Goal: Information Seeking & Learning: Learn about a topic

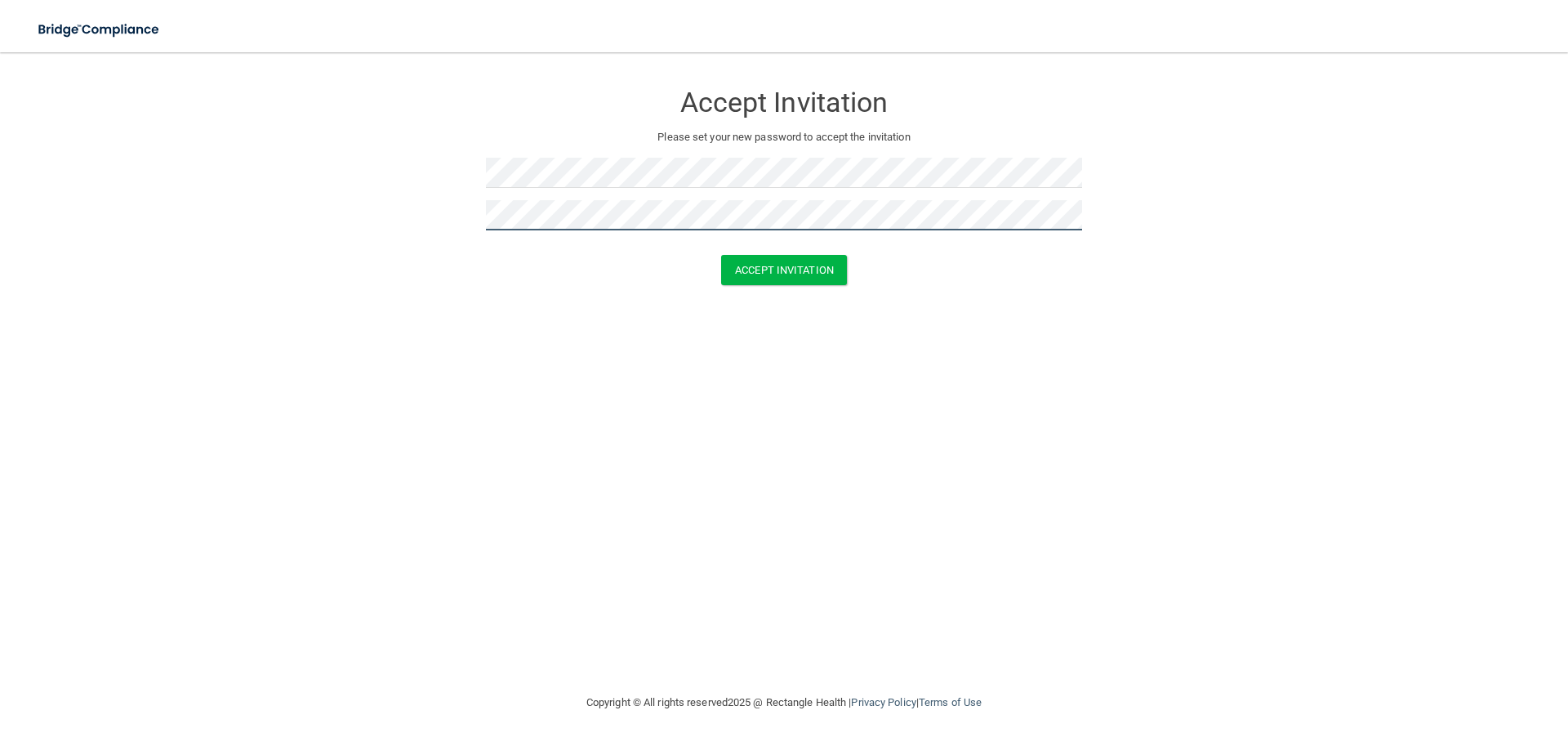
click at [721, 255] on button "Accept Invitation" at bounding box center [784, 270] width 126 height 30
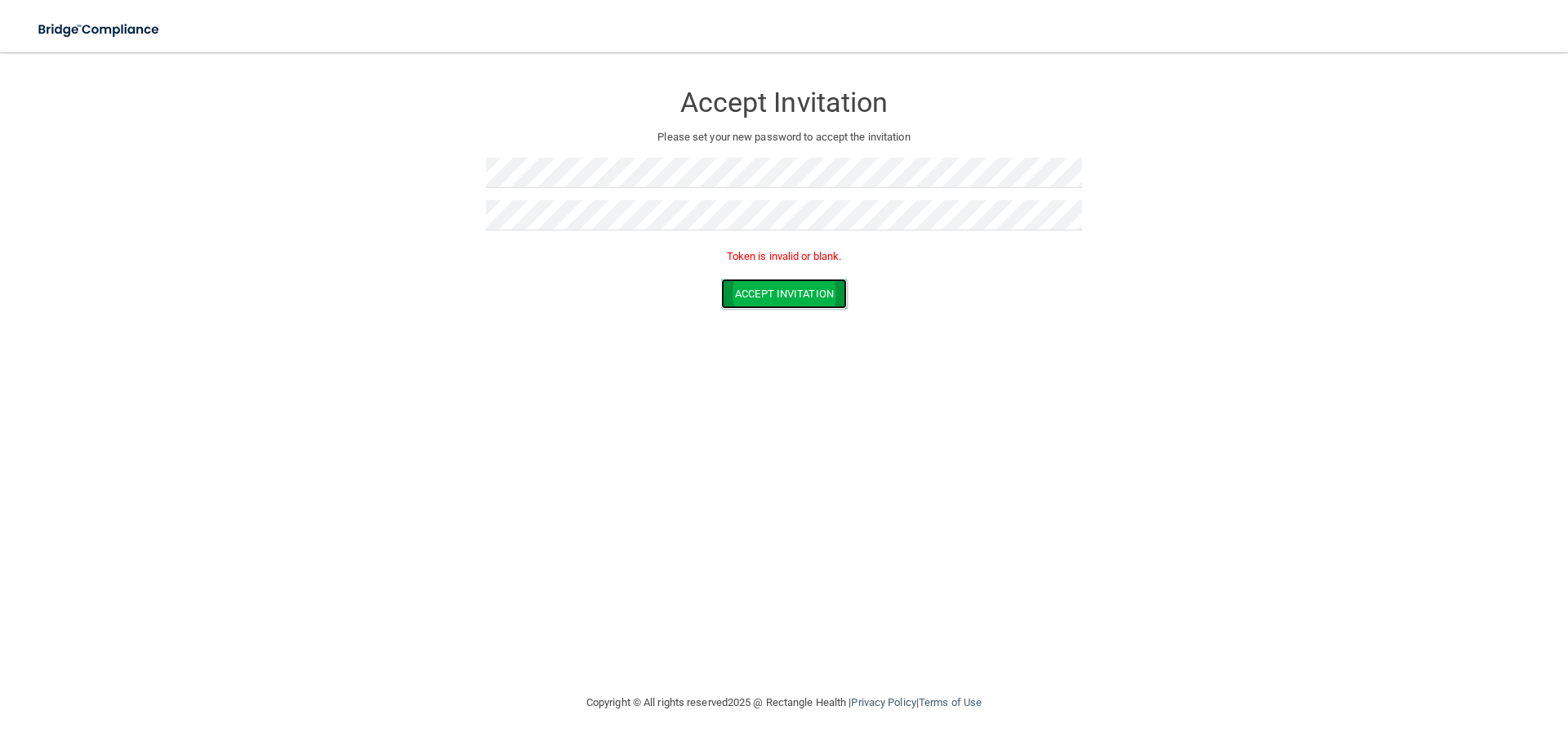
click at [803, 291] on button "Accept Invitation" at bounding box center [784, 293] width 126 height 30
click at [785, 284] on button "Accept Invitation" at bounding box center [784, 293] width 126 height 30
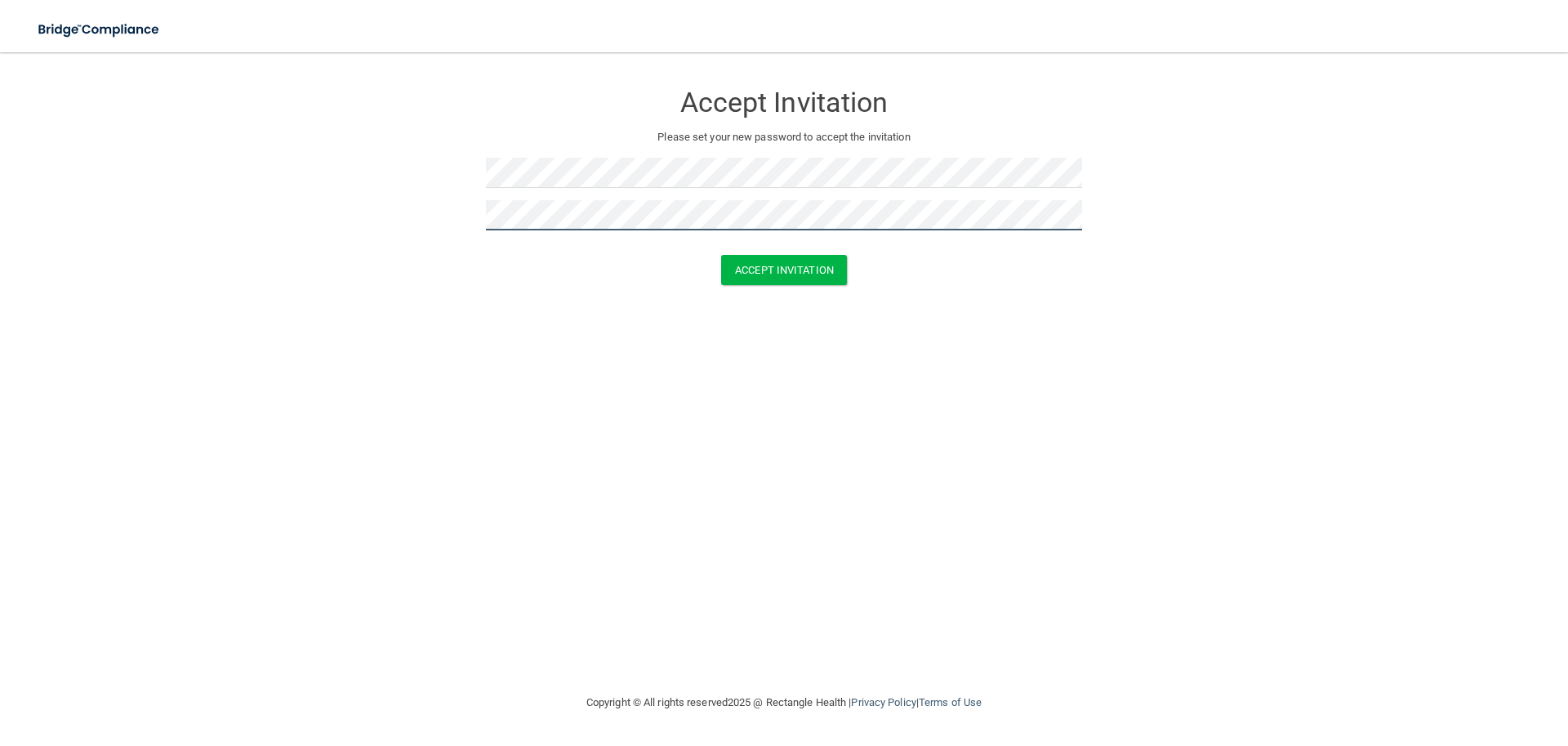
click at [721, 255] on button "Accept Invitation" at bounding box center [784, 270] width 126 height 30
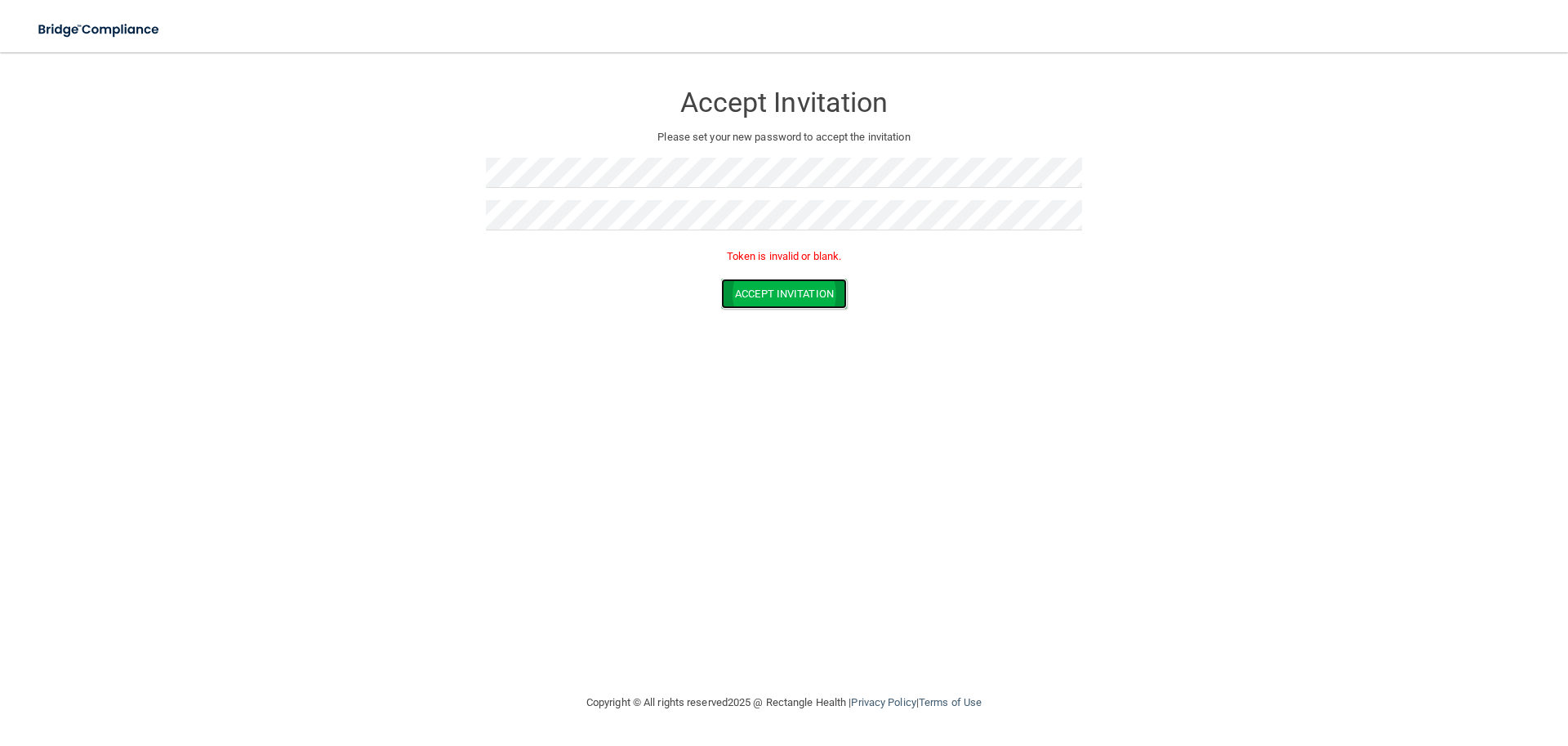
click at [783, 298] on button "Accept Invitation" at bounding box center [784, 293] width 126 height 30
click at [781, 298] on button "Accept Invitation" at bounding box center [784, 293] width 126 height 30
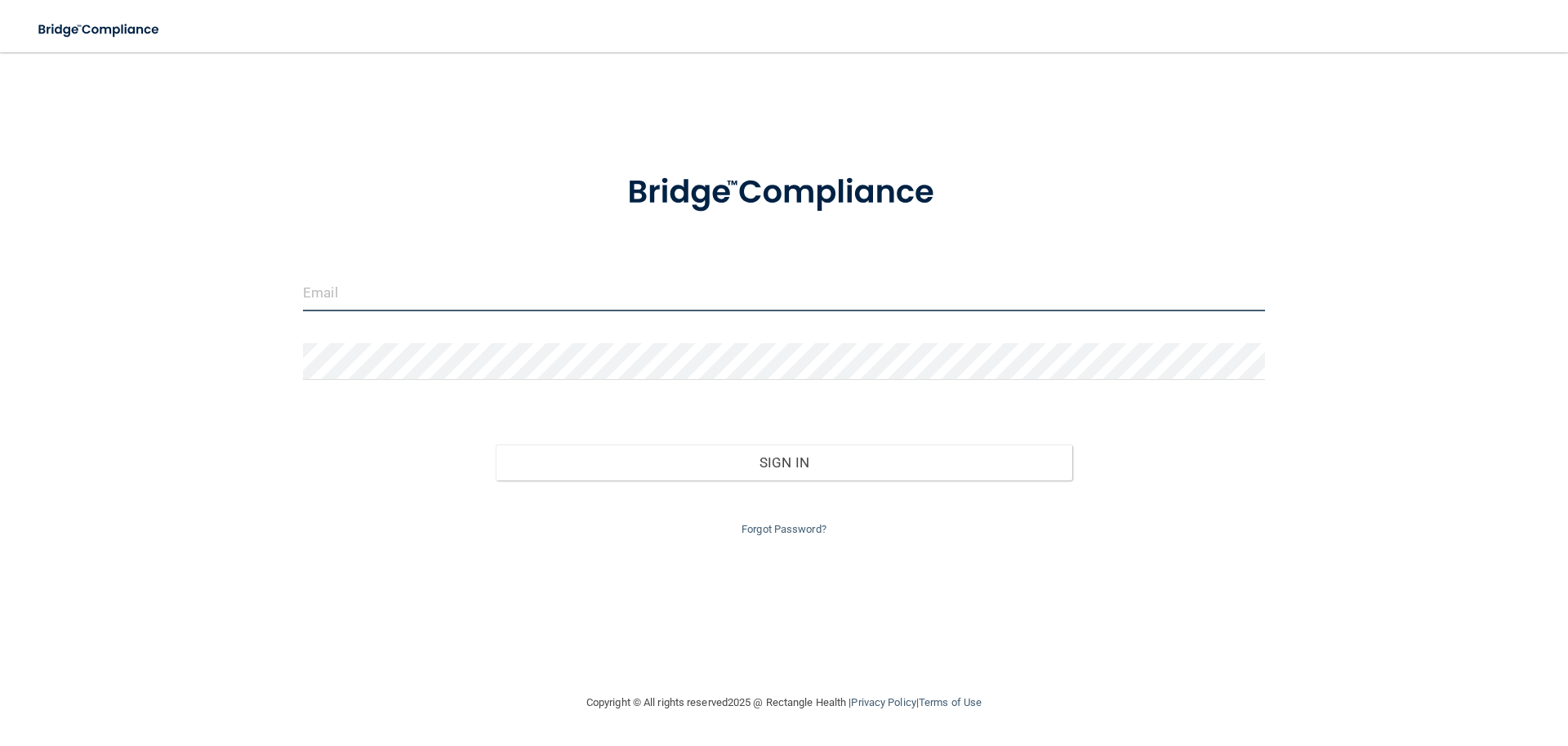
click at [516, 293] on input "email" at bounding box center [784, 292] width 962 height 36
type input "a"
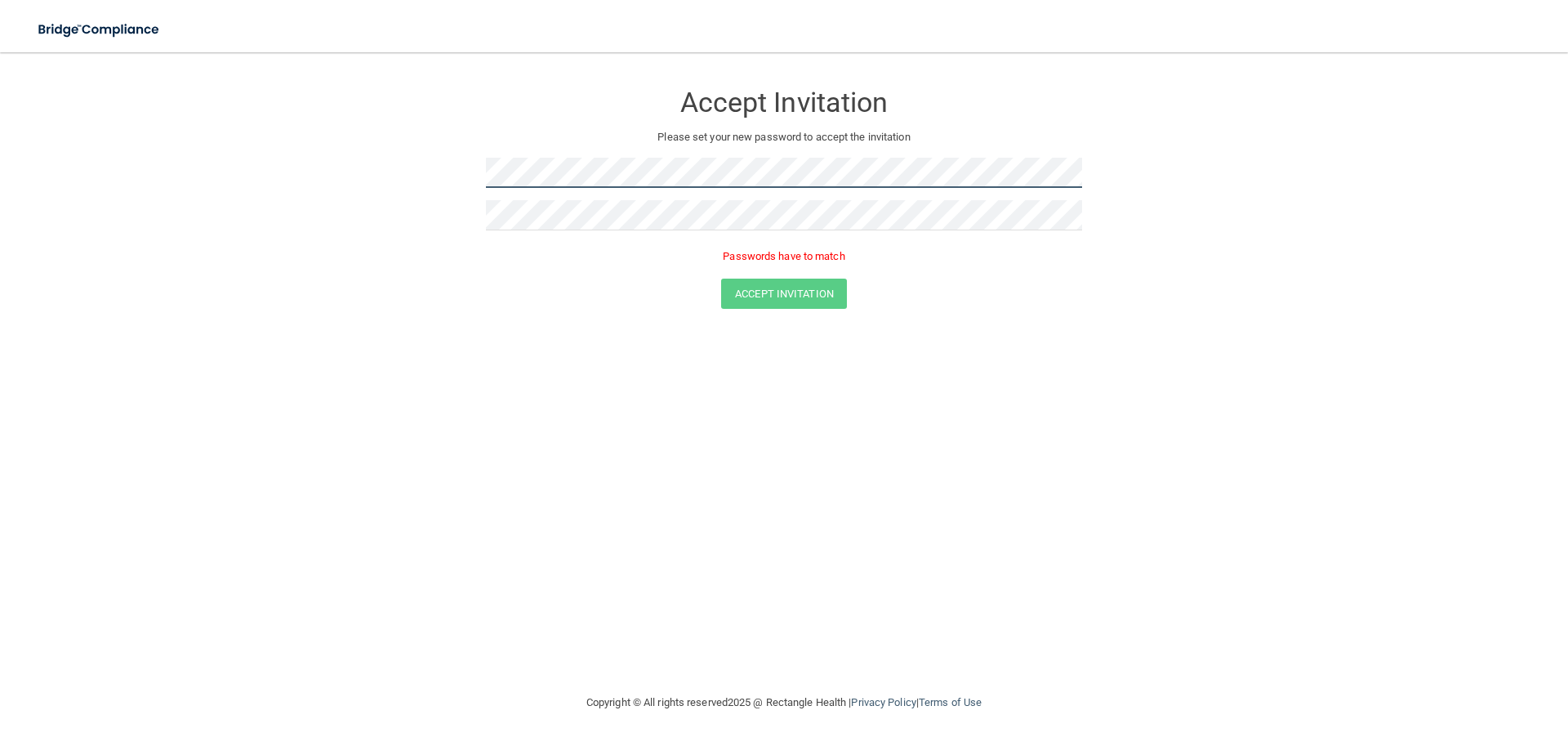
click at [415, 184] on form "Accept Invitation Please set your new password to accept the invitation Passwor…" at bounding box center [784, 198] width 1502 height 260
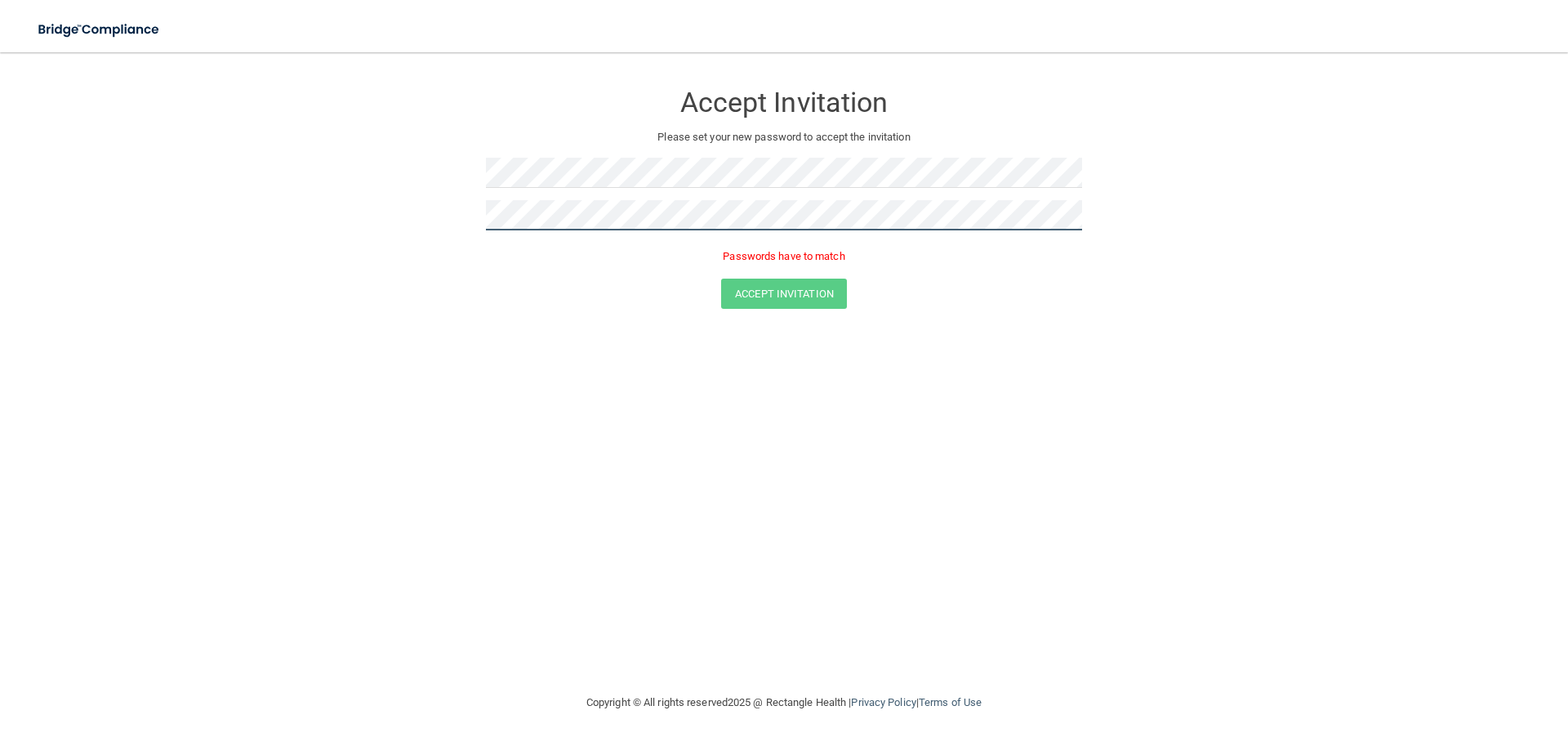
click at [187, 223] on form "Accept Invitation Please set your new password to accept the invitation Passwor…" at bounding box center [784, 198] width 1502 height 260
click at [721, 255] on button "Accept Invitation" at bounding box center [784, 270] width 126 height 30
click at [287, 170] on form "Accept Invitation Please set your new password to accept the invitation Token i…" at bounding box center [784, 198] width 1502 height 260
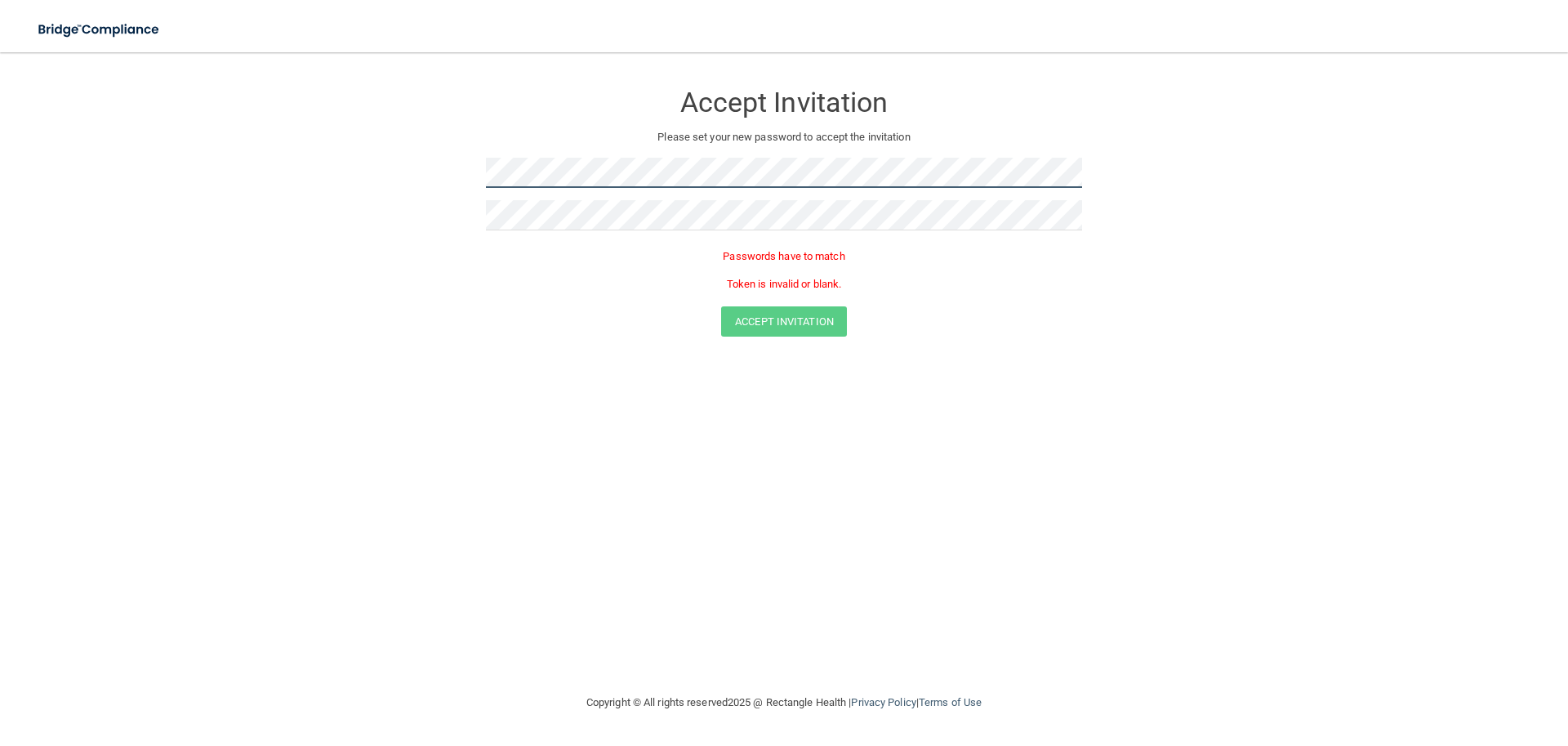
click at [178, 150] on form "Accept Invitation Please set your new password to accept the invitation Passwor…" at bounding box center [784, 212] width 1502 height 288
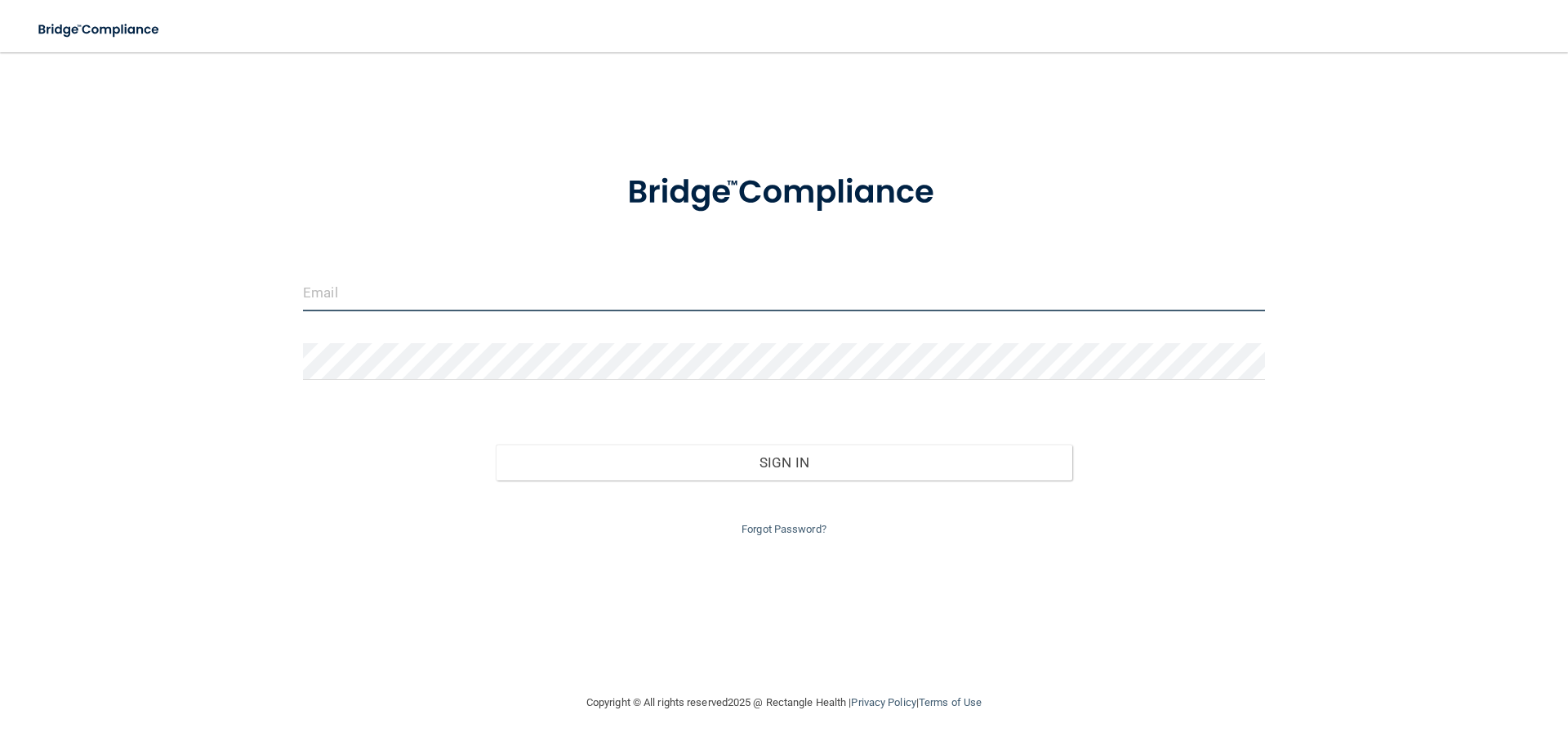
click at [653, 295] on input "email" at bounding box center [784, 292] width 962 height 36
click at [811, 525] on link "Forgot Password?" at bounding box center [784, 529] width 85 height 12
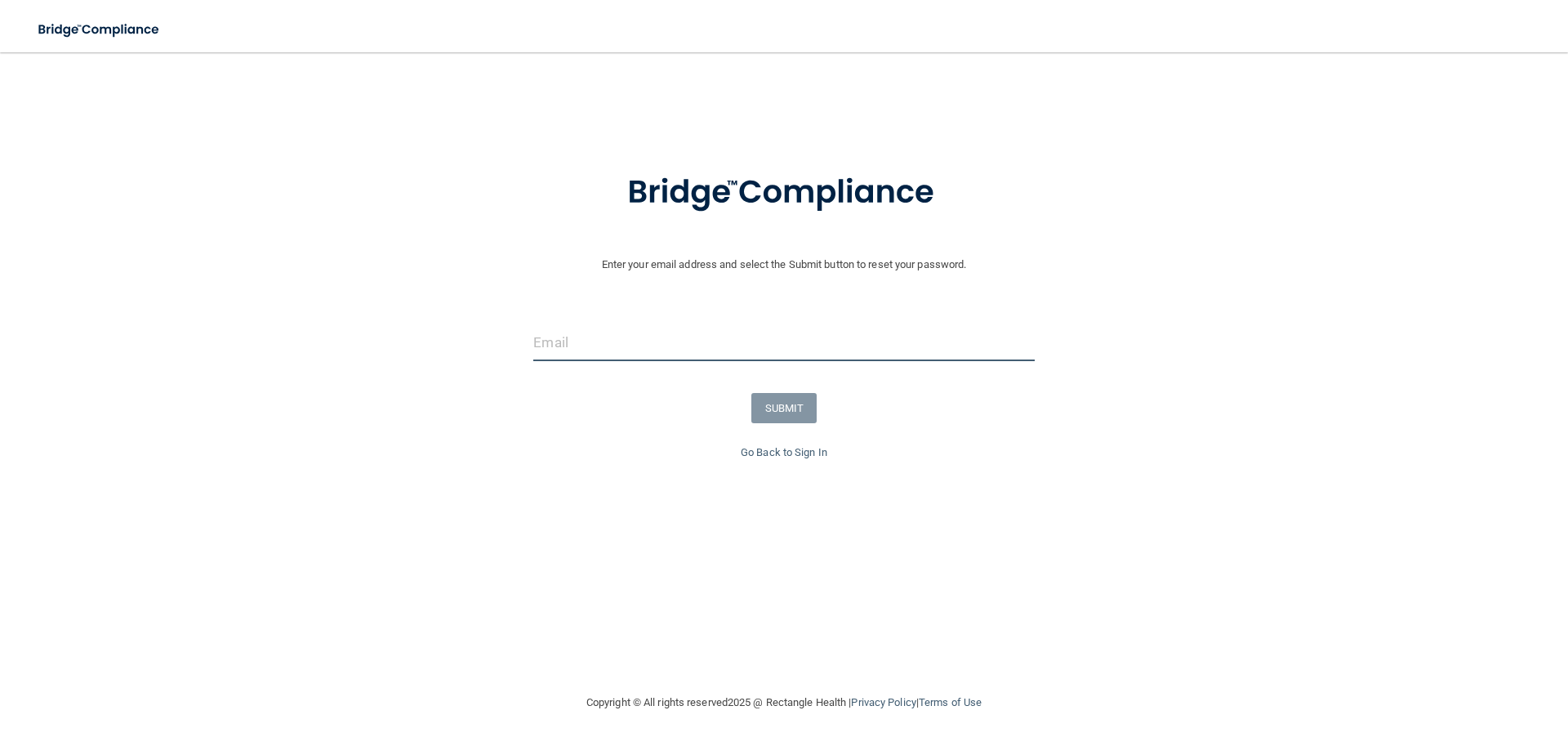
click at [686, 343] on input "email" at bounding box center [783, 342] width 501 height 36
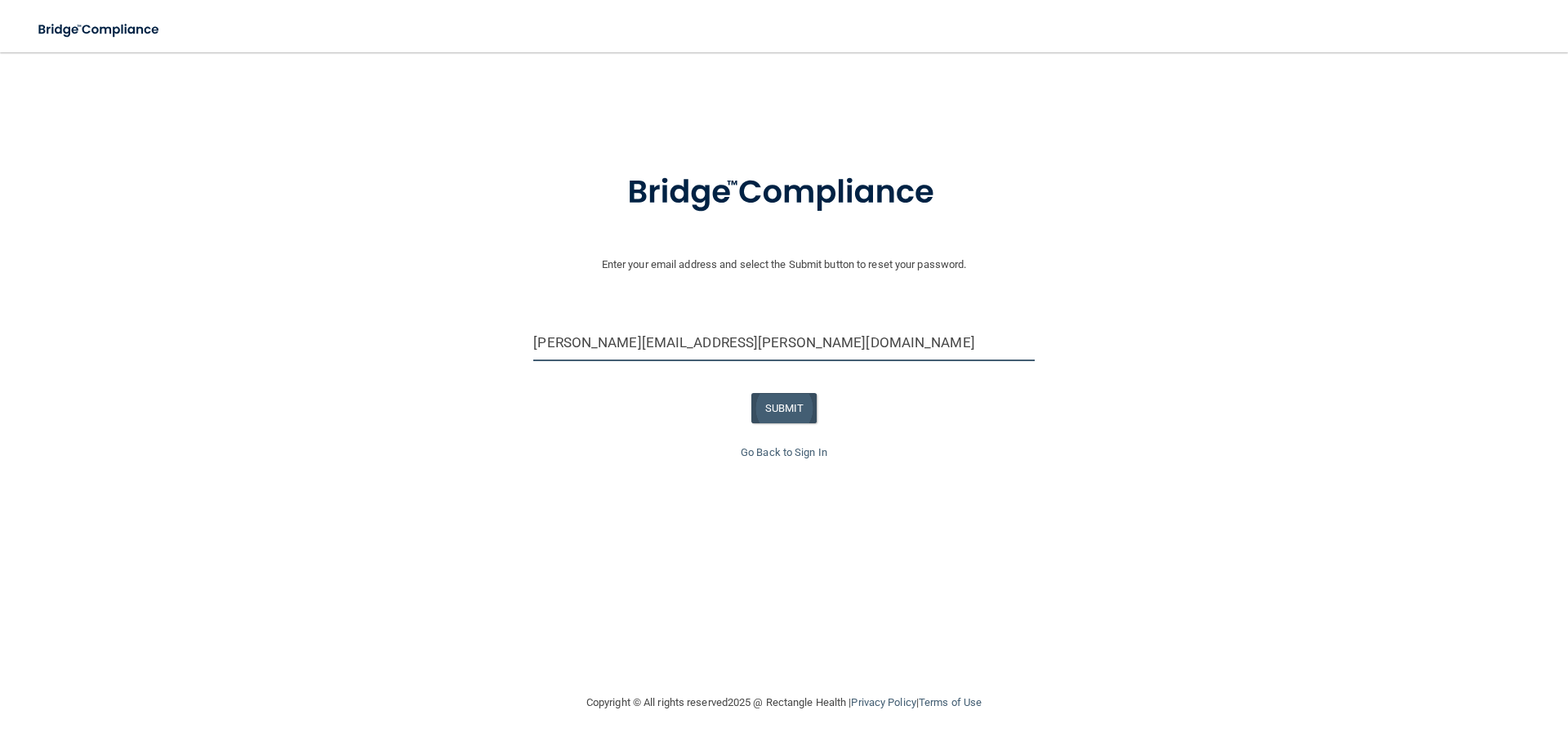
type input "[PERSON_NAME][EMAIL_ADDRESS][PERSON_NAME][DOMAIN_NAME]"
click at [774, 400] on button "SUBMIT" at bounding box center [784, 408] width 66 height 30
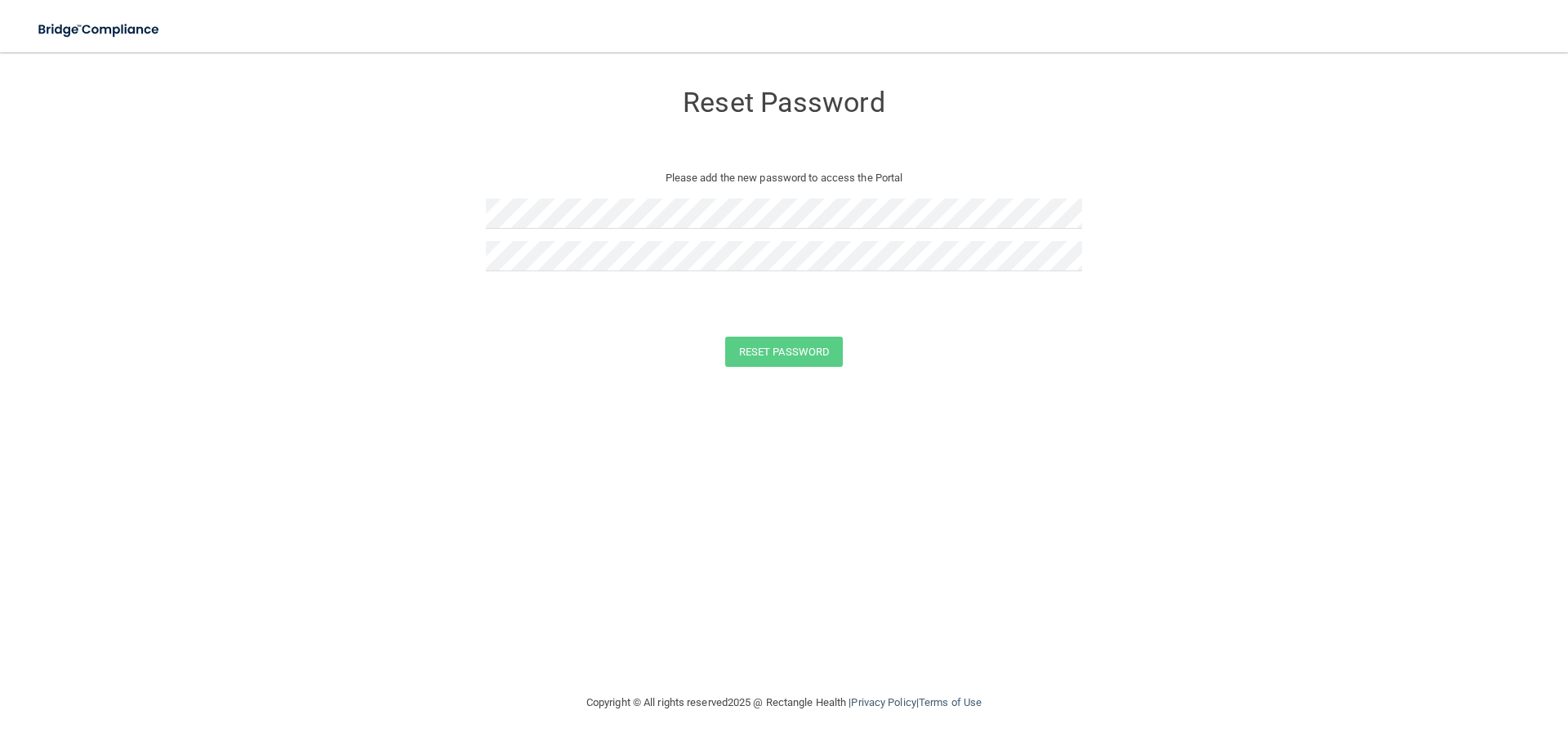
click at [635, 273] on div at bounding box center [784, 262] width 596 height 43
click at [786, 350] on button "Reset Password" at bounding box center [784, 352] width 118 height 30
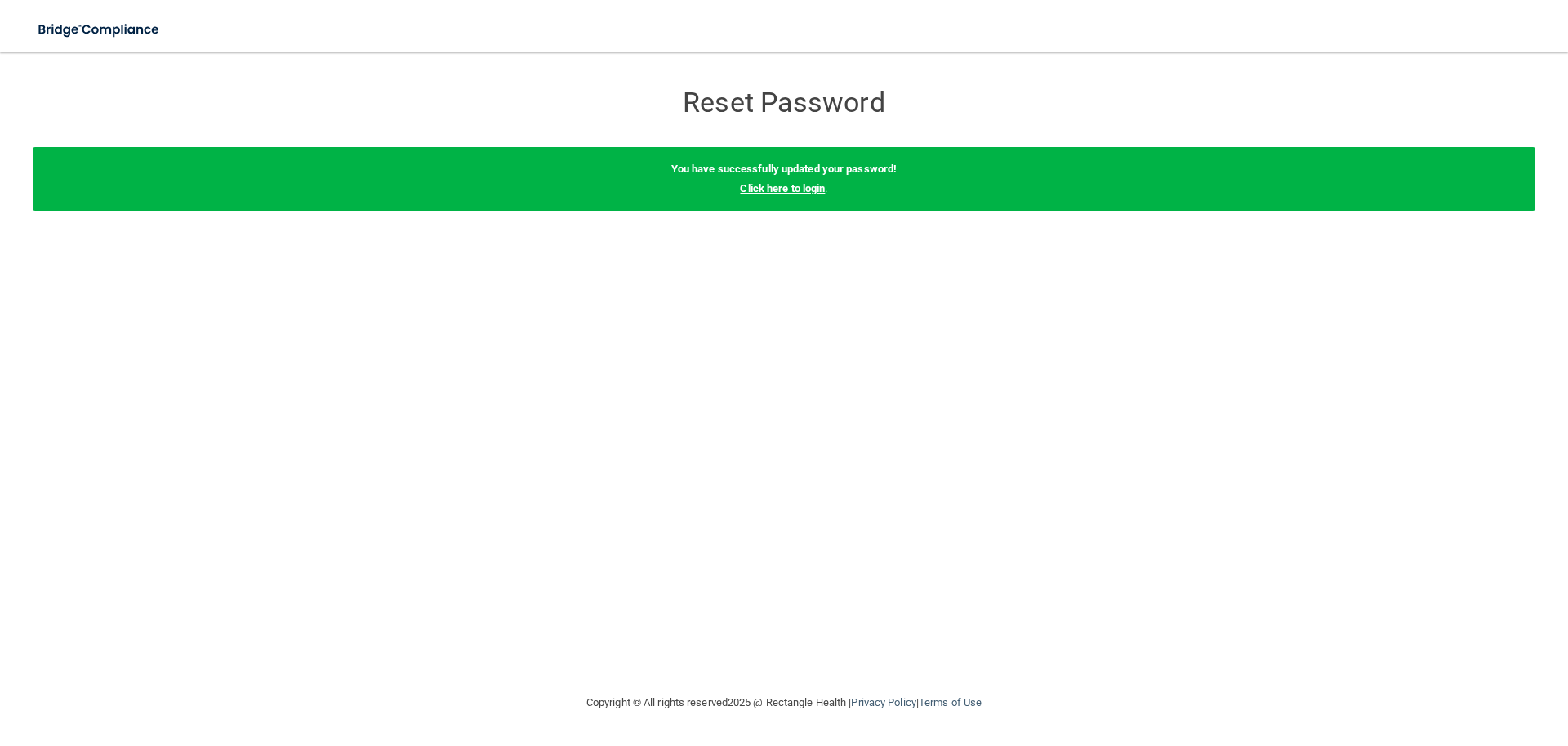
click at [782, 186] on link "Click here to login" at bounding box center [782, 189] width 85 height 12
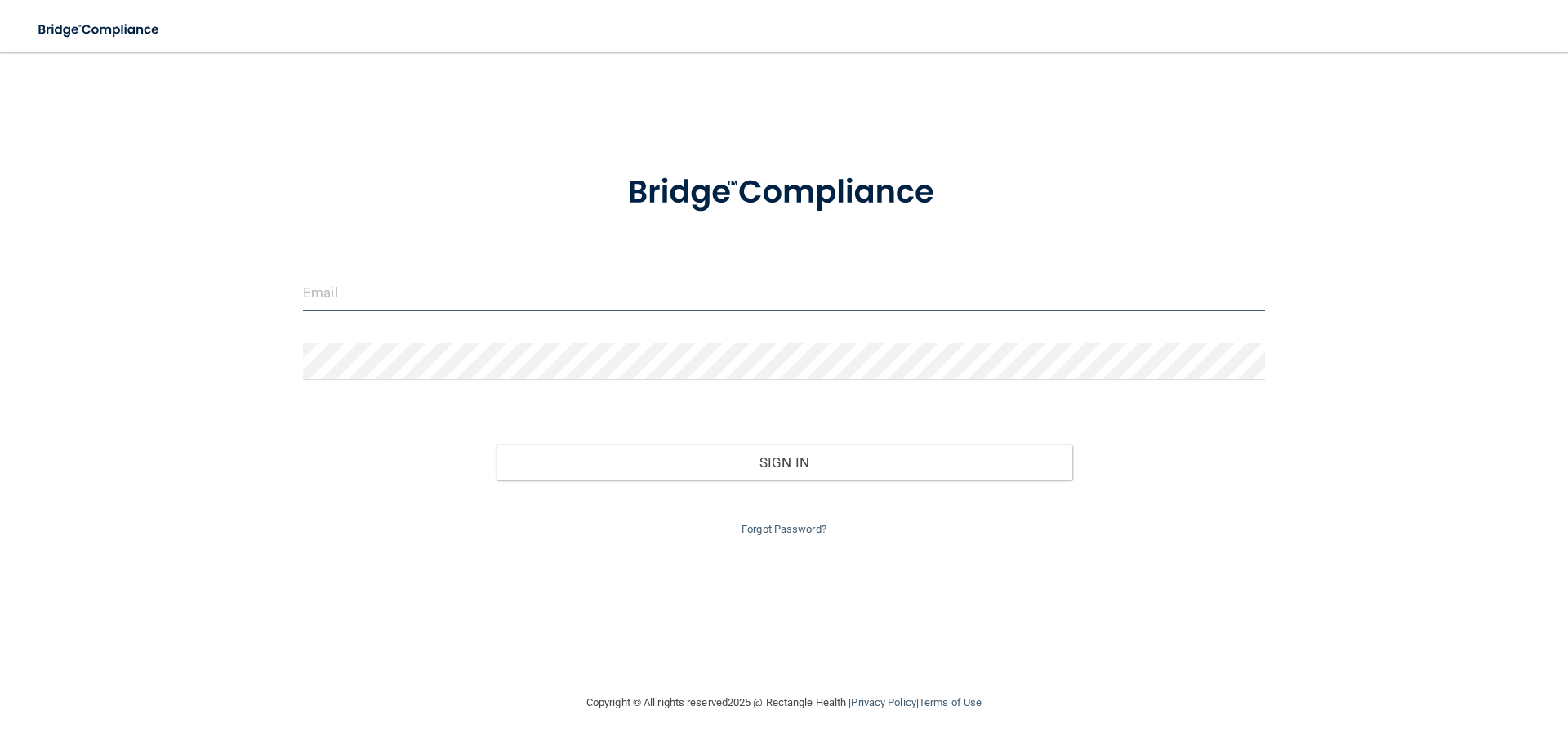
click at [637, 291] on input "email" at bounding box center [784, 292] width 962 height 36
type input "a"
type input "[PERSON_NAME][EMAIL_ADDRESS][PERSON_NAME][DOMAIN_NAME]"
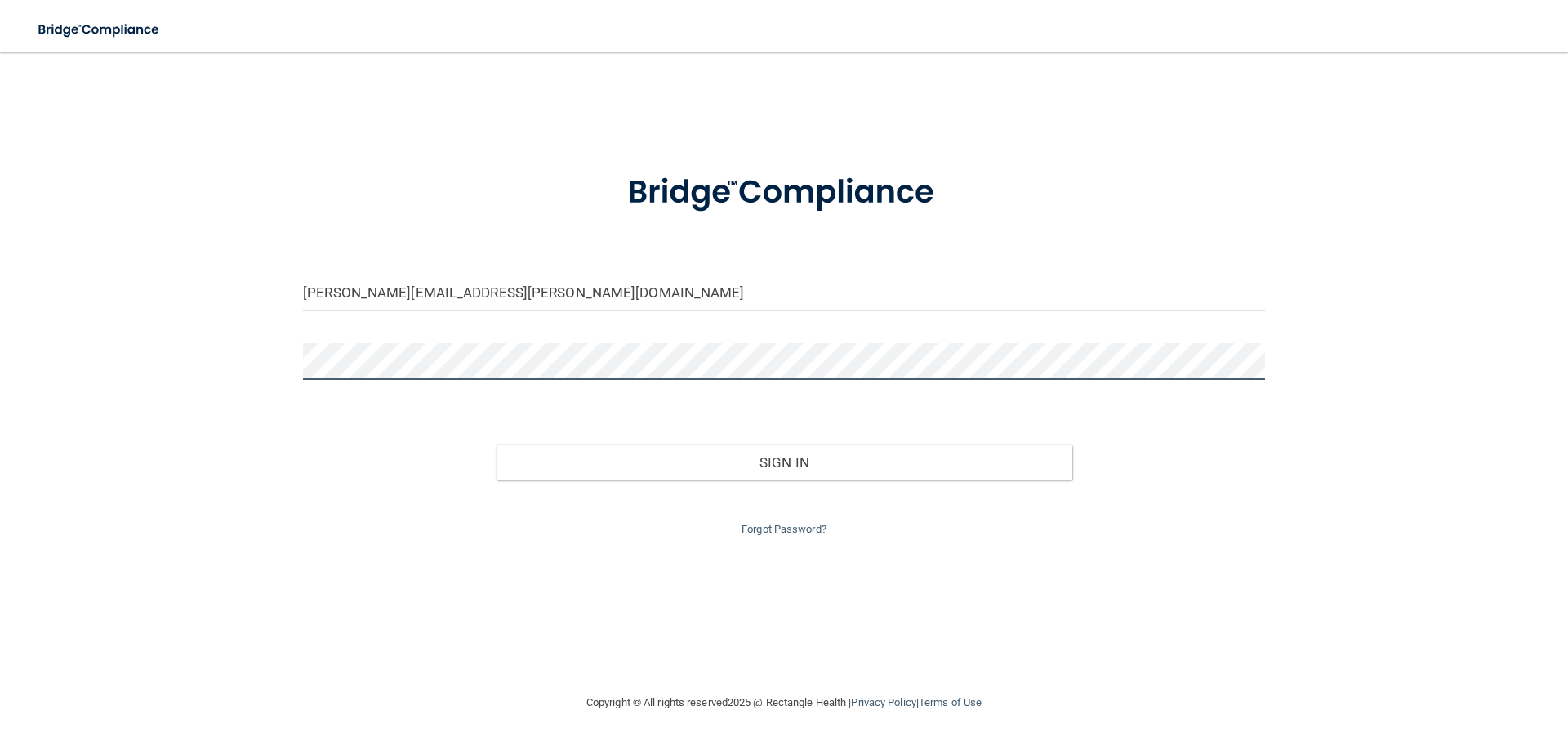
click at [496, 445] on button "Sign In" at bounding box center [785, 462] width 578 height 36
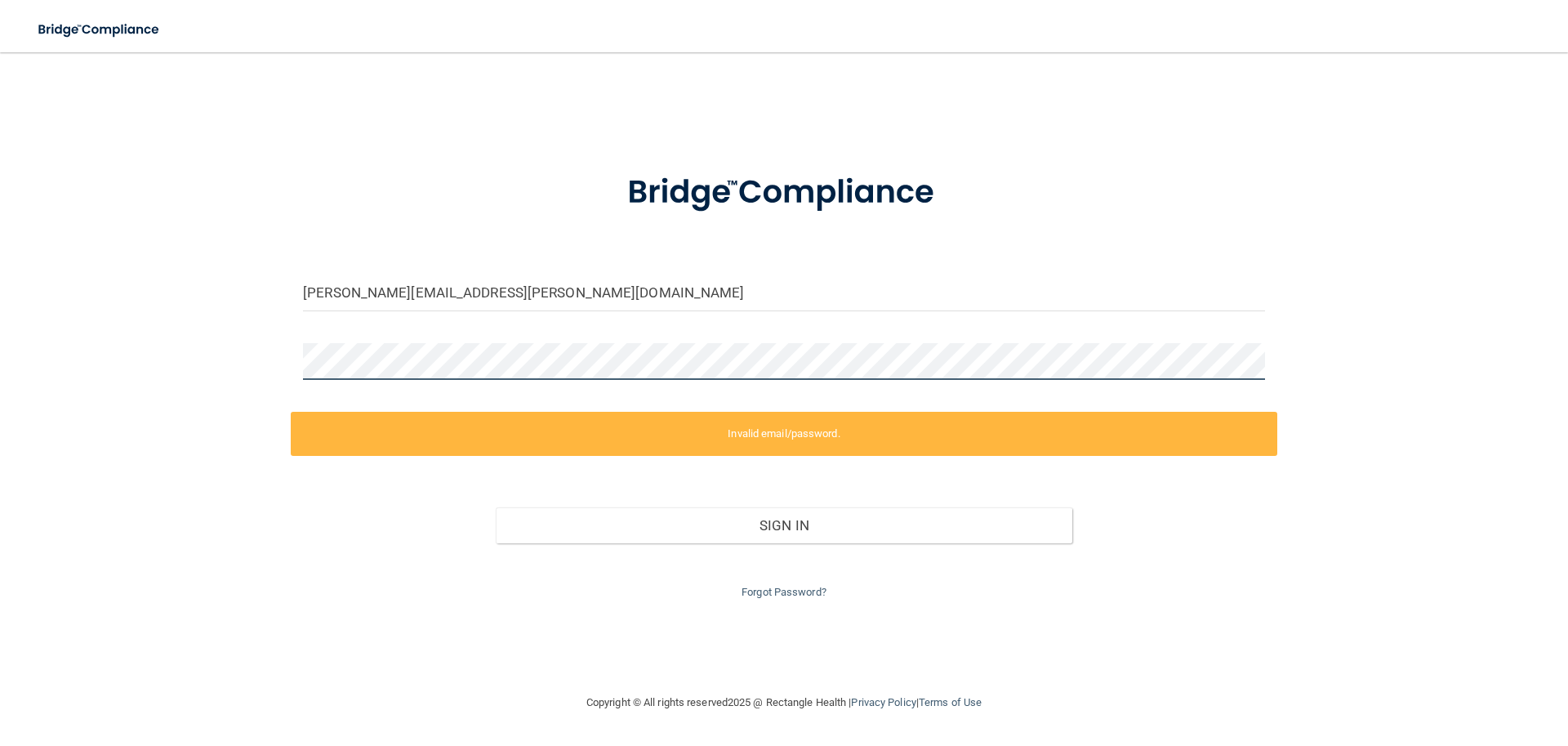
click at [263, 353] on div "adrianna.cobb@kottemannortho.com Invalid email/password. You don't have permiss…" at bounding box center [784, 372] width 1502 height 608
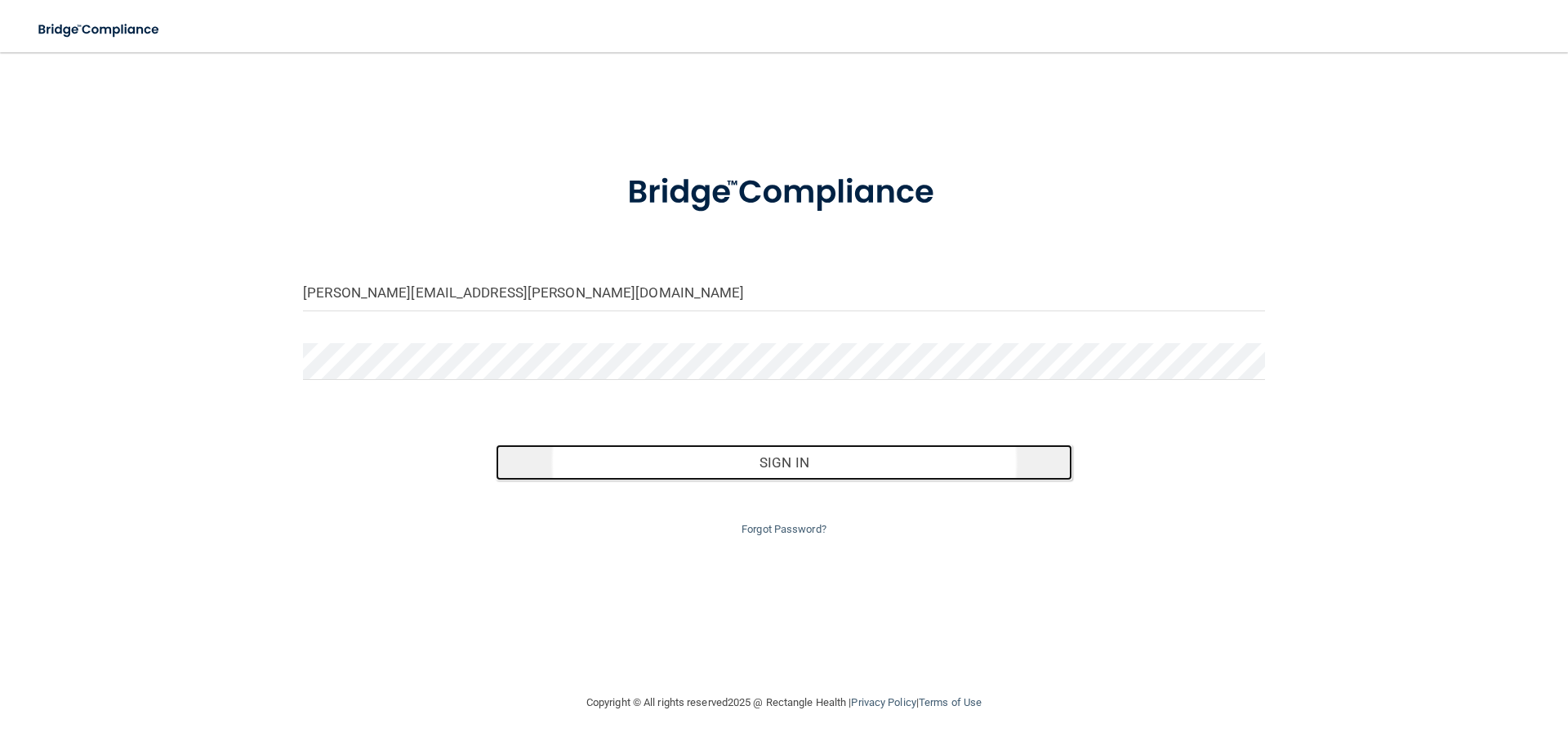
click at [892, 472] on button "Sign In" at bounding box center [785, 462] width 578 height 36
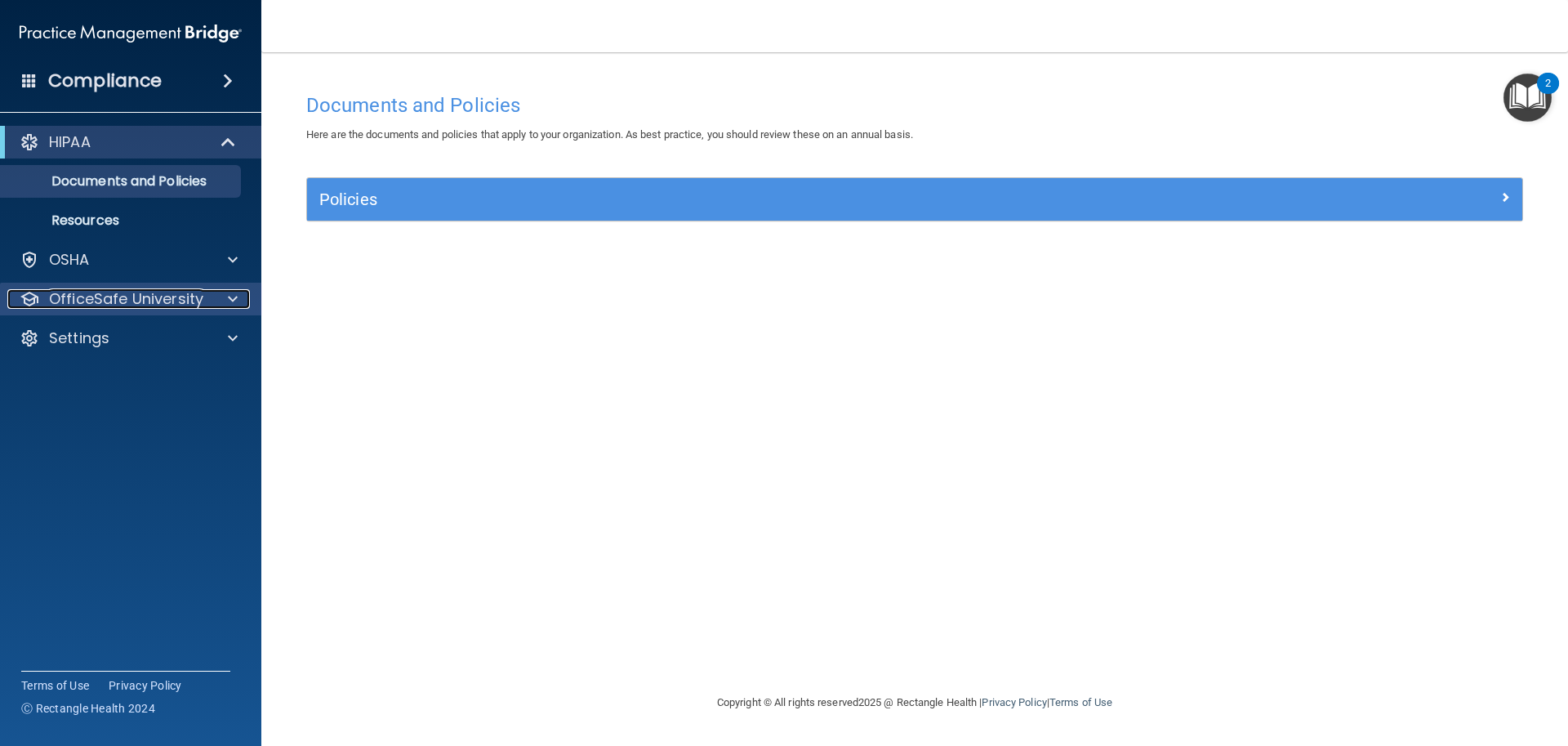
click at [137, 299] on p "OfficeSafe University" at bounding box center [126, 299] width 154 height 19
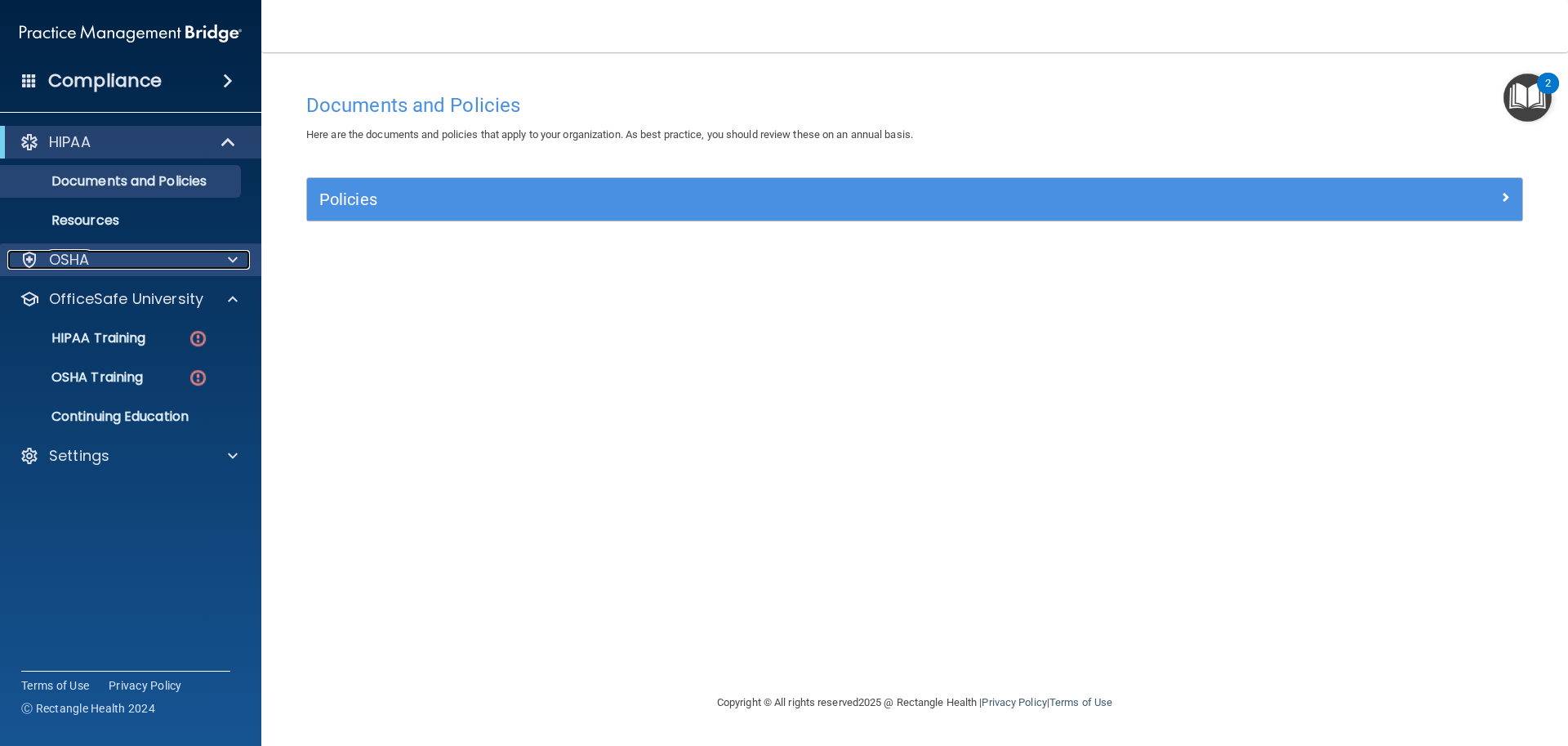
click at [179, 263] on div "OSHA" at bounding box center [108, 260] width 203 height 19
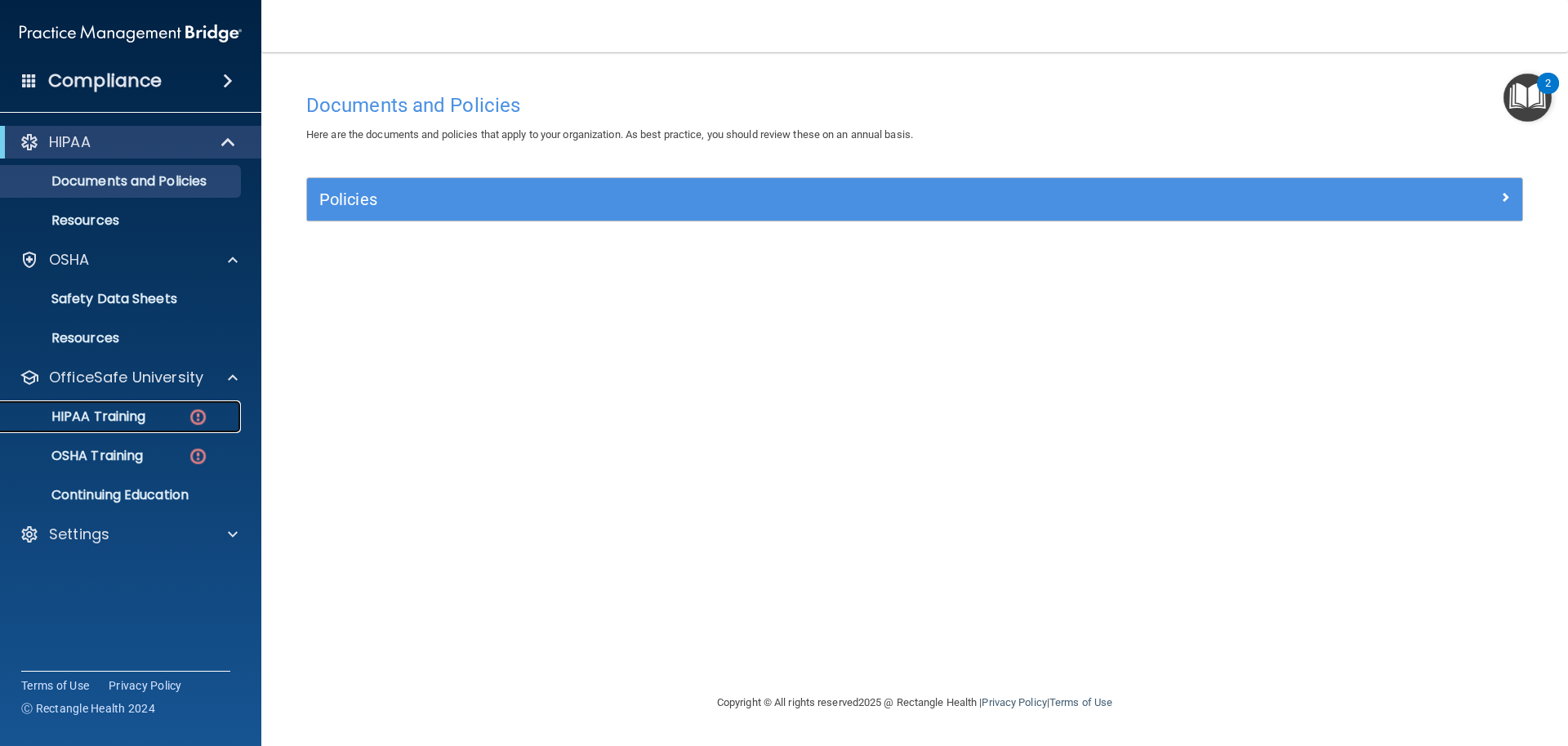
click at [159, 423] on div "HIPAA Training" at bounding box center [122, 416] width 223 height 16
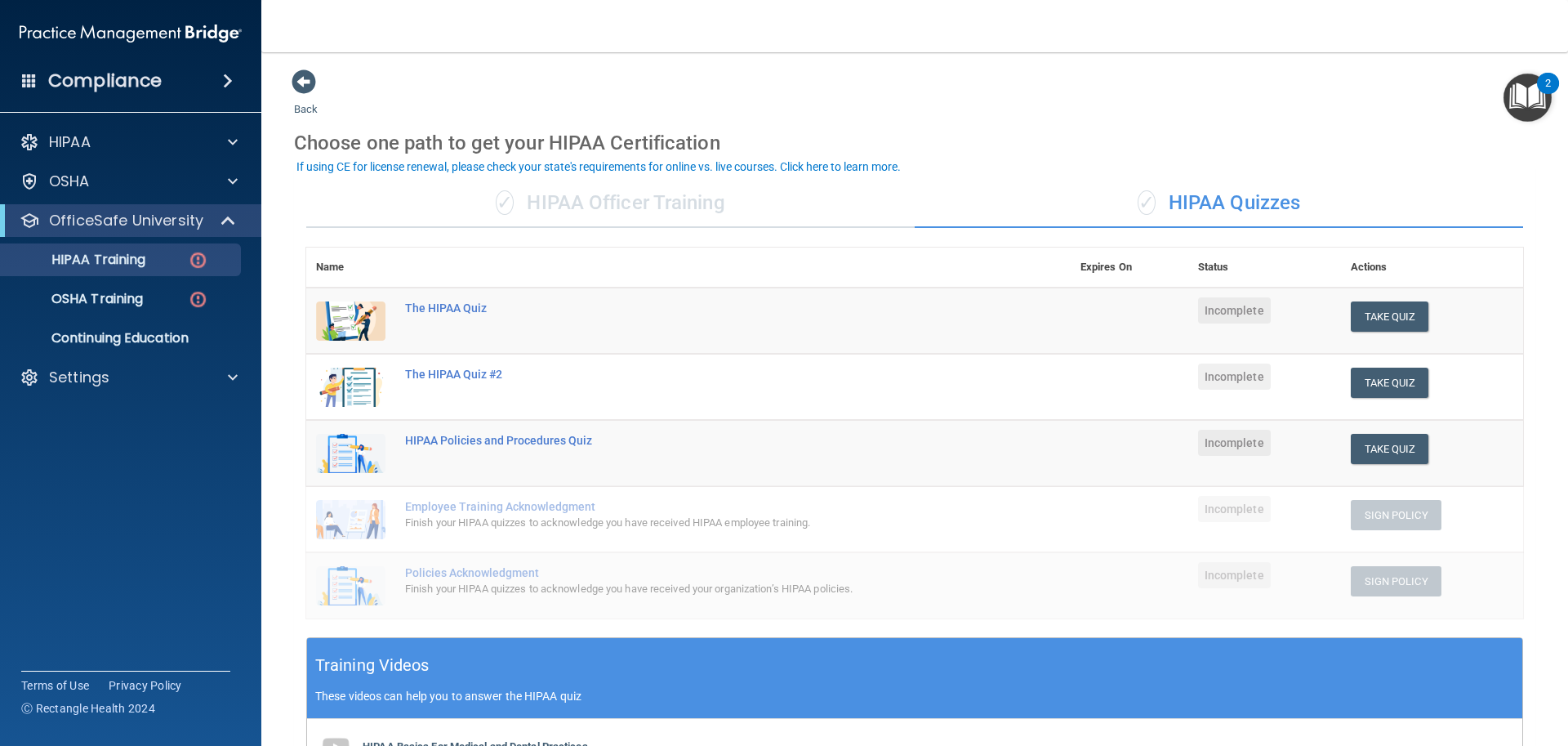
click at [642, 209] on div "✓ HIPAA Officer Training" at bounding box center [610, 203] width 609 height 49
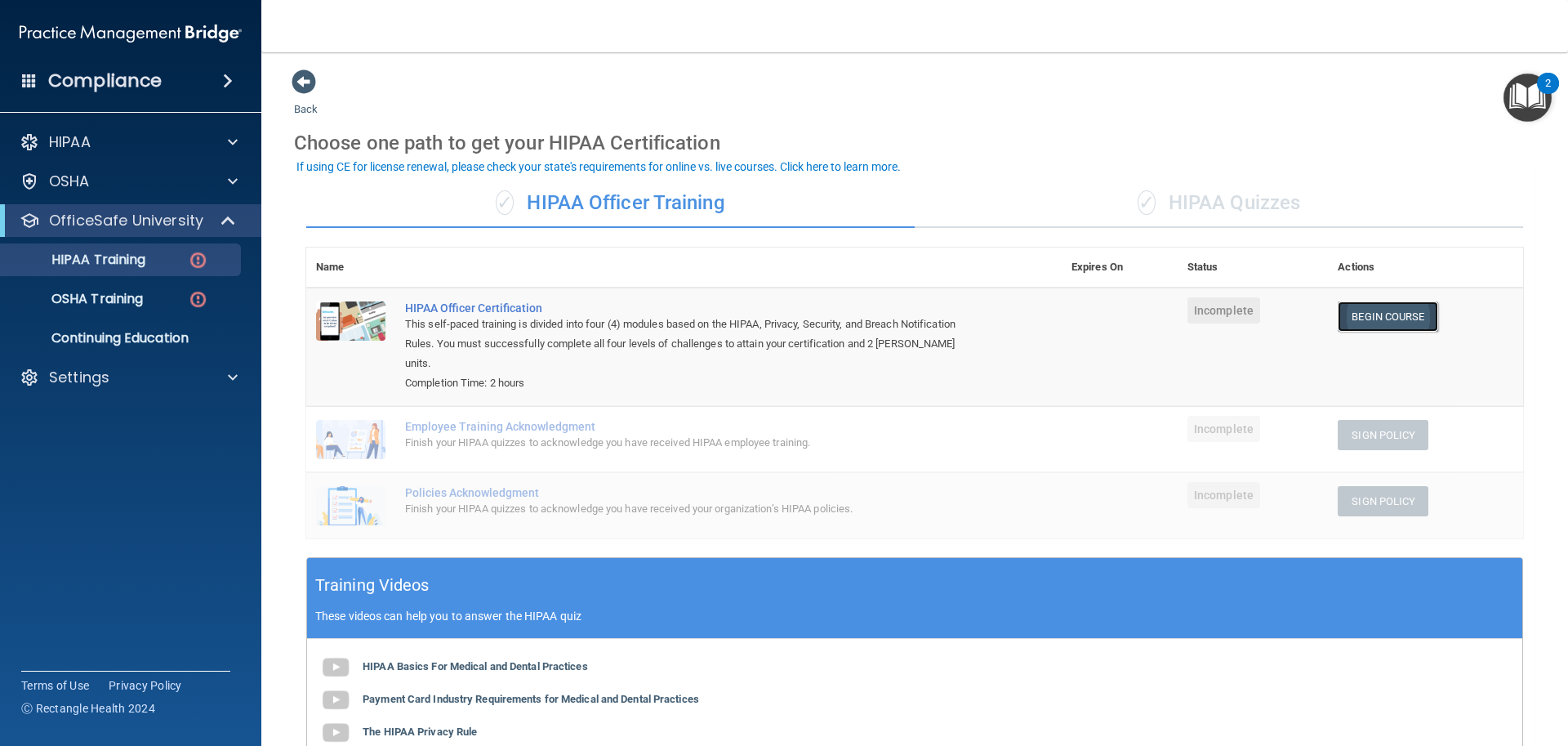
click at [1385, 319] on link "Begin Course" at bounding box center [1387, 316] width 99 height 30
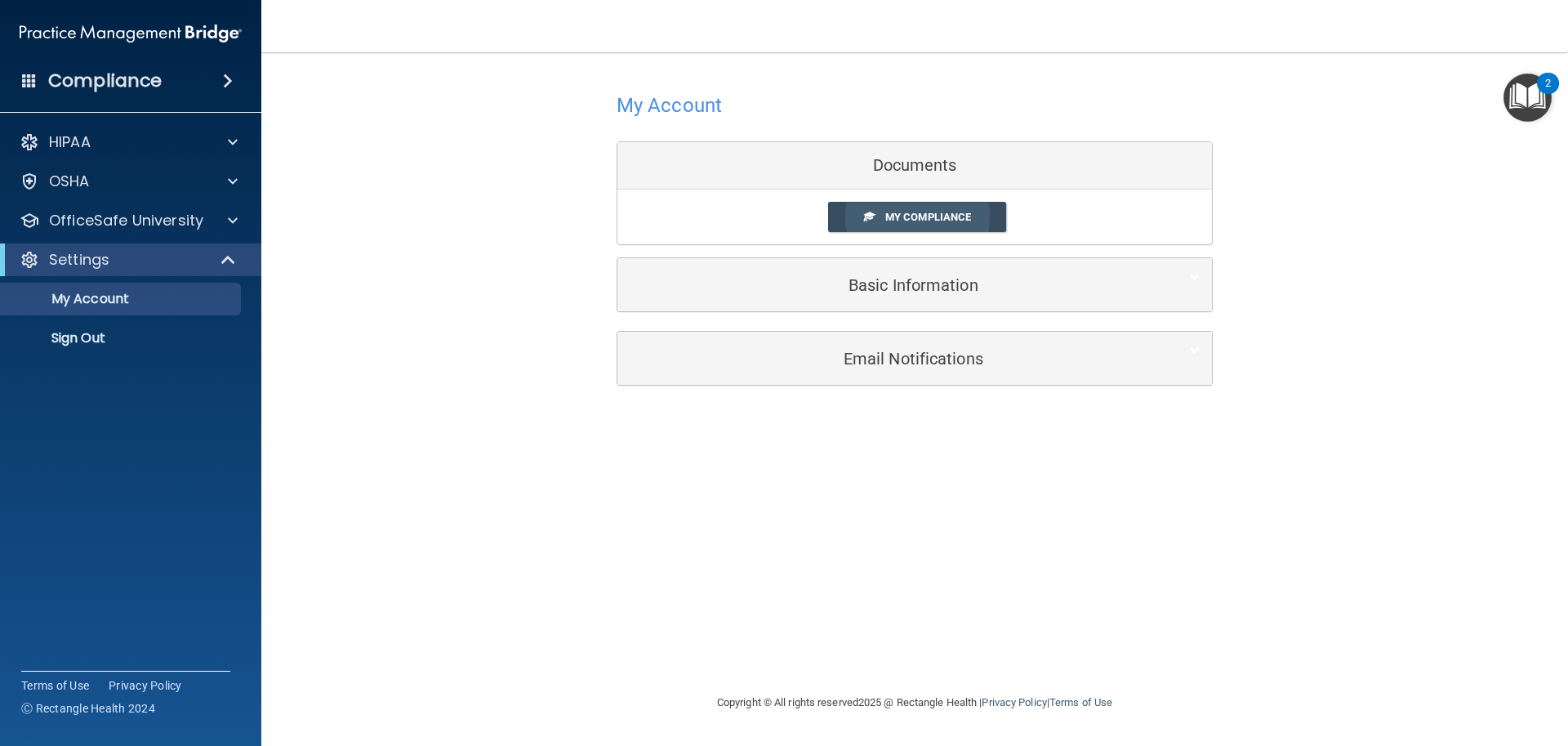
click at [904, 219] on span "My Compliance" at bounding box center [928, 217] width 86 height 12
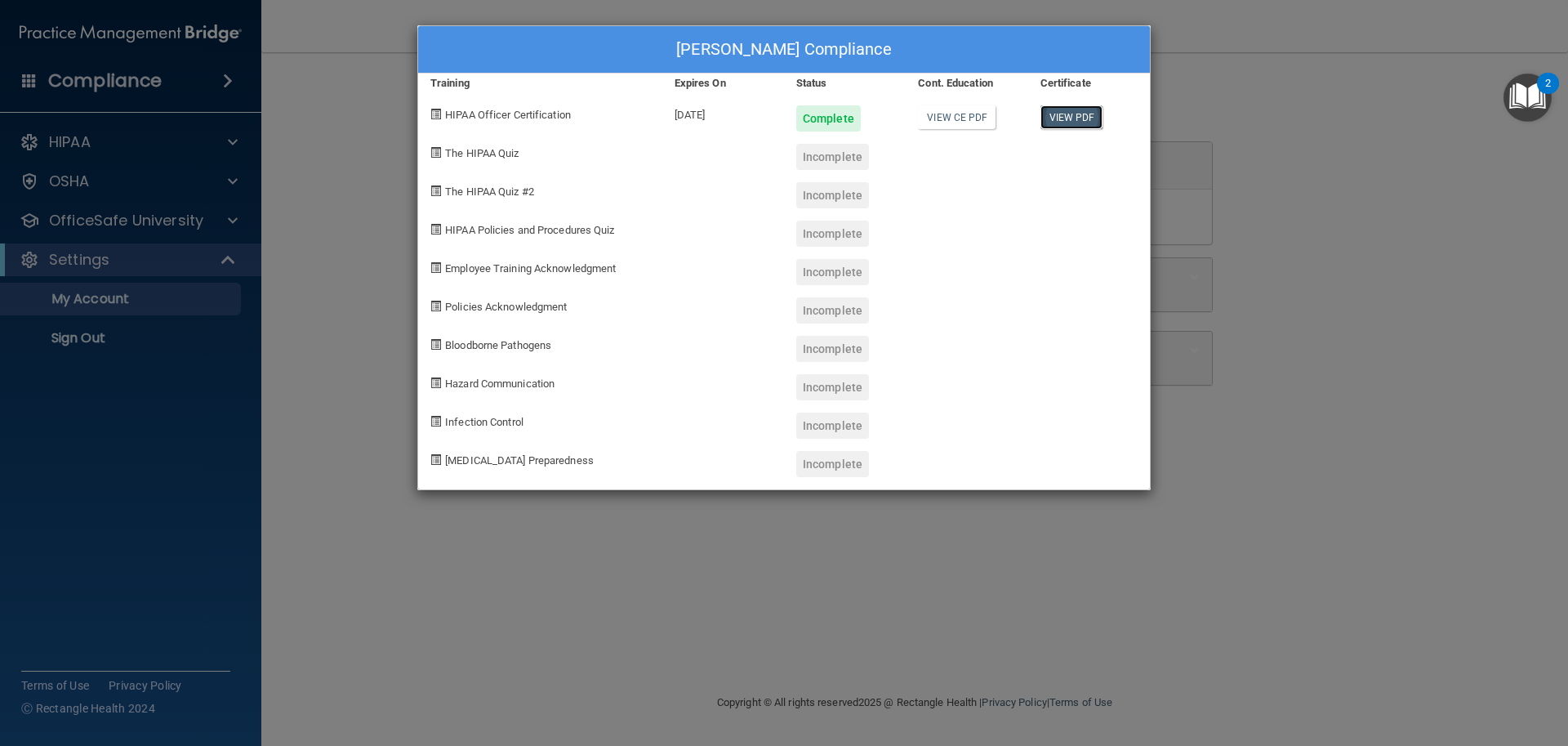
click at [1067, 113] on link "View PDF" at bounding box center [1072, 117] width 63 height 24
click at [815, 165] on div "Incomplete" at bounding box center [833, 157] width 73 height 27
click at [818, 183] on div "Incomplete" at bounding box center [833, 196] width 73 height 27
click at [829, 223] on div "Incomplete" at bounding box center [833, 234] width 73 height 27
click at [286, 302] on div "Adrianna Cobb's Compliance Training Expires On Status Cont. Education Certifica…" at bounding box center [784, 373] width 1568 height 746
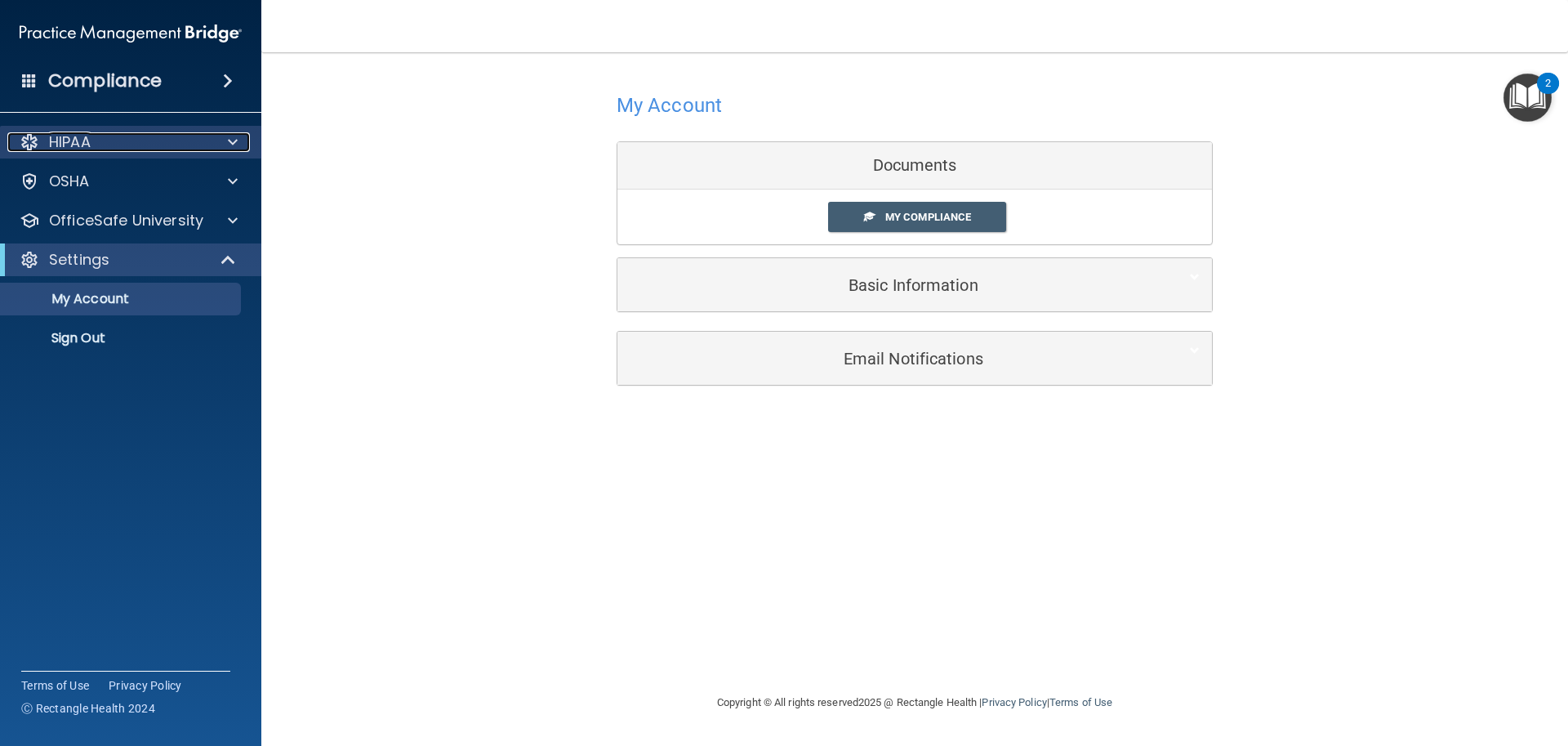
click at [187, 138] on div "HIPAA" at bounding box center [108, 142] width 203 height 19
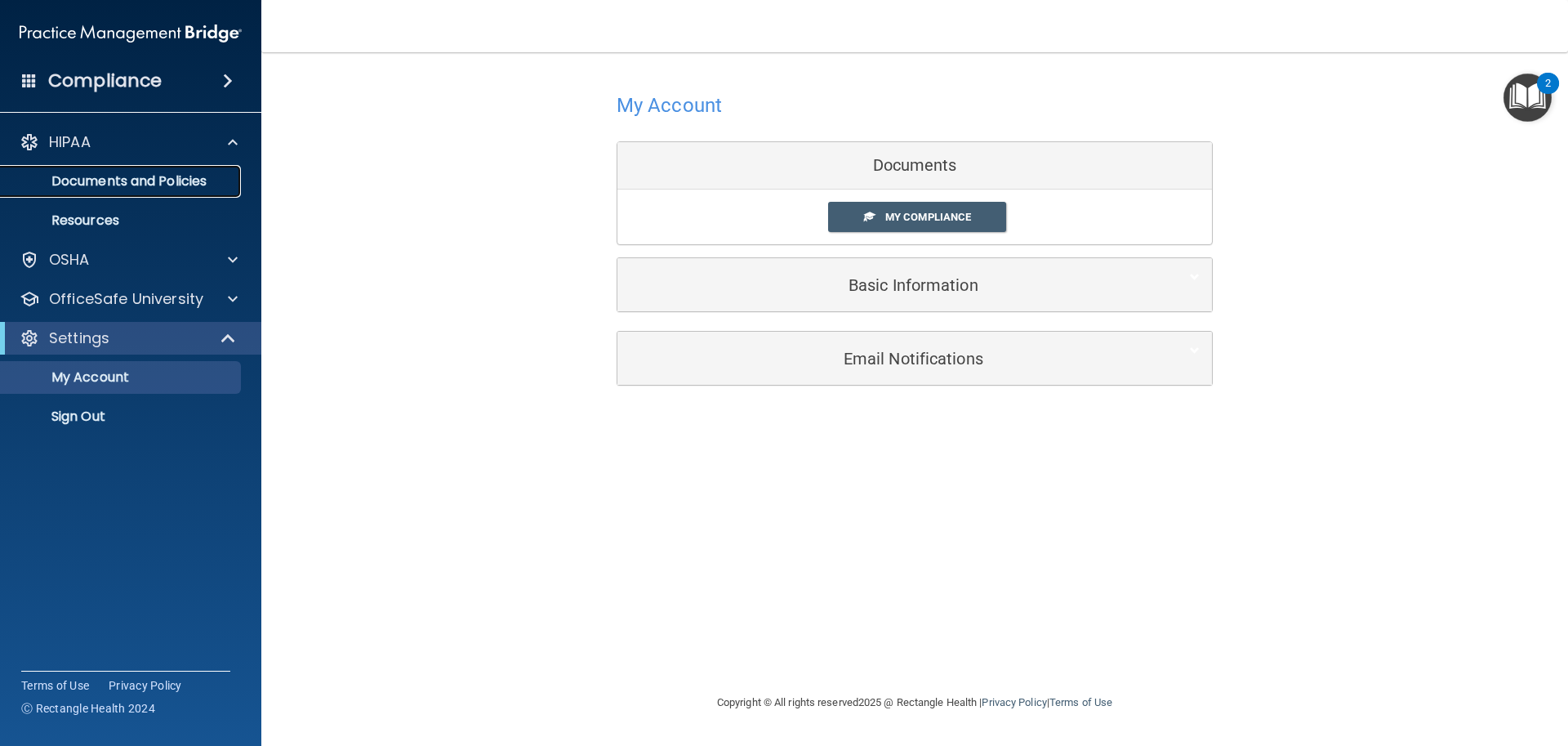
click at [161, 183] on p "Documents and Policies" at bounding box center [122, 181] width 223 height 16
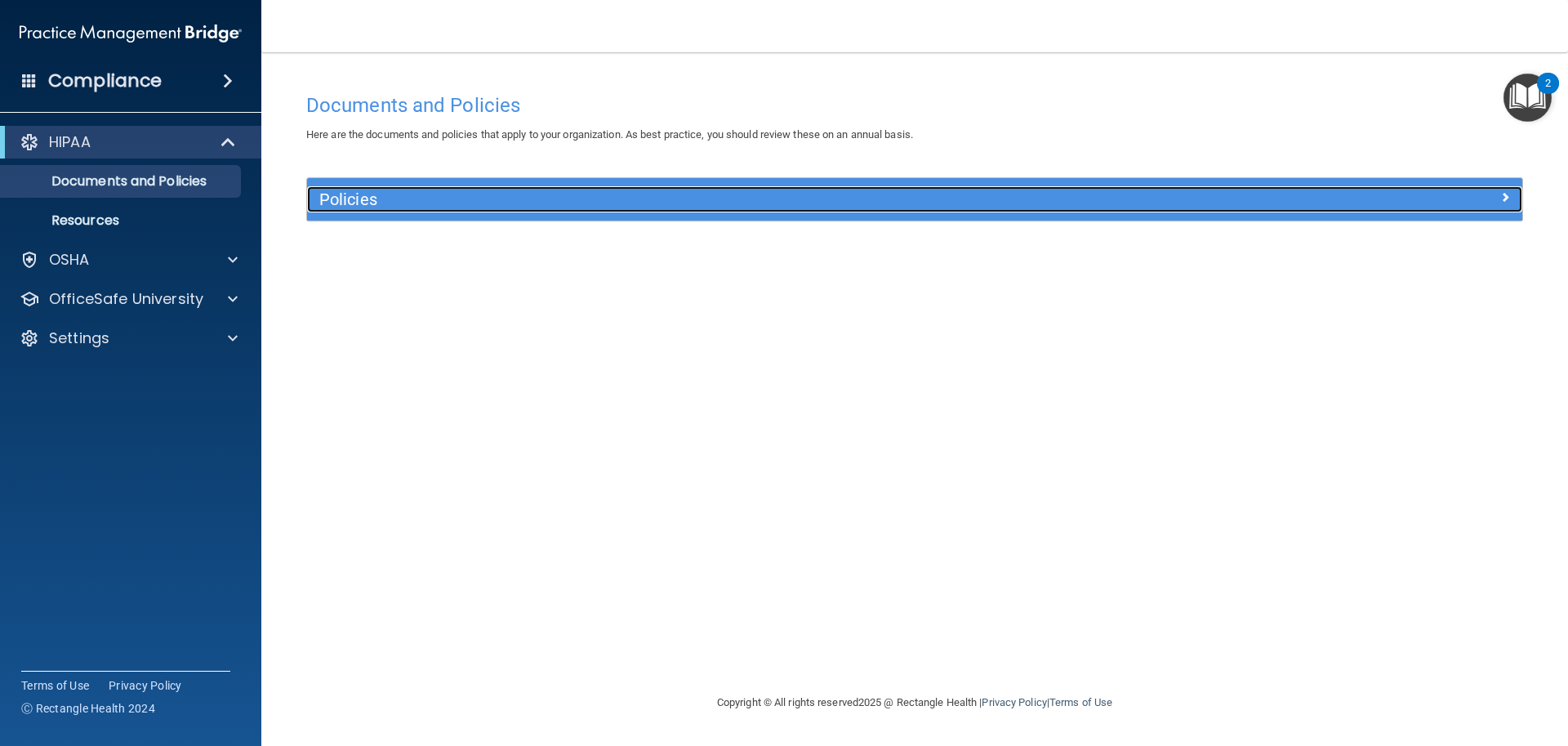
click at [618, 203] on h5 "Policies" at bounding box center [762, 199] width 887 height 18
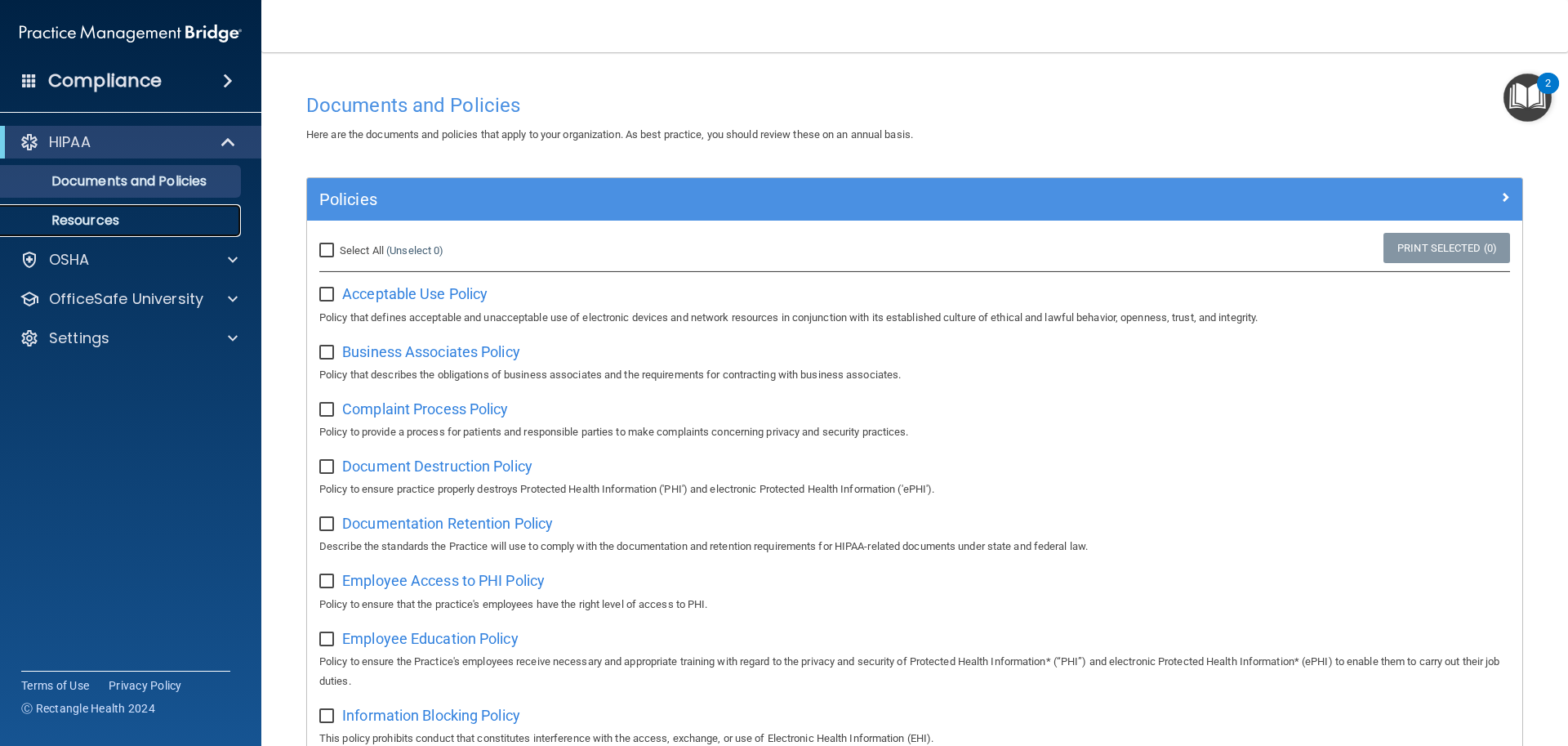
click at [61, 205] on link "Resources" at bounding box center [113, 220] width 257 height 33
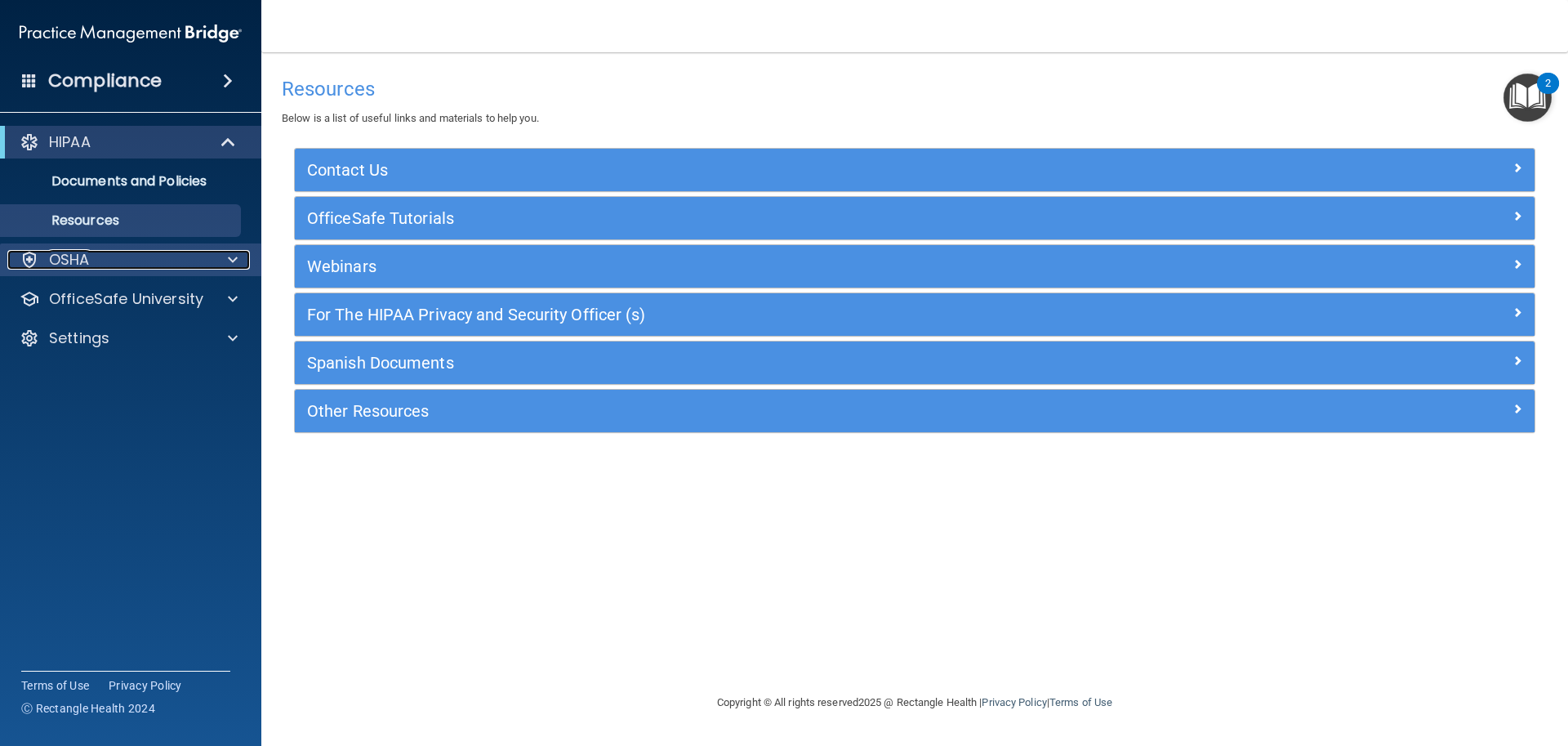
click at [131, 252] on div "OSHA" at bounding box center [108, 260] width 203 height 19
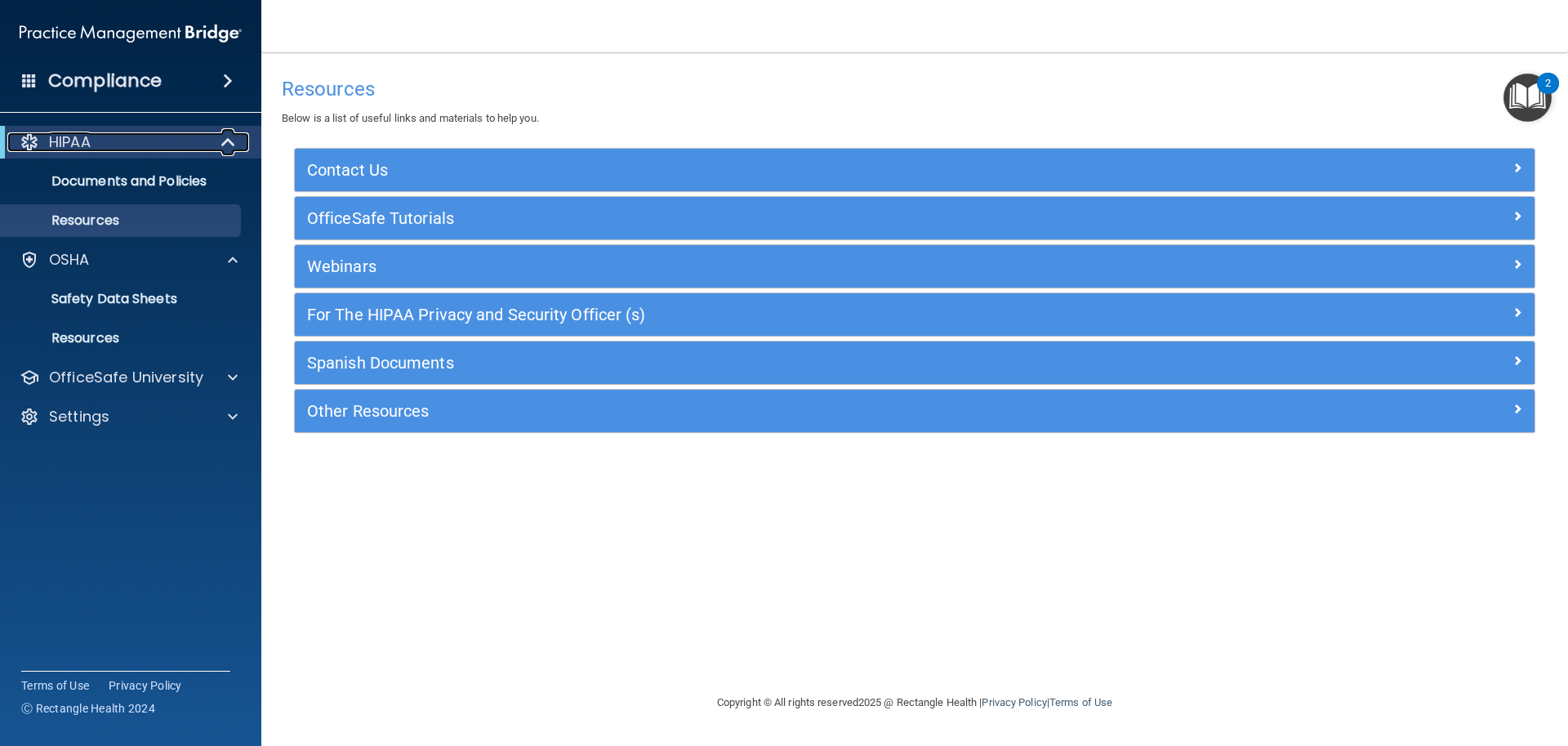
click at [204, 146] on div "HIPAA" at bounding box center [108, 142] width 202 height 19
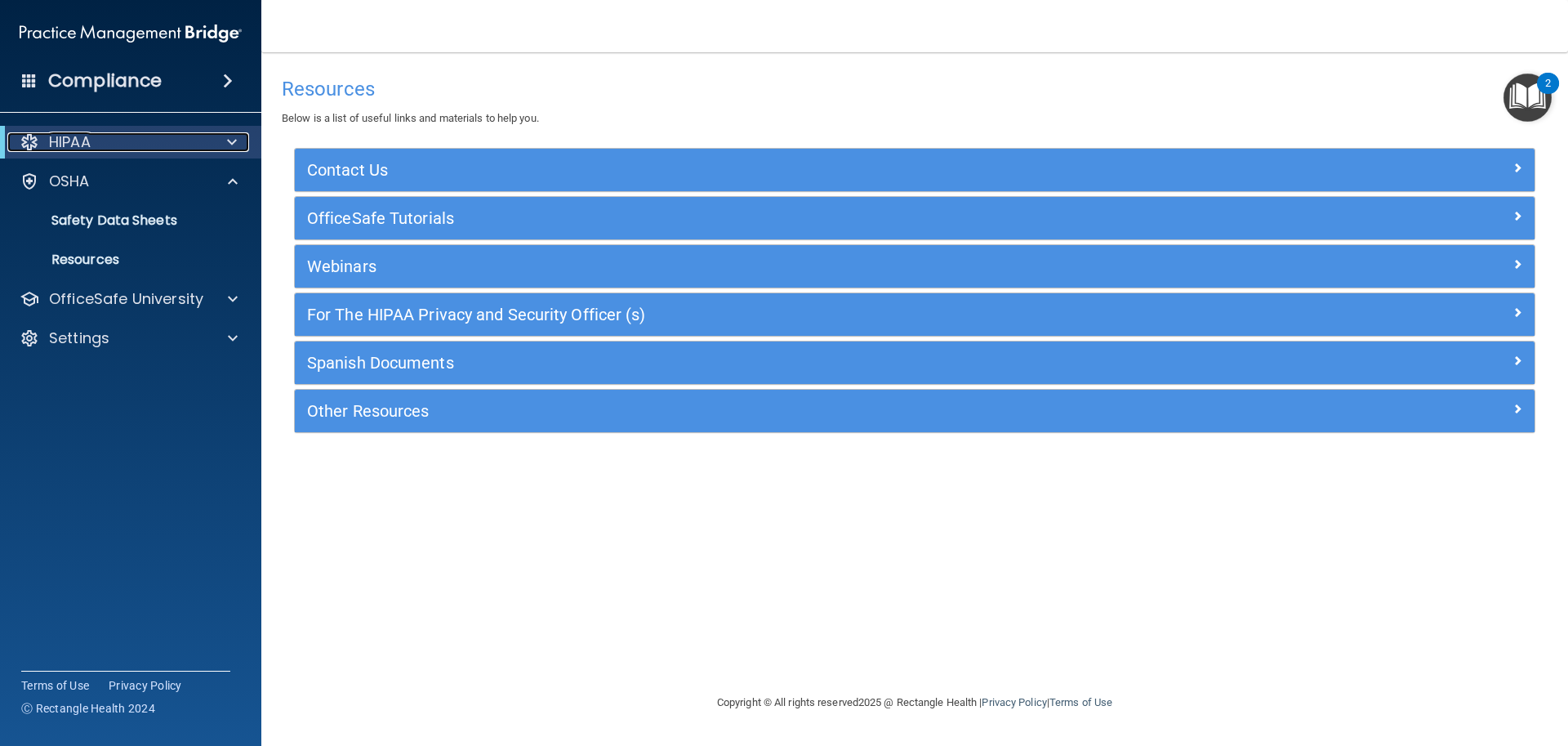
click at [209, 150] on div at bounding box center [229, 142] width 40 height 19
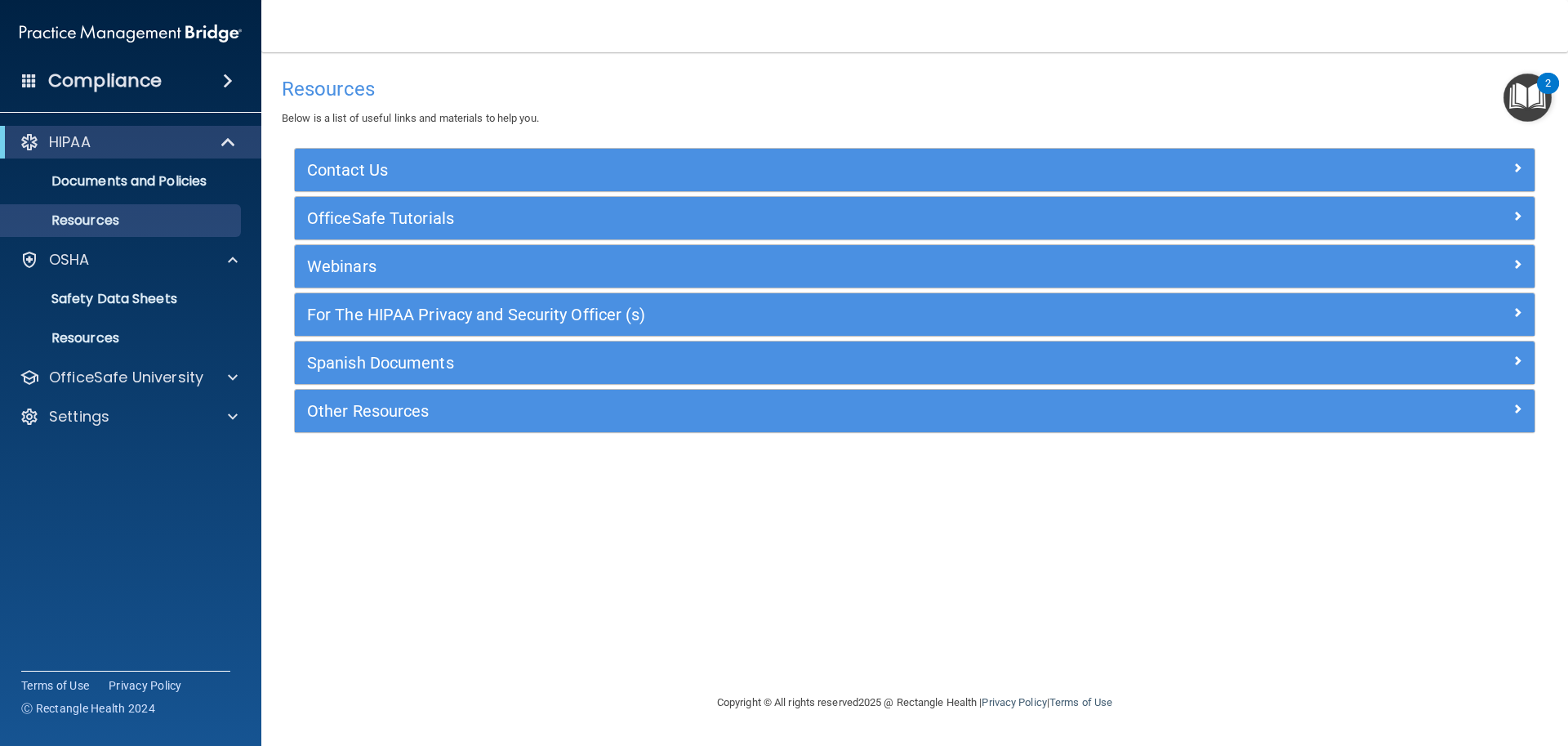
click at [227, 84] on span at bounding box center [228, 81] width 10 height 19
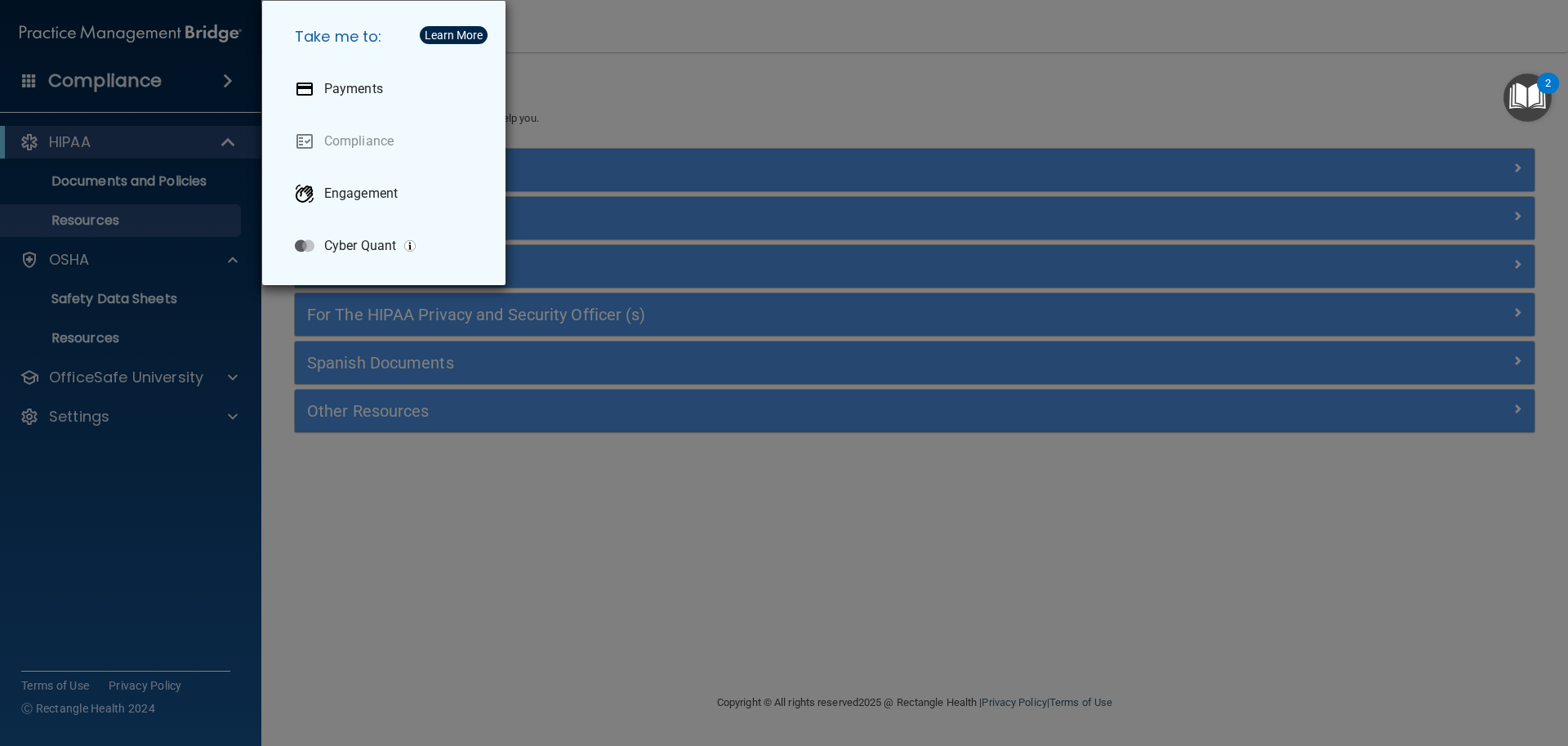
click at [223, 89] on div "Take me to: Payments Compliance Engagement Cyber Quant" at bounding box center [784, 373] width 1568 height 746
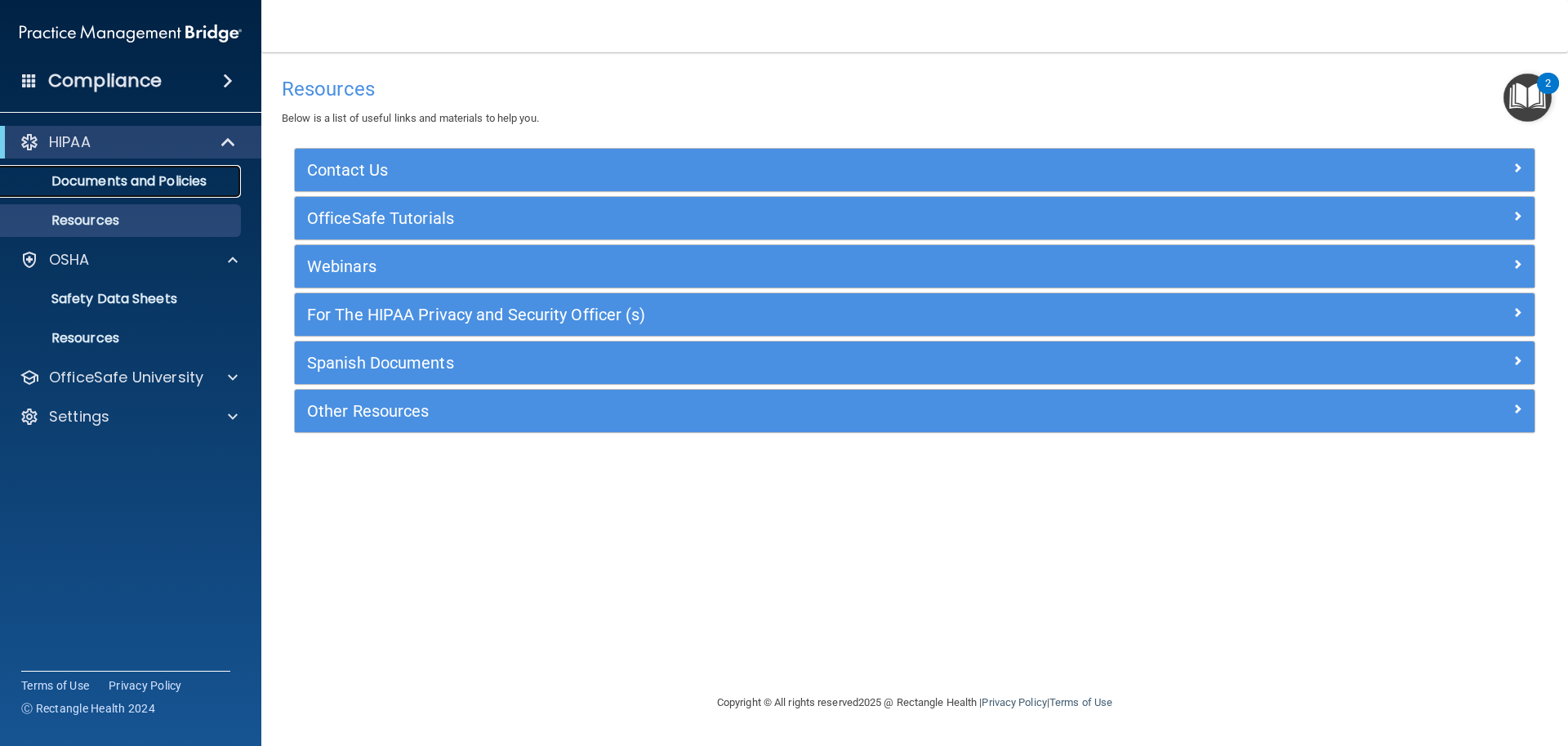
click at [177, 187] on p "Documents and Policies" at bounding box center [122, 181] width 223 height 16
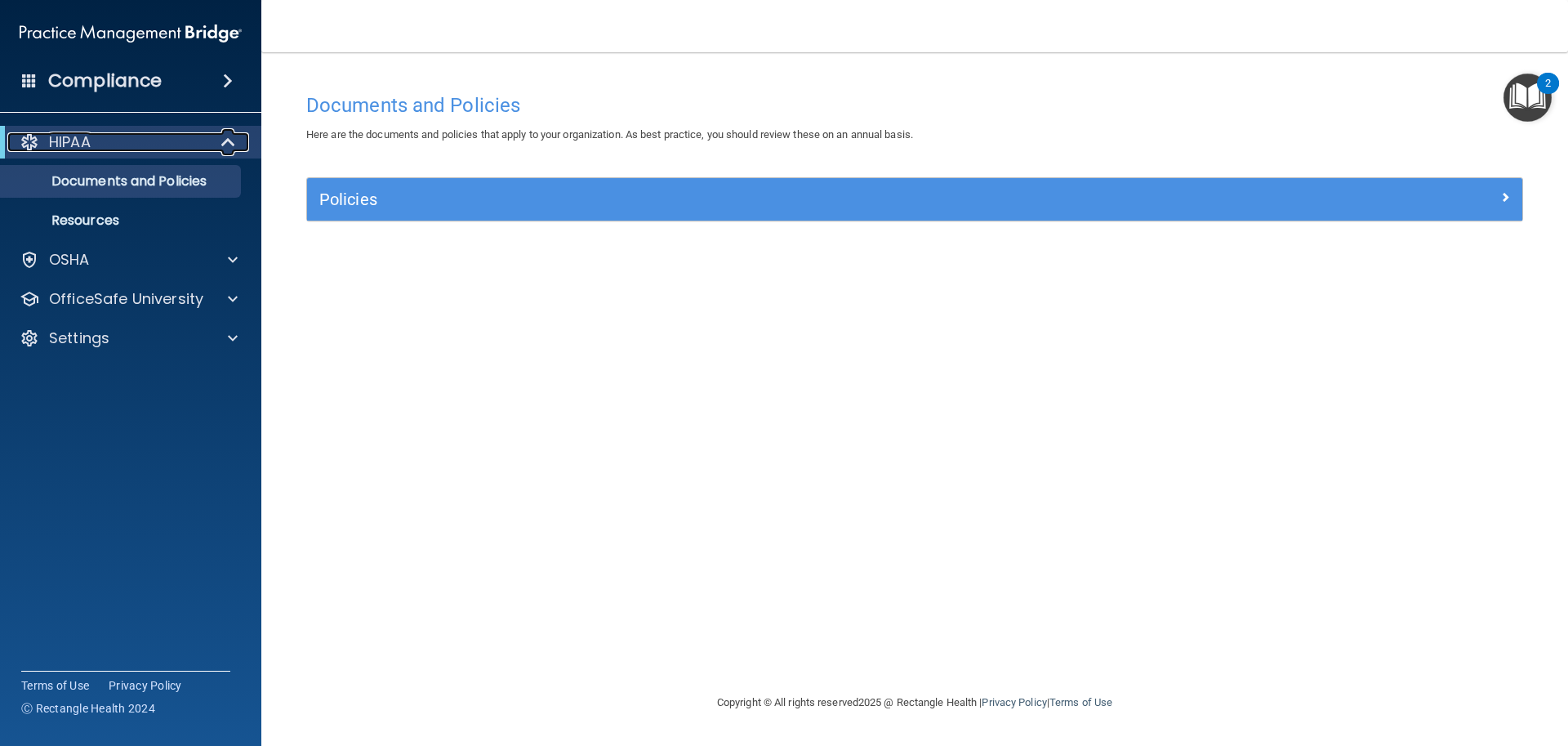
click at [151, 149] on div "HIPAA" at bounding box center [108, 142] width 202 height 19
click at [172, 151] on div "HIPAA" at bounding box center [108, 142] width 202 height 19
click at [104, 182] on p "Documents and Policies" at bounding box center [122, 181] width 223 height 16
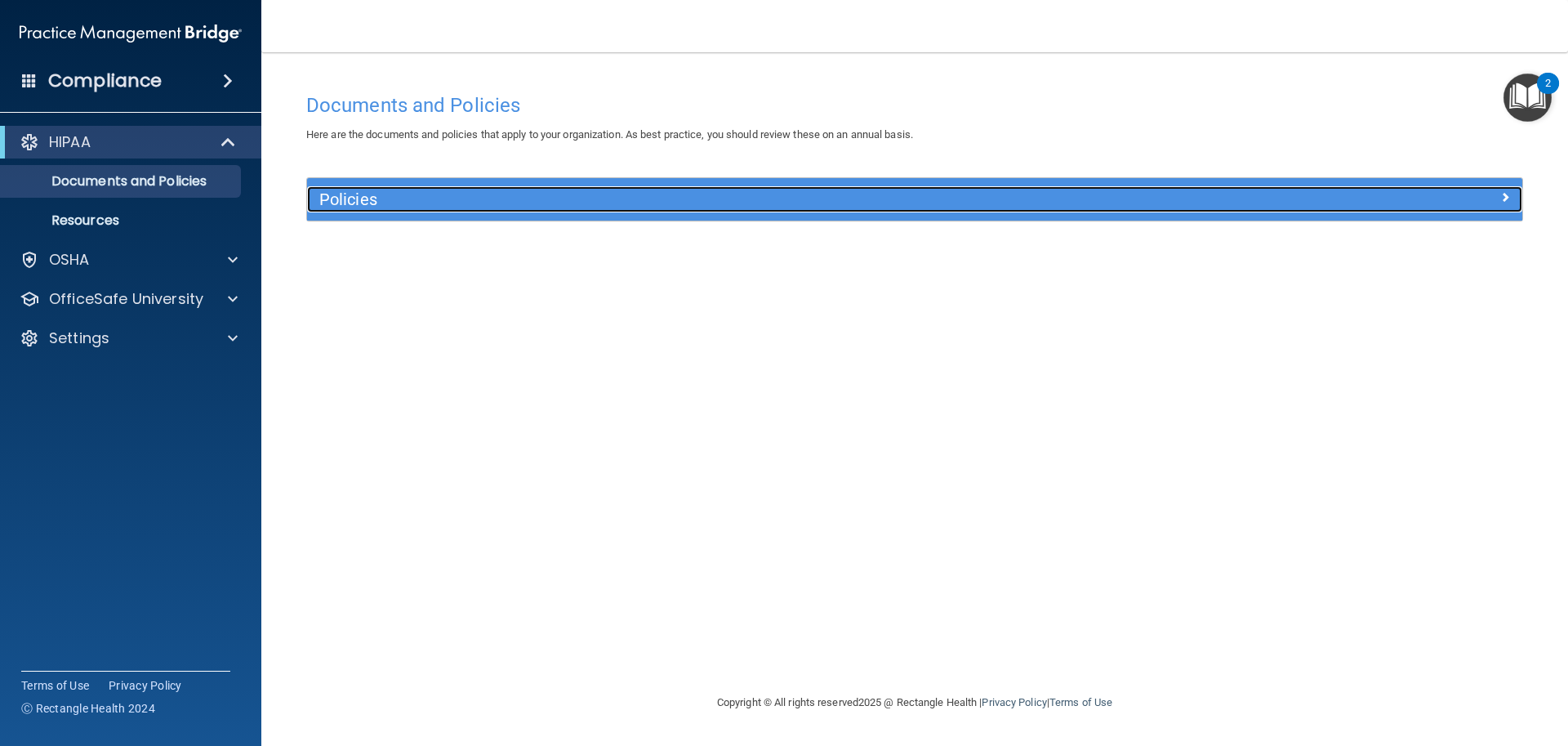
click at [362, 204] on h5 "Policies" at bounding box center [762, 199] width 887 height 18
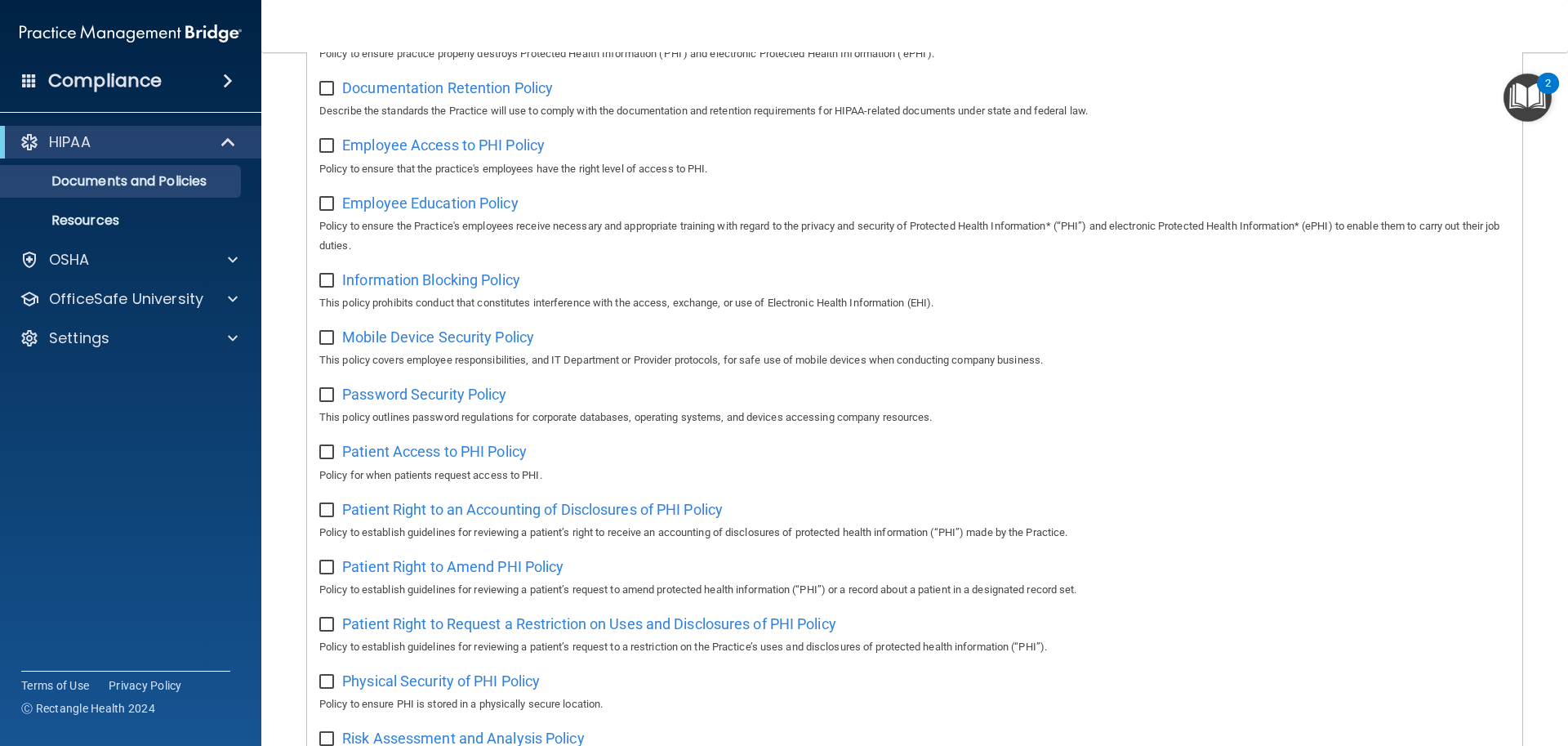
scroll to position [402, 0]
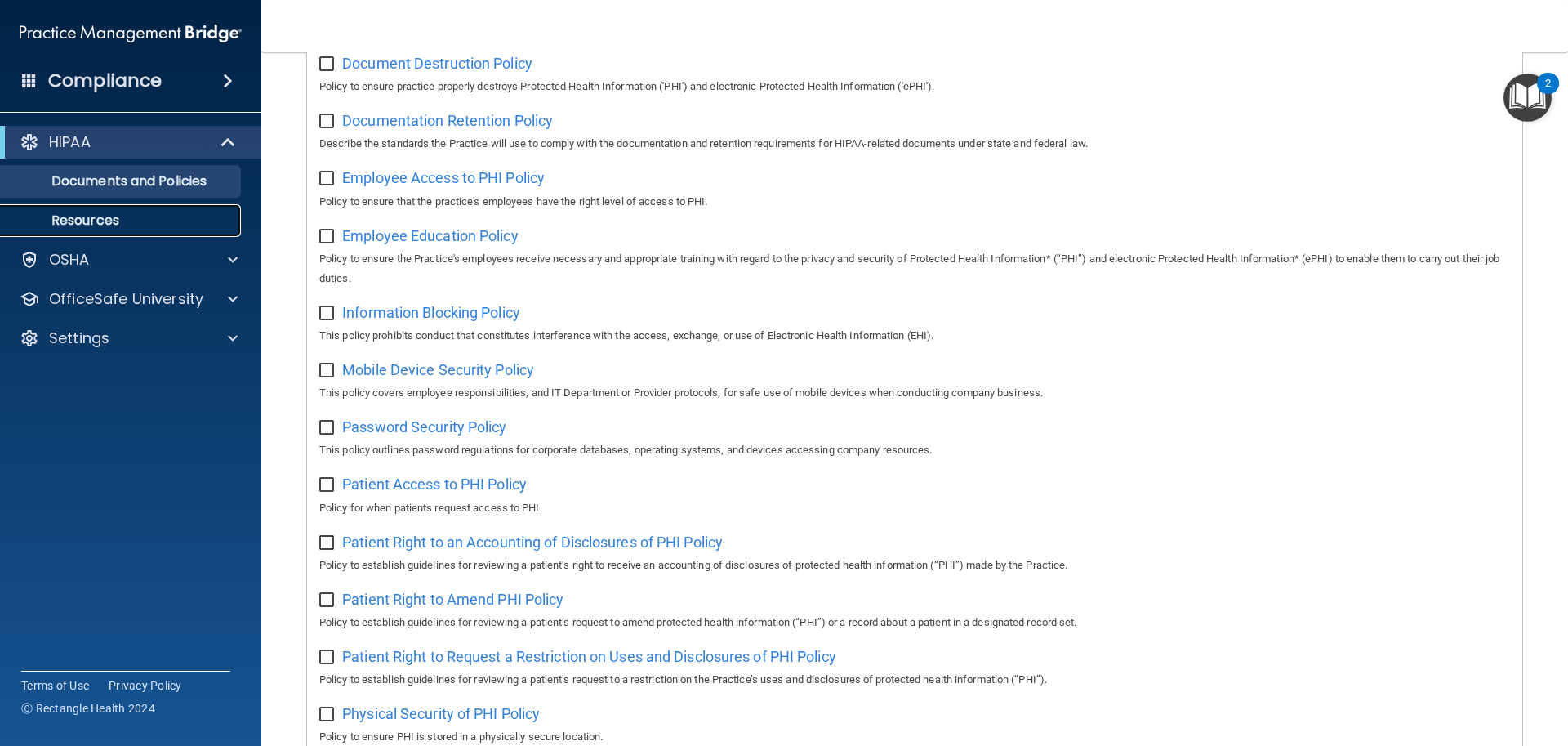
click at [128, 225] on p "Resources" at bounding box center [122, 221] width 223 height 16
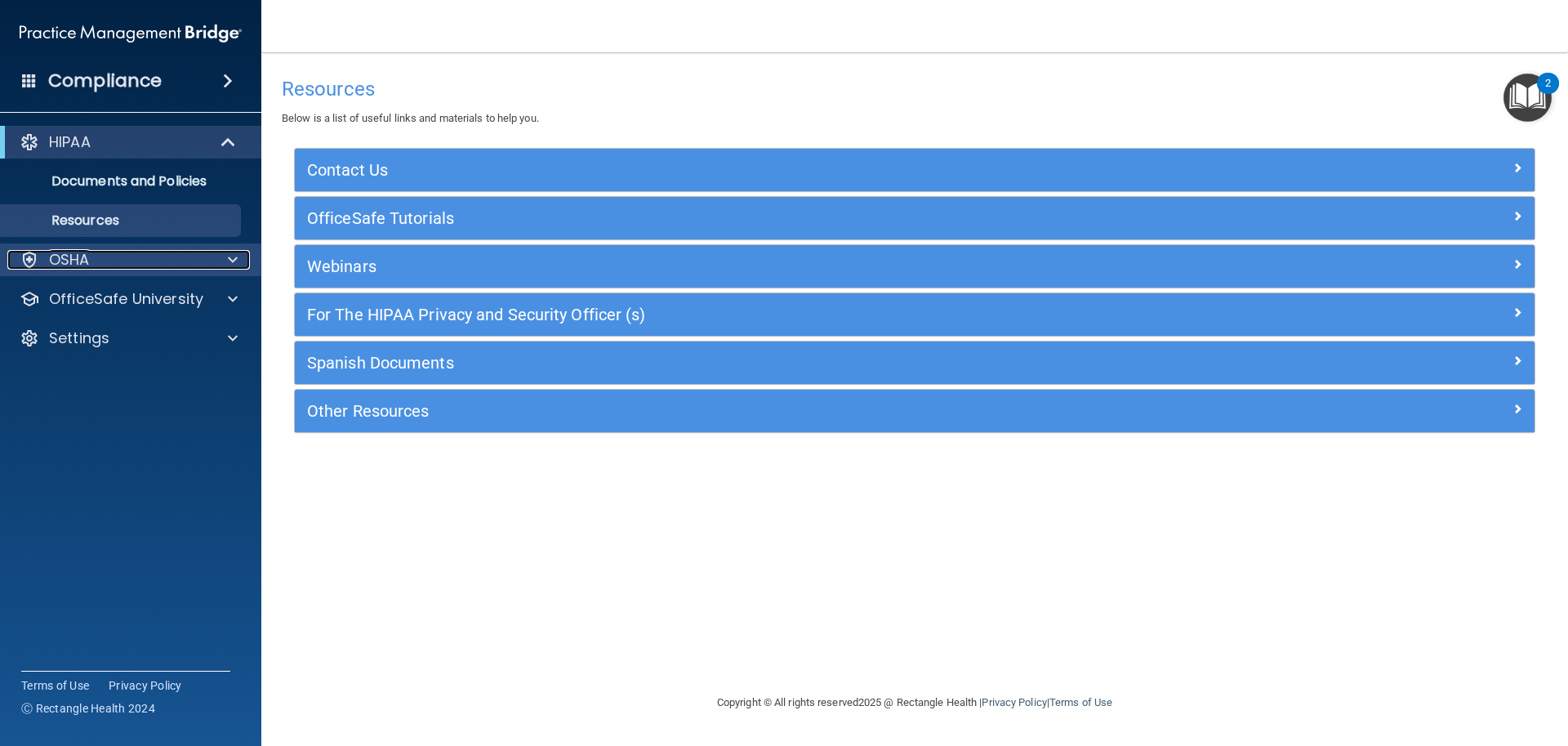
click at [119, 260] on div "OSHA" at bounding box center [108, 260] width 203 height 19
click at [129, 268] on div "OSHA" at bounding box center [108, 260] width 203 height 19
click at [167, 152] on div "HIPAA" at bounding box center [130, 142] width 261 height 33
click at [227, 152] on span at bounding box center [230, 142] width 14 height 19
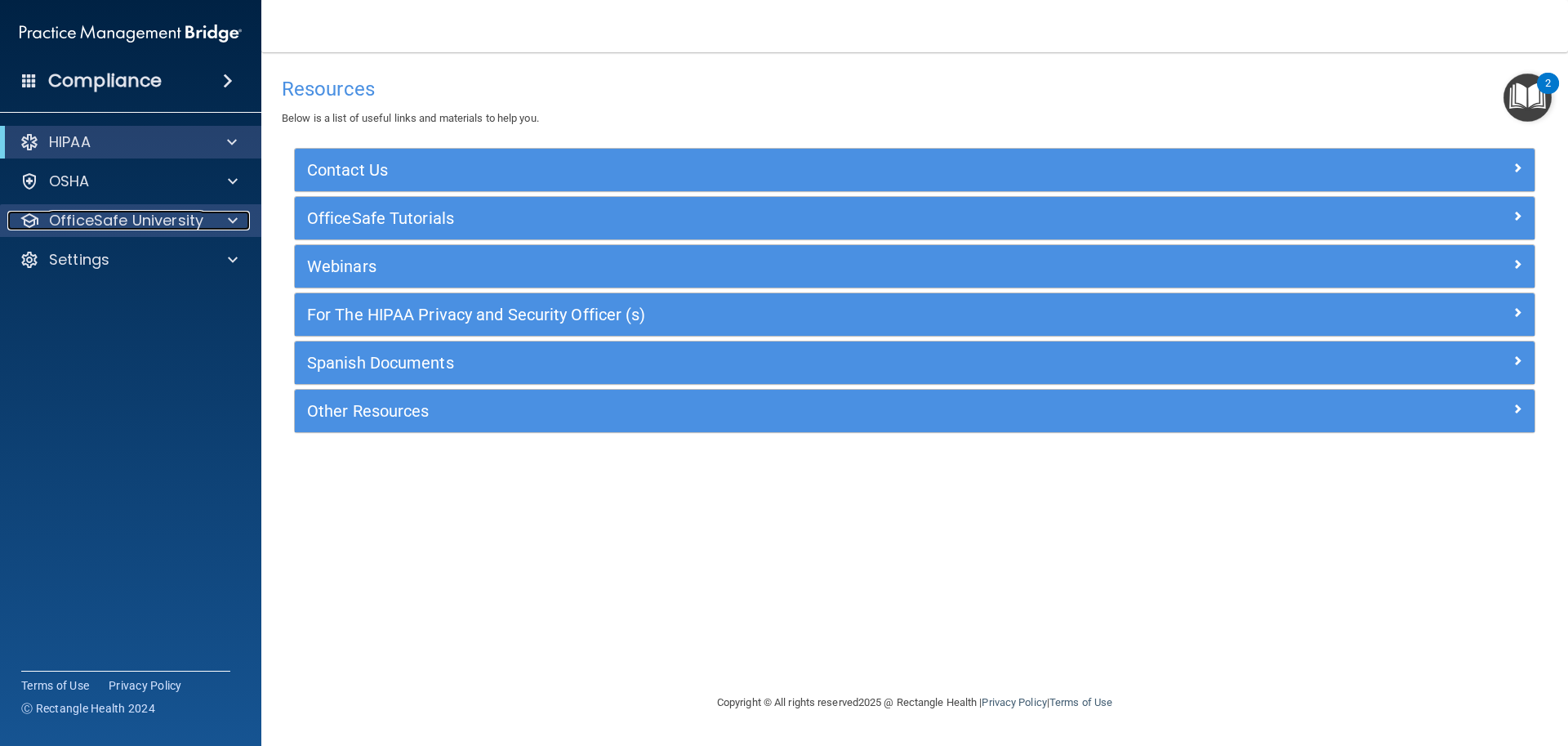
click at [151, 224] on p "OfficeSafe University" at bounding box center [126, 221] width 154 height 19
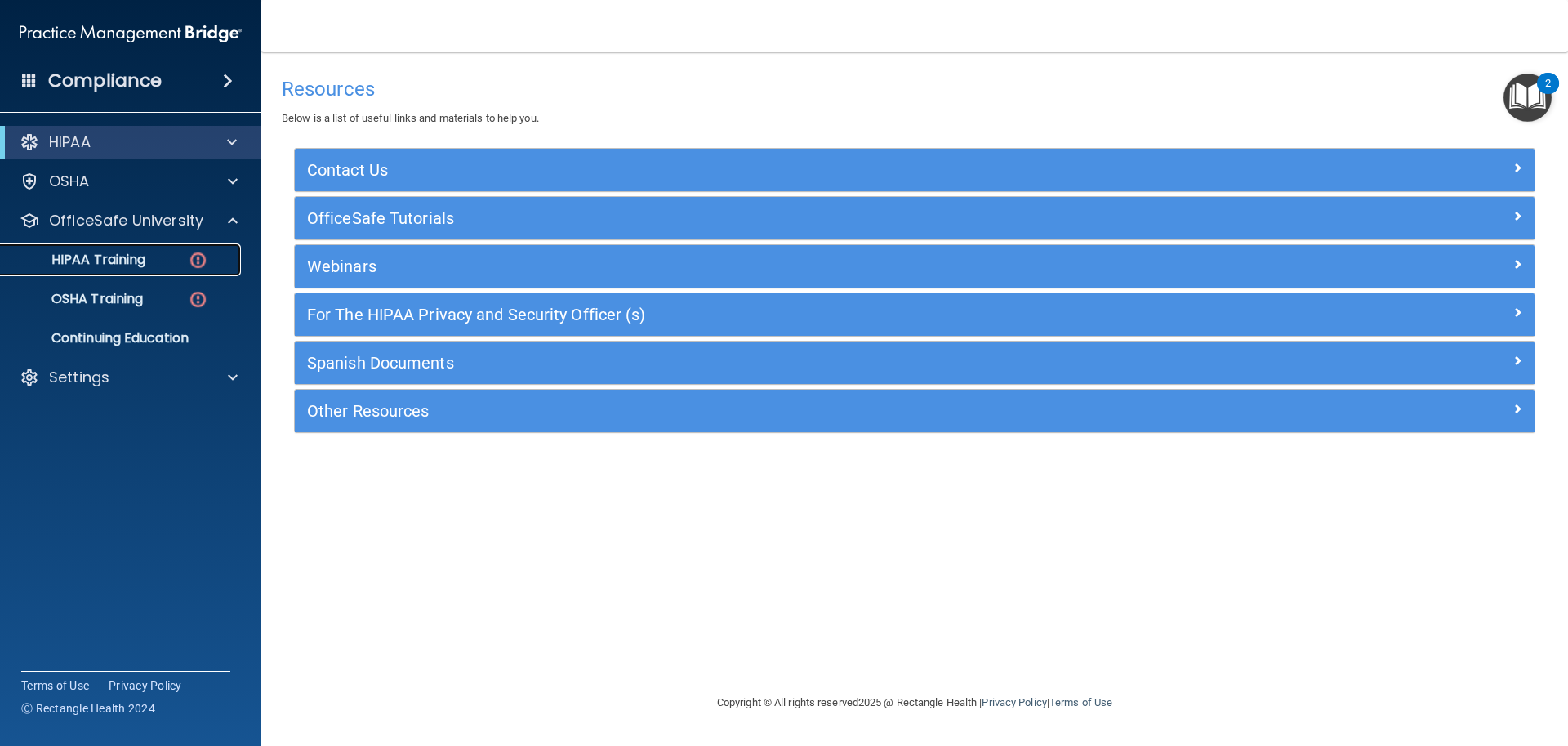
click at [191, 253] on img at bounding box center [198, 260] width 20 height 20
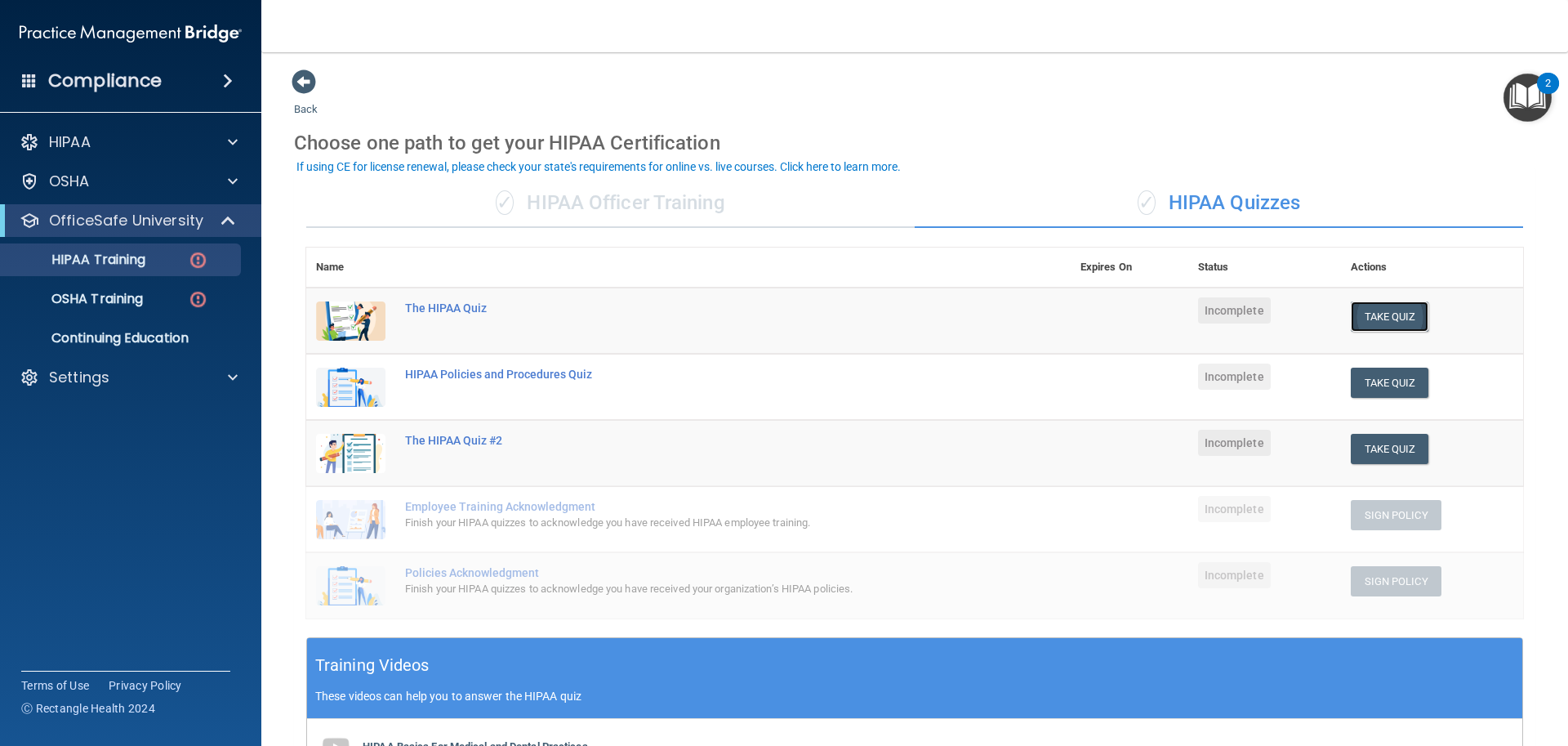
click at [1359, 320] on button "Take Quiz" at bounding box center [1390, 316] width 79 height 30
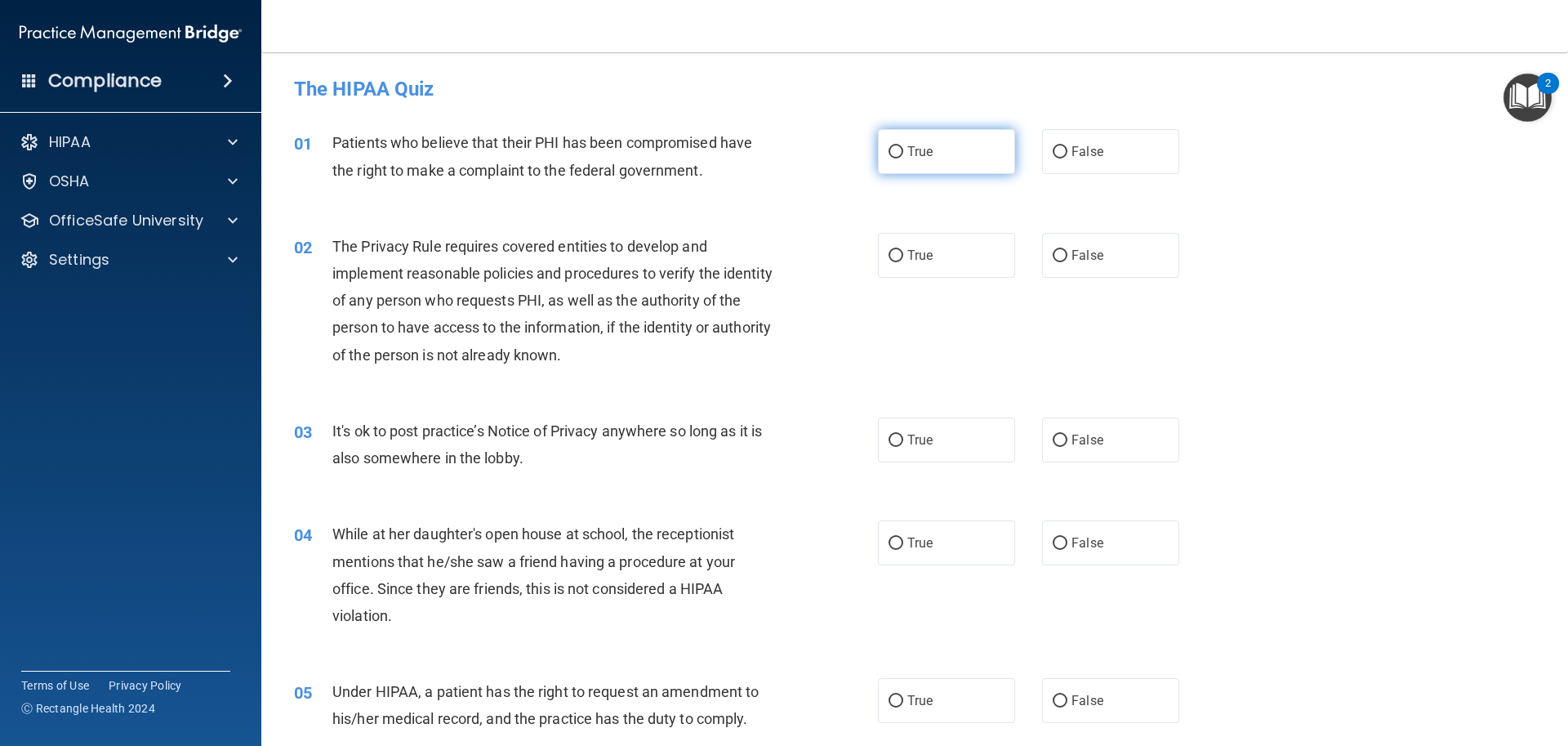
click at [907, 150] on span "True" at bounding box center [920, 152] width 26 height 16
click at [902, 150] on input "True" at bounding box center [896, 152] width 15 height 12
radio input "true"
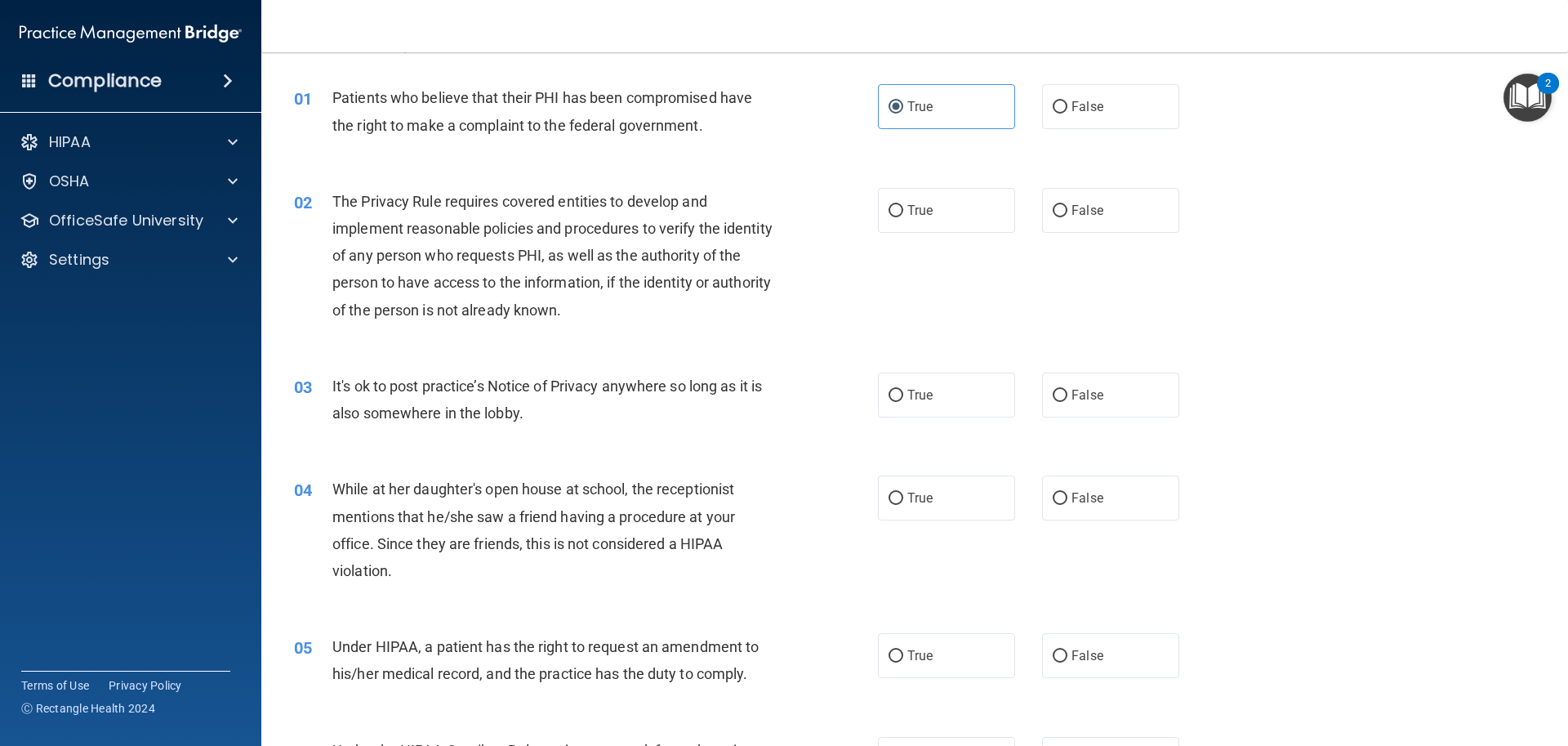
scroll to position [82, 0]
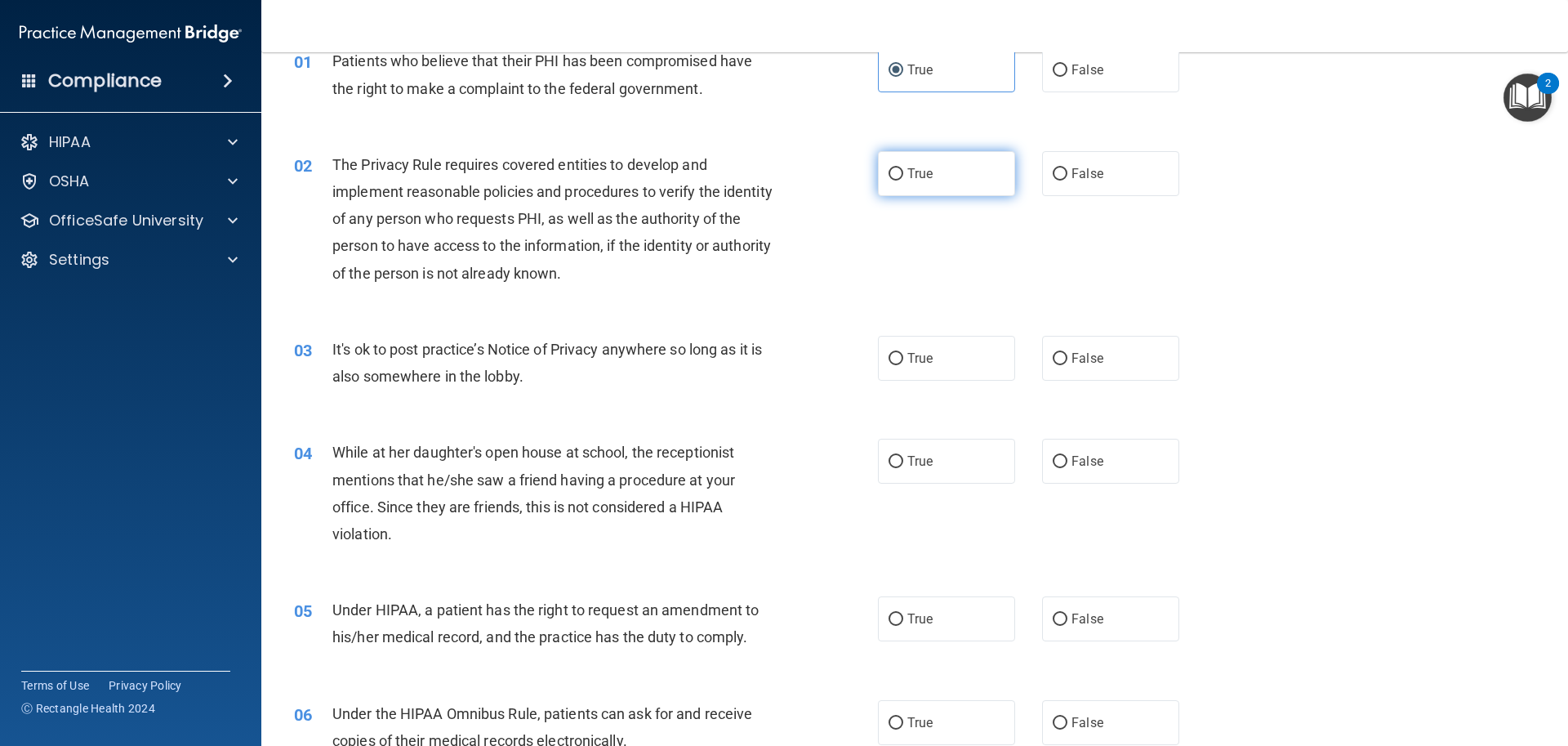
click at [889, 173] on input "True" at bounding box center [896, 175] width 15 height 12
radio input "true"
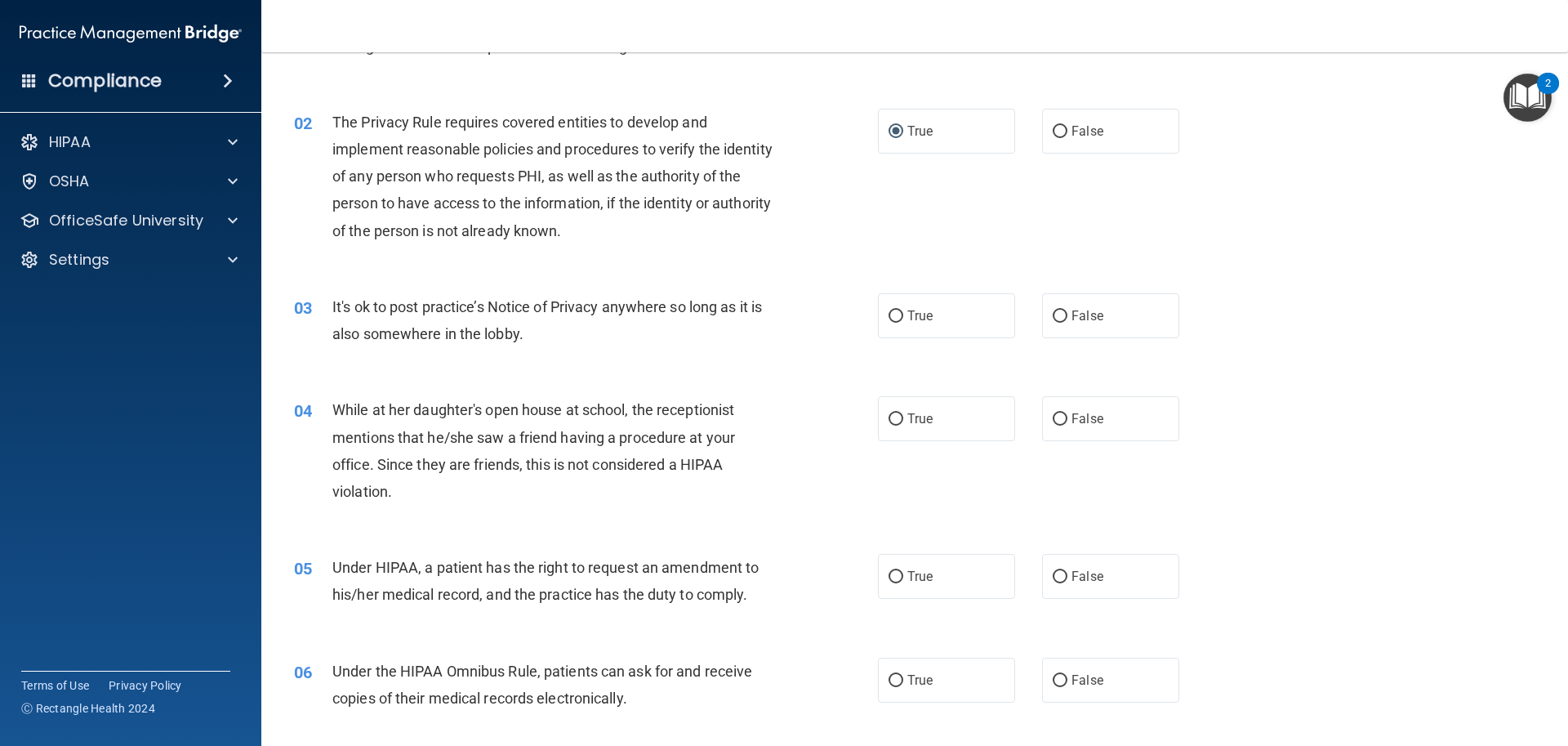
scroll to position [163, 0]
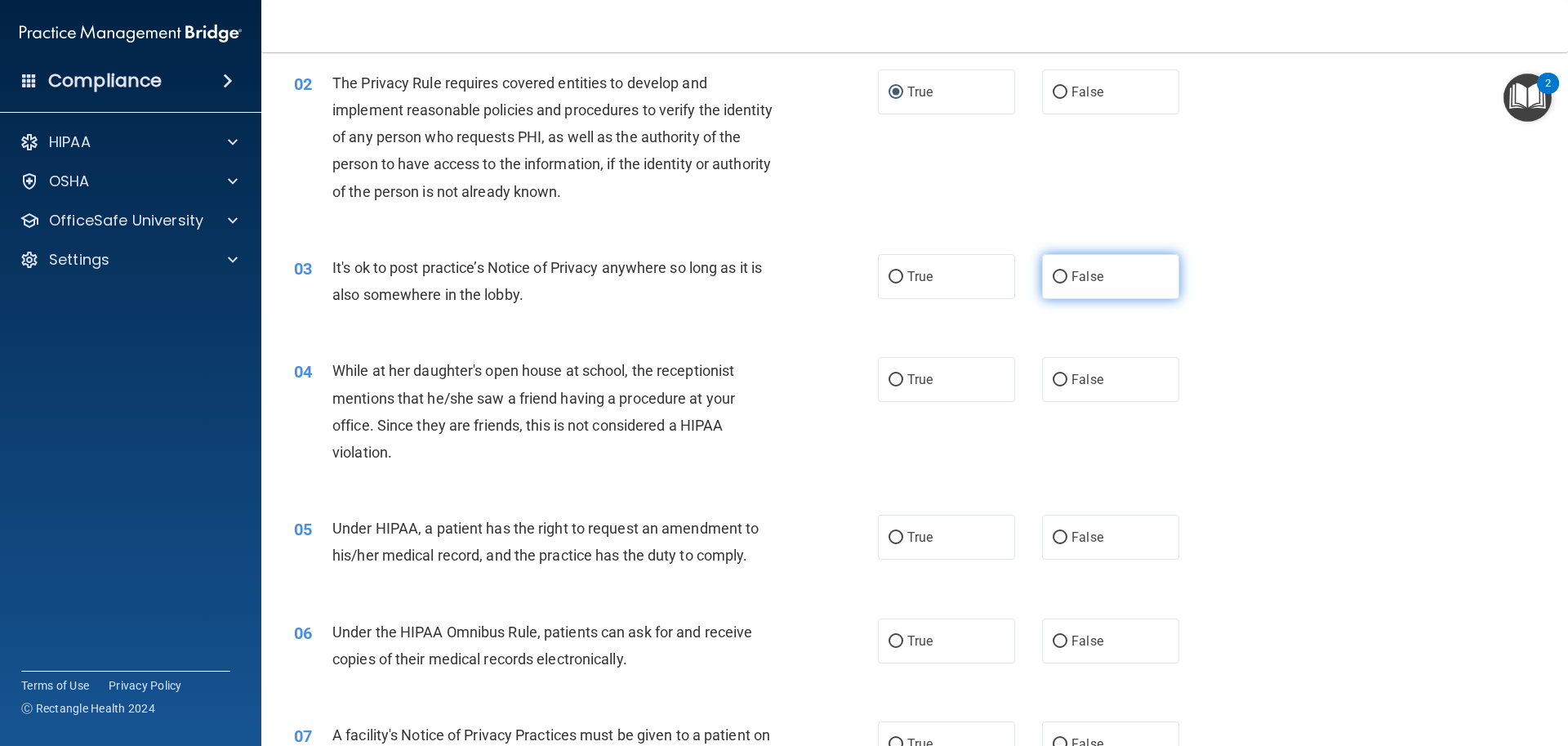
click at [1057, 275] on input "False" at bounding box center [1060, 277] width 15 height 12
radio input "true"
click at [867, 268] on div "03 It's ok to post practice’s Notice of Privacy anywhere so long as it is also …" at bounding box center [586, 285] width 633 height 62
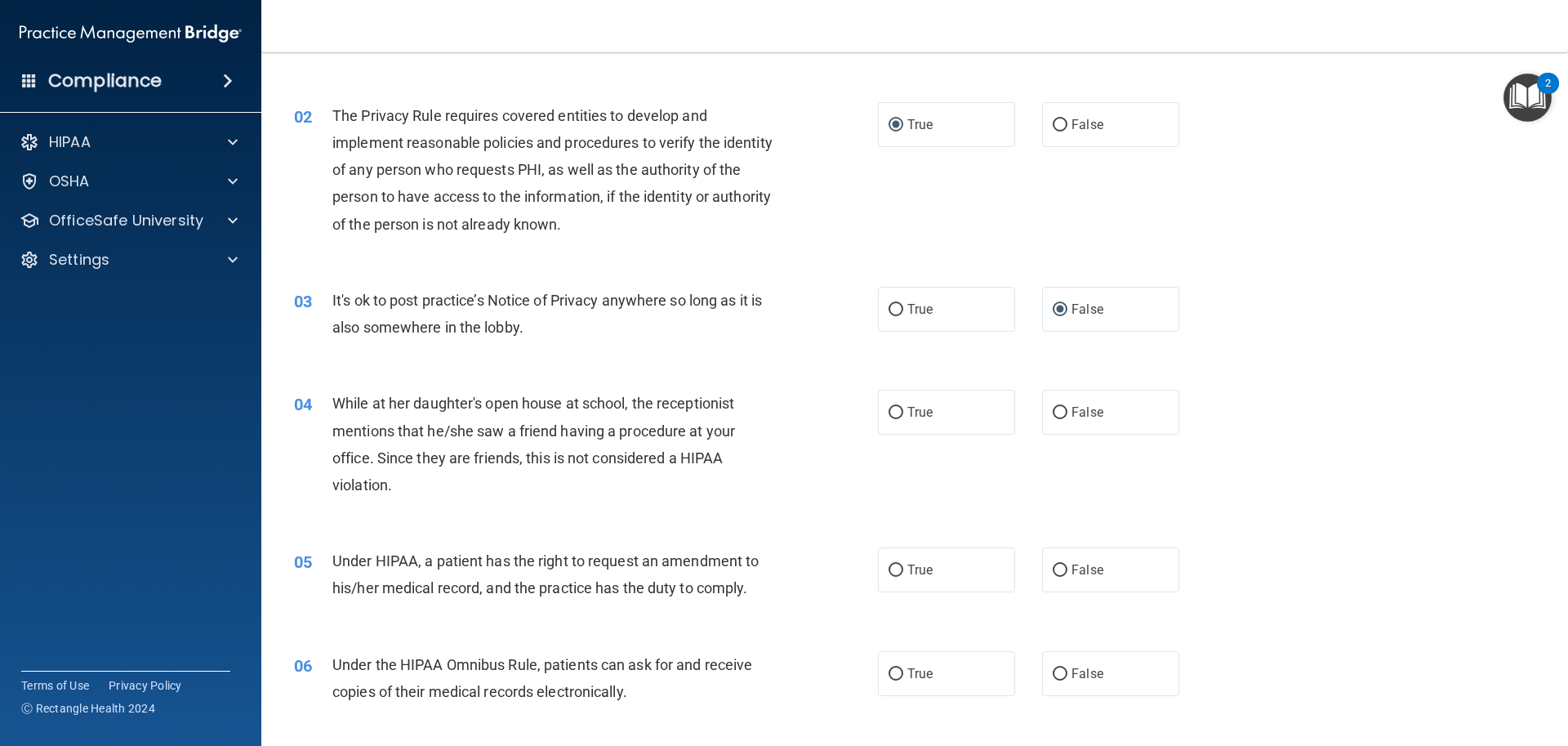
scroll to position [82, 0]
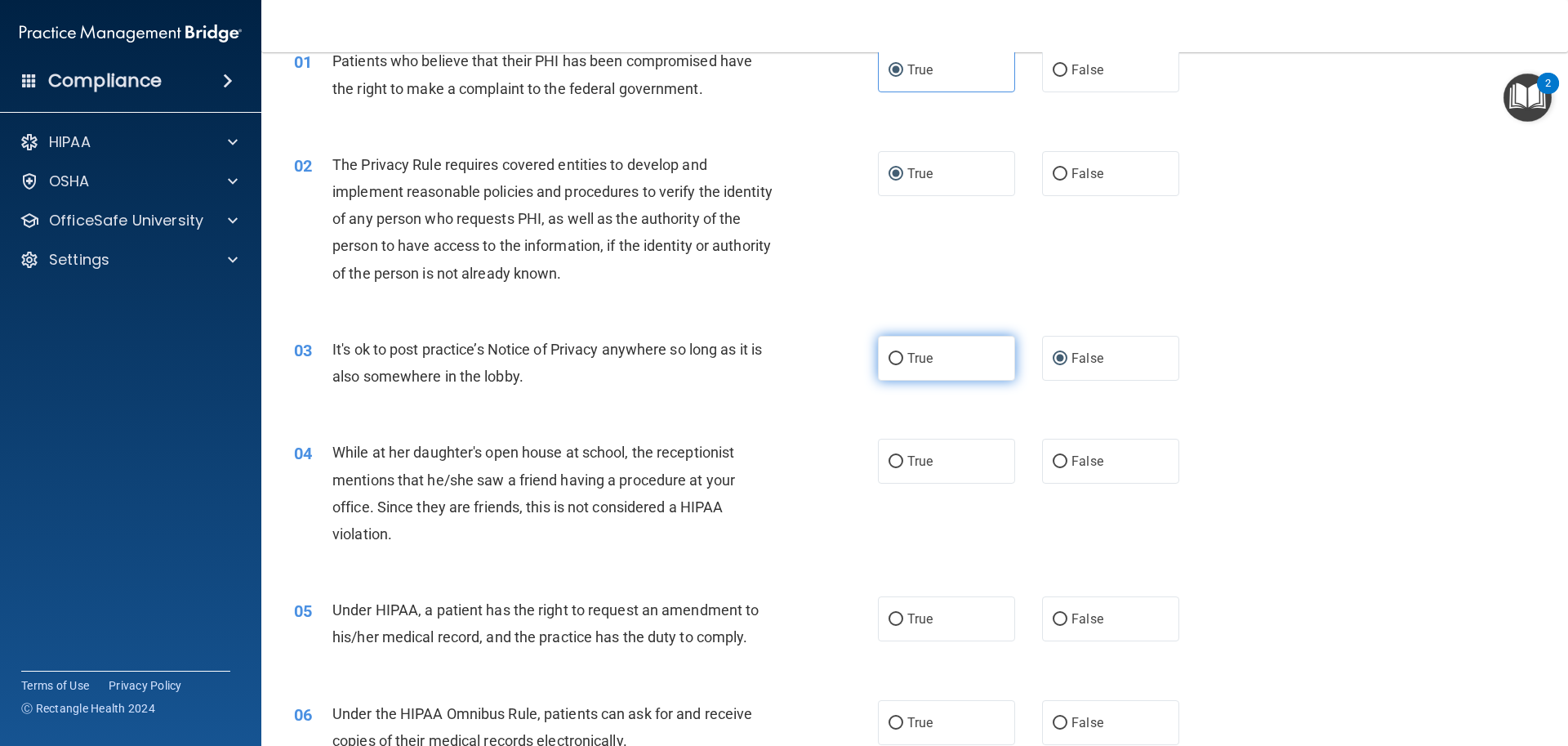
click at [897, 347] on label "True" at bounding box center [946, 358] width 137 height 45
click at [897, 353] on input "True" at bounding box center [896, 359] width 15 height 12
radio input "true"
radio input "false"
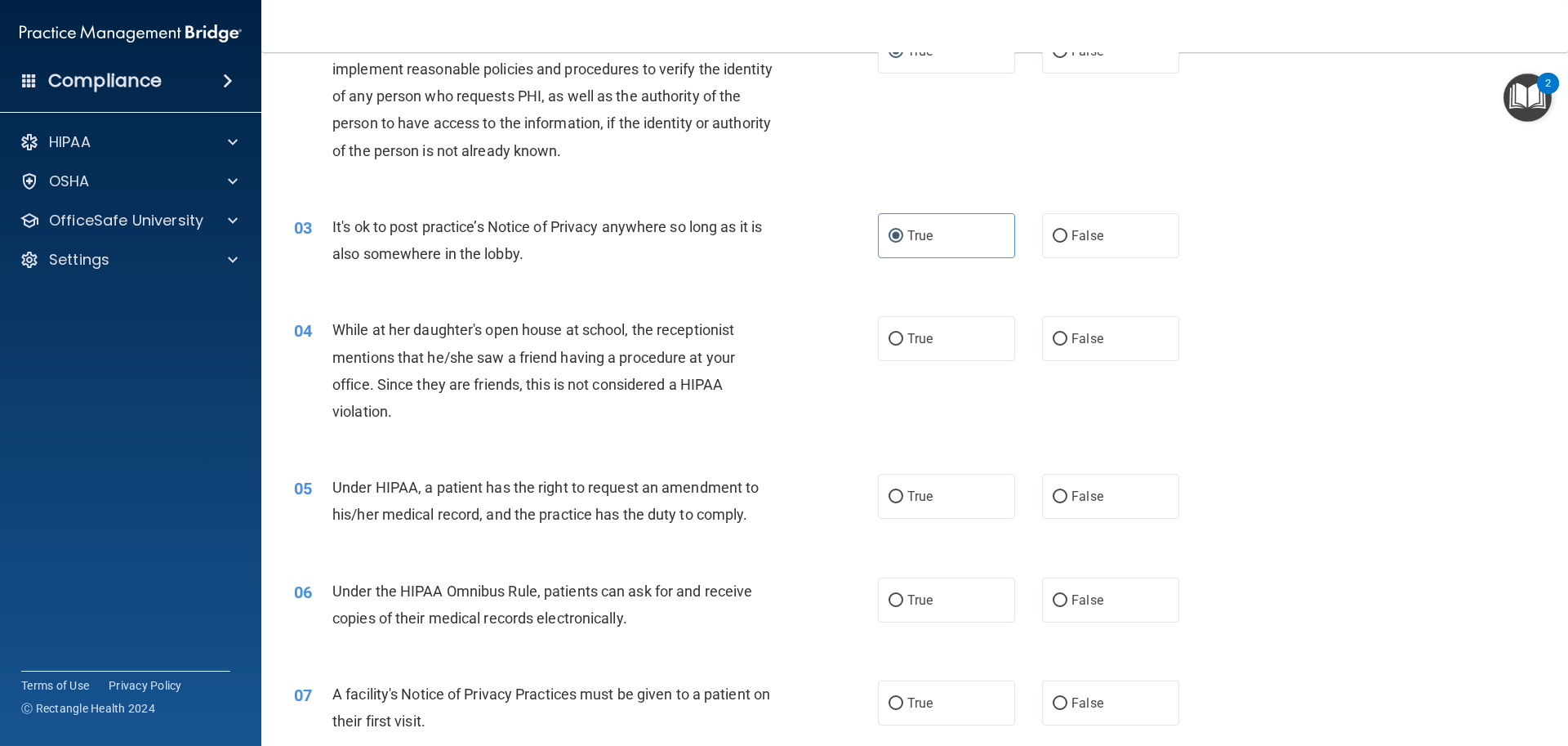
scroll to position [245, 0]
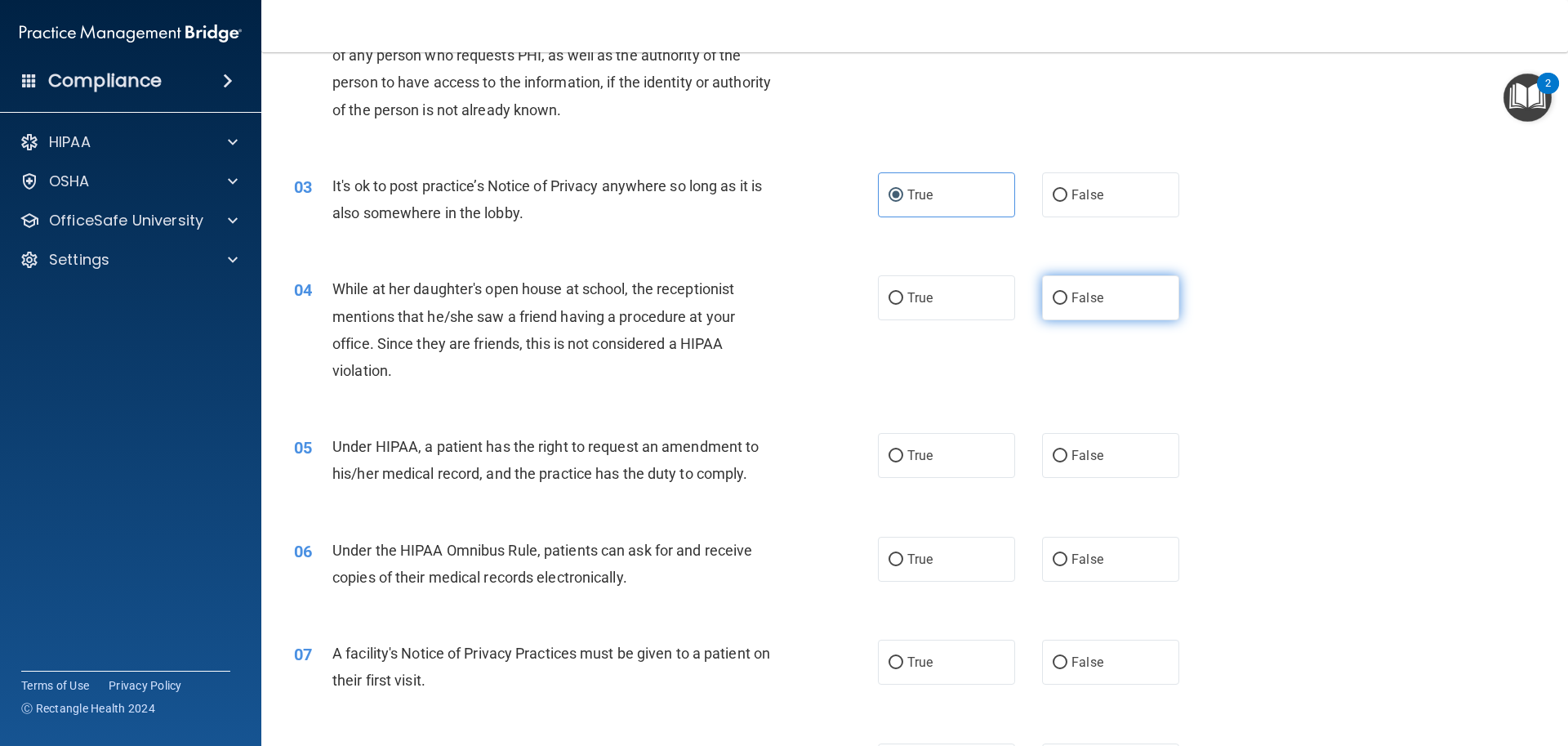
click at [1060, 297] on input "False" at bounding box center [1060, 299] width 15 height 12
radio input "true"
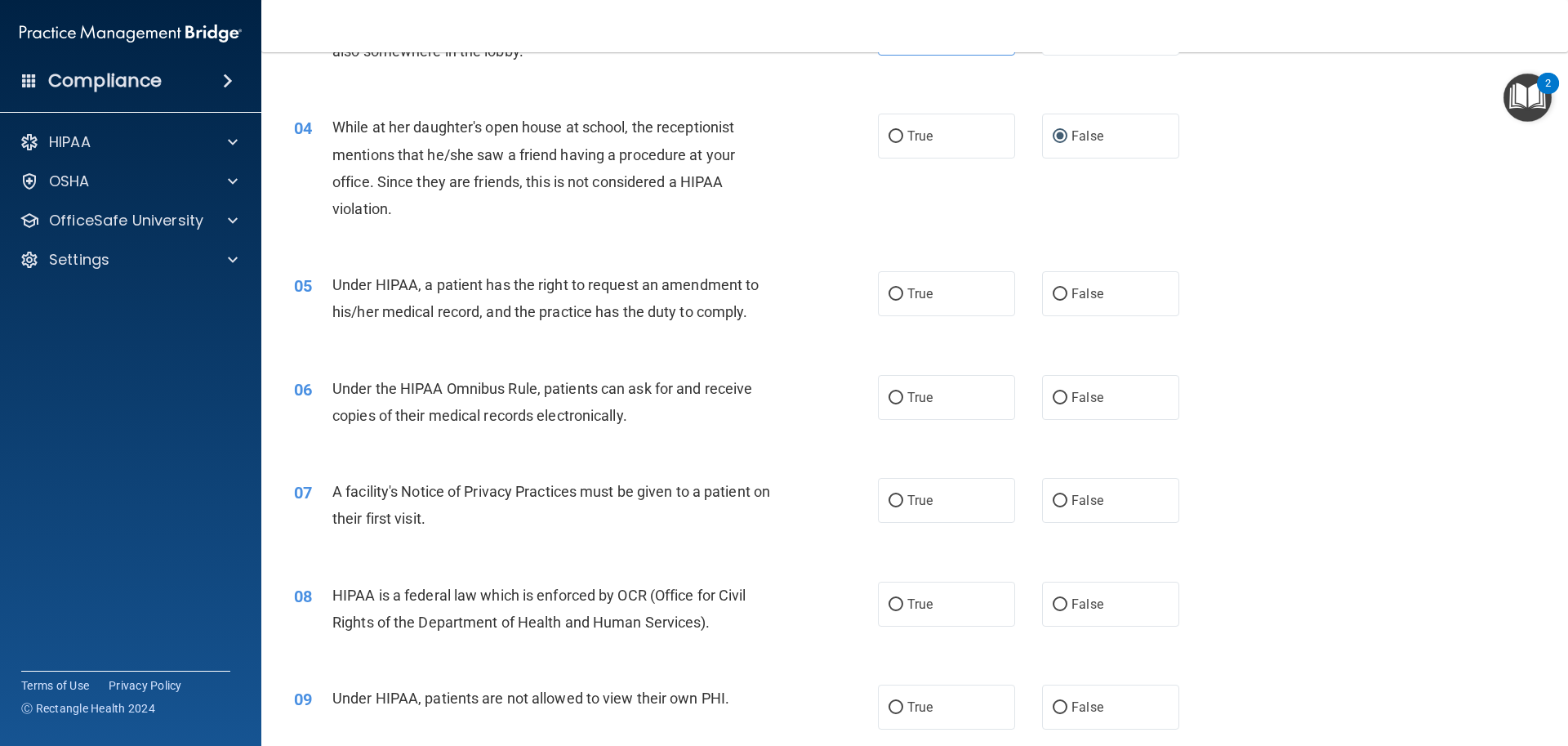
scroll to position [408, 0]
click at [897, 288] on input "True" at bounding box center [896, 293] width 15 height 12
radio input "true"
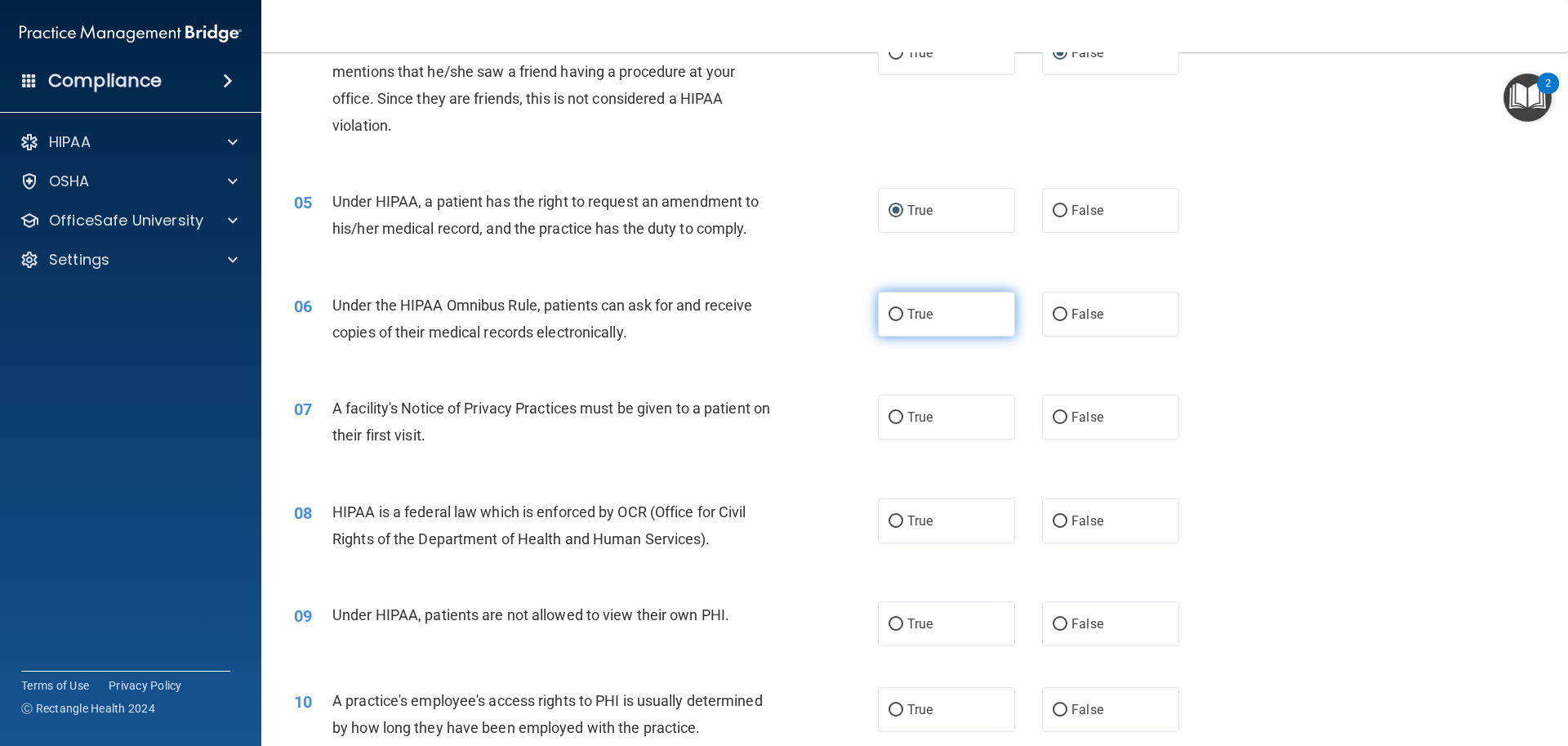
click at [883, 325] on label "True" at bounding box center [946, 314] width 137 height 45
click at [889, 321] on input "True" at bounding box center [896, 315] width 15 height 12
radio input "true"
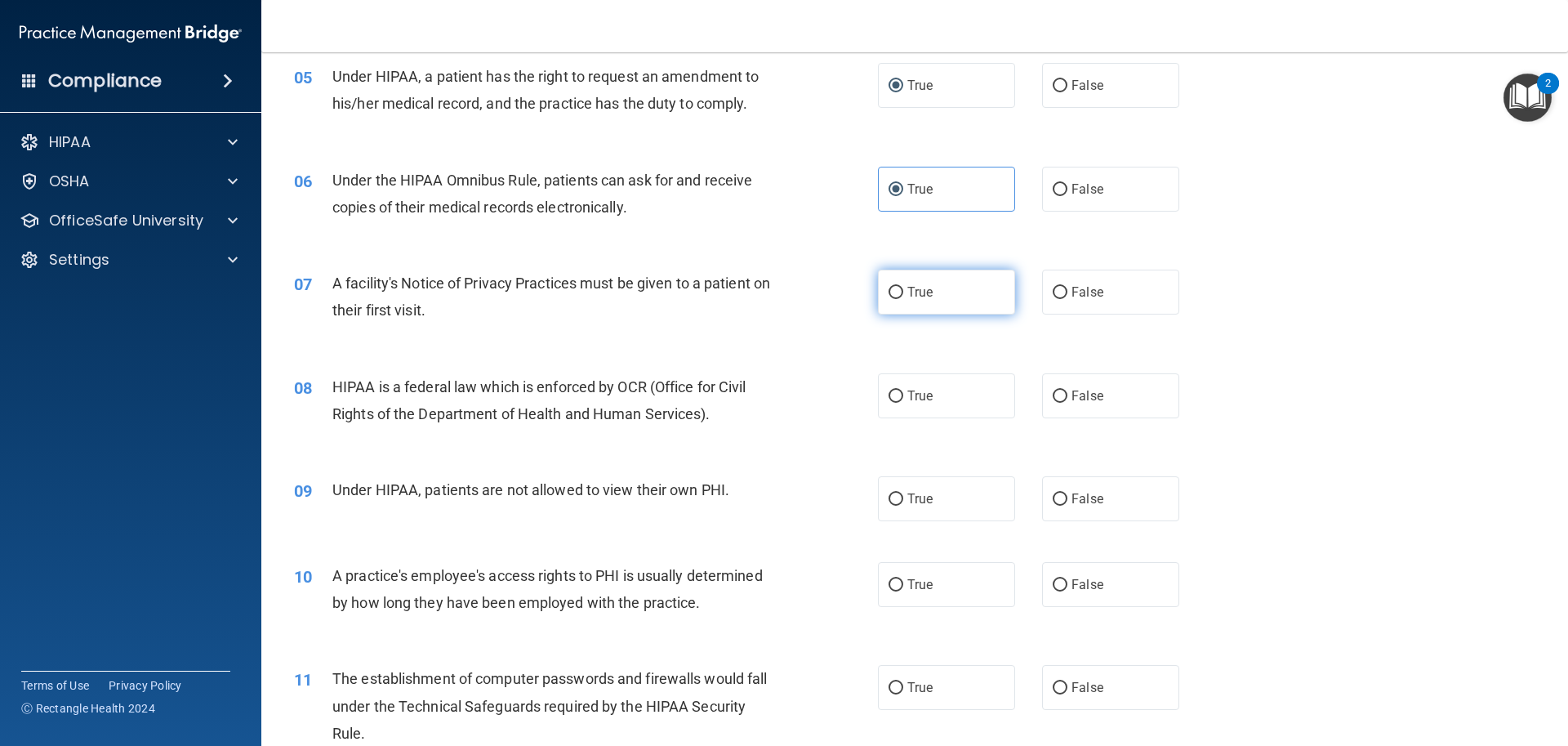
scroll to position [735, 0]
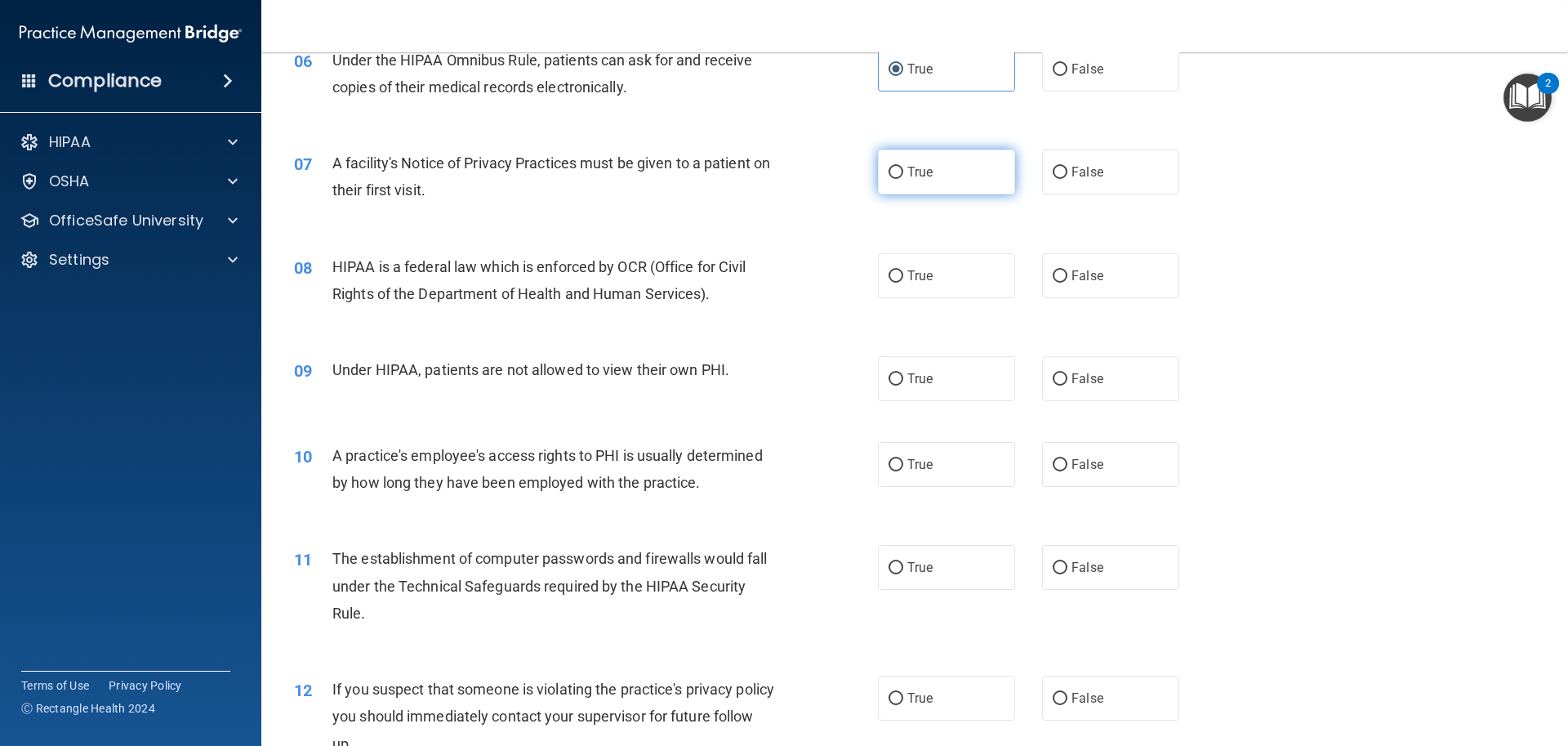
click at [897, 167] on label "True" at bounding box center [946, 172] width 137 height 45
click at [897, 167] on input "True" at bounding box center [896, 173] width 15 height 12
radio input "true"
click at [890, 273] on input "True" at bounding box center [896, 276] width 15 height 12
radio input "true"
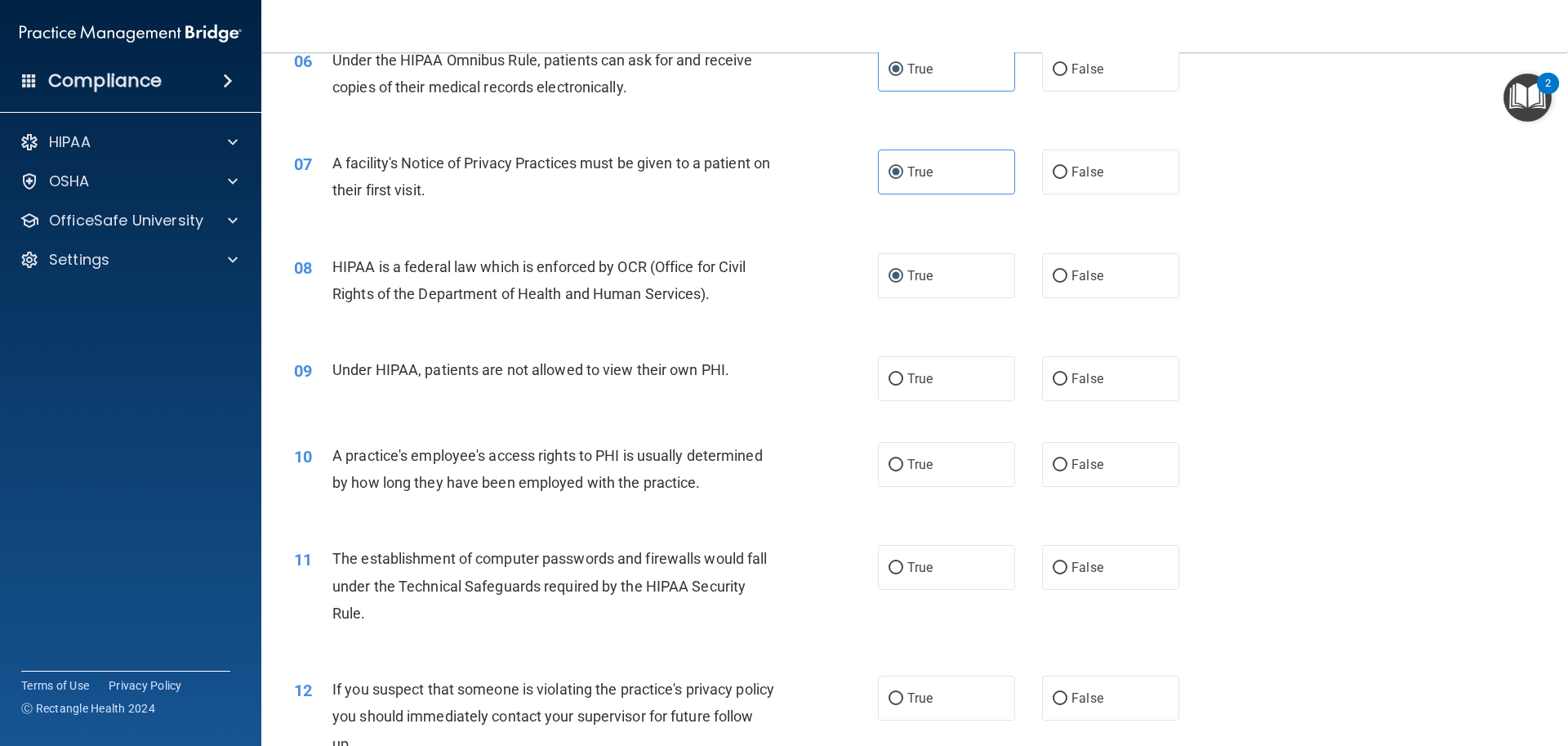
scroll to position [817, 0]
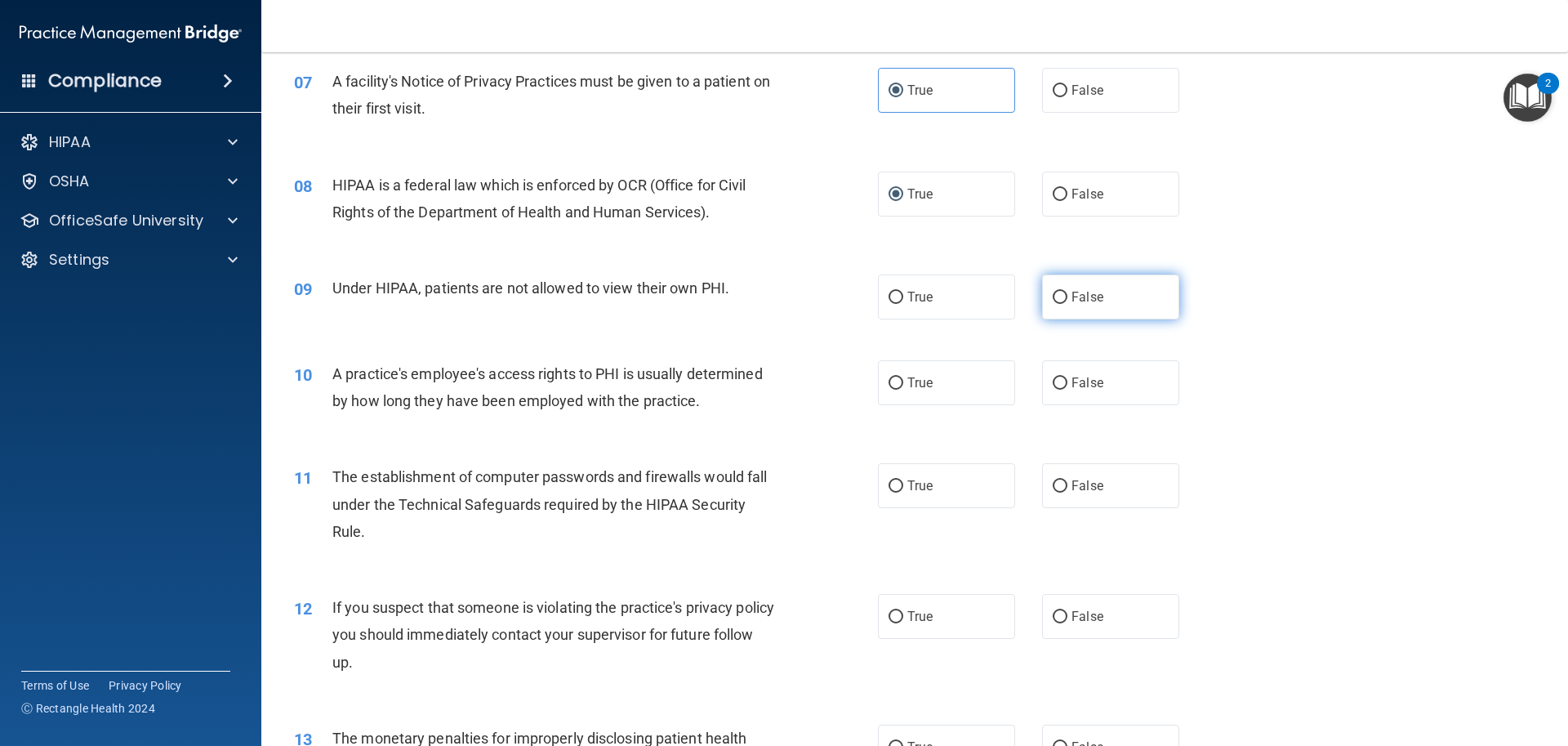
click at [1044, 299] on label "False" at bounding box center [1110, 297] width 137 height 45
click at [1052, 299] on input "False" at bounding box center [1060, 298] width 15 height 12
radio input "true"
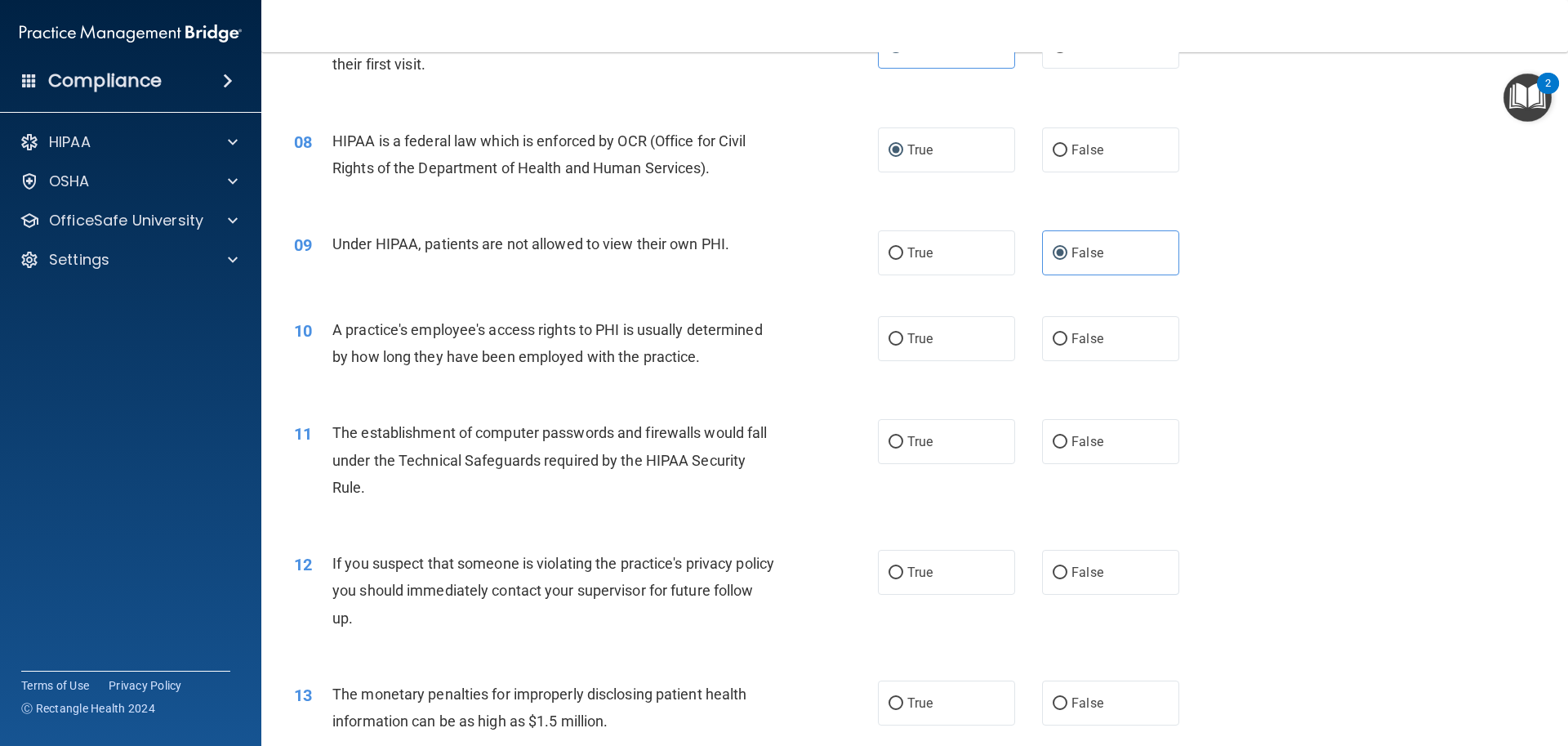
scroll to position [898, 0]
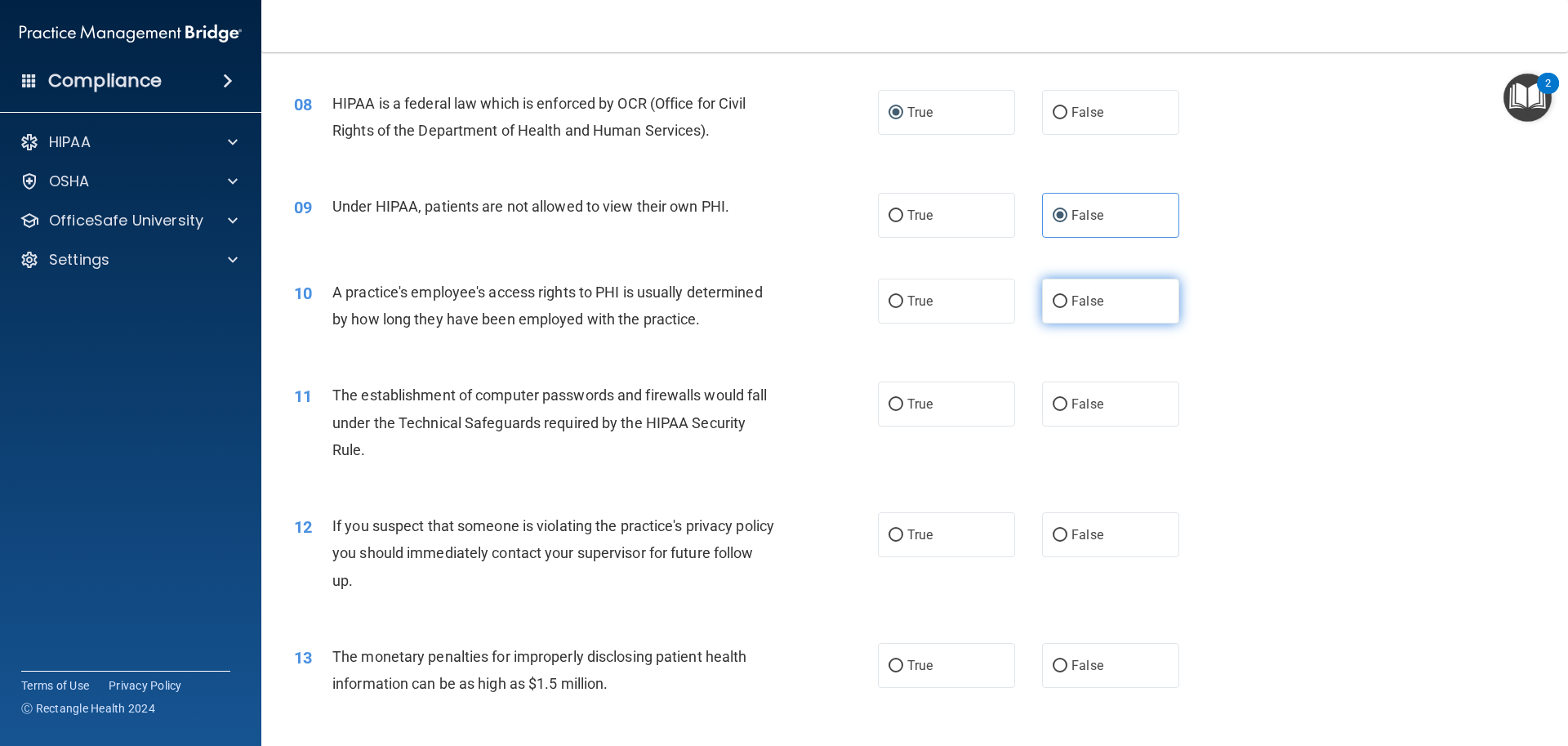
click at [1061, 307] on label "False" at bounding box center [1110, 300] width 137 height 45
click at [1061, 307] on input "False" at bounding box center [1060, 302] width 15 height 12
radio input "true"
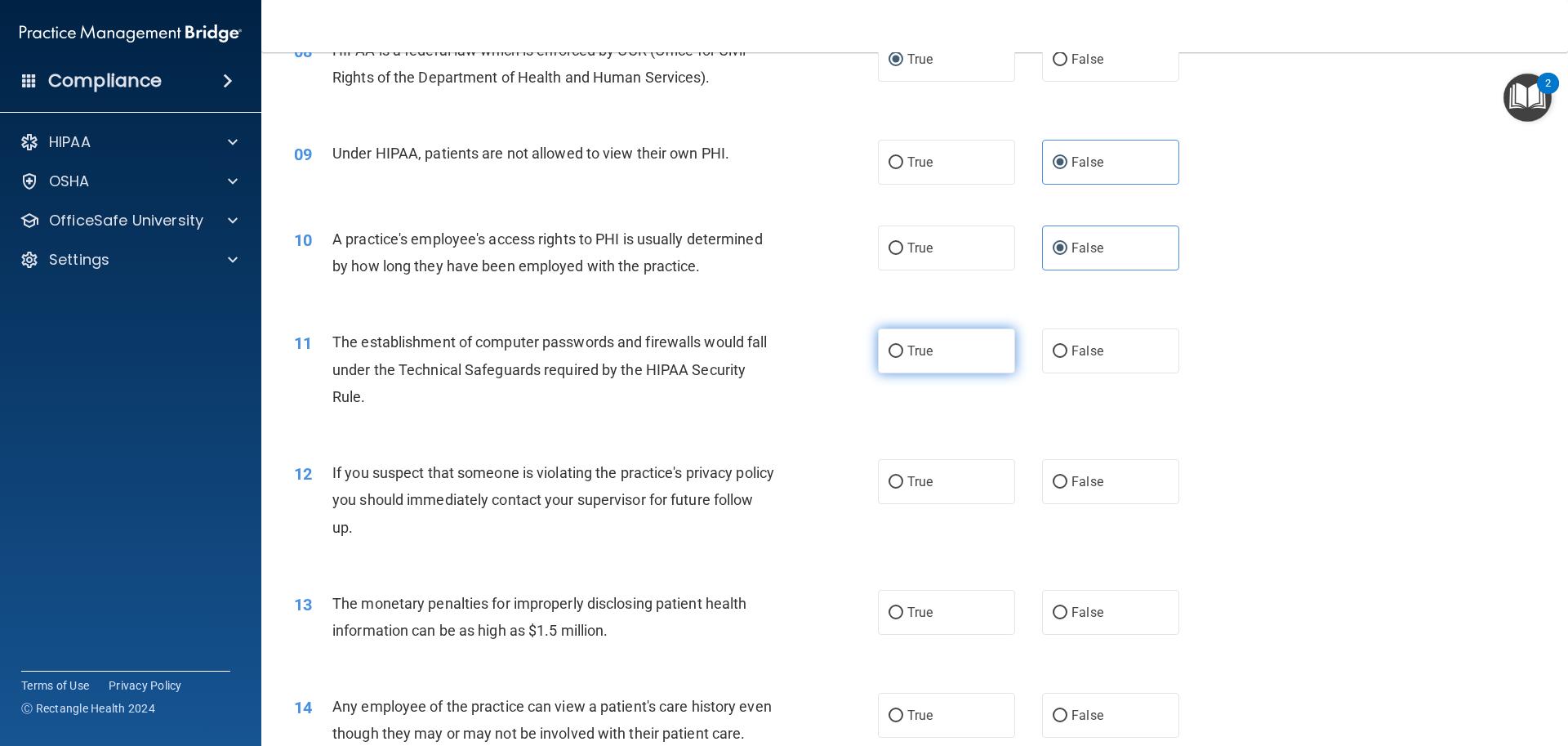
scroll to position [980, 0]
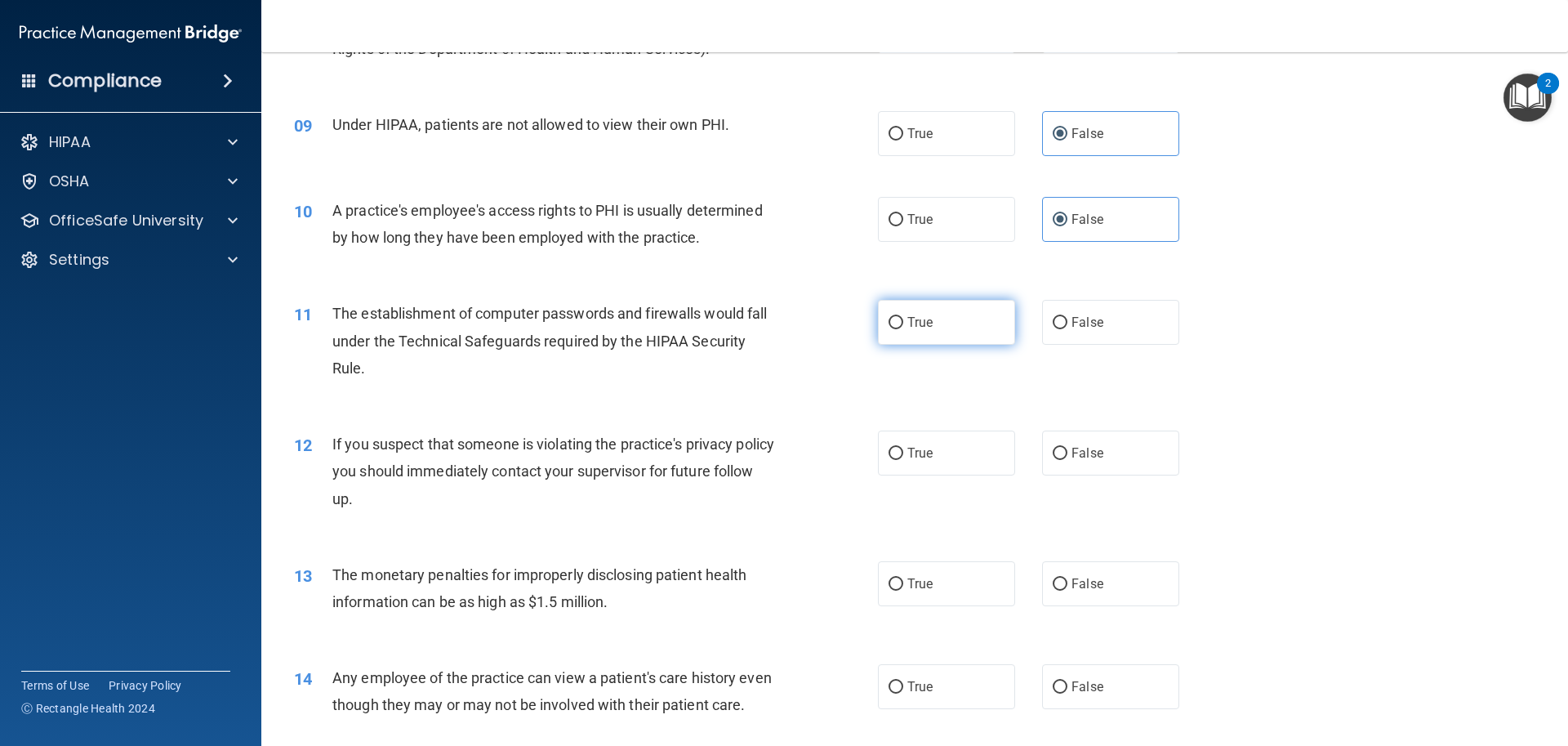
click at [889, 320] on input "True" at bounding box center [896, 323] width 15 height 12
radio input "true"
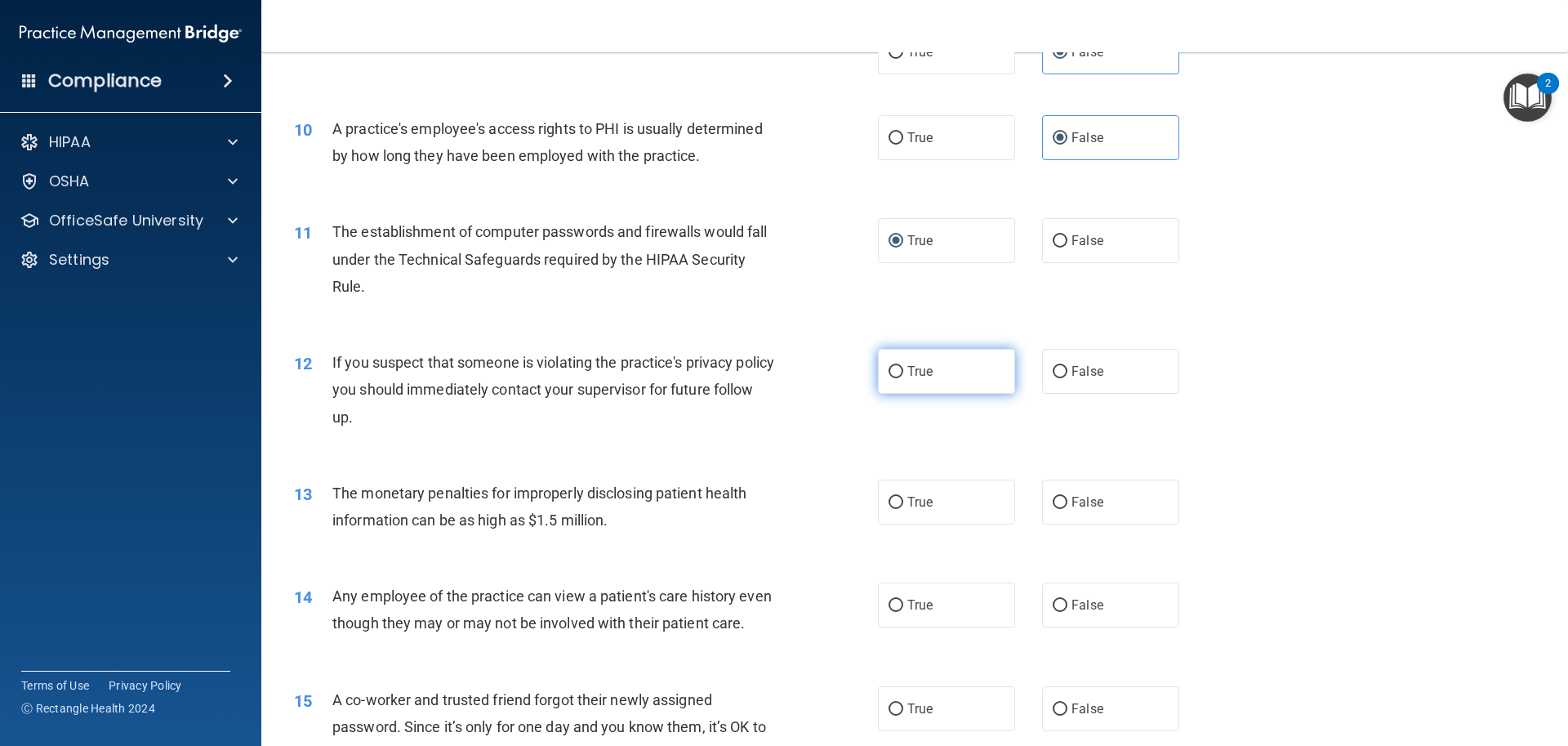
click at [900, 371] on label "True" at bounding box center [946, 371] width 137 height 45
click at [900, 371] on input "True" at bounding box center [896, 372] width 15 height 12
radio input "true"
click at [901, 500] on label "True" at bounding box center [946, 501] width 137 height 45
click at [901, 500] on input "True" at bounding box center [896, 503] width 15 height 12
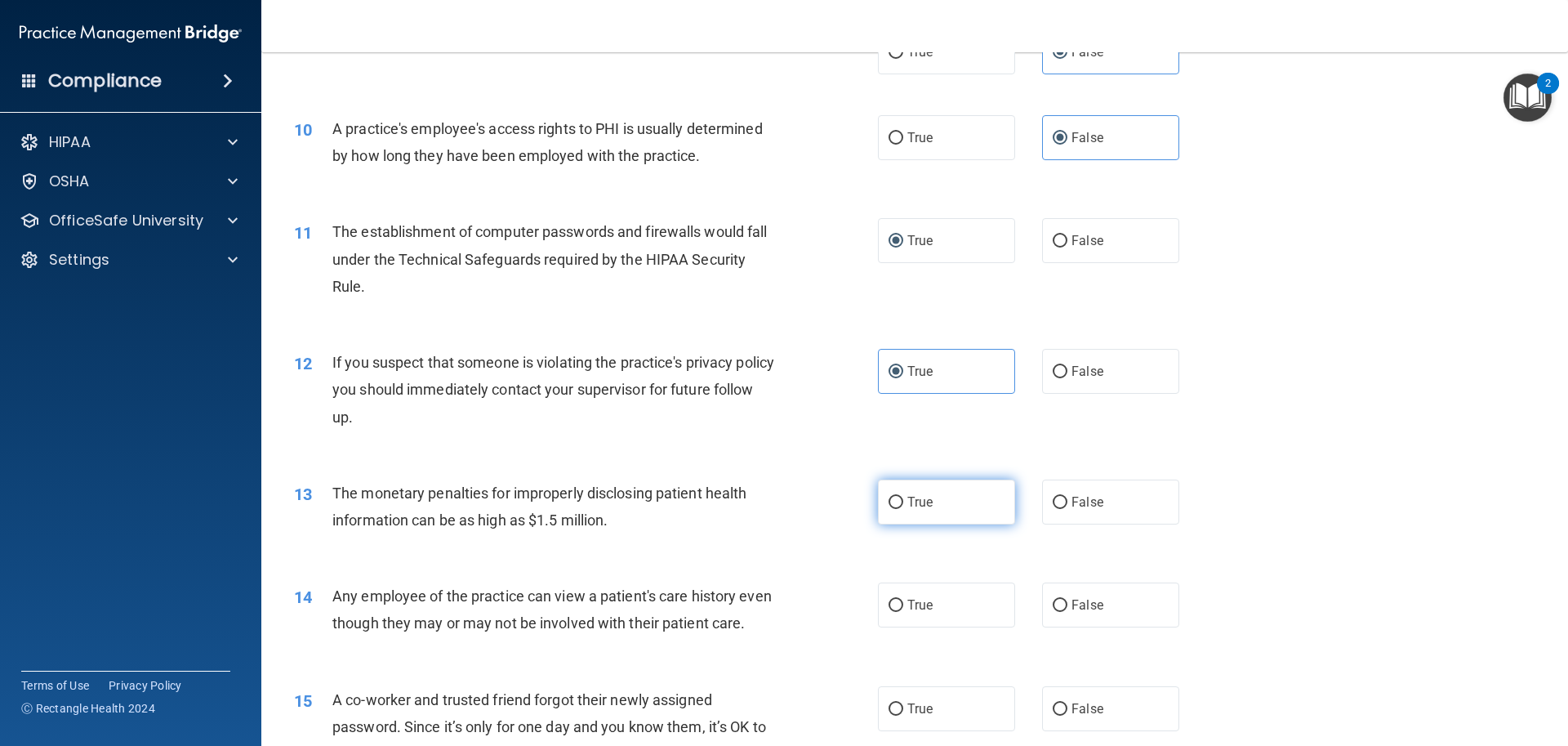
radio input "true"
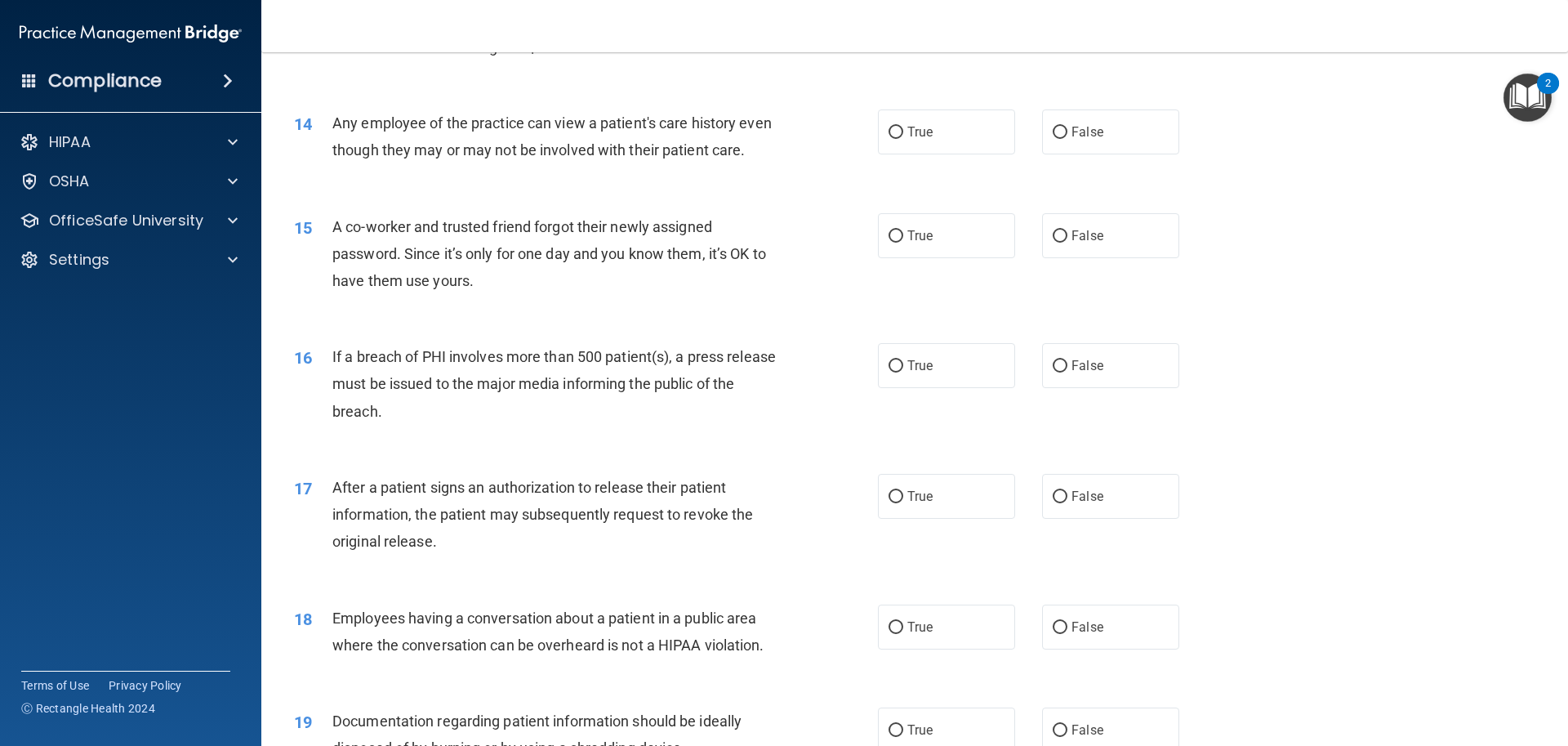
scroll to position [1552, 0]
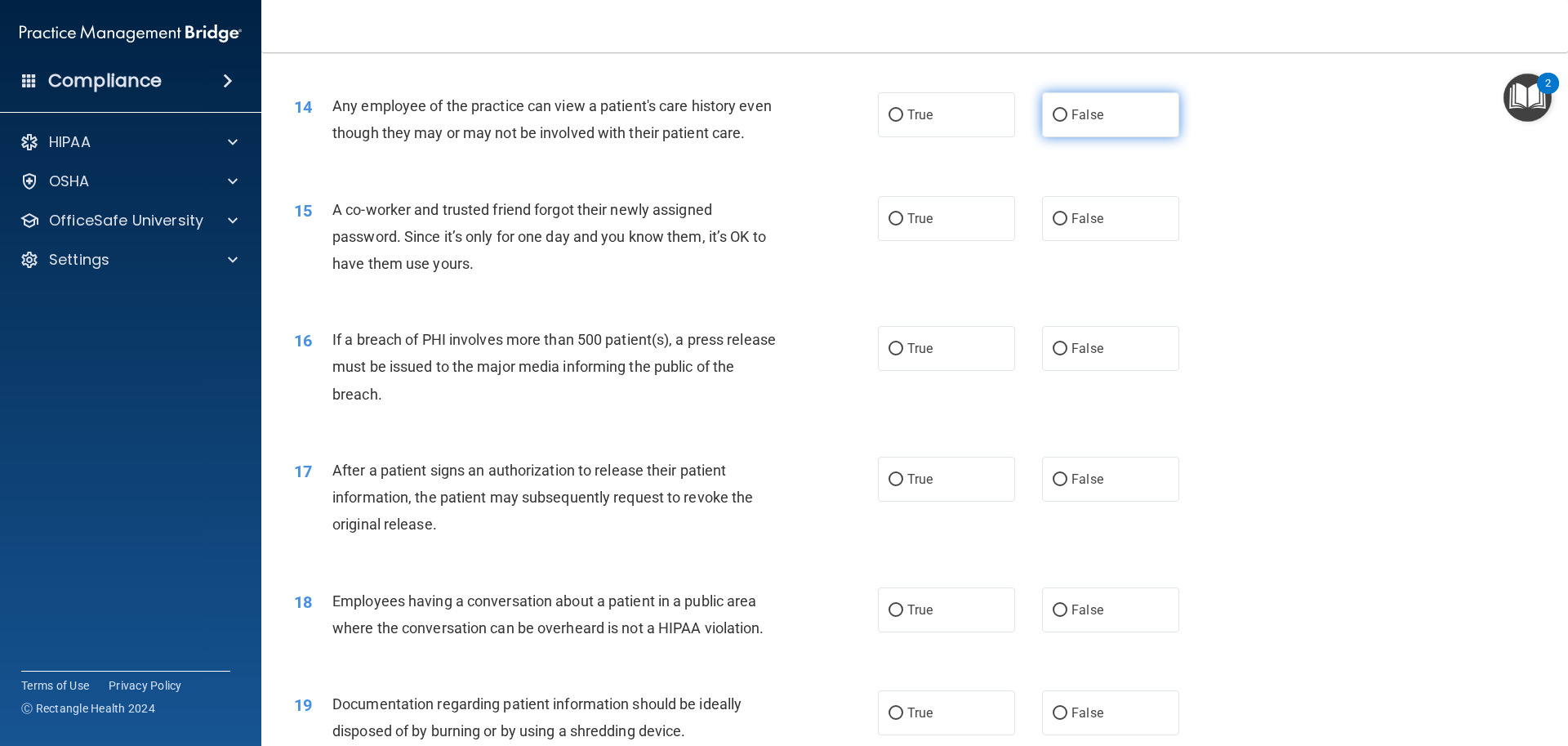
click at [1049, 102] on label "False" at bounding box center [1110, 114] width 137 height 45
click at [1052, 110] on input "False" at bounding box center [1060, 116] width 15 height 12
radio input "true"
click at [1059, 225] on input "False" at bounding box center [1060, 220] width 15 height 12
radio input "true"
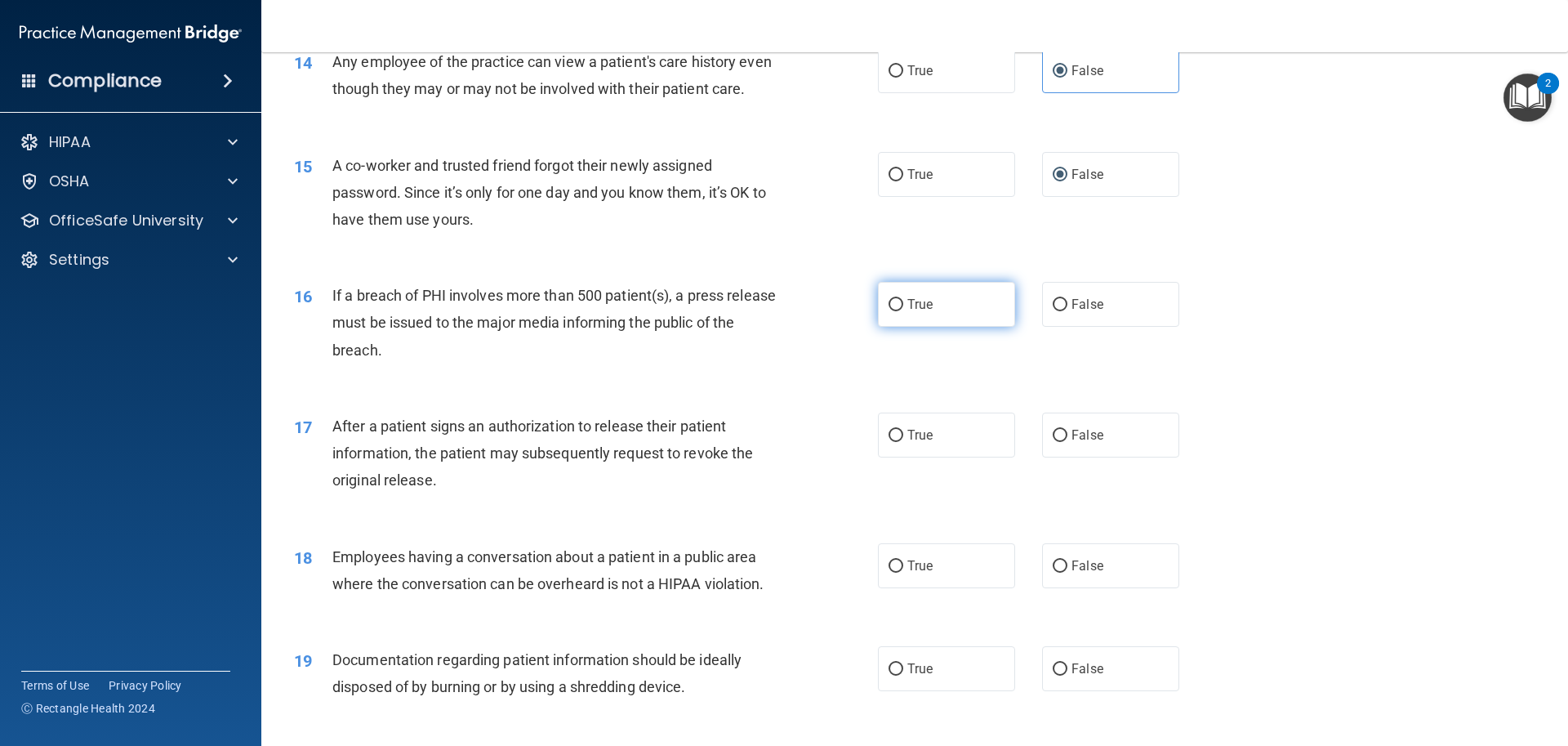
scroll to position [1634, 0]
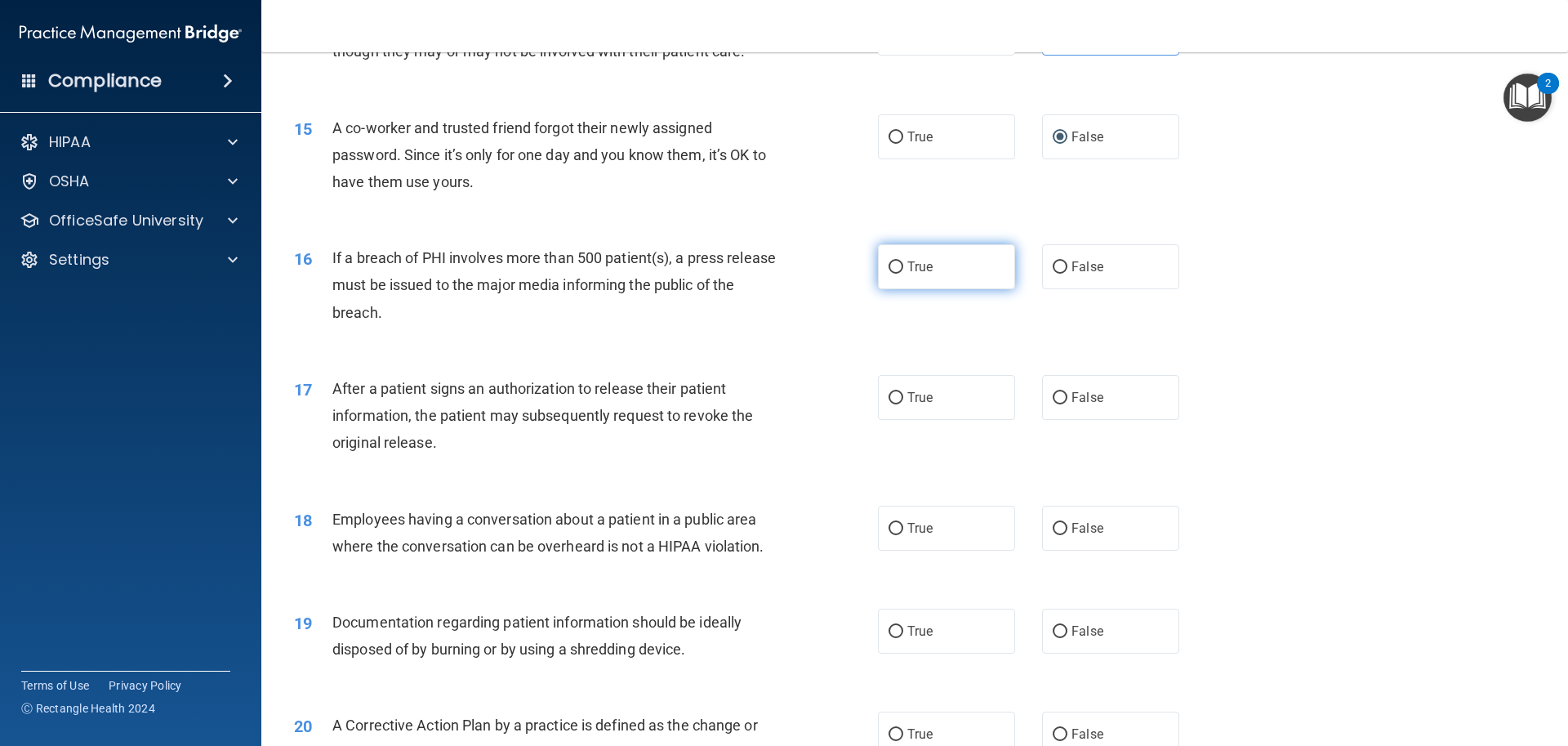
click at [881, 289] on label "True" at bounding box center [946, 267] width 137 height 45
click at [889, 274] on input "True" at bounding box center [896, 268] width 15 height 12
radio input "true"
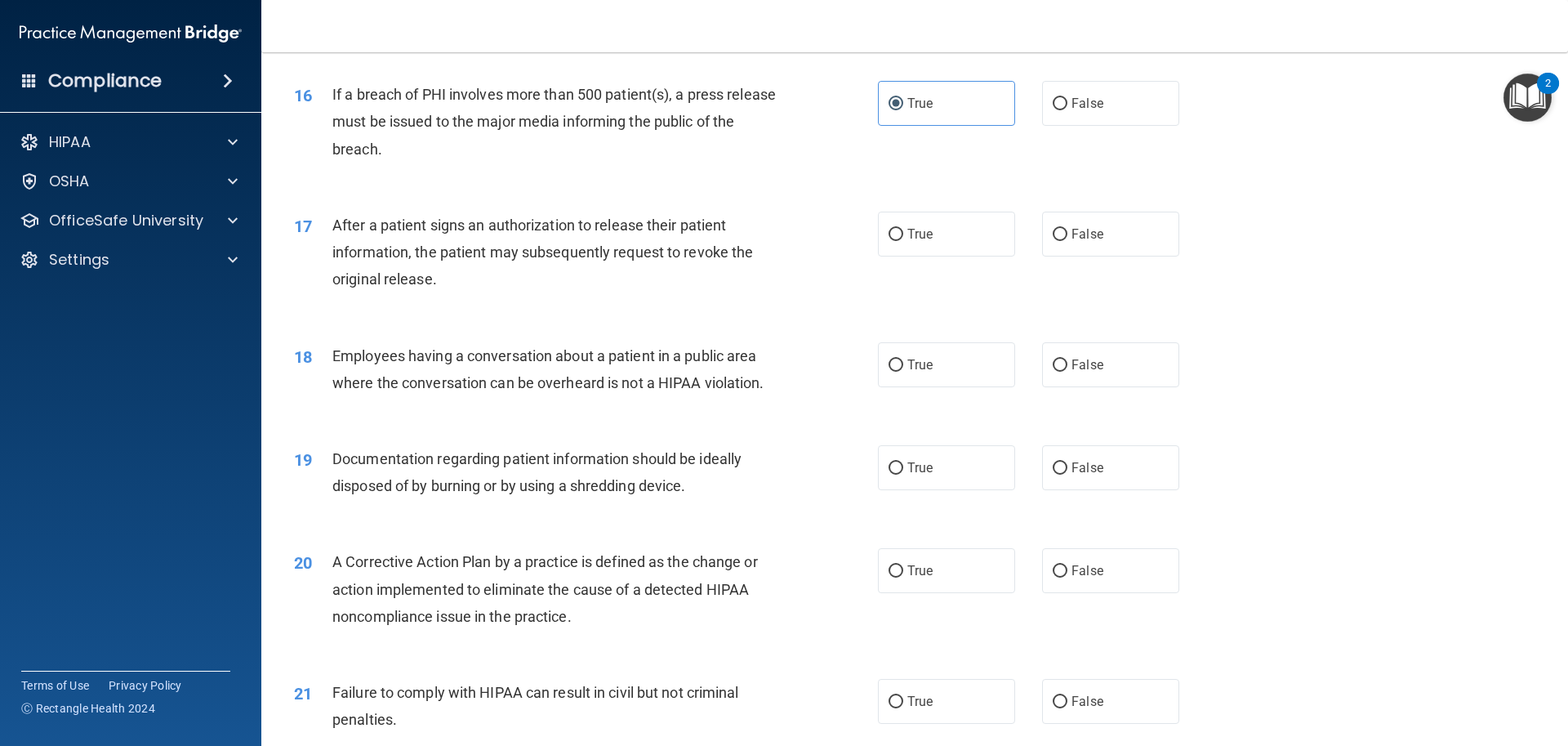
scroll to position [1878, 0]
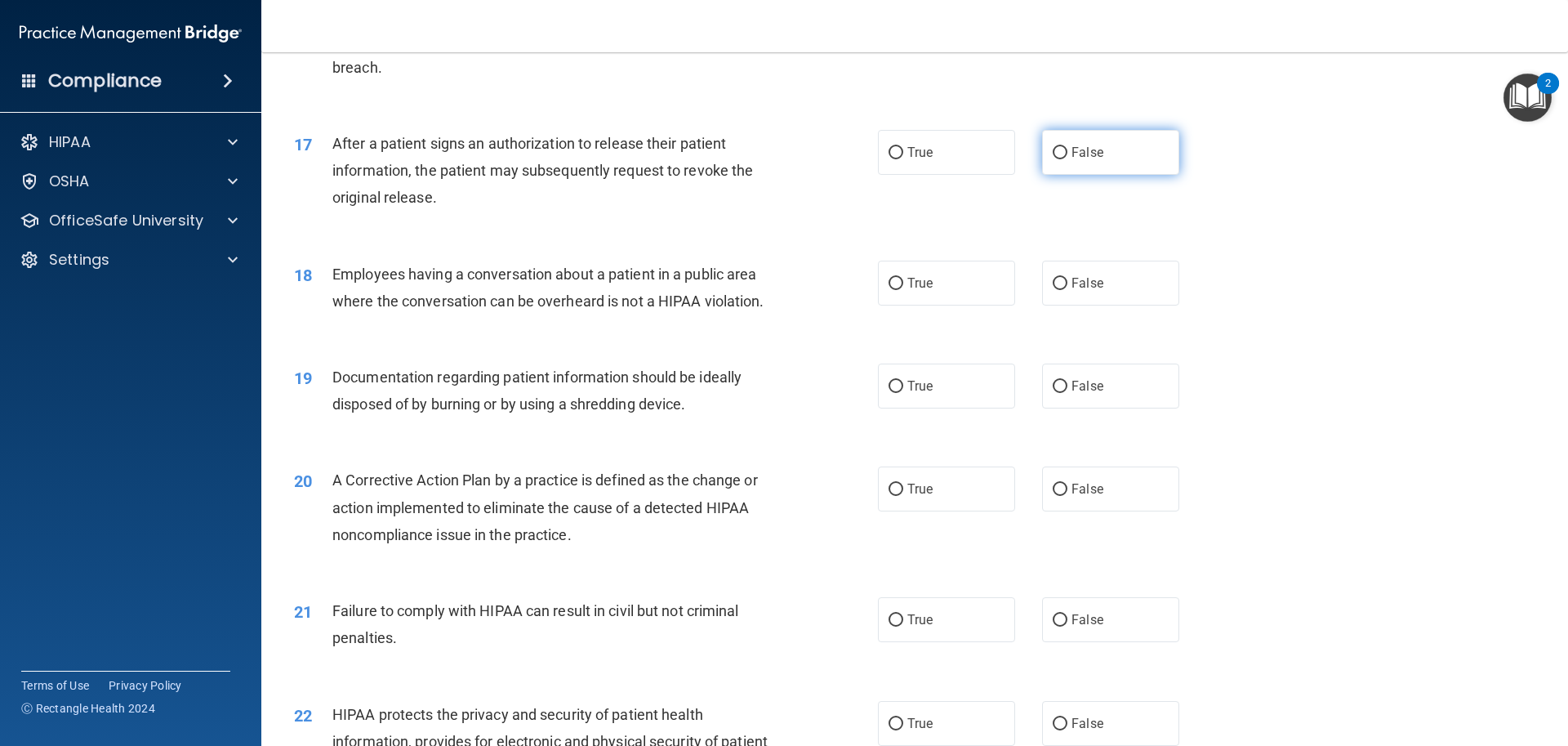
click at [1058, 159] on input "False" at bounding box center [1060, 153] width 15 height 12
radio input "true"
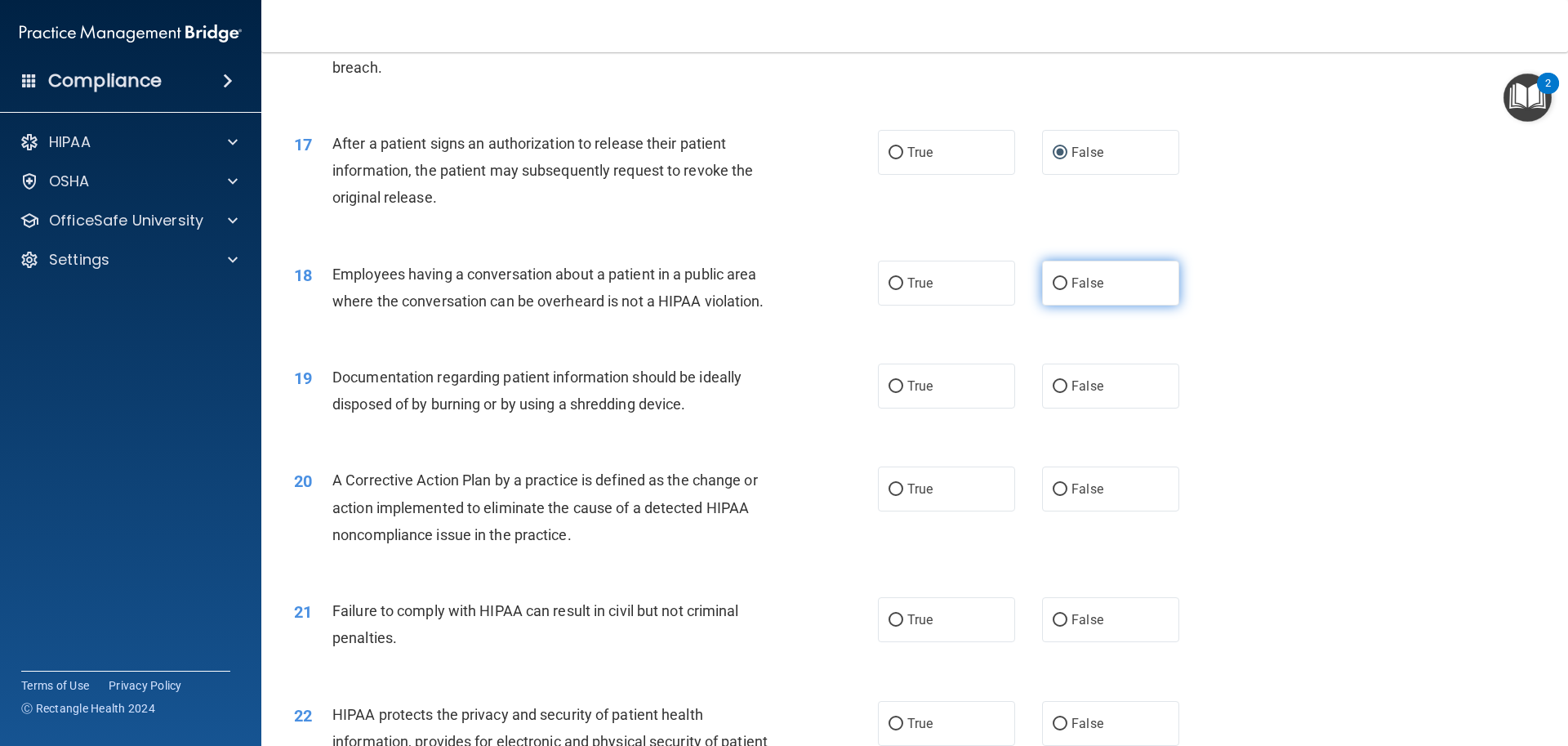
click at [1052, 290] on input "False" at bounding box center [1060, 284] width 15 height 12
radio input "true"
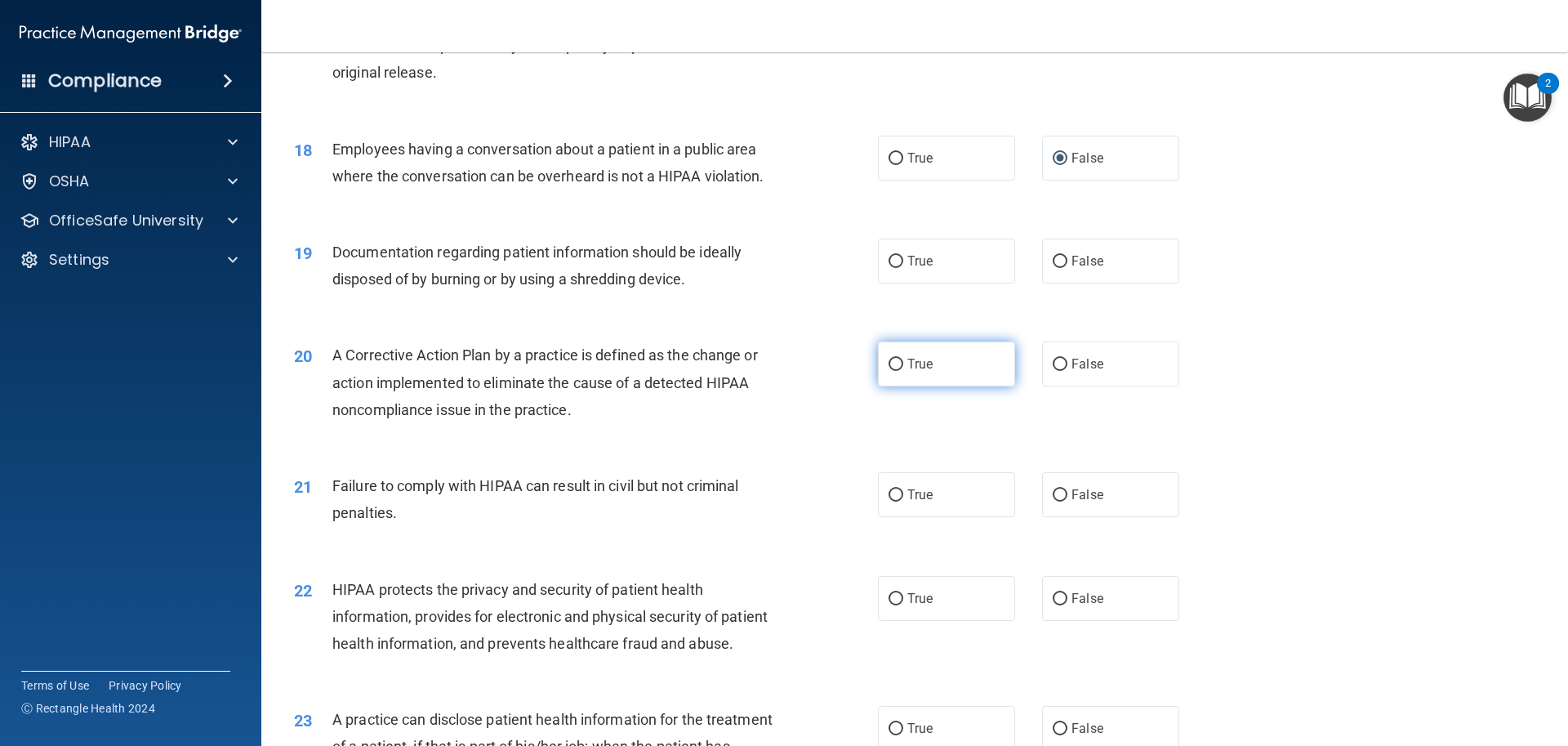
scroll to position [2042, 0]
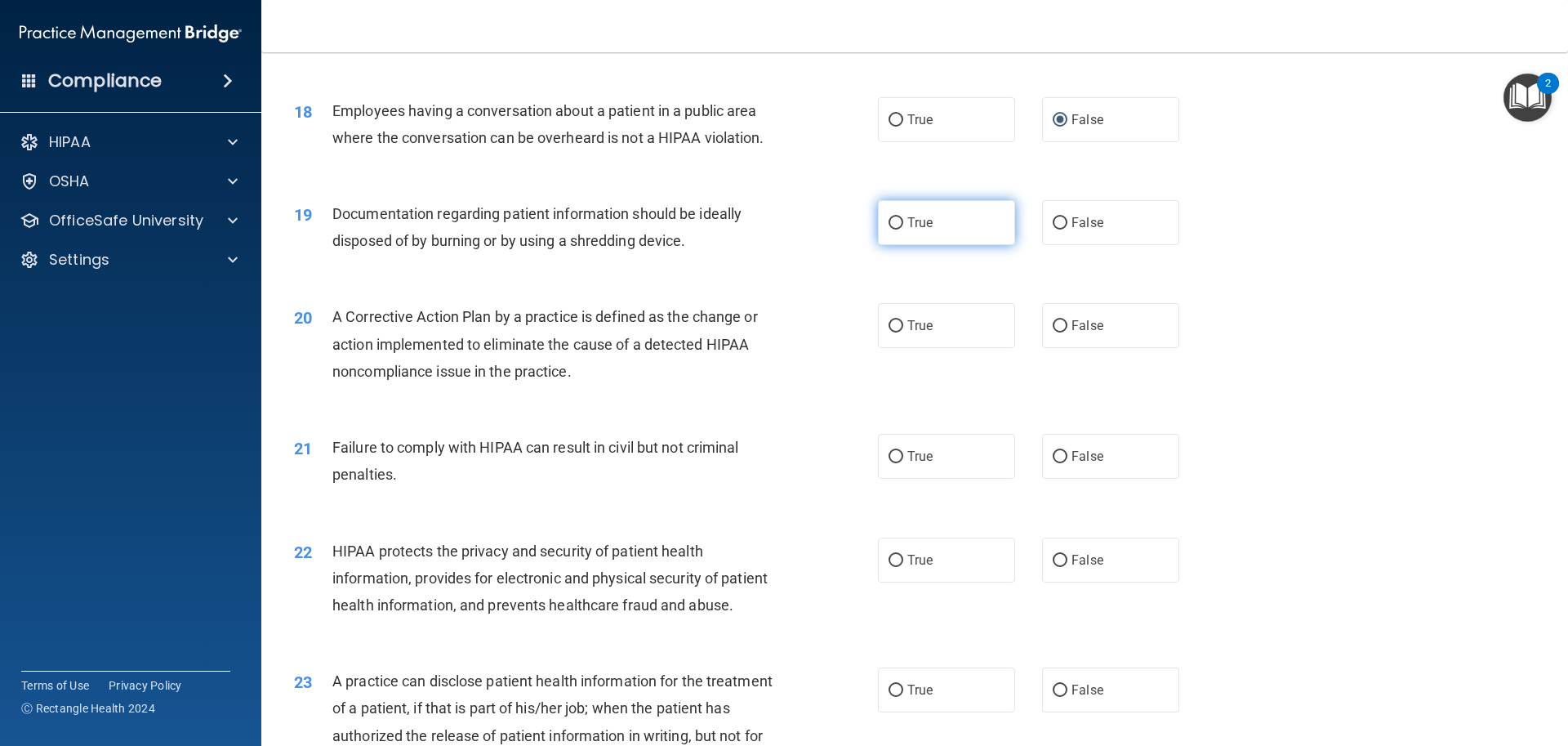
click at [894, 229] on input "True" at bounding box center [896, 223] width 15 height 12
radio input "true"
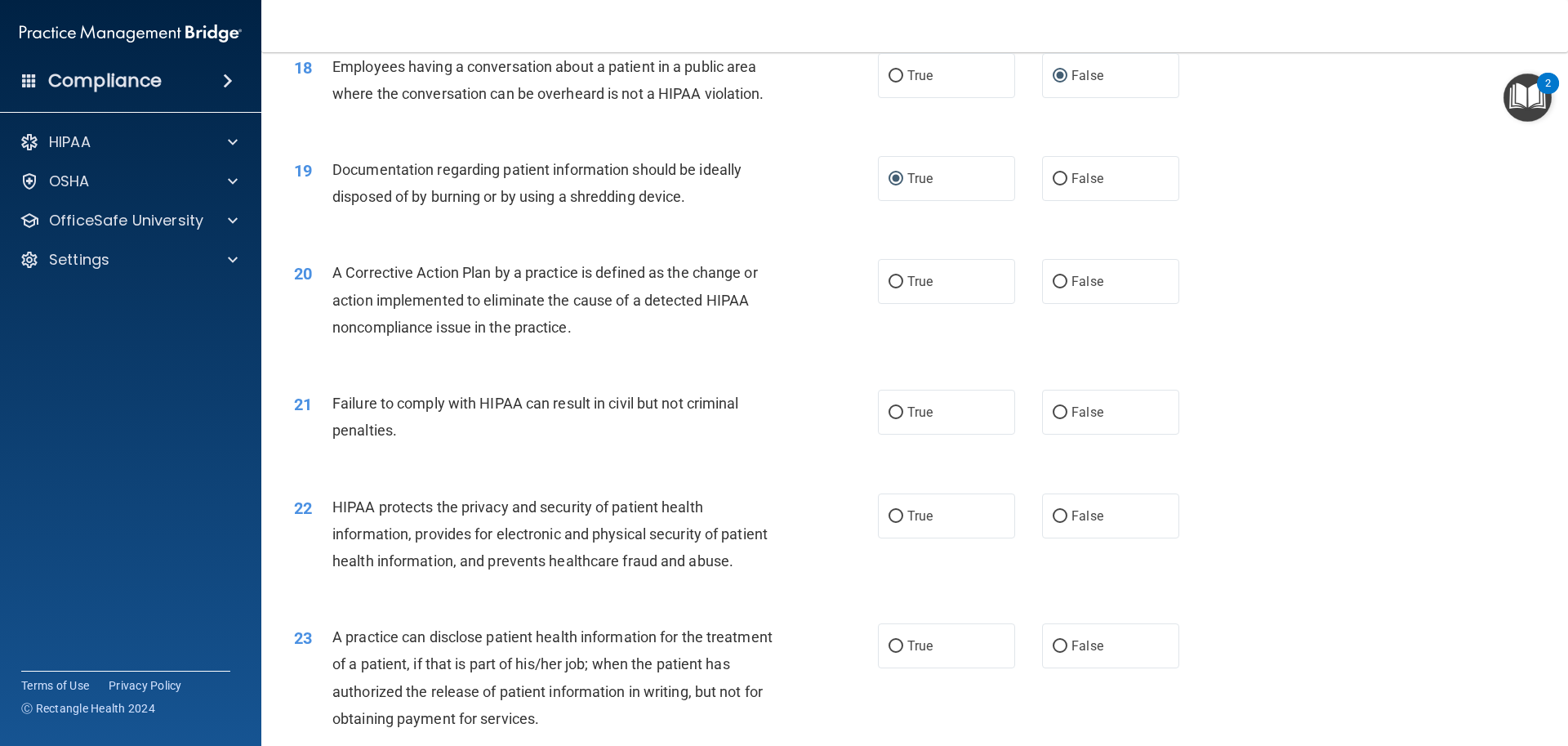
scroll to position [2124, 0]
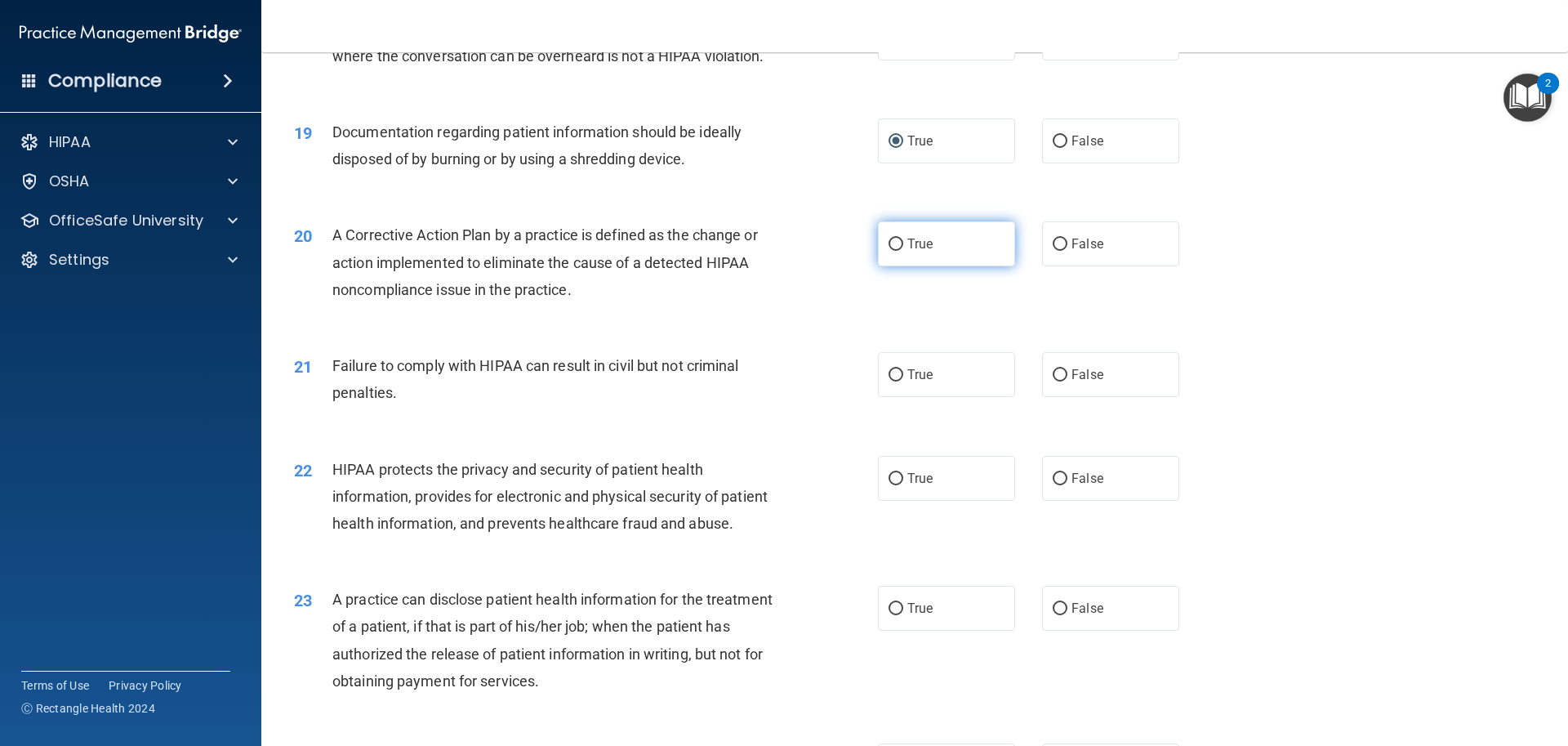
click at [895, 265] on label "True" at bounding box center [946, 244] width 137 height 45
click at [895, 251] on input "True" at bounding box center [896, 245] width 15 height 12
radio input "true"
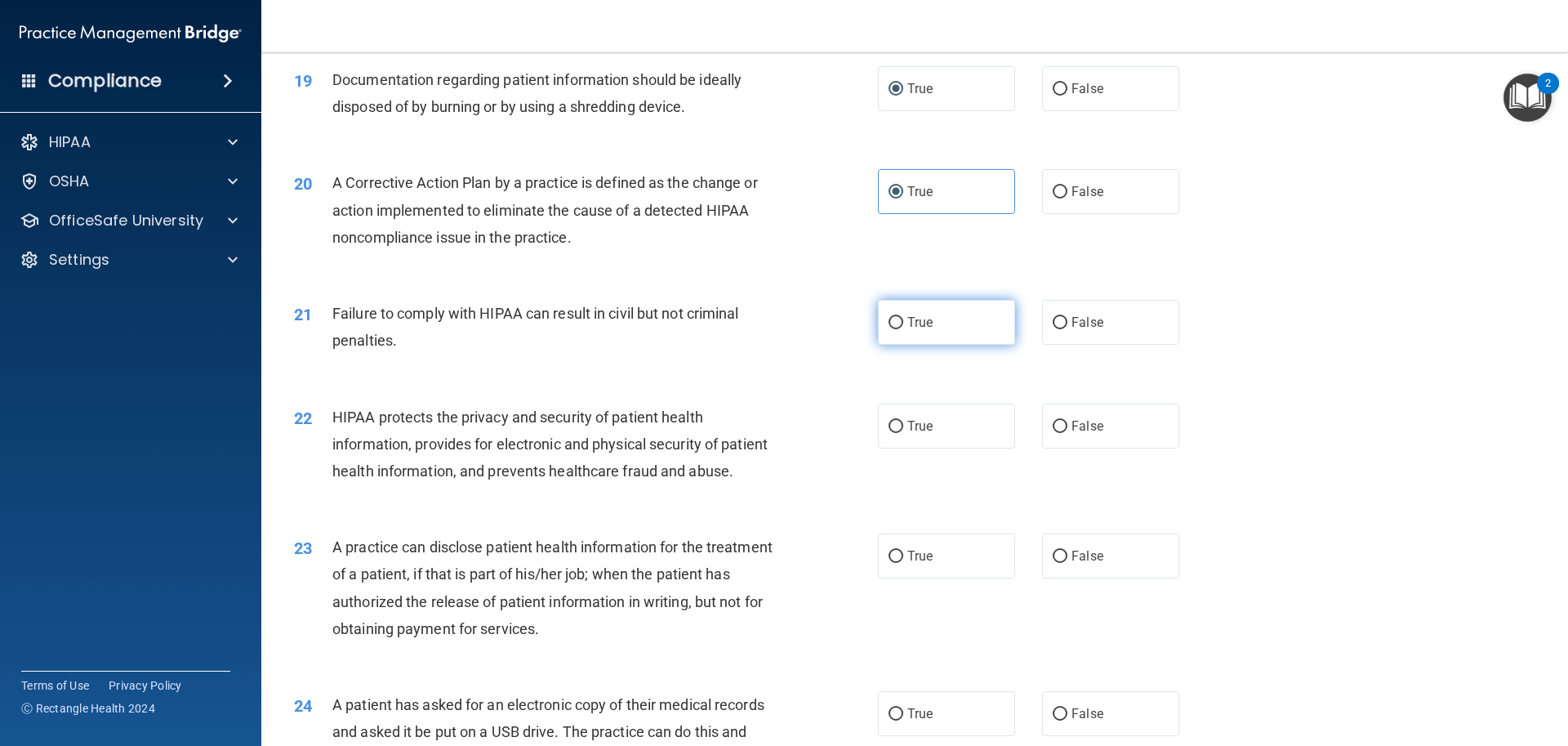
scroll to position [2205, 0]
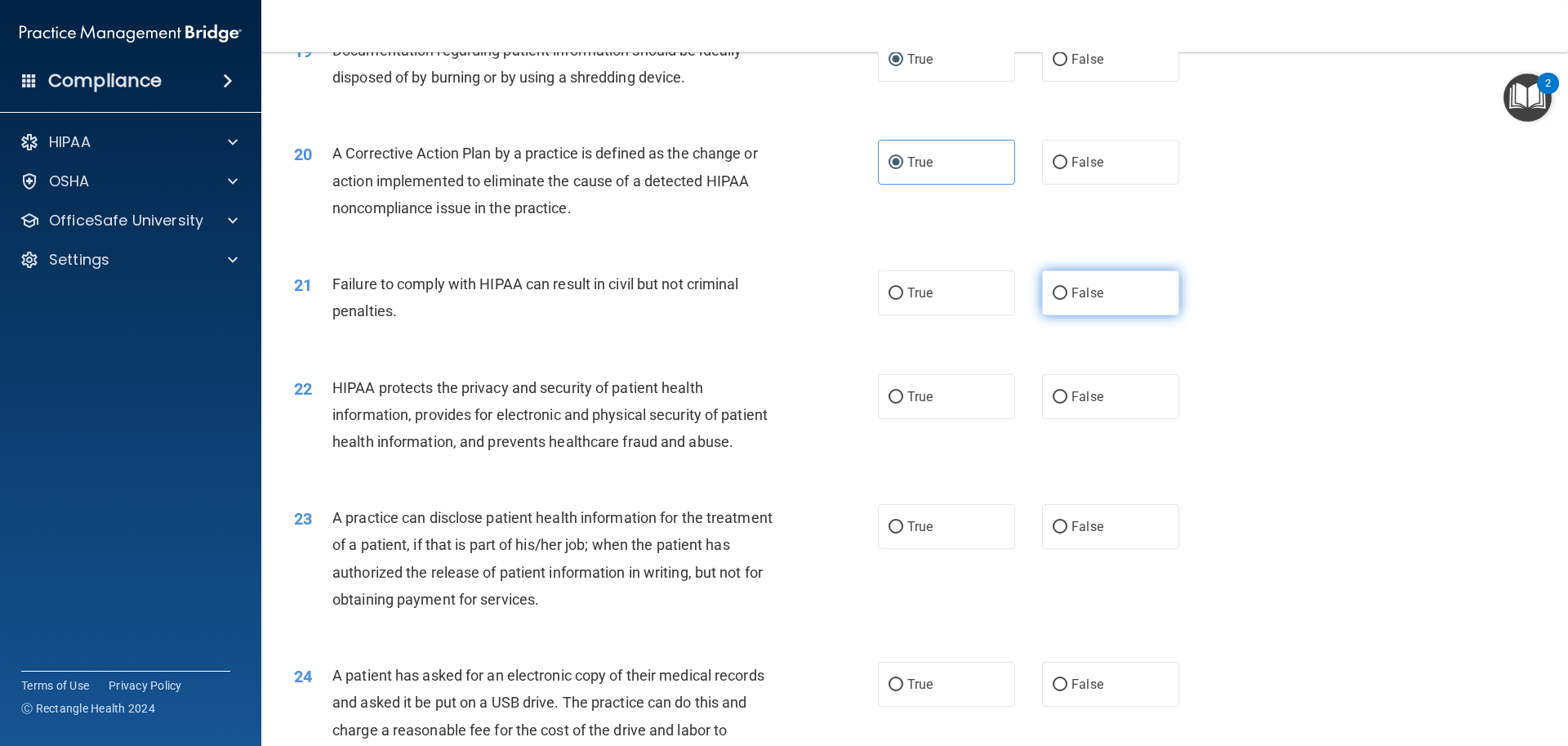
click at [1058, 299] on input "False" at bounding box center [1060, 294] width 15 height 12
radio input "true"
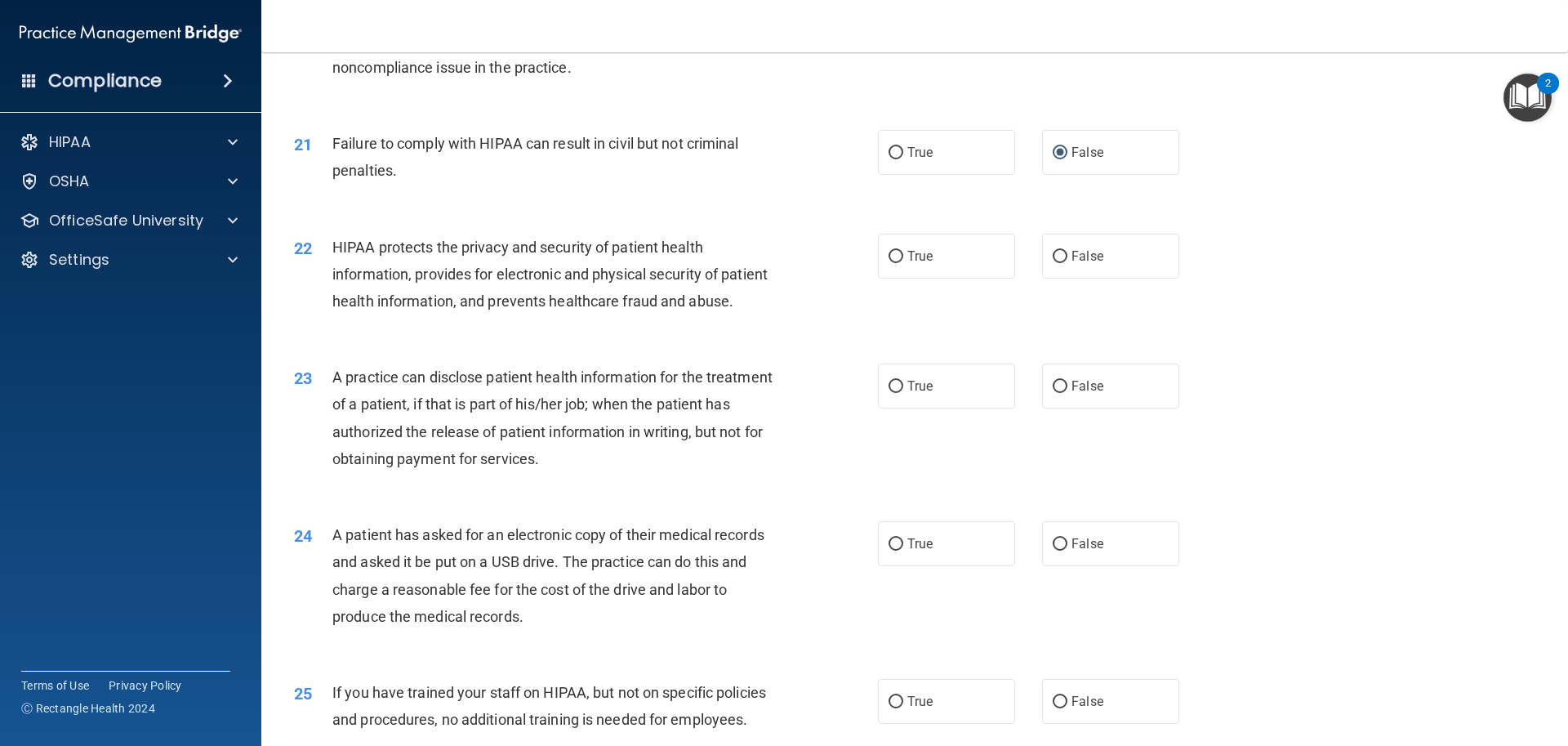
scroll to position [2385, 0]
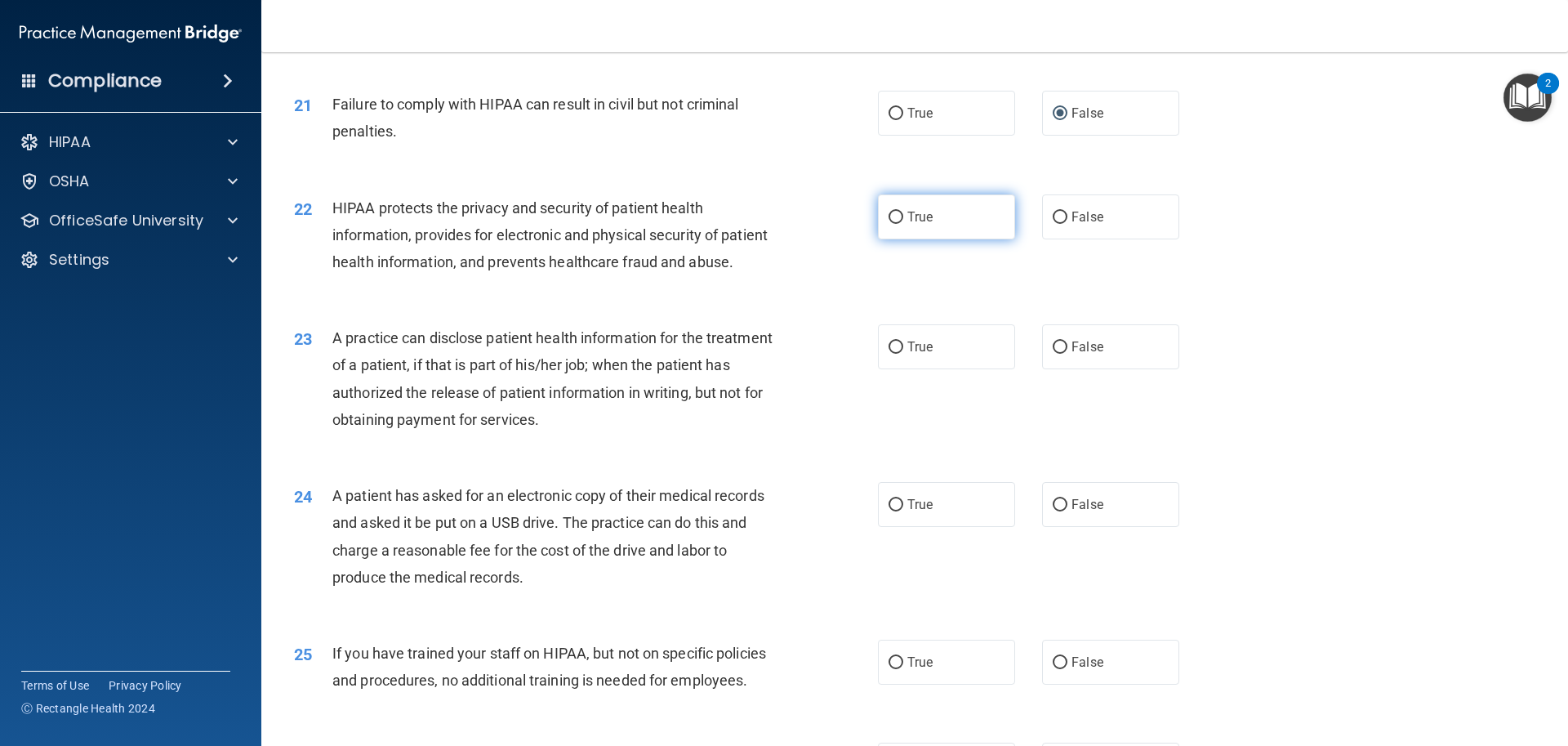
click at [889, 224] on input "True" at bounding box center [896, 218] width 15 height 12
radio input "true"
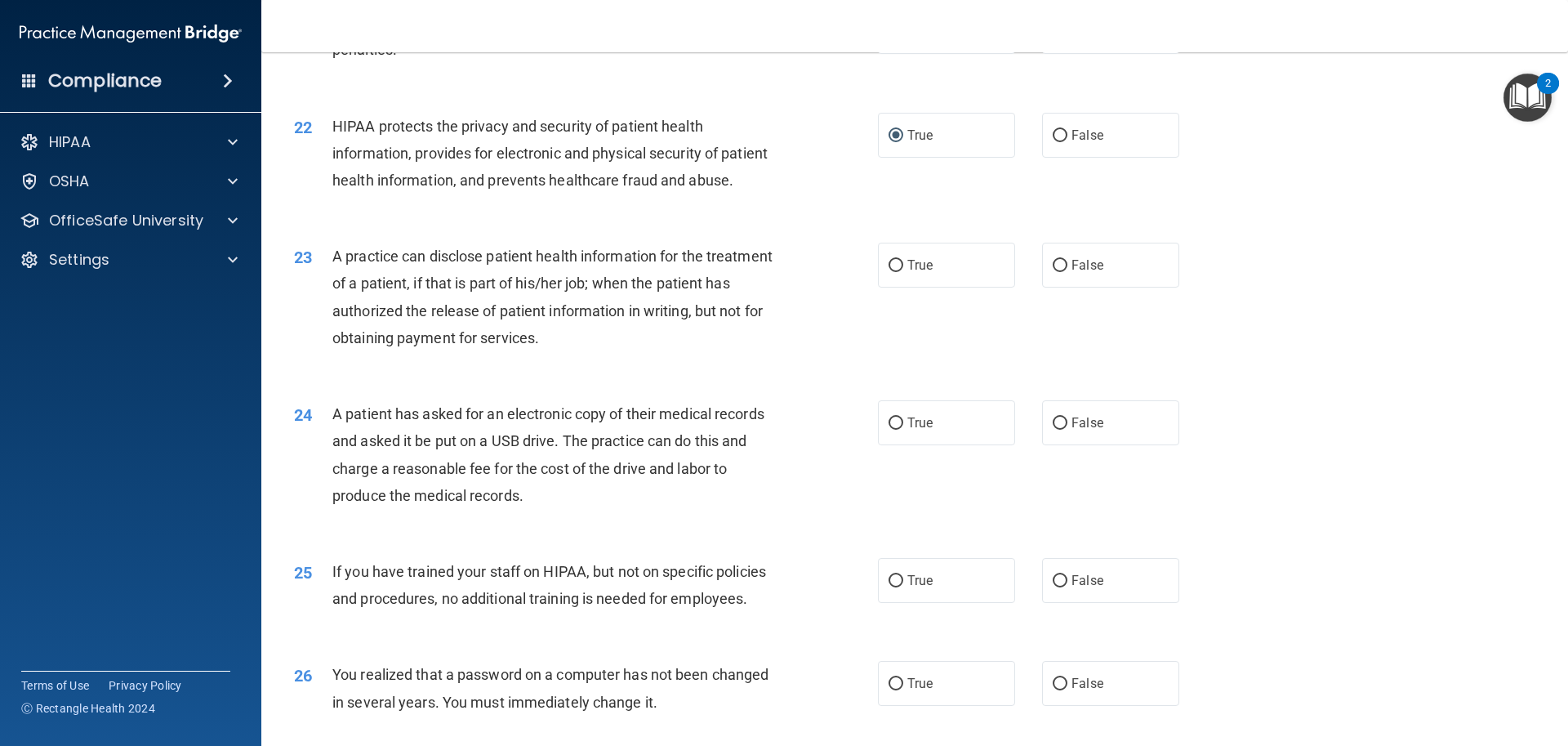
scroll to position [2548, 0]
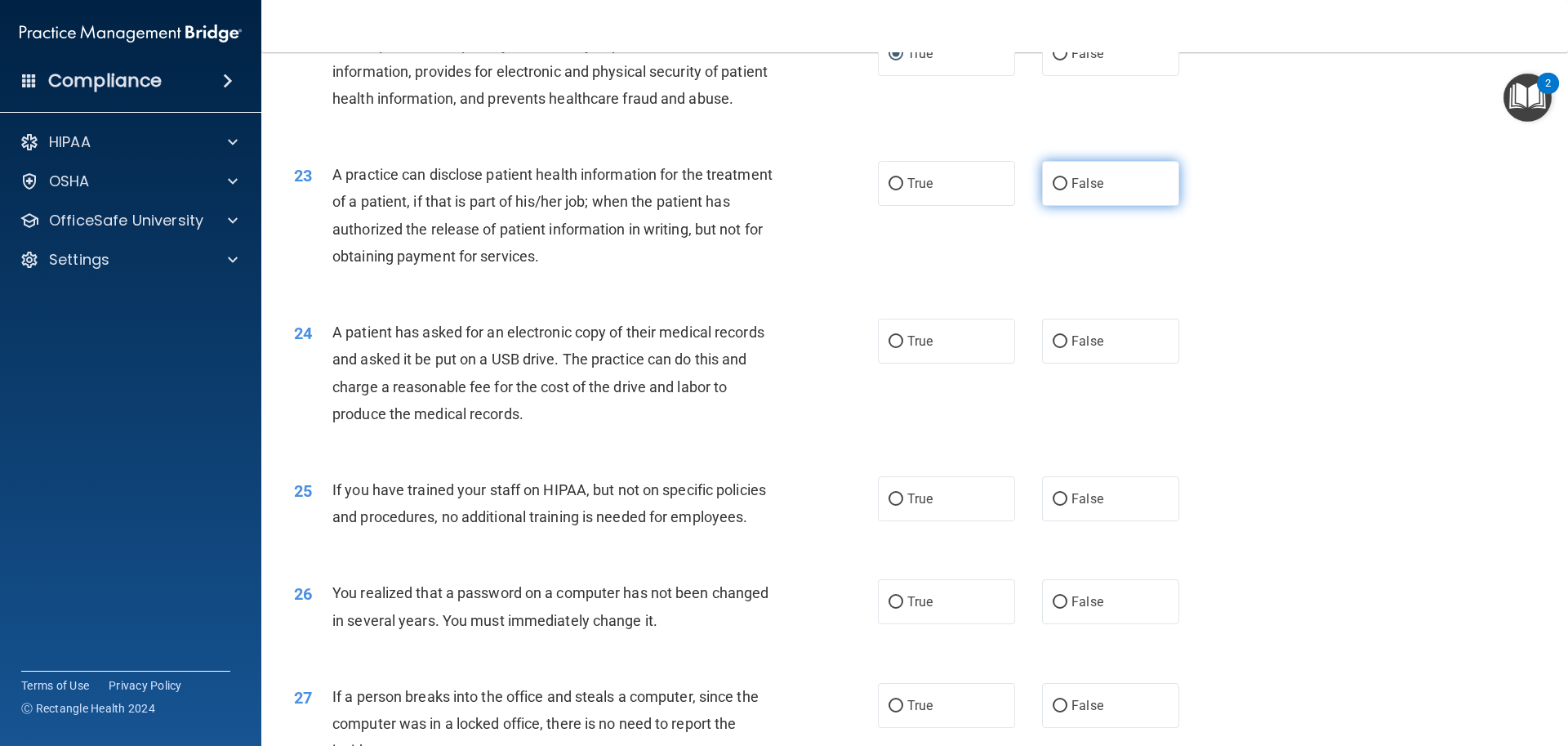
click at [1042, 206] on label "False" at bounding box center [1110, 183] width 137 height 45
click at [1052, 190] on input "False" at bounding box center [1060, 184] width 15 height 12
radio input "true"
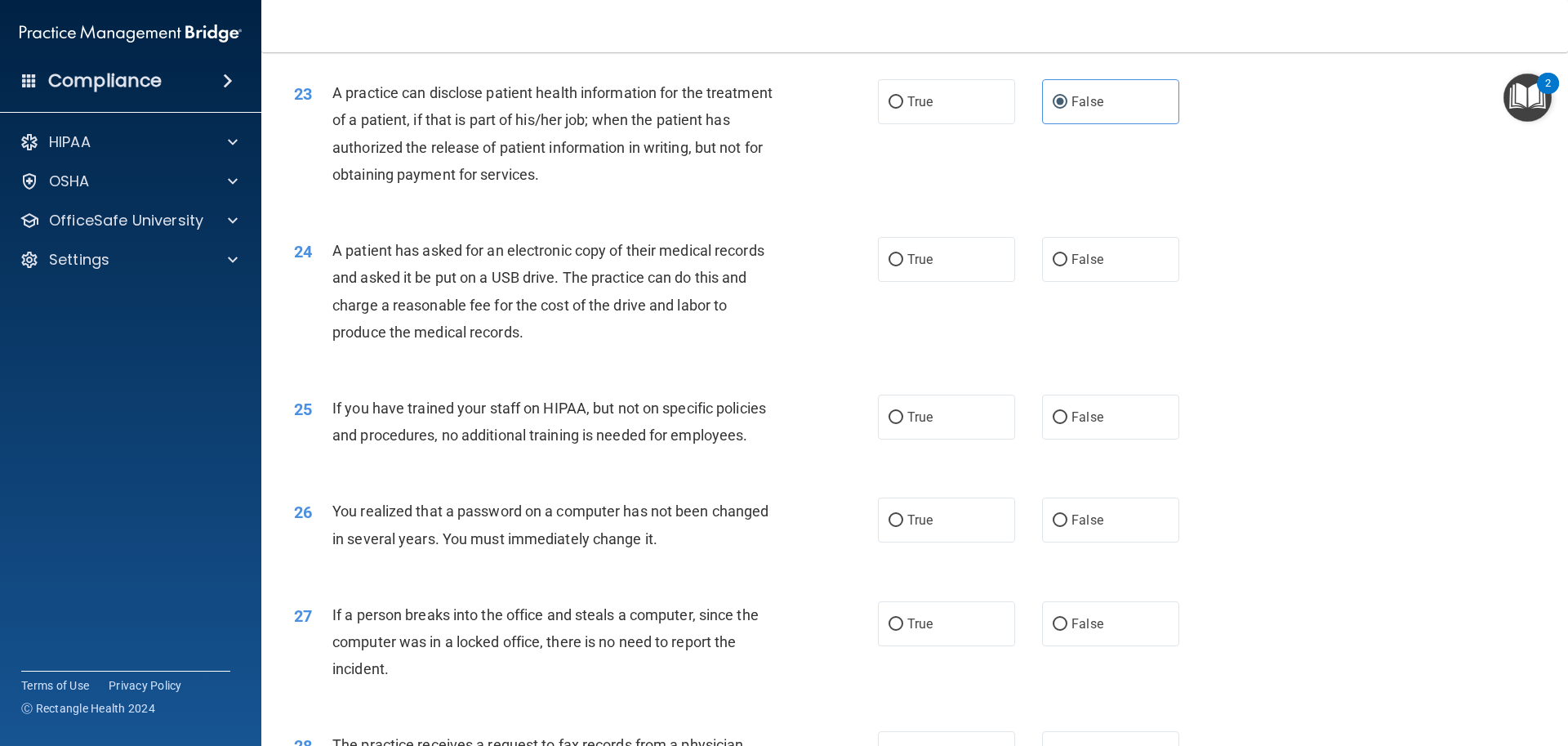
scroll to position [2712, 0]
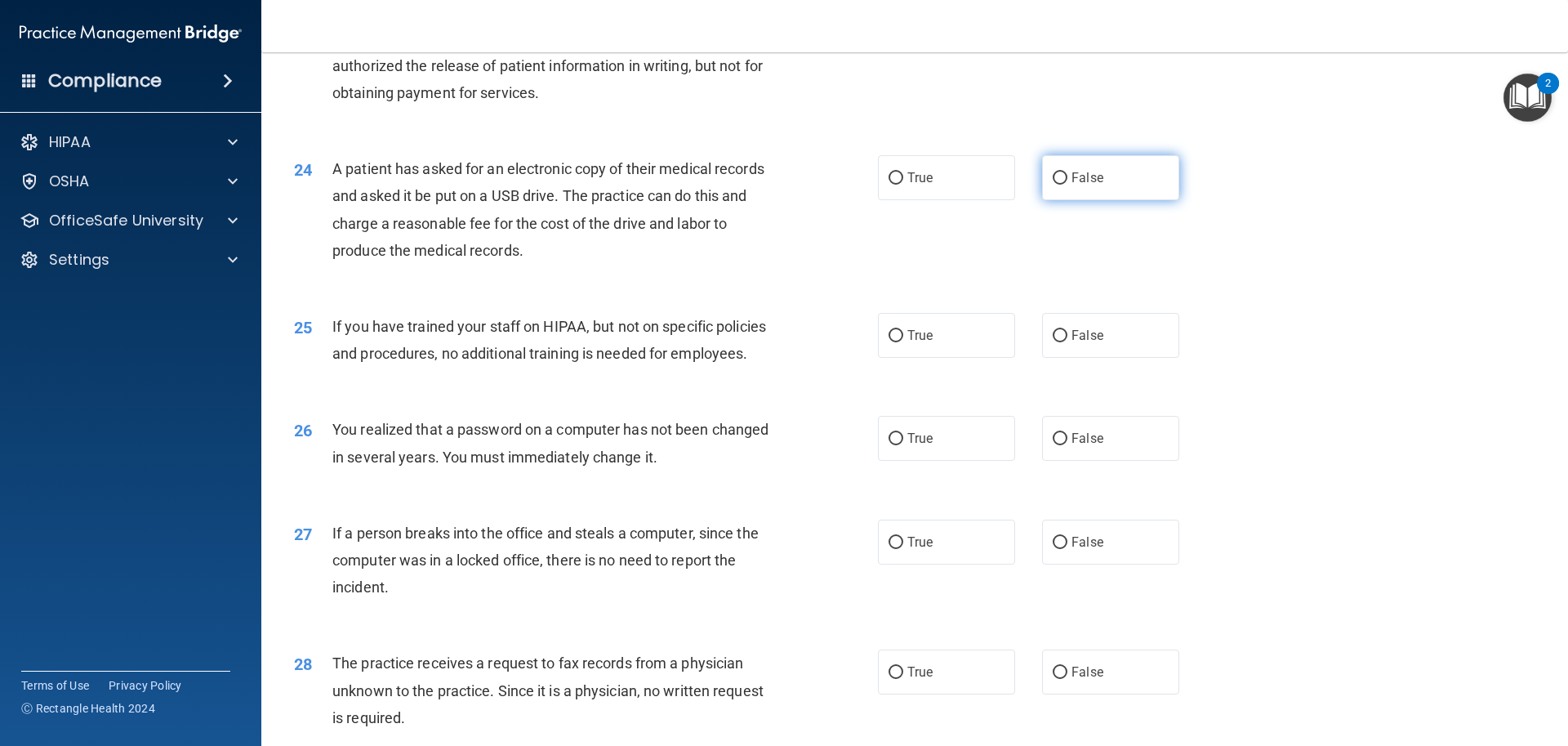
click at [1052, 184] on input "False" at bounding box center [1060, 179] width 15 height 12
radio input "true"
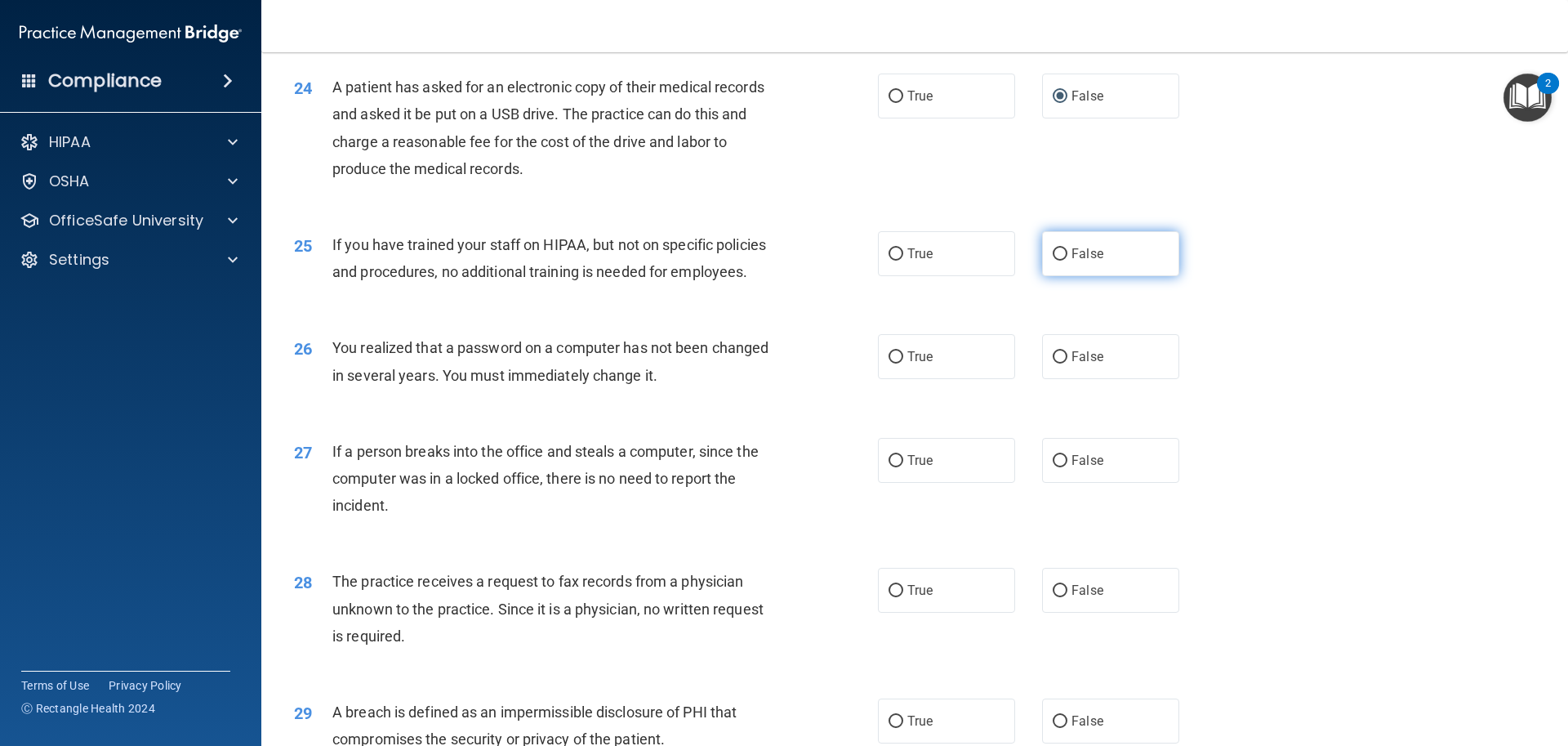
click at [1052, 260] on input "False" at bounding box center [1060, 254] width 15 height 12
radio input "true"
click at [1052, 363] on input "False" at bounding box center [1060, 357] width 15 height 12
radio input "true"
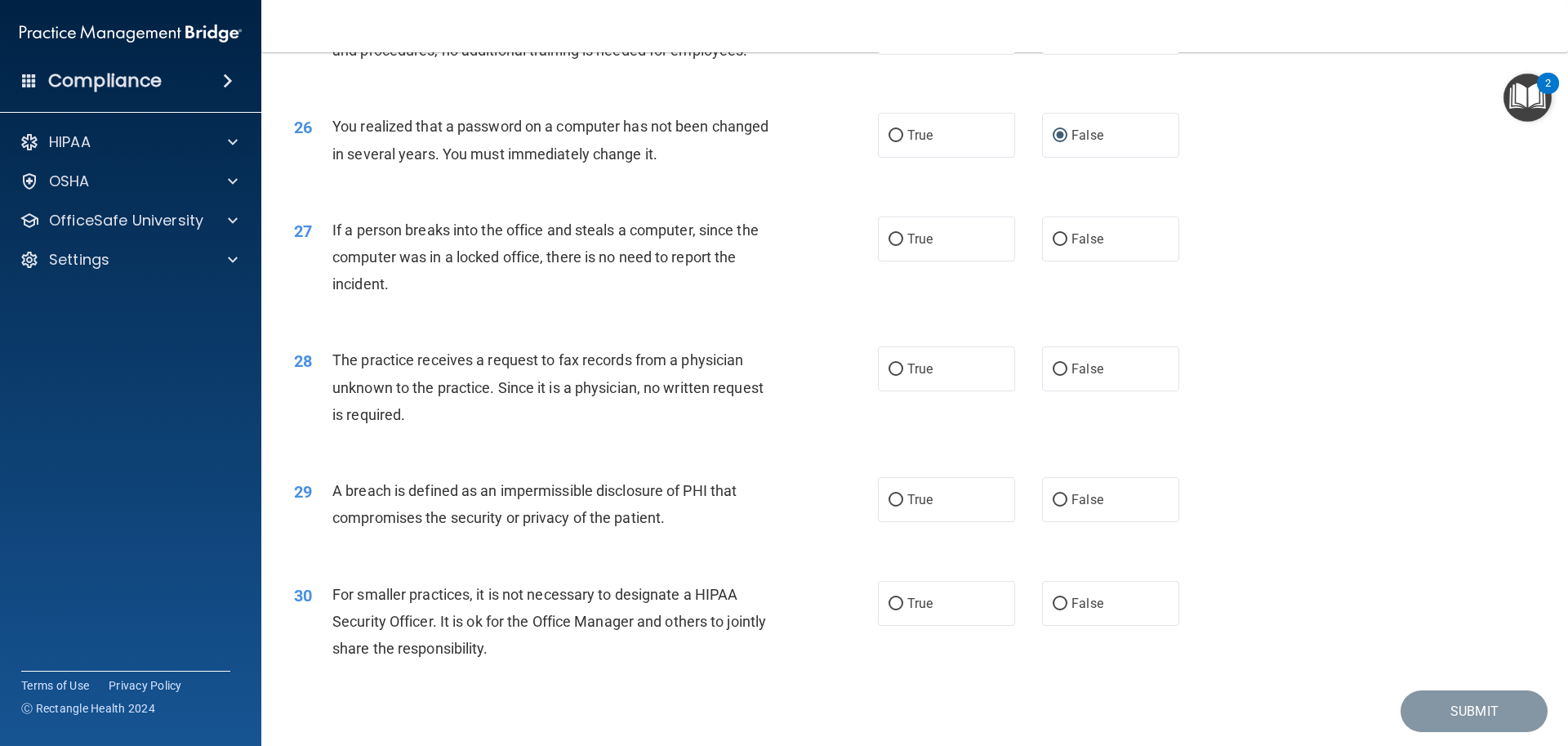
scroll to position [3038, 0]
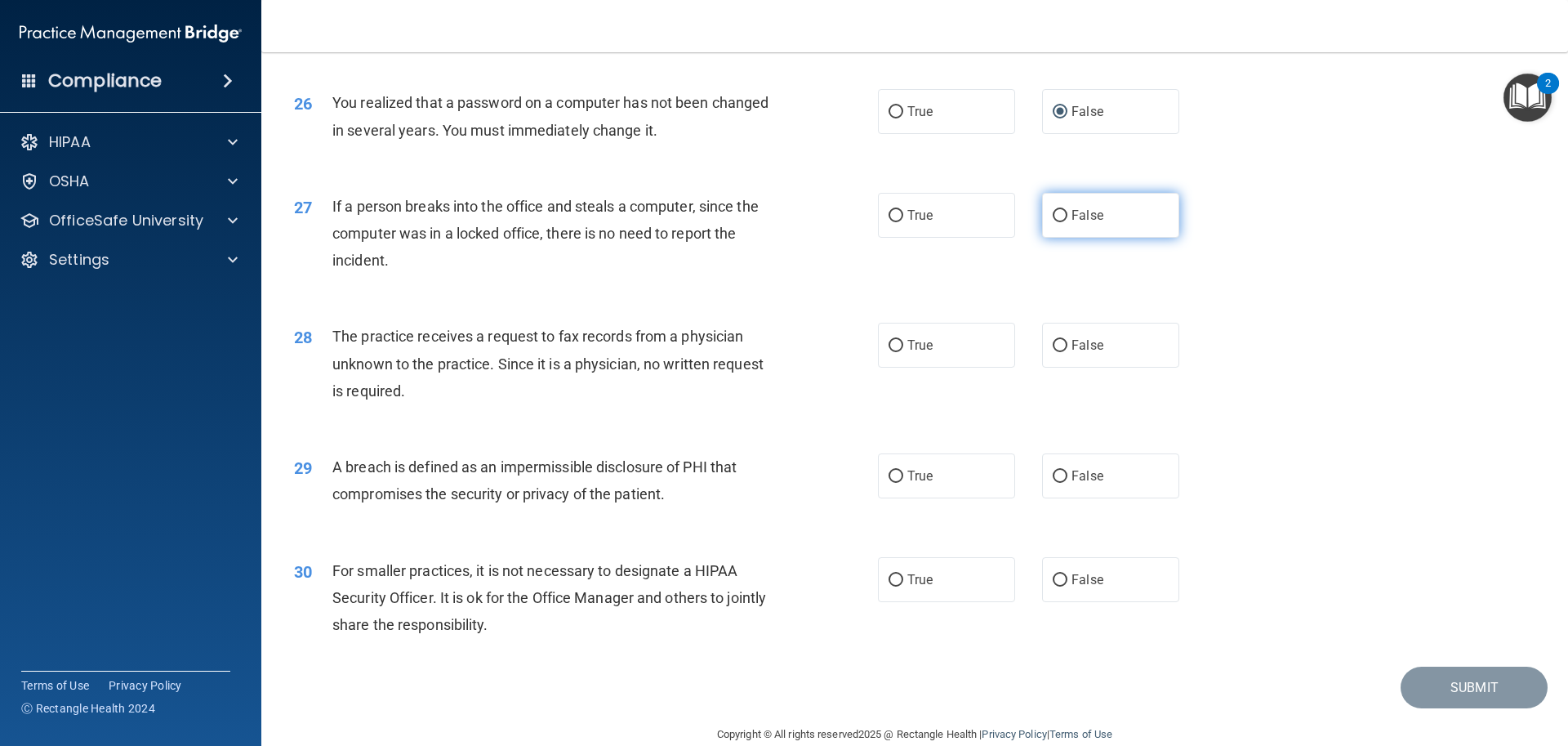
click at [1043, 237] on label "False" at bounding box center [1110, 215] width 137 height 45
click at [1052, 222] on input "False" at bounding box center [1060, 216] width 15 height 12
radio input "true"
click at [889, 352] on input "True" at bounding box center [896, 346] width 15 height 12
radio input "true"
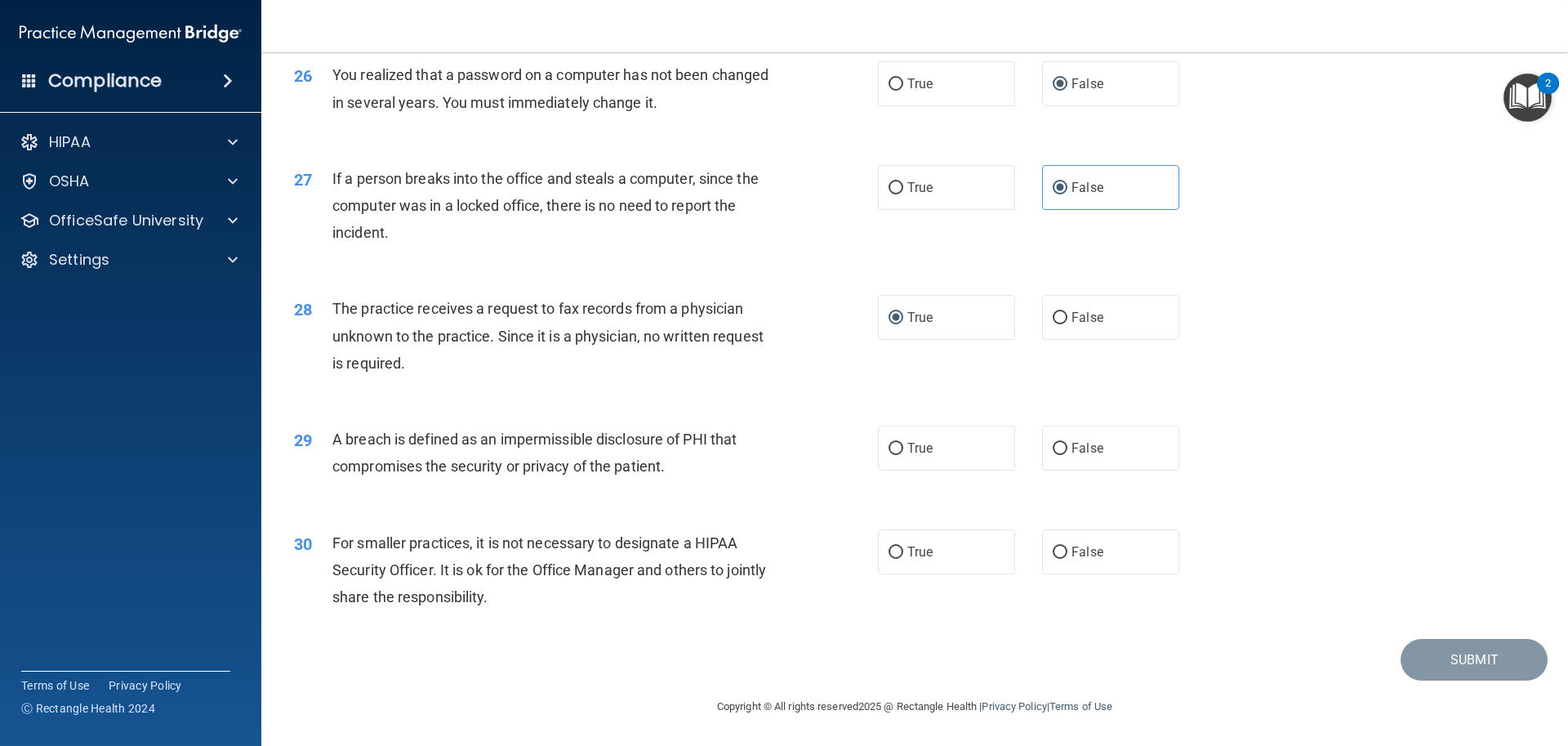
scroll to position [3120, 0]
click at [887, 463] on label "True" at bounding box center [946, 447] width 137 height 45
click at [889, 455] on input "True" at bounding box center [896, 449] width 15 height 12
radio input "true"
click at [1052, 552] on input "False" at bounding box center [1060, 553] width 15 height 12
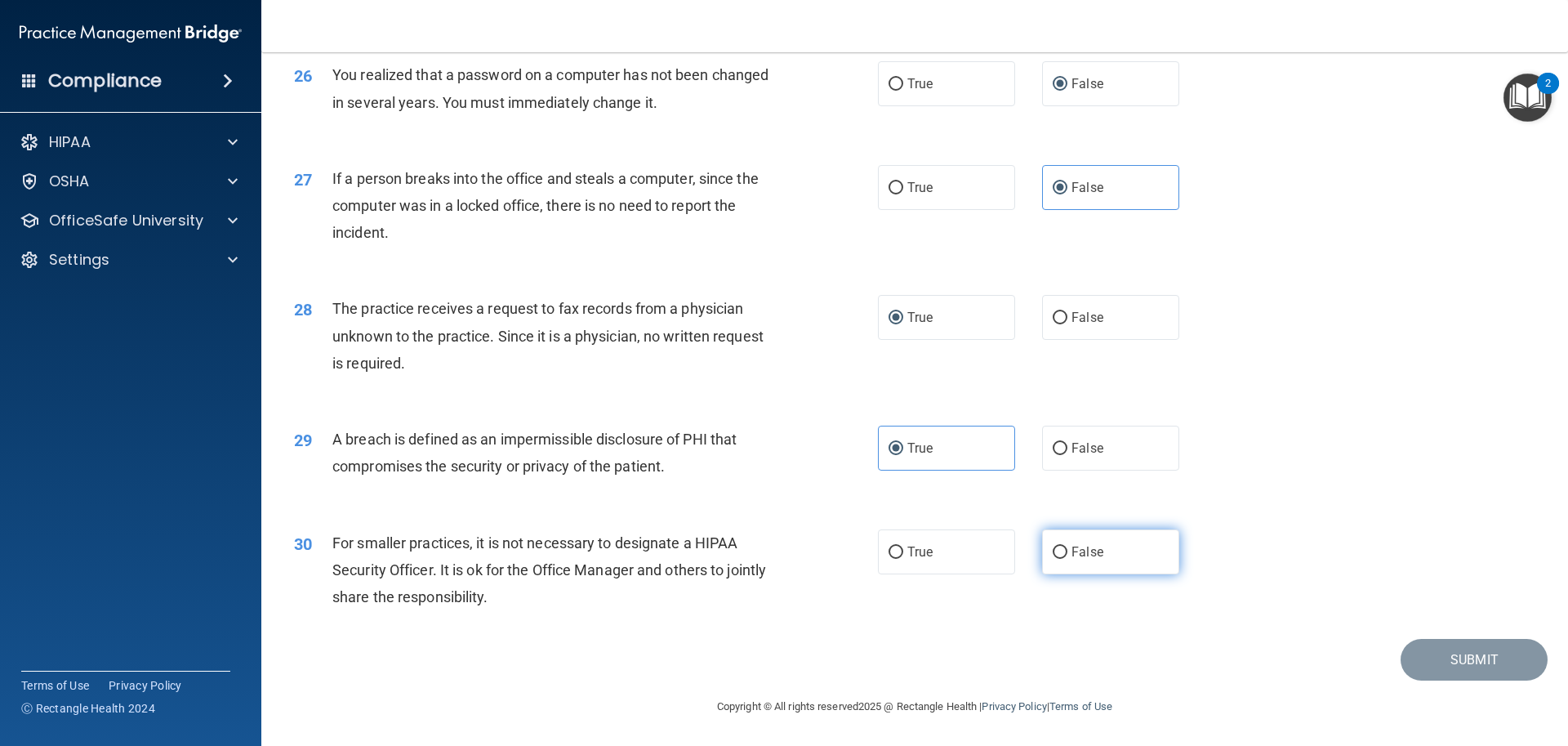
radio input "true"
click at [1443, 657] on button "Submit" at bounding box center [1474, 659] width 147 height 42
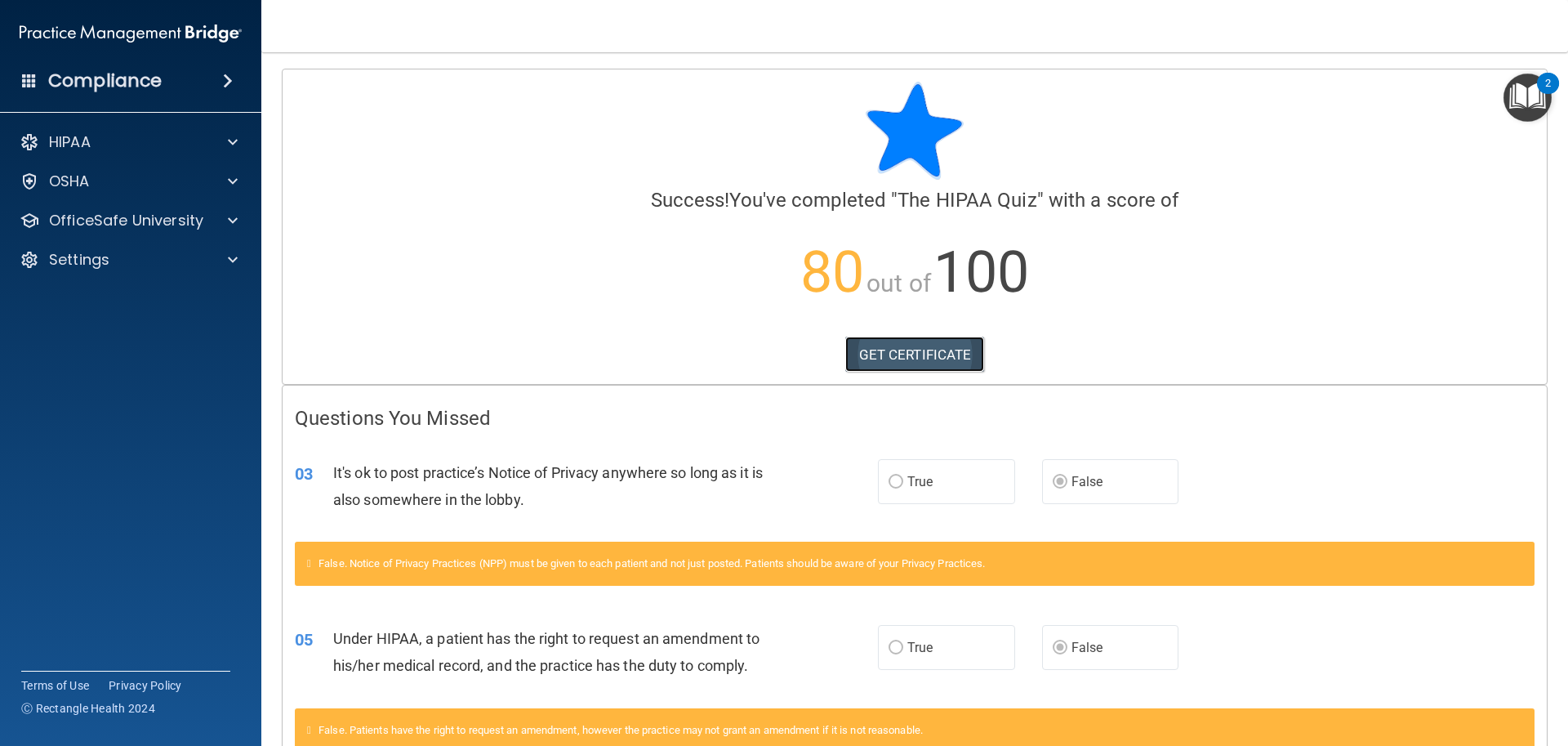
click at [910, 352] on link "GET CERTIFICATE" at bounding box center [915, 354] width 140 height 36
click at [149, 81] on h4 "Compliance" at bounding box center [105, 81] width 113 height 23
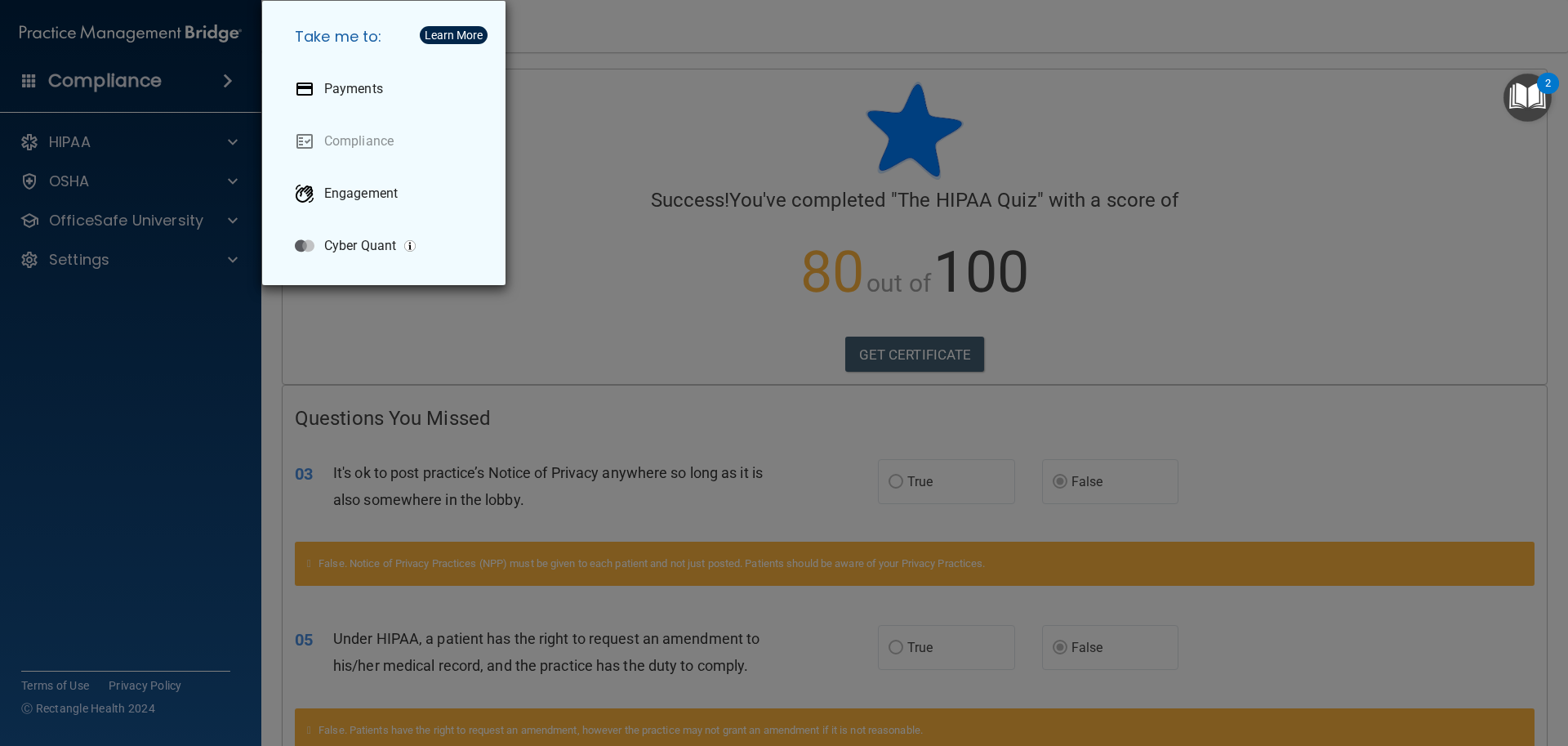
click at [142, 103] on div "Take me to: Payments Compliance Engagement Cyber Quant" at bounding box center [784, 373] width 1568 height 746
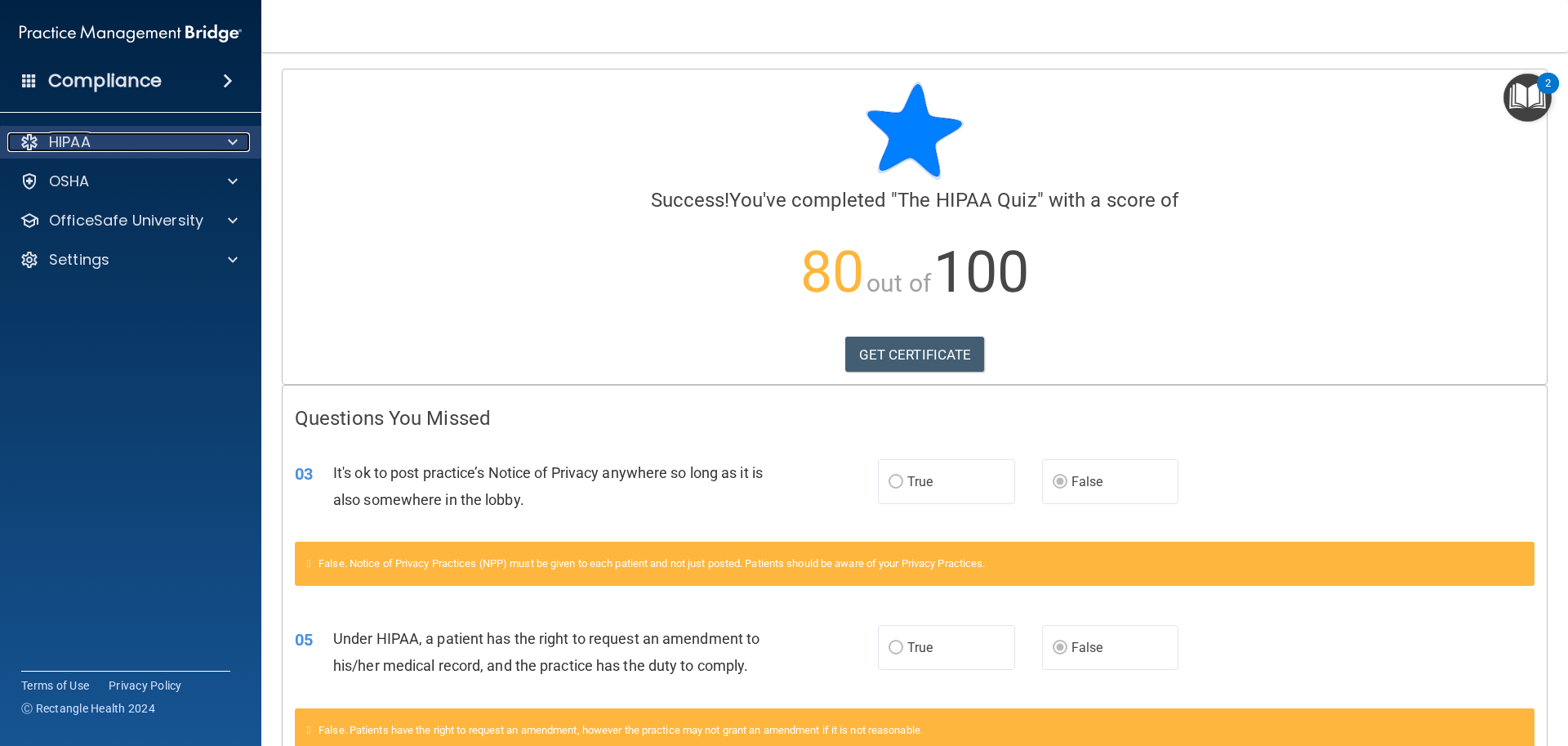
click at [153, 145] on div "HIPAA" at bounding box center [108, 142] width 203 height 19
click at [154, 150] on div "HIPAA" at bounding box center [108, 142] width 203 height 19
click at [155, 151] on div "HIPAA" at bounding box center [108, 142] width 203 height 19
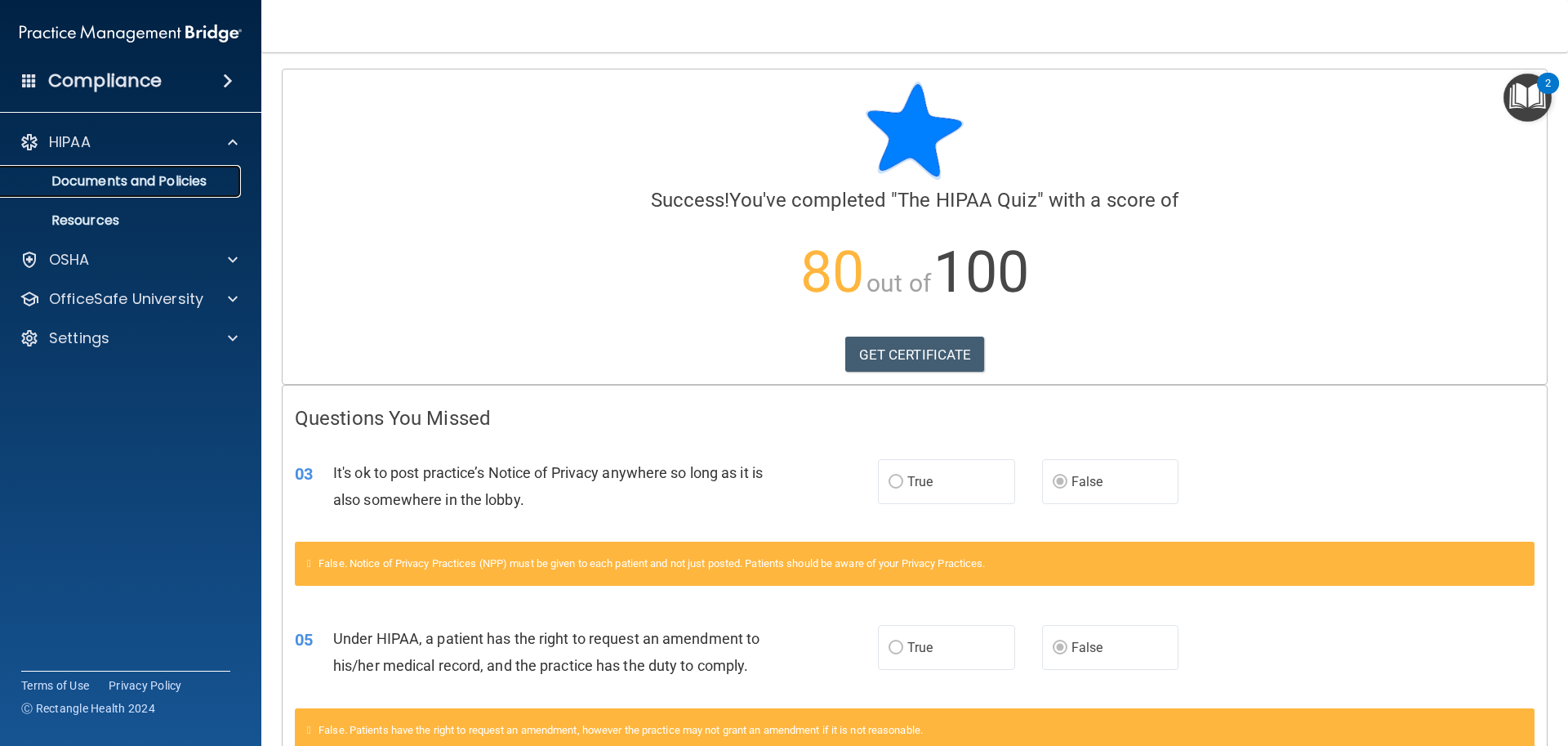
click at [154, 180] on p "Documents and Policies" at bounding box center [122, 181] width 223 height 16
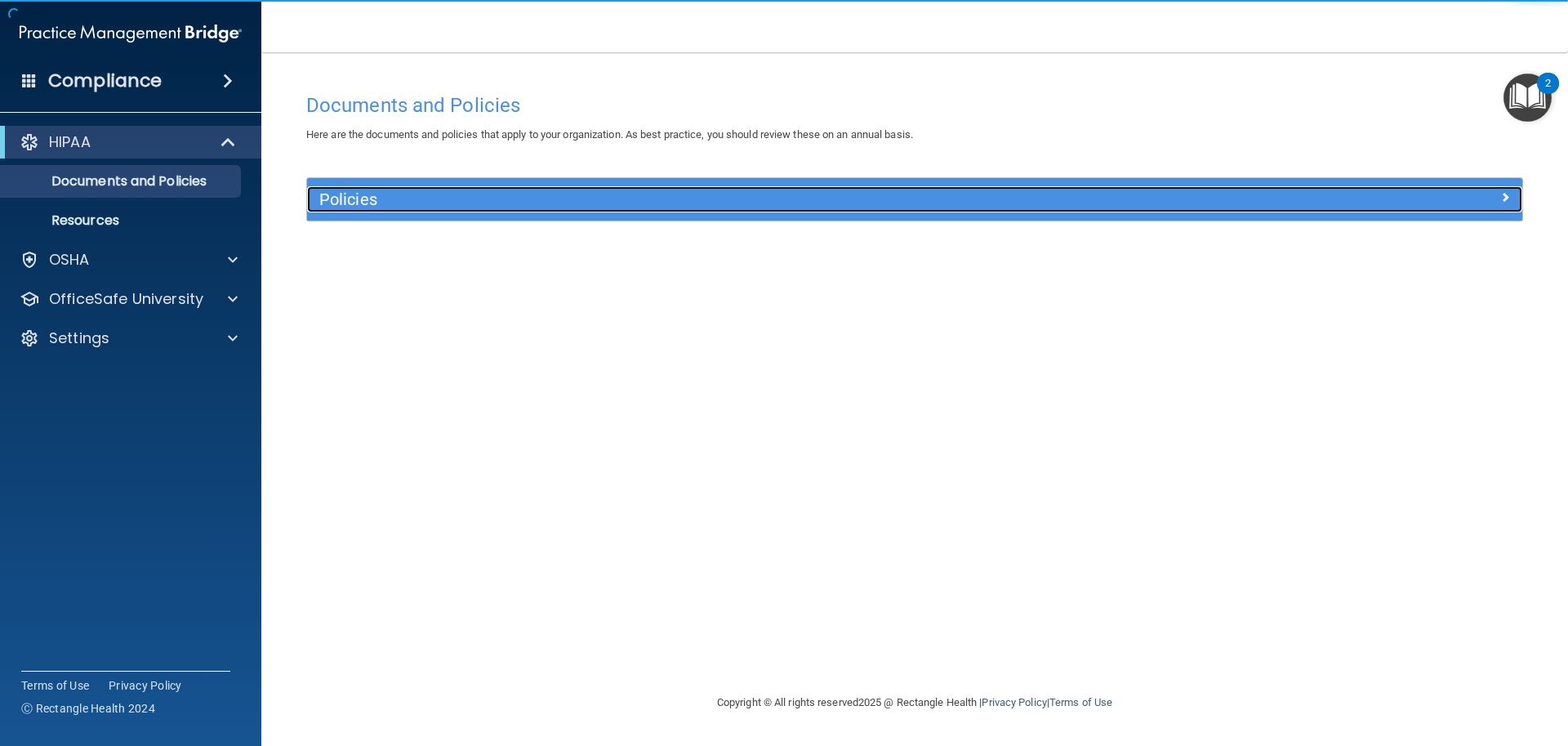
click at [397, 199] on h5 "Policies" at bounding box center [762, 199] width 887 height 18
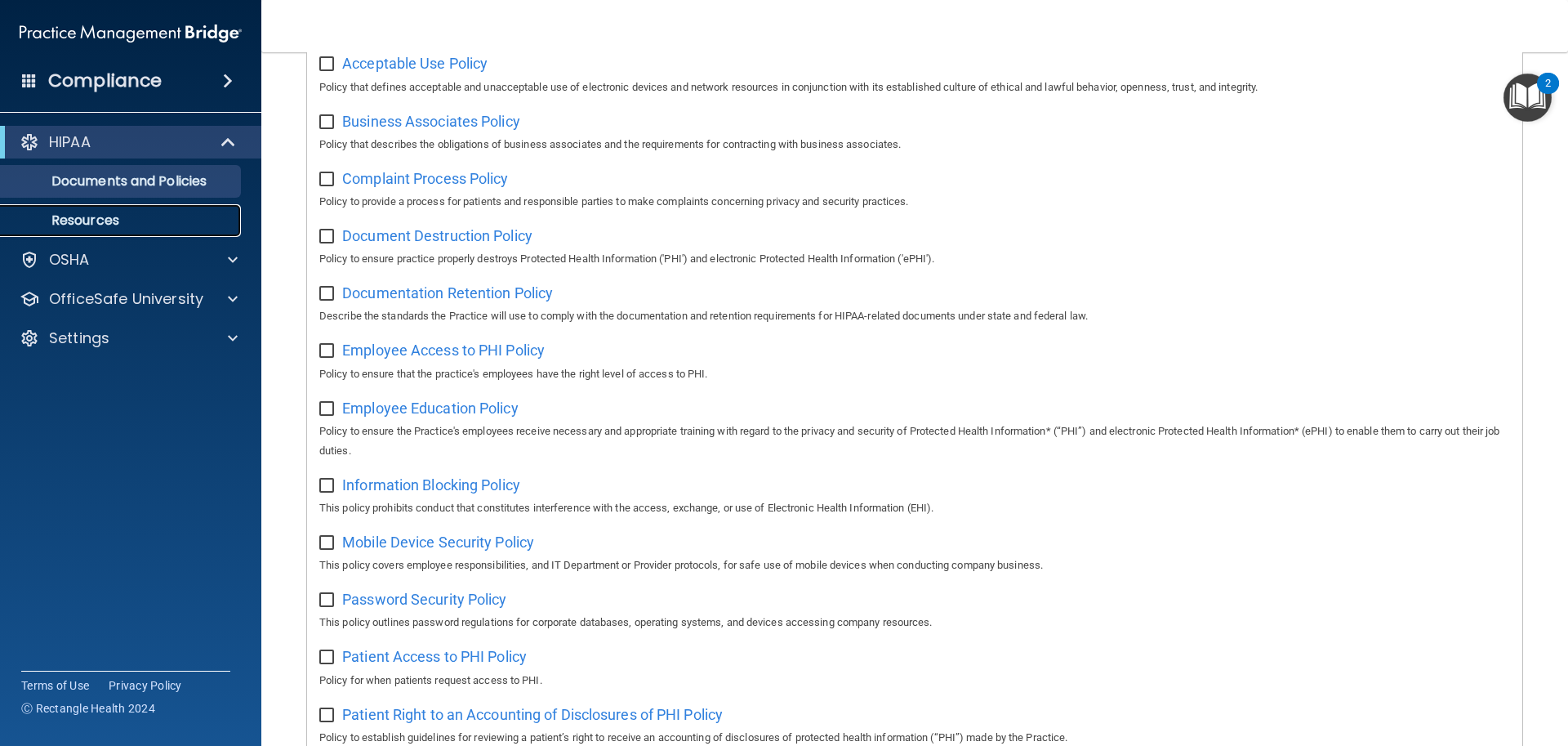
scroll to position [83, 0]
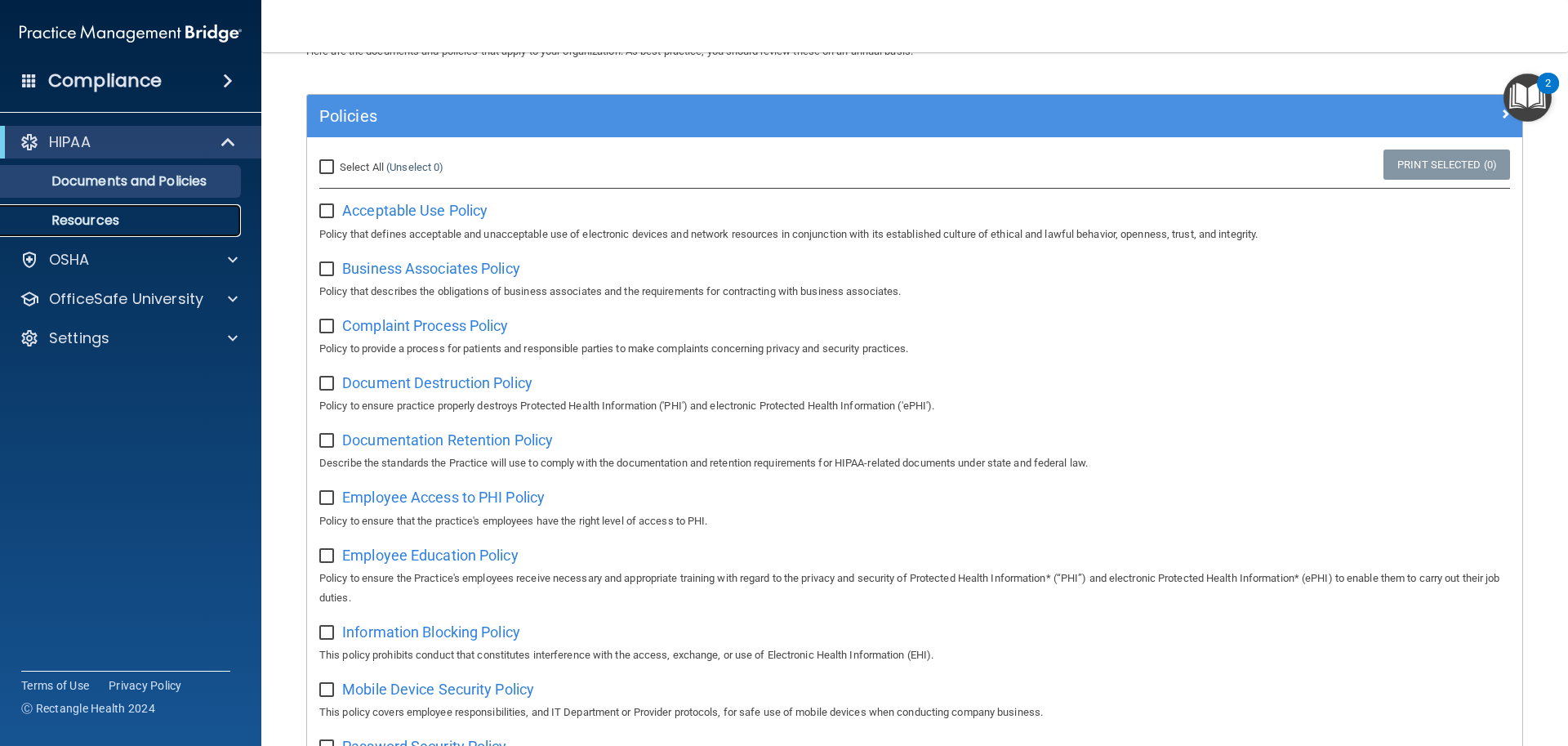
click at [96, 215] on p "Resources" at bounding box center [122, 221] width 223 height 16
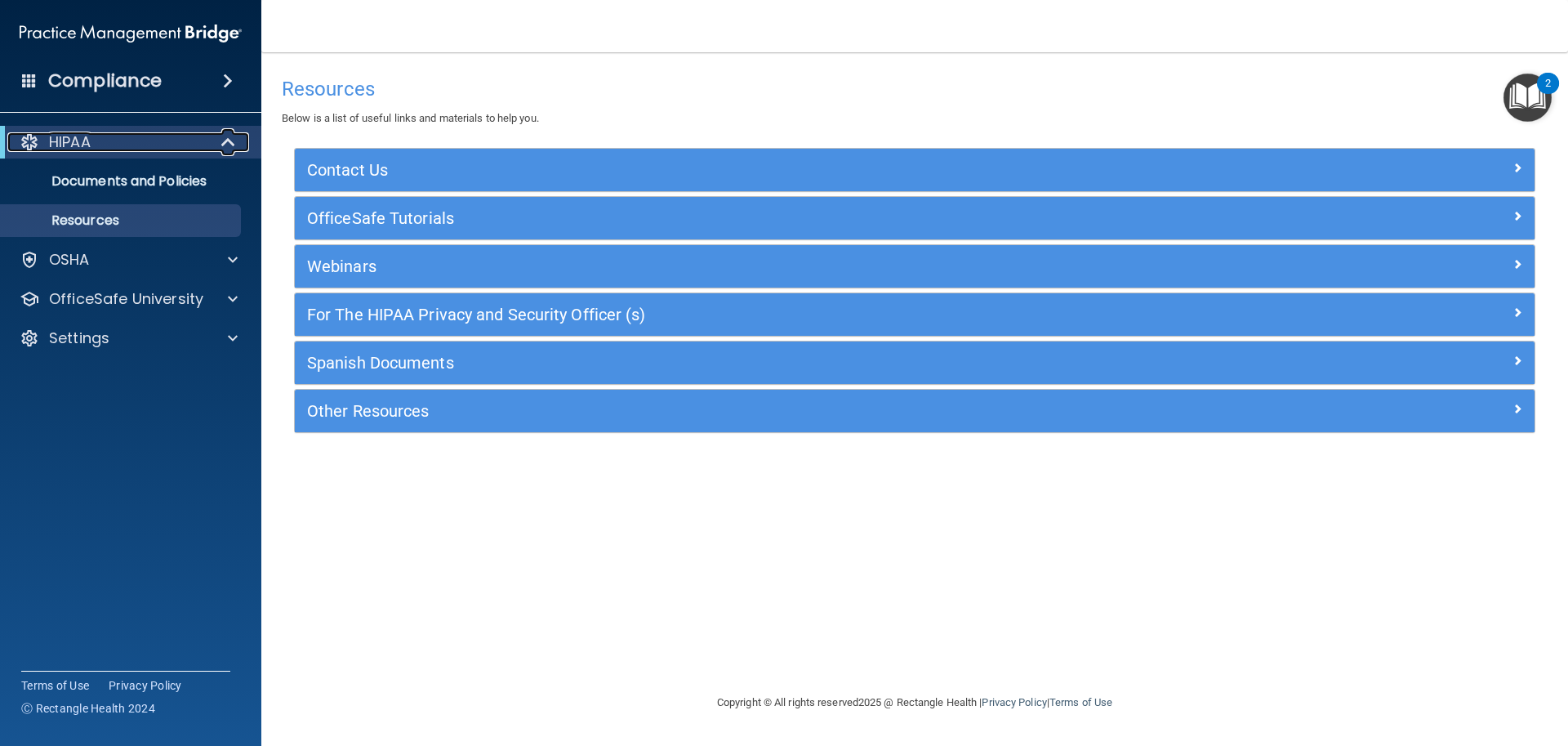
click at [130, 133] on div "HIPAA" at bounding box center [108, 142] width 202 height 19
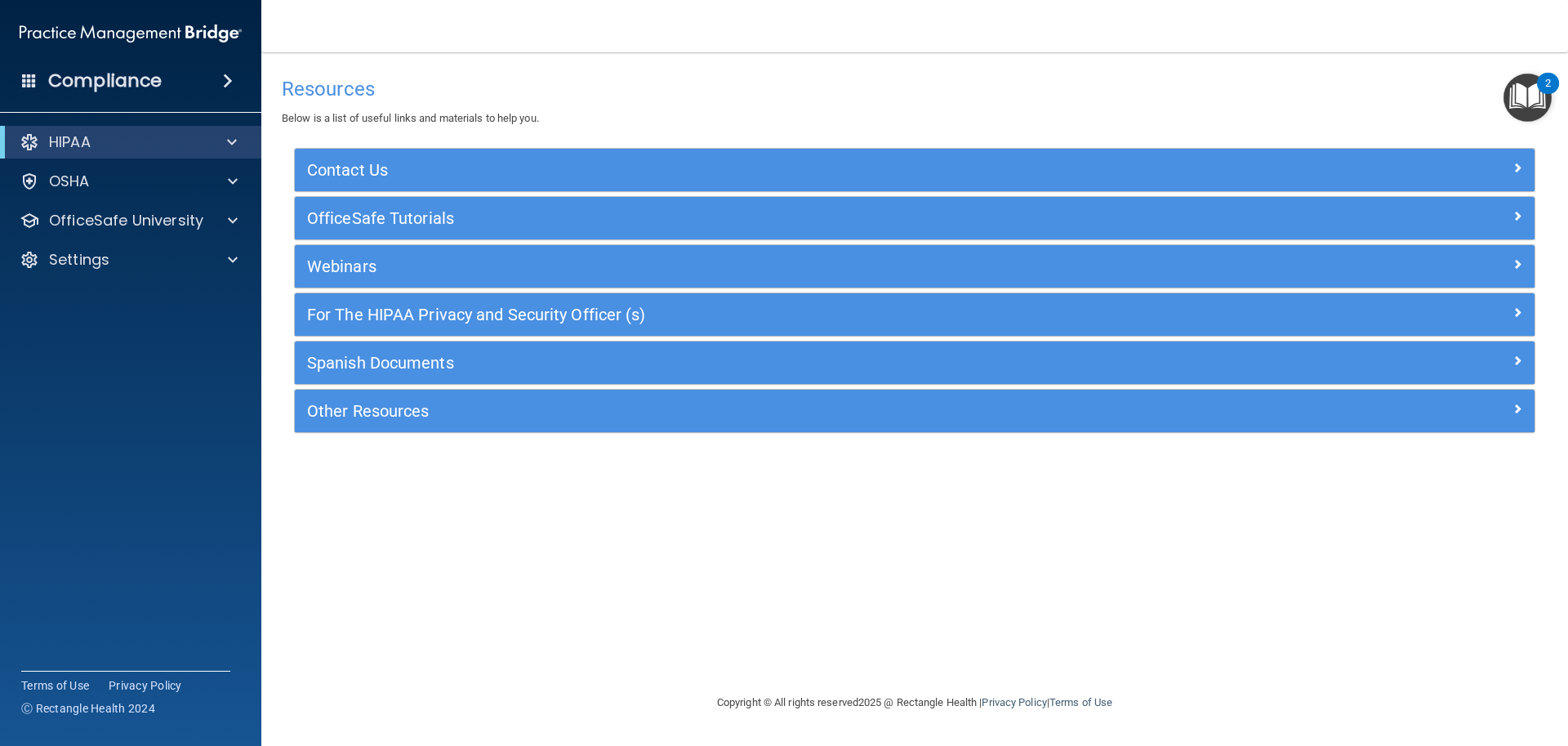
click at [168, 93] on div "Compliance" at bounding box center [130, 81] width 261 height 36
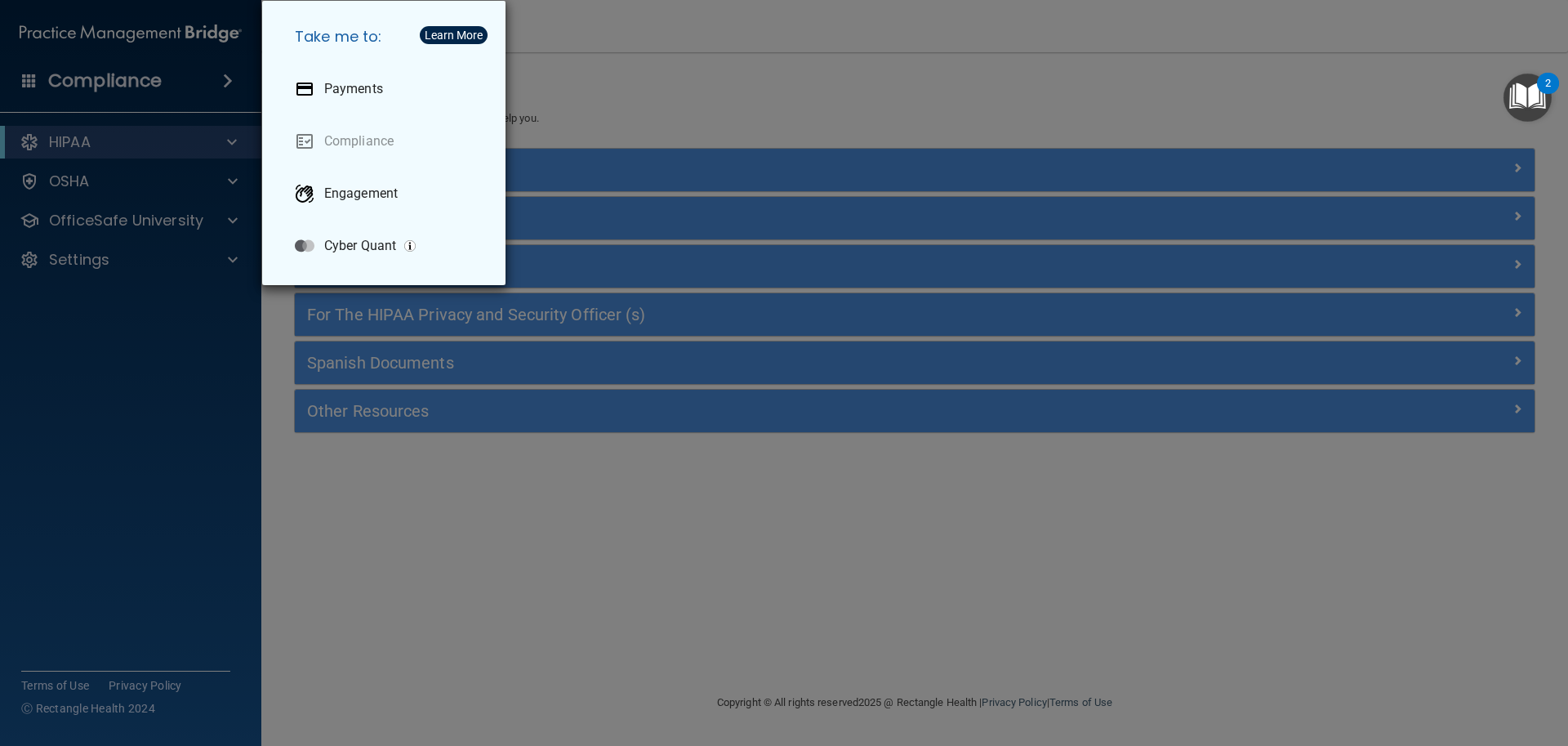
click at [162, 99] on div "Take me to: Payments Compliance Engagement Cyber Quant" at bounding box center [784, 373] width 1568 height 746
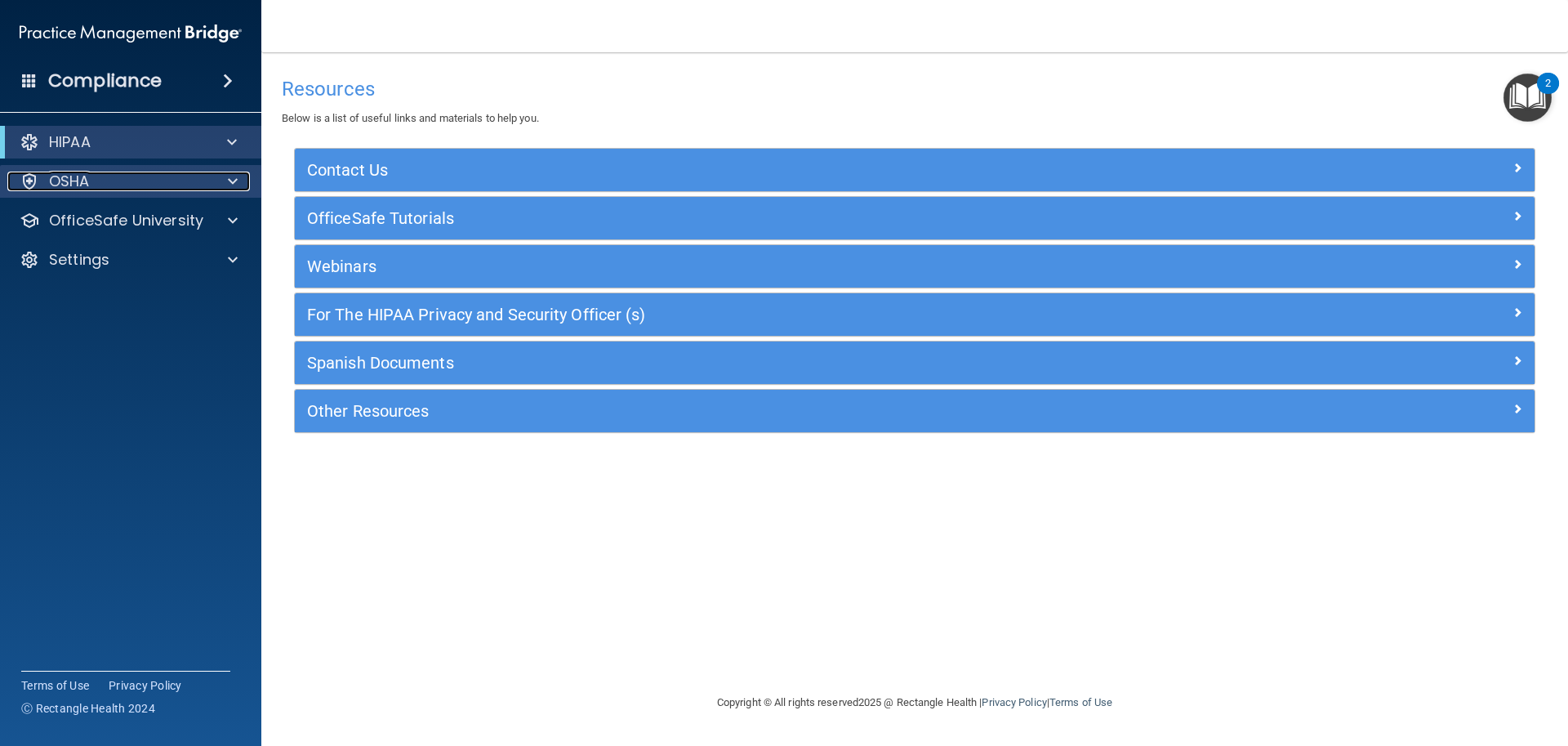
click at [159, 183] on div "OSHA" at bounding box center [108, 182] width 203 height 19
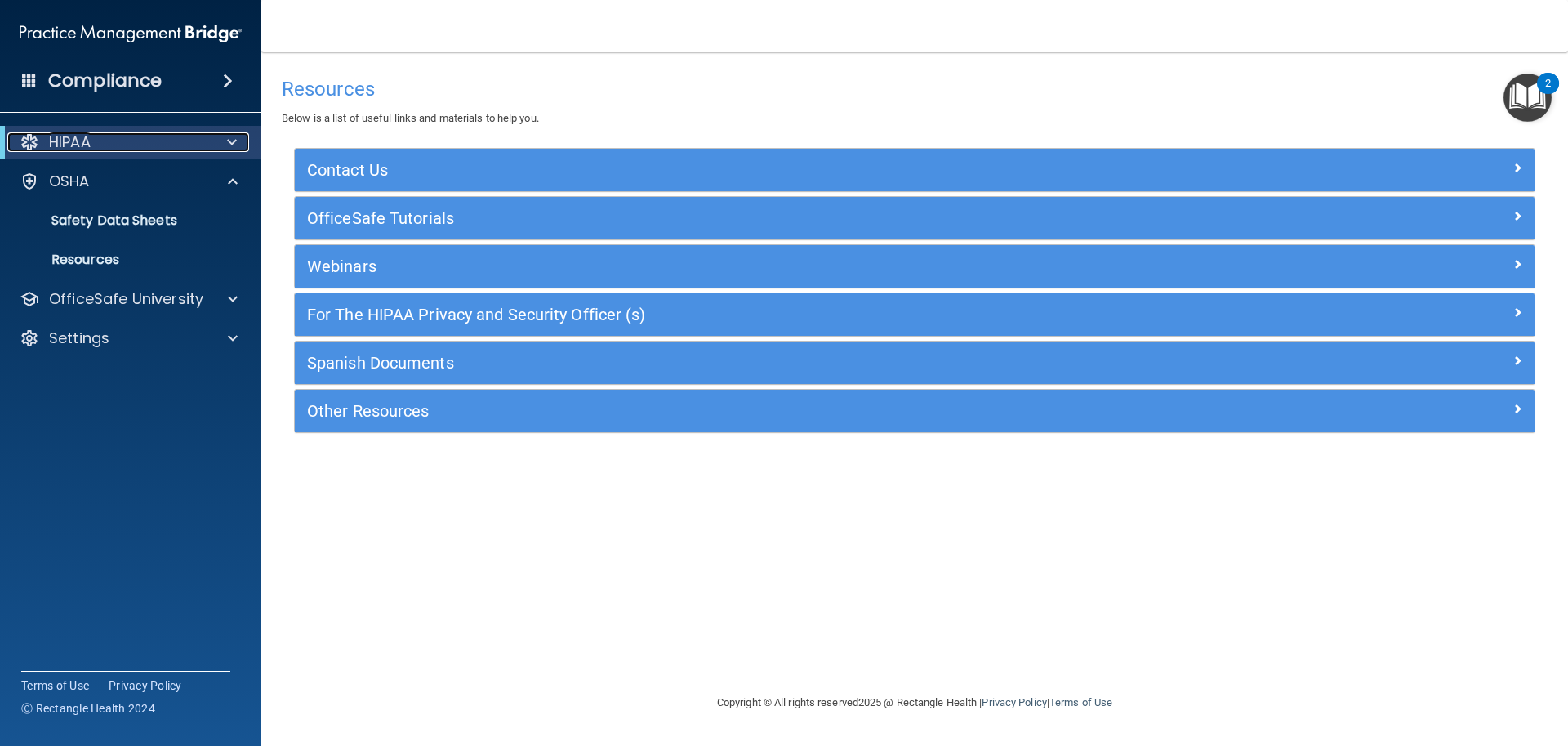
click at [143, 138] on div "HIPAA" at bounding box center [108, 142] width 202 height 19
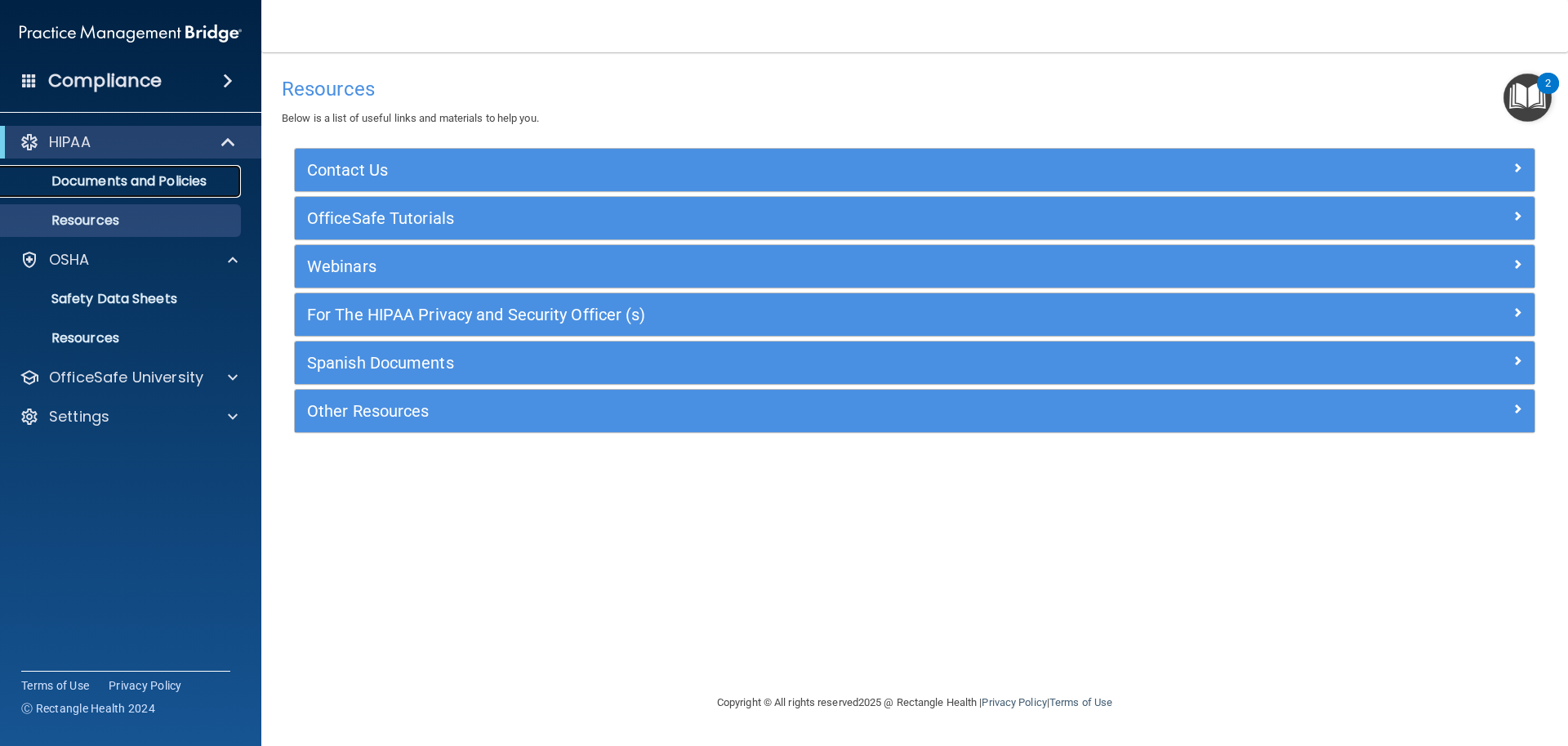
click at [192, 193] on link "Documents and Policies" at bounding box center [113, 181] width 257 height 33
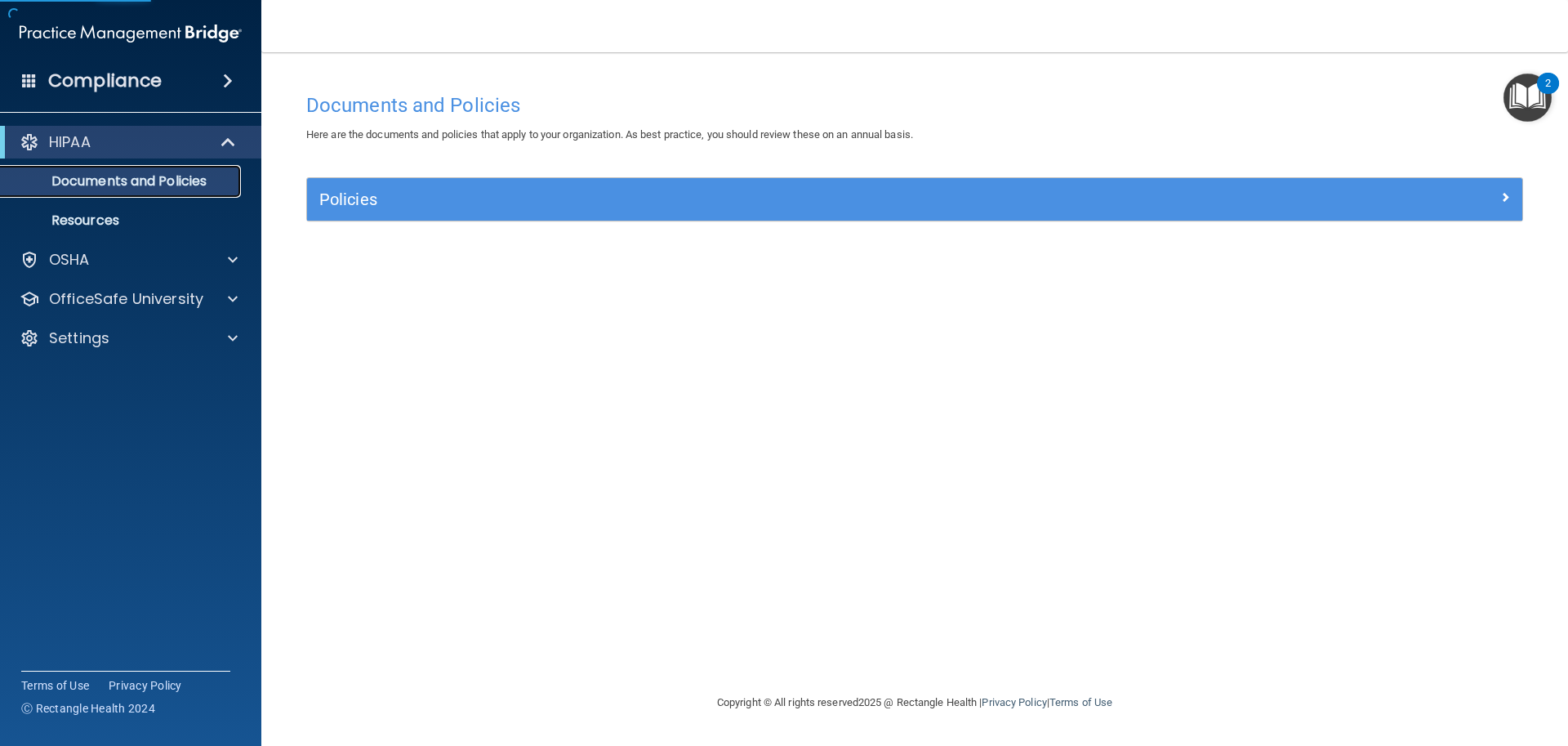
click at [189, 191] on link "Documents and Policies" at bounding box center [113, 181] width 257 height 33
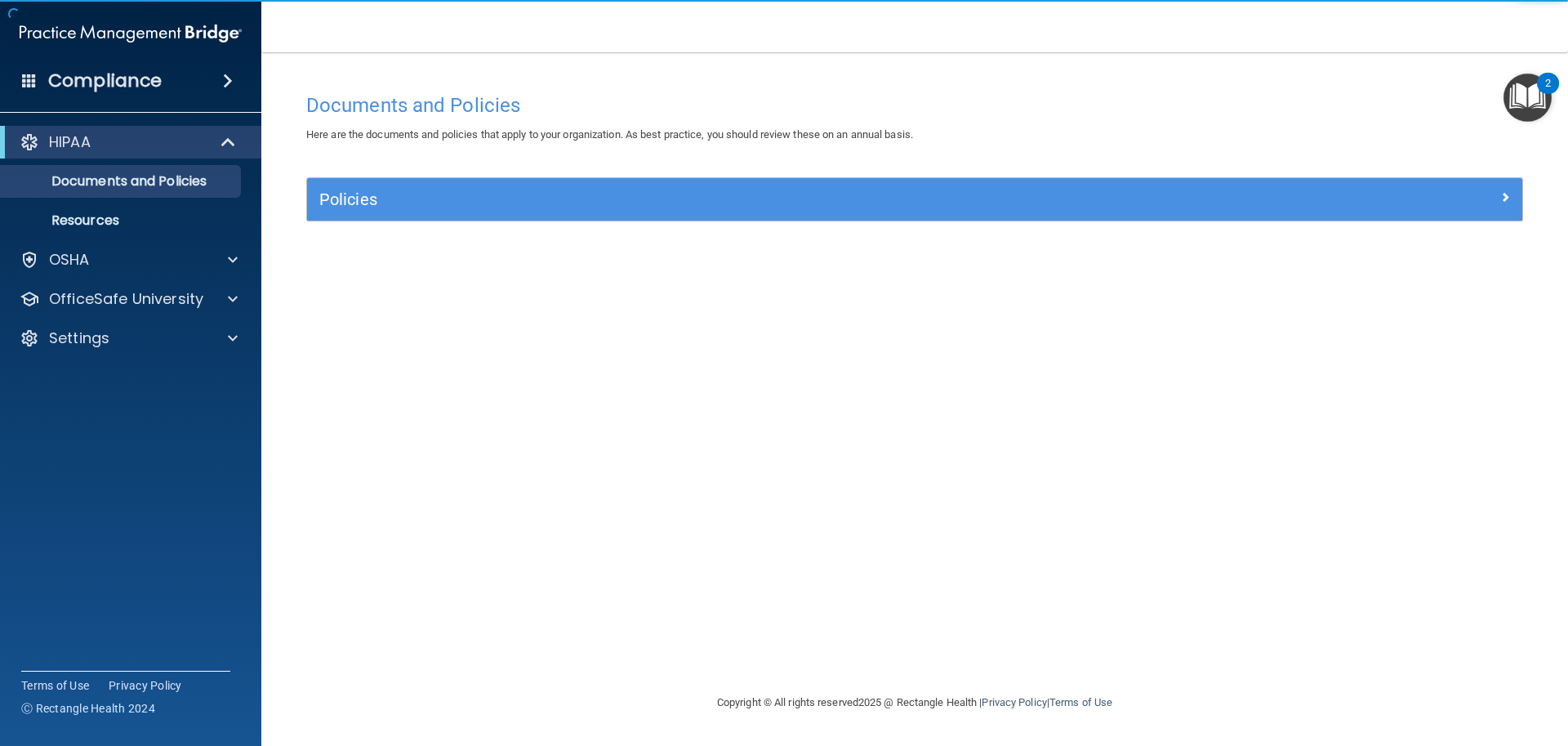
click at [189, 156] on div "HIPAA" at bounding box center [130, 142] width 261 height 33
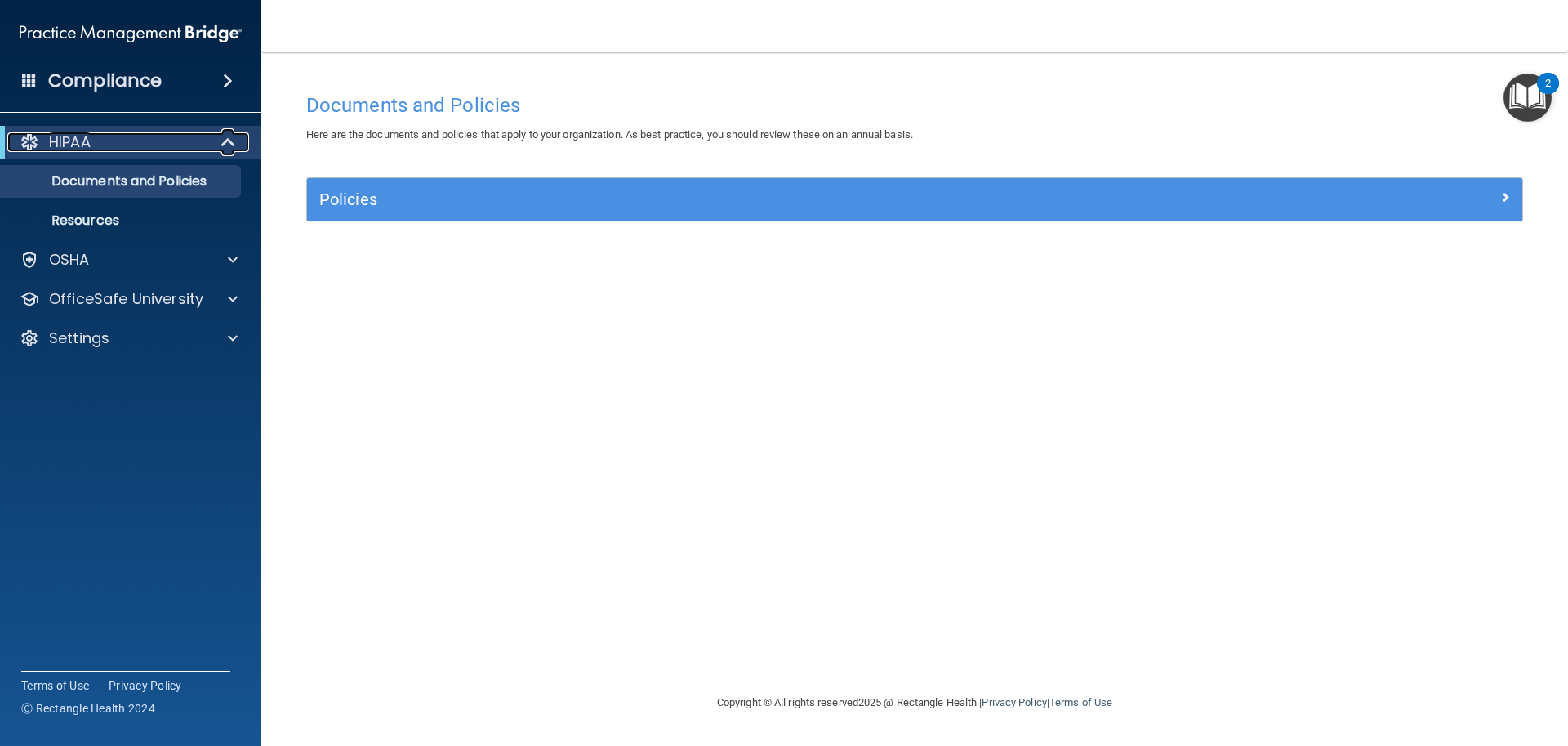
click at [214, 139] on div at bounding box center [229, 142] width 40 height 19
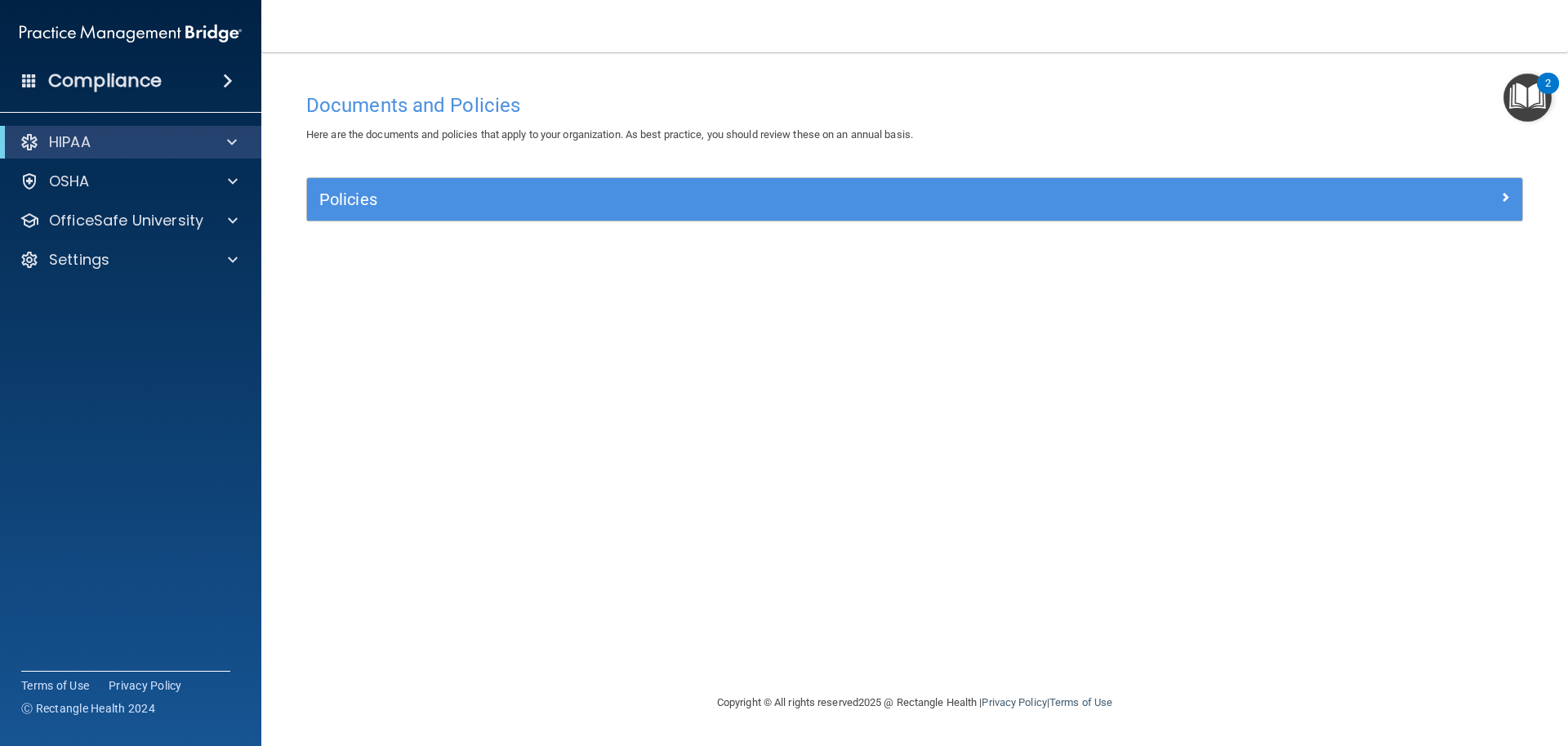
click at [208, 82] on div "Compliance" at bounding box center [130, 81] width 261 height 36
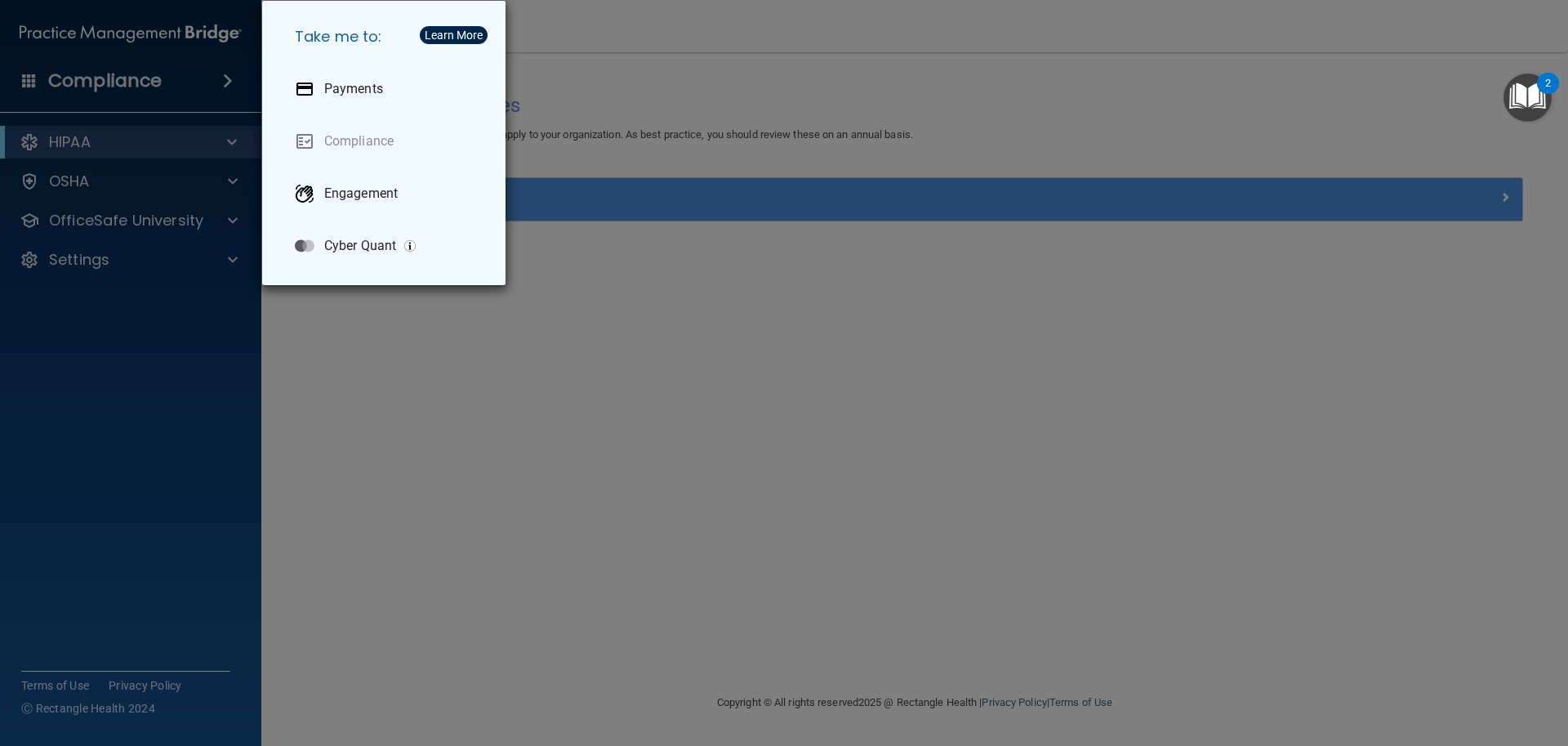
click at [676, 325] on div "Take me to: Payments Compliance Engagement Cyber Quant" at bounding box center [784, 373] width 1568 height 746
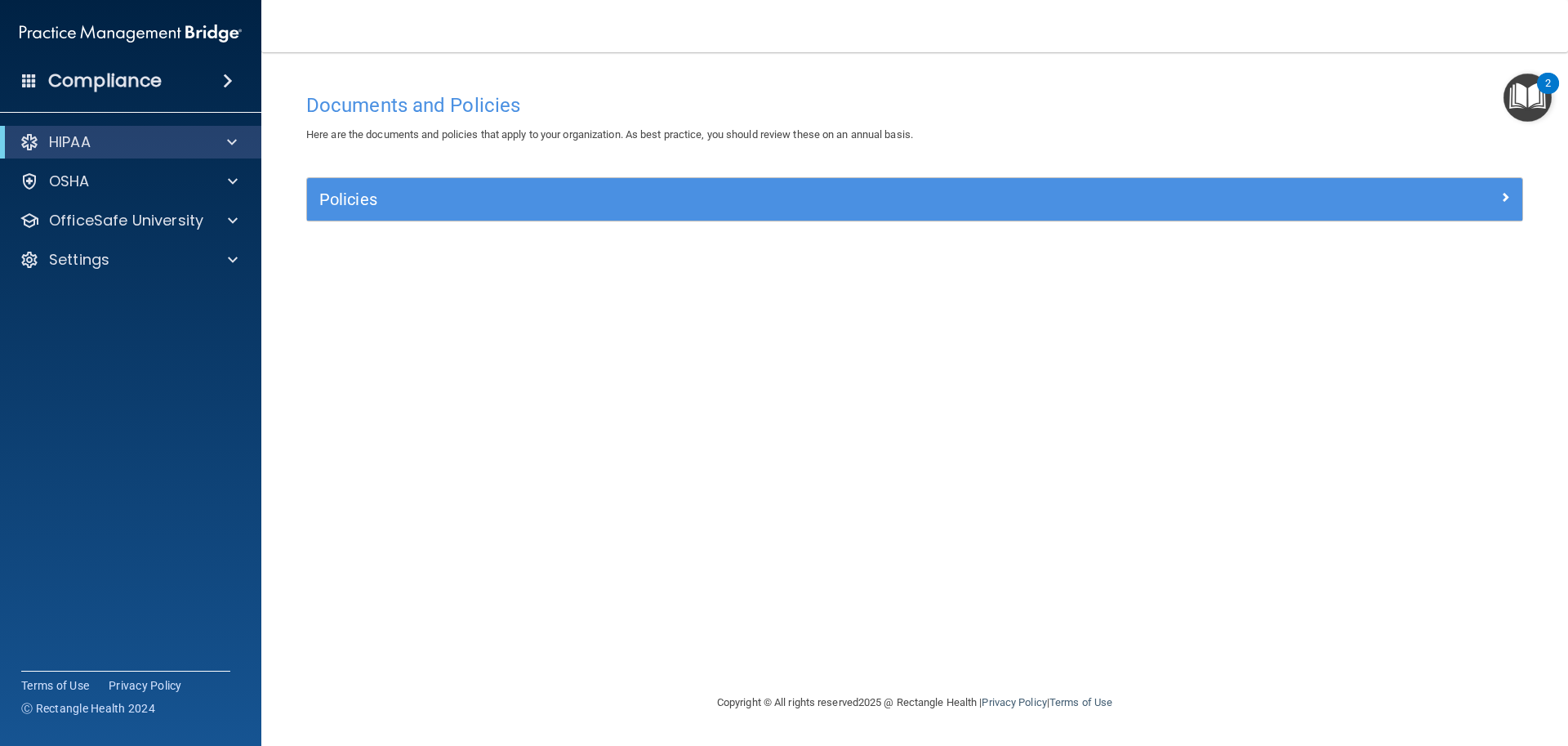
click at [1518, 108] on img "Open Resource Center, 2 new notifications" at bounding box center [1527, 97] width 48 height 48
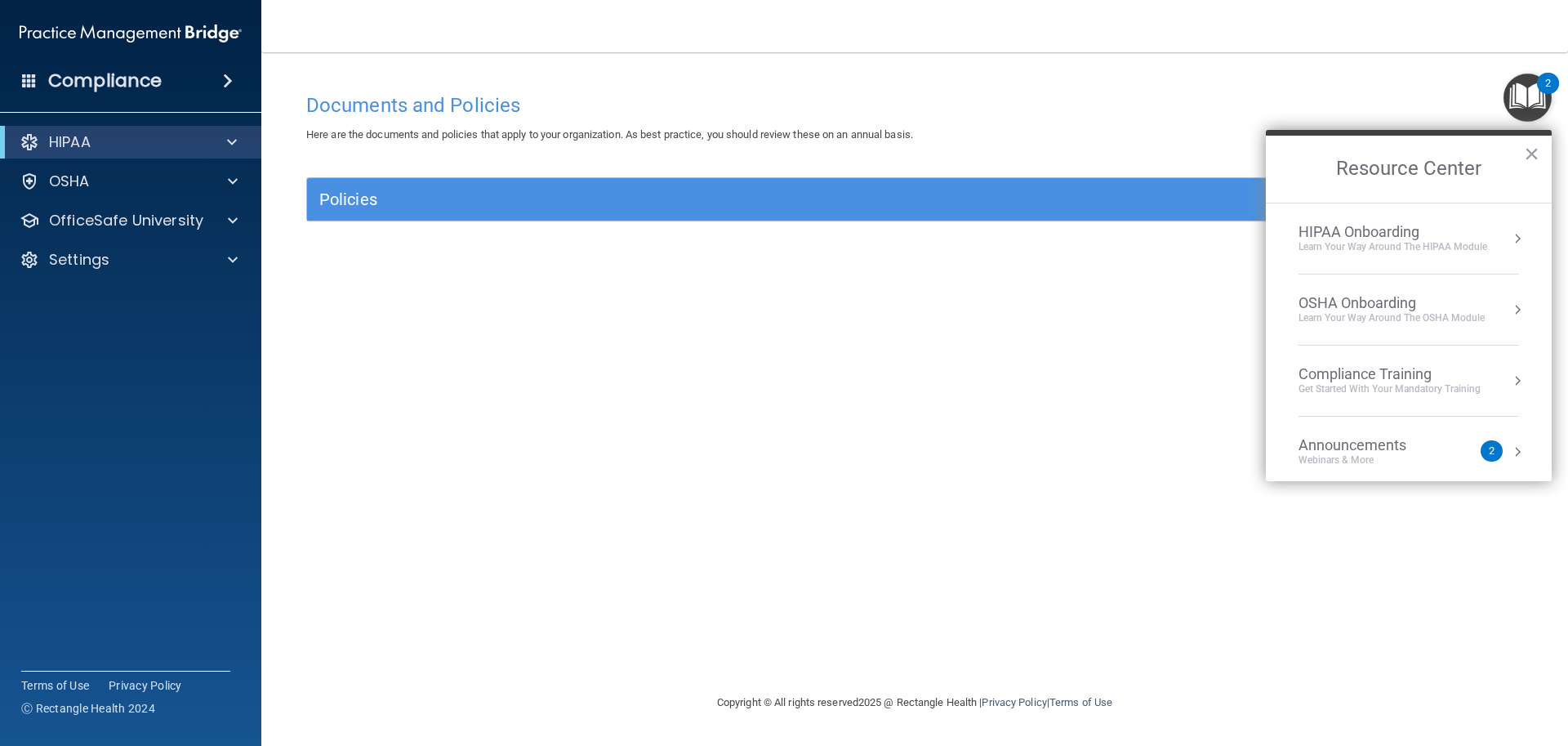
click at [920, 260] on div "Documents and Policies Here are the documents and policies that apply to your o…" at bounding box center [914, 389] width 1241 height 608
click at [296, 237] on div "Policies Select All (Unselect 0) Unselect All Print Selected (0) Acceptable Use…" at bounding box center [914, 208] width 1241 height 63
click at [231, 145] on span at bounding box center [231, 142] width 10 height 19
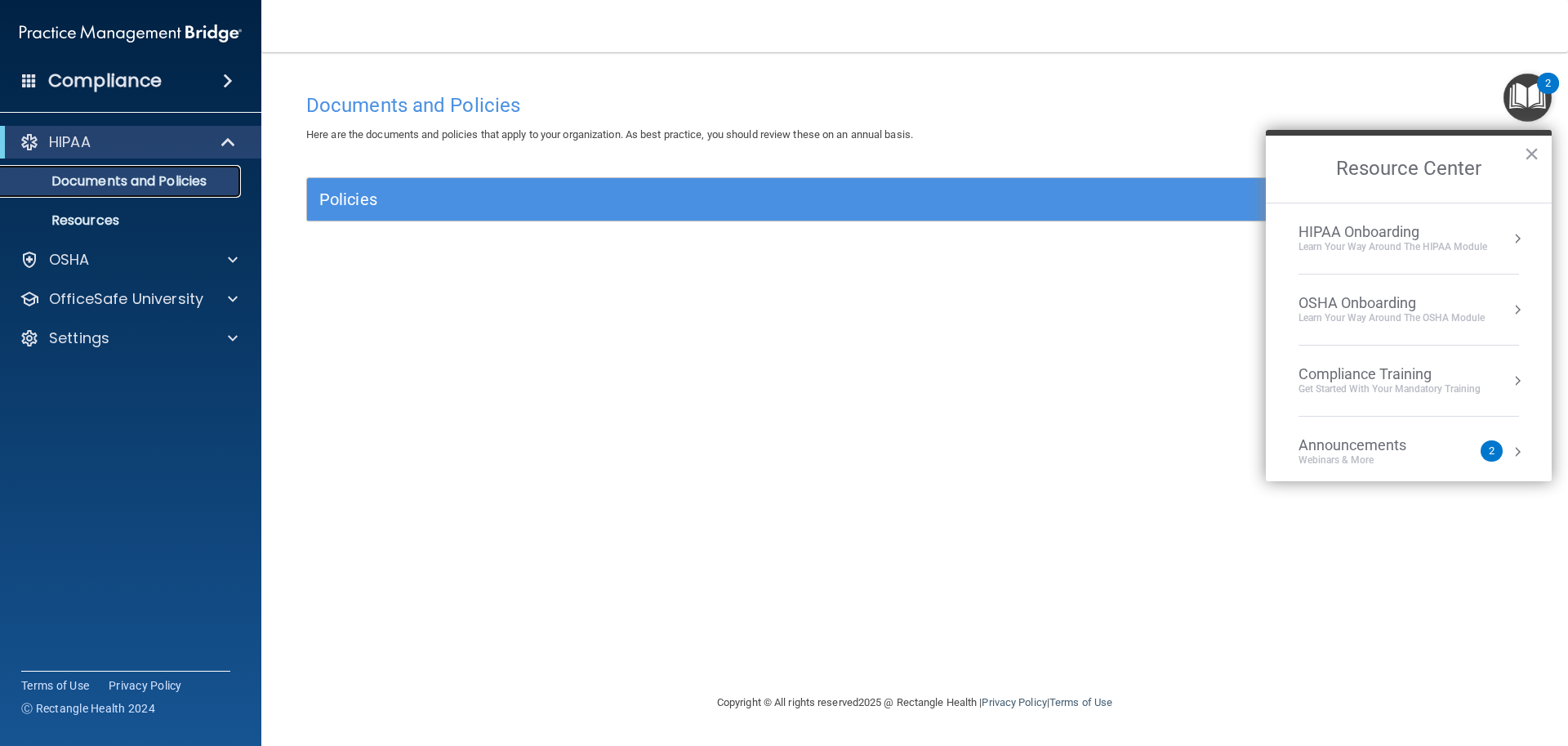
click at [142, 182] on p "Documents and Policies" at bounding box center [122, 181] width 223 height 16
click at [1515, 152] on h2 "Resource Center" at bounding box center [1409, 169] width 286 height 67
click at [1414, 383] on div "Get Started with your mandatory training" at bounding box center [1390, 389] width 182 height 14
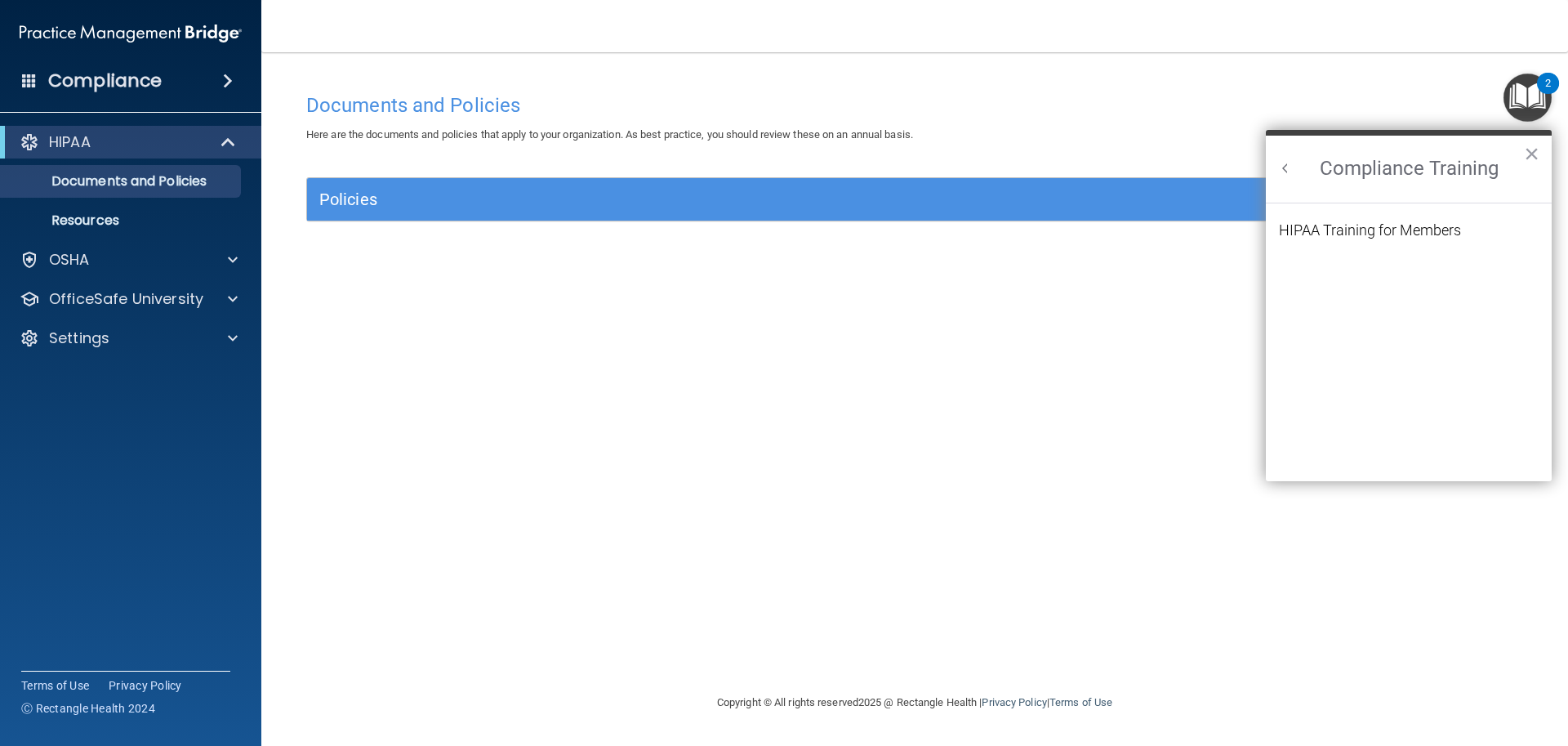
click at [1419, 217] on ol "HIPAA Training for Members" at bounding box center [1409, 343] width 260 height 278
click at [1524, 153] on button "×" at bounding box center [1532, 154] width 16 height 27
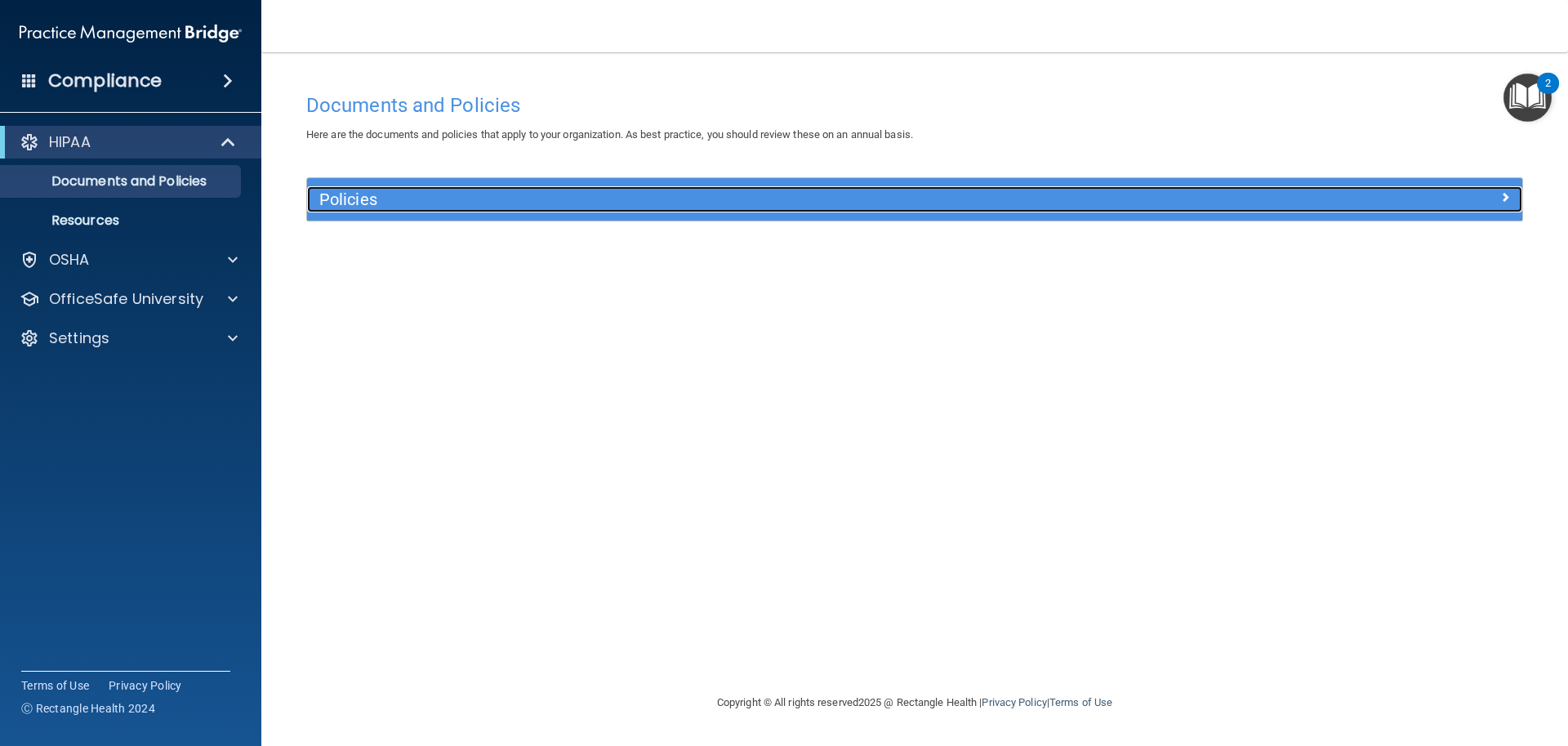
click at [340, 201] on h5 "Policies" at bounding box center [762, 199] width 887 height 18
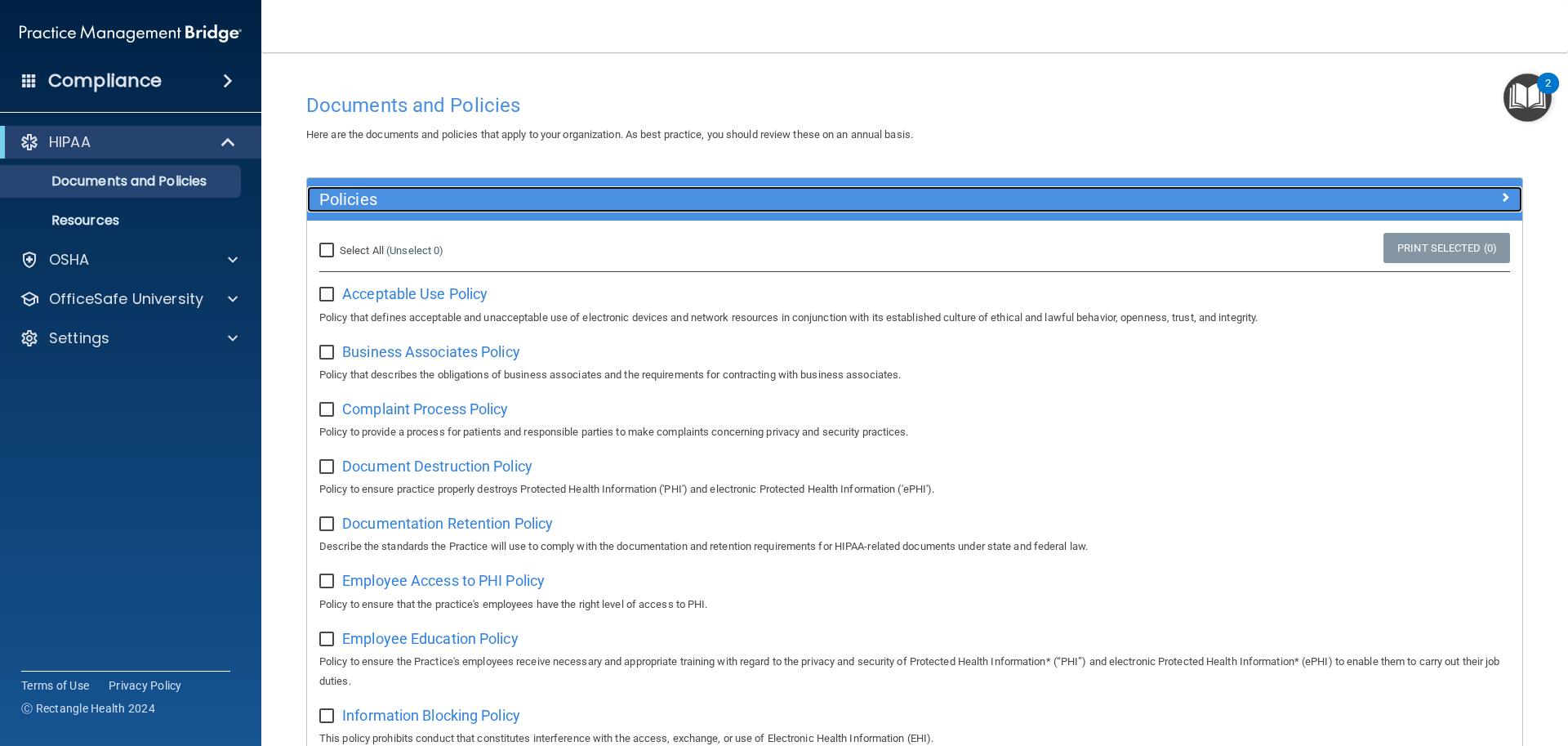
click at [340, 201] on h5 "Policies" at bounding box center [762, 199] width 887 height 18
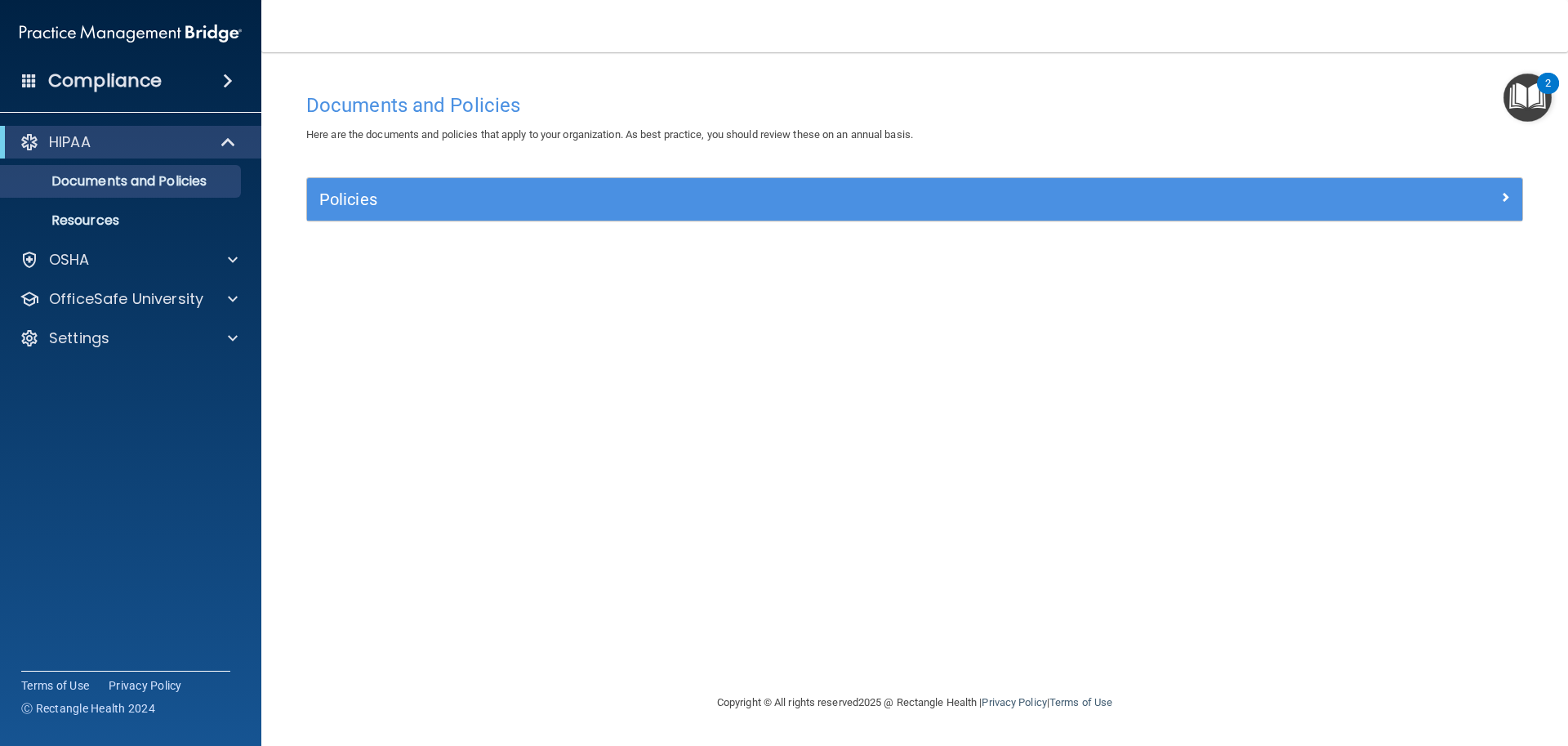
click at [189, 152] on div "HIPAA" at bounding box center [130, 142] width 261 height 33
click at [151, 266] on div "OSHA" at bounding box center [108, 260] width 203 height 19
click at [129, 182] on p "Documents and Policies" at bounding box center [122, 181] width 223 height 16
click at [240, 157] on div "HIPAA" at bounding box center [130, 142] width 261 height 33
click at [236, 149] on span at bounding box center [230, 142] width 14 height 19
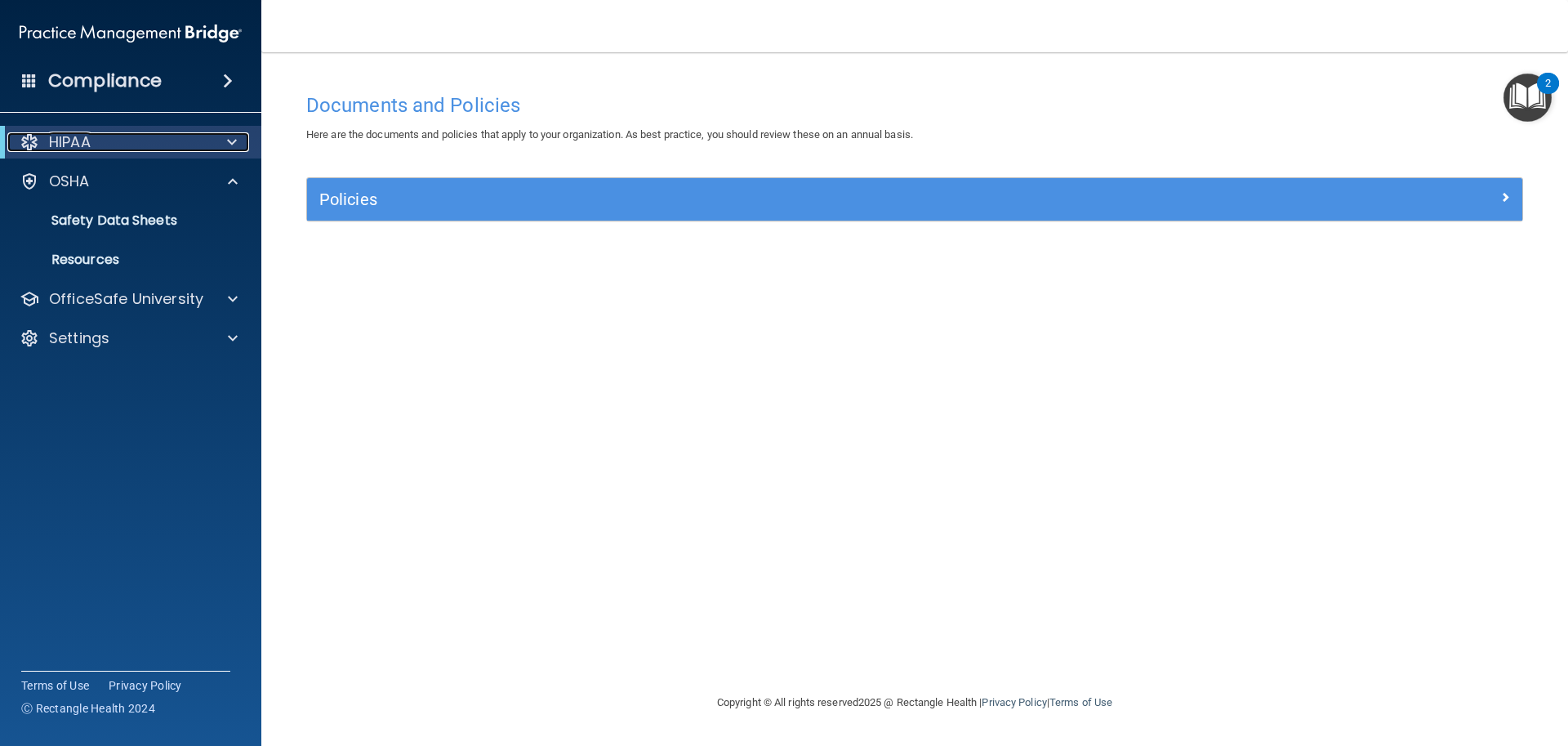
drag, startPoint x: 229, startPoint y: 151, endPoint x: 186, endPoint y: 158, distance: 43.6
click at [228, 152] on div "HIPAA" at bounding box center [130, 142] width 261 height 33
click at [231, 134] on span at bounding box center [231, 142] width 10 height 19
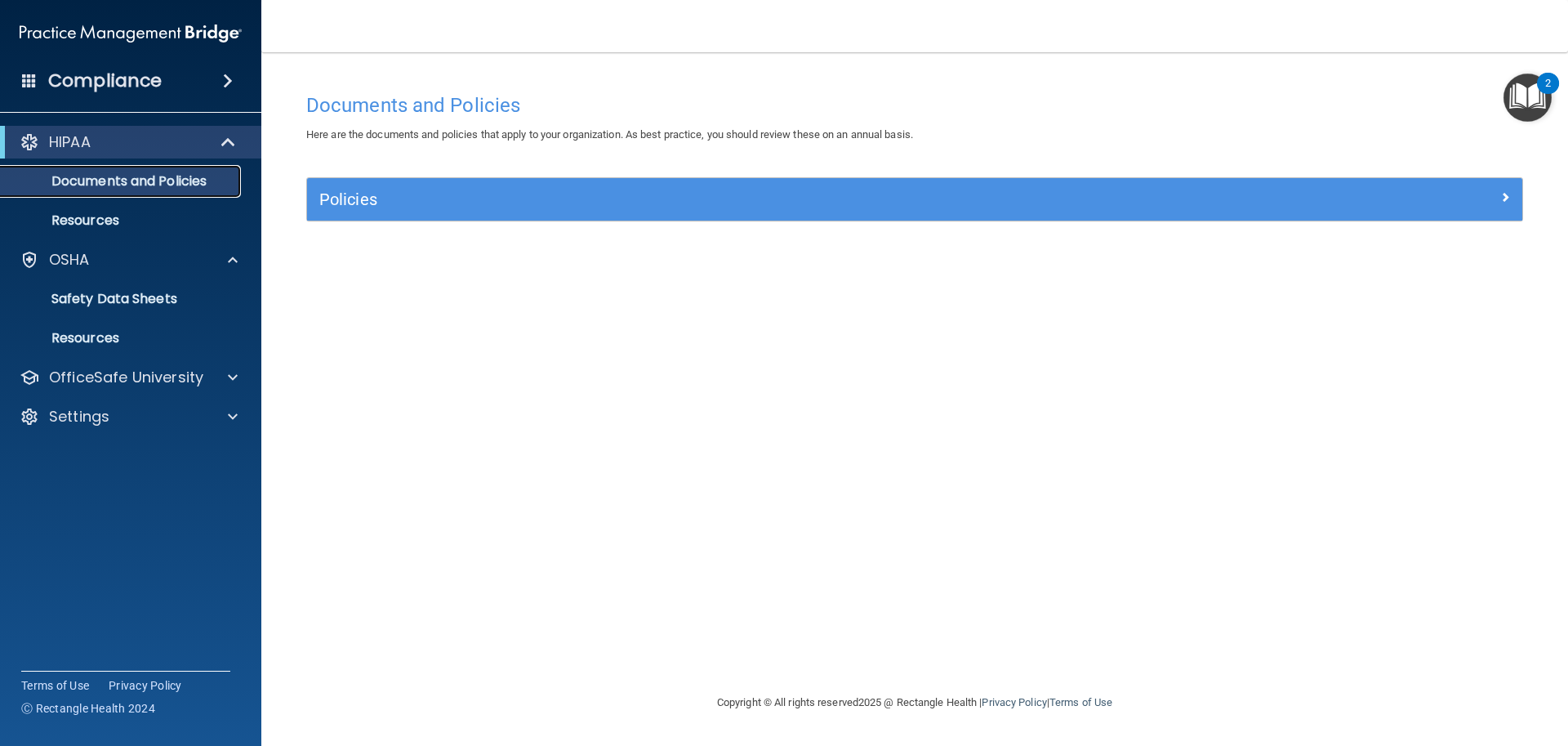
click at [108, 174] on p "Documents and Policies" at bounding box center [122, 181] width 223 height 16
click at [88, 213] on p "Resources" at bounding box center [122, 221] width 223 height 16
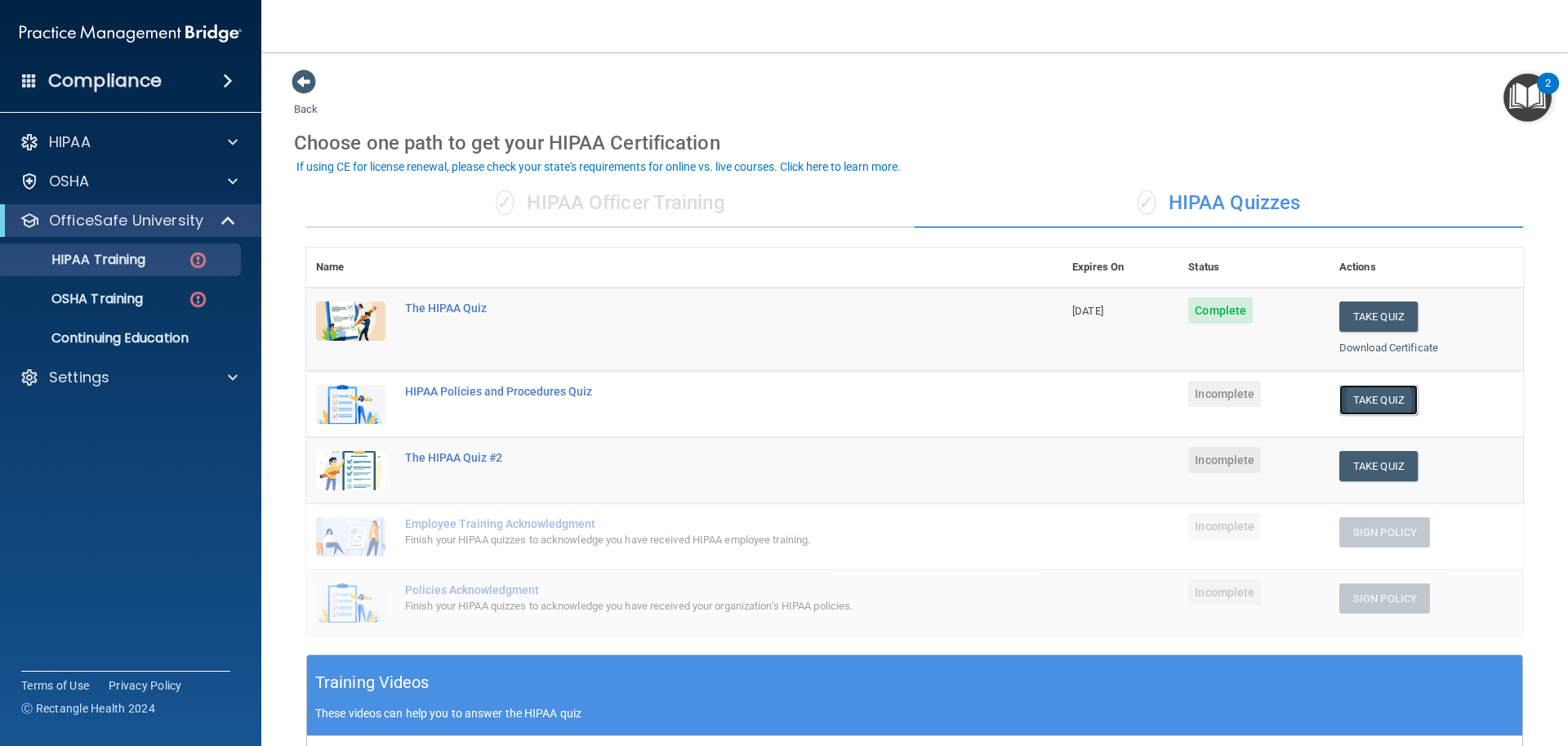
click at [1373, 403] on button "Take Quiz" at bounding box center [1378, 400] width 79 height 30
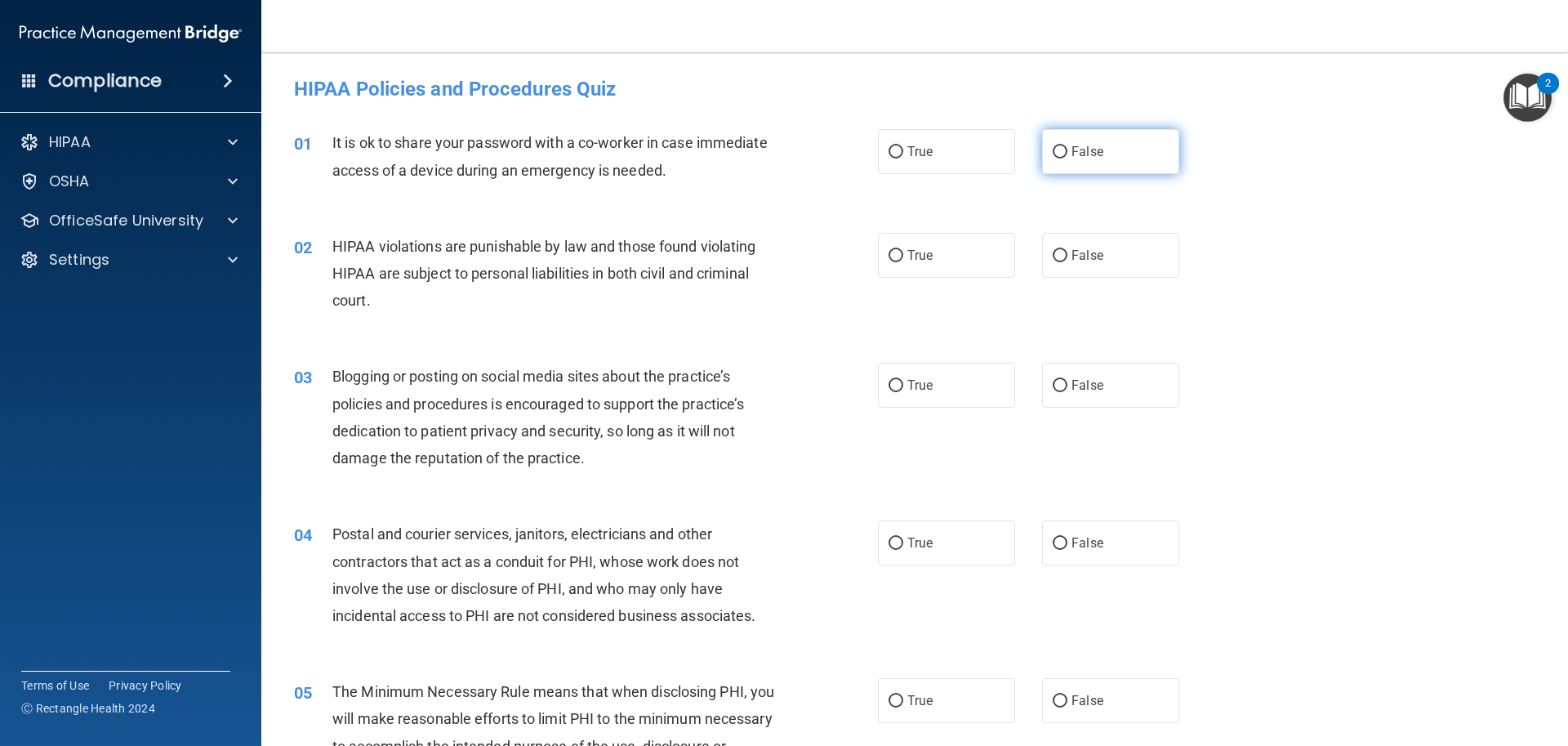
click at [1052, 152] on input "False" at bounding box center [1060, 152] width 15 height 12
radio input "true"
click at [920, 256] on span "True" at bounding box center [920, 255] width 26 height 16
click at [904, 256] on input "True" at bounding box center [896, 256] width 15 height 12
radio input "true"
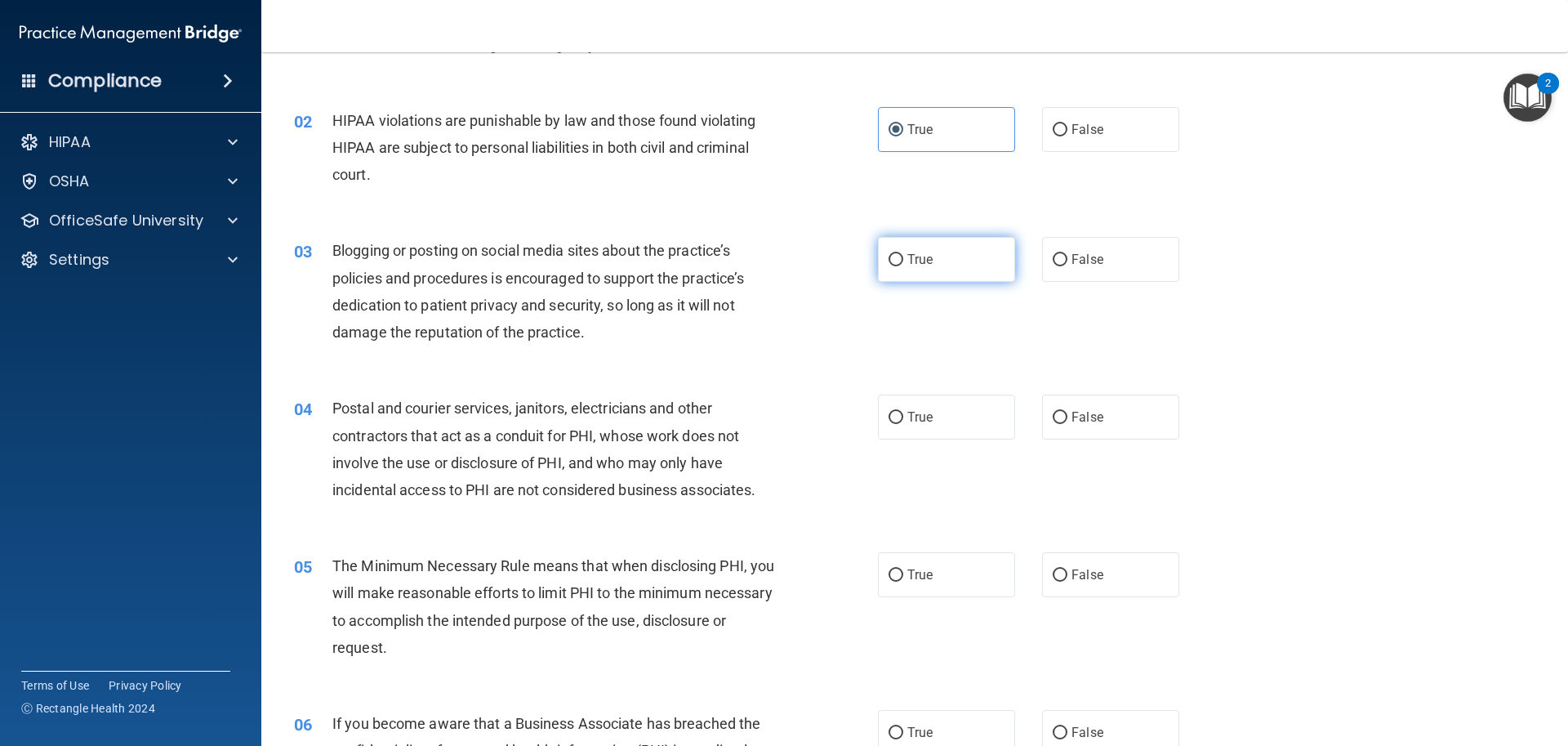
scroll to position [163, 0]
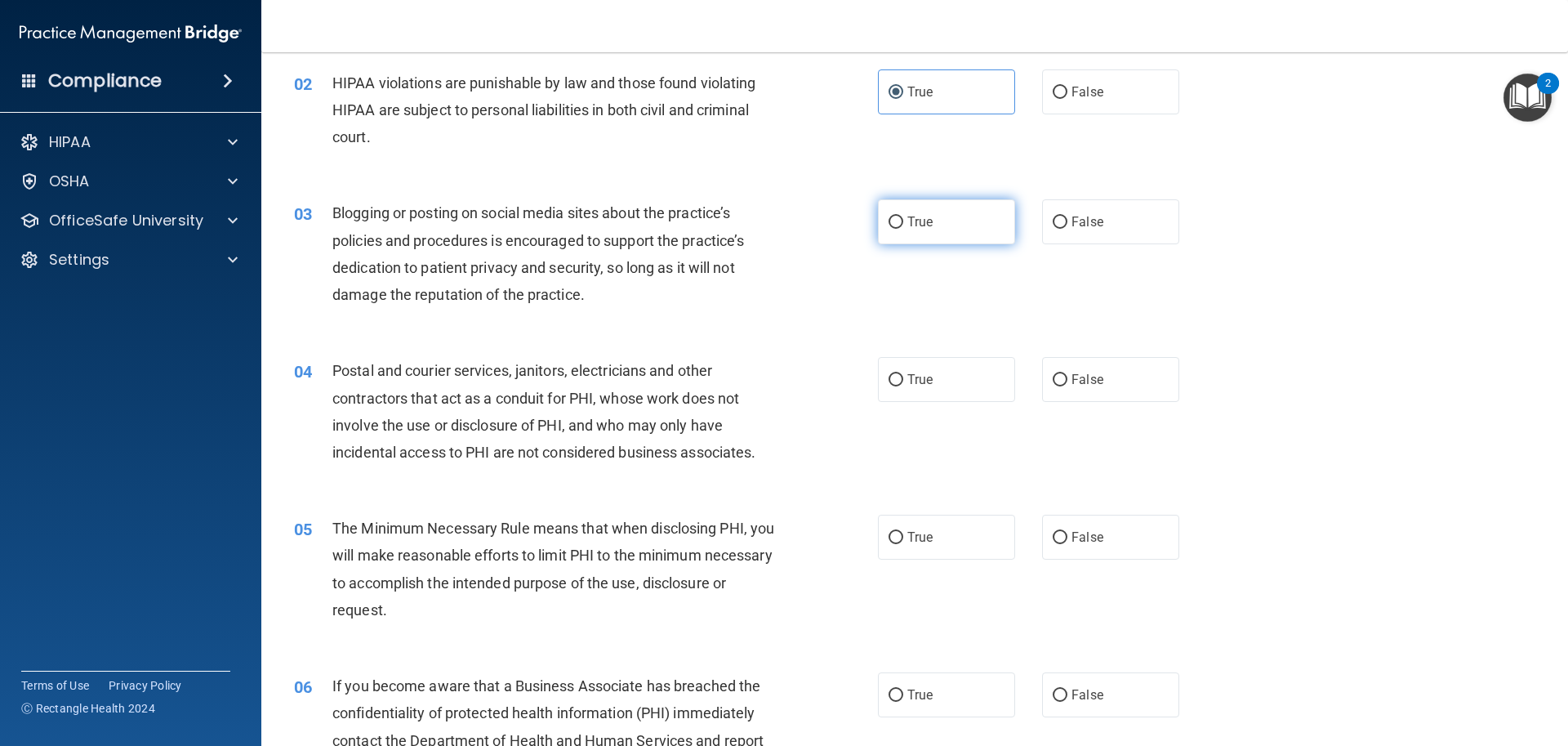
click at [889, 225] on input "True" at bounding box center [896, 222] width 15 height 12
radio input "true"
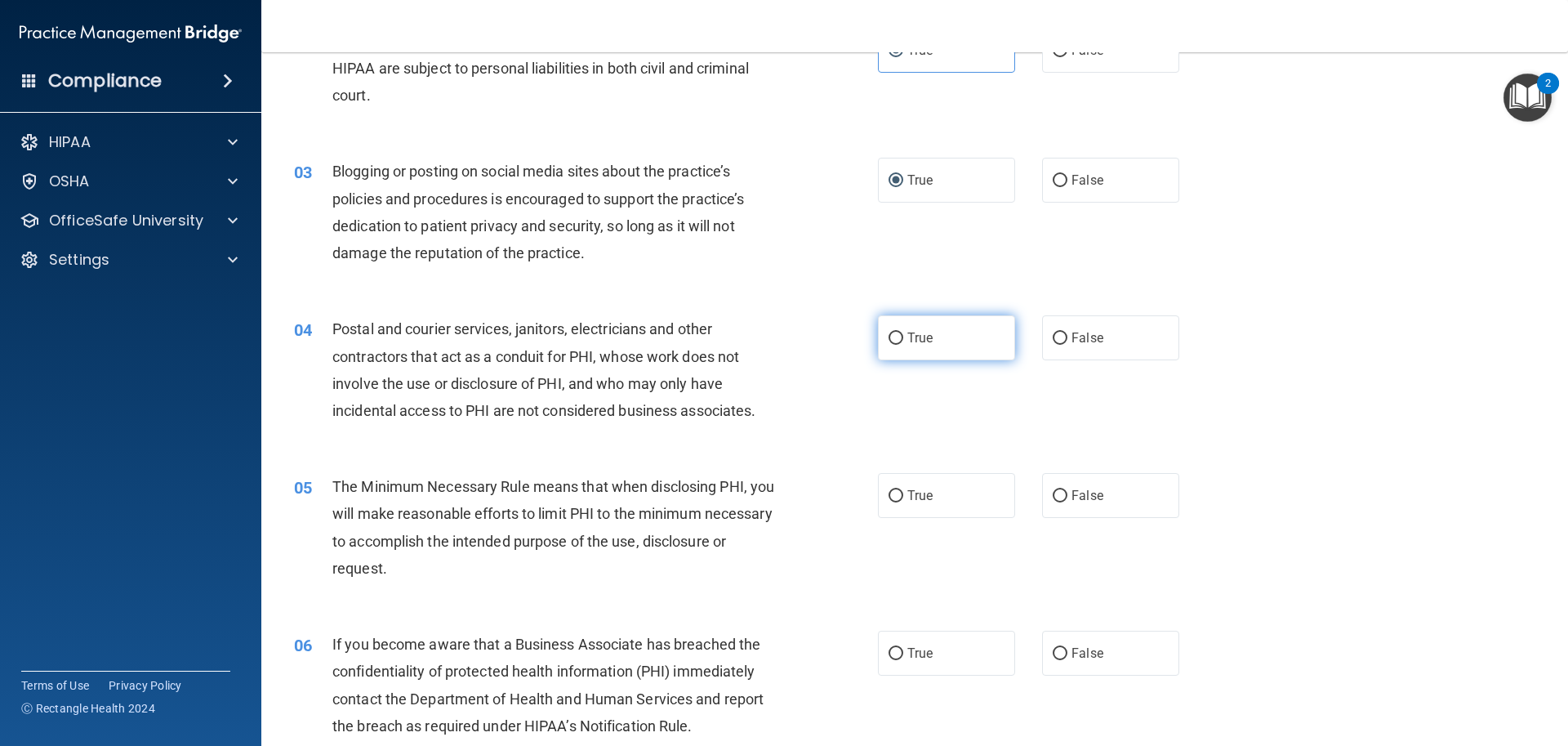
scroll to position [245, 0]
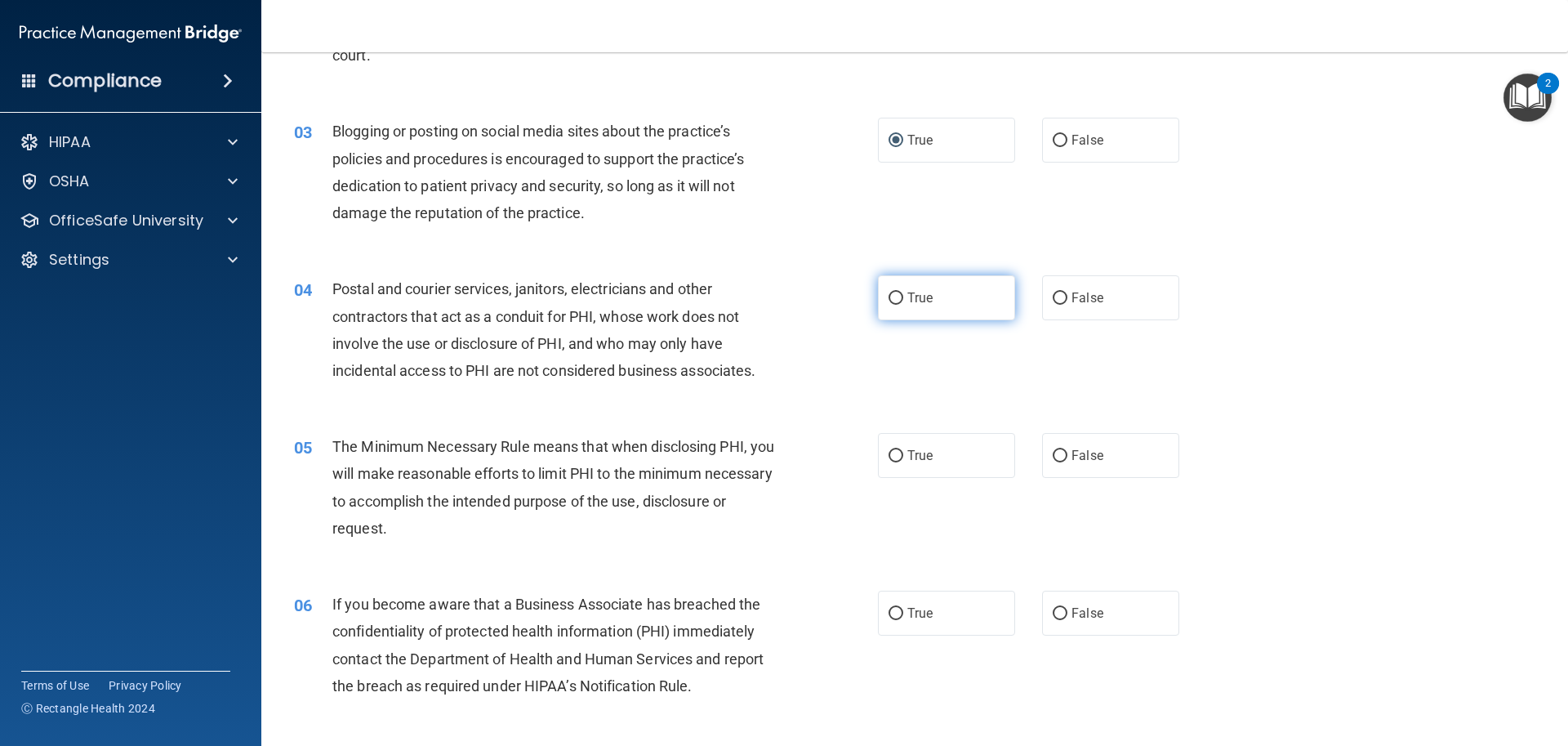
click at [895, 298] on input "True" at bounding box center [896, 299] width 15 height 12
radio input "true"
click at [1052, 294] on input "False" at bounding box center [1060, 299] width 15 height 12
radio input "true"
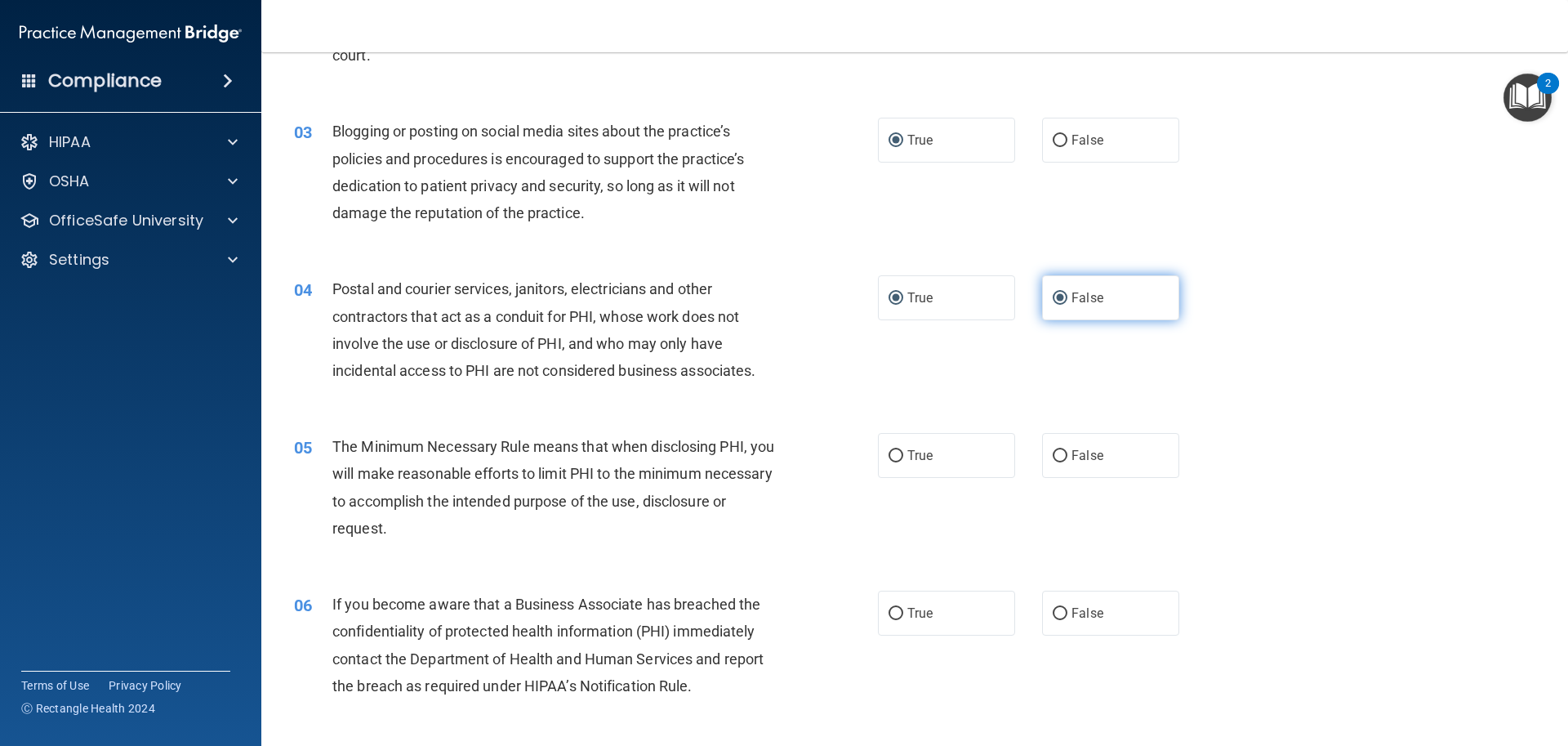
radio input "false"
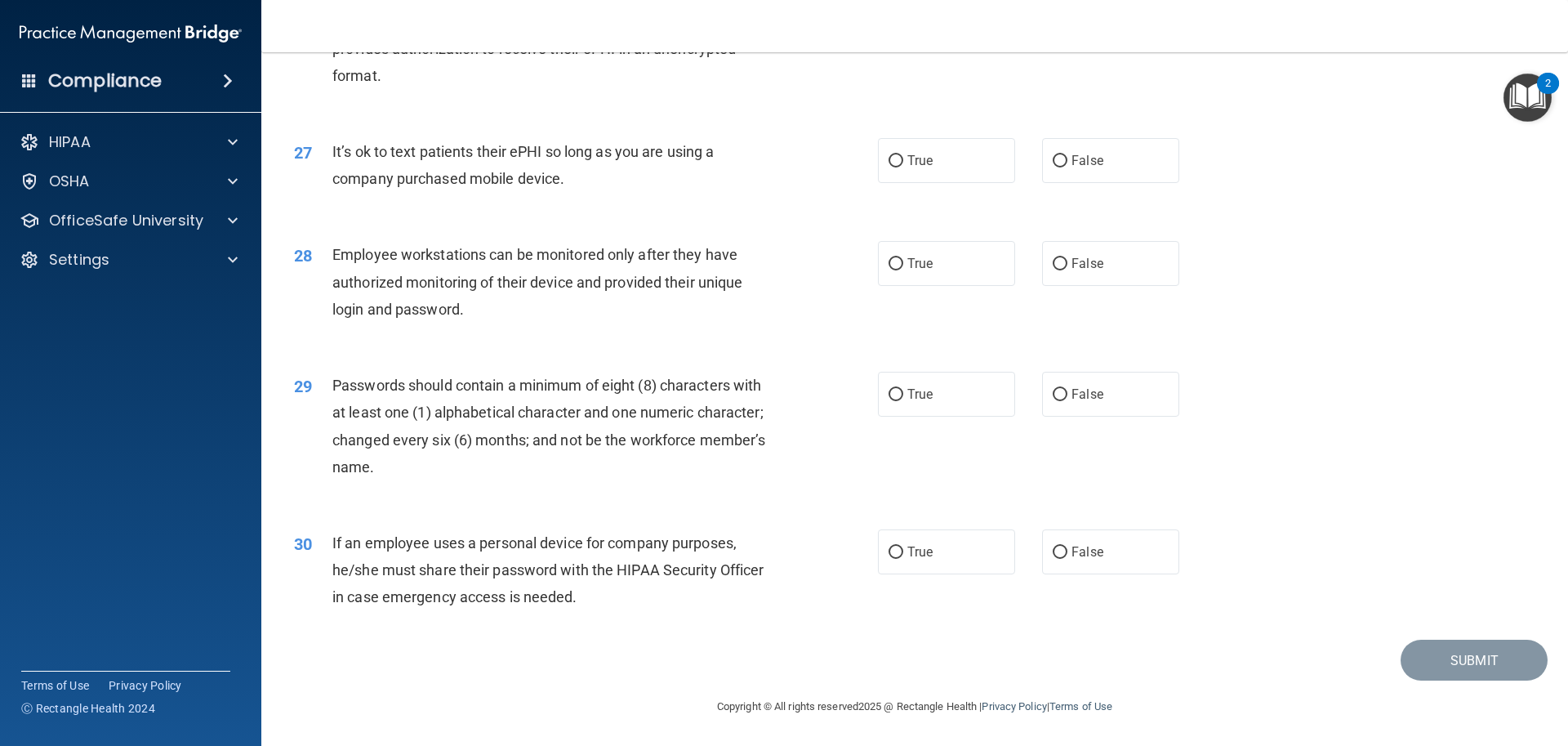
scroll to position [3354, 0]
click at [1055, 549] on input "False" at bounding box center [1060, 553] width 15 height 12
radio input "true"
click at [893, 391] on input "True" at bounding box center [896, 395] width 15 height 12
radio input "true"
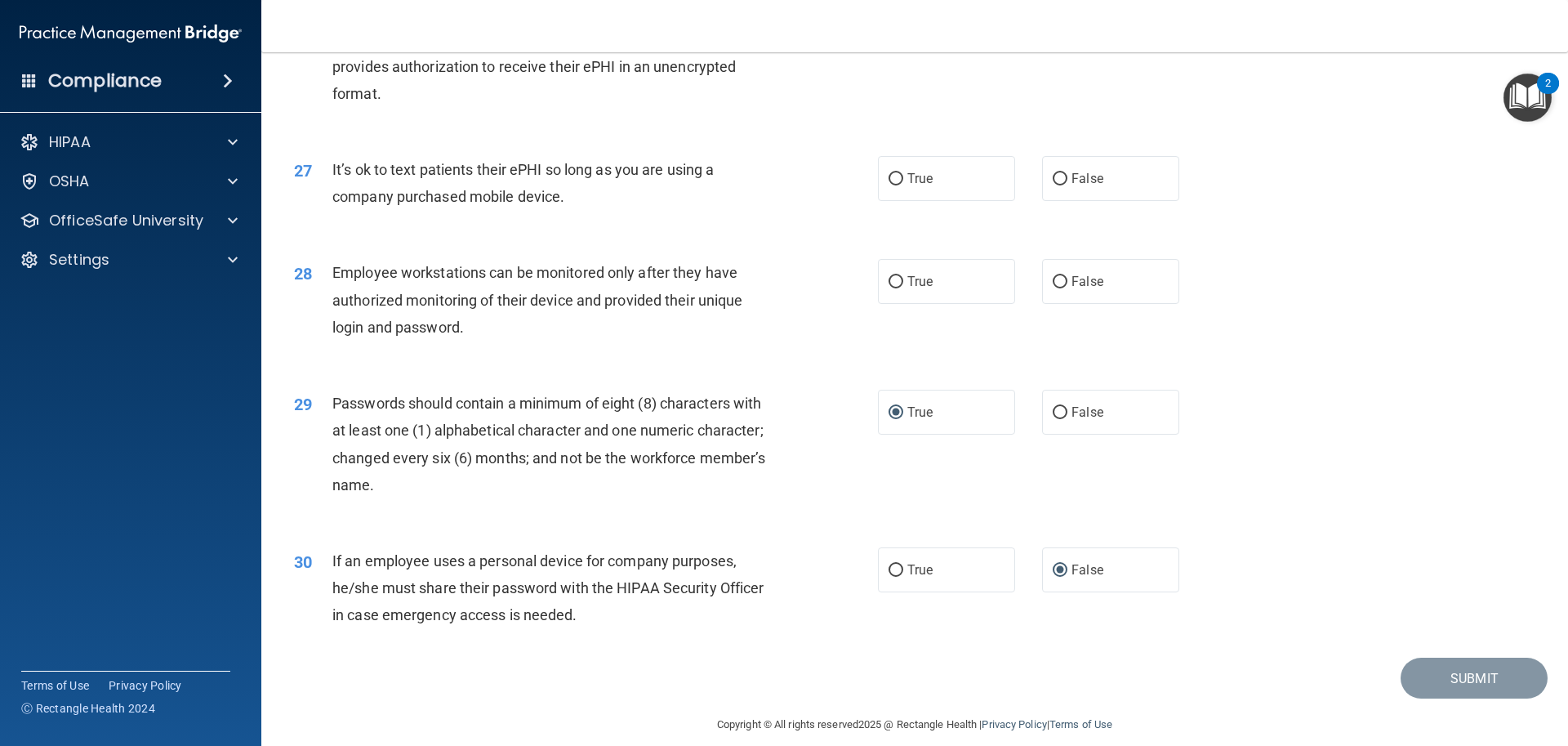
scroll to position [3273, 0]
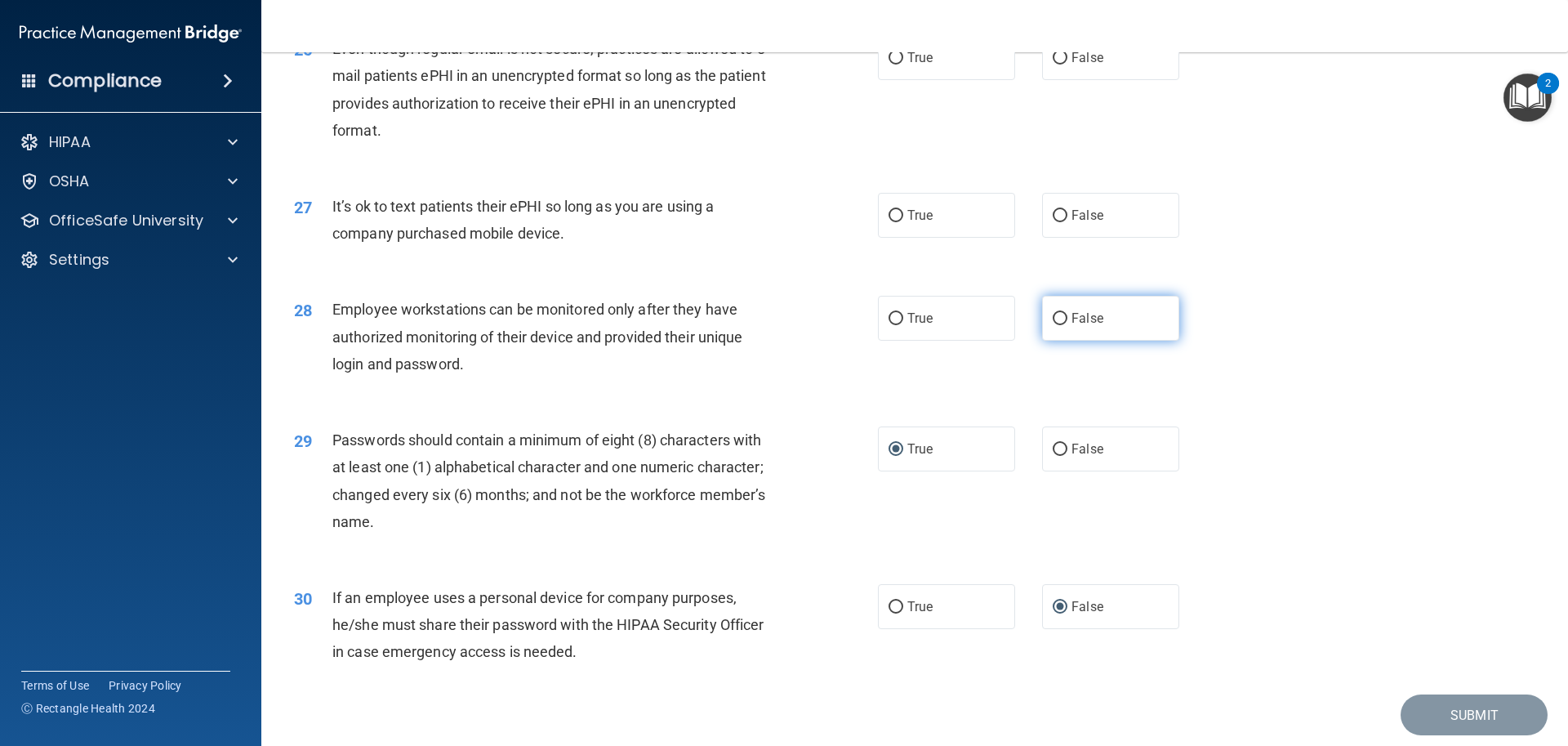
click at [1060, 325] on input "False" at bounding box center [1060, 319] width 15 height 12
radio input "true"
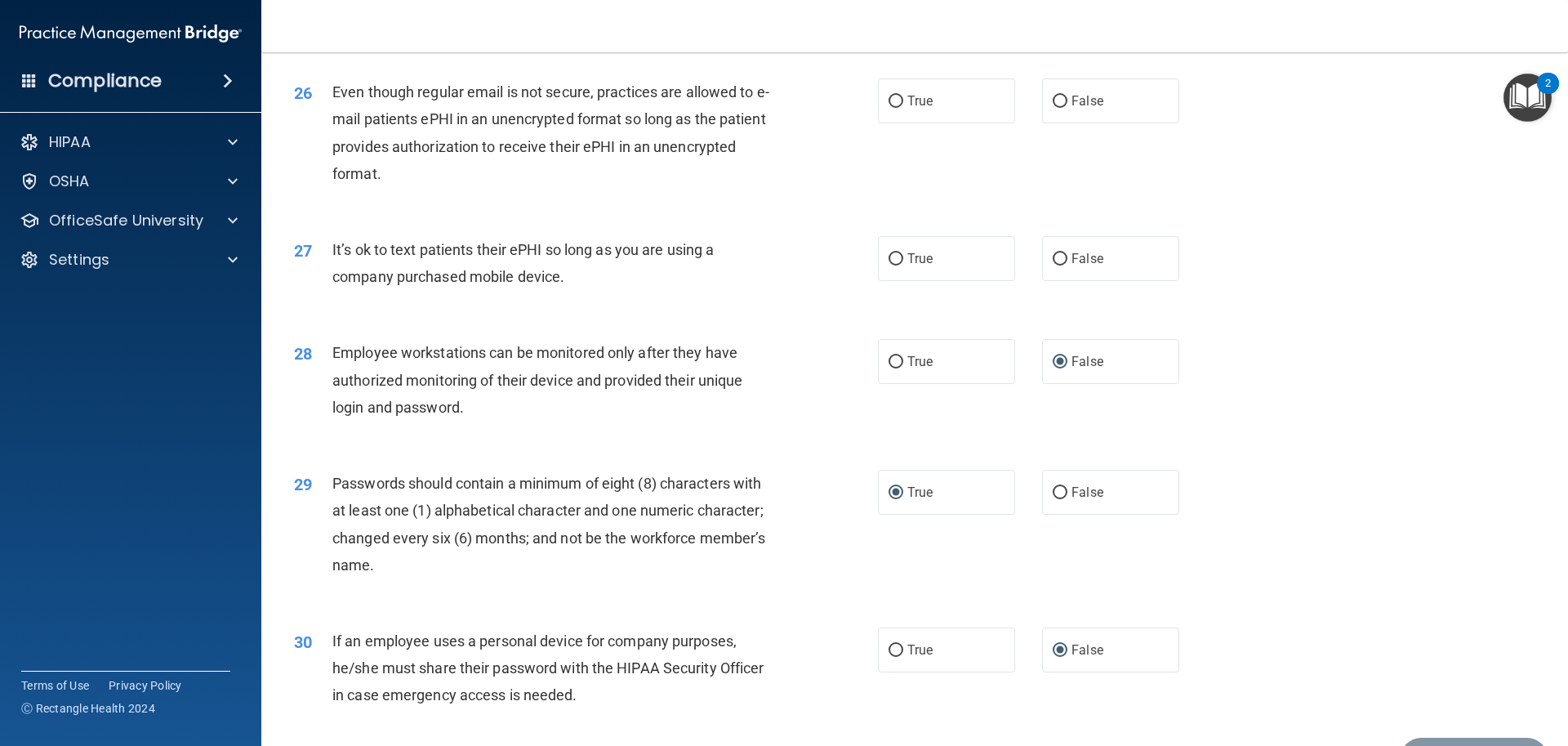
scroll to position [3191, 0]
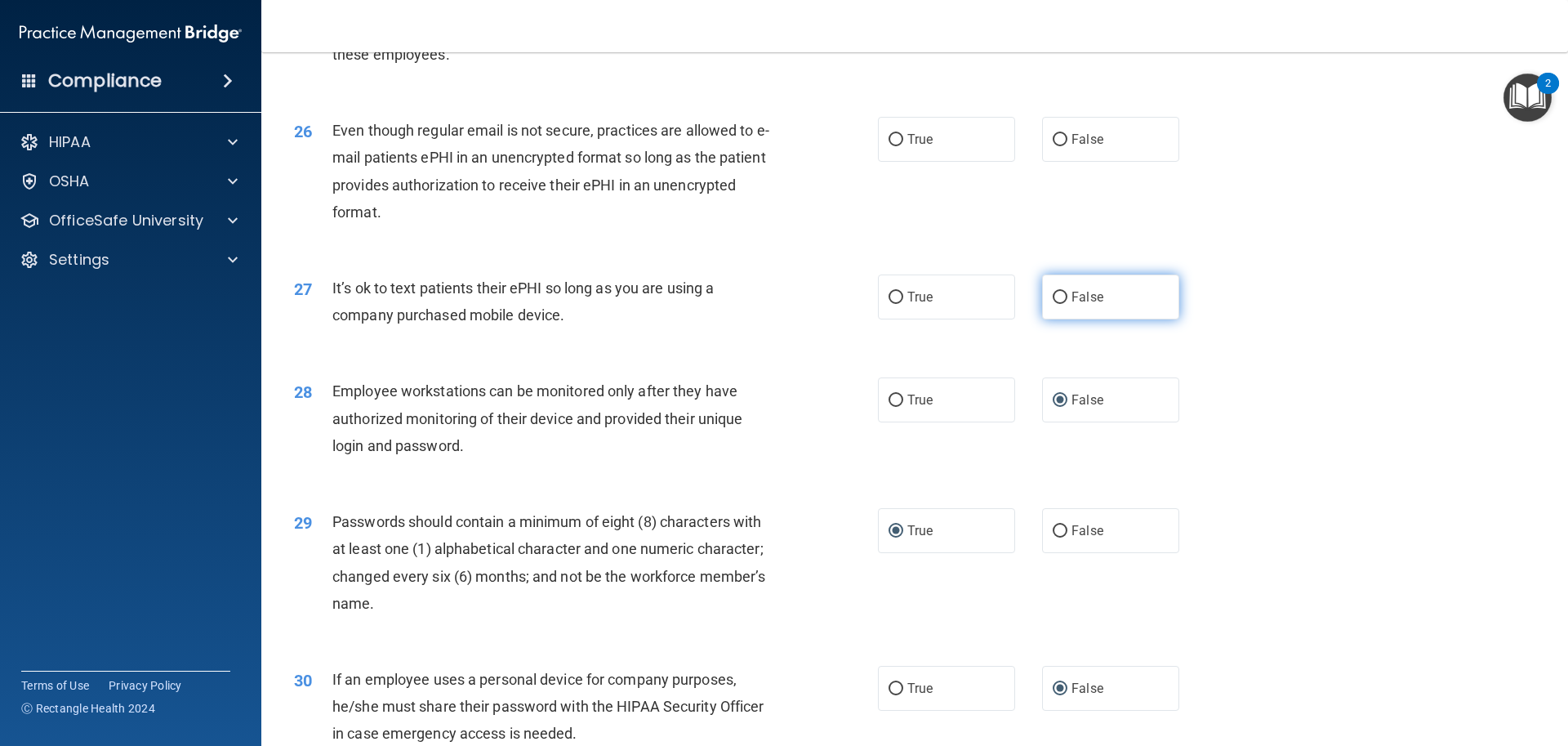
click at [1053, 304] on input "False" at bounding box center [1060, 298] width 15 height 12
radio input "true"
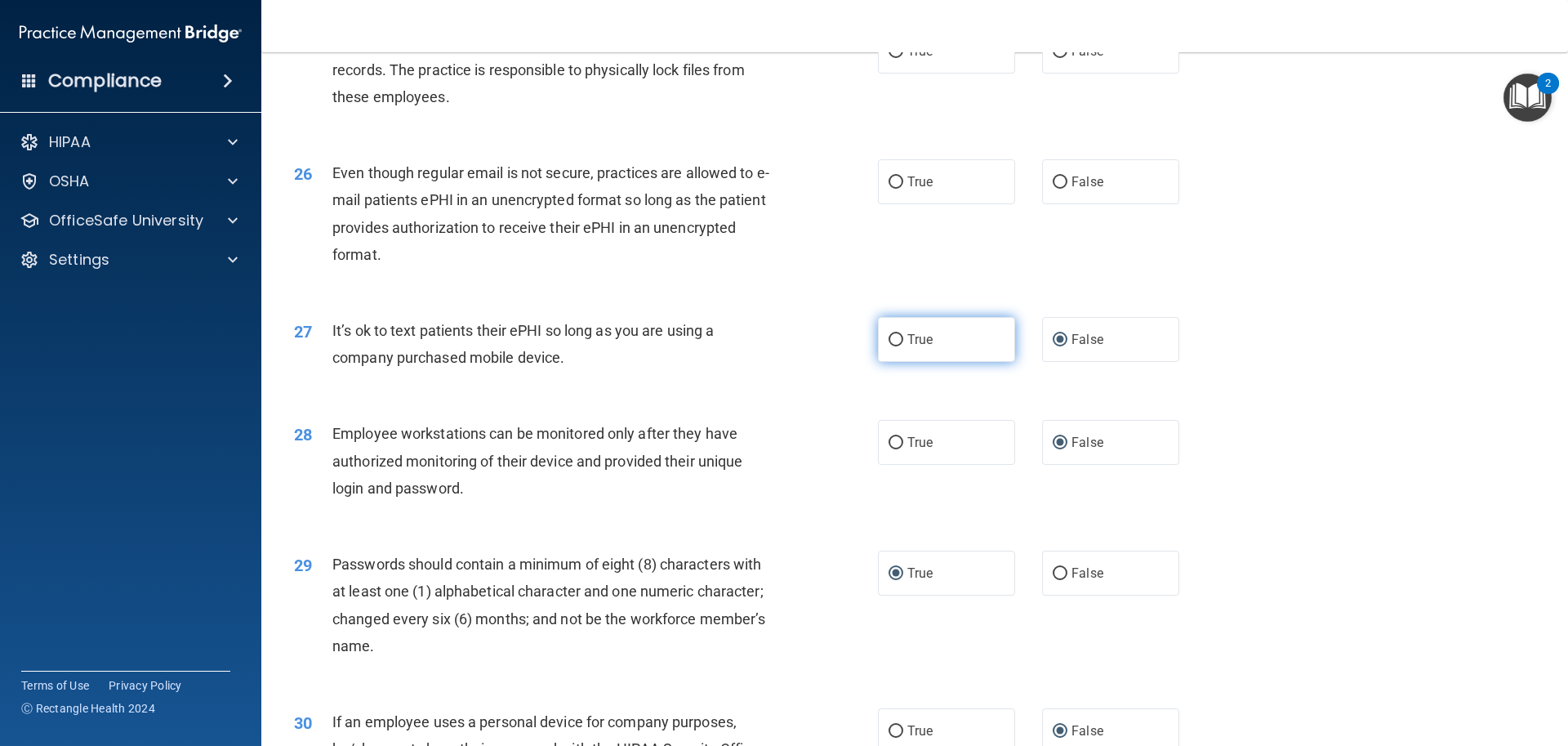
scroll to position [3110, 0]
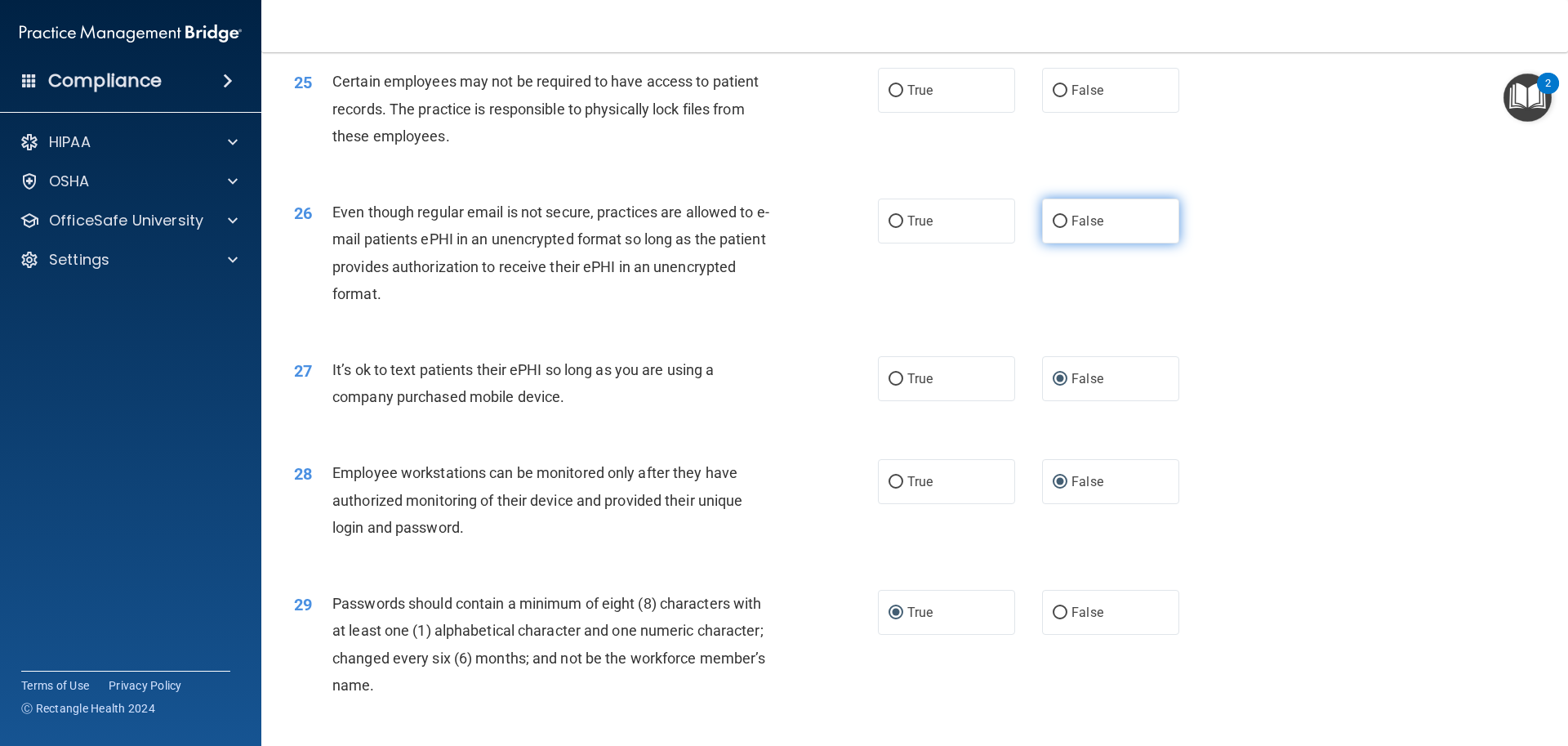
click at [1052, 228] on input "False" at bounding box center [1060, 221] width 15 height 12
radio input "true"
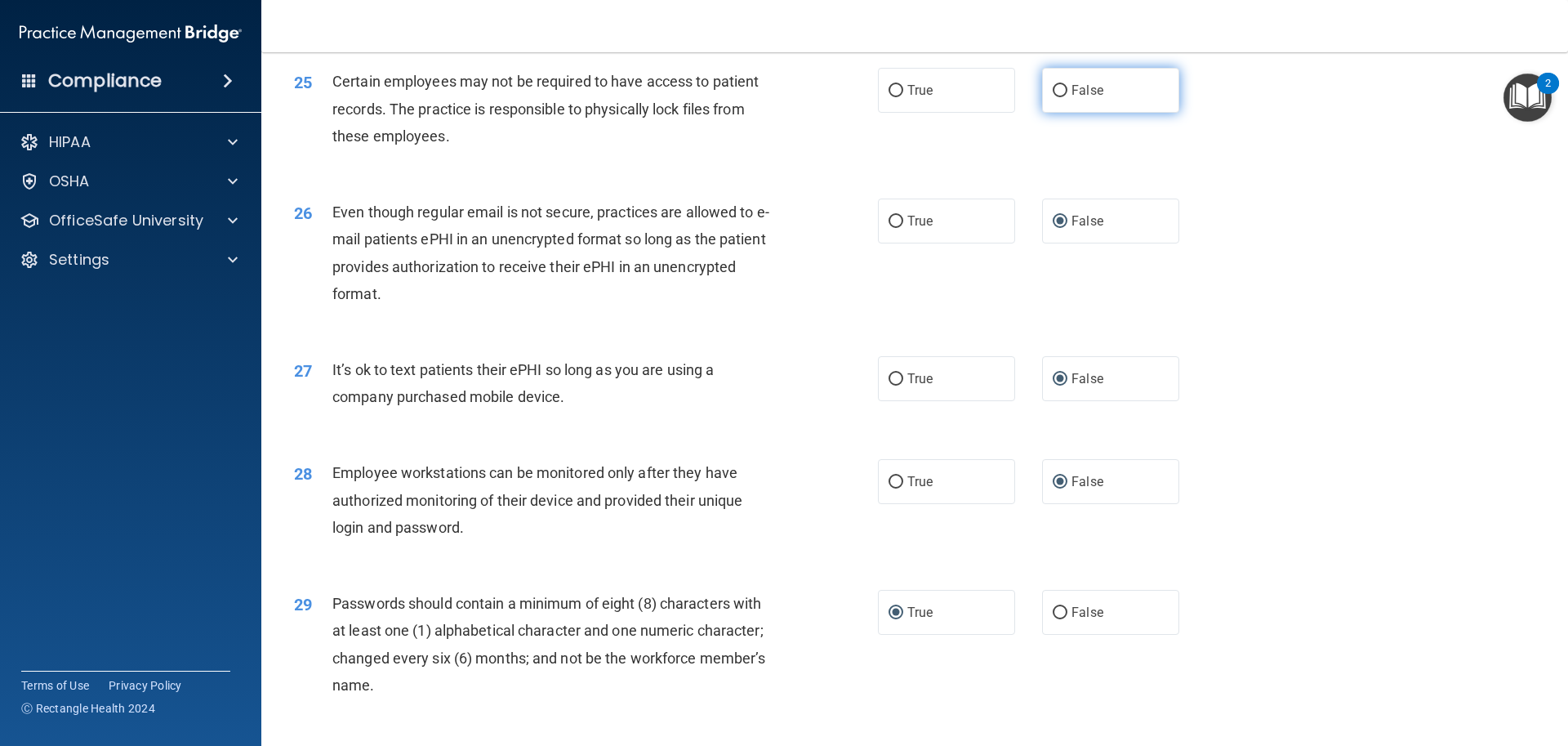
click at [1052, 97] on input "False" at bounding box center [1060, 91] width 15 height 12
radio input "true"
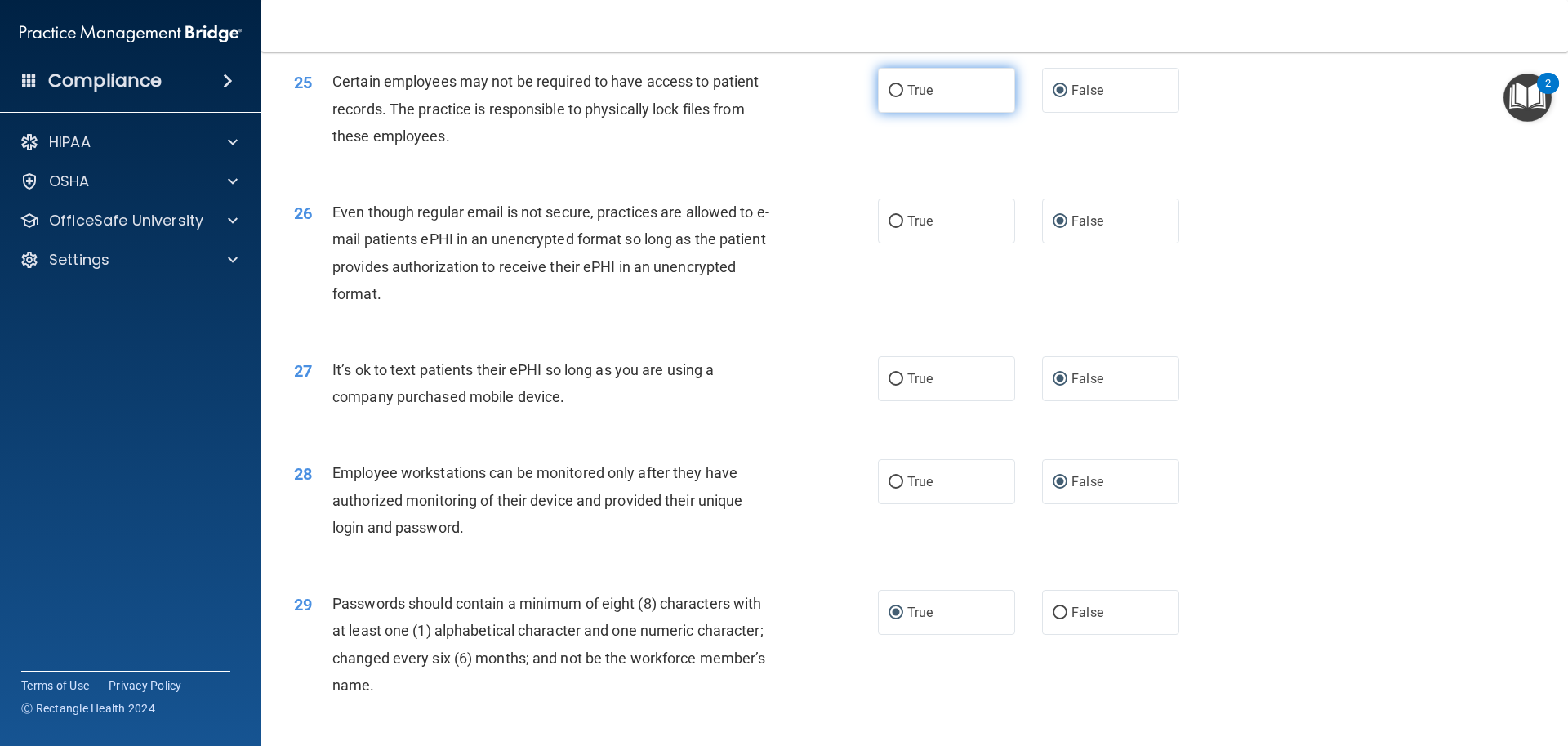
click at [896, 97] on input "True" at bounding box center [896, 91] width 15 height 12
radio input "true"
radio input "false"
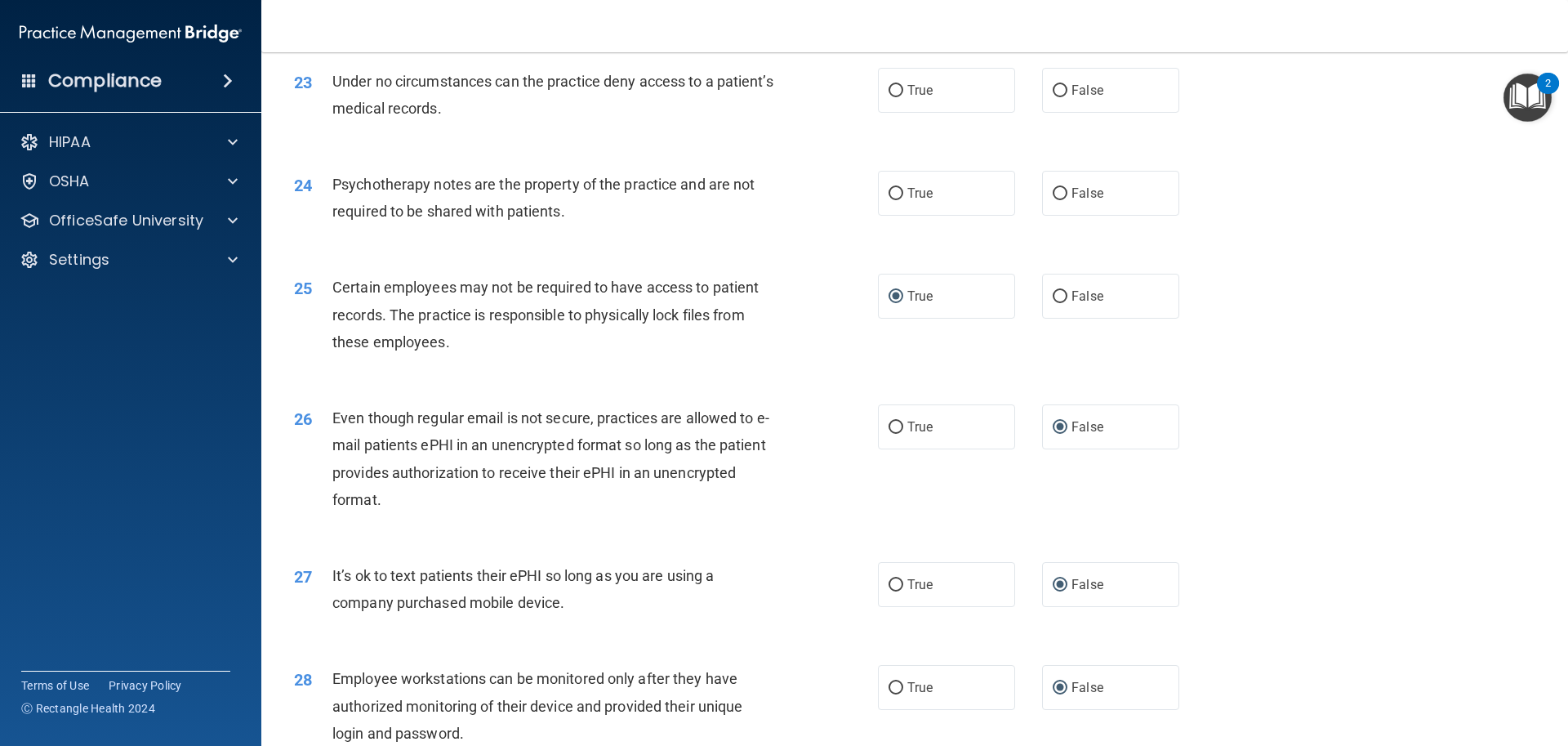
scroll to position [2864, 0]
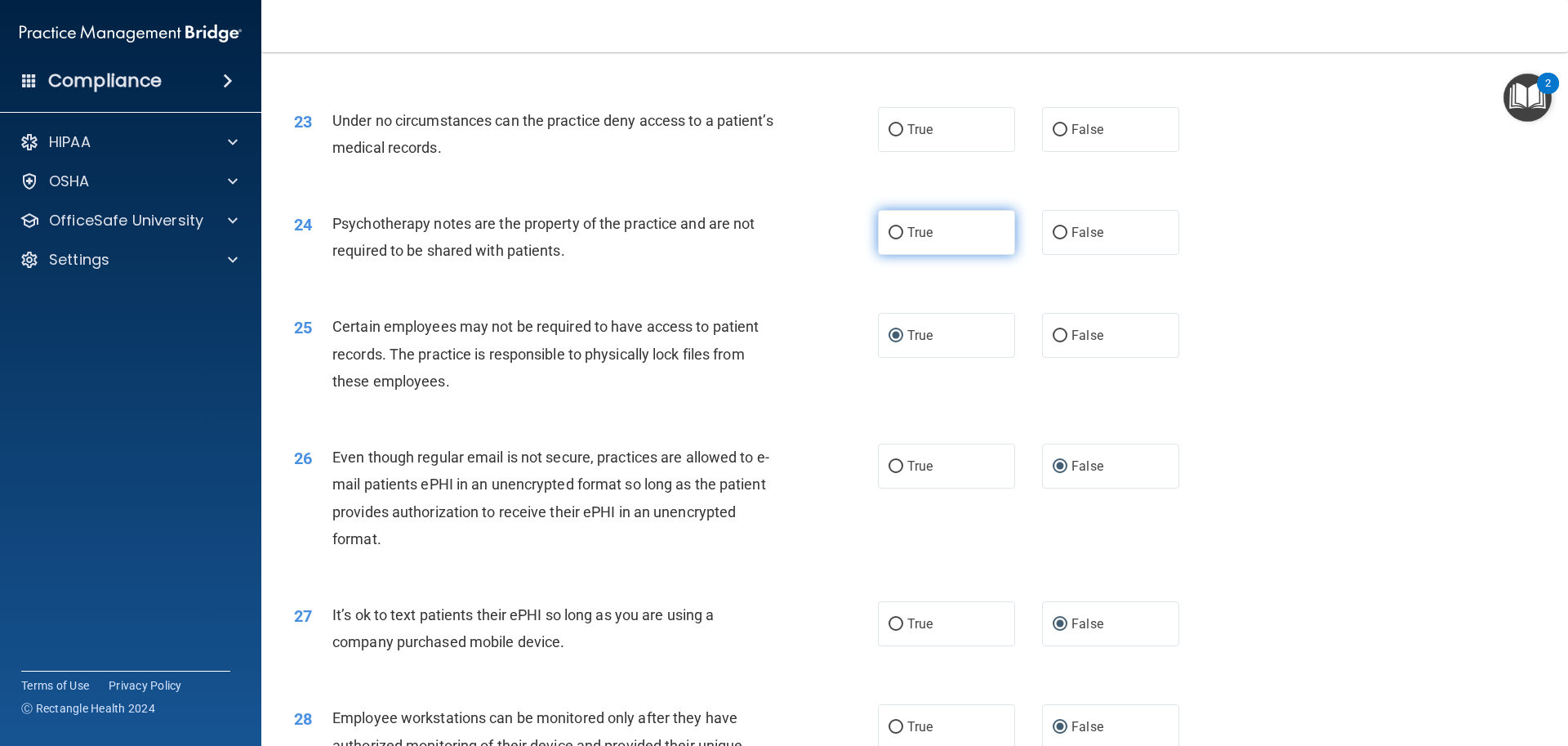
click at [894, 239] on input "True" at bounding box center [896, 233] width 15 height 12
radio input "true"
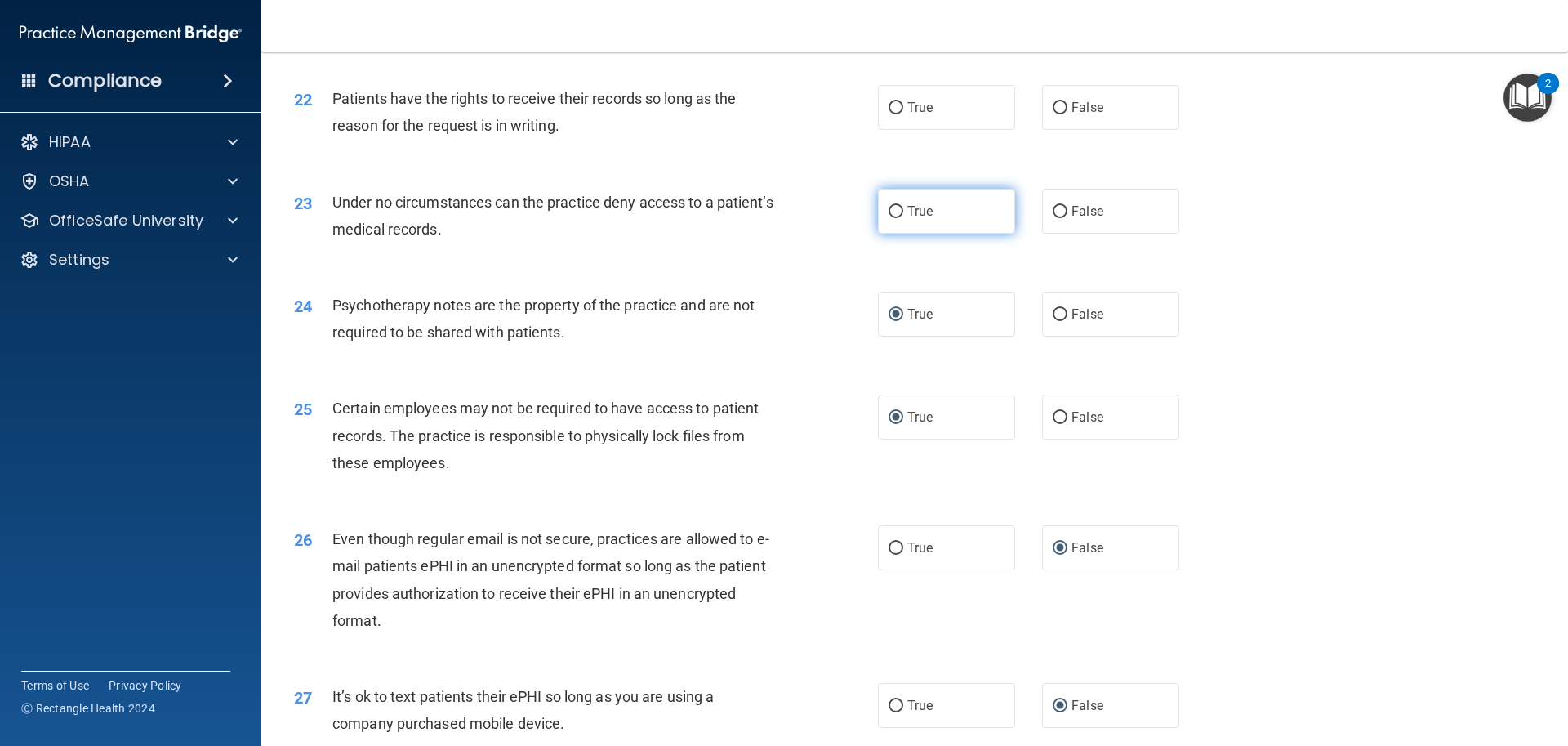
click at [897, 234] on label "True" at bounding box center [946, 211] width 137 height 45
click at [897, 218] on input "True" at bounding box center [896, 212] width 15 height 12
radio input "true"
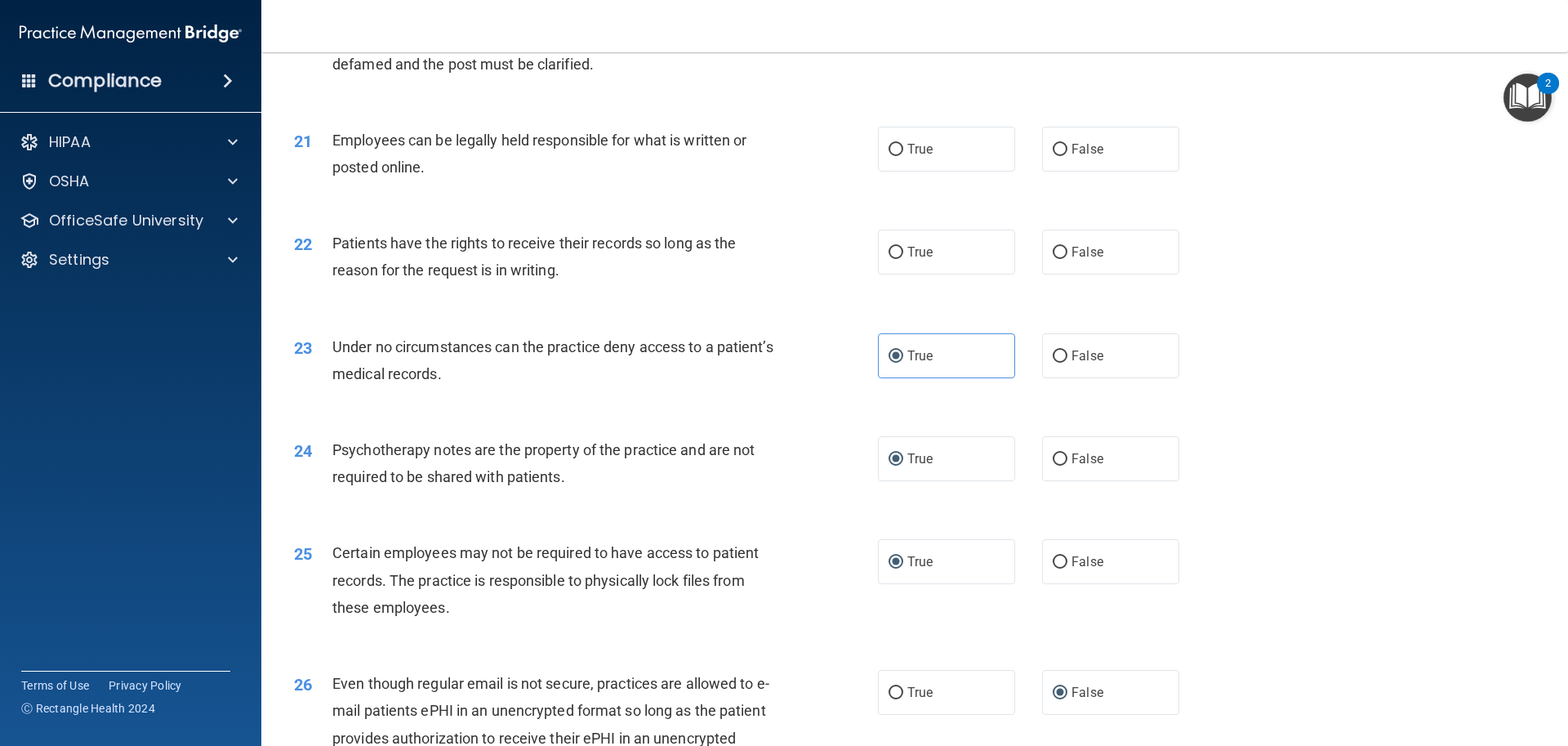
scroll to position [2620, 0]
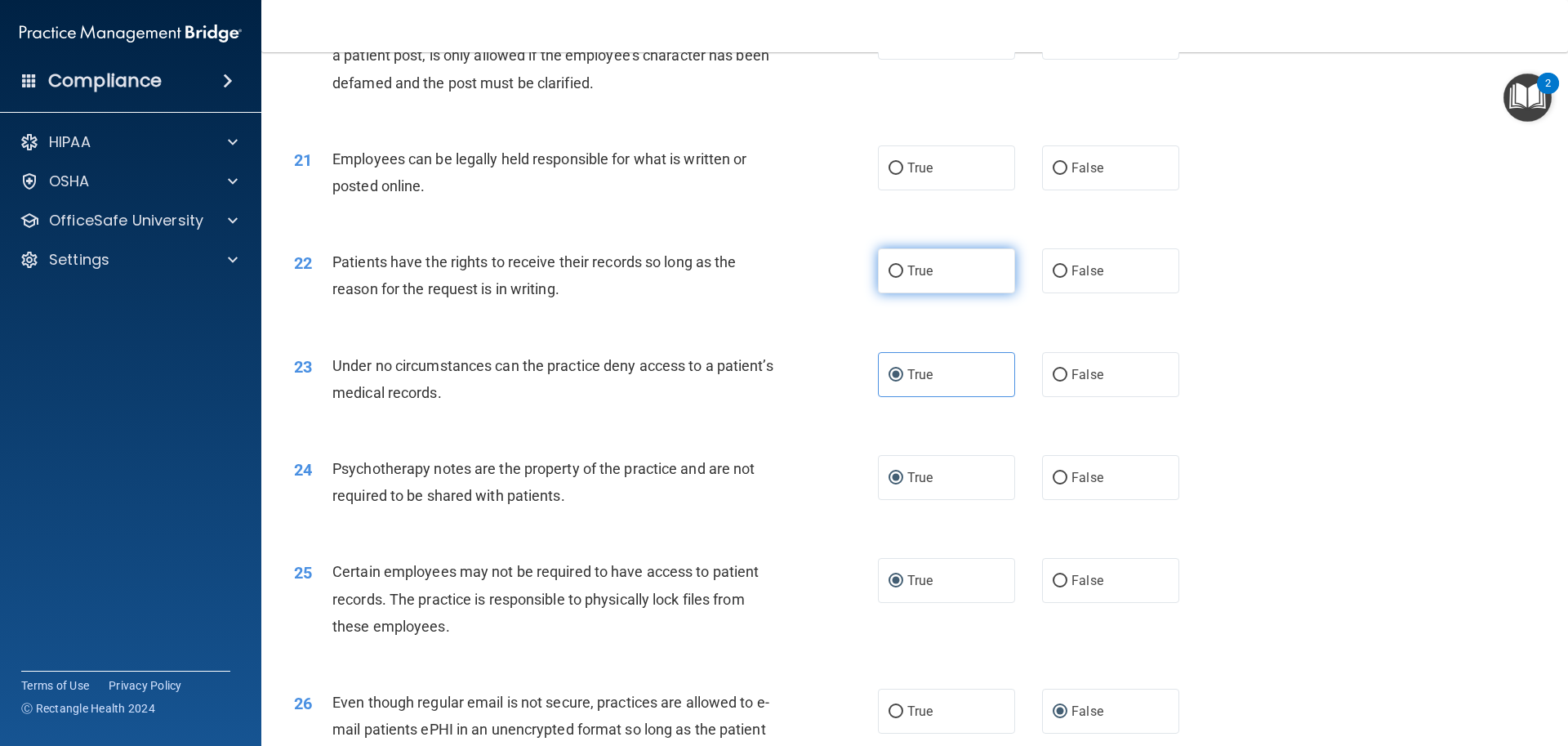
click at [889, 277] on input "True" at bounding box center [896, 272] width 15 height 12
radio input "true"
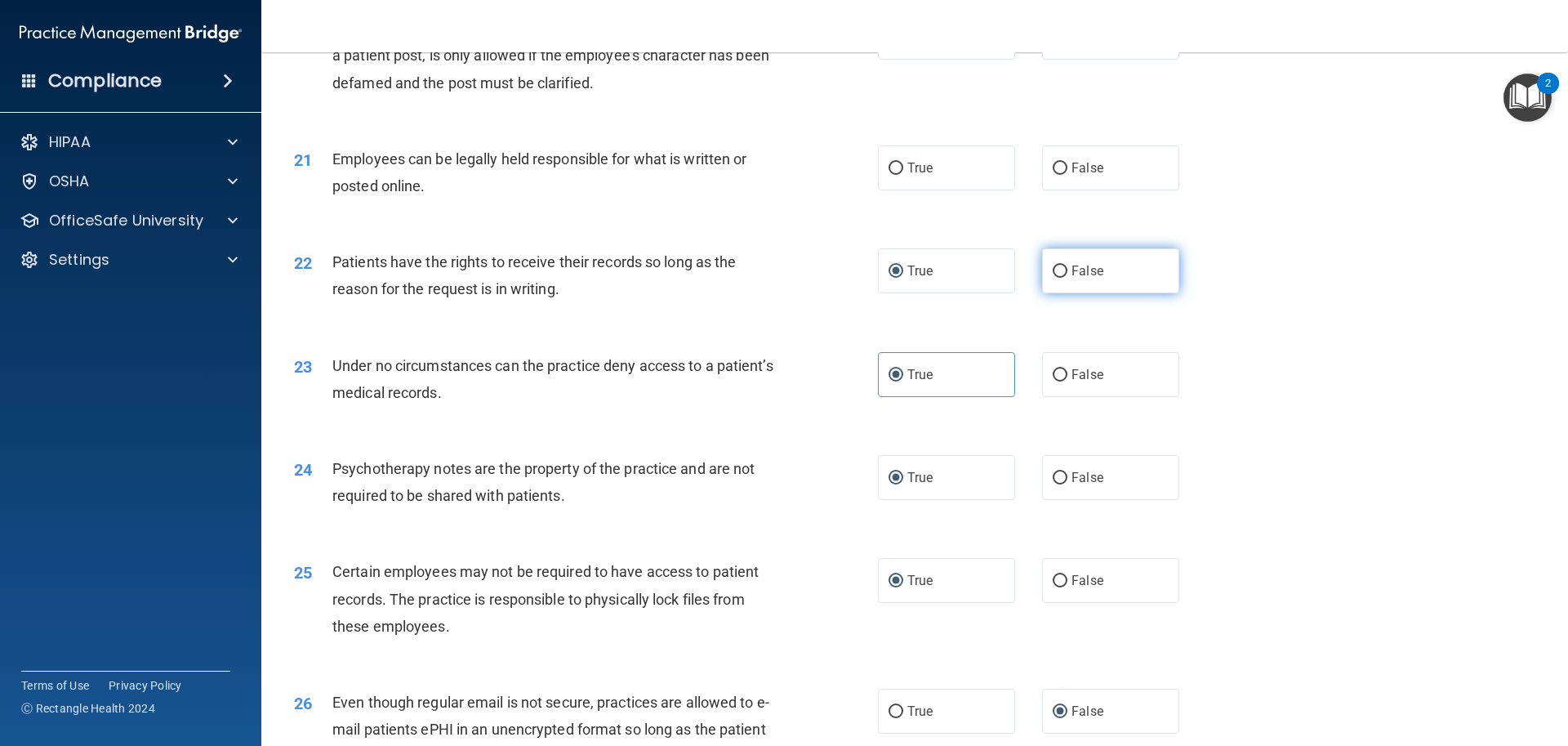
click at [1052, 277] on input "False" at bounding box center [1060, 272] width 15 height 12
radio input "true"
radio input "false"
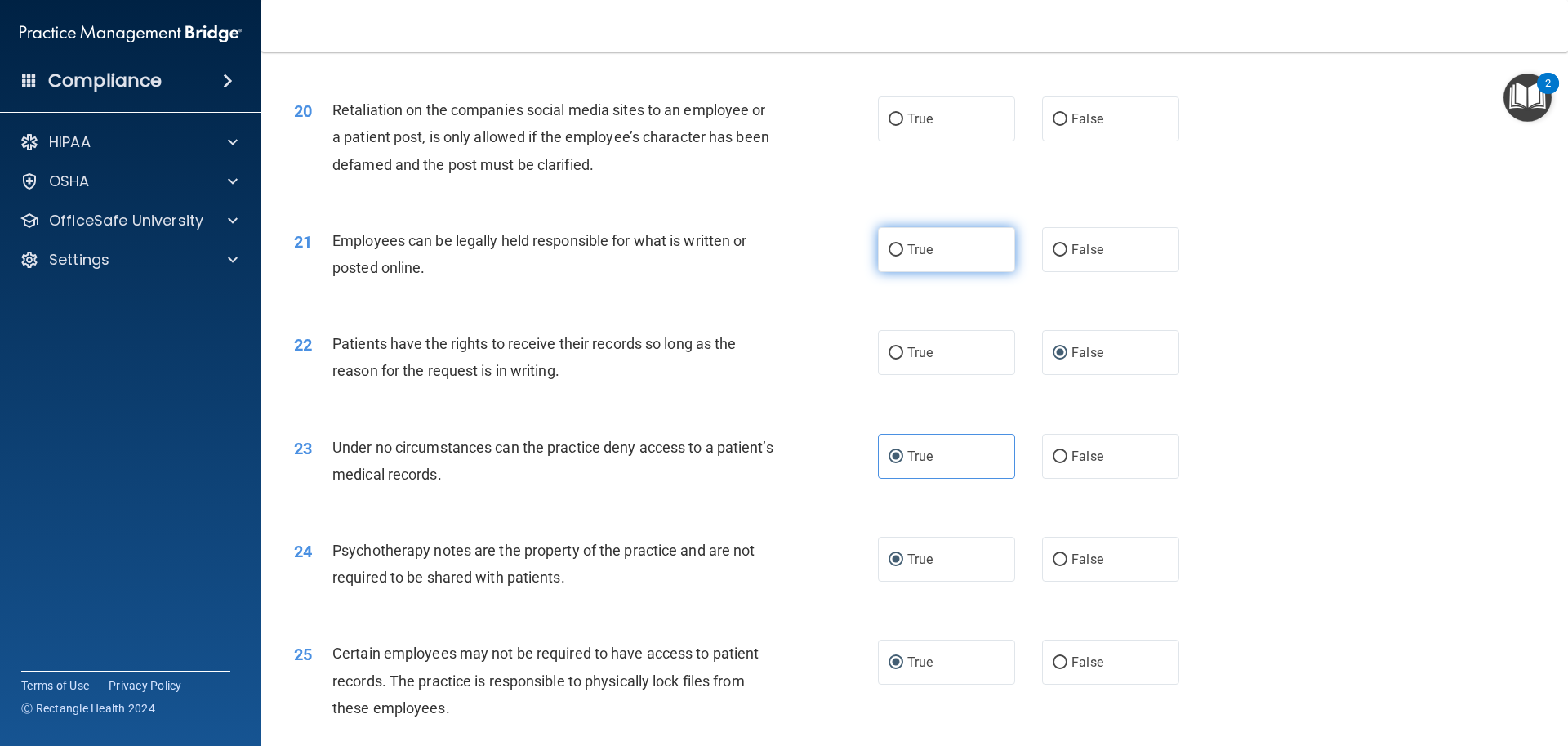
click at [881, 272] on label "True" at bounding box center [946, 249] width 137 height 45
click at [889, 256] on input "True" at bounding box center [896, 251] width 15 height 12
radio input "true"
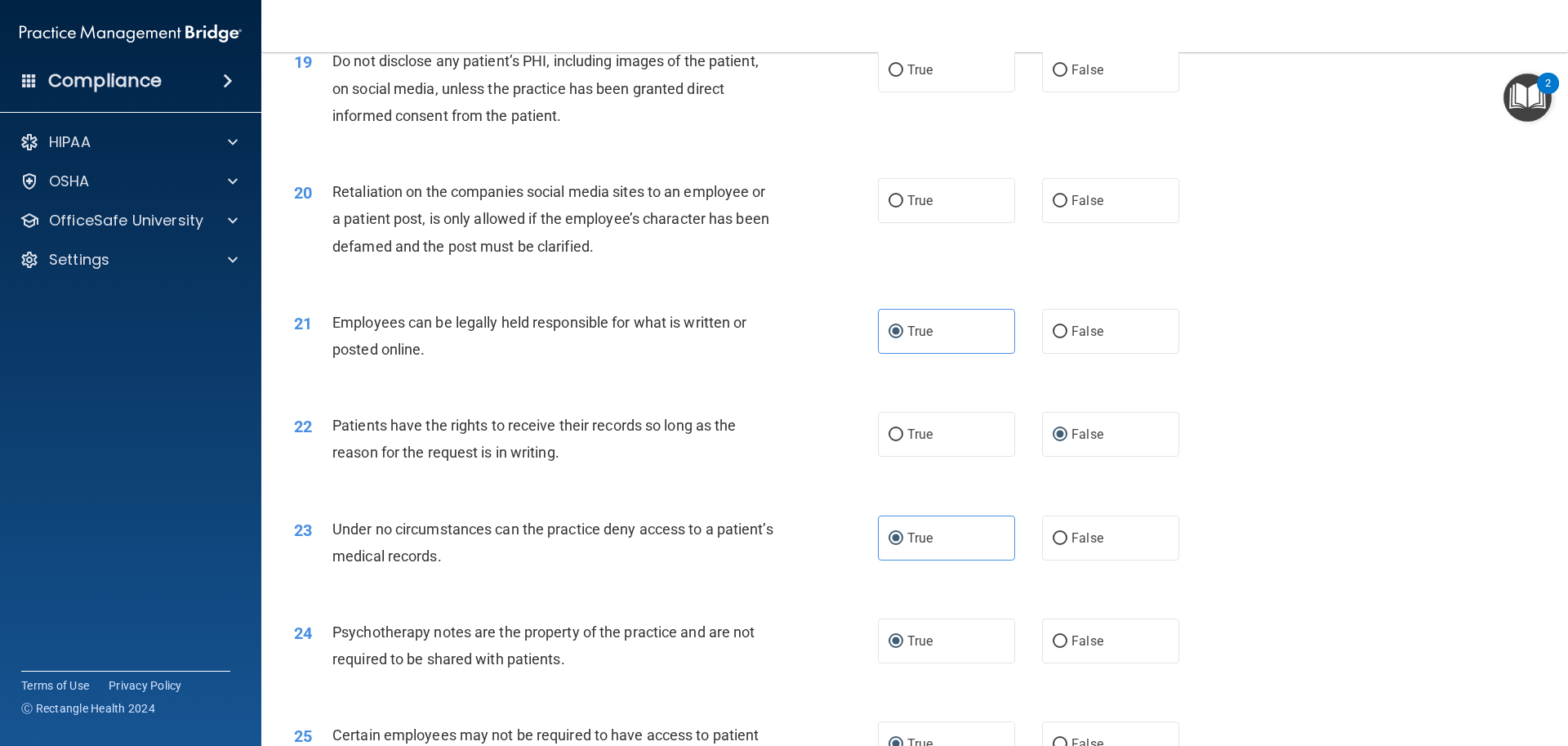
scroll to position [2374, 0]
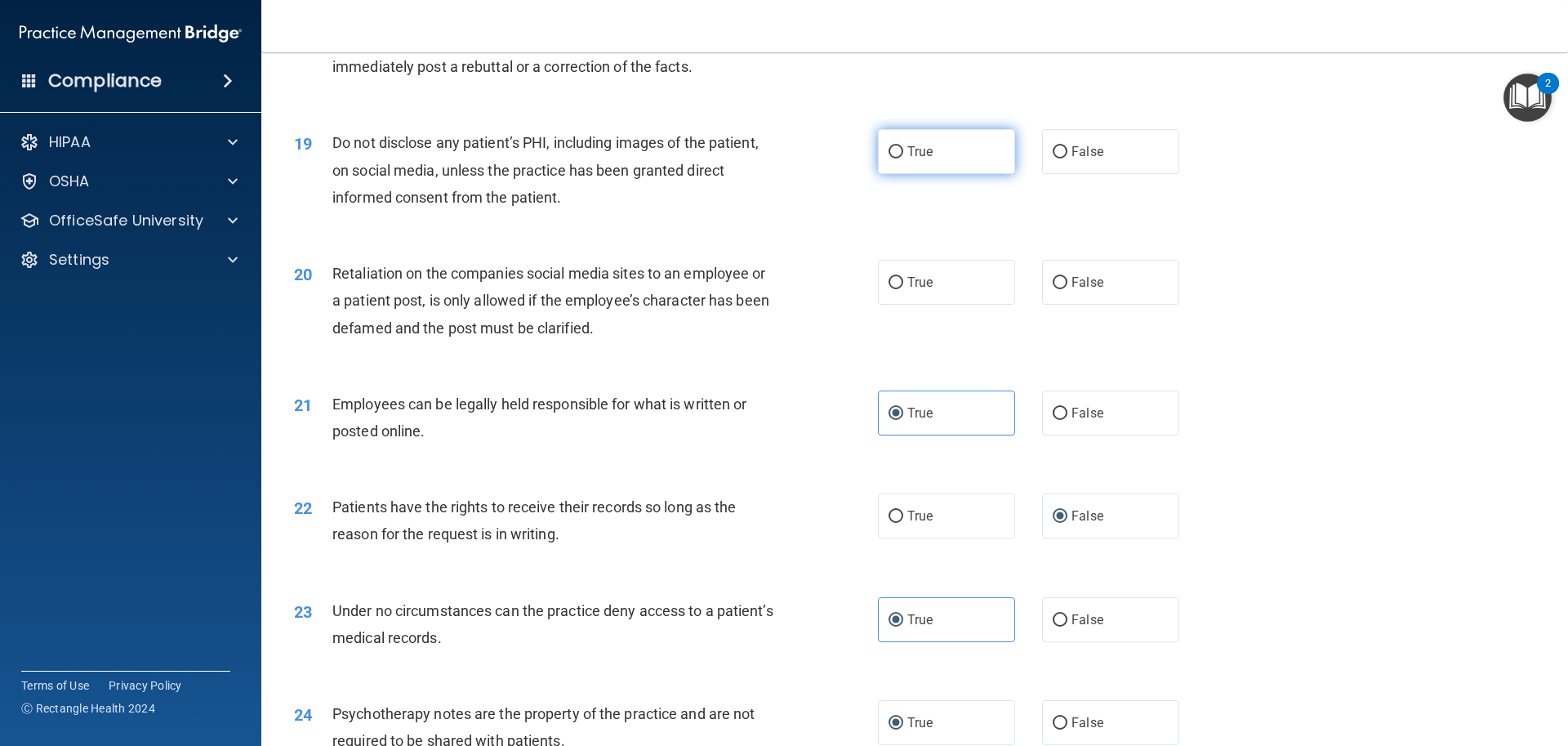
click at [890, 159] on input "True" at bounding box center [896, 152] width 15 height 12
radio input "true"
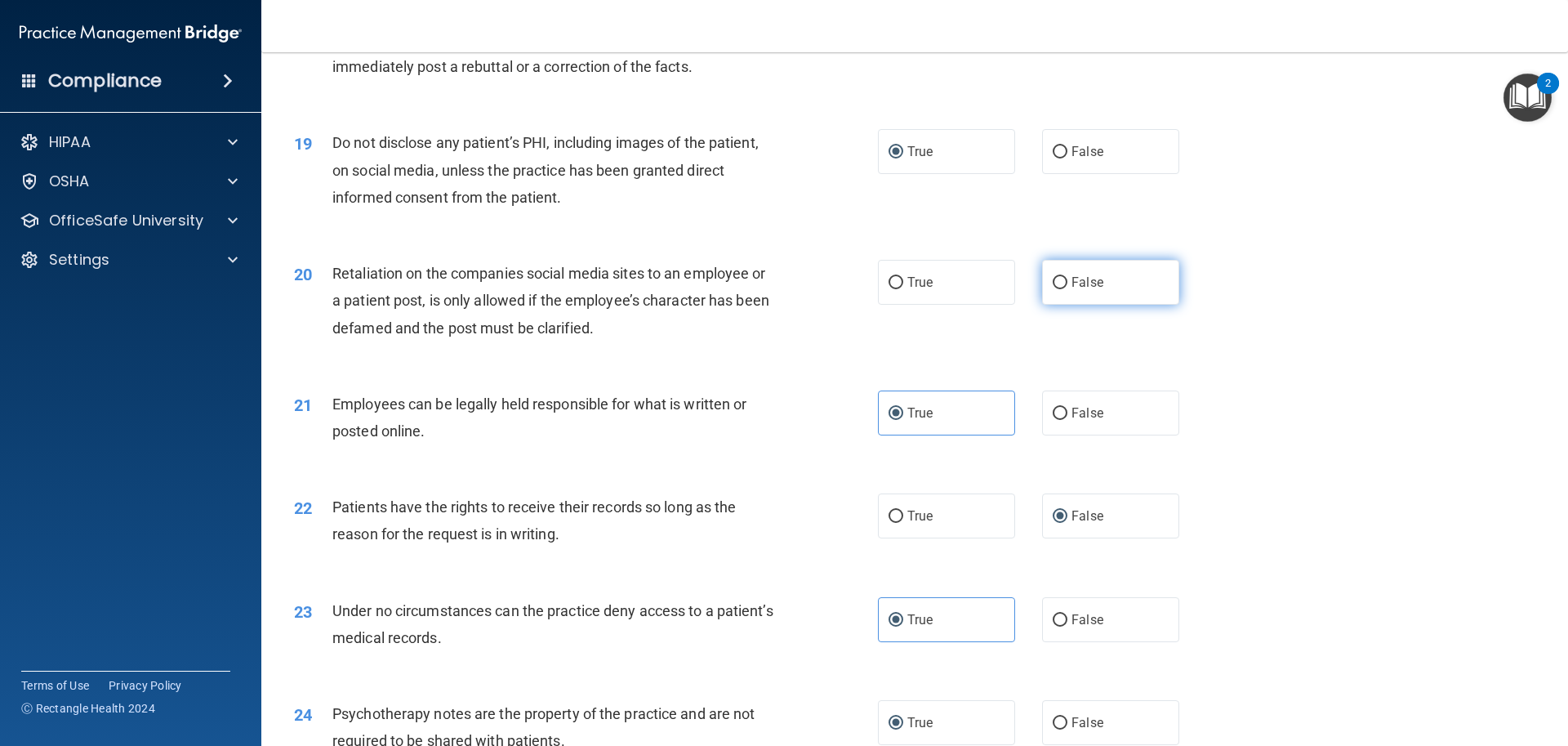
click at [1058, 289] on input "False" at bounding box center [1060, 284] width 15 height 12
radio input "true"
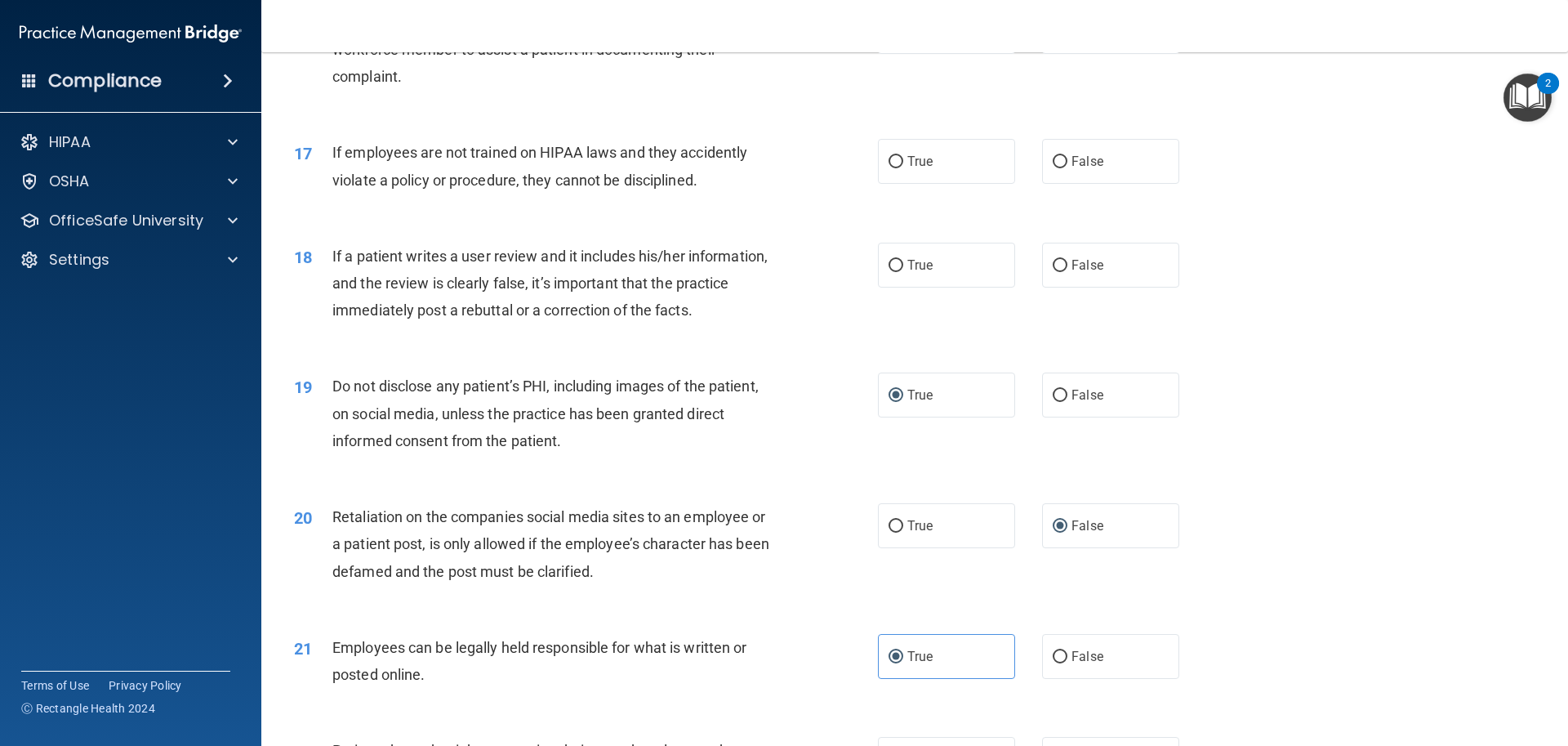
scroll to position [2129, 0]
click at [1044, 289] on label "False" at bounding box center [1110, 267] width 137 height 45
click at [1052, 274] on input "False" at bounding box center [1060, 268] width 15 height 12
radio input "true"
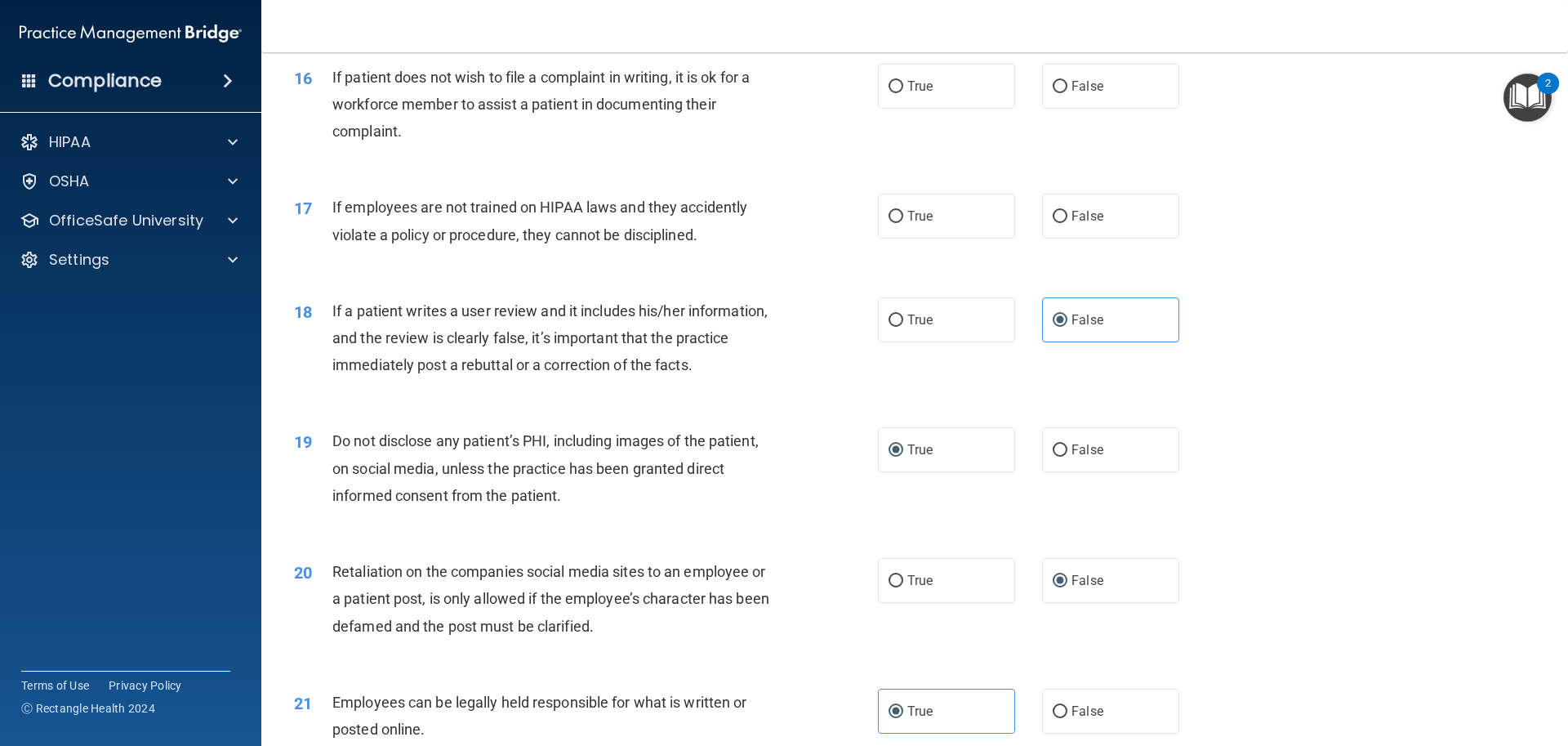
scroll to position [2048, 0]
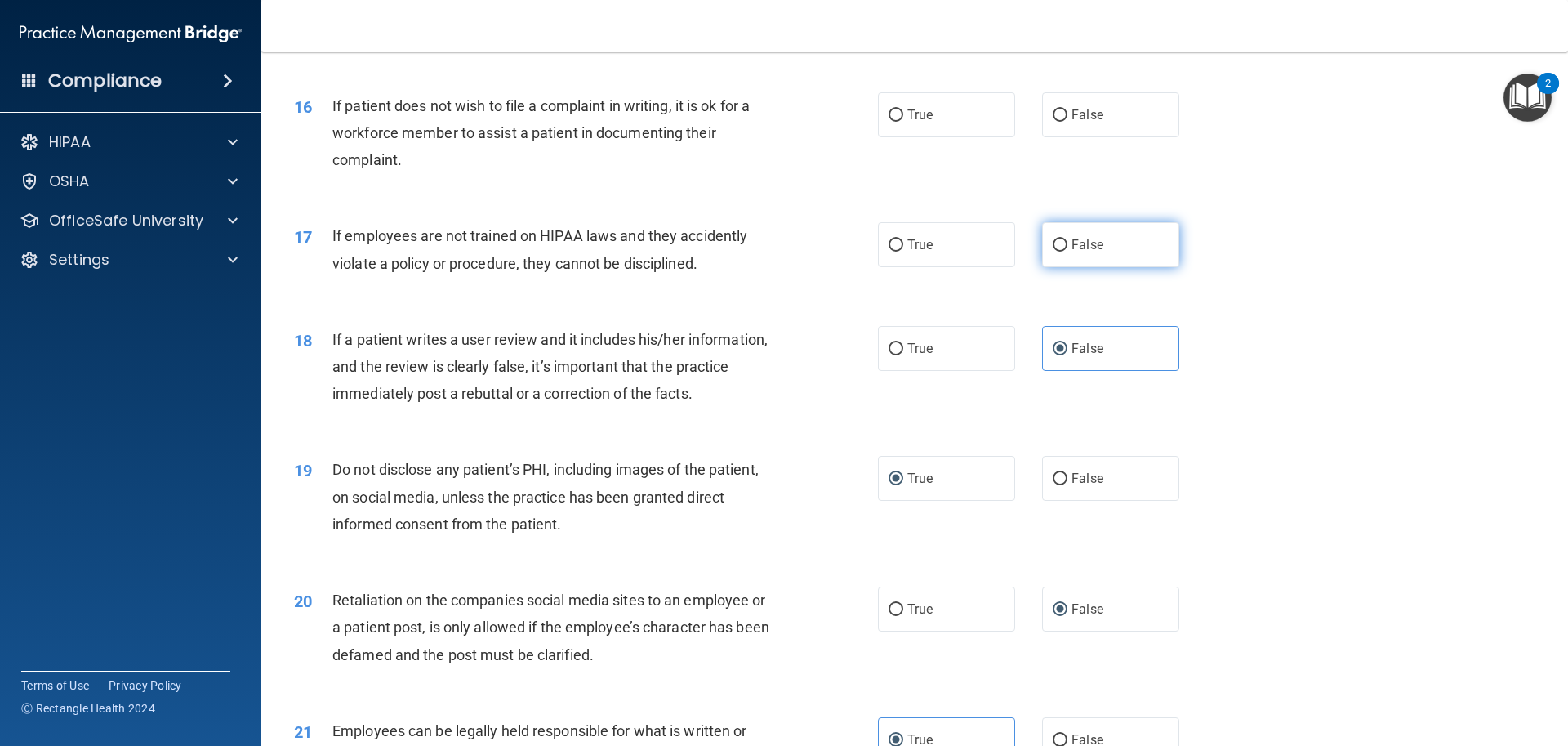
click at [1052, 252] on input "False" at bounding box center [1060, 245] width 15 height 12
radio input "true"
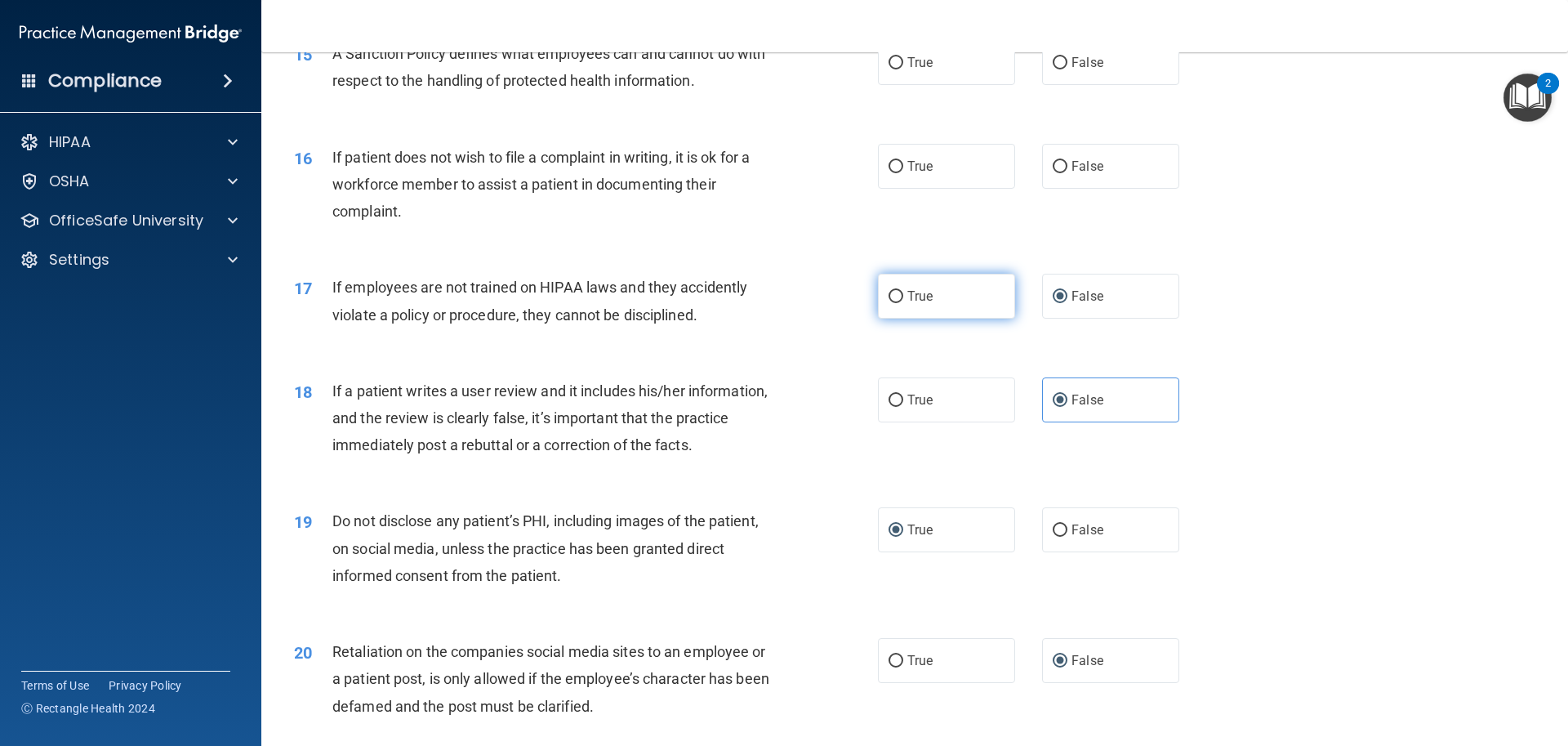
scroll to position [1884, 0]
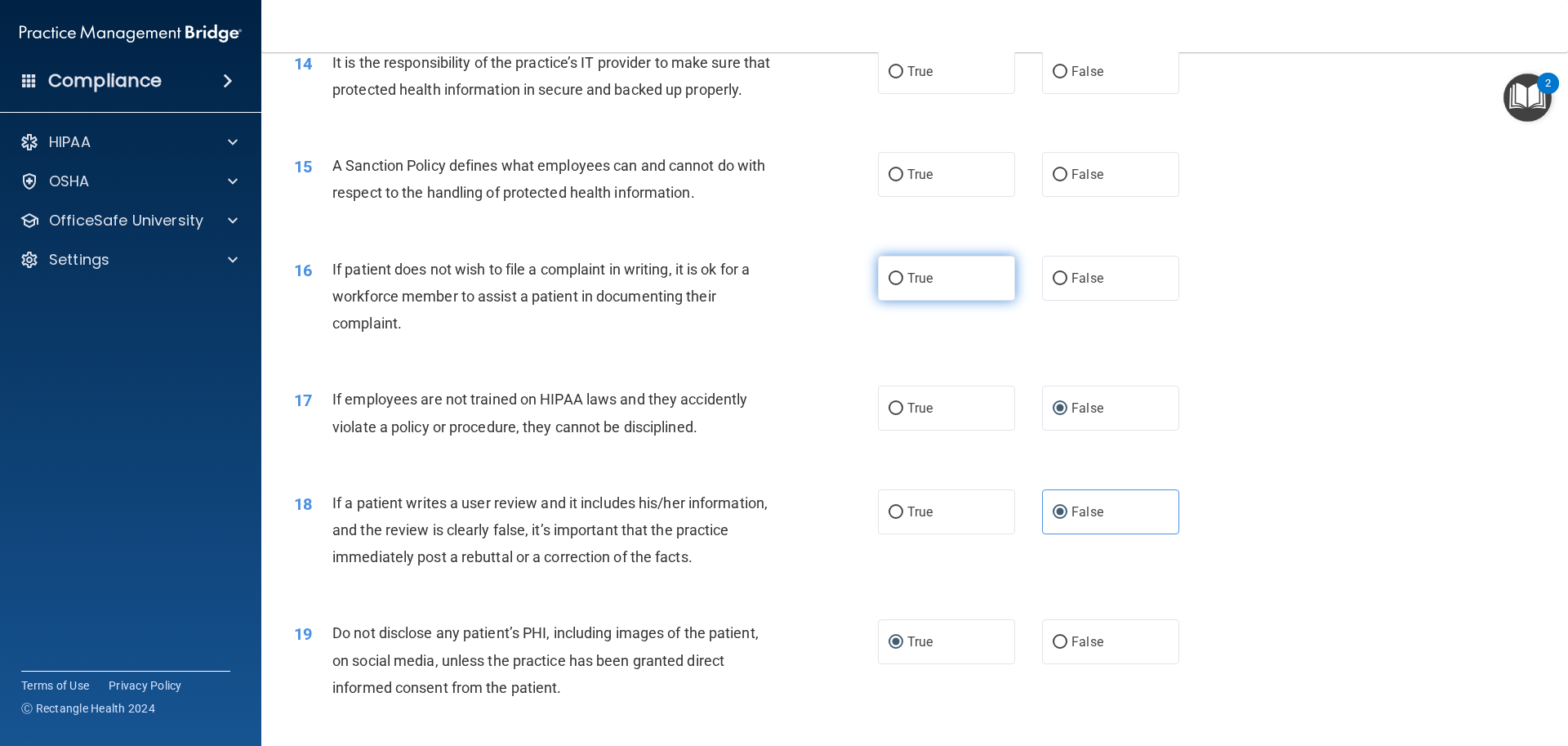
click at [897, 285] on input "True" at bounding box center [896, 279] width 15 height 12
radio input "true"
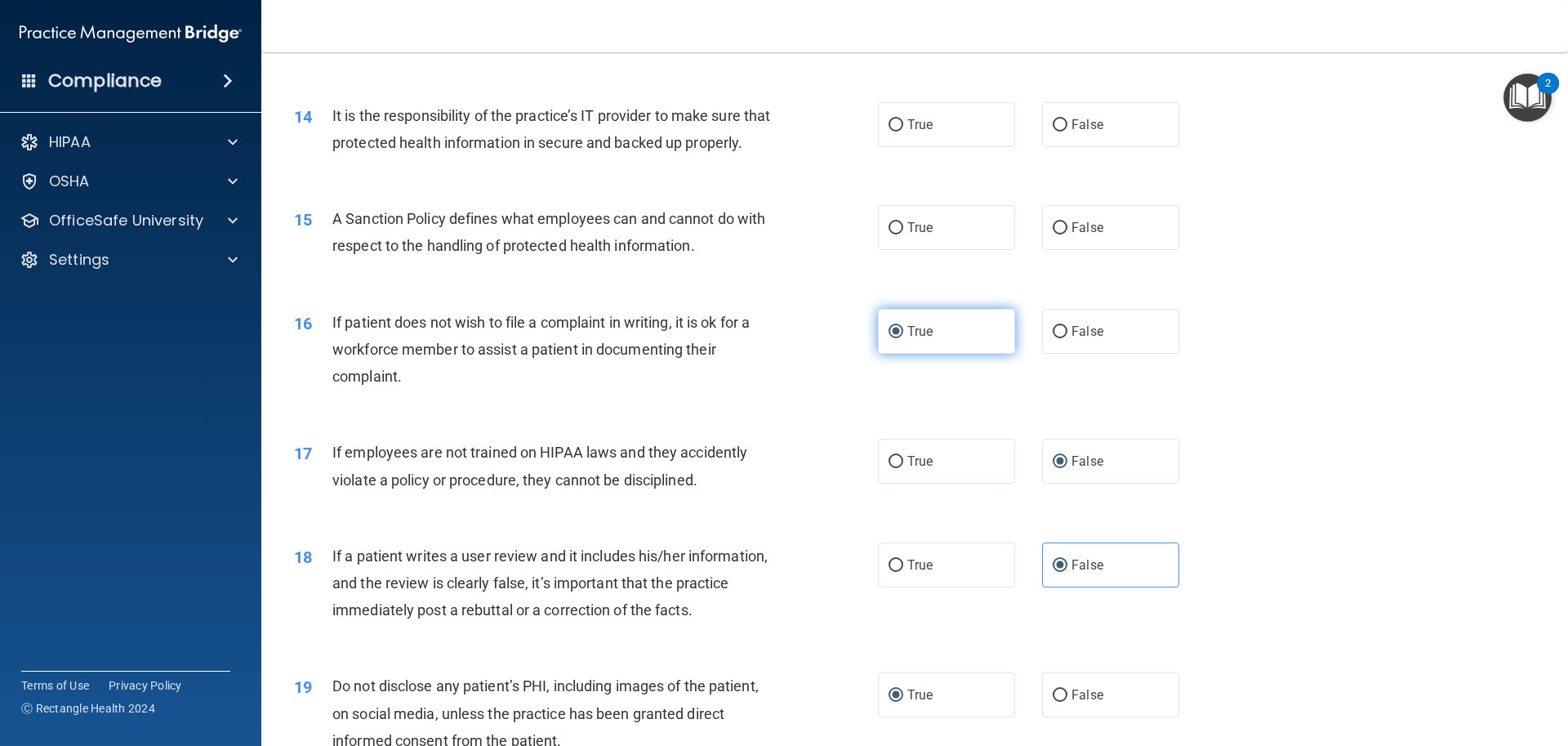
scroll to position [1803, 0]
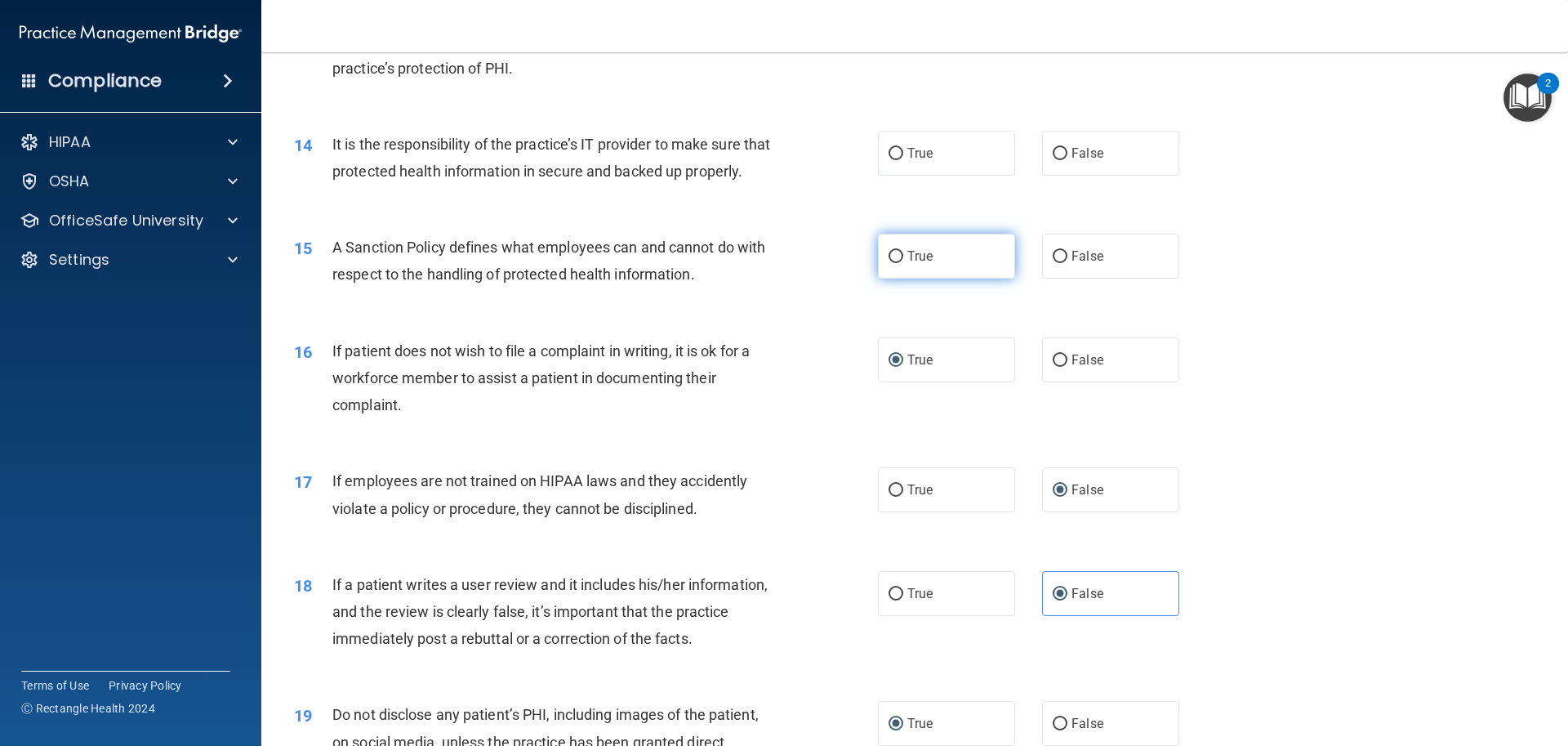
click at [907, 264] on span "True" at bounding box center [920, 256] width 26 height 16
click at [904, 263] on input "True" at bounding box center [896, 257] width 15 height 12
radio input "true"
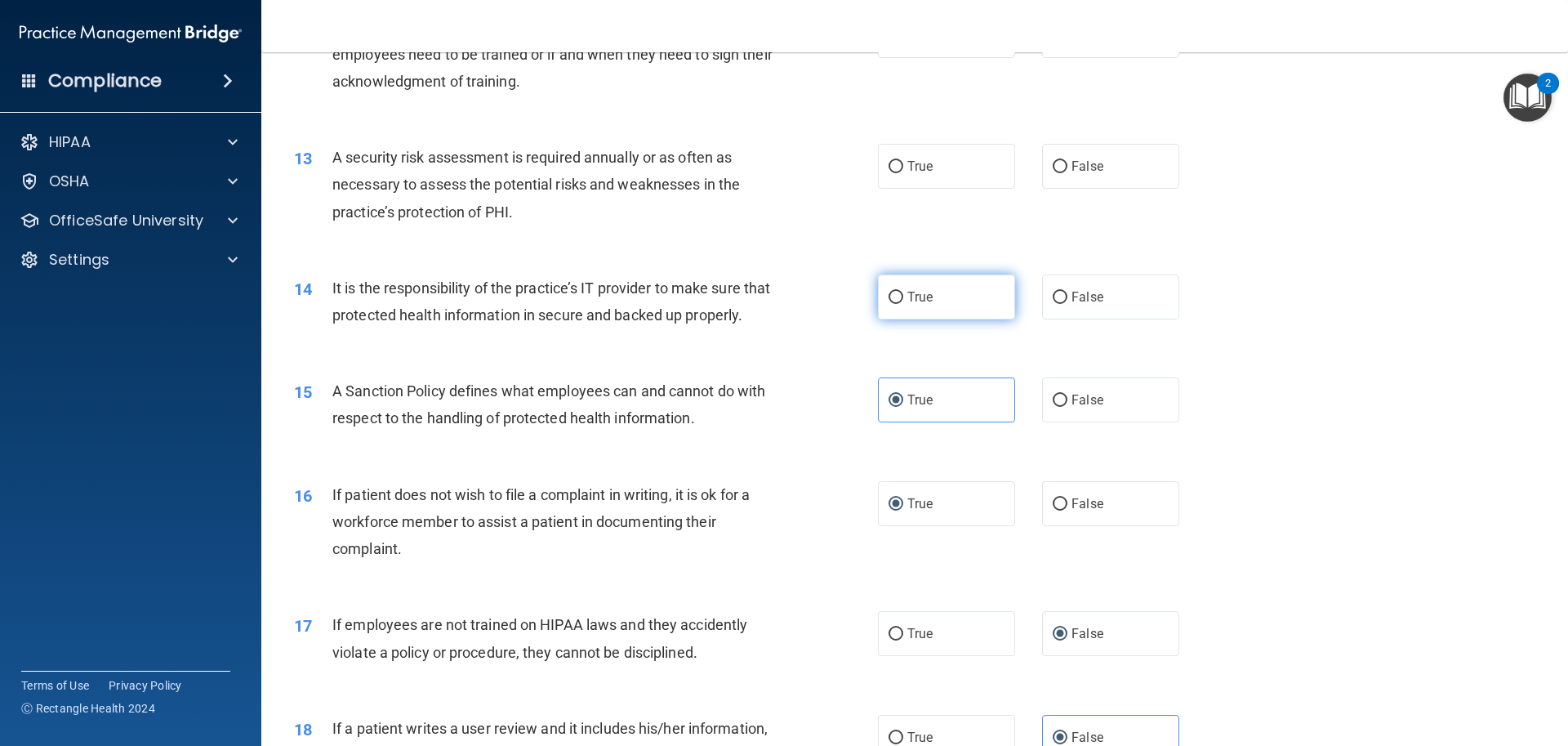
scroll to position [1639, 0]
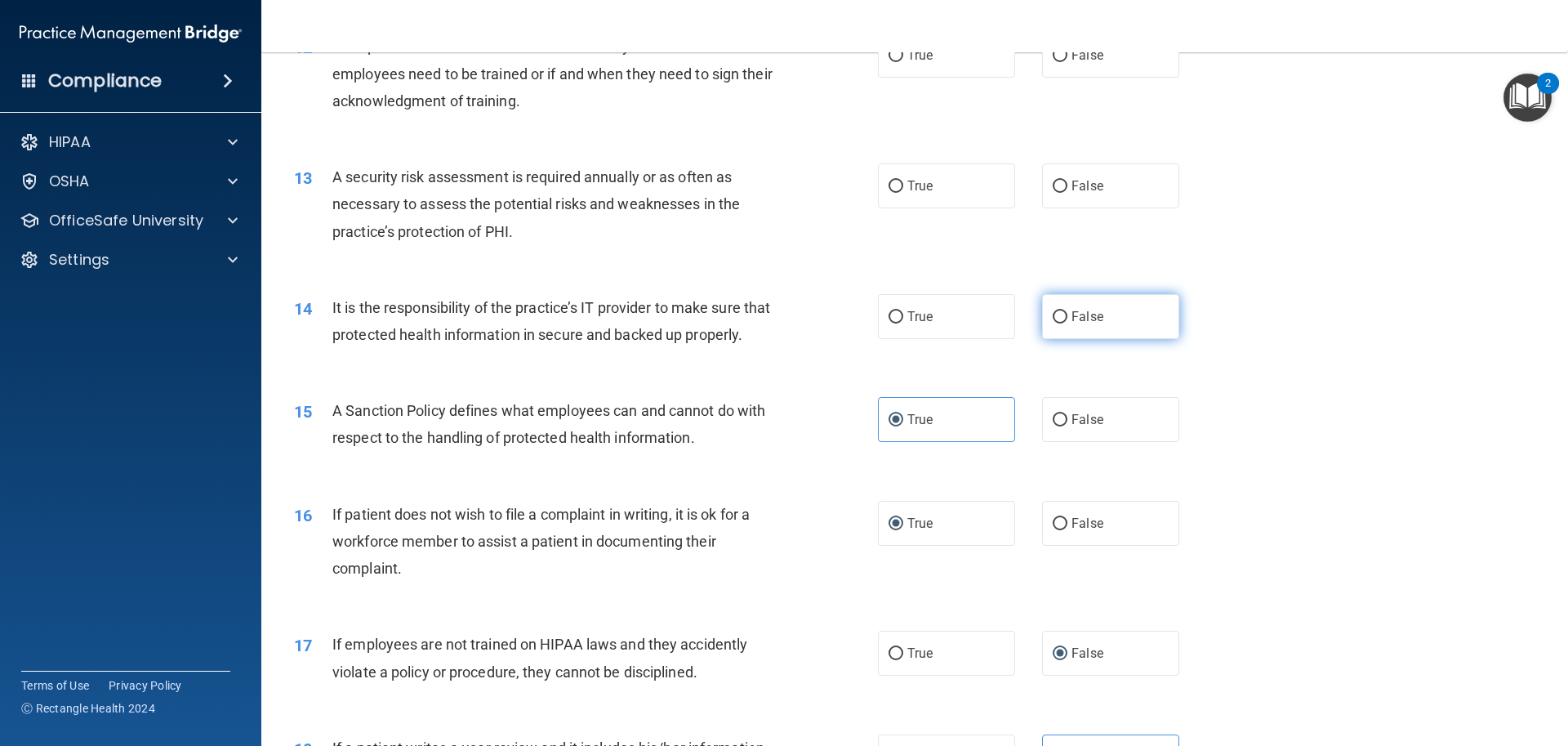
click at [1052, 322] on input "False" at bounding box center [1060, 317] width 15 height 12
radio input "true"
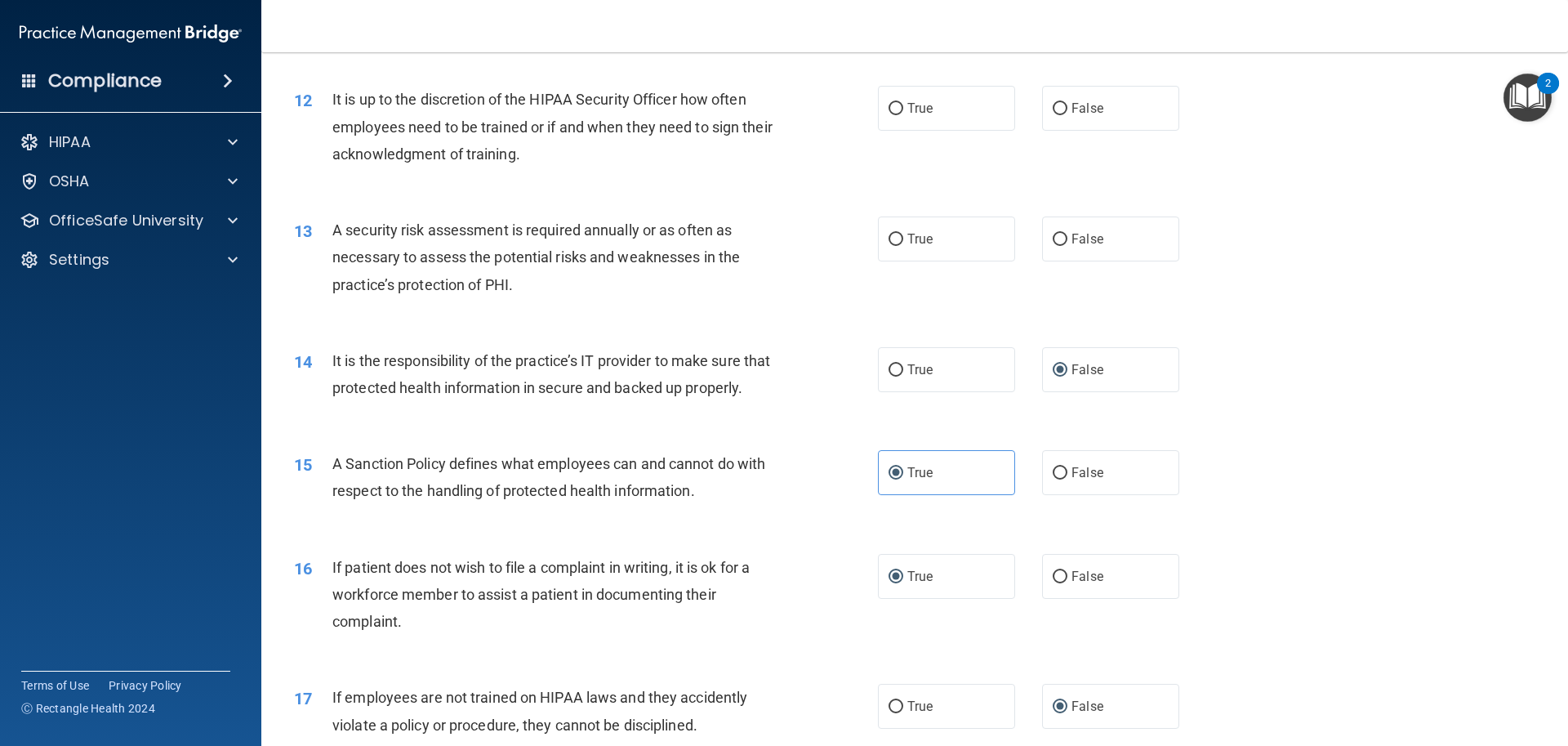
scroll to position [1558, 0]
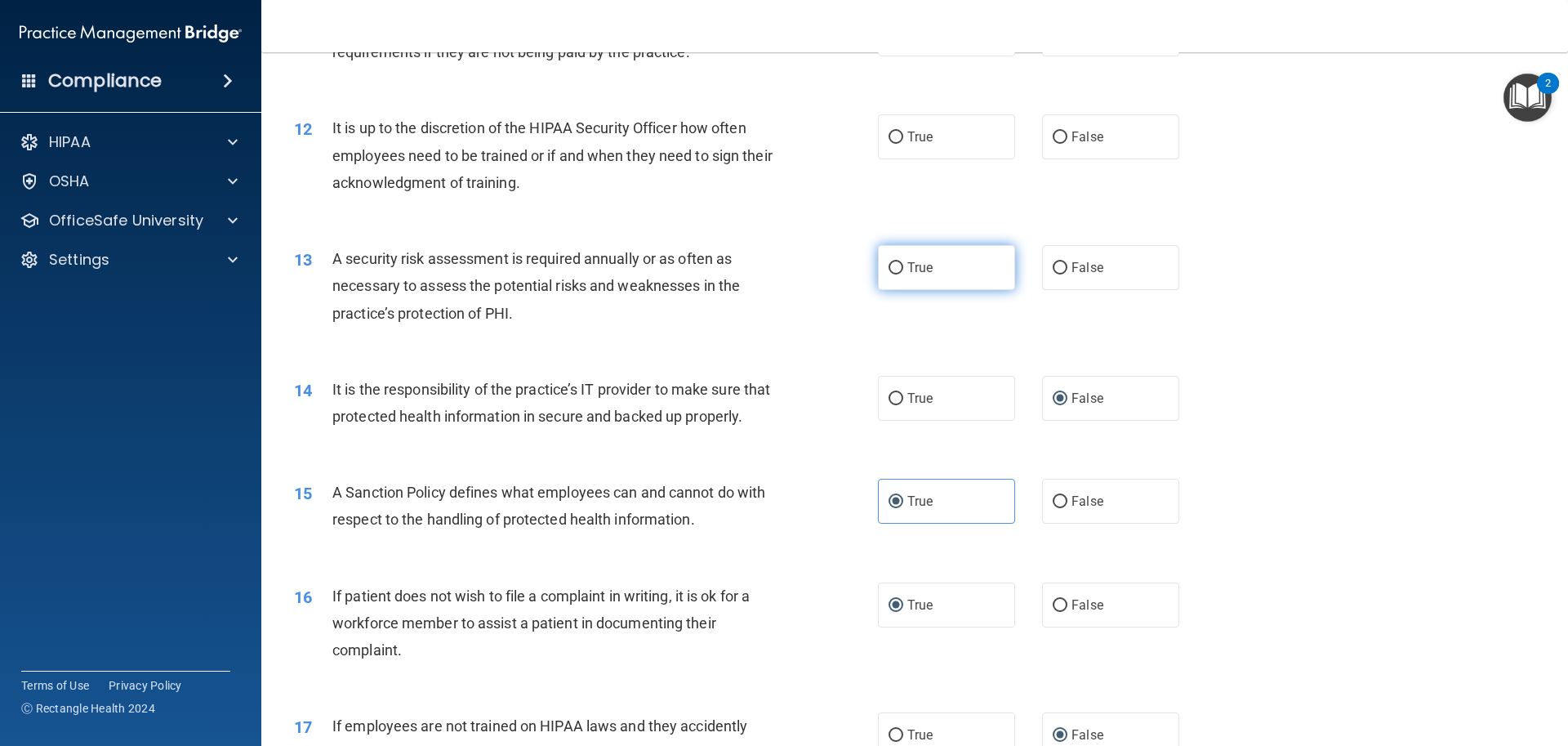
click at [889, 267] on input "True" at bounding box center [896, 268] width 15 height 12
radio input "true"
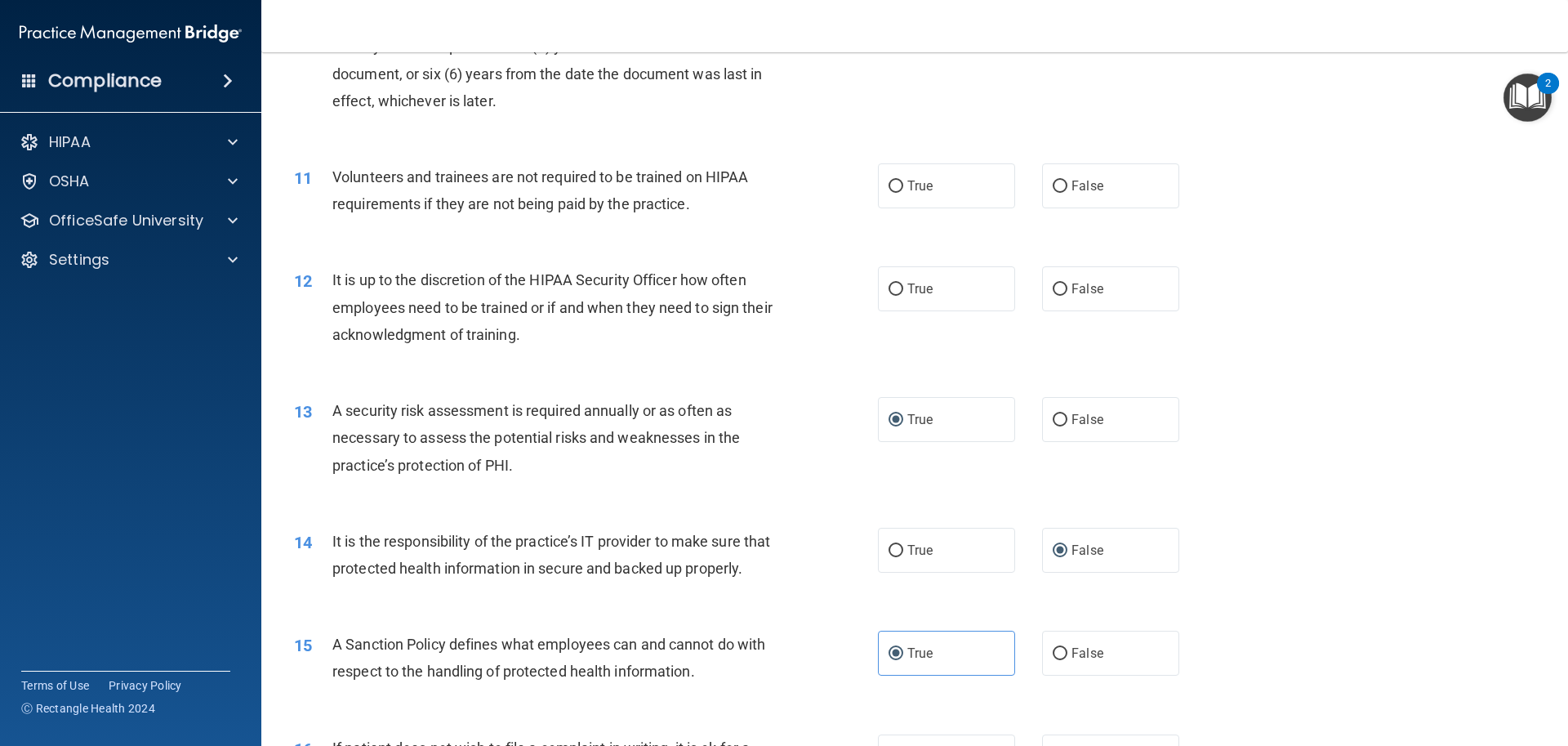
scroll to position [1395, 0]
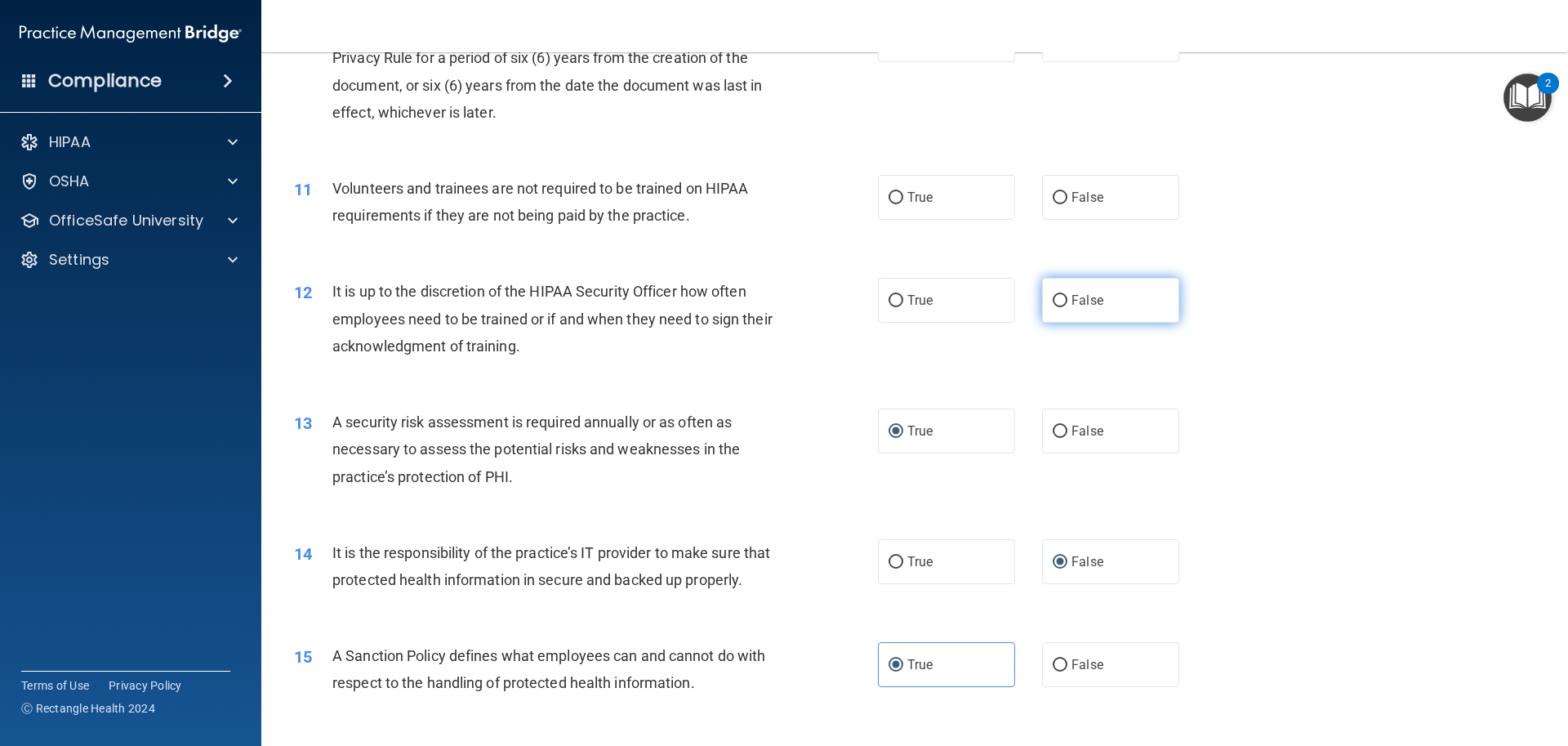
click at [1042, 300] on label "False" at bounding box center [1110, 299] width 137 height 45
click at [1052, 300] on input "False" at bounding box center [1060, 301] width 15 height 12
radio input "true"
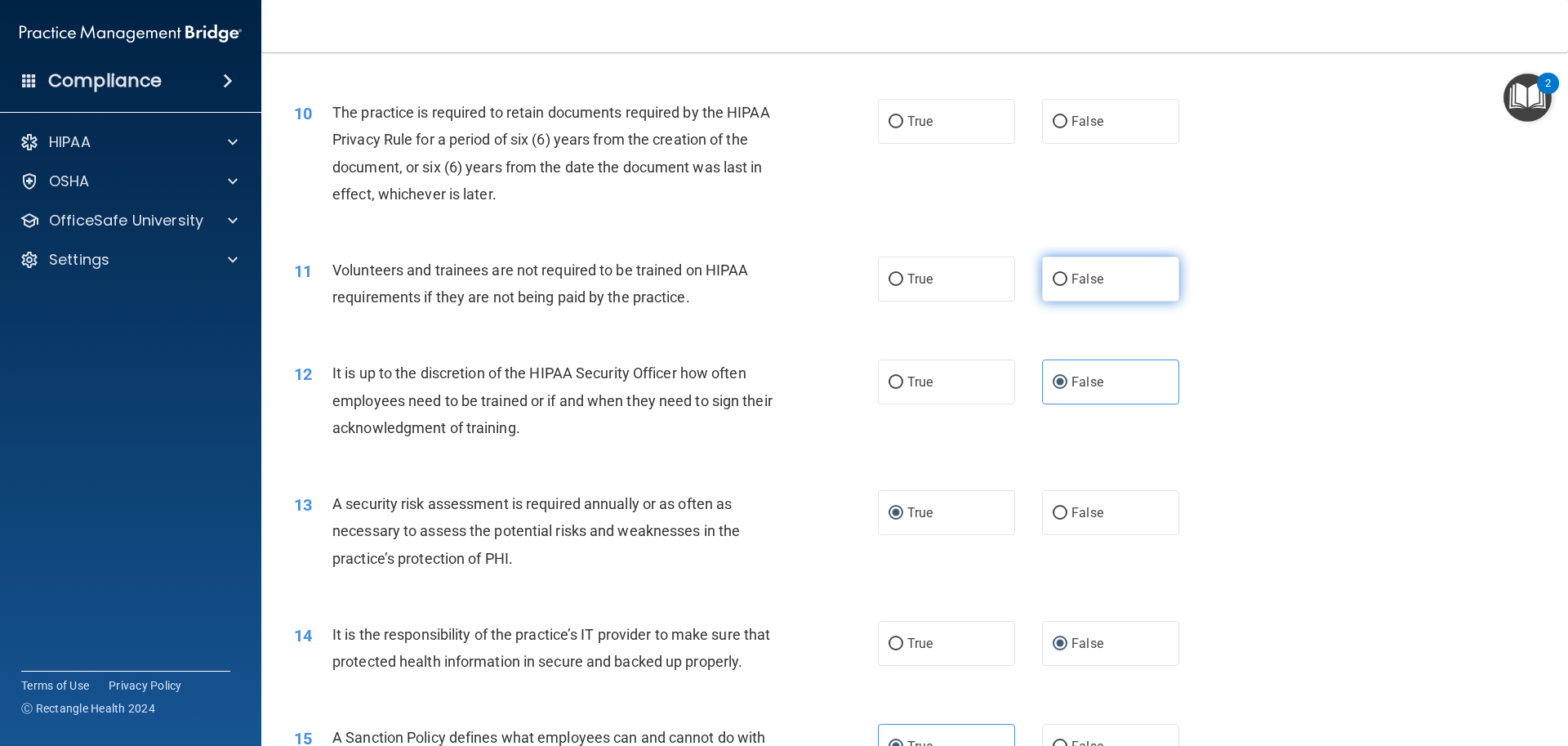
click at [1072, 282] on span "False" at bounding box center [1088, 279] width 32 height 16
click at [1067, 282] on input "False" at bounding box center [1060, 280] width 15 height 12
radio input "true"
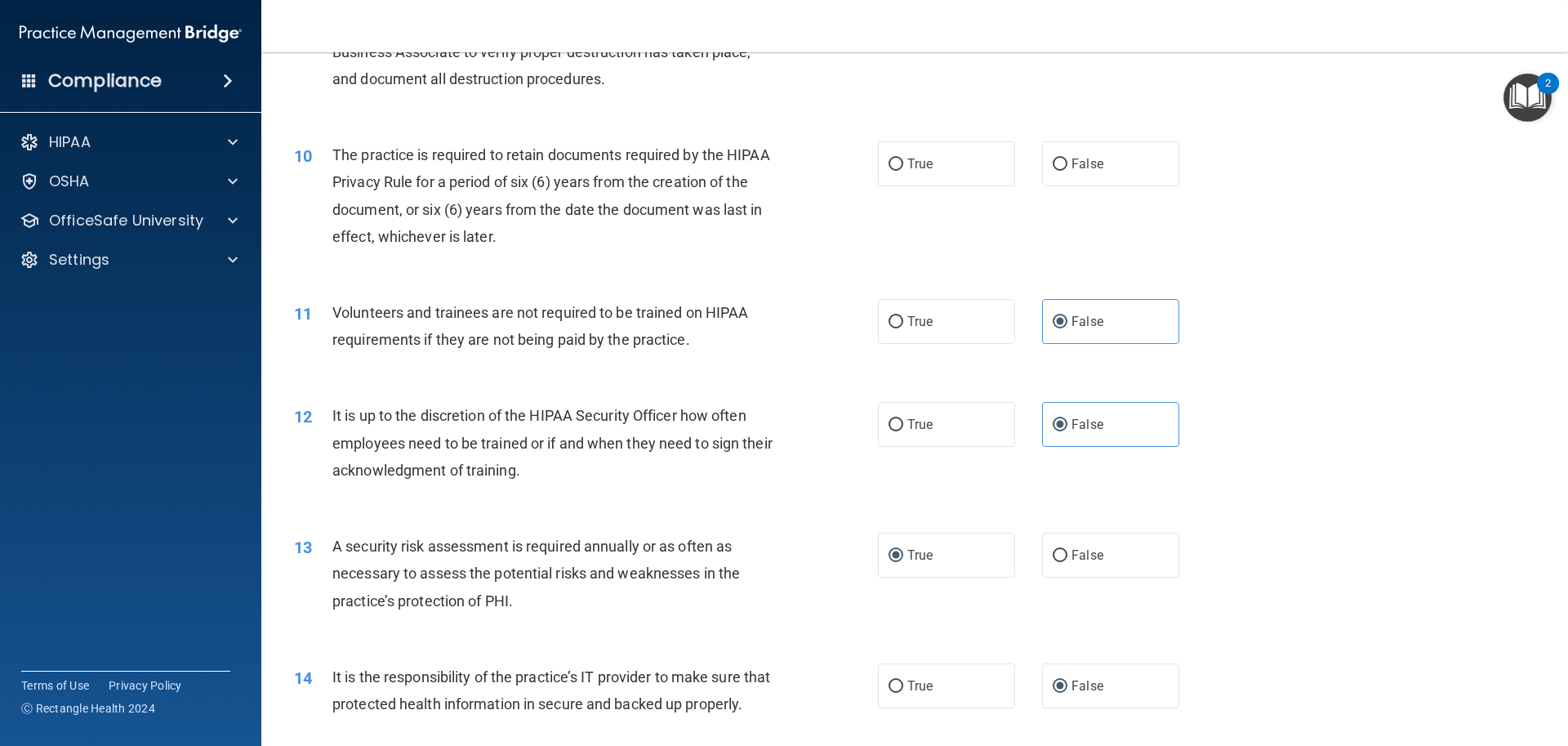
scroll to position [1149, 0]
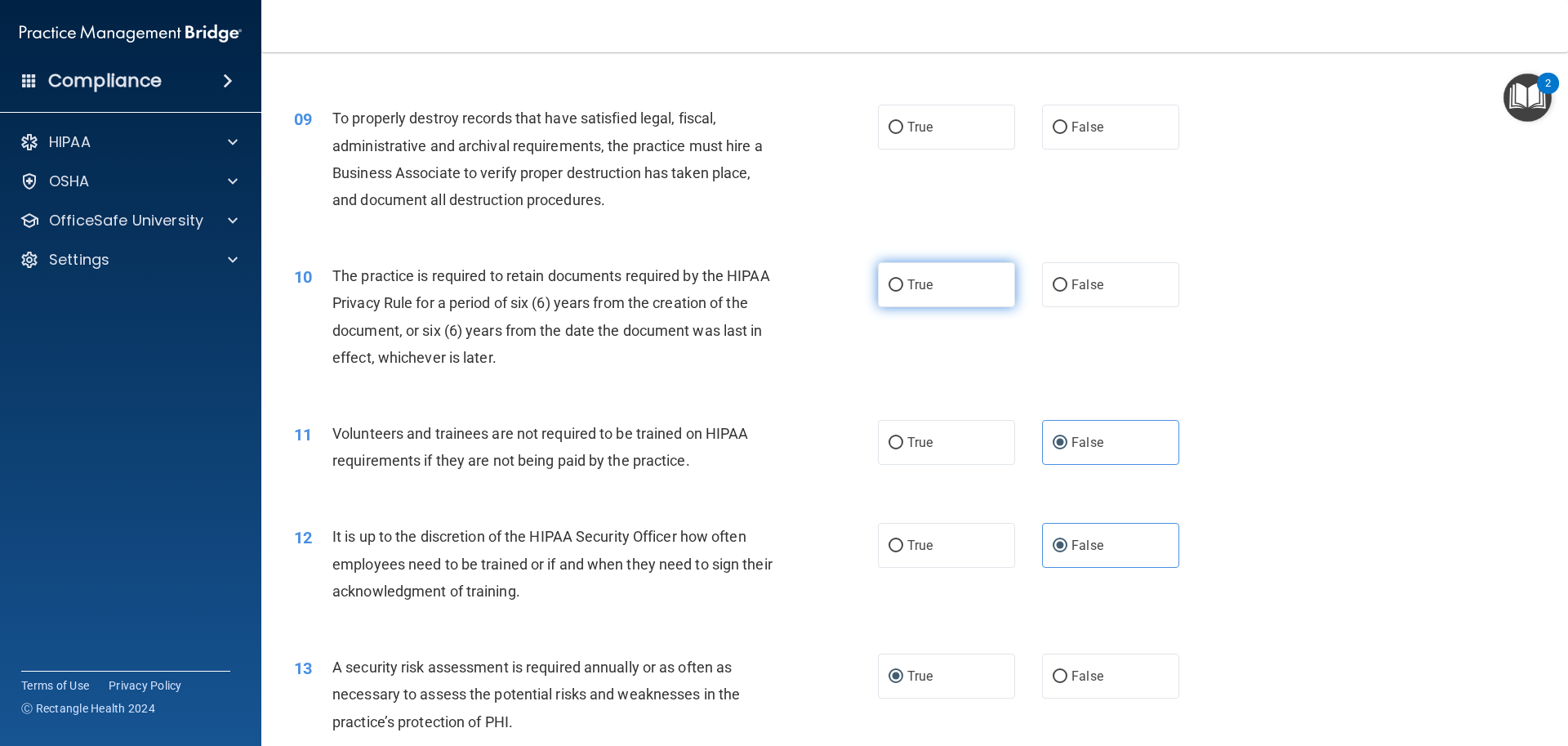
click at [896, 282] on input "True" at bounding box center [896, 285] width 15 height 12
radio input "true"
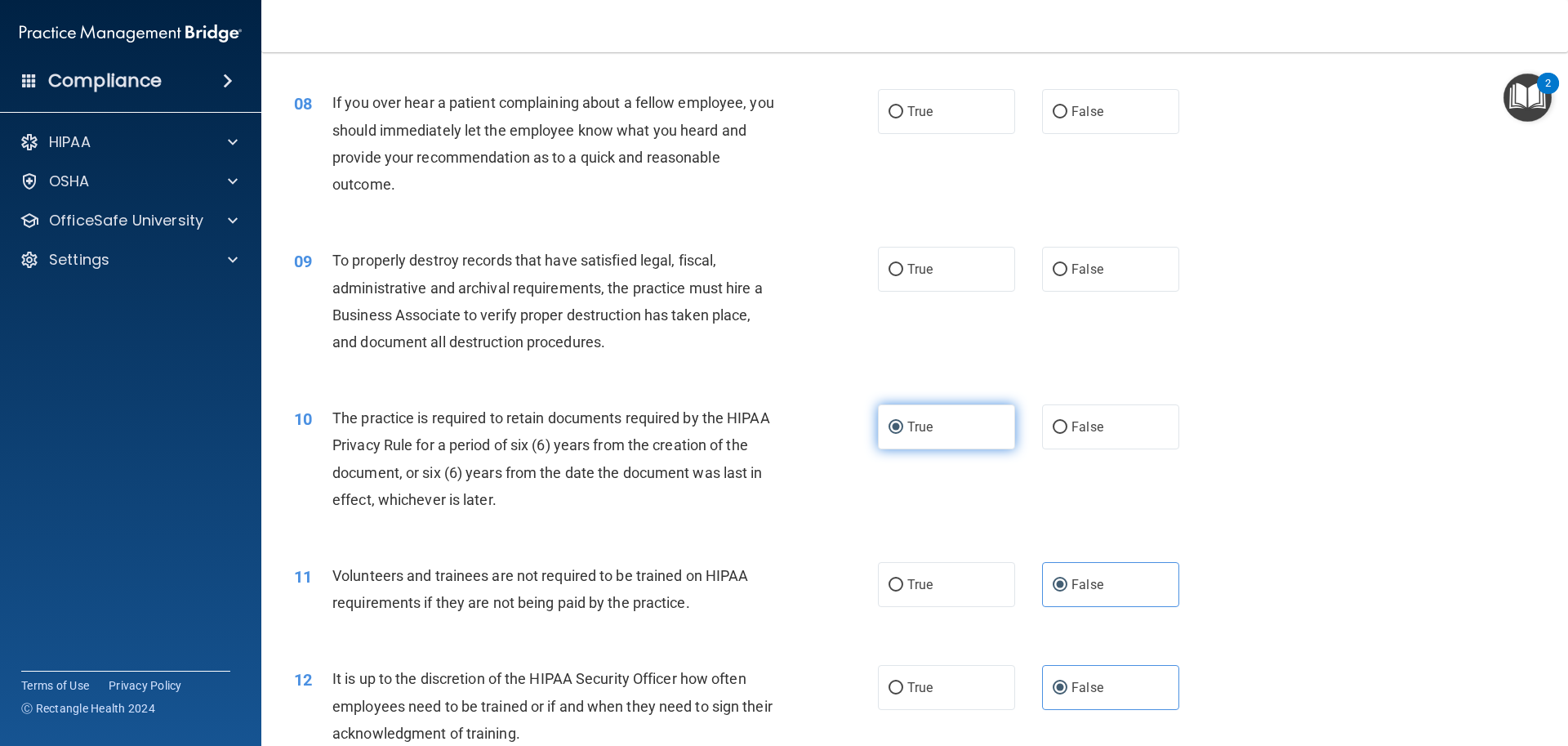
scroll to position [986, 0]
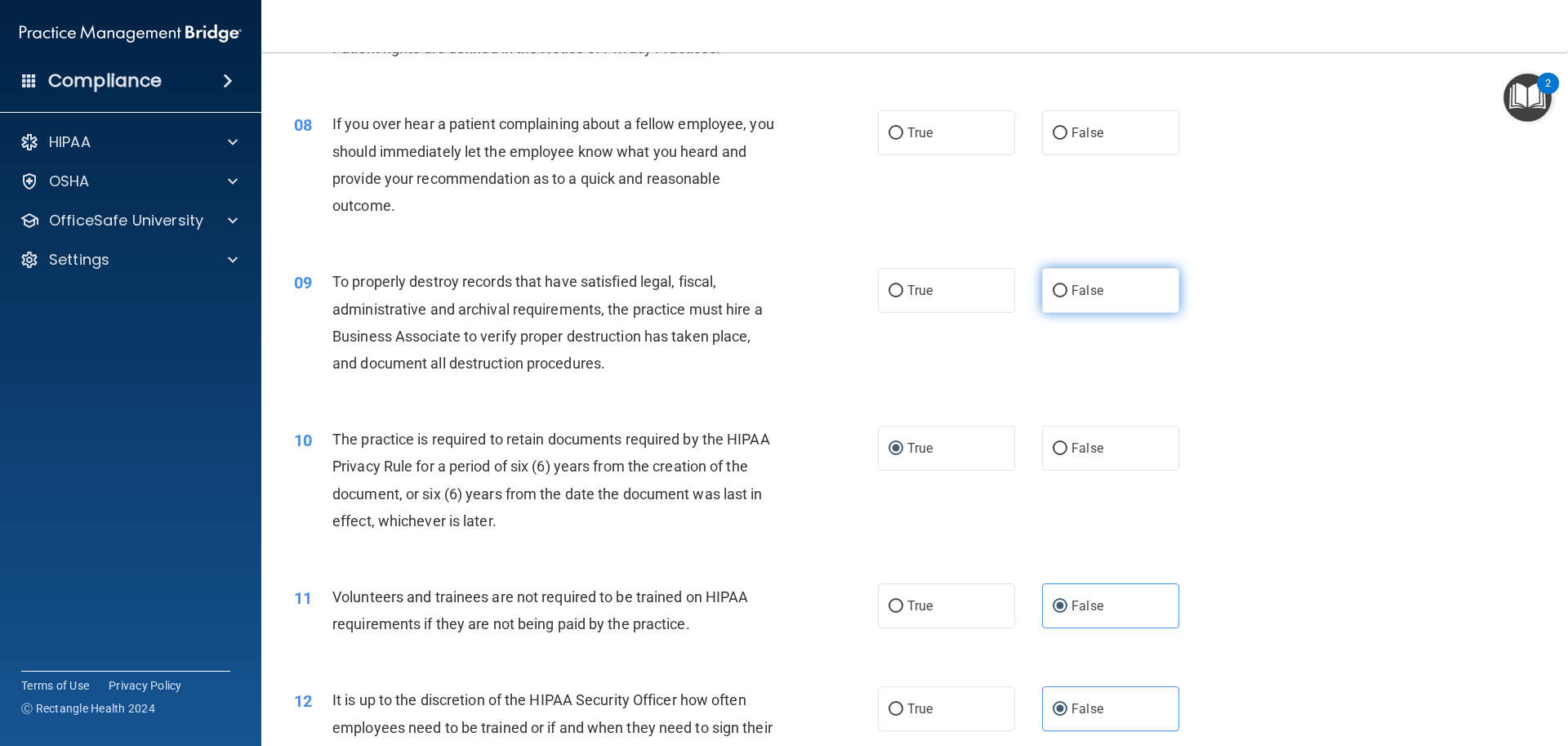
click at [1043, 291] on label "False" at bounding box center [1110, 290] width 137 height 45
click at [1052, 291] on input "False" at bounding box center [1060, 291] width 15 height 12
radio input "true"
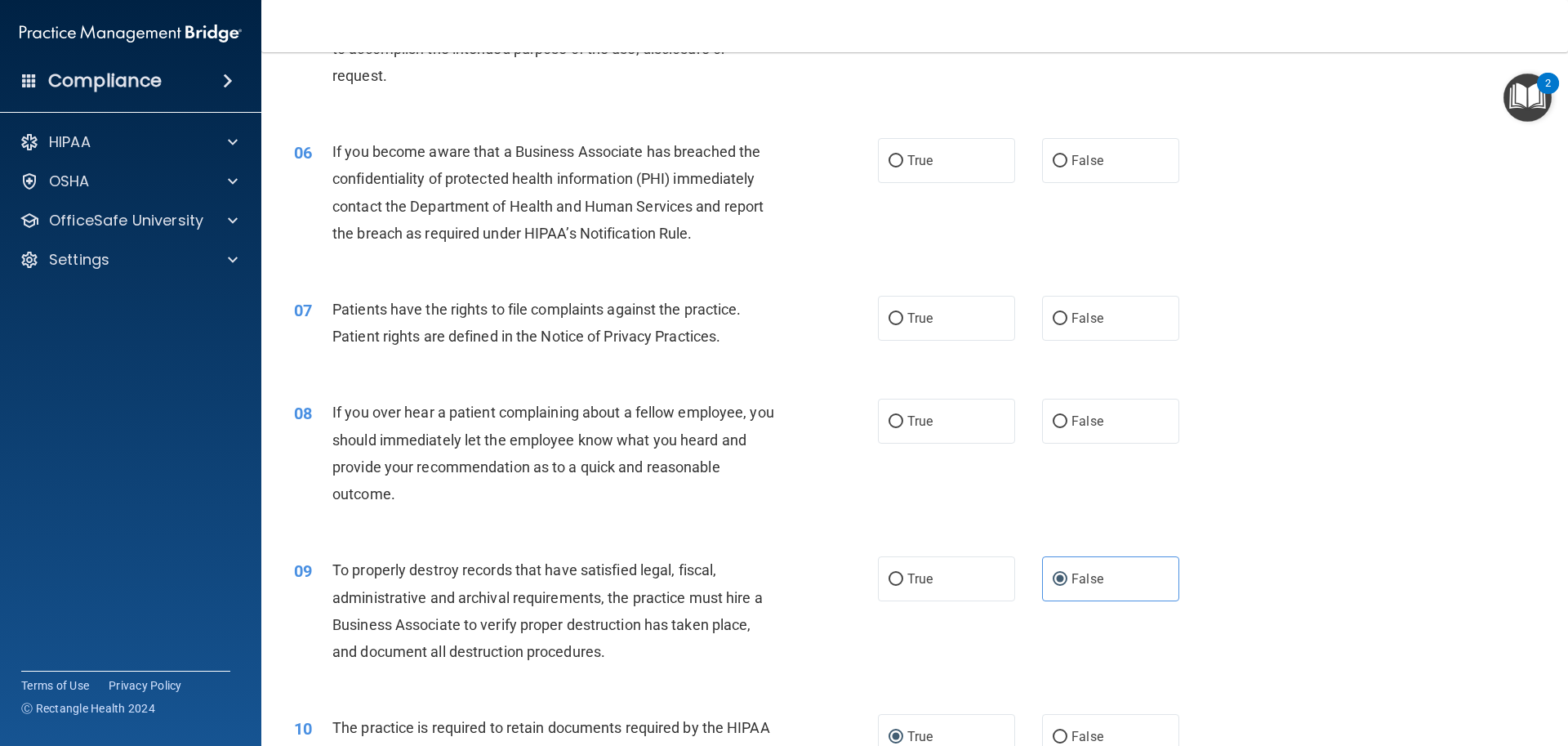
scroll to position [659, 0]
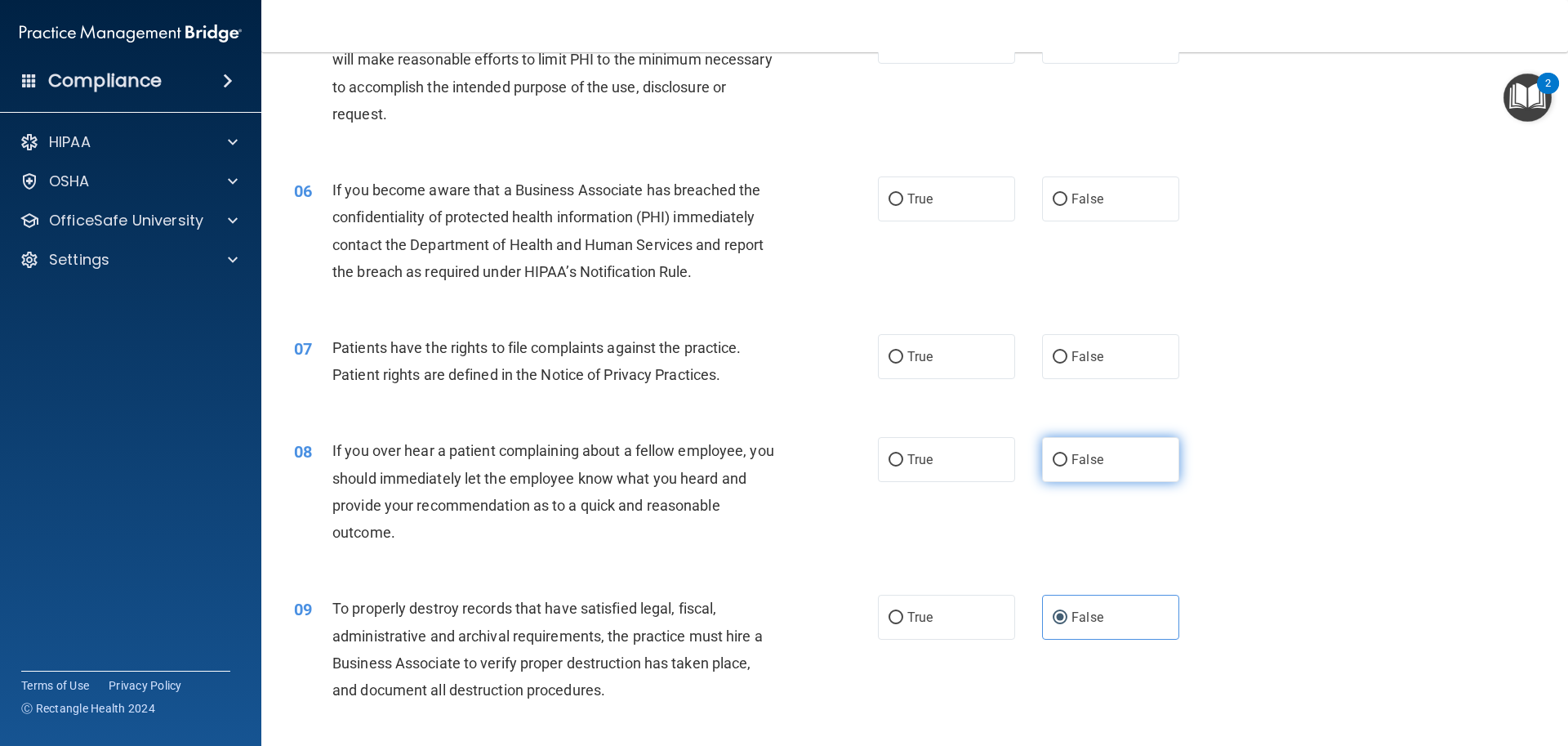
click at [1052, 457] on input "False" at bounding box center [1060, 461] width 15 height 12
radio input "true"
click at [889, 354] on input "True" at bounding box center [896, 357] width 15 height 12
radio input "true"
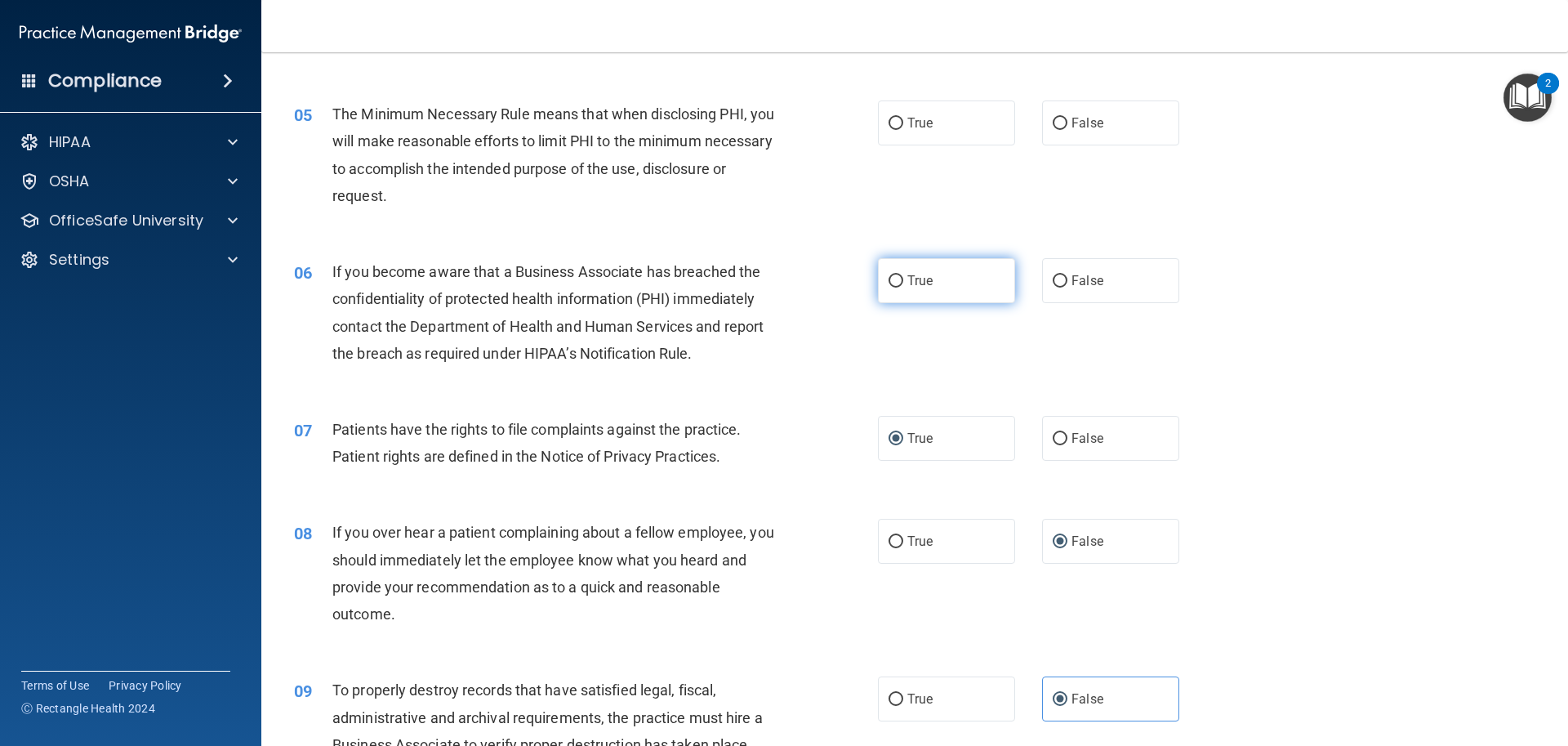
click at [878, 283] on label "True" at bounding box center [946, 280] width 137 height 45
click at [889, 283] on input "True" at bounding box center [896, 282] width 15 height 12
radio input "true"
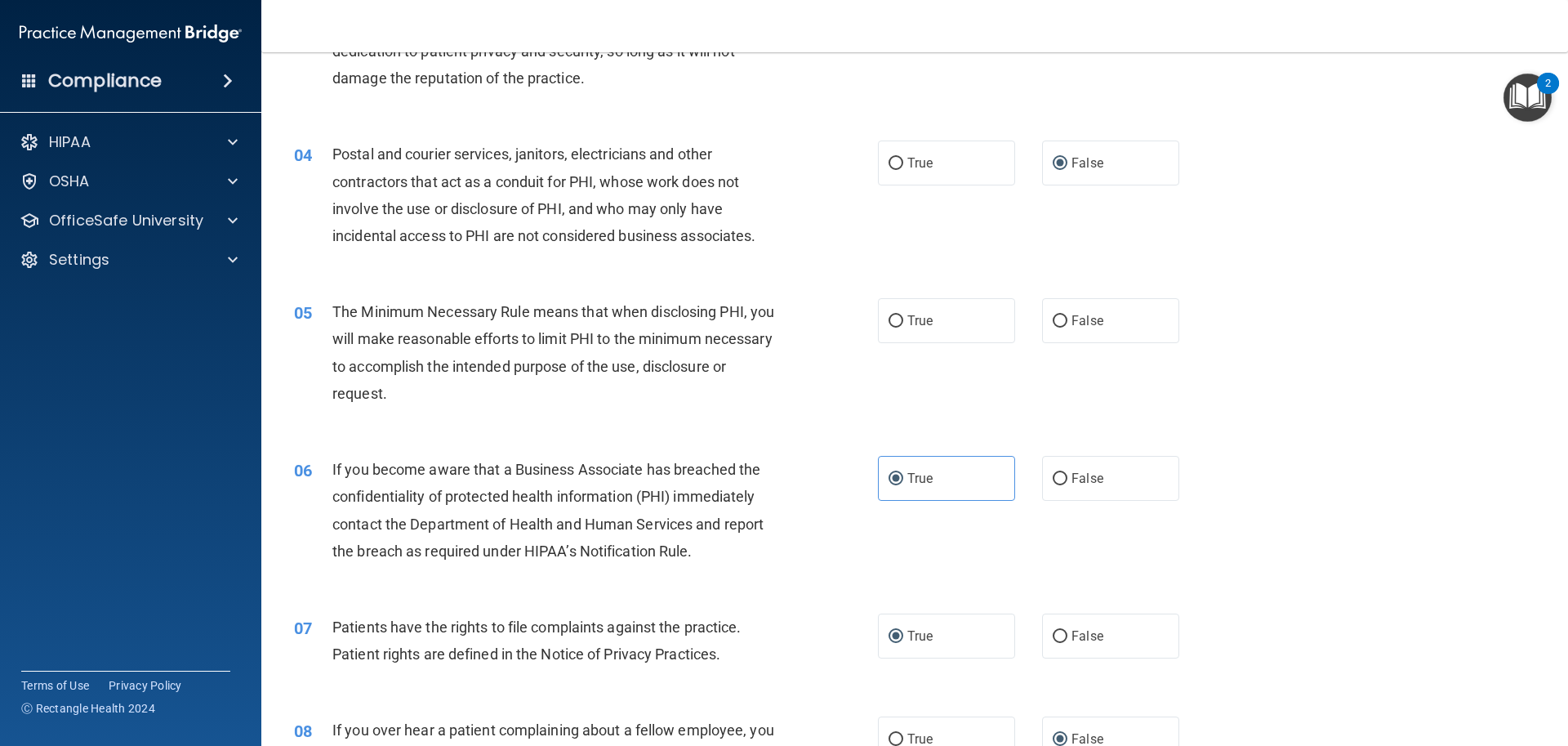
scroll to position [332, 0]
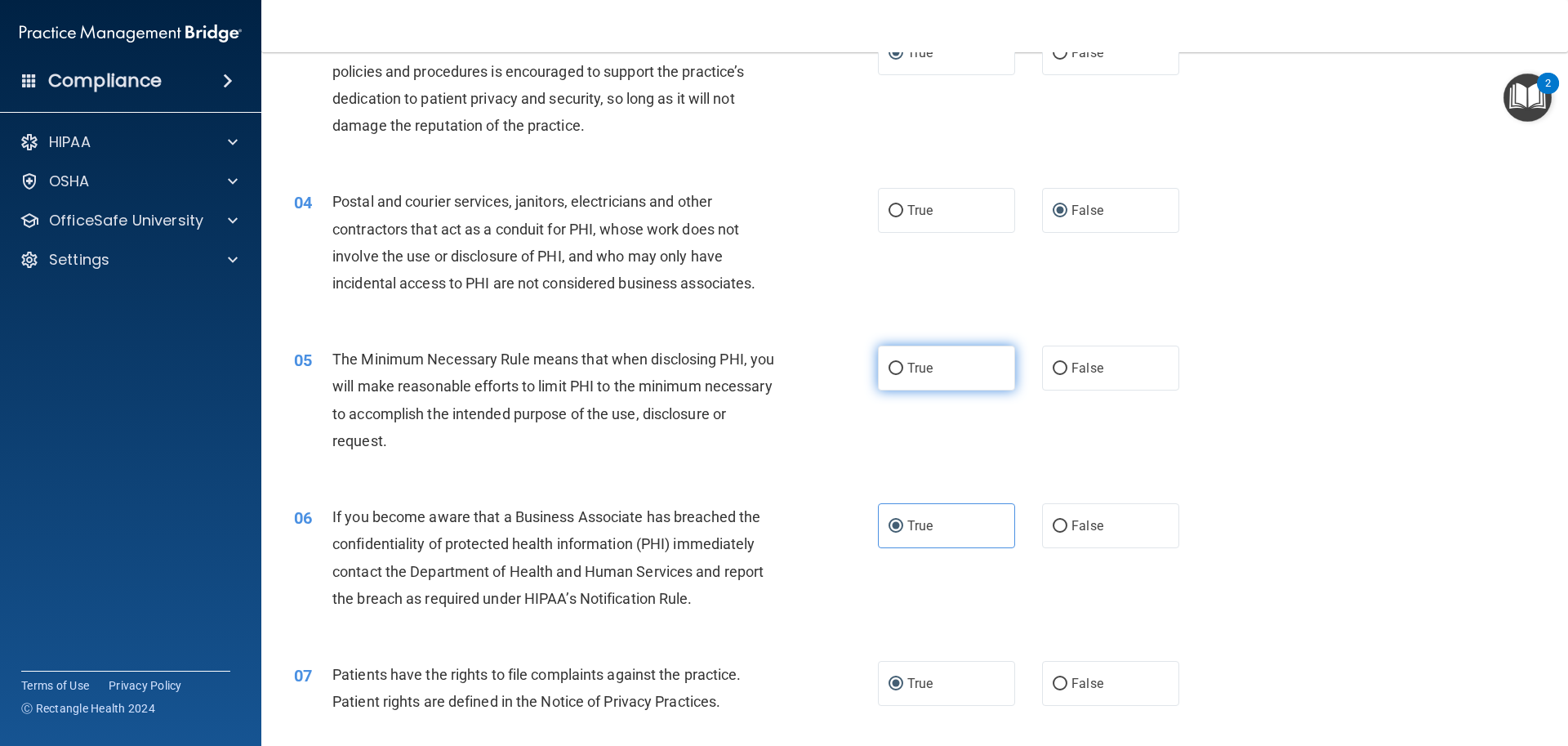
click at [883, 361] on label "True" at bounding box center [946, 368] width 137 height 45
click at [889, 362] on input "True" at bounding box center [896, 369] width 15 height 12
radio input "true"
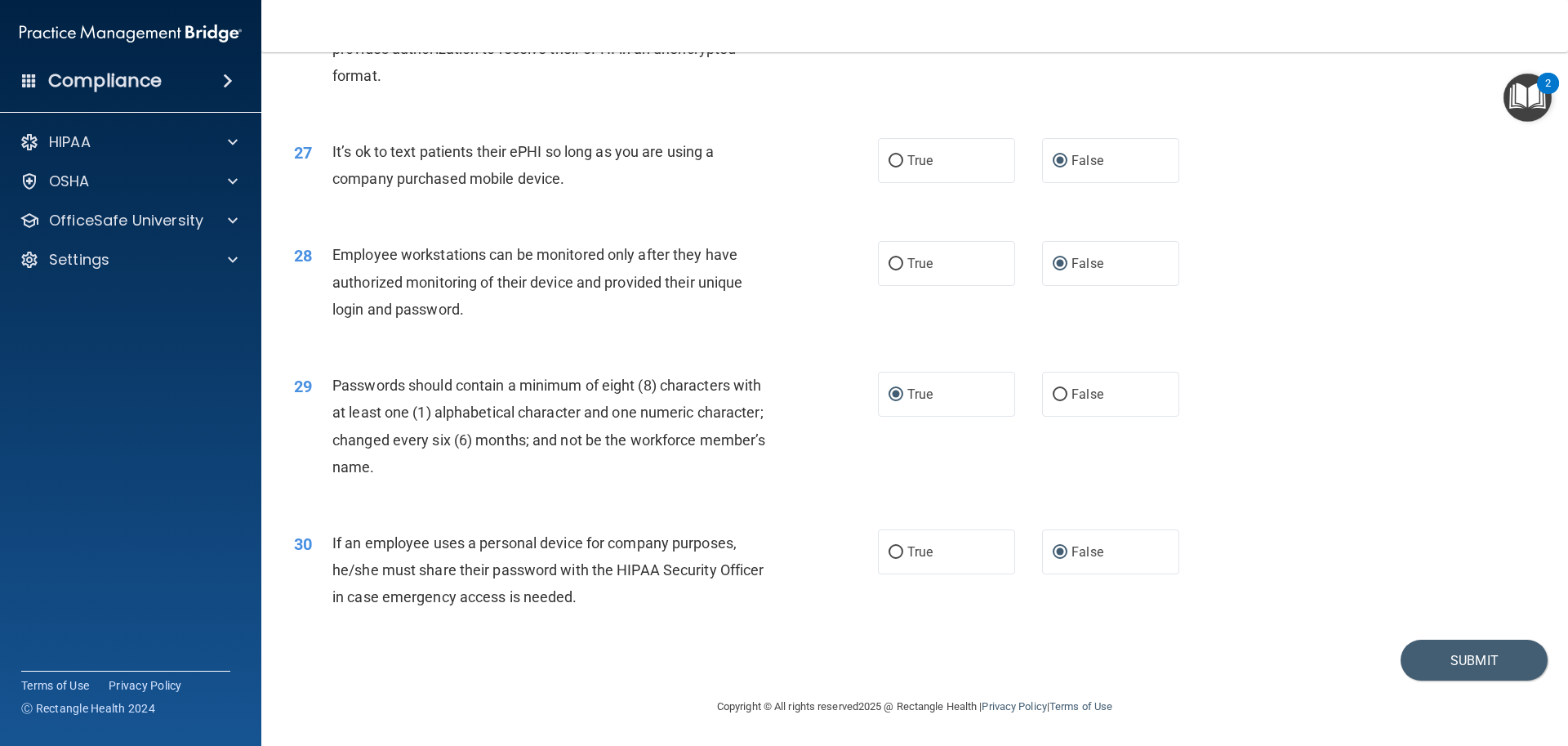
scroll to position [3354, 0]
click at [1440, 661] on button "Submit" at bounding box center [1474, 660] width 147 height 42
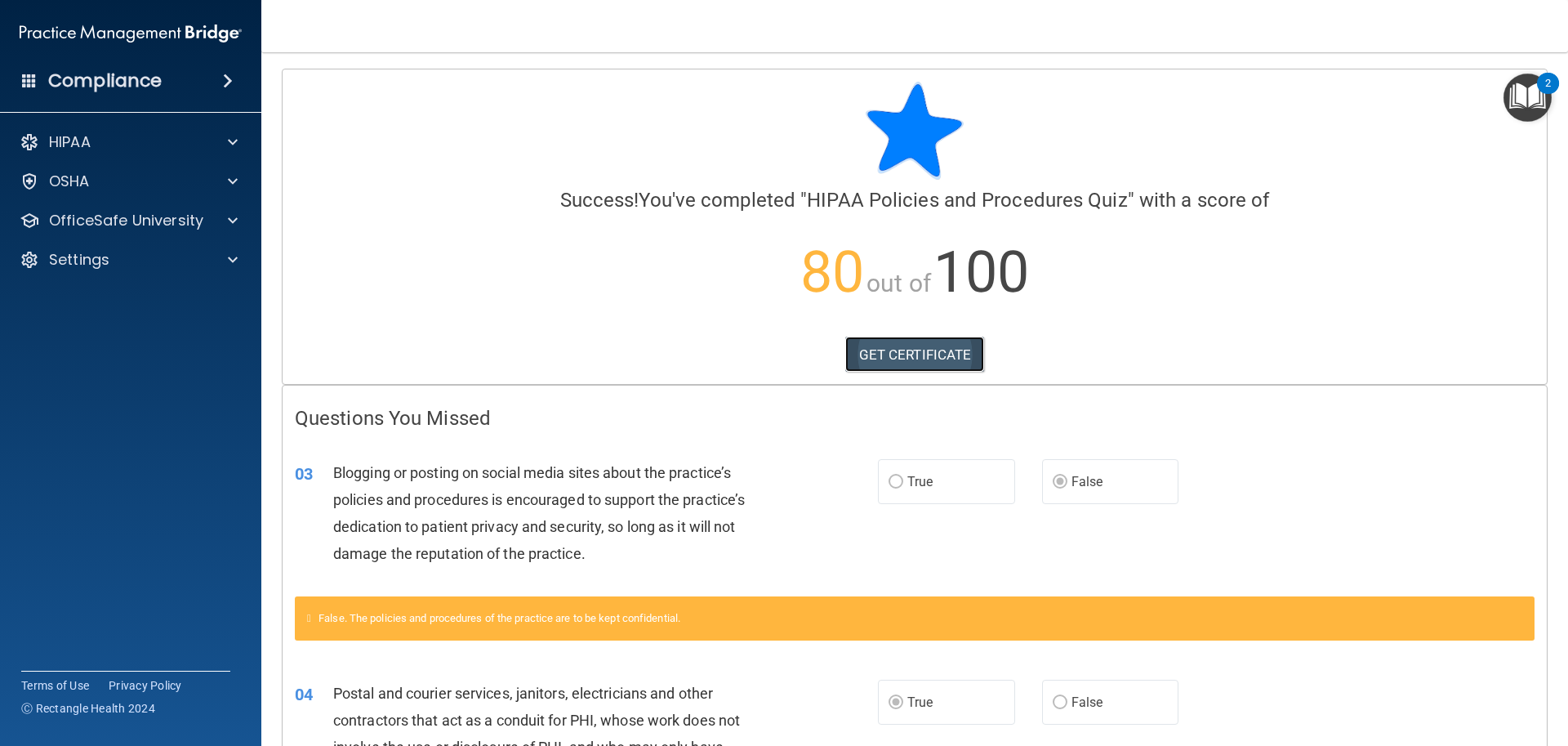
click at [900, 355] on link "GET CERTIFICATE" at bounding box center [915, 354] width 140 height 36
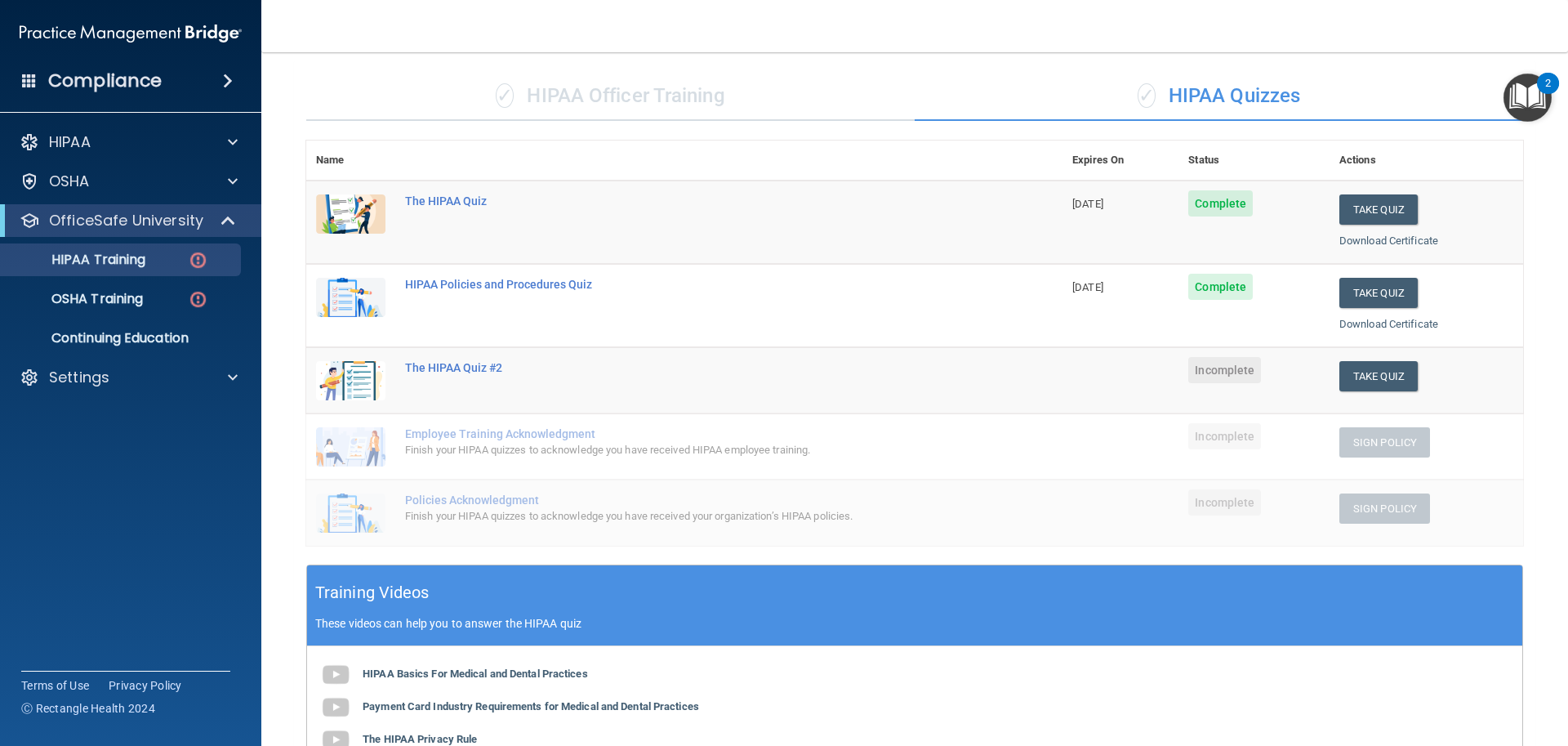
scroll to position [106, 0]
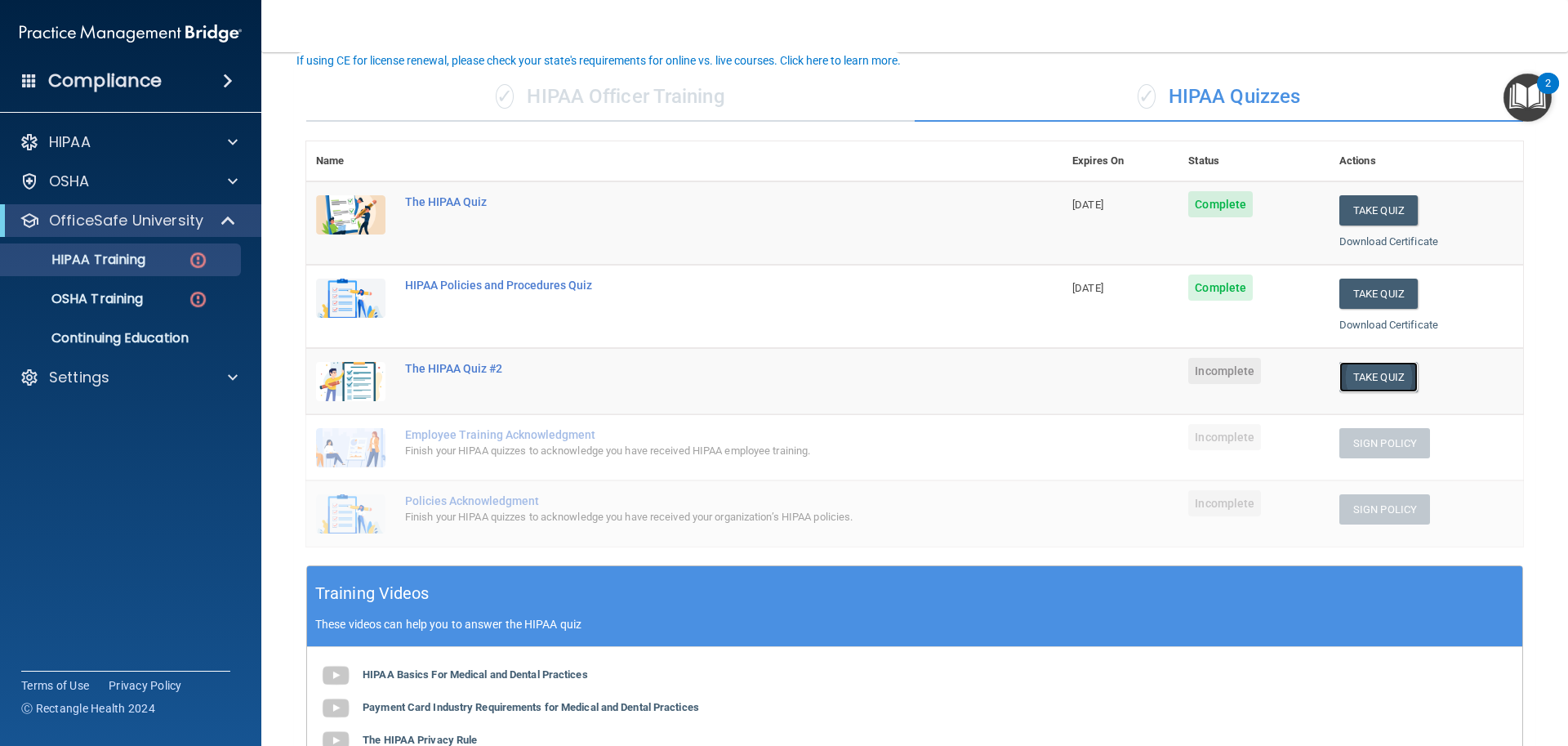
click at [1371, 377] on button "Take Quiz" at bounding box center [1378, 377] width 79 height 30
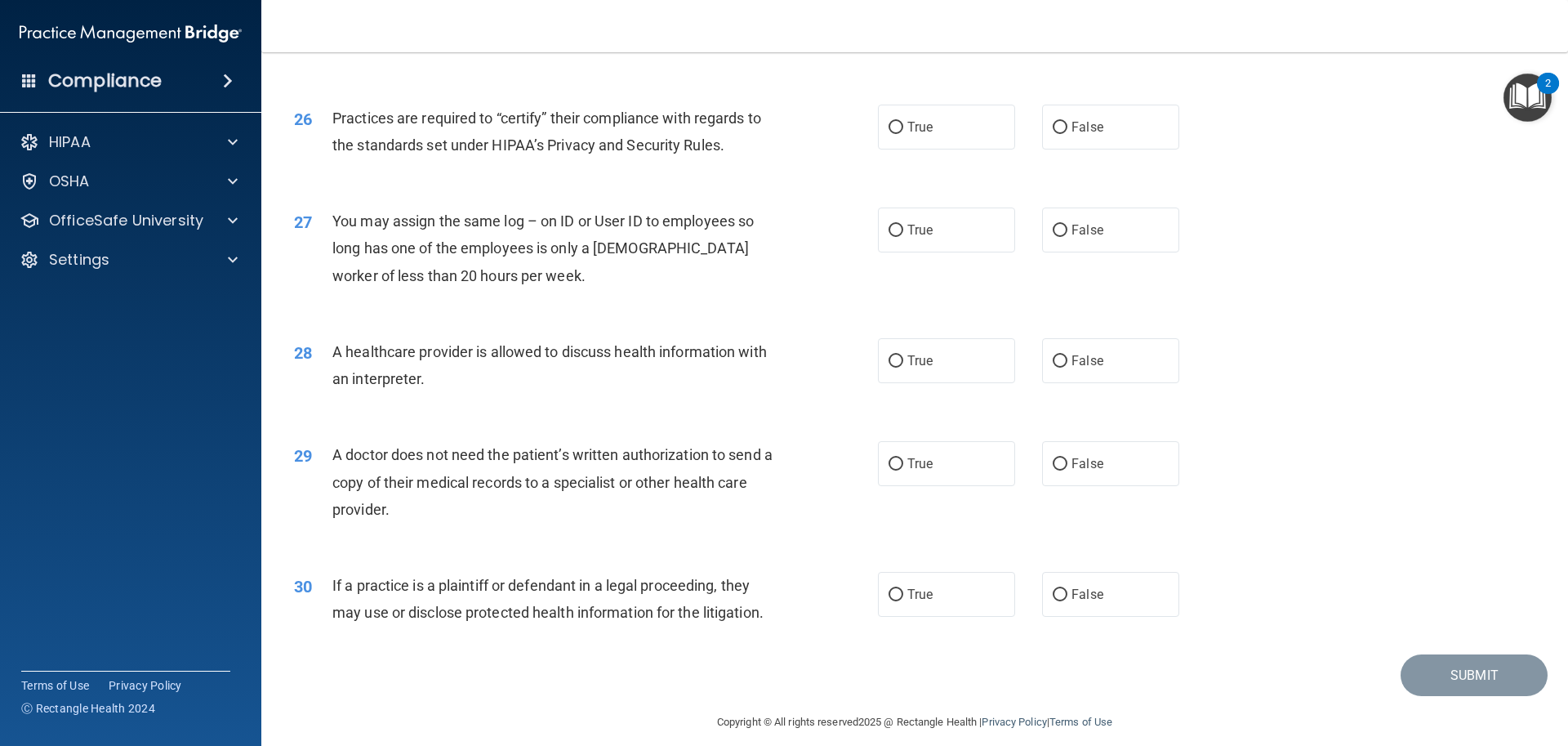
scroll to position [3057, 0]
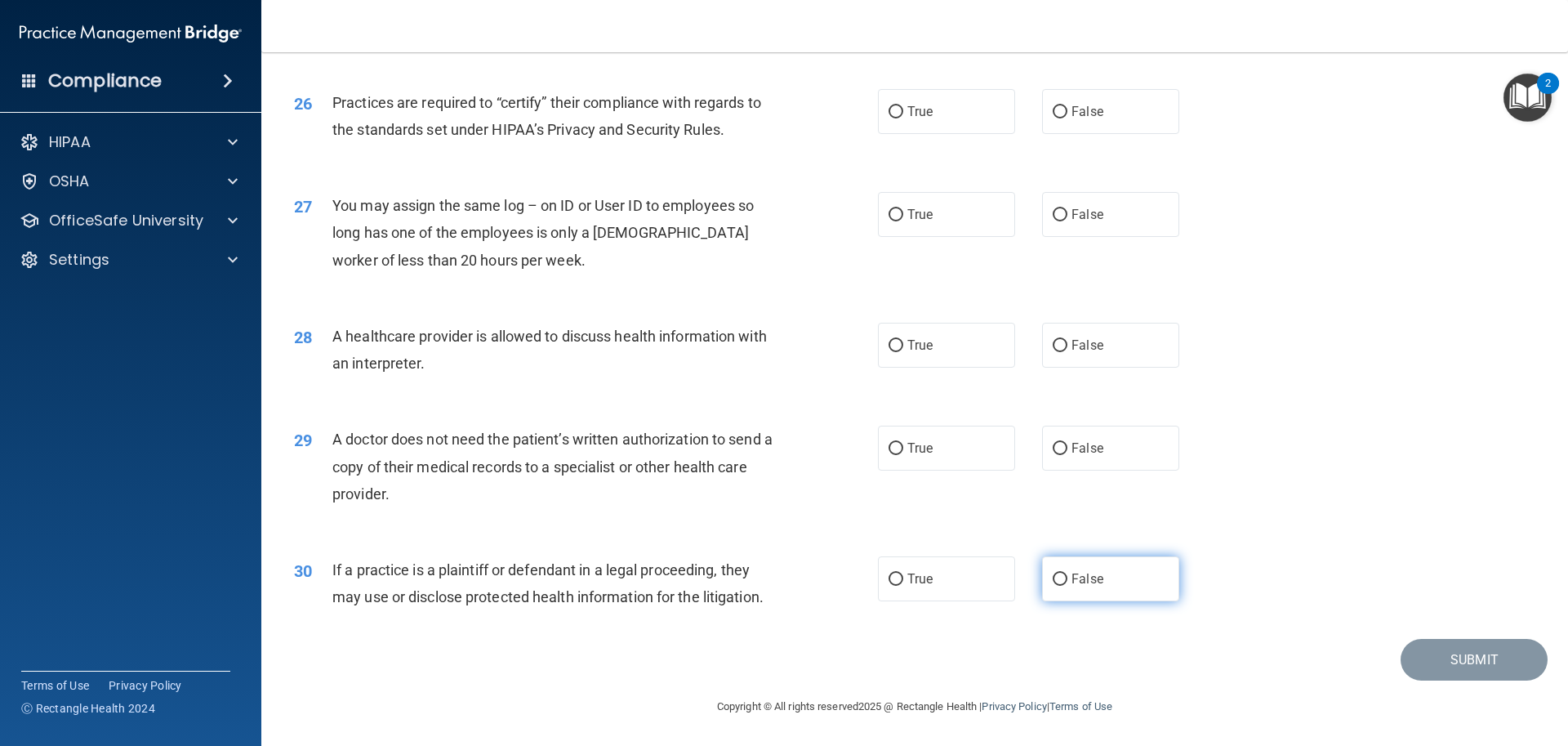
click at [1052, 582] on input "False" at bounding box center [1060, 579] width 15 height 12
radio input "true"
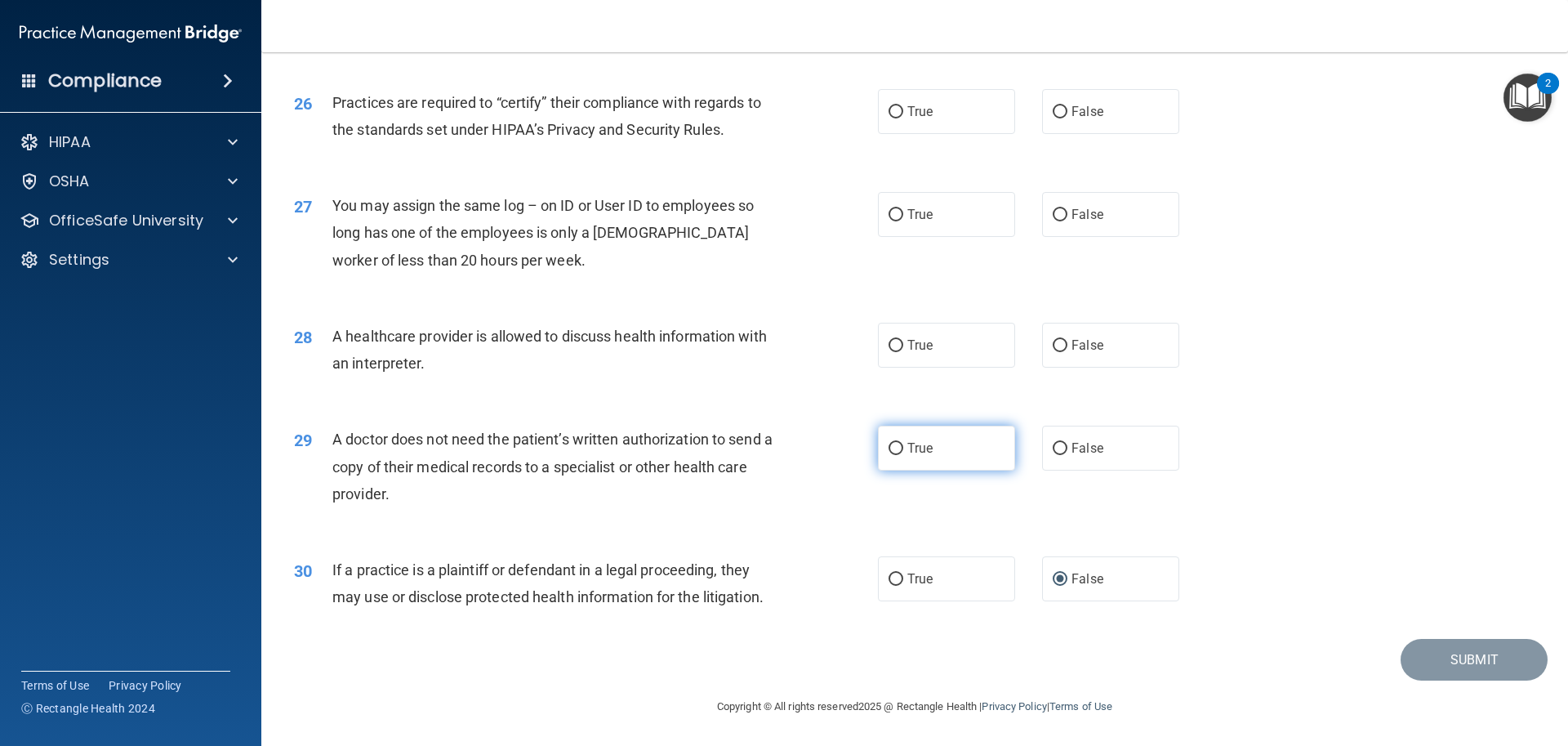
click at [889, 444] on input "True" at bounding box center [896, 449] width 15 height 12
radio input "true"
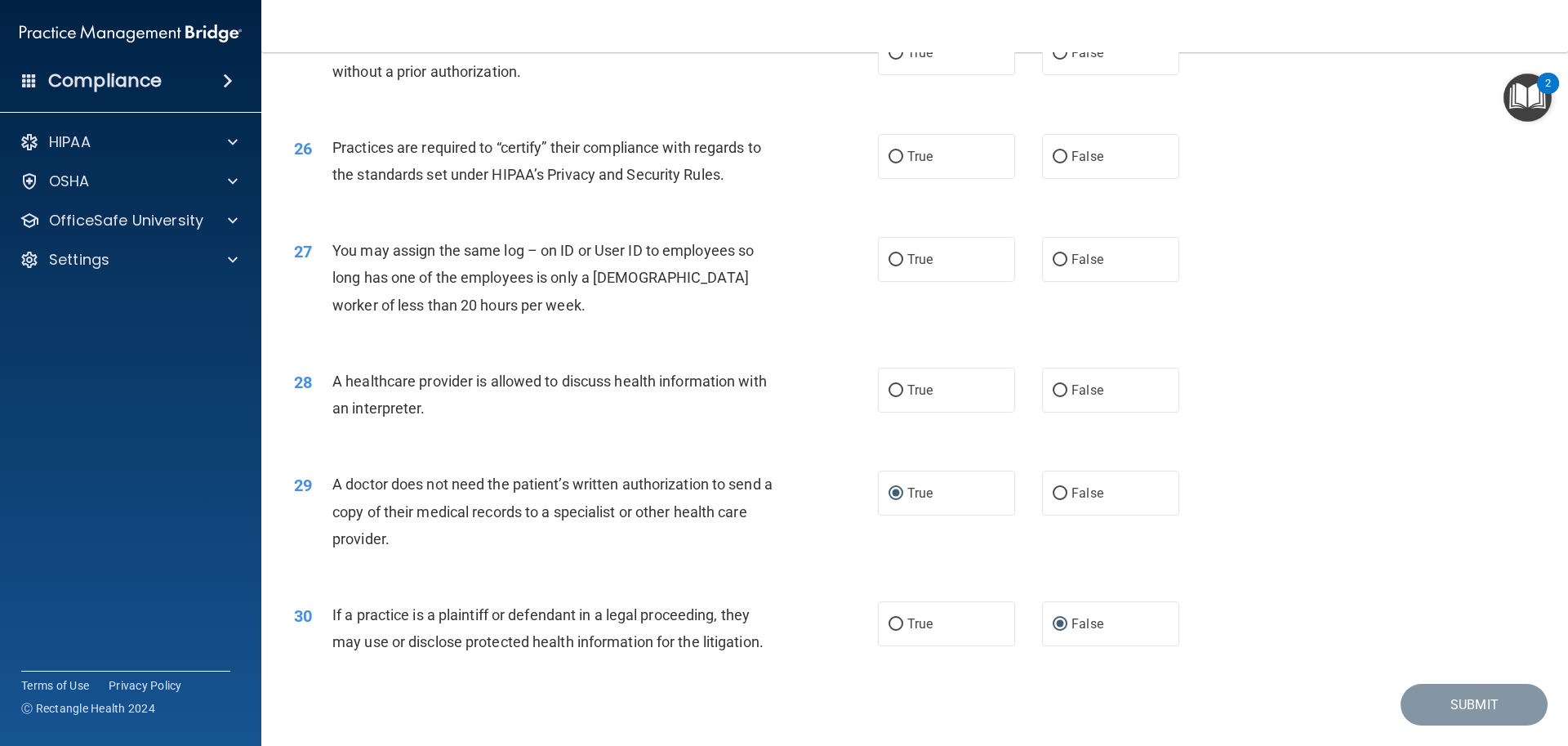
scroll to position [2975, 0]
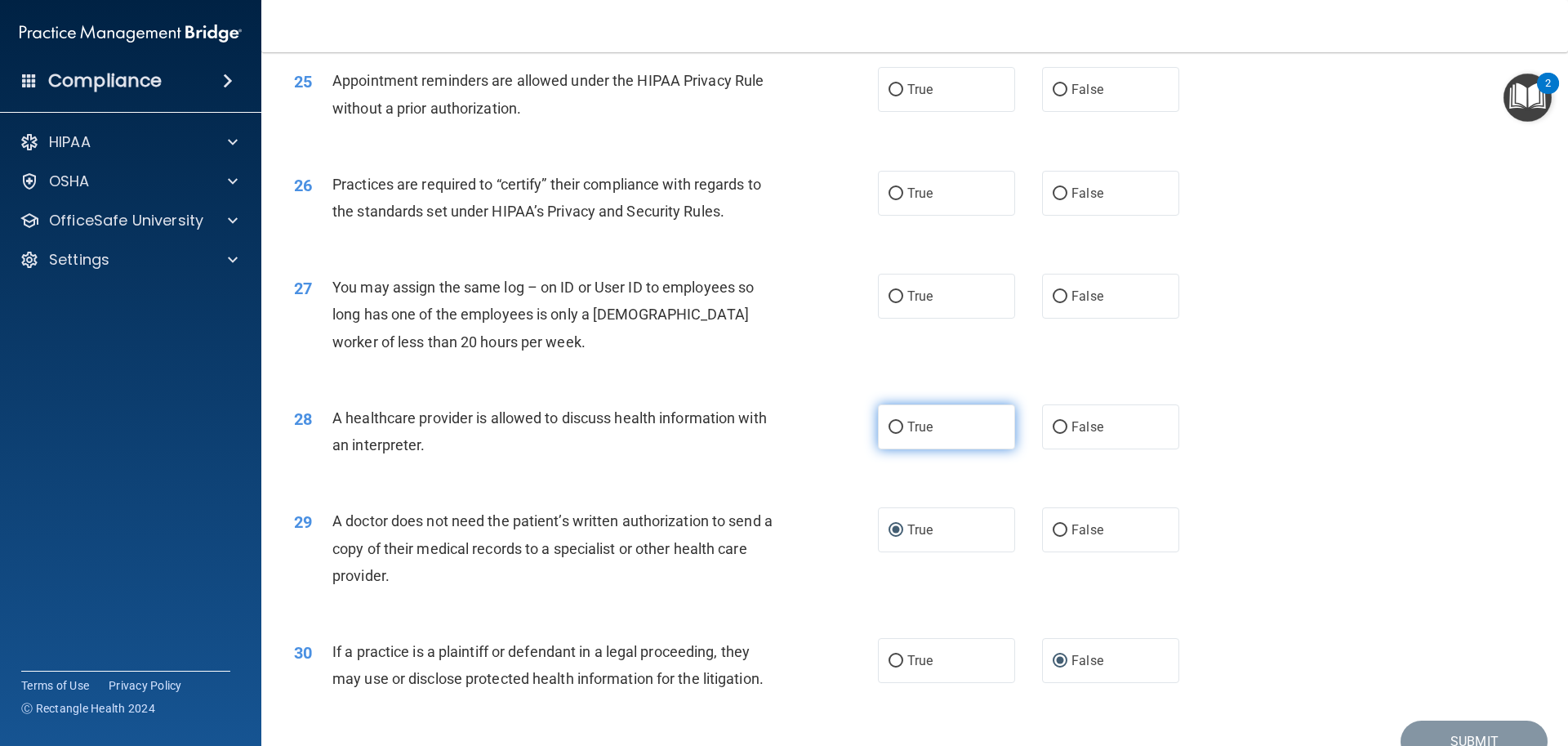
click at [889, 424] on input "True" at bounding box center [896, 428] width 15 height 12
radio input "true"
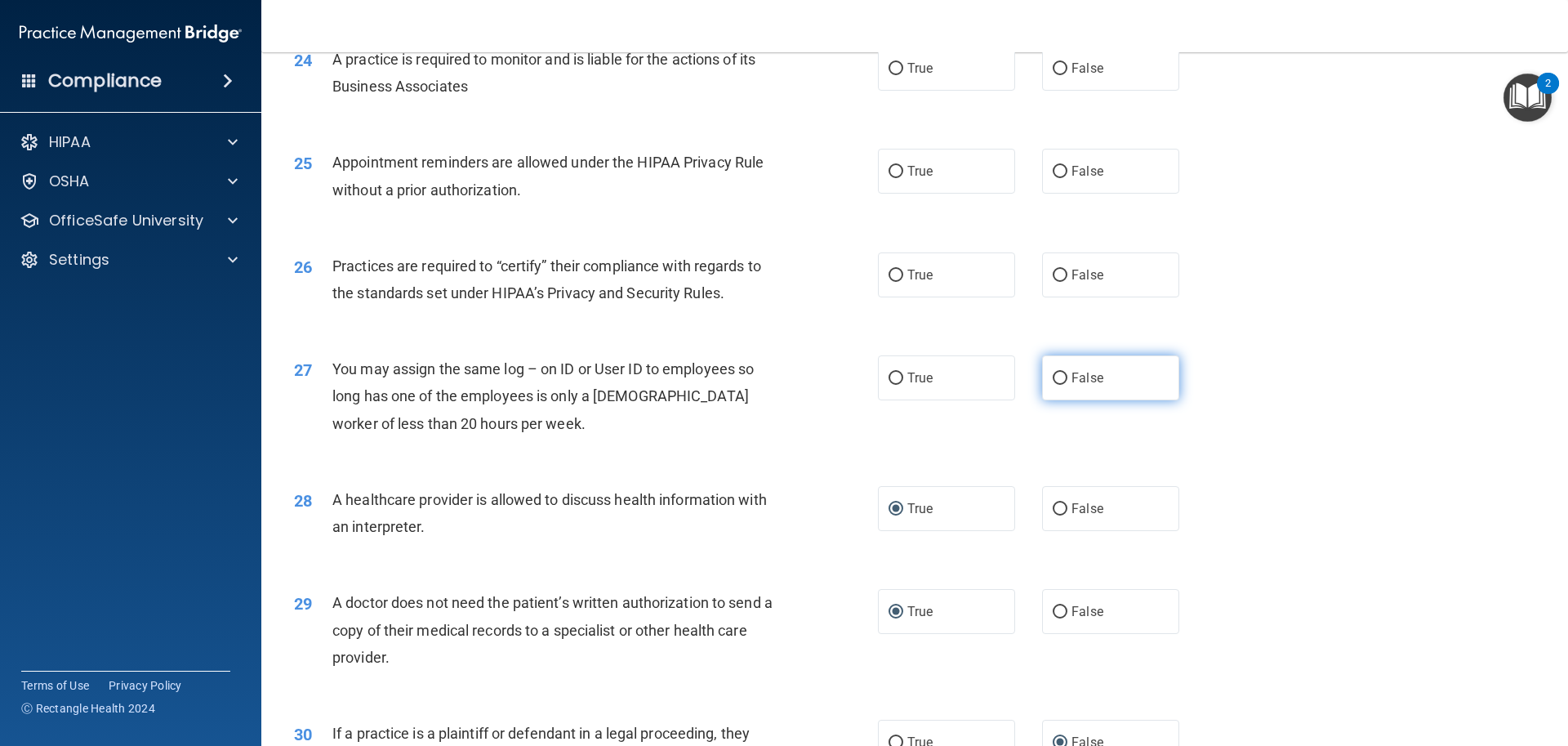
click at [1052, 382] on input "False" at bounding box center [1060, 378] width 15 height 12
radio input "true"
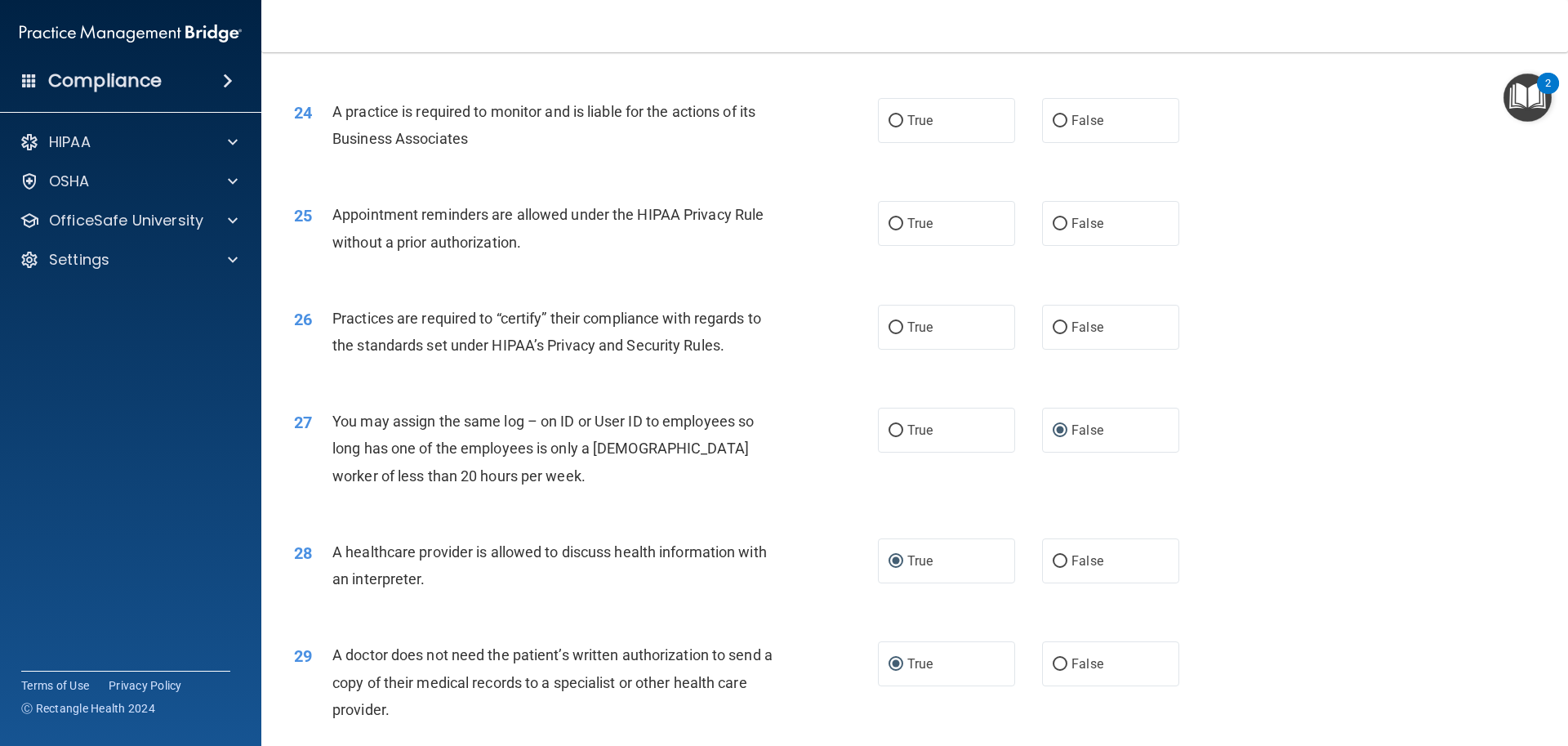
scroll to position [2811, 0]
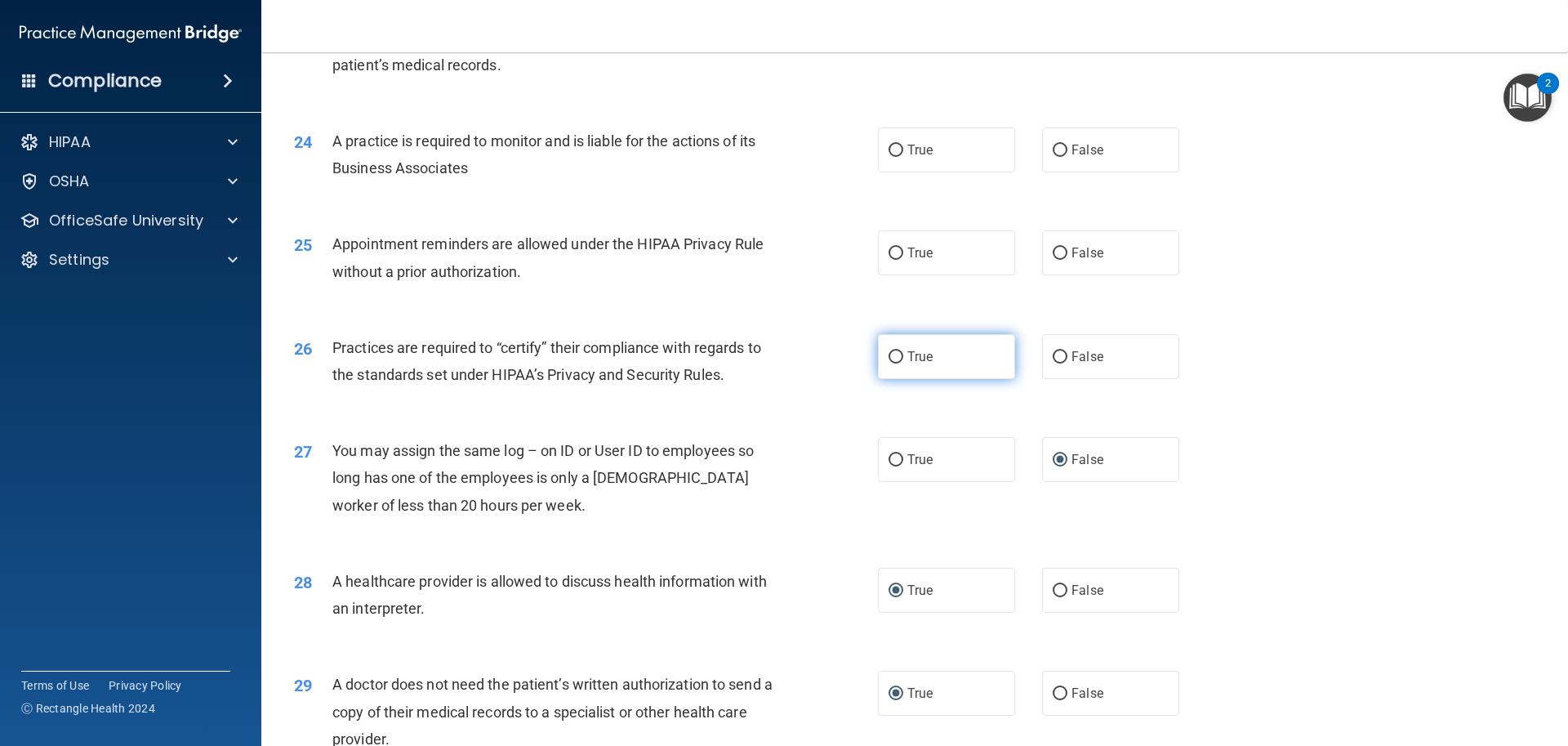
click at [888, 375] on label "True" at bounding box center [946, 356] width 137 height 45
click at [889, 363] on input "True" at bounding box center [896, 357] width 15 height 12
radio input "true"
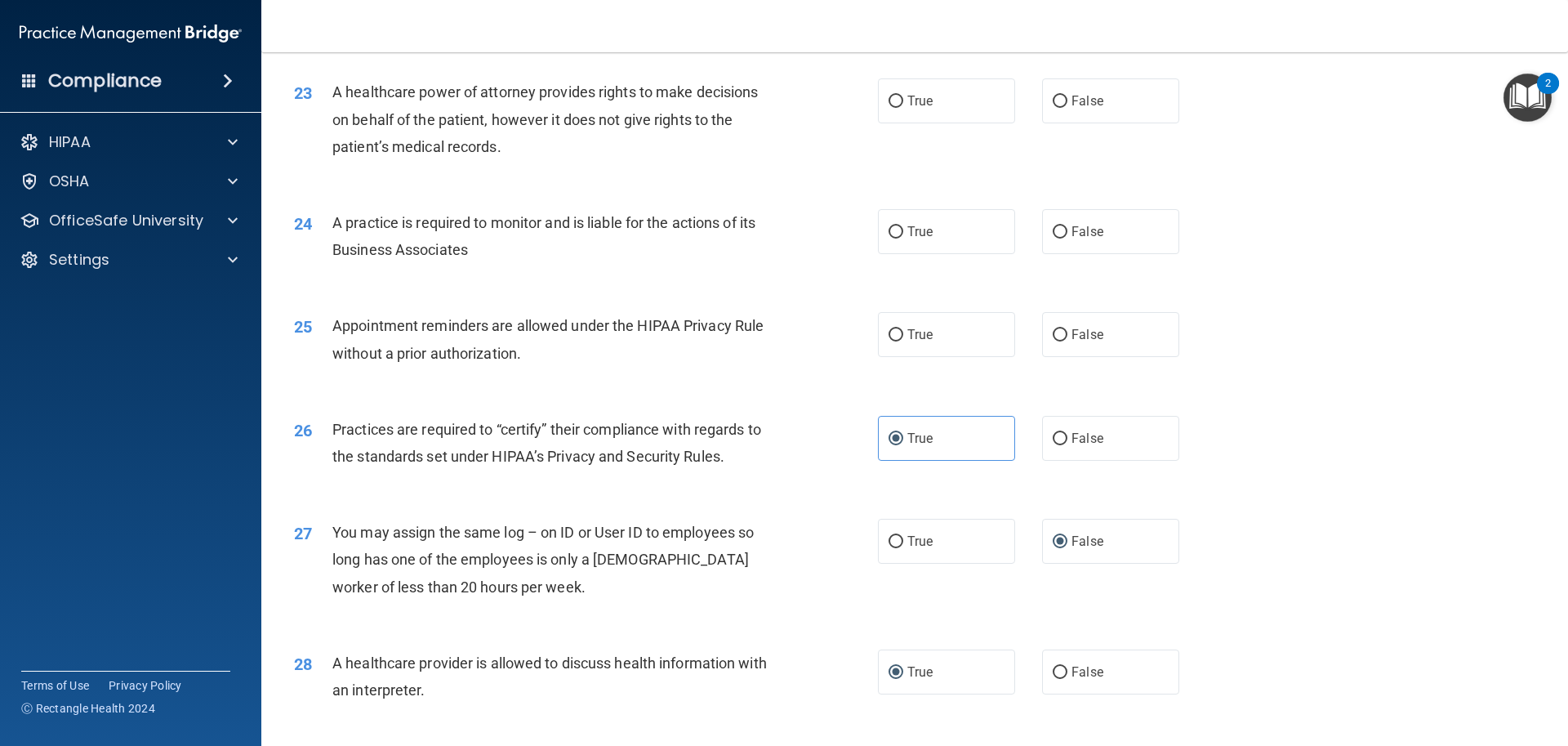
scroll to position [2648, 0]
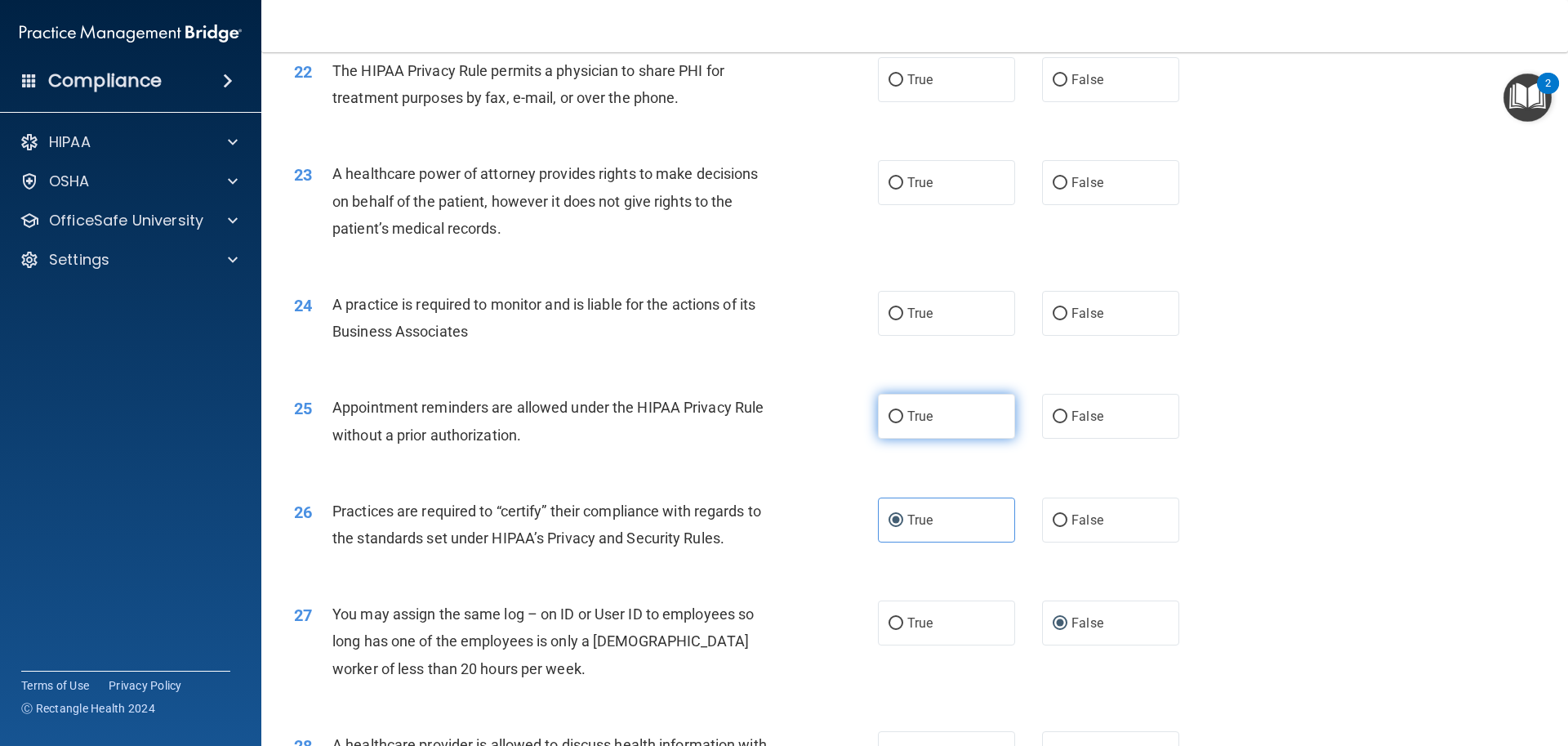
click at [898, 413] on label "True" at bounding box center [946, 416] width 137 height 45
click at [898, 413] on input "True" at bounding box center [896, 417] width 15 height 12
radio input "true"
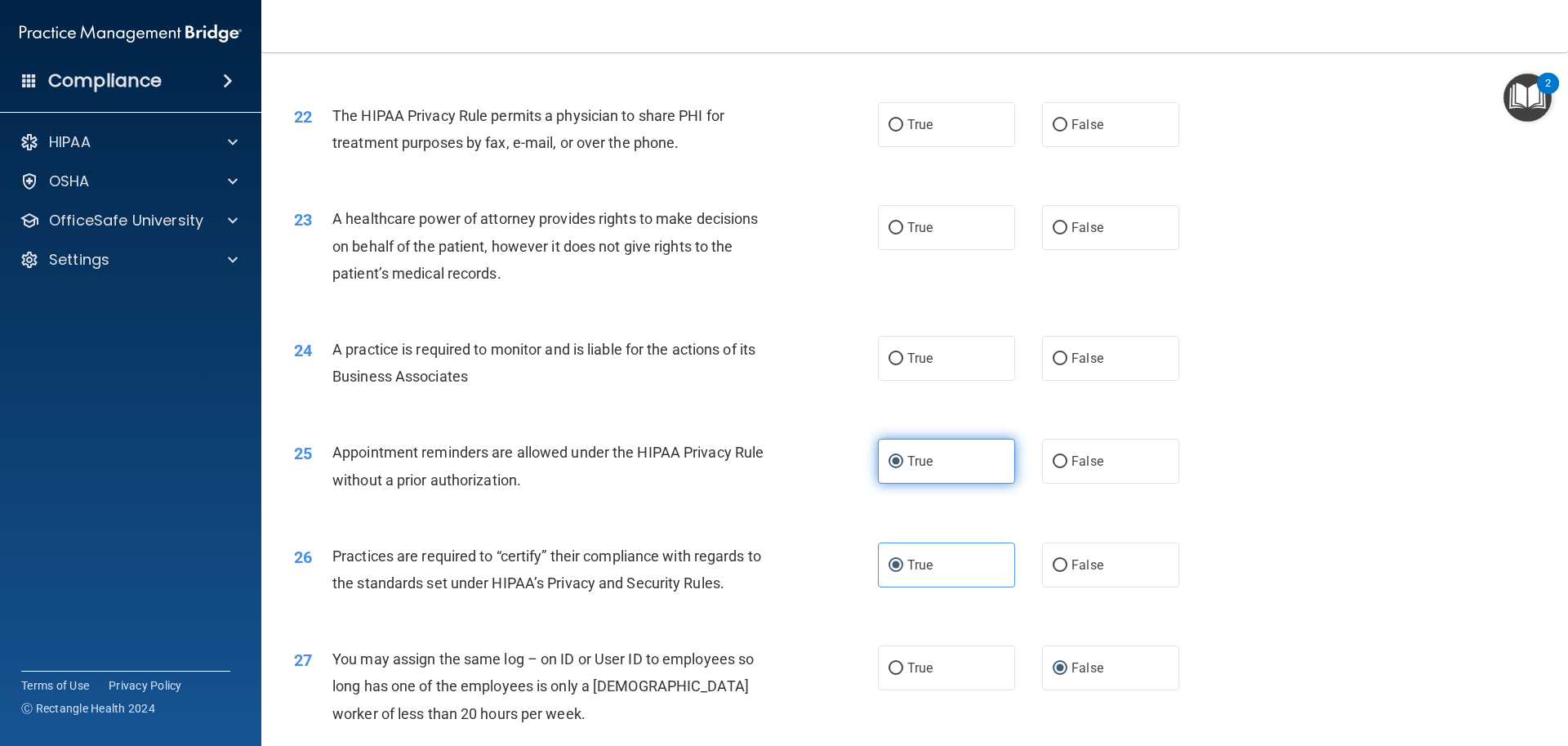
scroll to position [2567, 0]
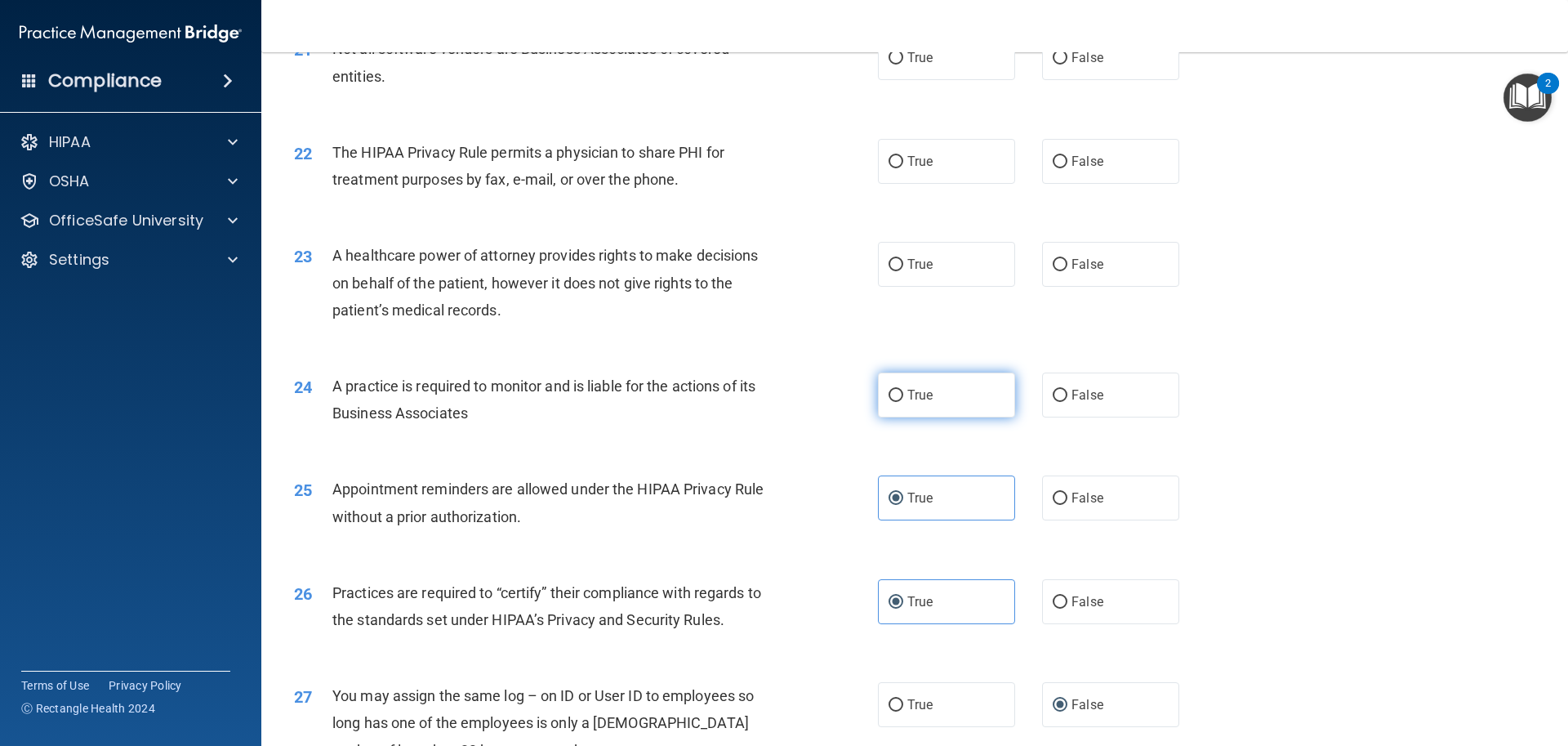
click at [878, 392] on label "True" at bounding box center [946, 394] width 137 height 45
click at [889, 392] on input "True" at bounding box center [896, 396] width 15 height 12
radio input "true"
click at [1059, 399] on input "False" at bounding box center [1060, 396] width 15 height 12
radio input "true"
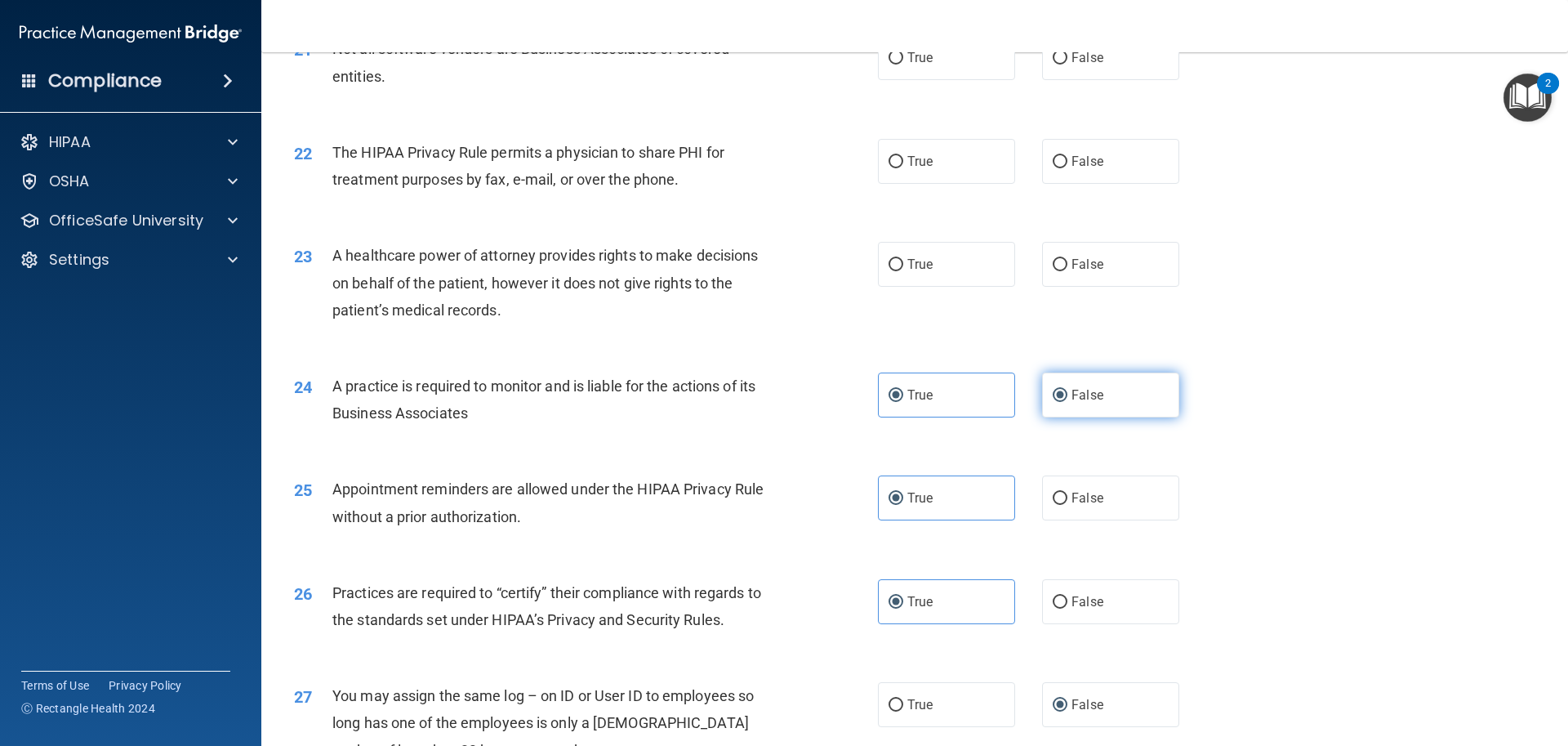
radio input "false"
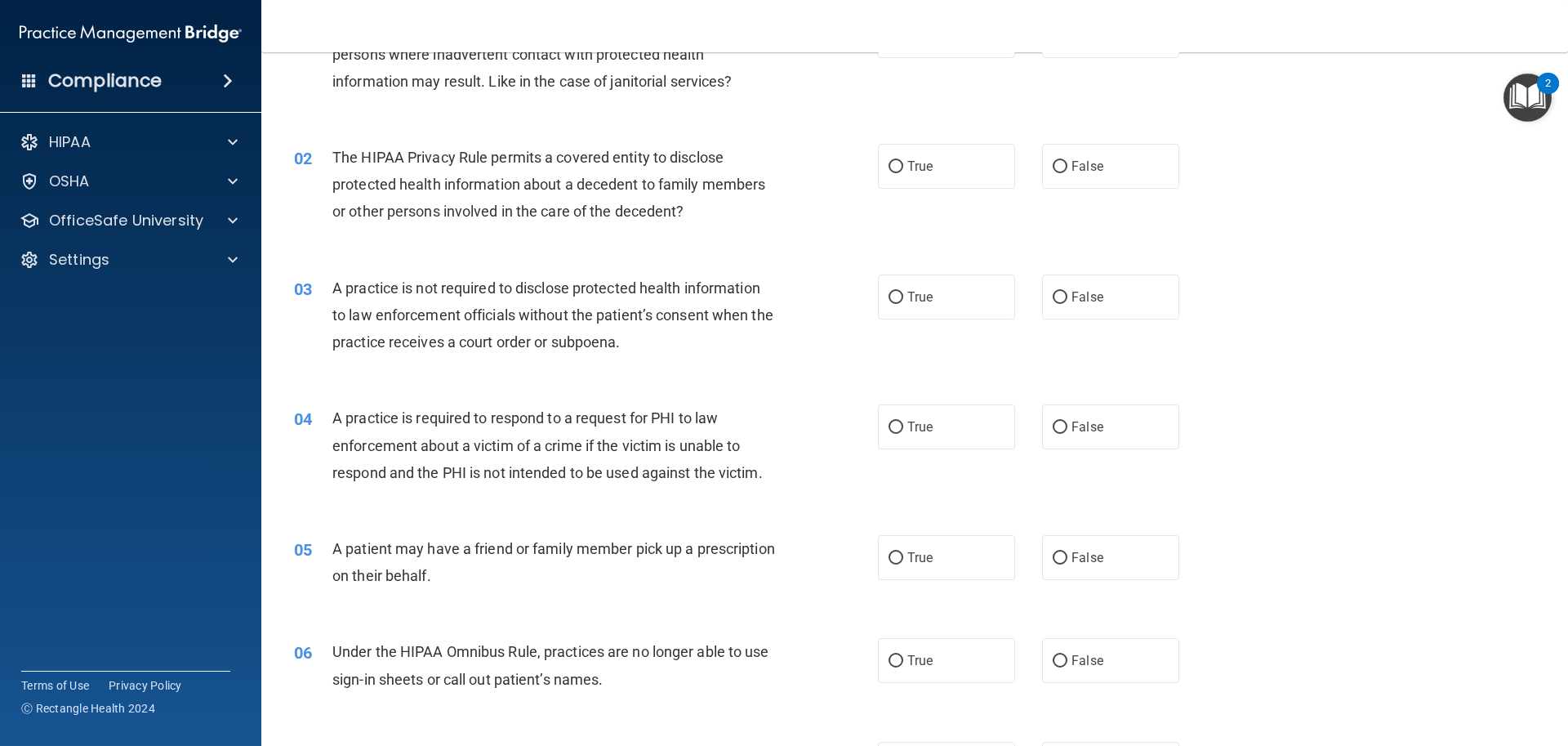
scroll to position [0, 0]
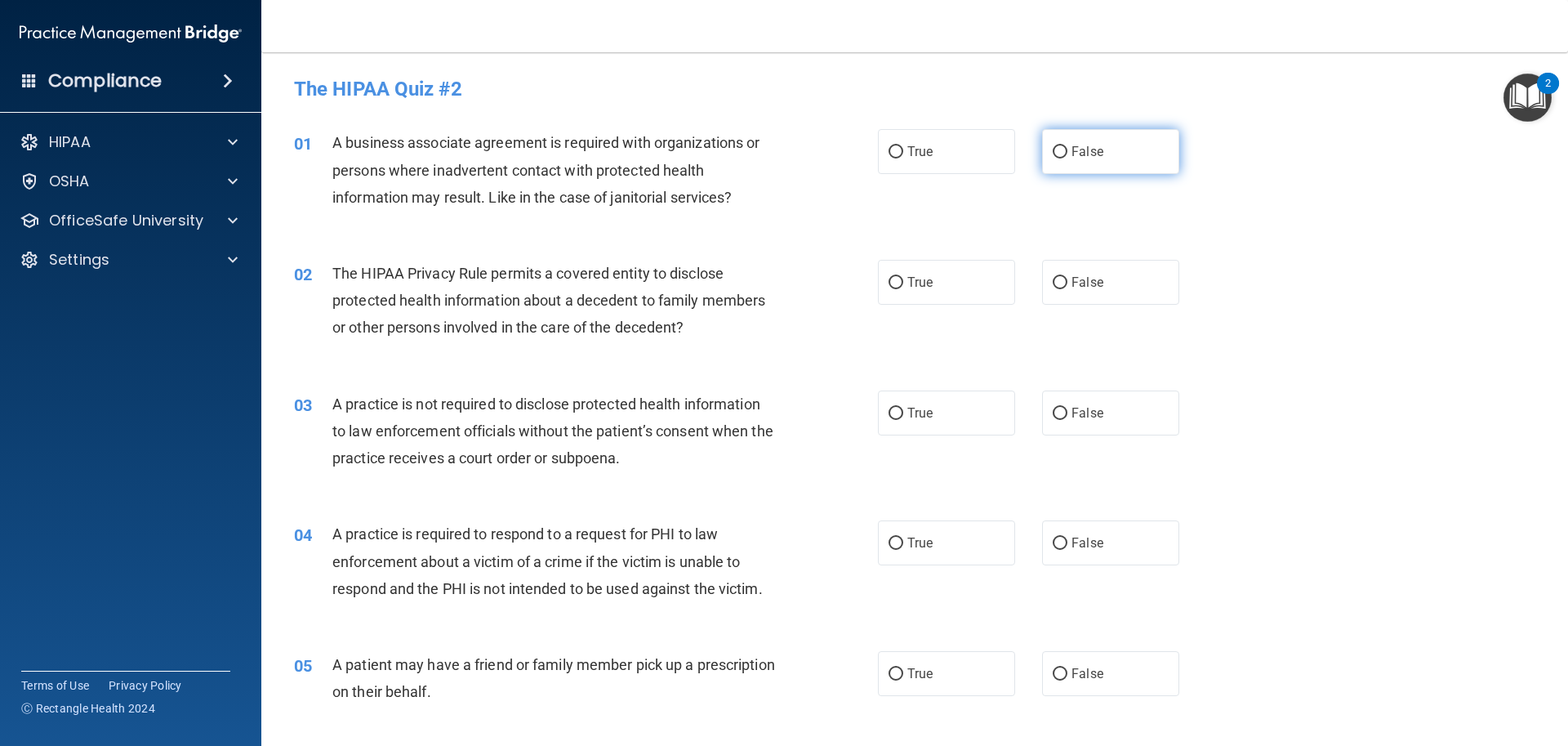
click at [1057, 152] on input "False" at bounding box center [1060, 152] width 15 height 12
radio input "true"
click at [897, 149] on label "True" at bounding box center [946, 152] width 137 height 45
click at [897, 149] on input "True" at bounding box center [896, 152] width 15 height 12
radio input "true"
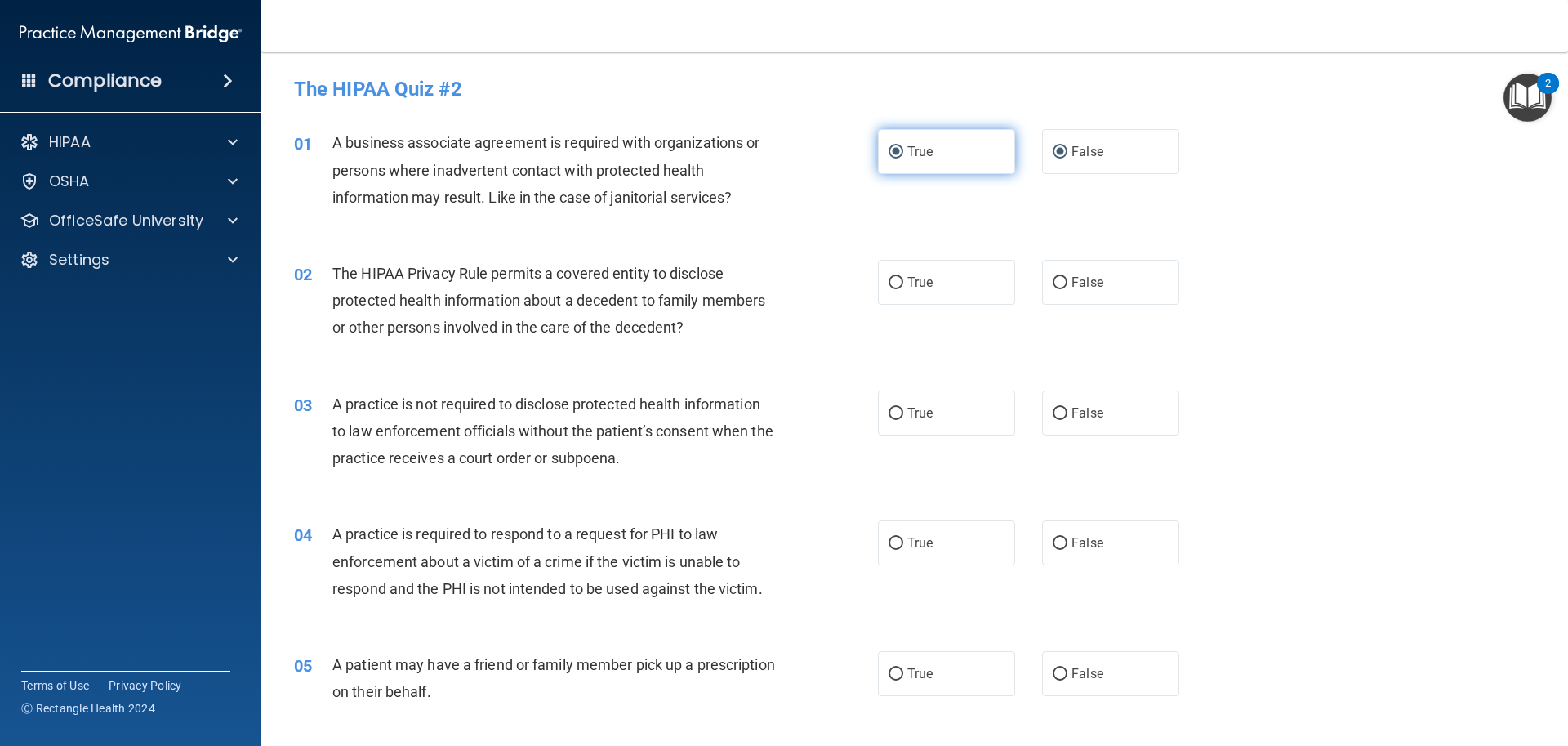
radio input "false"
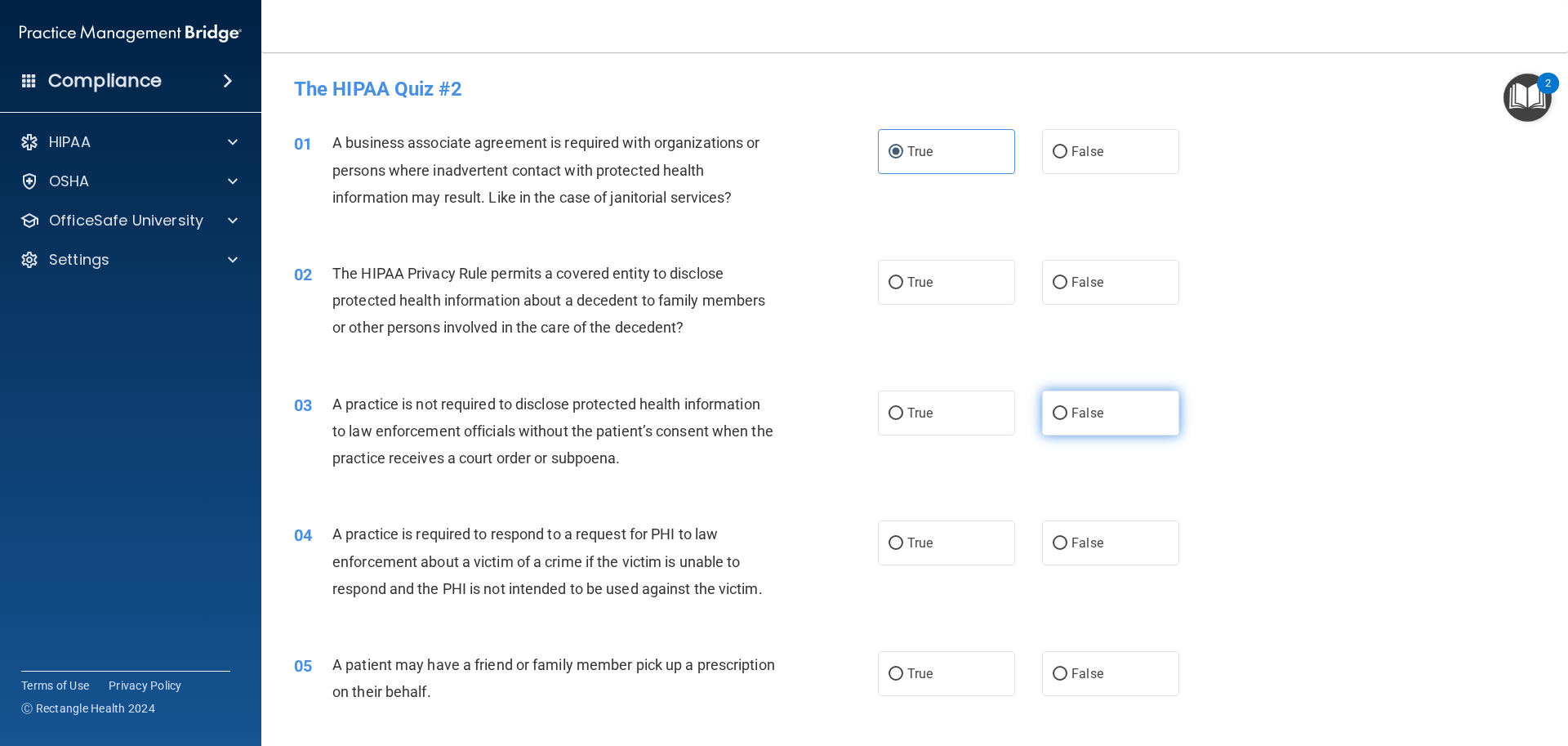
click at [1054, 408] on input "False" at bounding box center [1060, 414] width 15 height 12
radio input "true"
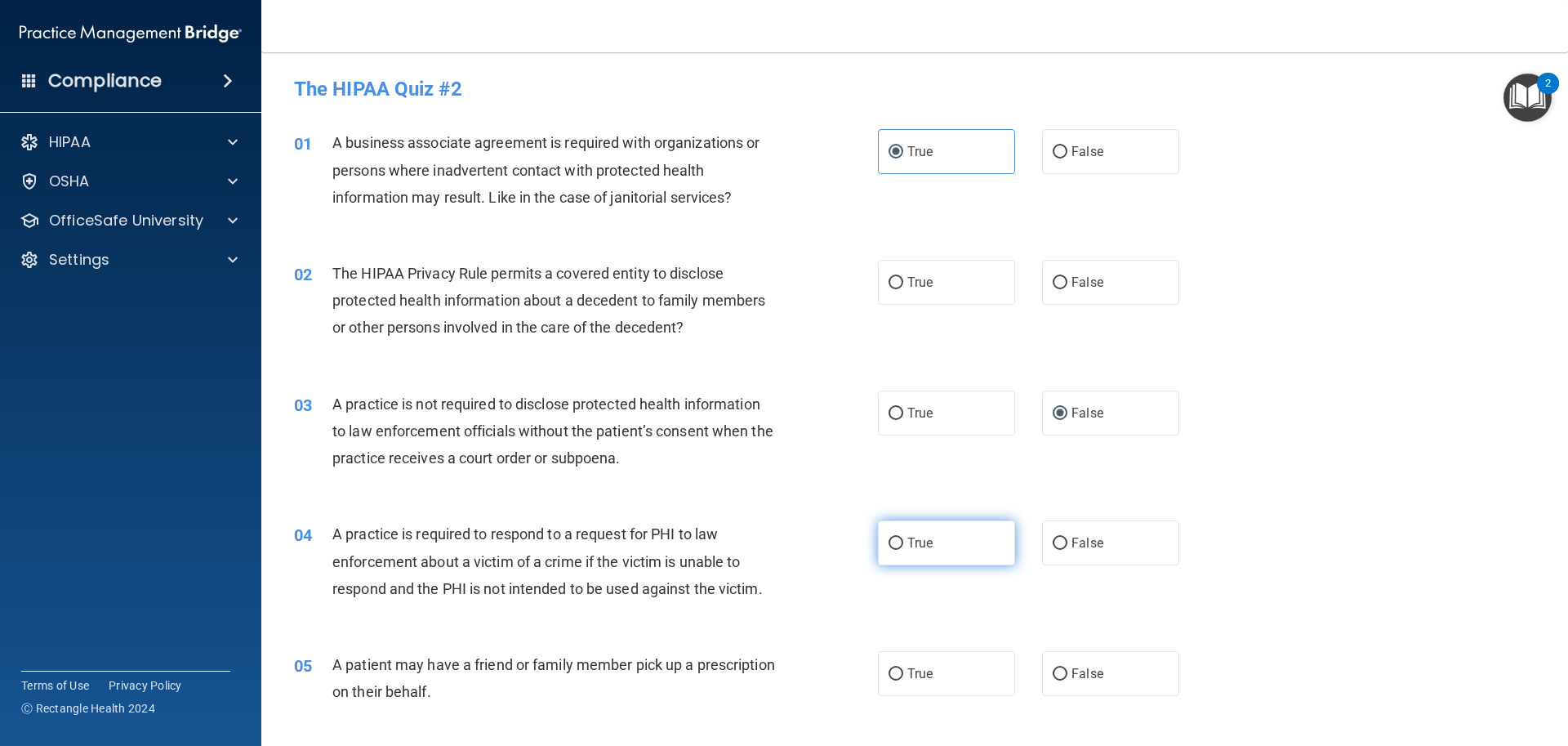
drag, startPoint x: 895, startPoint y: 544, endPoint x: 890, endPoint y: 564, distance: 20.6
click at [893, 549] on input "True" at bounding box center [896, 544] width 15 height 12
radio input "true"
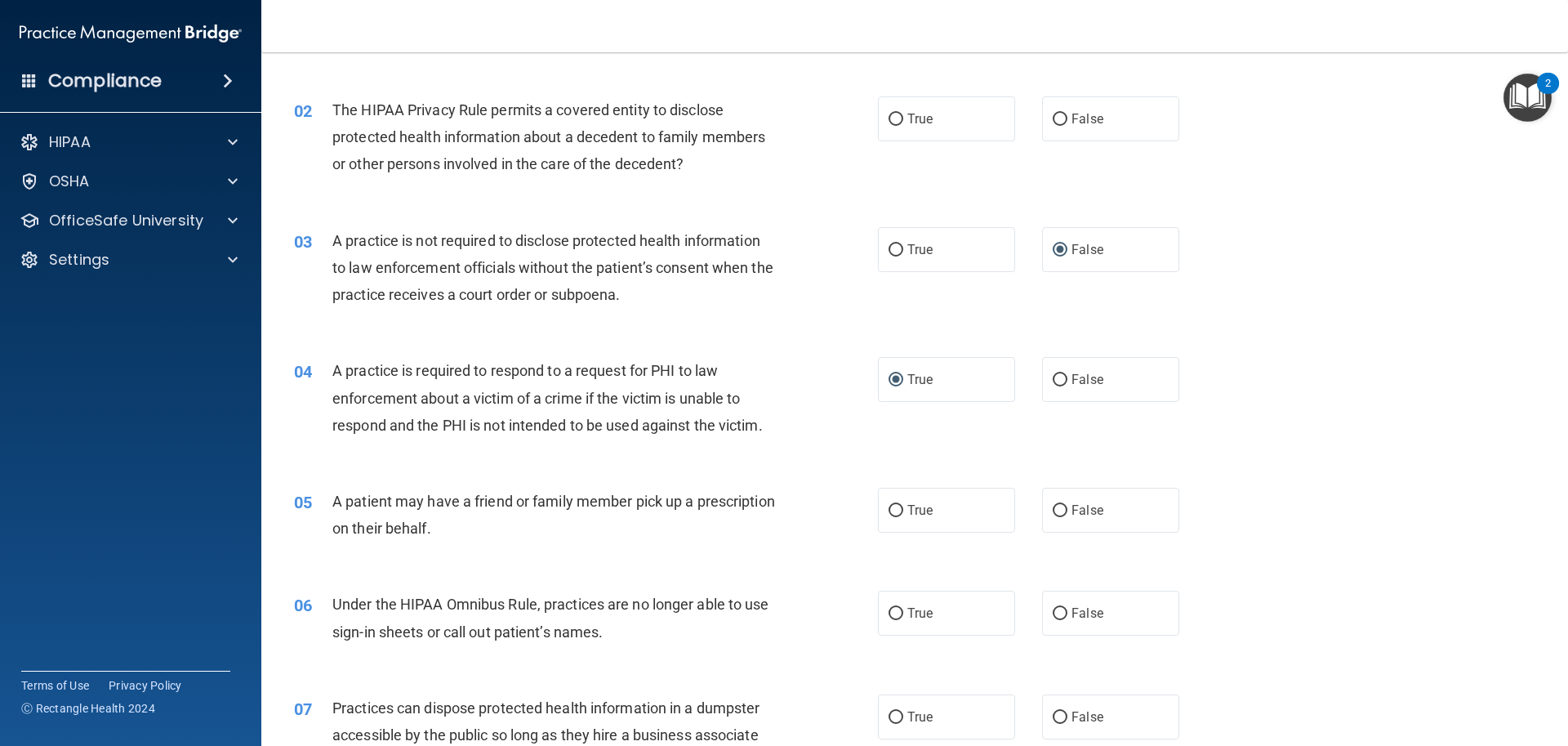
scroll to position [82, 0]
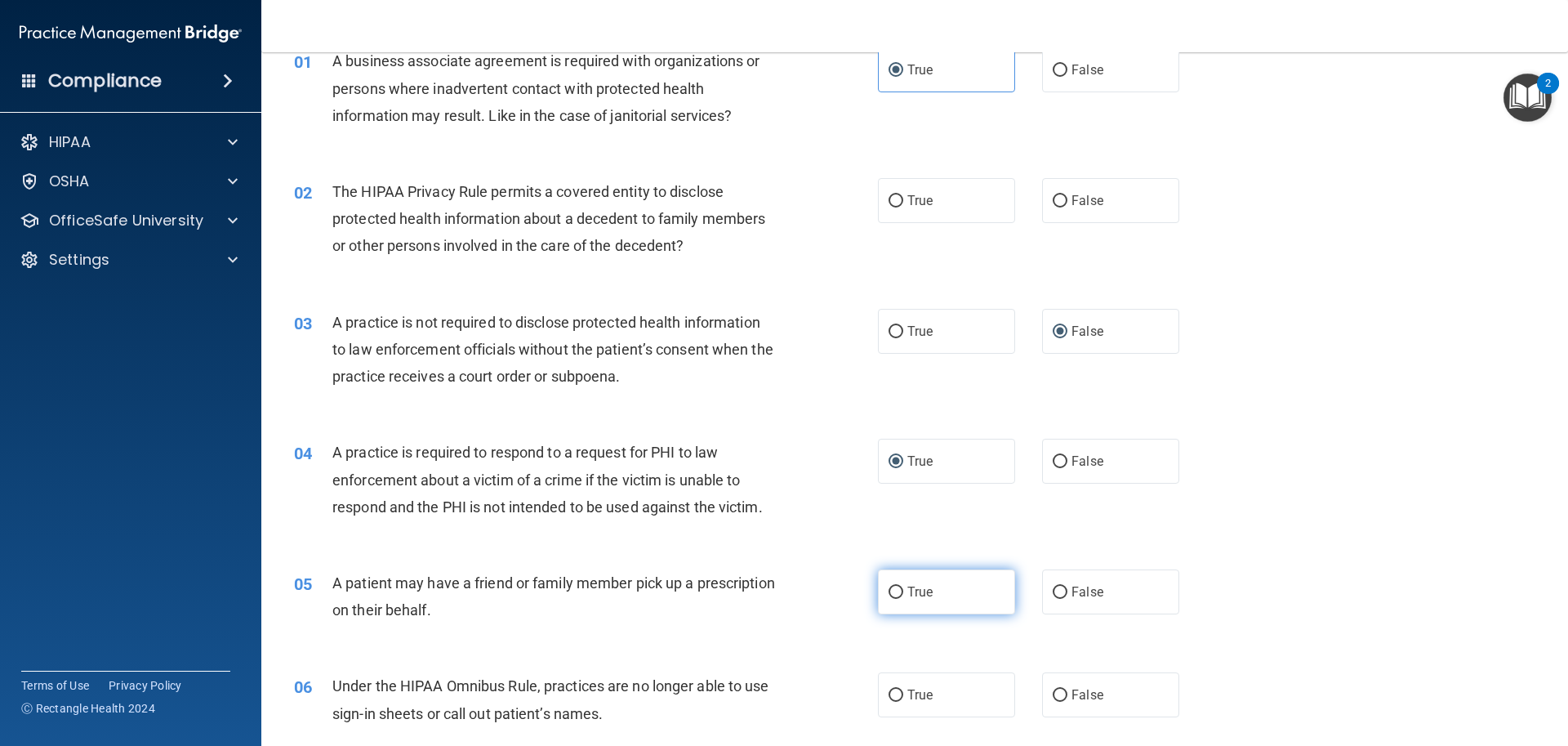
click at [881, 586] on label "True" at bounding box center [946, 592] width 137 height 45
click at [889, 587] on input "True" at bounding box center [896, 593] width 15 height 12
radio input "true"
click at [894, 199] on input "True" at bounding box center [896, 201] width 15 height 12
radio input "true"
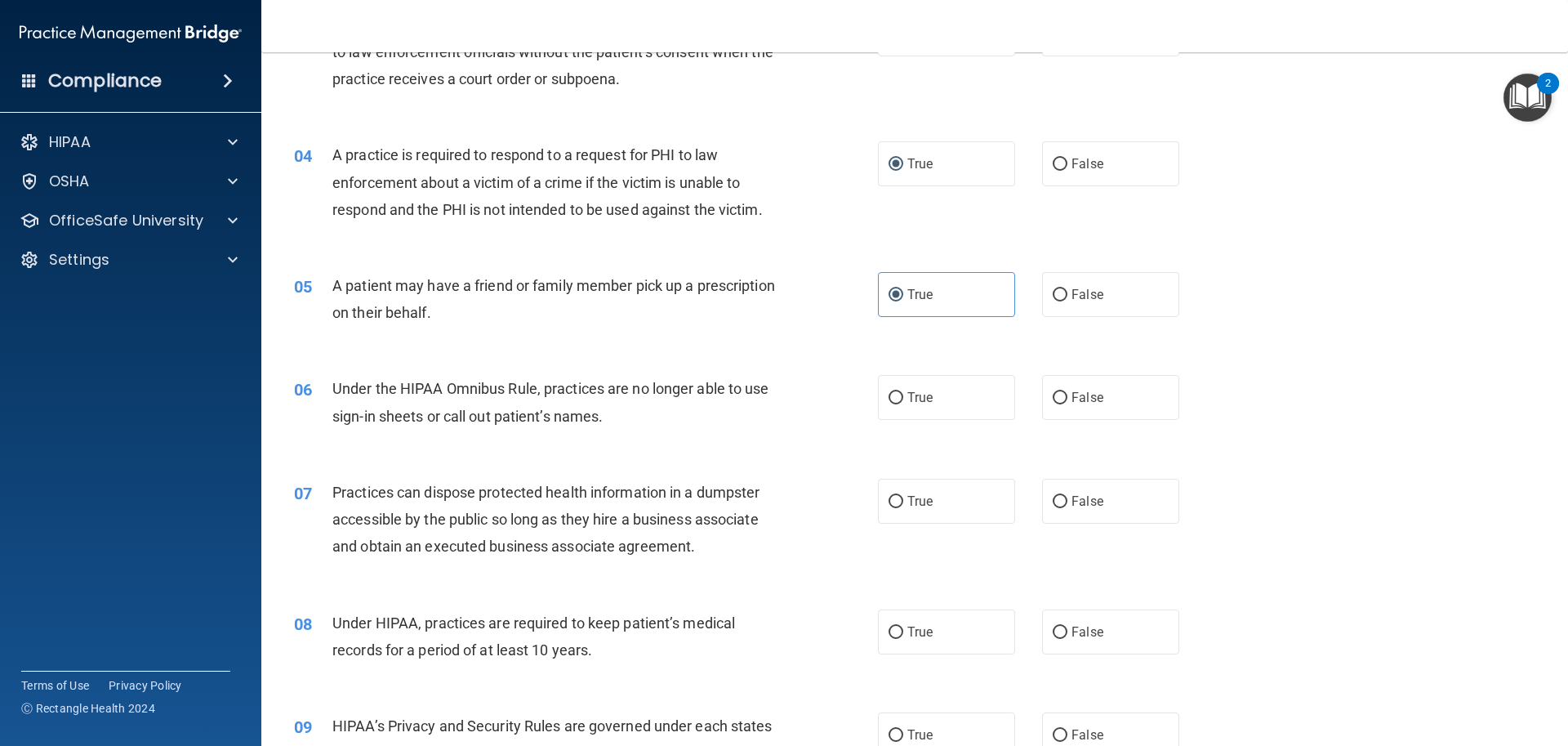
scroll to position [408, 0]
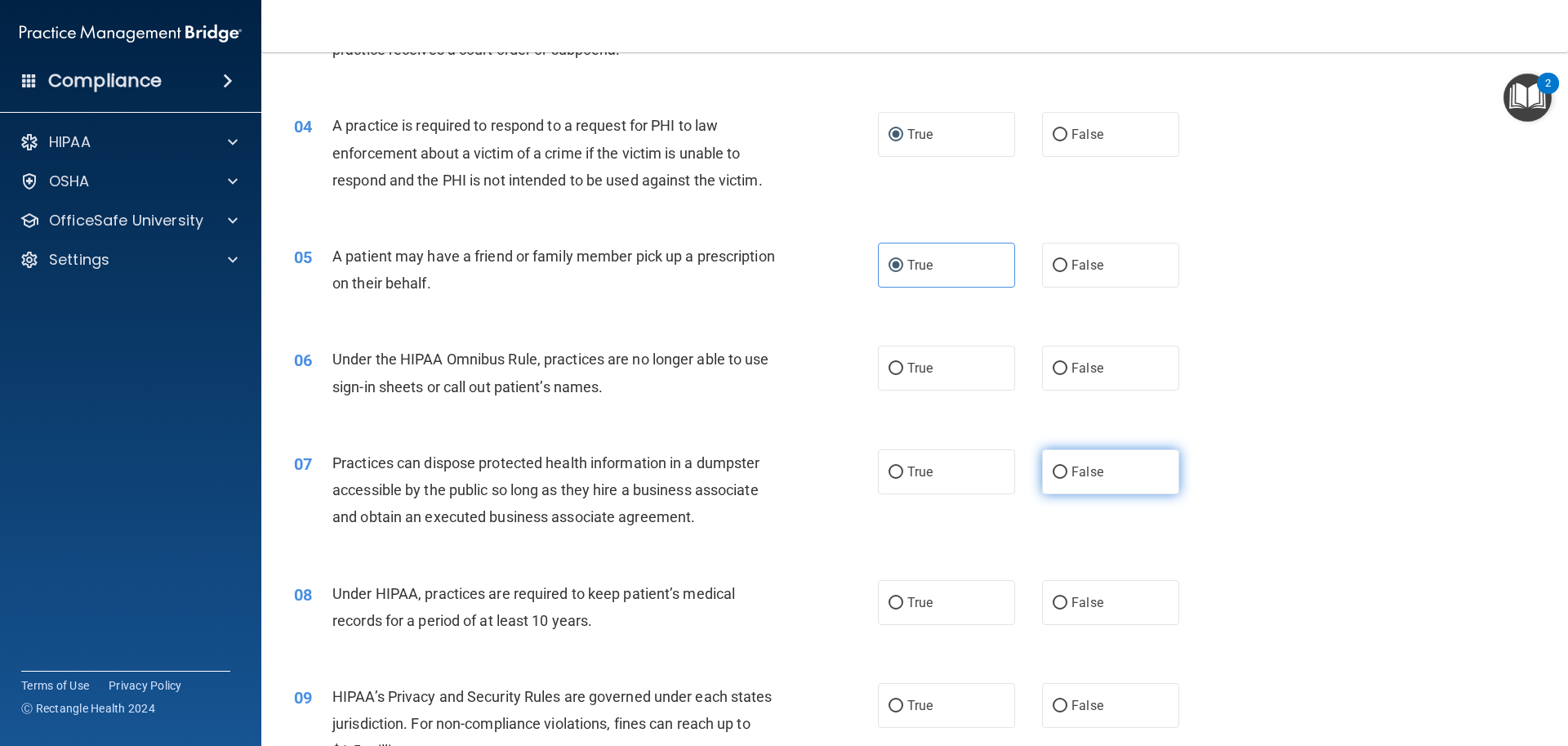
click at [1052, 466] on input "False" at bounding box center [1060, 472] width 15 height 12
radio input "true"
click at [1052, 374] on input "False" at bounding box center [1060, 369] width 15 height 12
radio input "true"
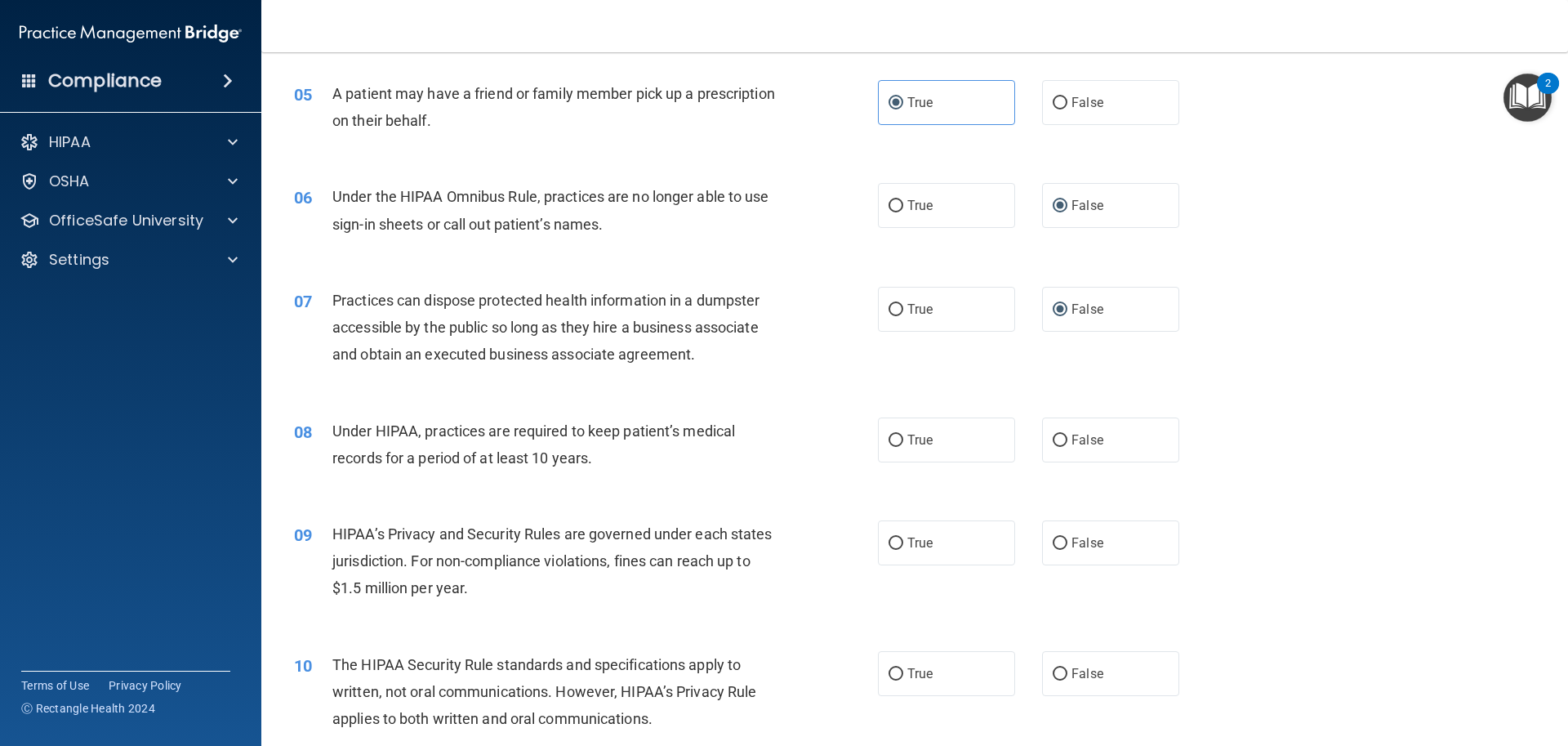
scroll to position [571, 0]
click at [1063, 434] on label "False" at bounding box center [1110, 439] width 137 height 45
click at [1063, 434] on input "False" at bounding box center [1060, 440] width 15 height 12
radio input "true"
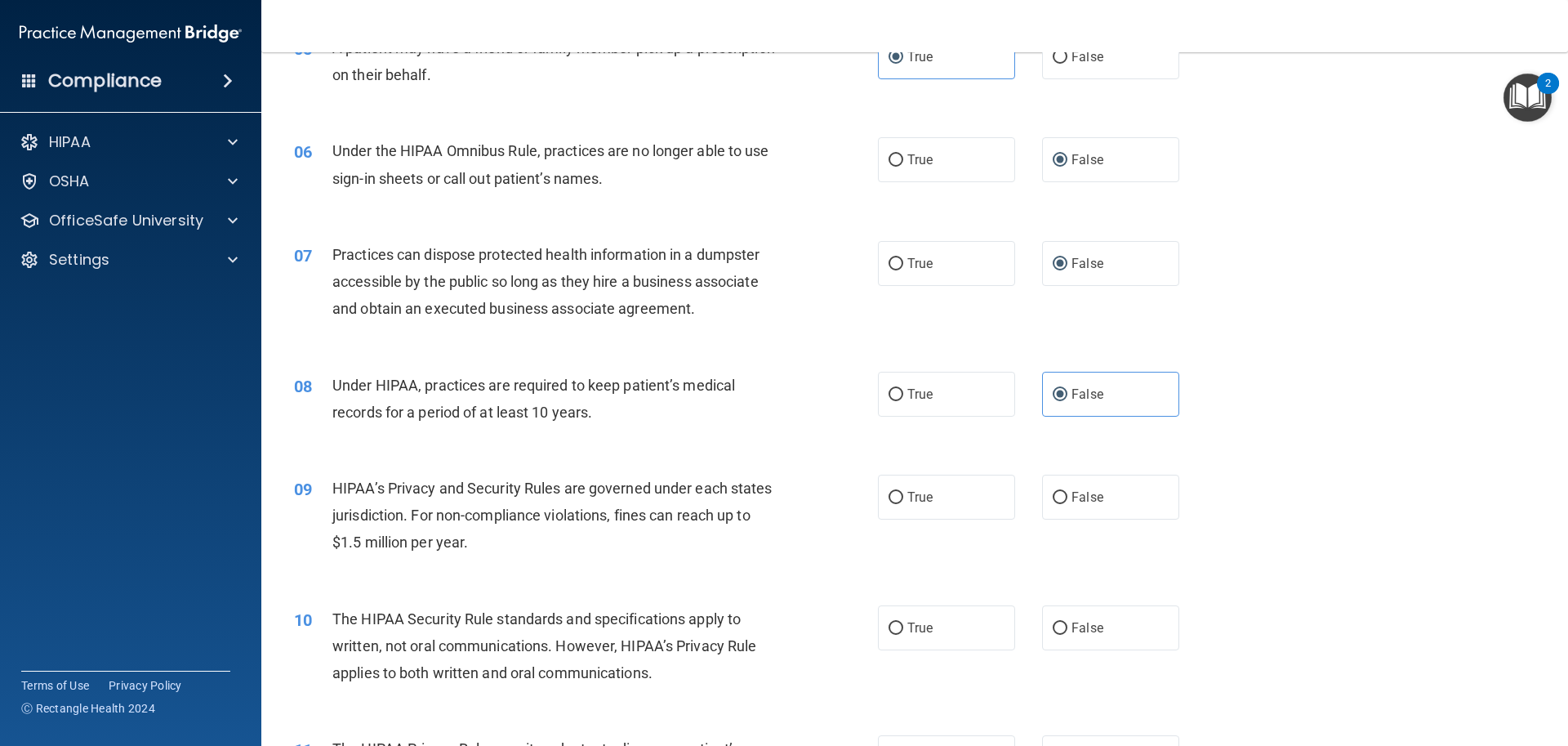
scroll to position [654, 0]
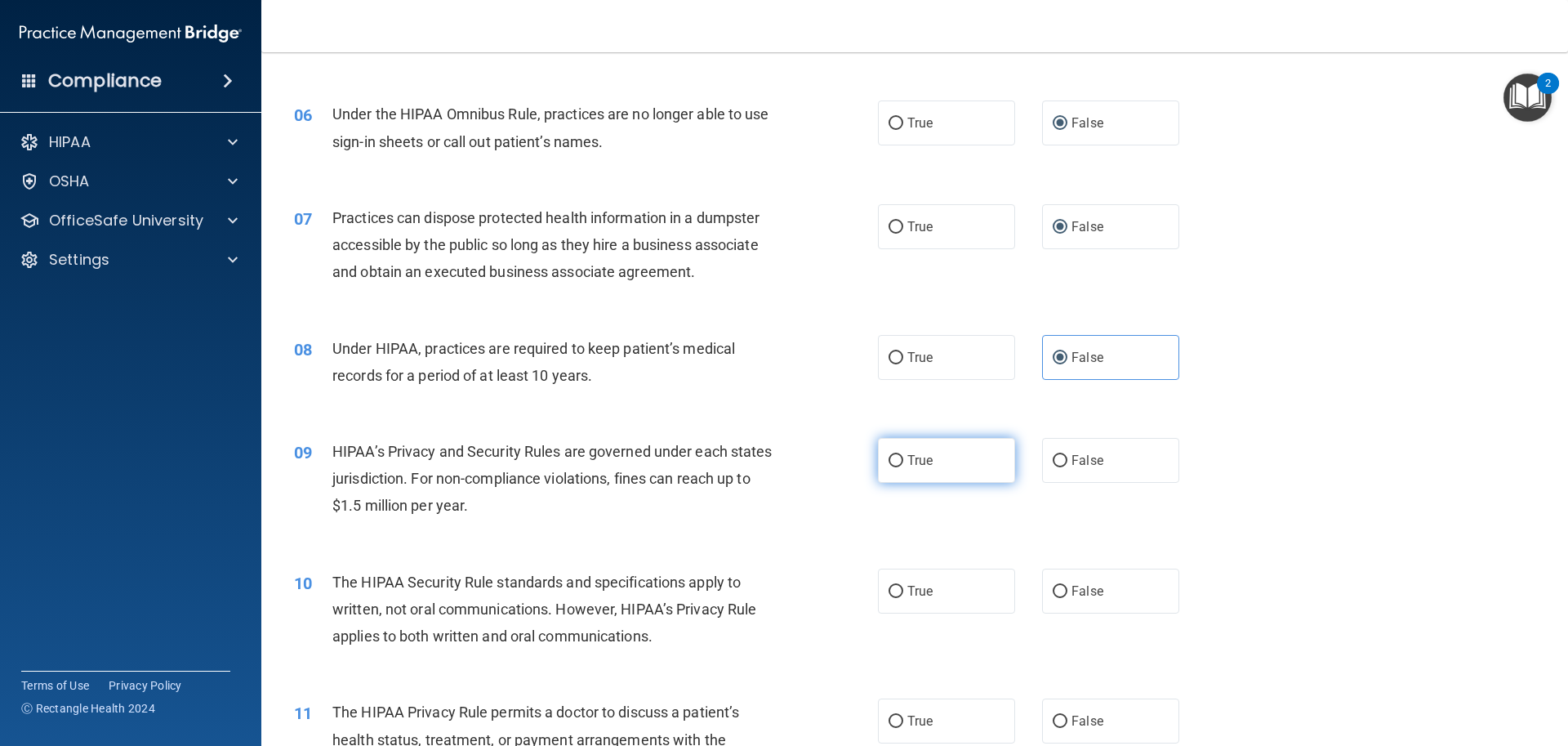
click at [889, 455] on input "True" at bounding box center [896, 462] width 15 height 12
radio input "true"
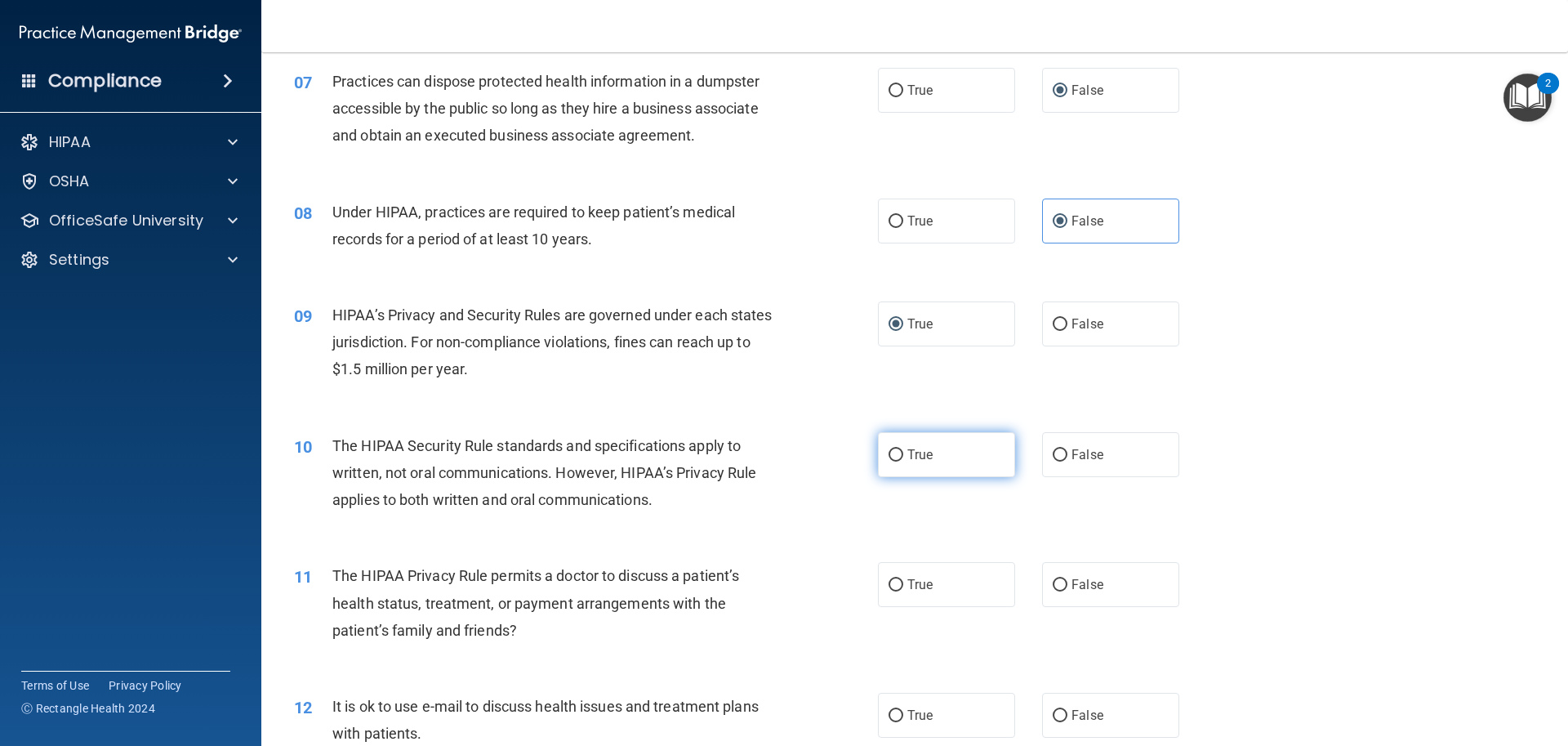
scroll to position [817, 0]
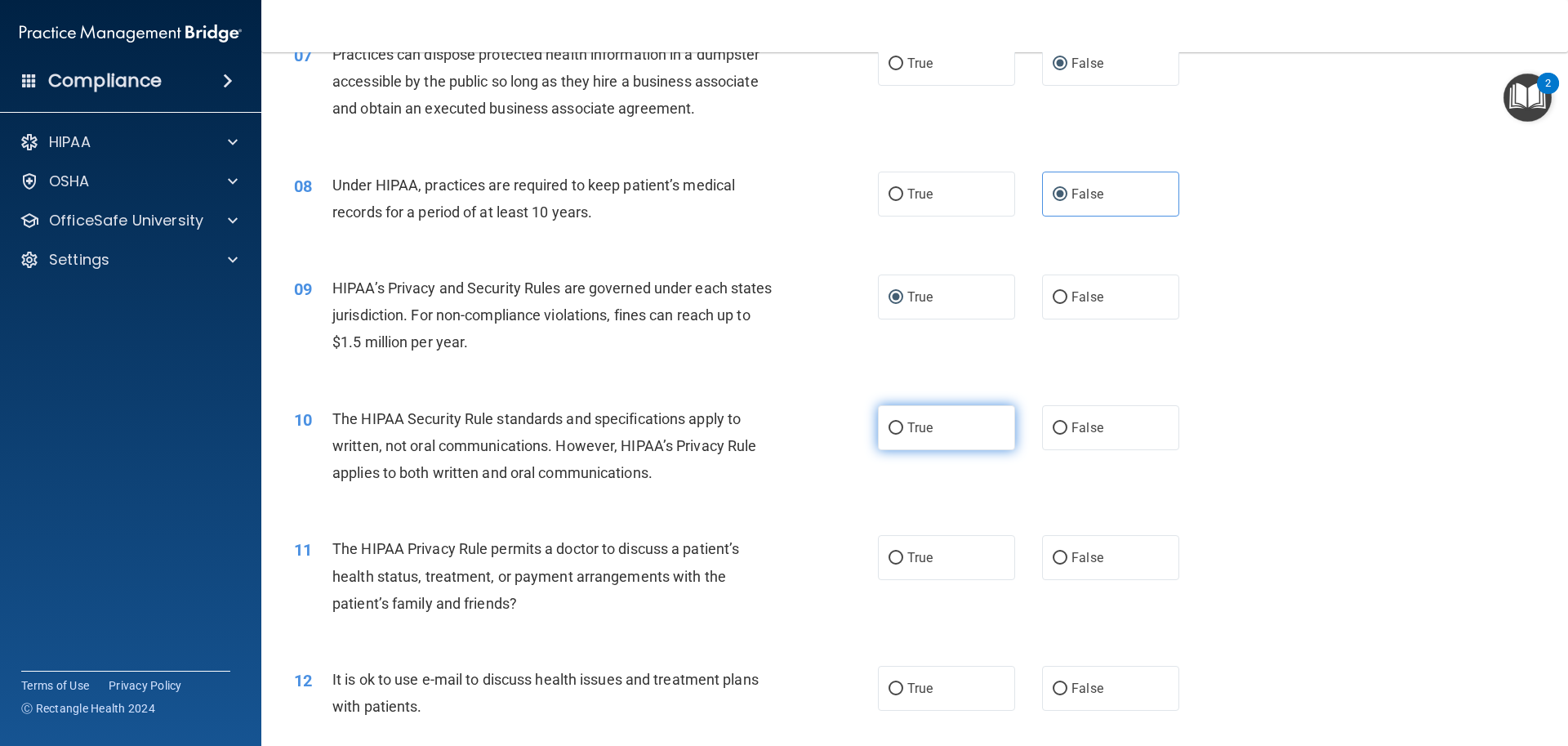
click at [889, 424] on input "True" at bounding box center [896, 429] width 15 height 12
radio input "true"
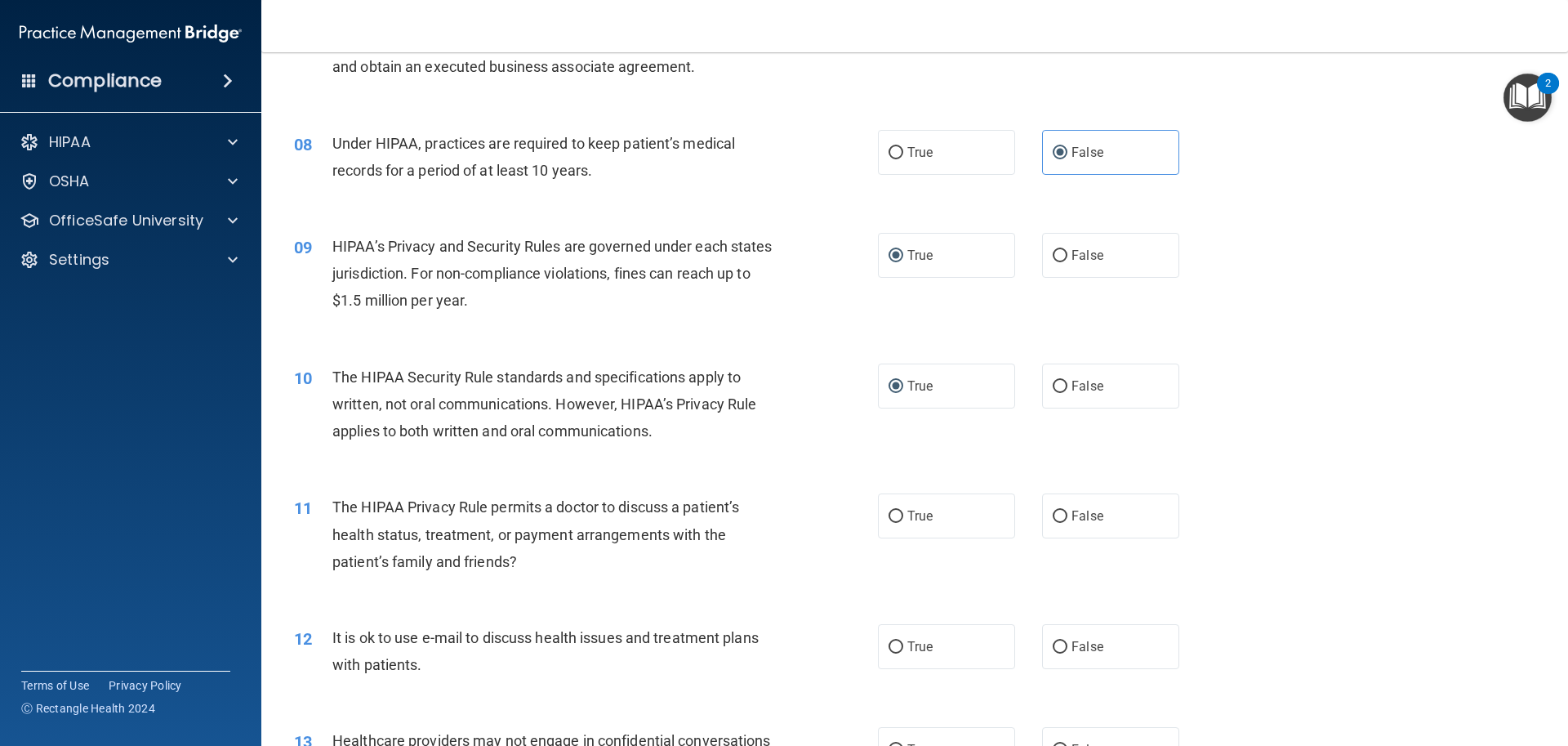
scroll to position [898, 0]
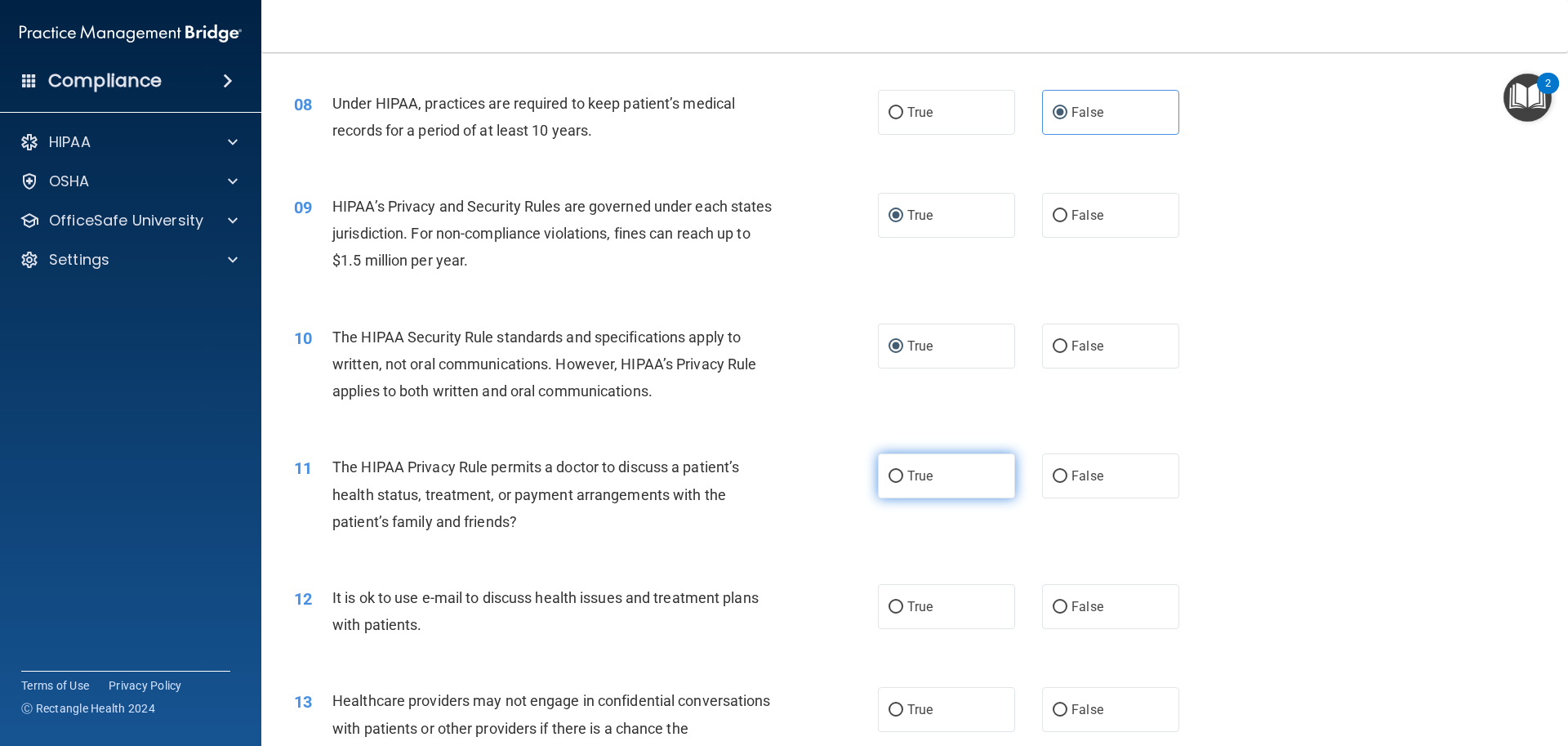
click at [889, 482] on input "True" at bounding box center [896, 477] width 15 height 12
radio input "true"
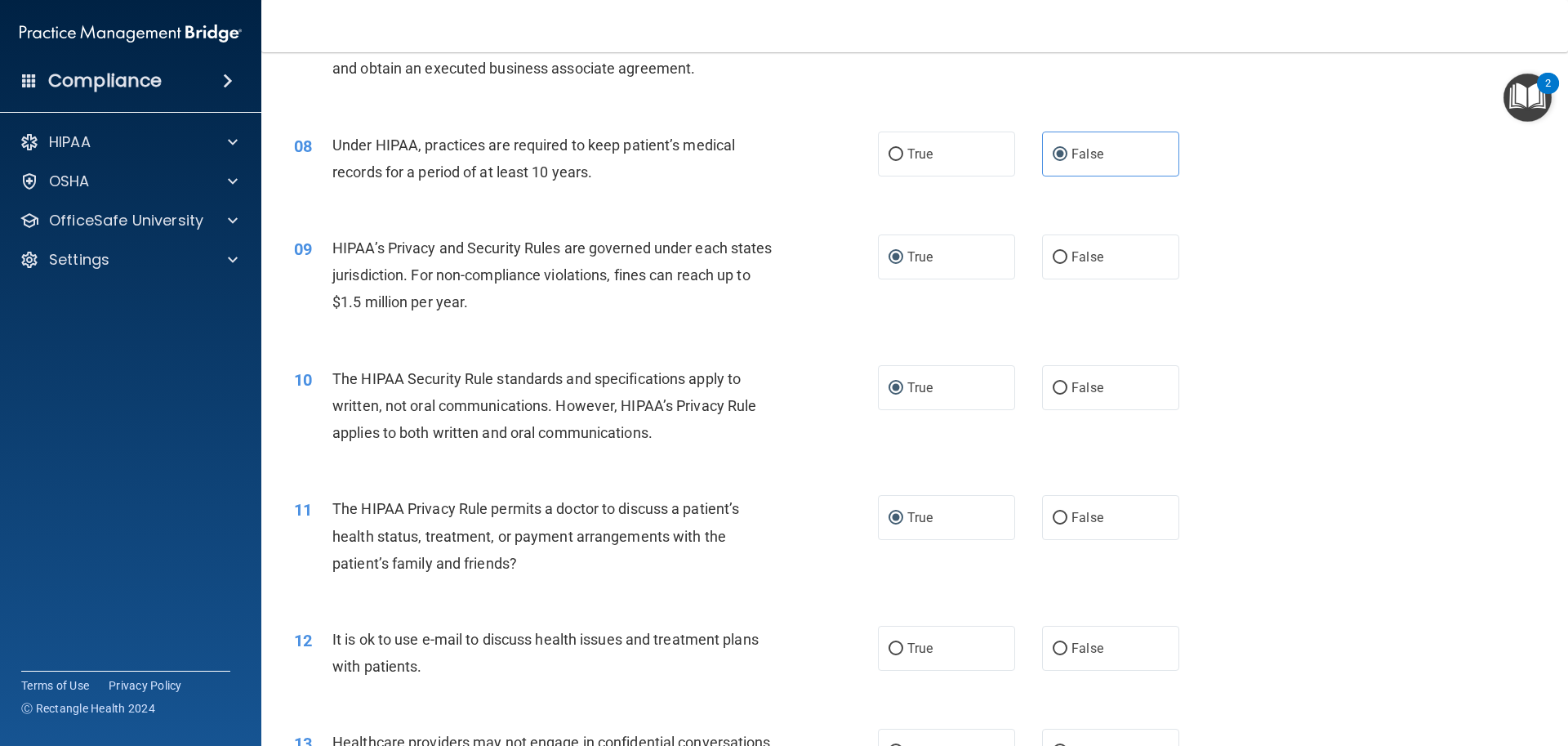
scroll to position [817, 0]
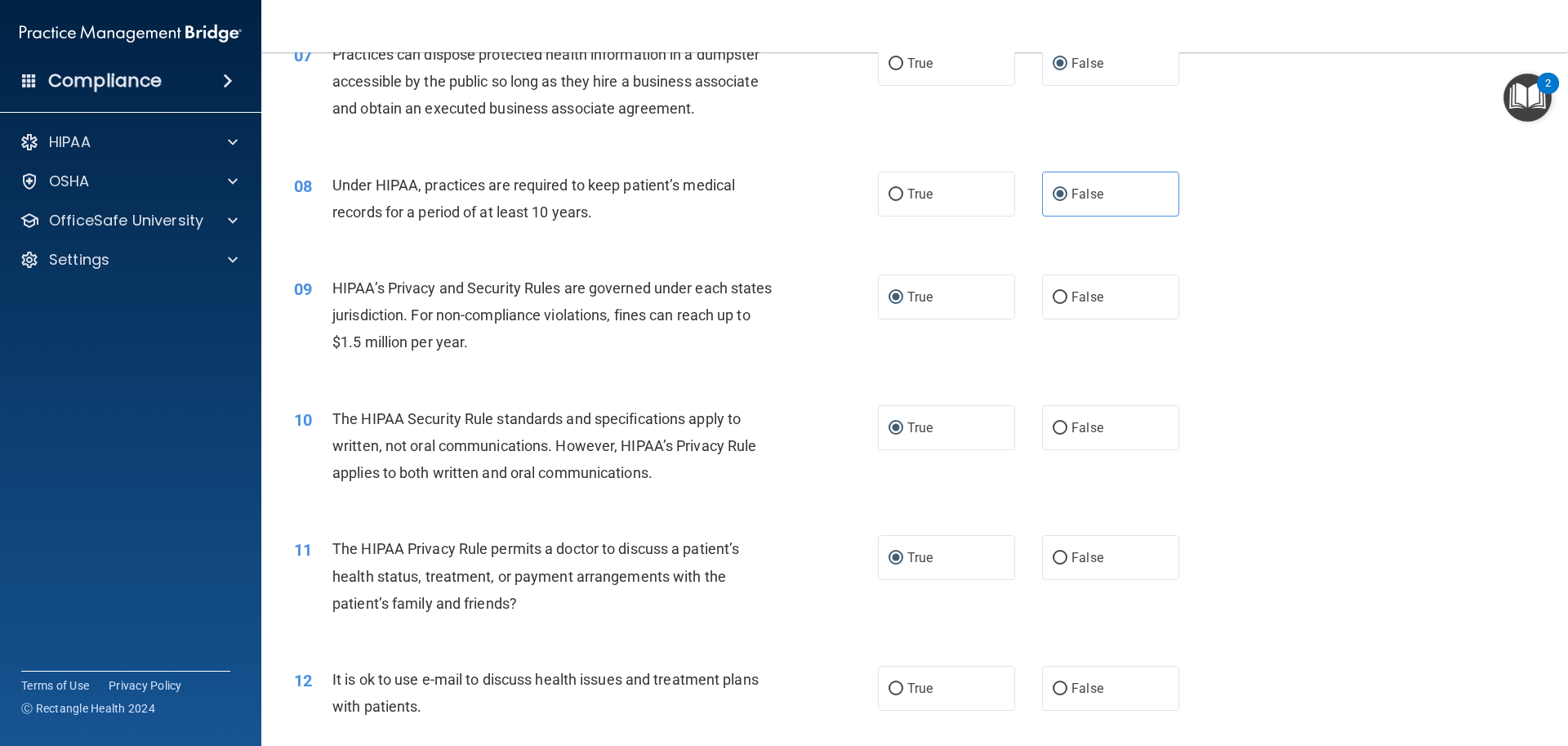
click at [1052, 478] on div "10 The HIPAA Security Rule standards and specifications apply to written, not o…" at bounding box center [914, 450] width 1266 height 131
click at [1054, 555] on input "False" at bounding box center [1060, 558] width 15 height 12
radio input "true"
radio input "false"
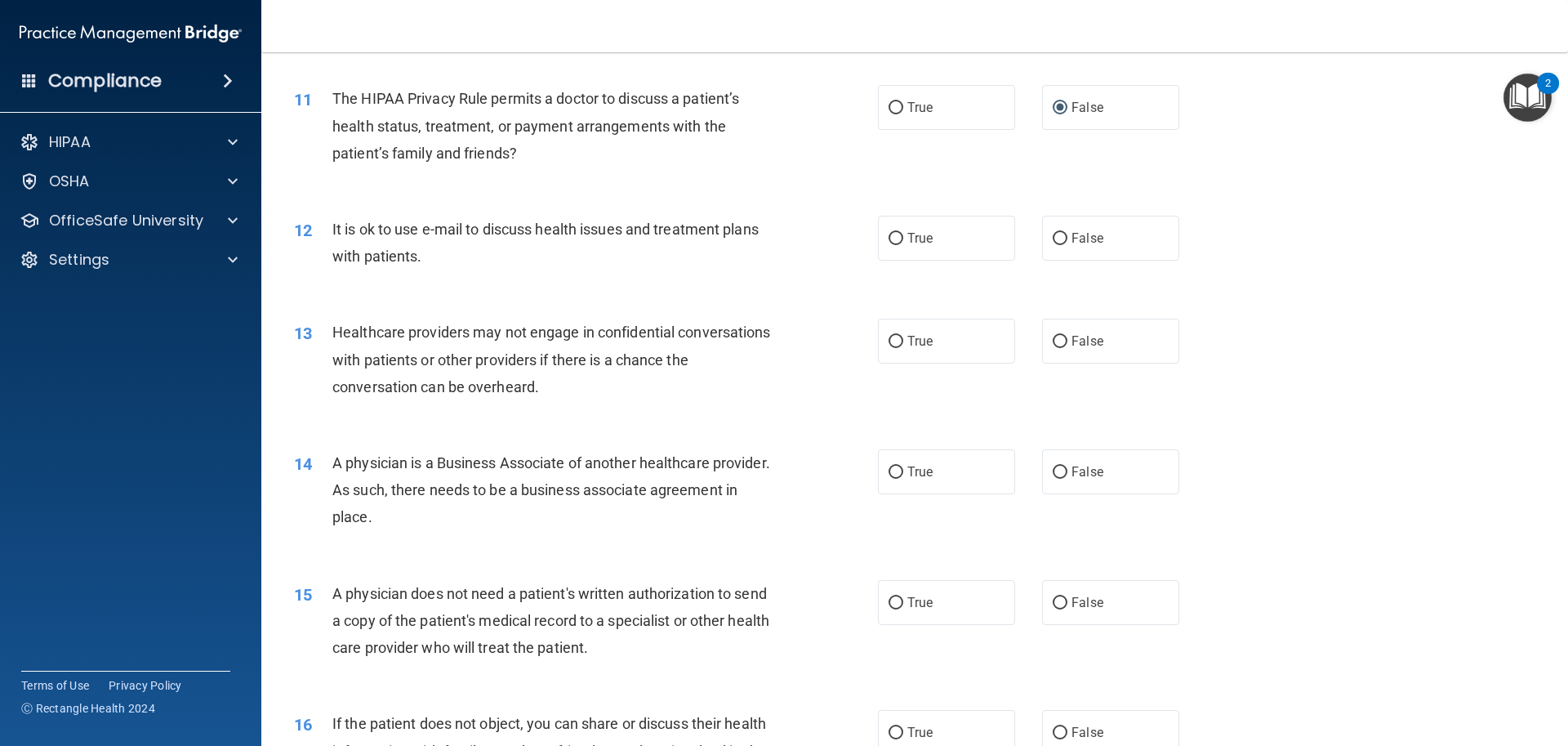
scroll to position [1307, 0]
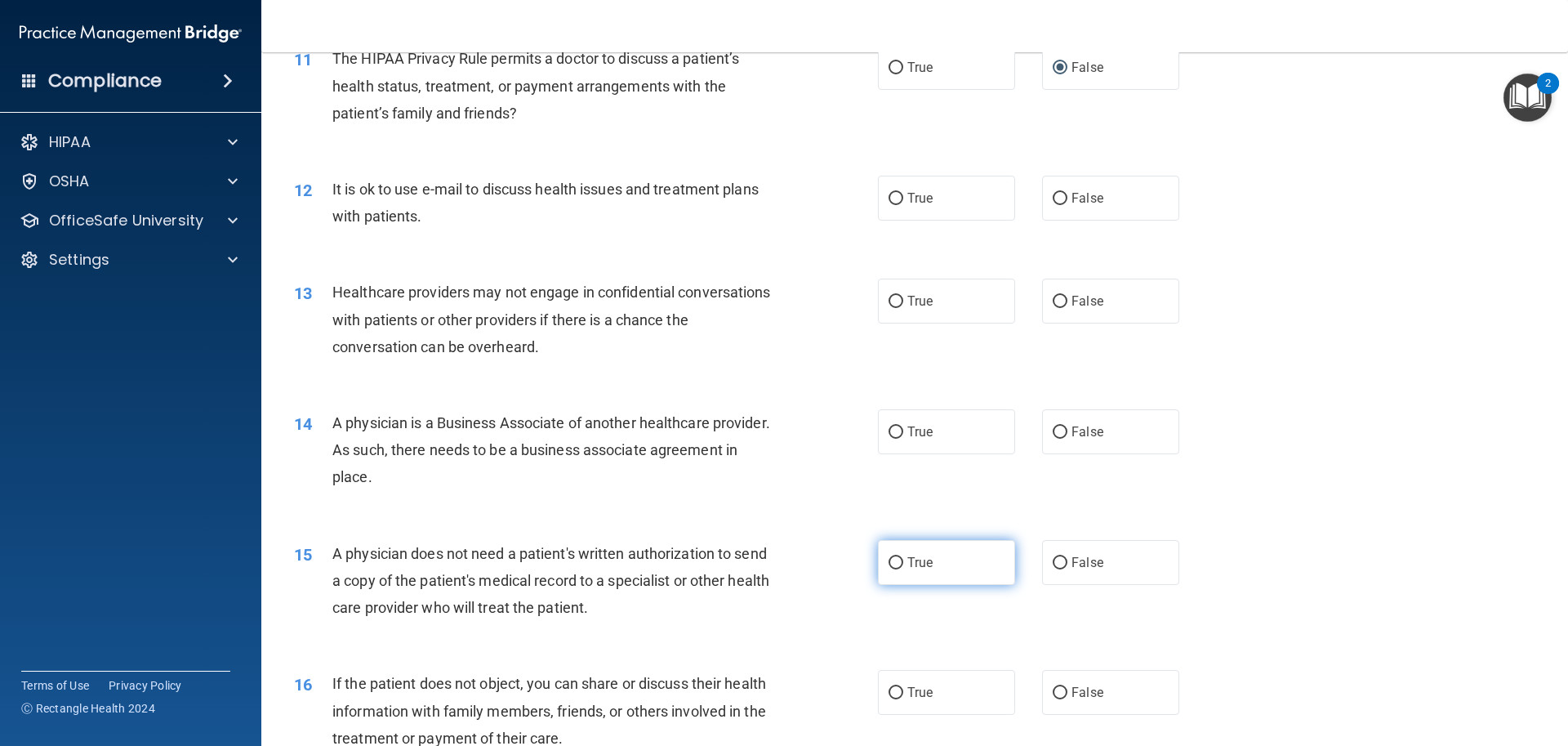
click at [914, 563] on span "True" at bounding box center [920, 563] width 26 height 16
click at [904, 563] on input "True" at bounding box center [896, 563] width 15 height 12
radio input "true"
click at [898, 431] on label "True" at bounding box center [946, 431] width 137 height 45
click at [898, 431] on input "True" at bounding box center [896, 432] width 15 height 12
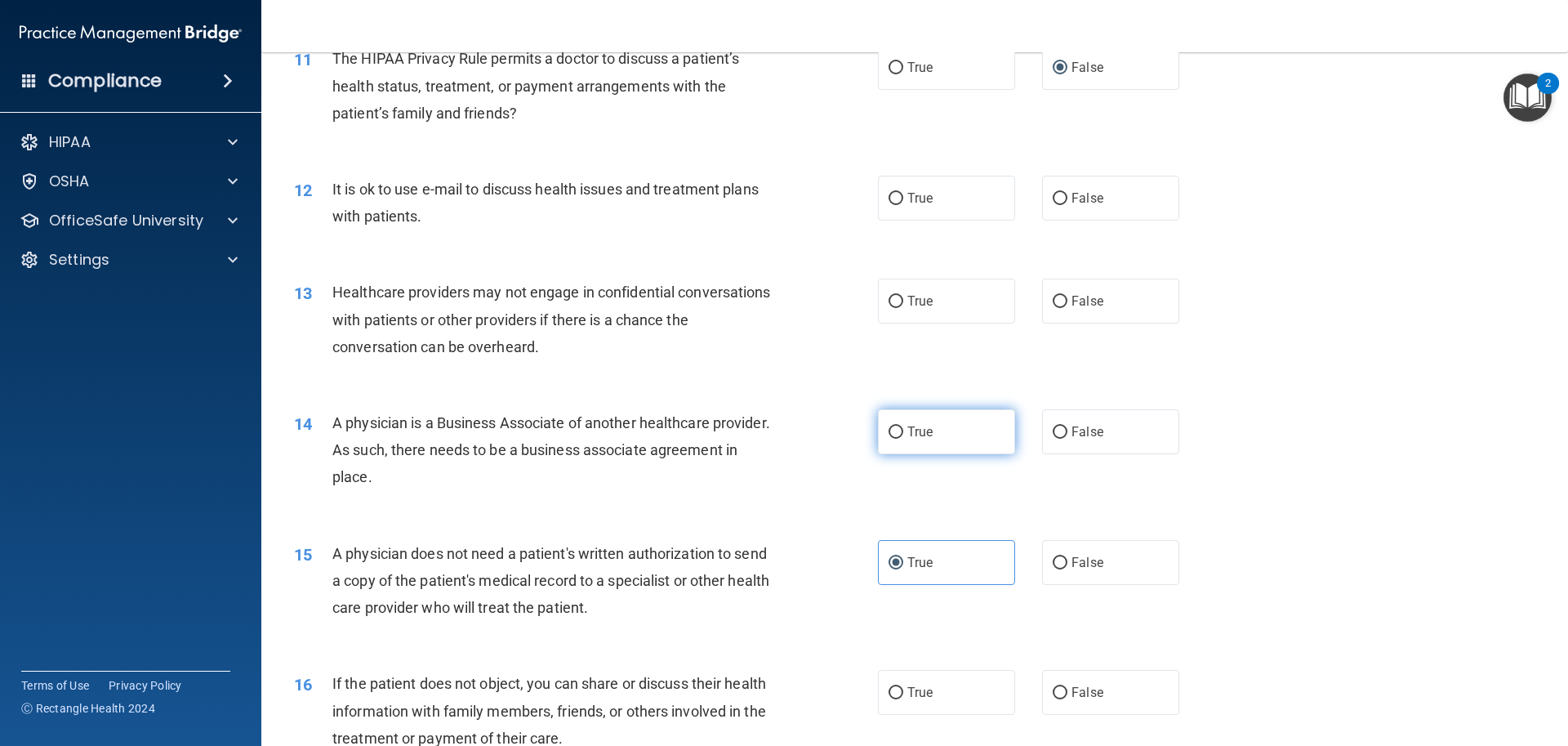
radio input "true"
click at [899, 304] on label "True" at bounding box center [946, 300] width 137 height 45
click at [899, 304] on input "True" at bounding box center [896, 302] width 15 height 12
radio input "true"
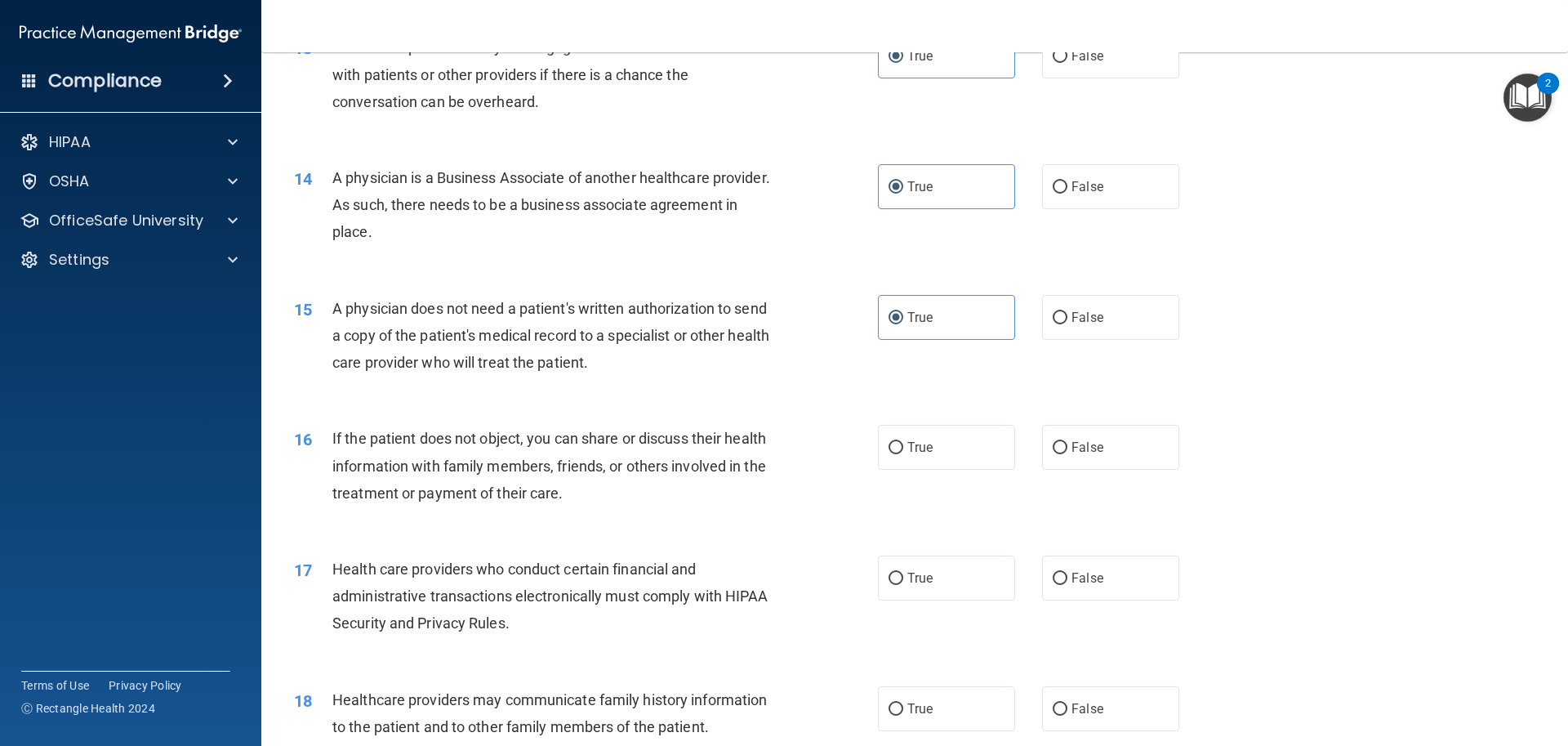
scroll to position [1470, 0]
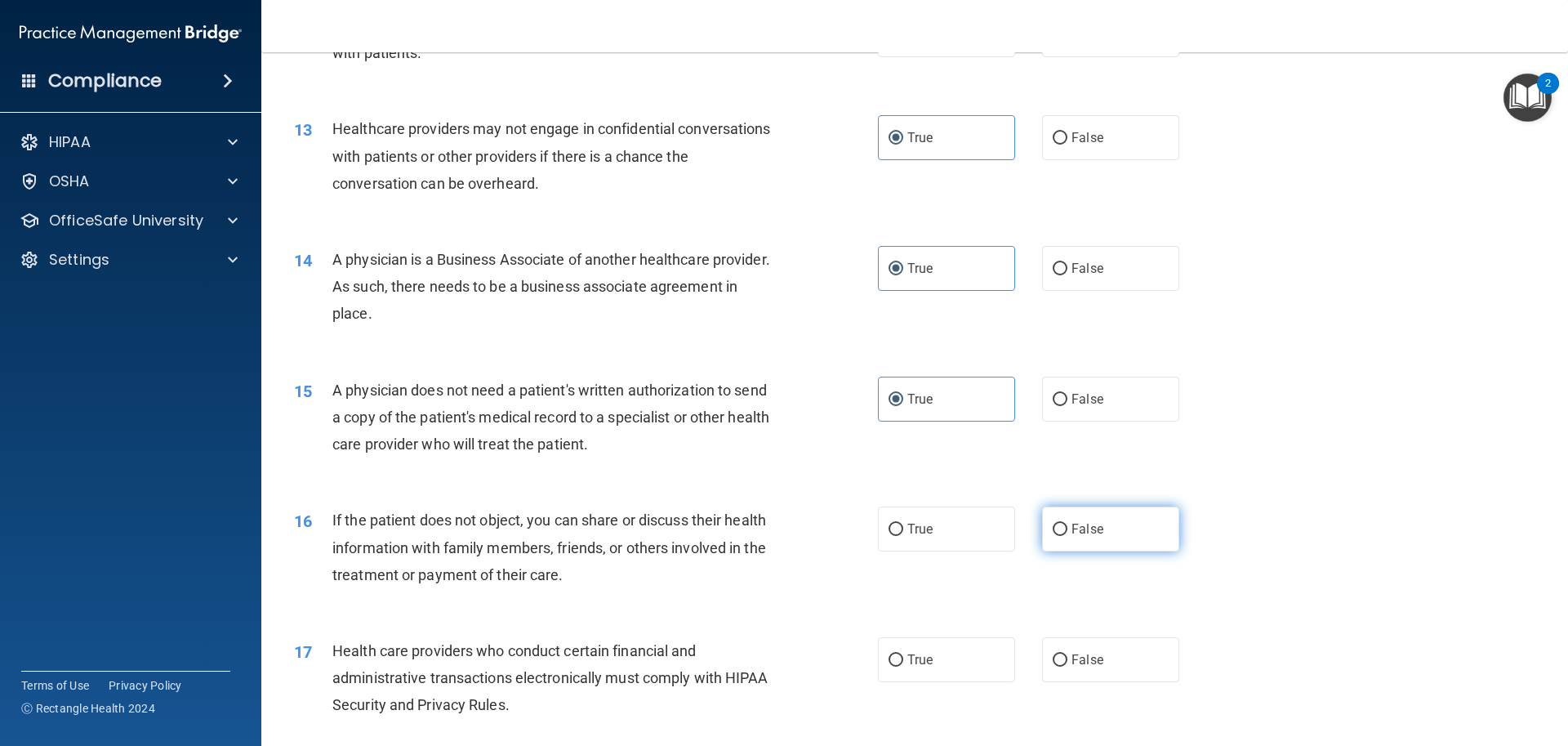
click at [1060, 532] on label "False" at bounding box center [1110, 529] width 137 height 45
click at [1060, 532] on input "False" at bounding box center [1060, 530] width 15 height 12
radio input "true"
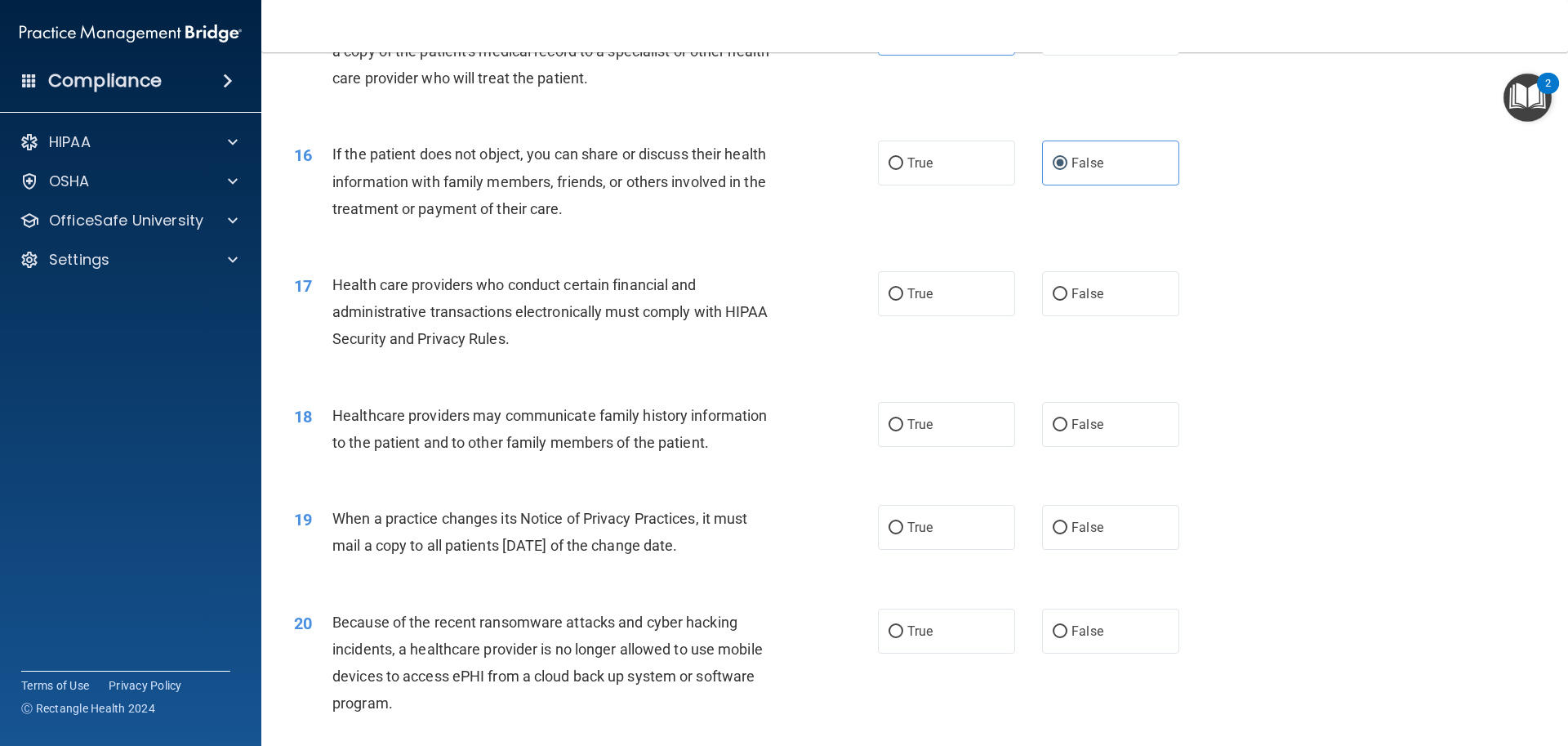
scroll to position [1797, 0]
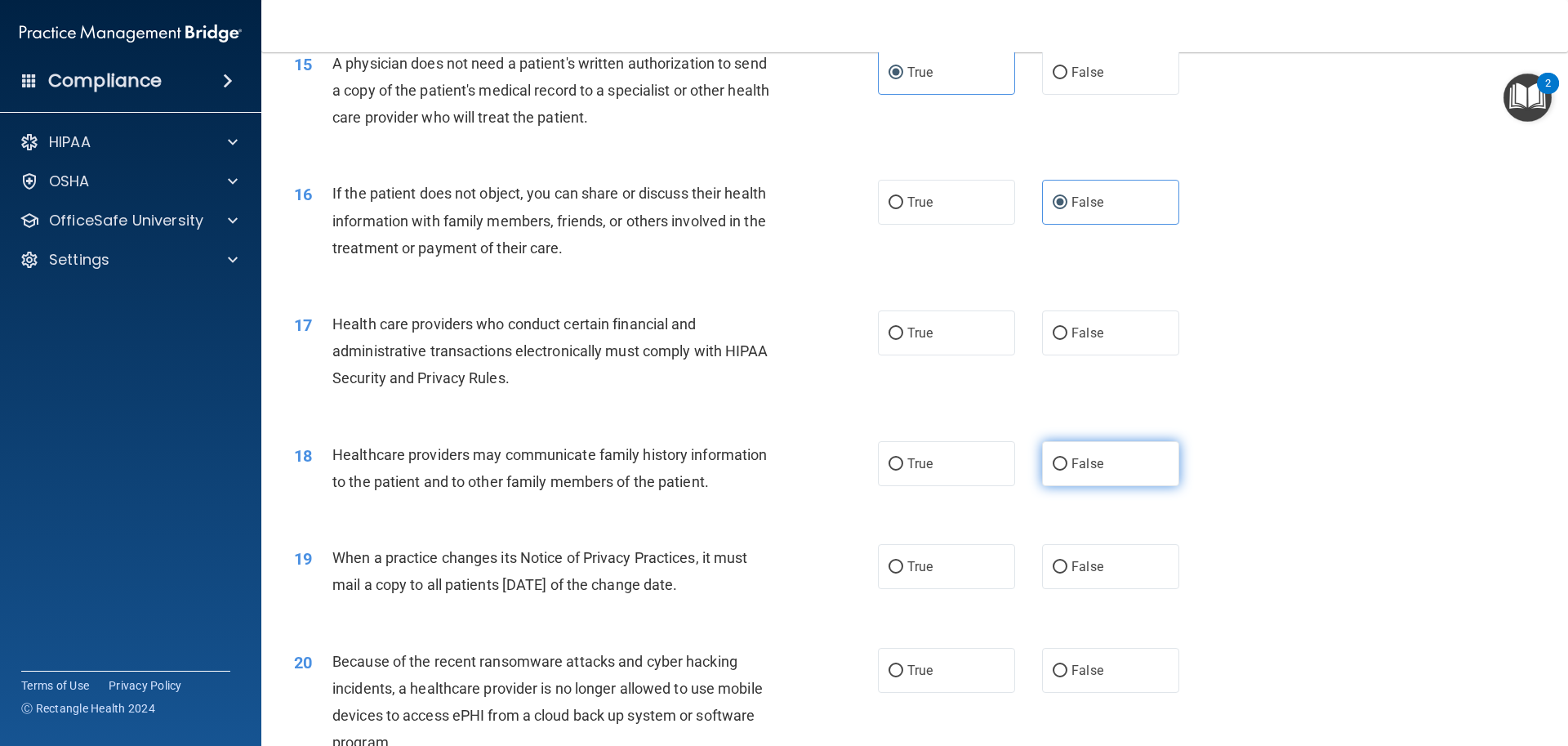
click at [1052, 465] on input "False" at bounding box center [1060, 464] width 15 height 12
radio input "true"
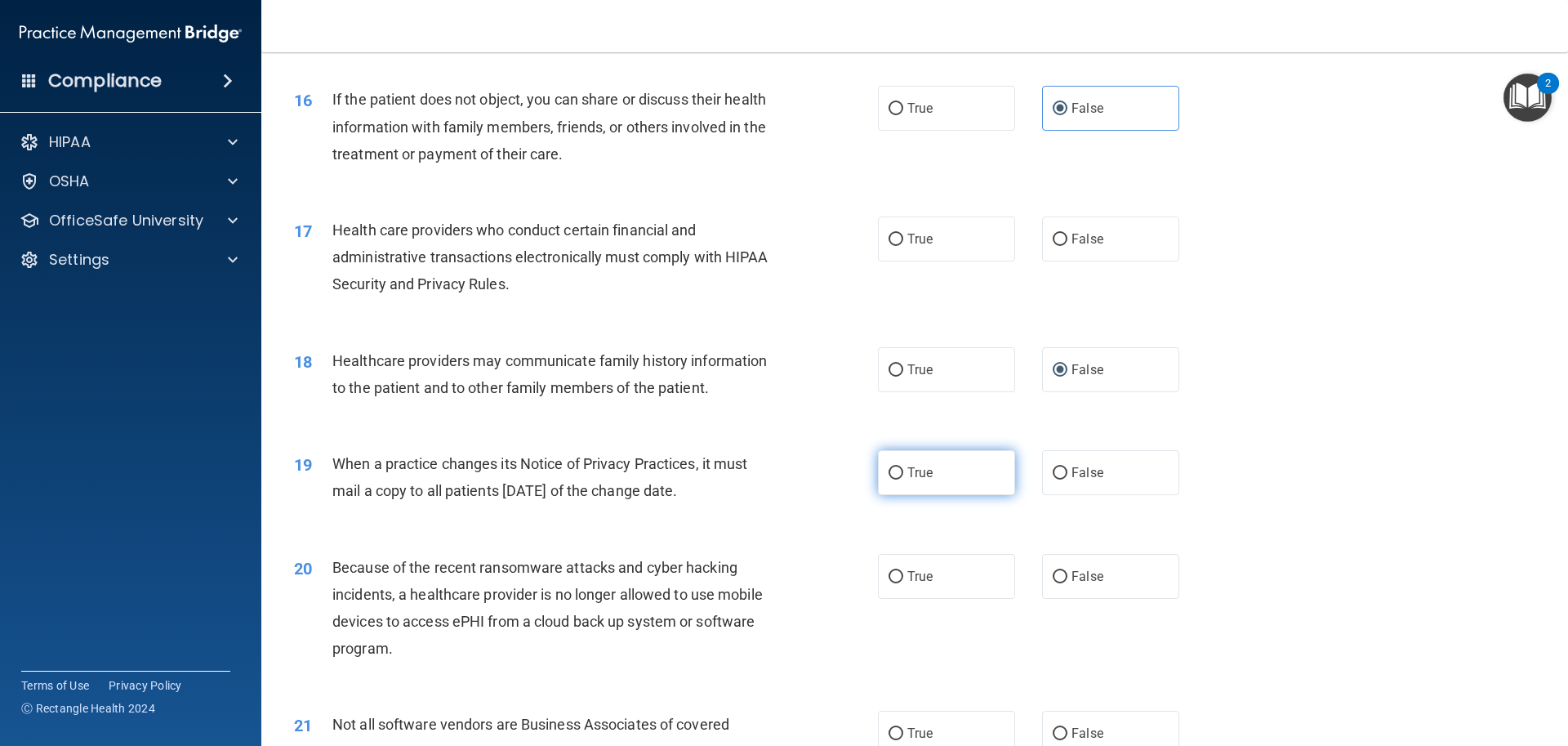
scroll to position [1961, 0]
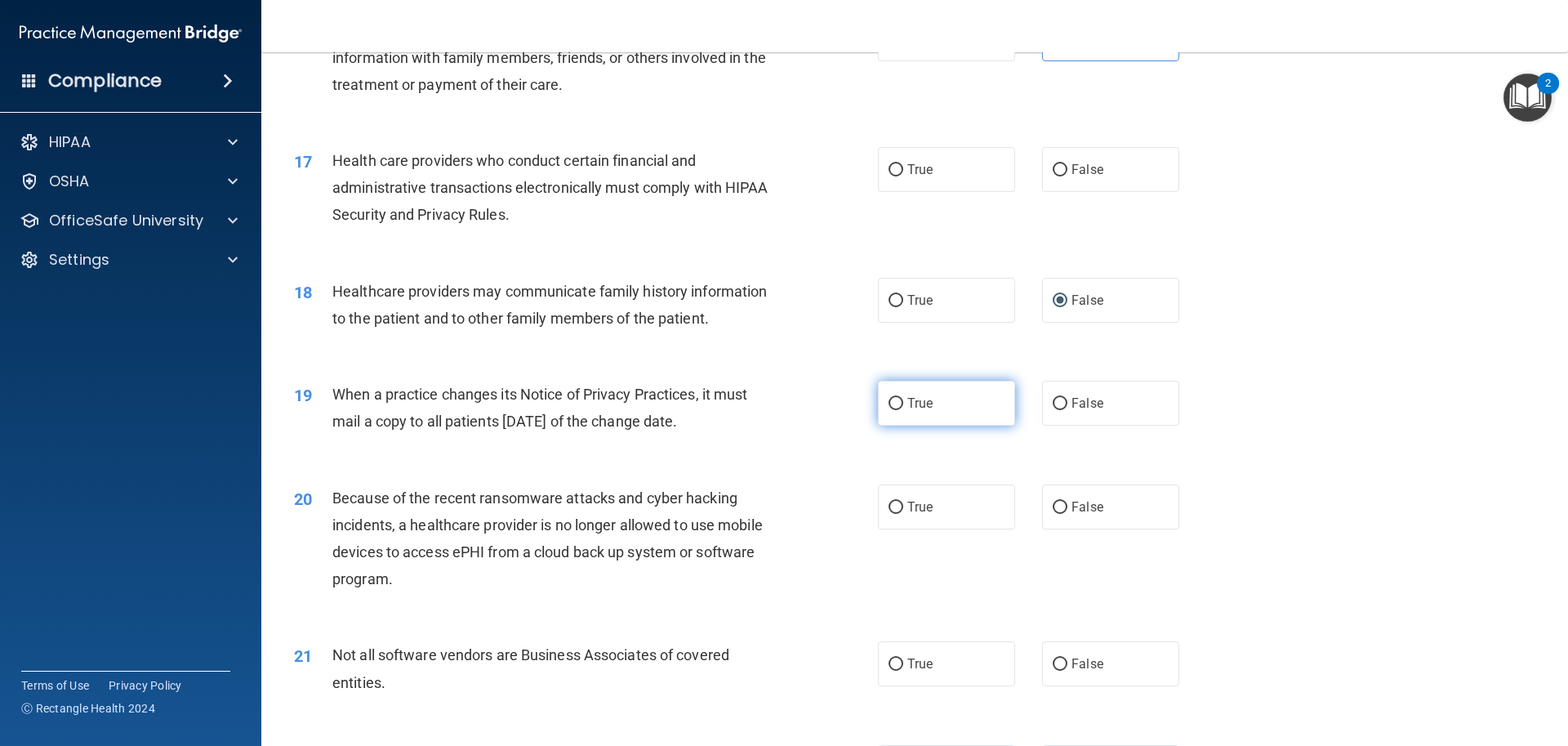
click at [892, 402] on input "True" at bounding box center [896, 404] width 15 height 12
radio input "true"
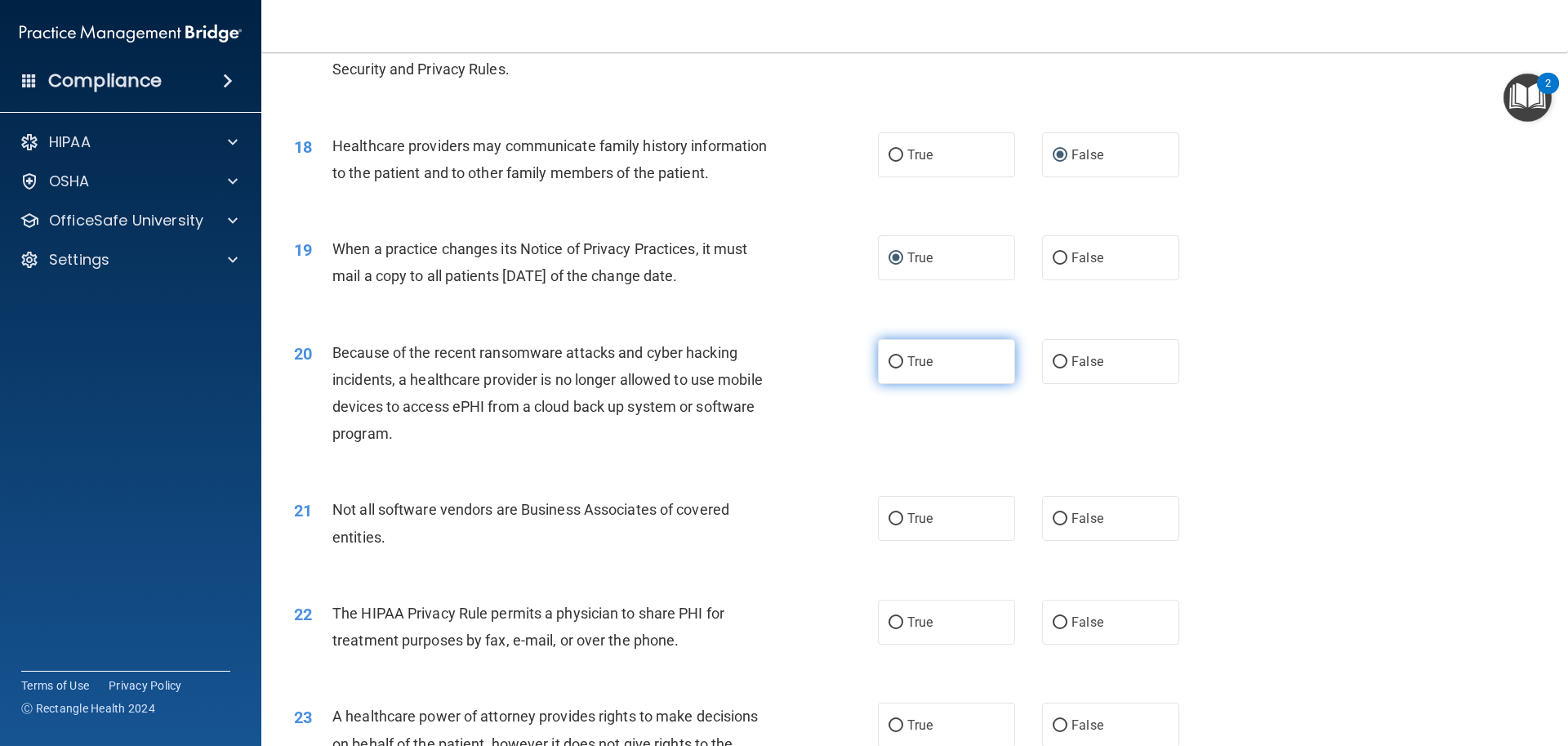
scroll to position [2124, 0]
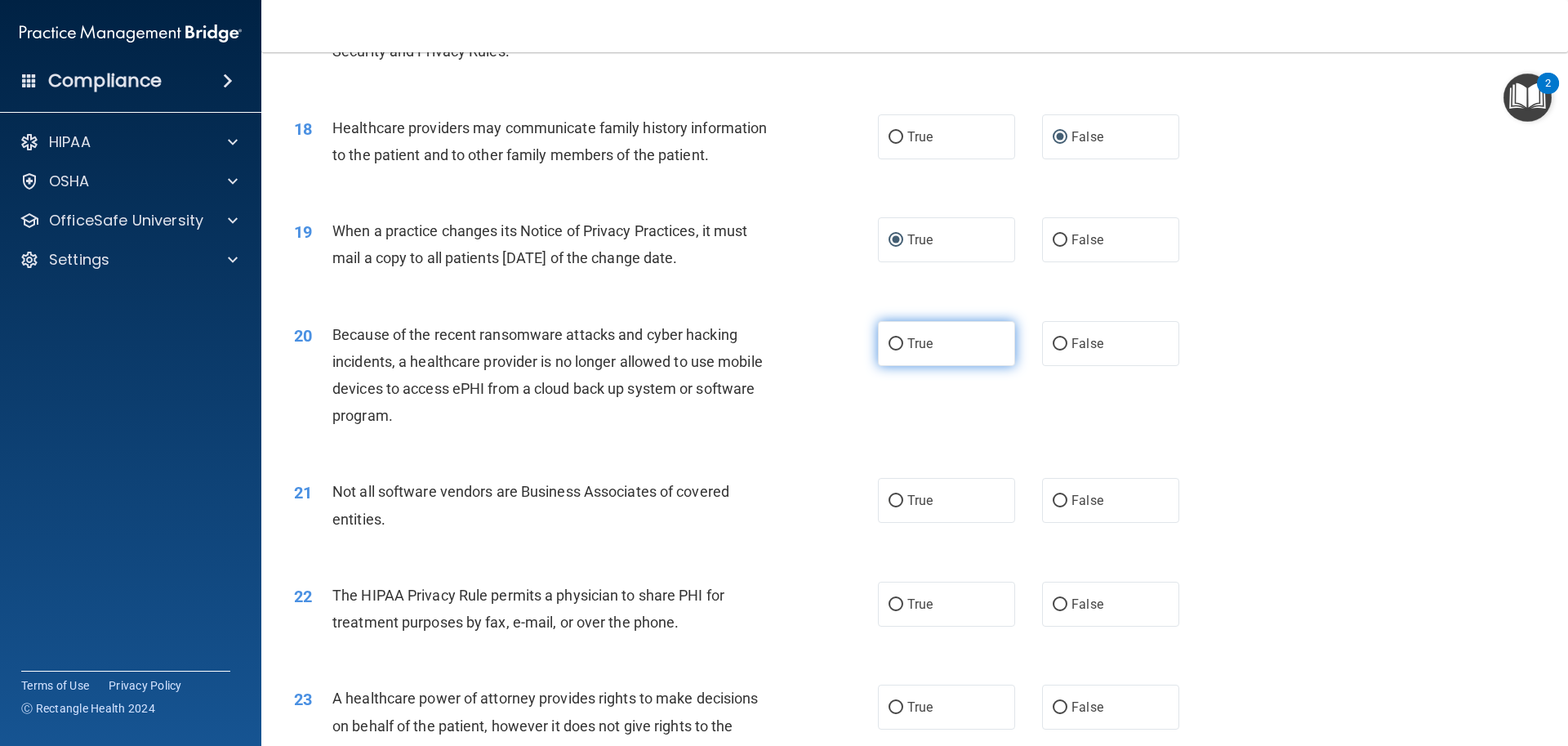
click at [919, 341] on span "True" at bounding box center [920, 344] width 26 height 16
click at [904, 341] on input "True" at bounding box center [896, 345] width 15 height 12
radio input "true"
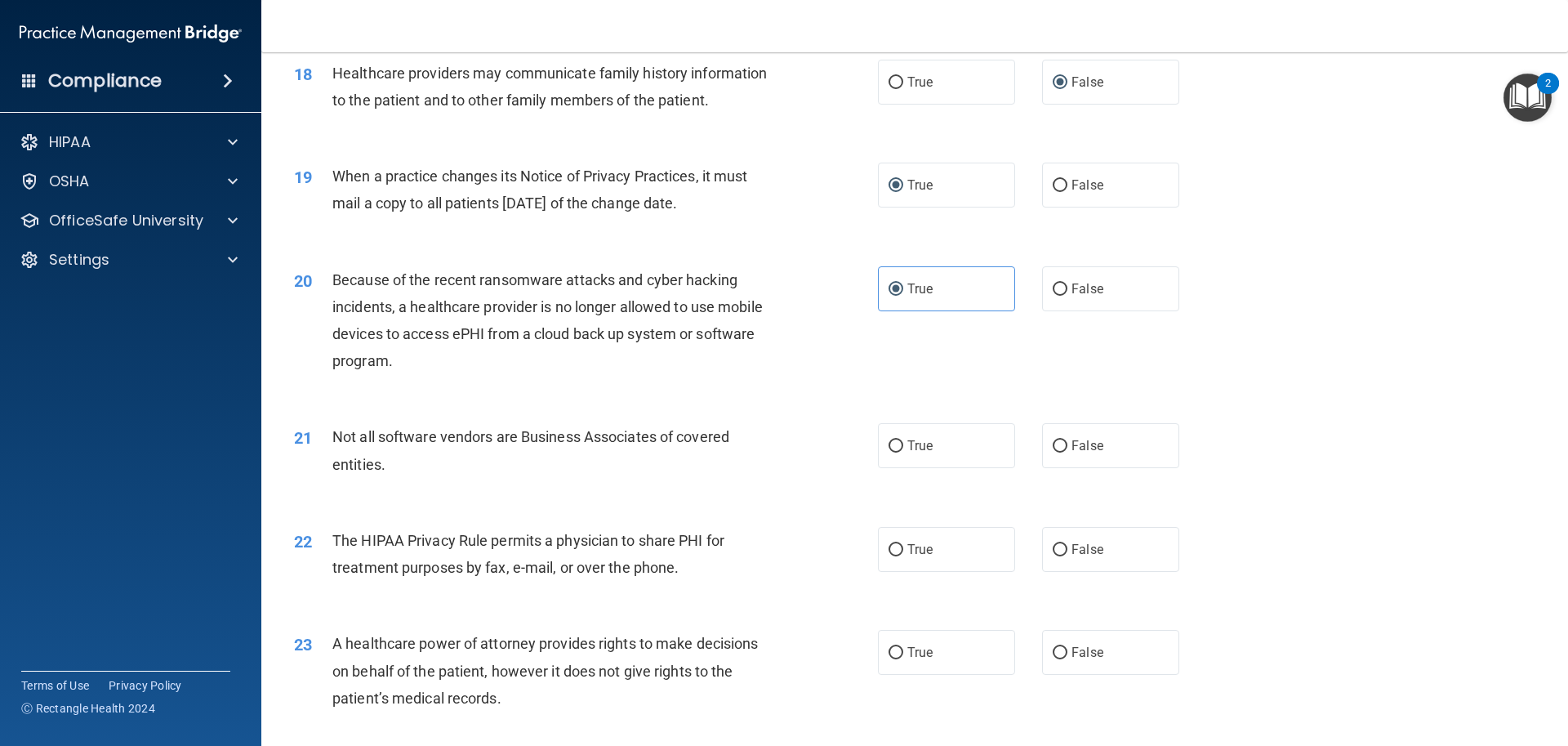
scroll to position [2205, 0]
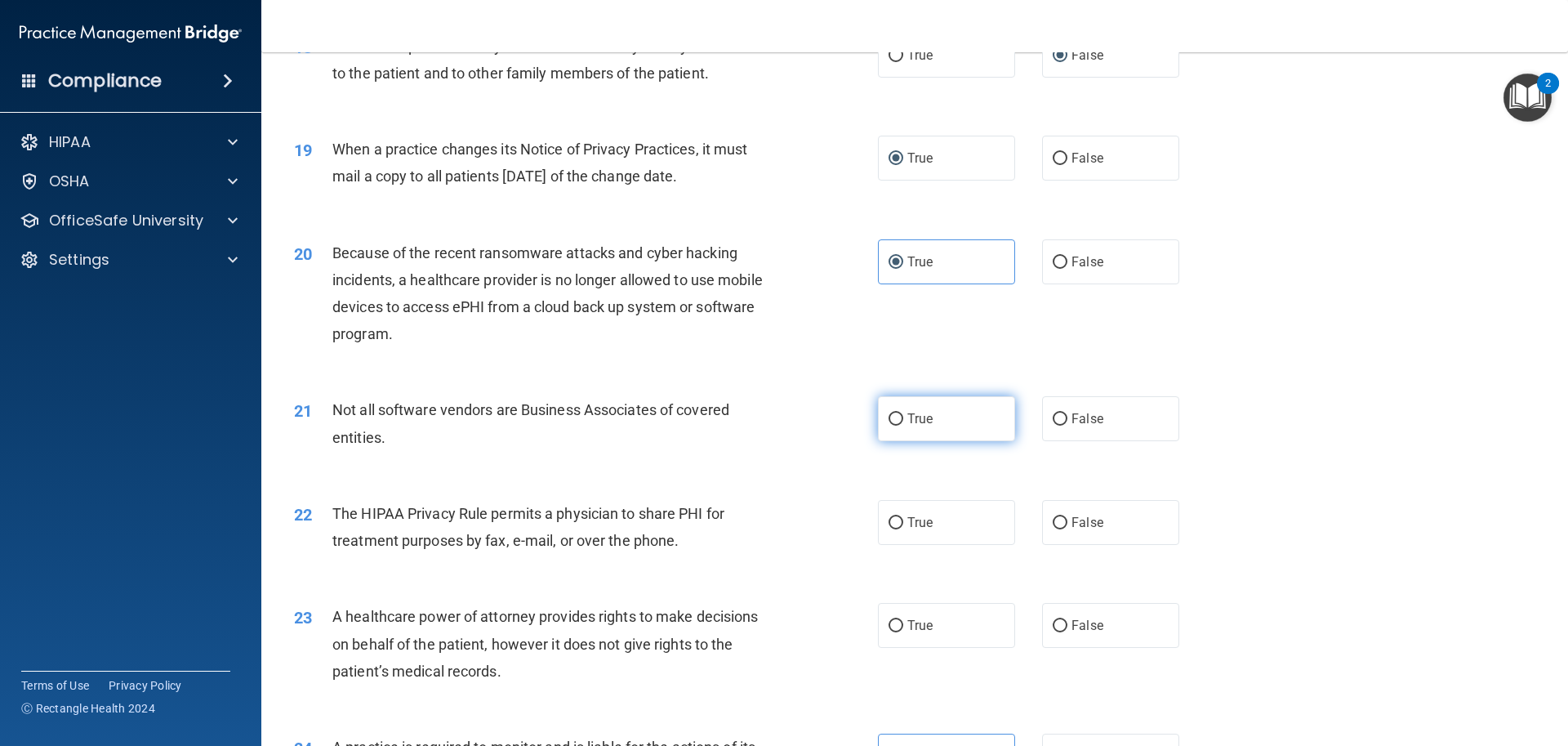
click at [897, 423] on label "True" at bounding box center [946, 418] width 137 height 45
click at [897, 423] on input "True" at bounding box center [896, 419] width 15 height 12
radio input "true"
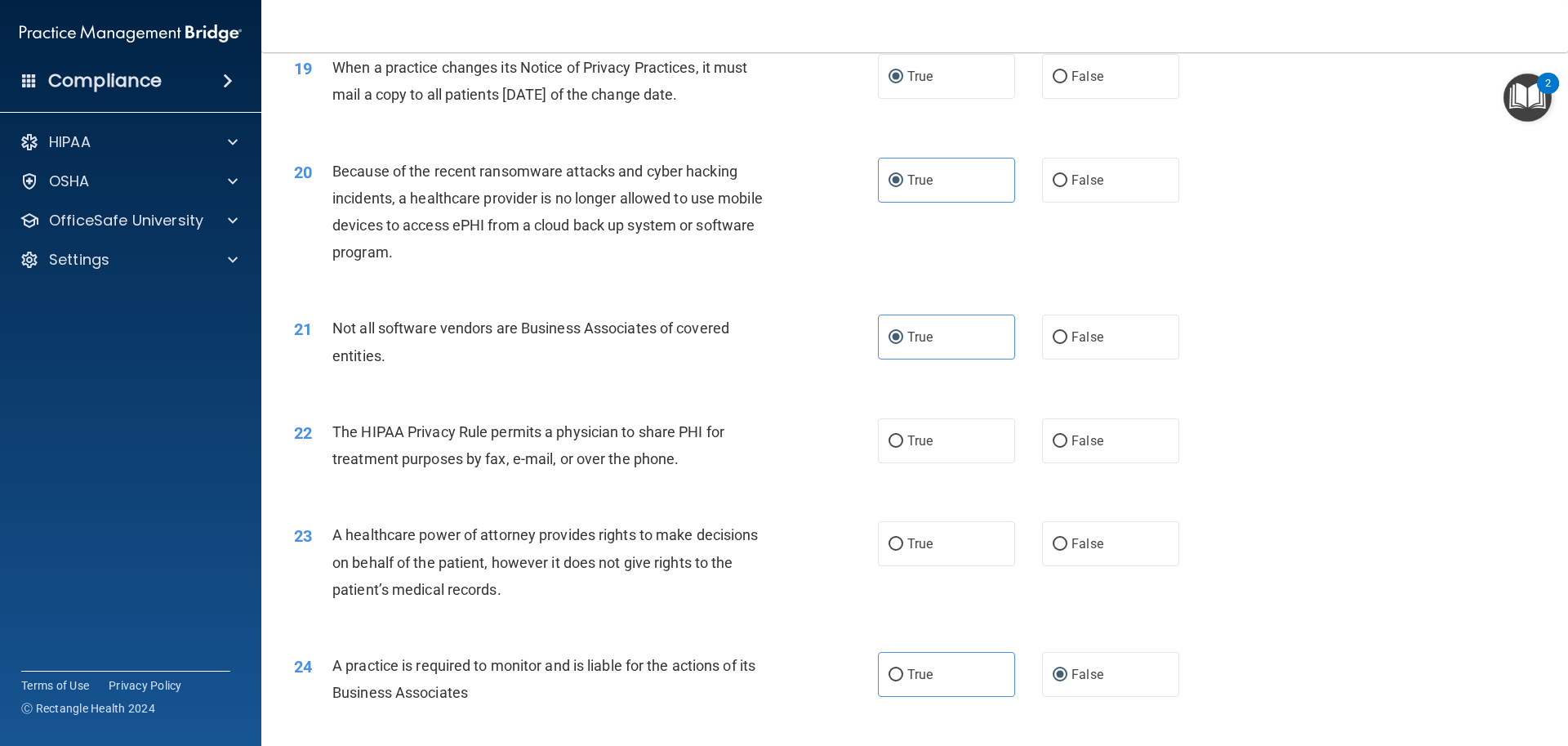
scroll to position [2369, 0]
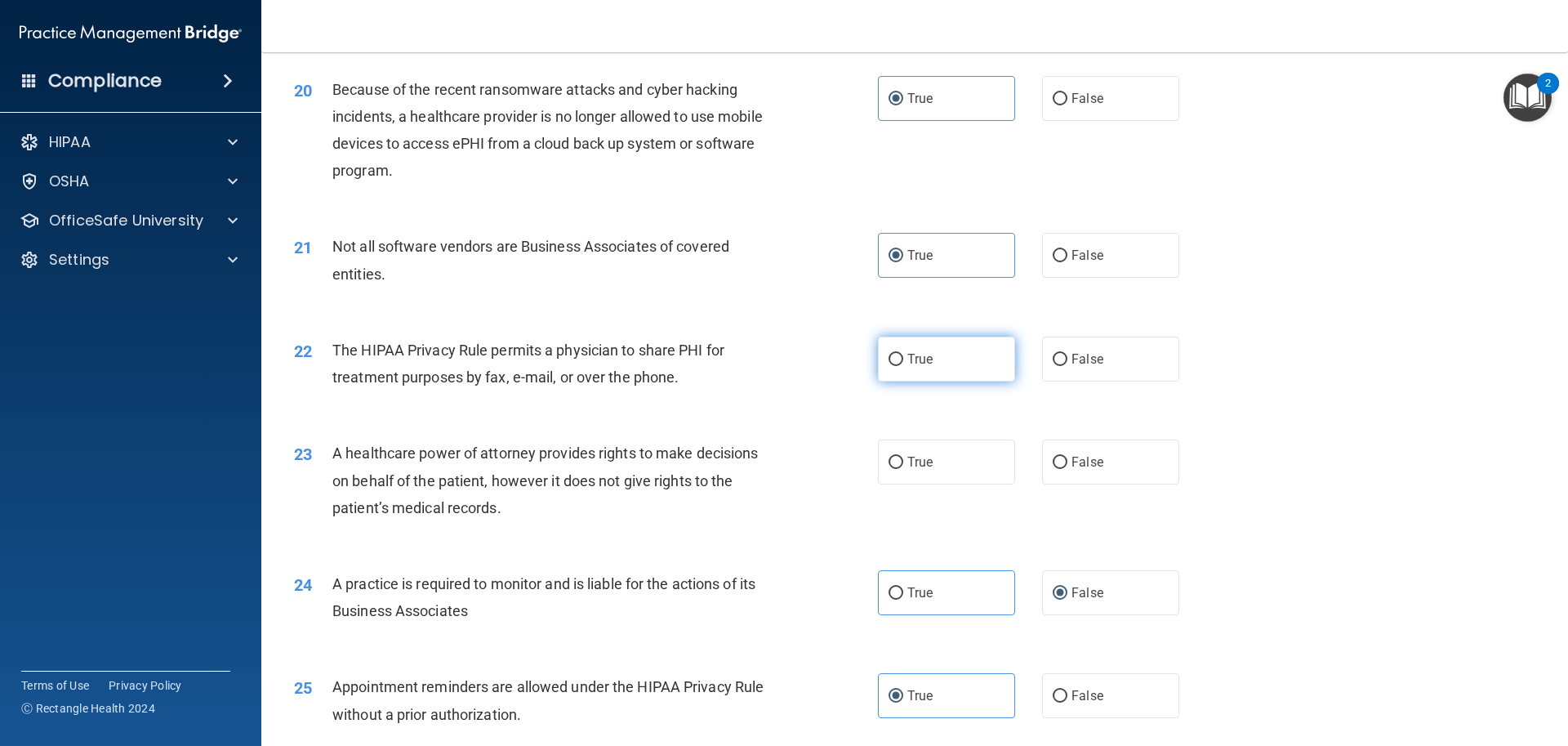
click at [893, 361] on input "True" at bounding box center [896, 360] width 15 height 12
radio input "true"
click at [894, 459] on input "True" at bounding box center [896, 462] width 15 height 12
radio input "true"
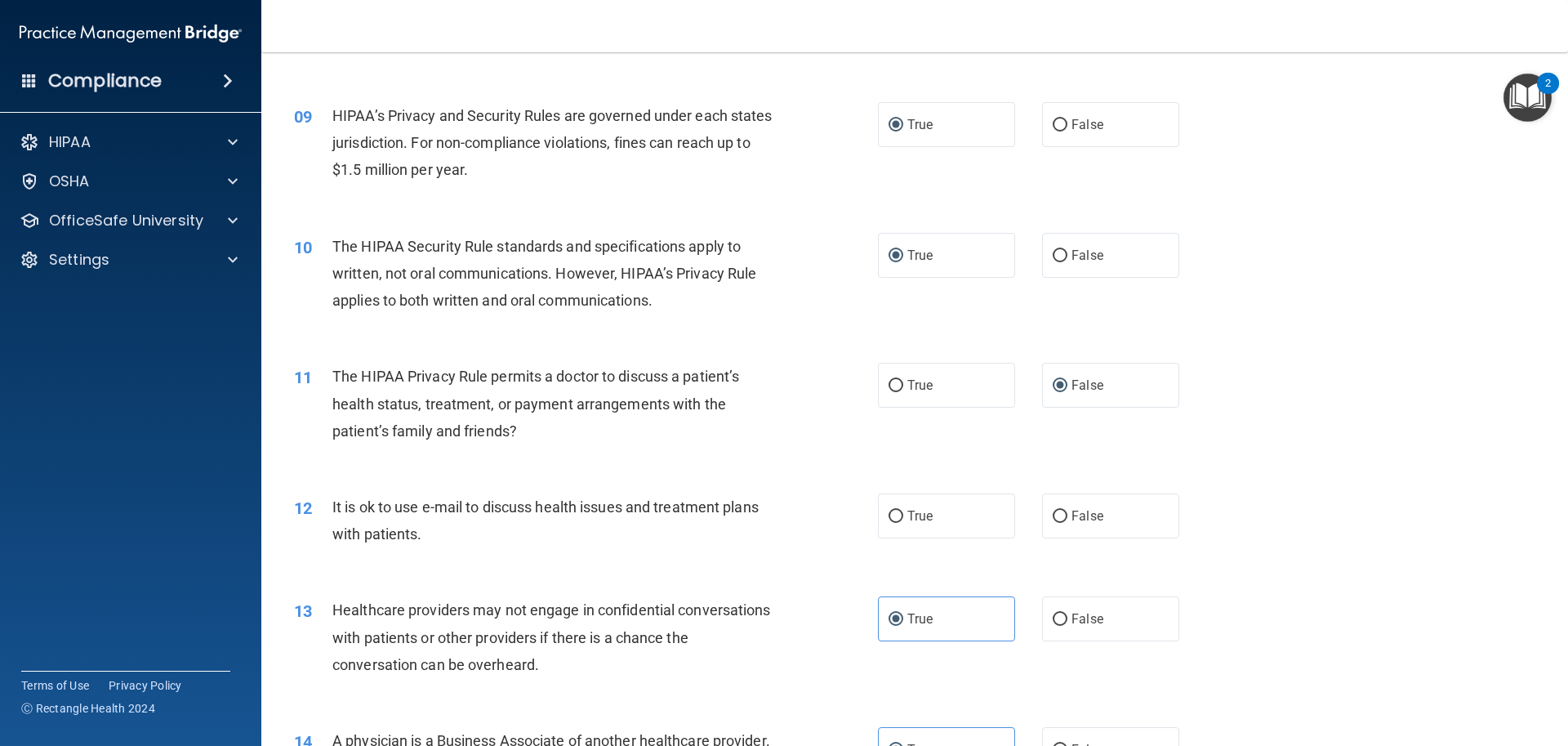
scroll to position [967, 0]
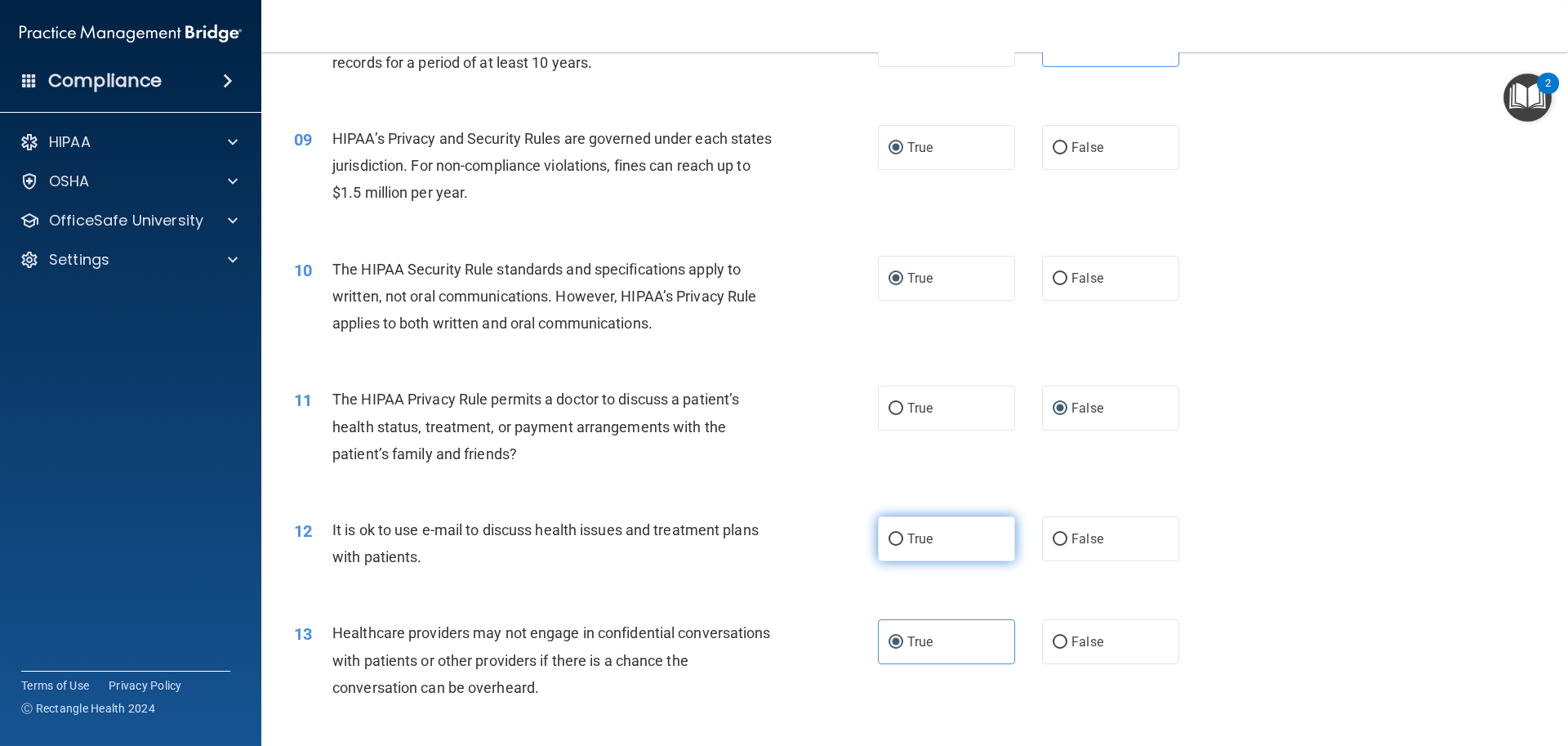
click at [889, 539] on input "True" at bounding box center [896, 540] width 15 height 12
radio input "true"
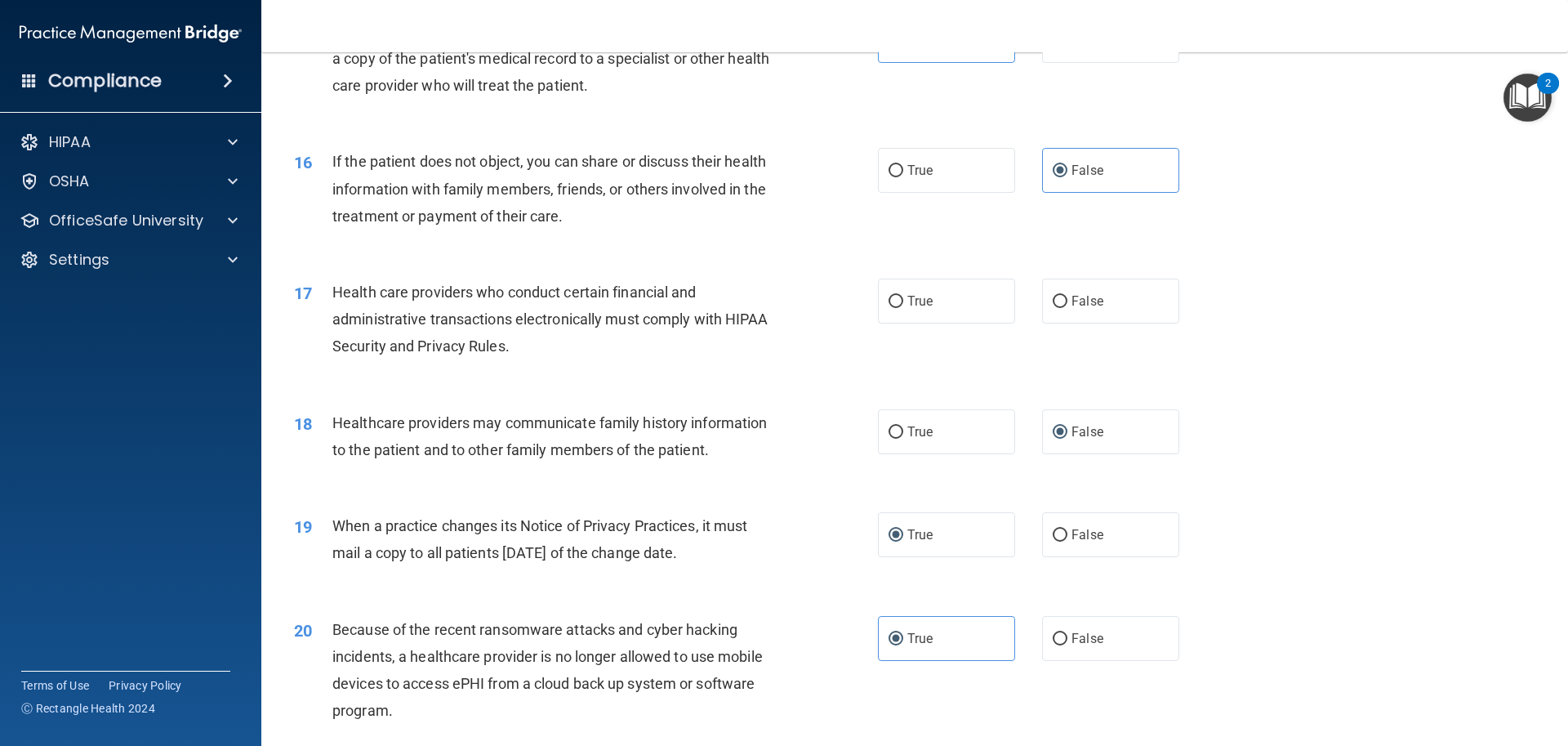
scroll to position [1824, 0]
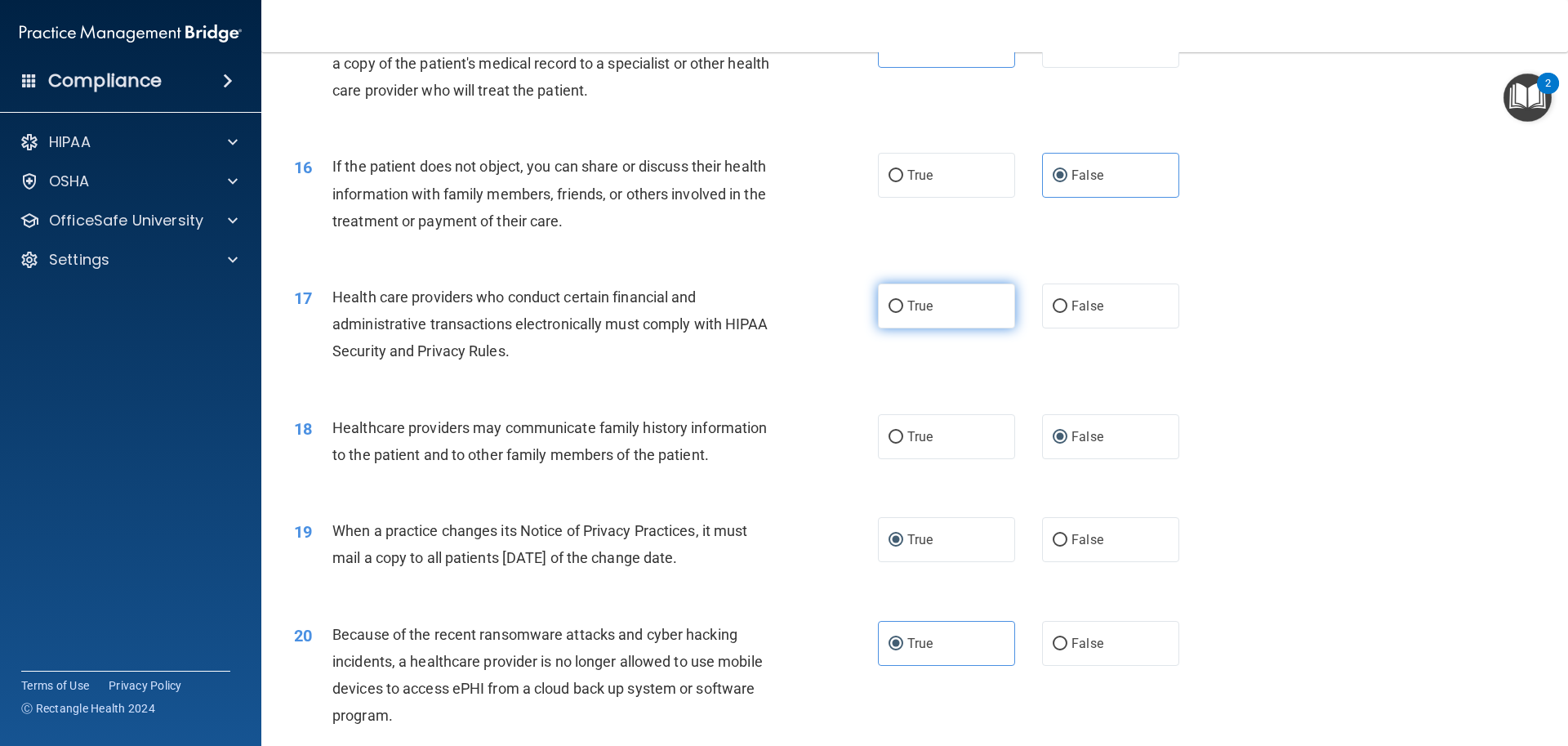
click at [892, 308] on input "True" at bounding box center [896, 307] width 15 height 12
radio input "true"
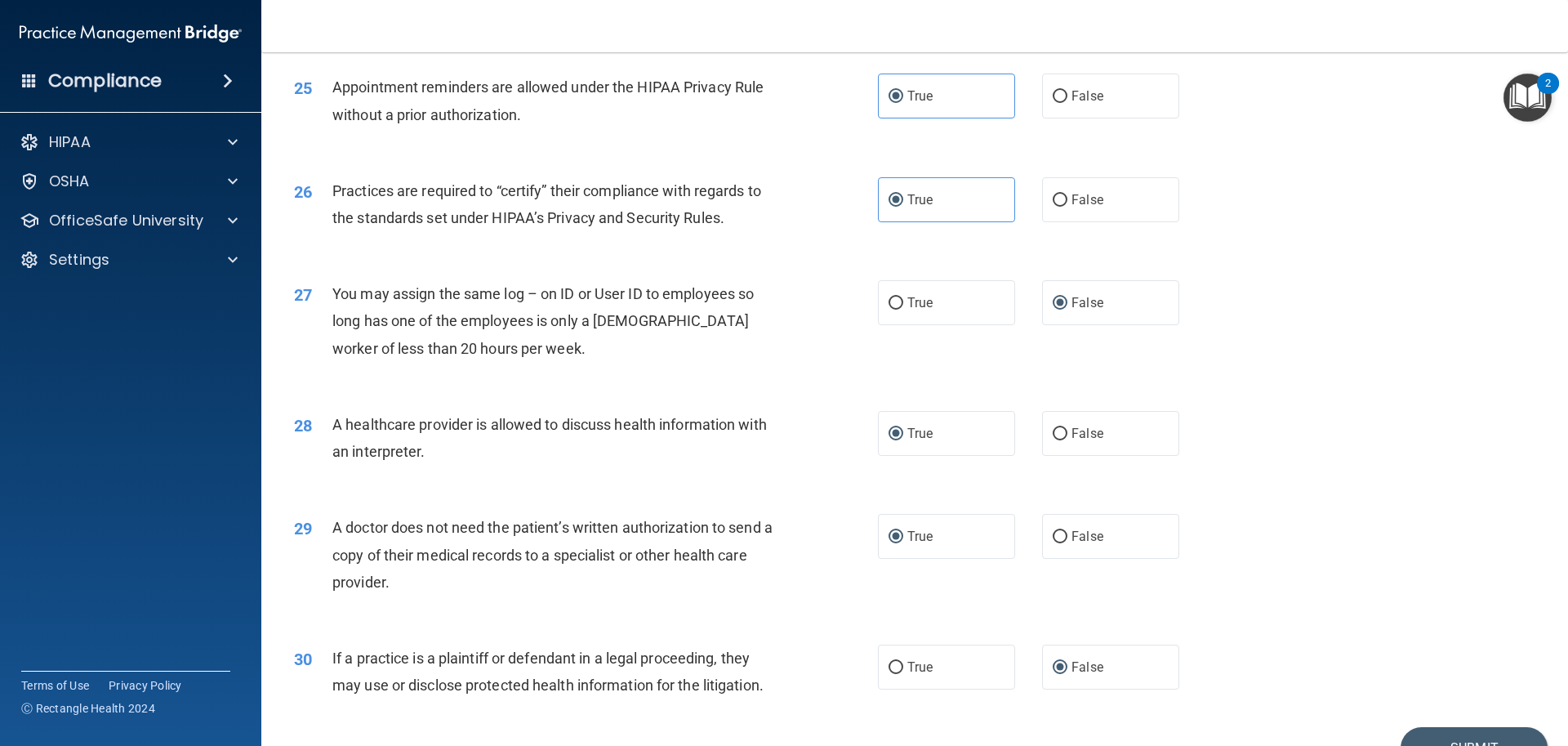
scroll to position [3057, 0]
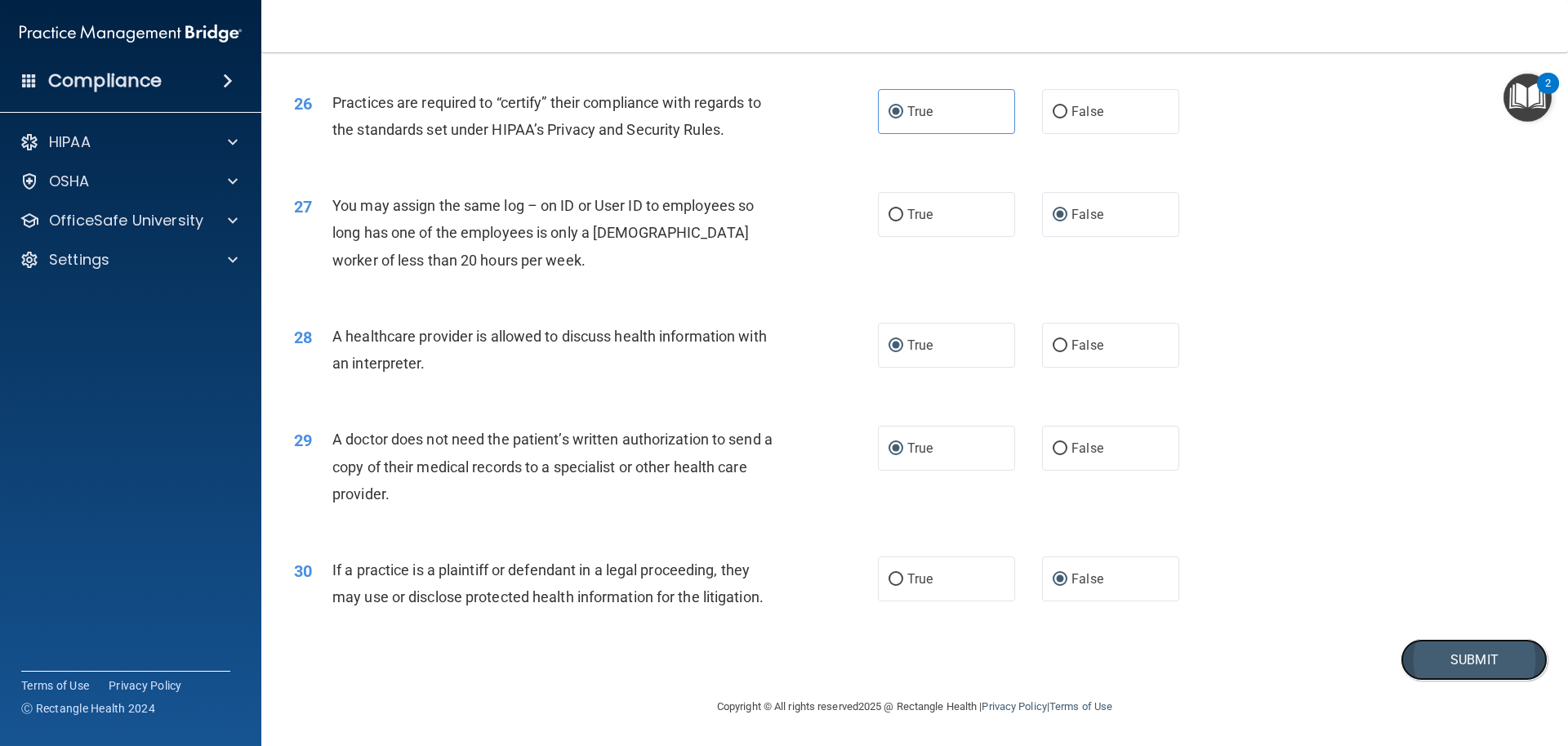
click at [1424, 654] on button "Submit" at bounding box center [1474, 659] width 147 height 42
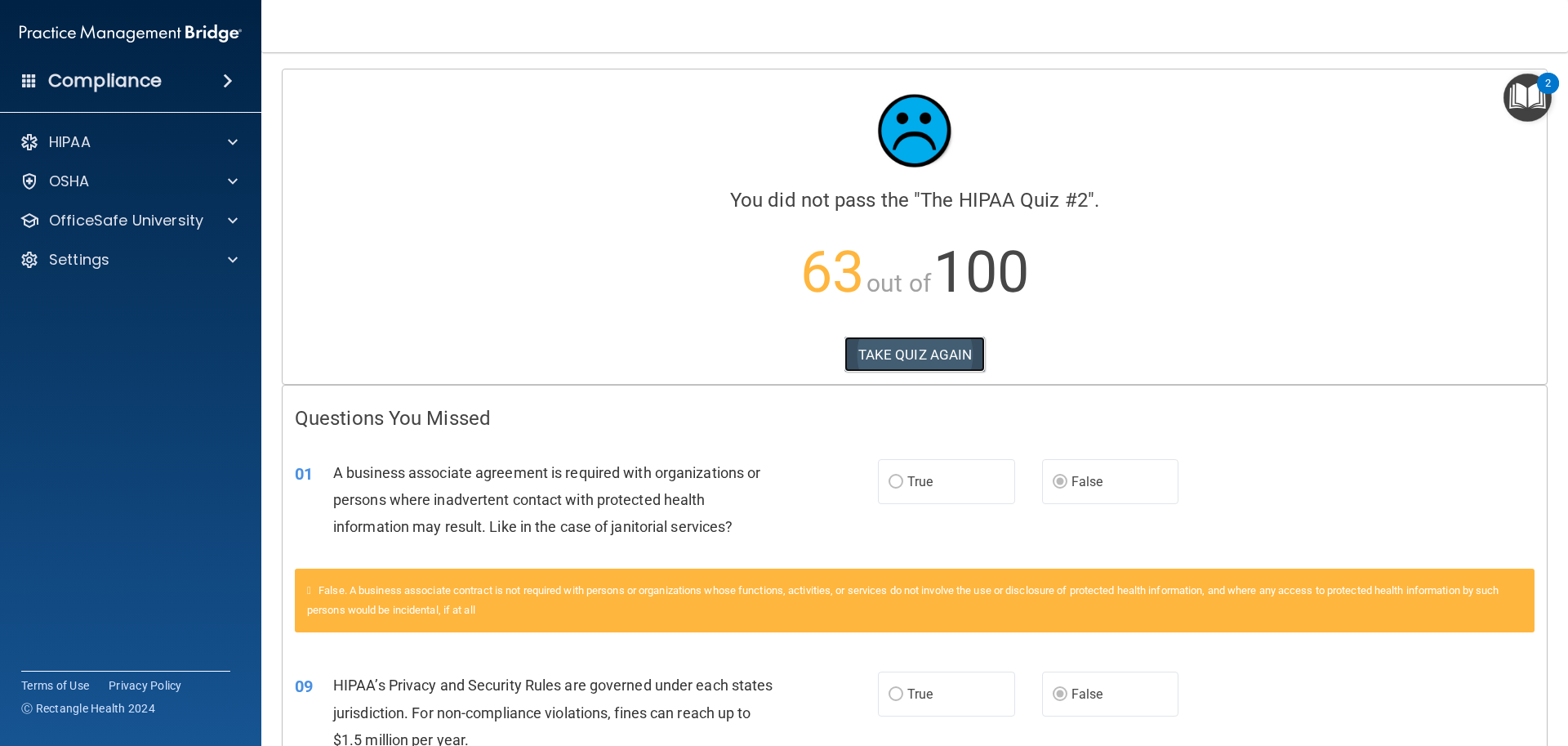
click at [923, 360] on button "TAKE QUIZ AGAIN" at bounding box center [914, 354] width 141 height 36
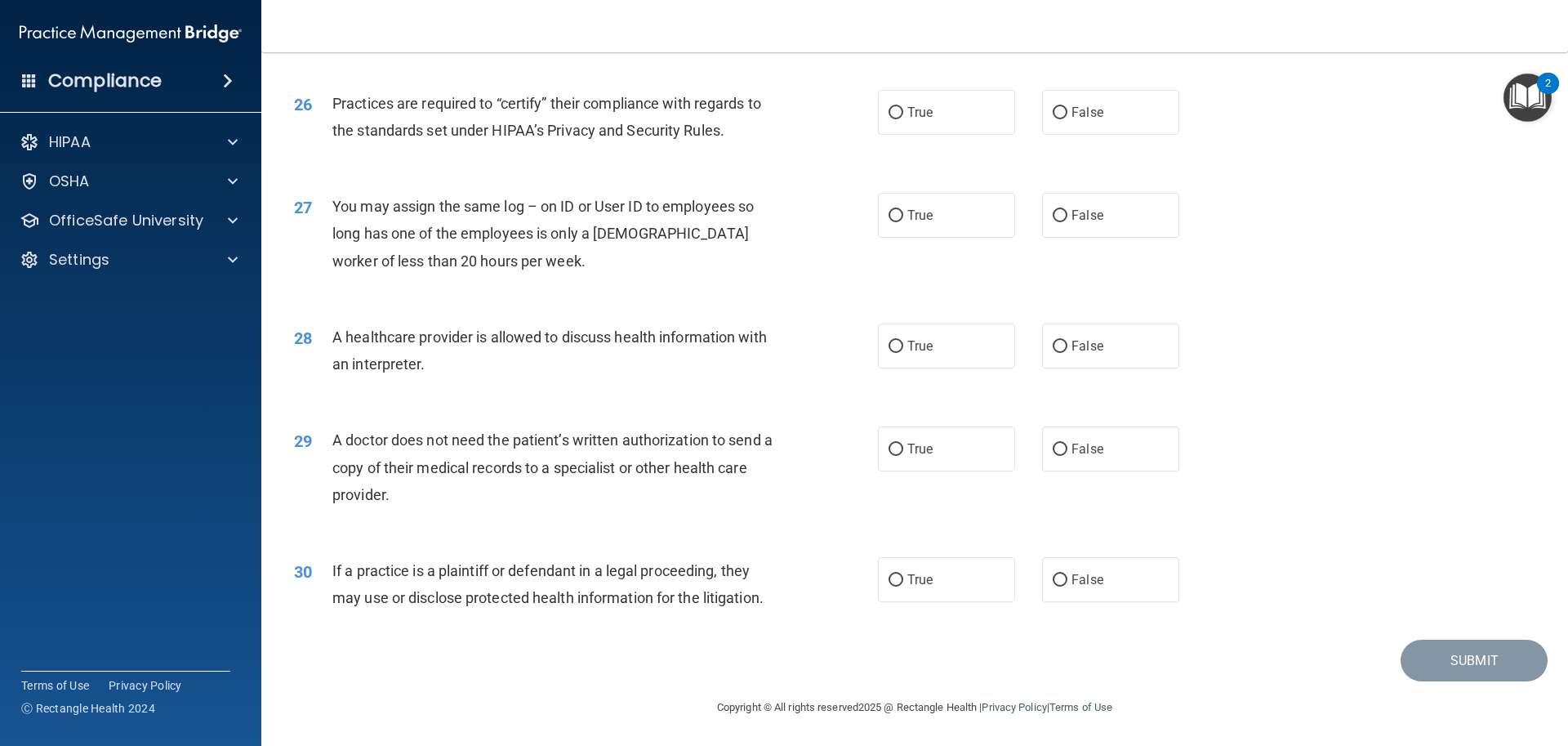
scroll to position [3057, 0]
click at [895, 579] on input "True" at bounding box center [896, 579] width 15 height 12
radio input "true"
click at [889, 445] on input "True" at bounding box center [896, 449] width 15 height 12
radio input "true"
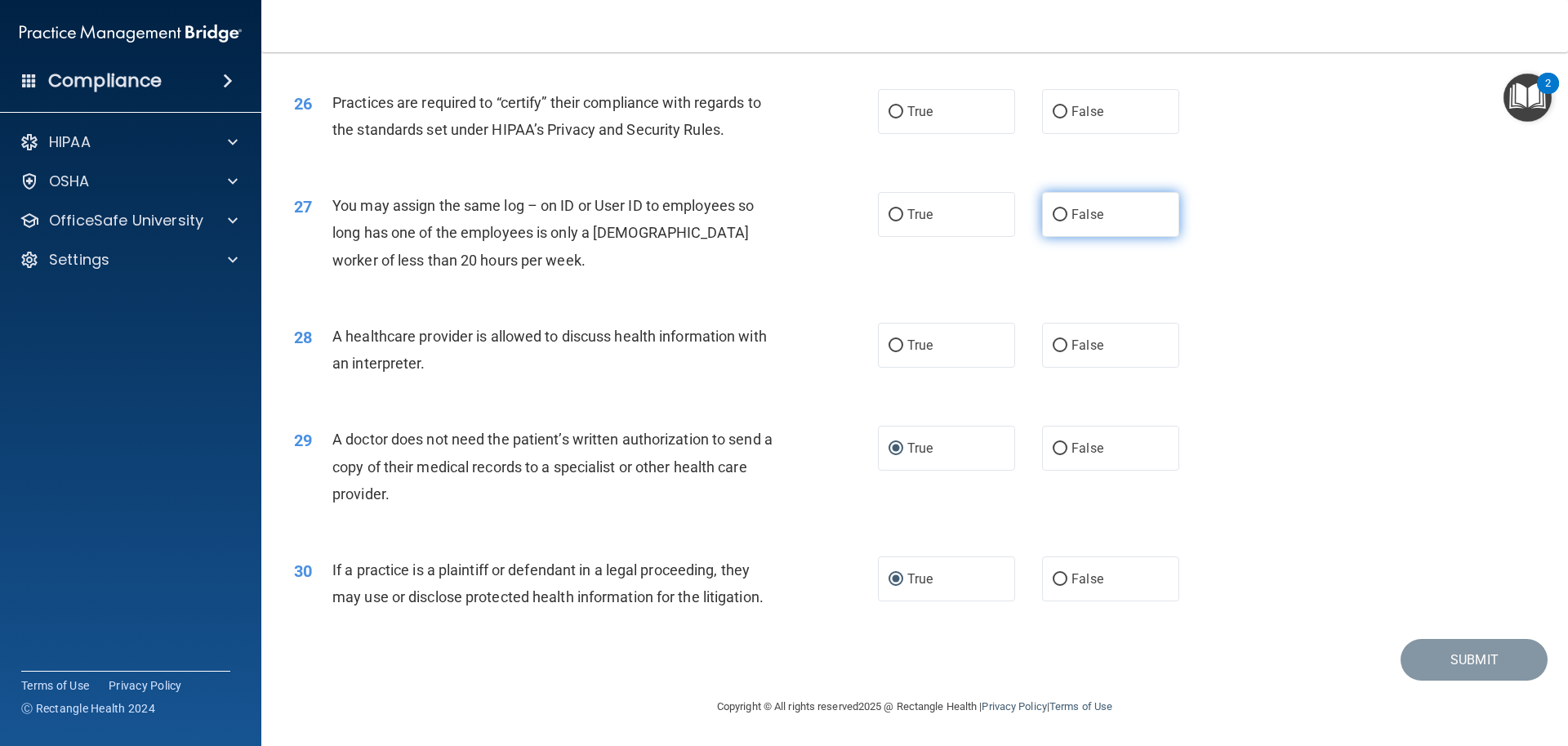
drag, startPoint x: 1061, startPoint y: 216, endPoint x: 1047, endPoint y: 226, distance: 17.2
click at [1060, 217] on label "False" at bounding box center [1110, 214] width 137 height 45
click at [1060, 217] on input "False" at bounding box center [1060, 215] width 15 height 12
radio input "true"
click at [900, 343] on label "True" at bounding box center [946, 345] width 137 height 45
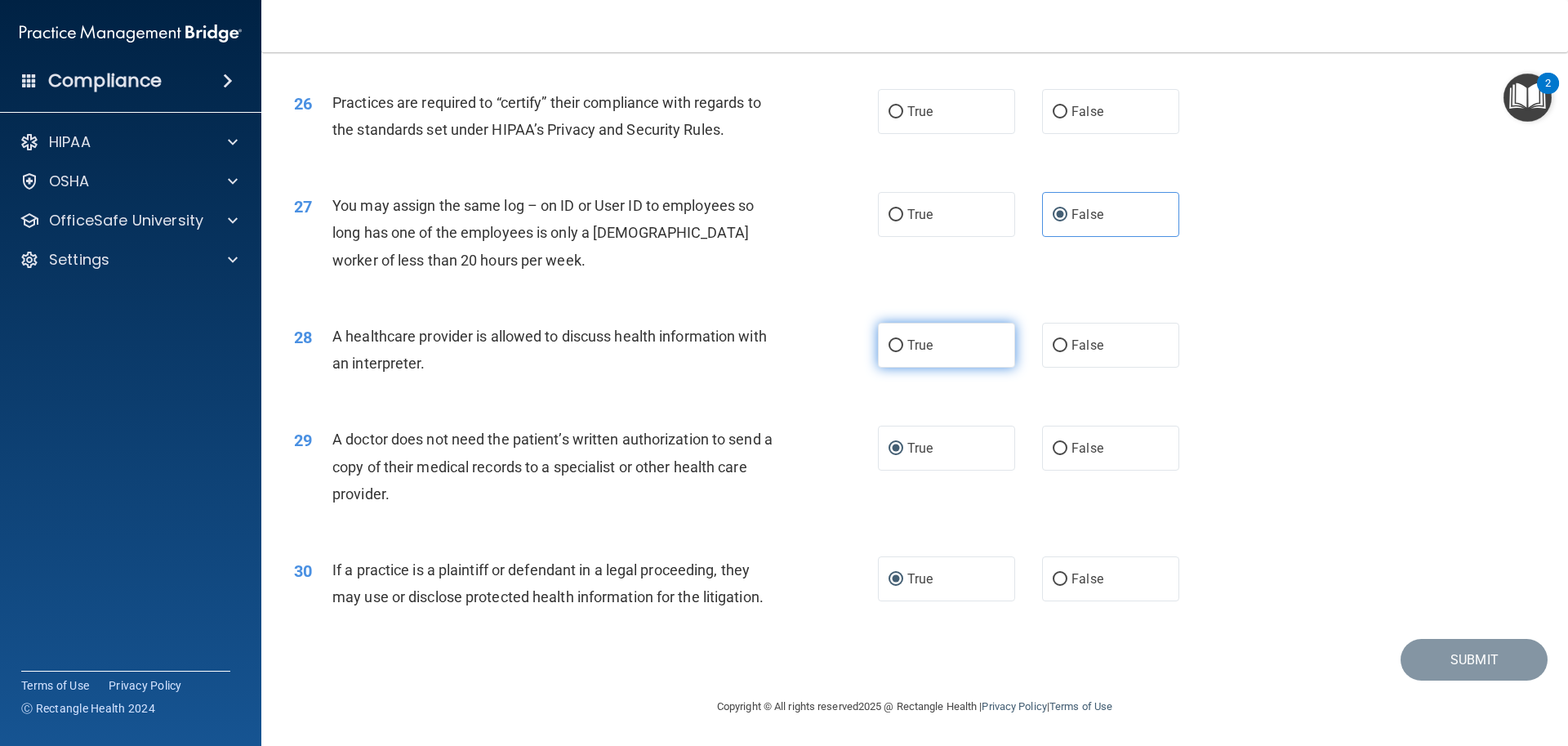
click at [900, 343] on input "True" at bounding box center [896, 346] width 15 height 12
radio input "true"
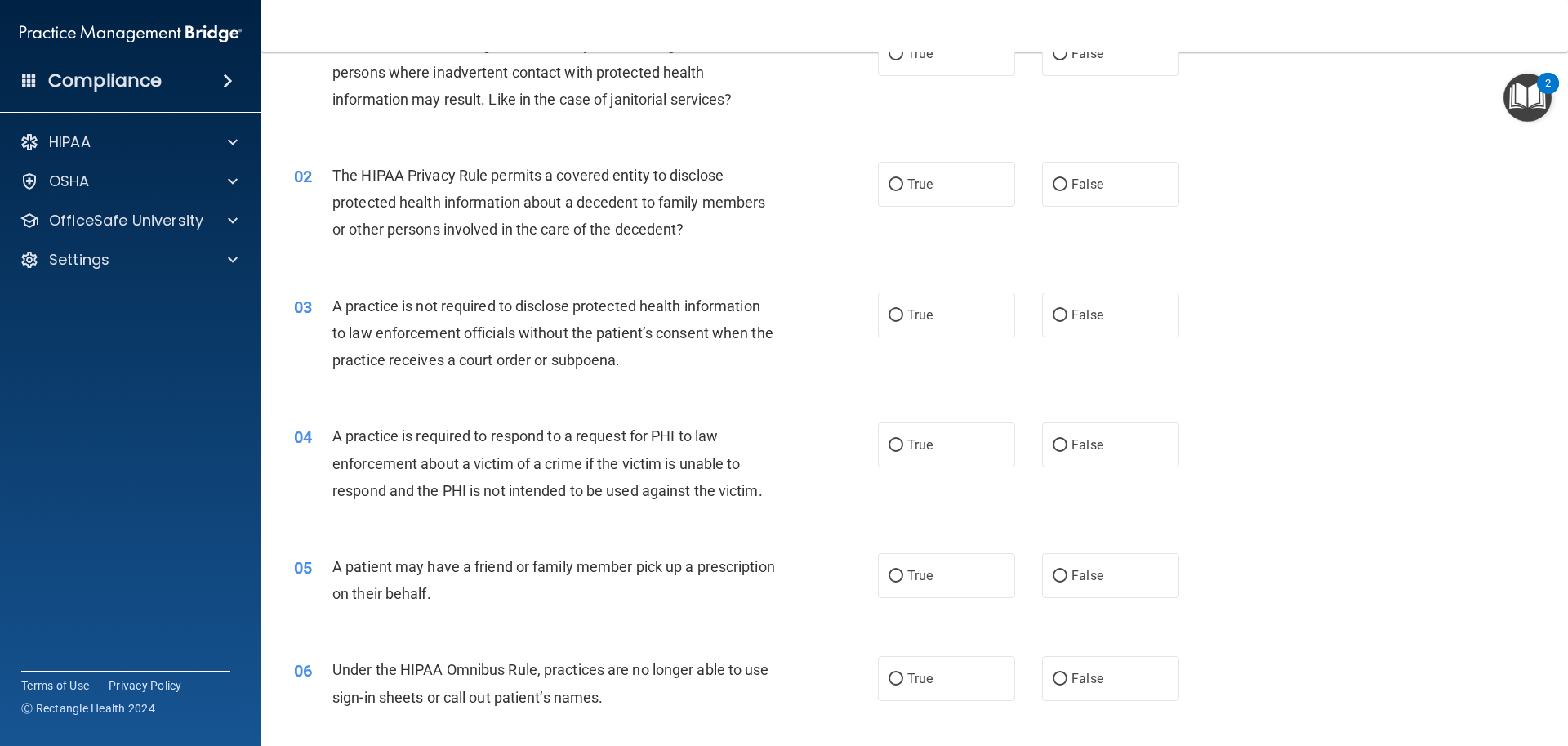
scroll to position [0, 0]
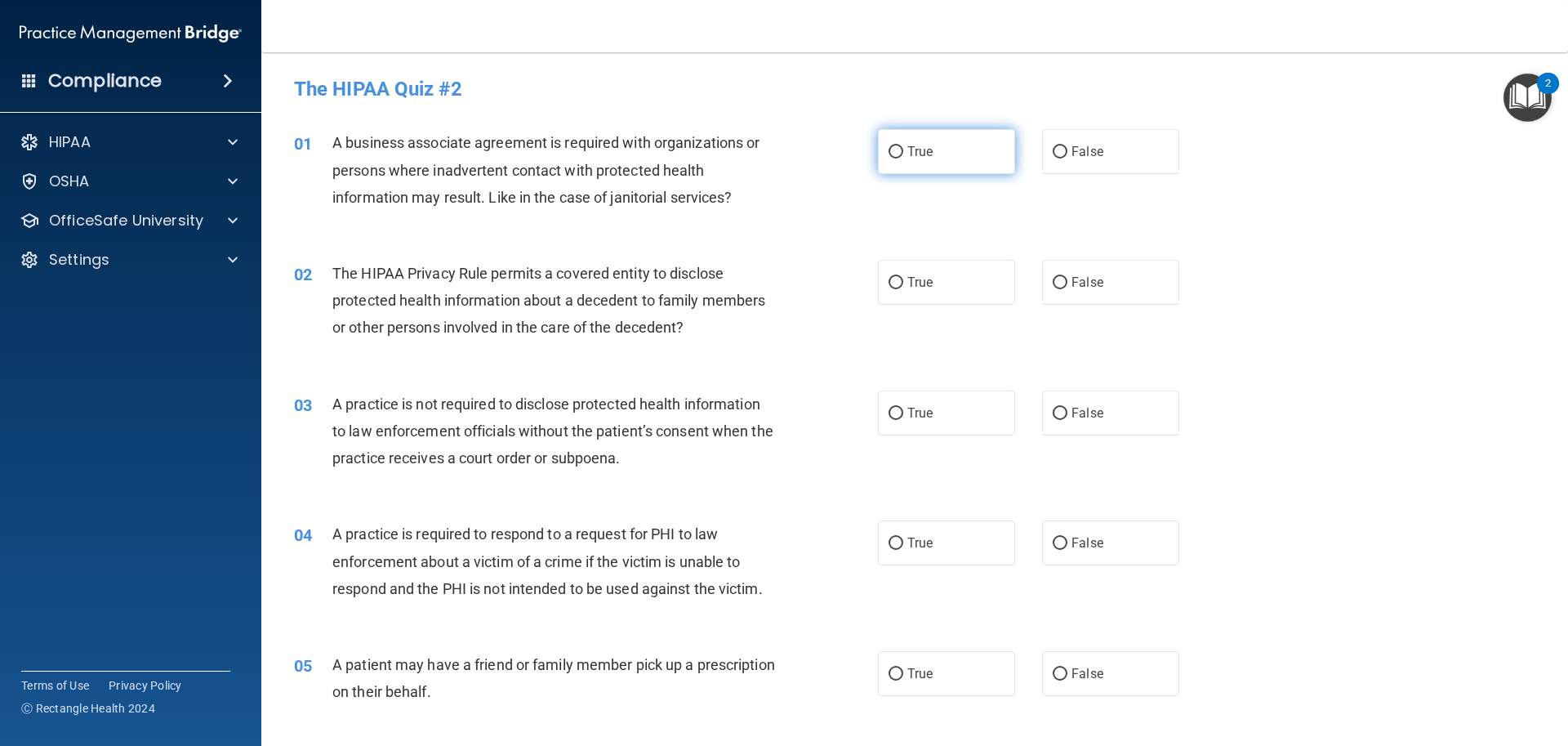
click at [909, 161] on label "True" at bounding box center [946, 152] width 137 height 45
click at [904, 159] on input "True" at bounding box center [896, 152] width 15 height 12
radio input "true"
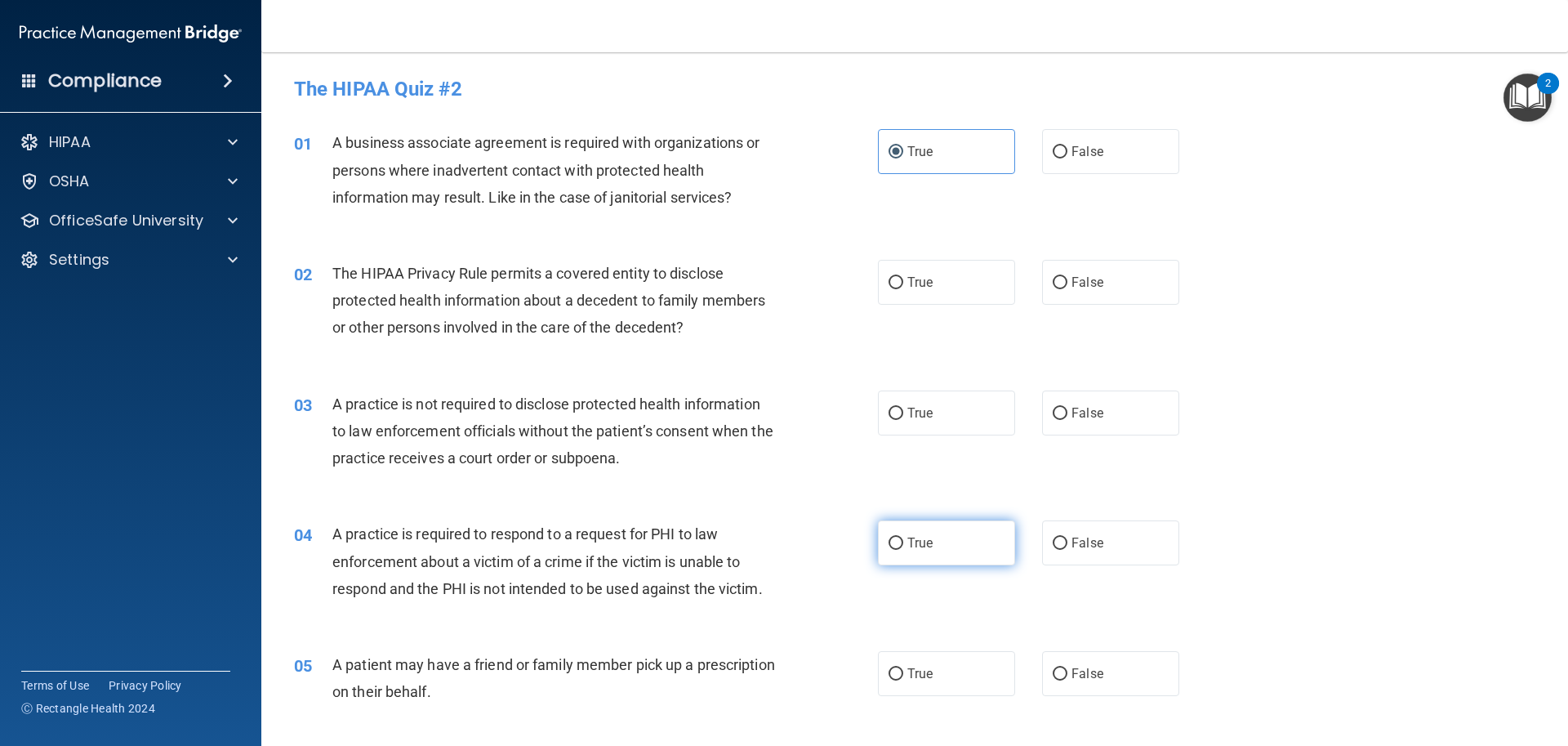
scroll to position [82, 0]
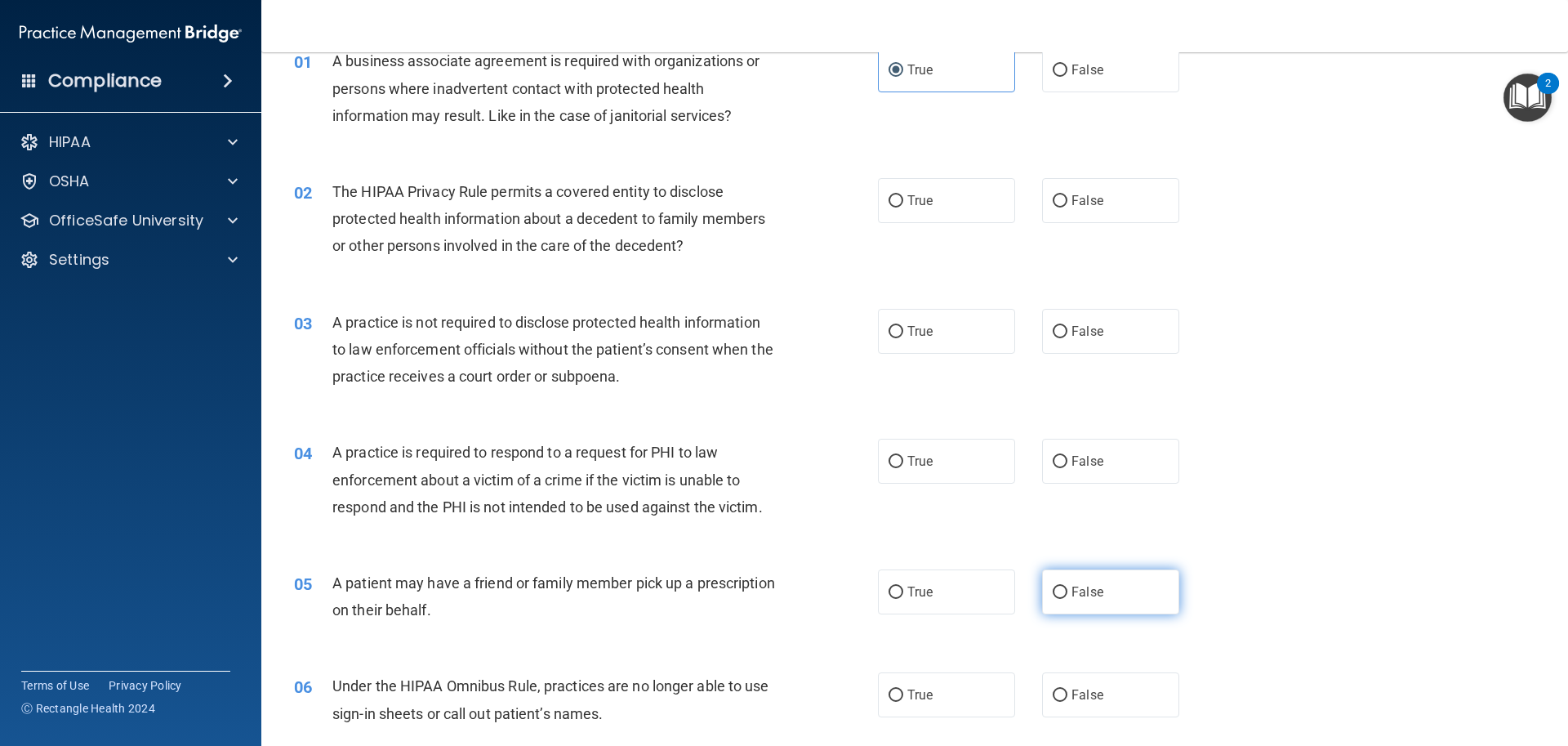
click at [1043, 587] on label "False" at bounding box center [1110, 592] width 137 height 45
click at [1052, 587] on input "False" at bounding box center [1060, 593] width 15 height 12
radio input "true"
click at [927, 195] on span "True" at bounding box center [920, 201] width 26 height 16
click at [904, 195] on input "True" at bounding box center [896, 201] width 15 height 12
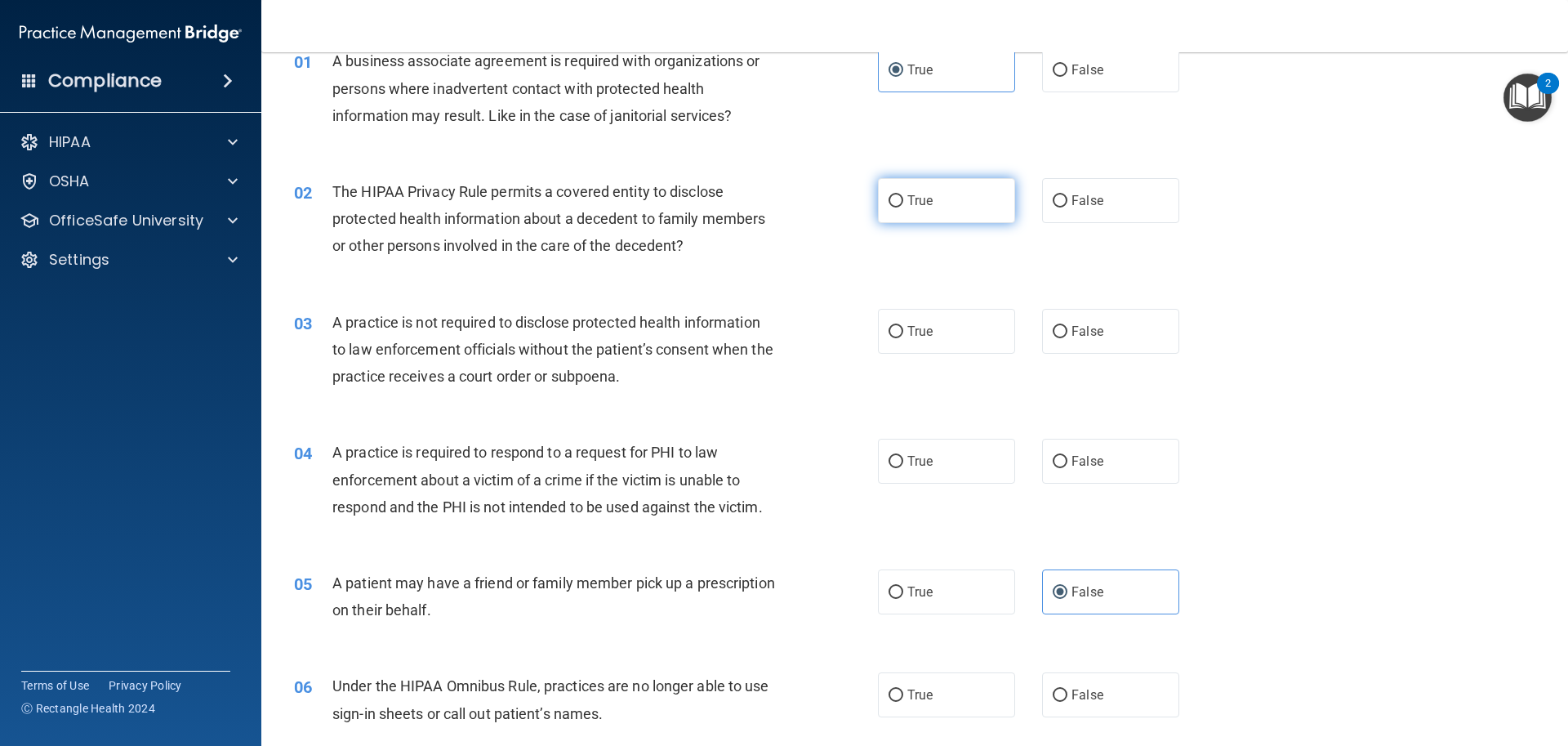
radio input "true"
click at [889, 330] on input "True" at bounding box center [896, 332] width 15 height 12
radio input "true"
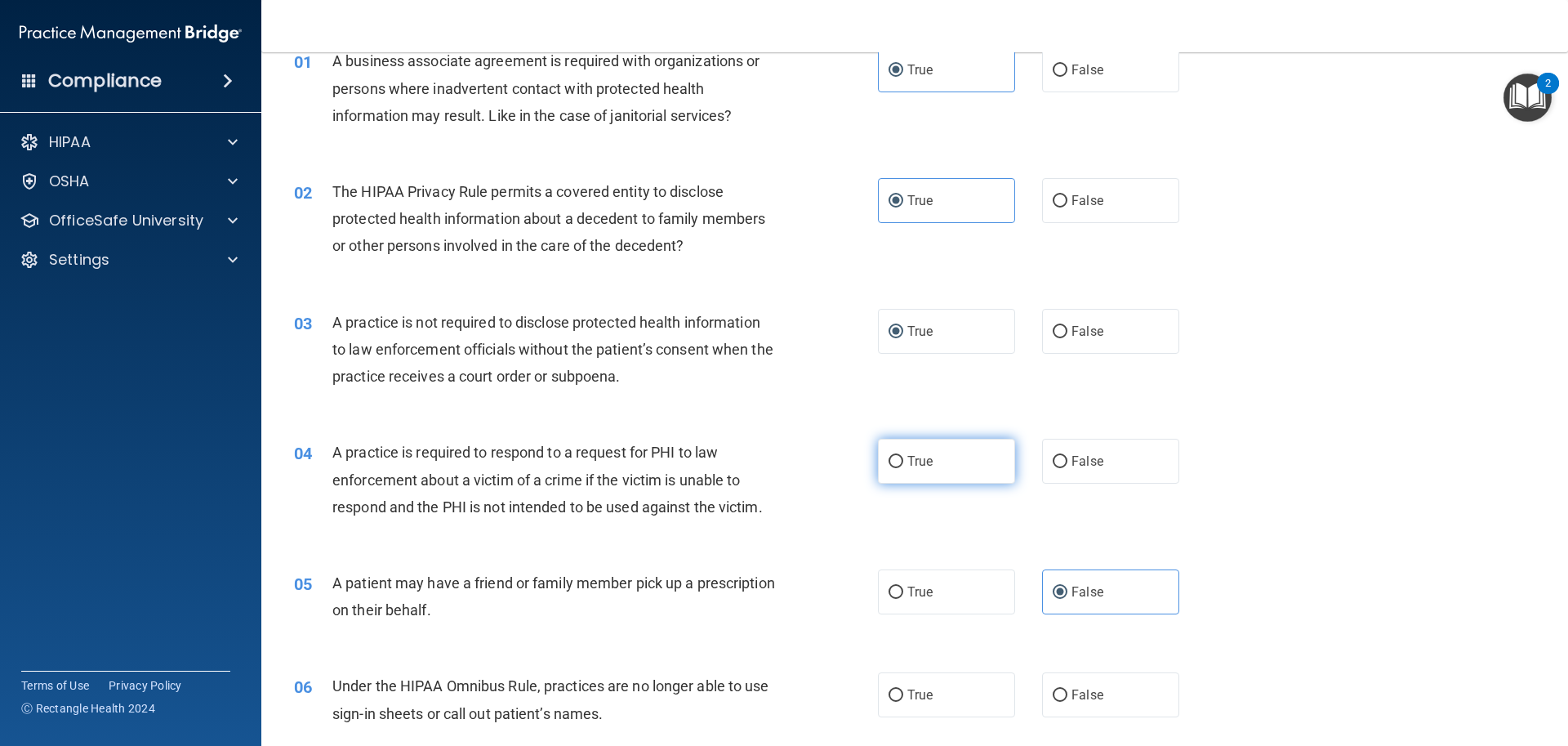
click at [894, 453] on label "True" at bounding box center [946, 461] width 137 height 45
click at [894, 455] on input "True" at bounding box center [896, 462] width 15 height 12
radio input "true"
click at [1043, 325] on label "False" at bounding box center [1110, 330] width 137 height 45
click at [1052, 326] on input "False" at bounding box center [1060, 332] width 15 height 12
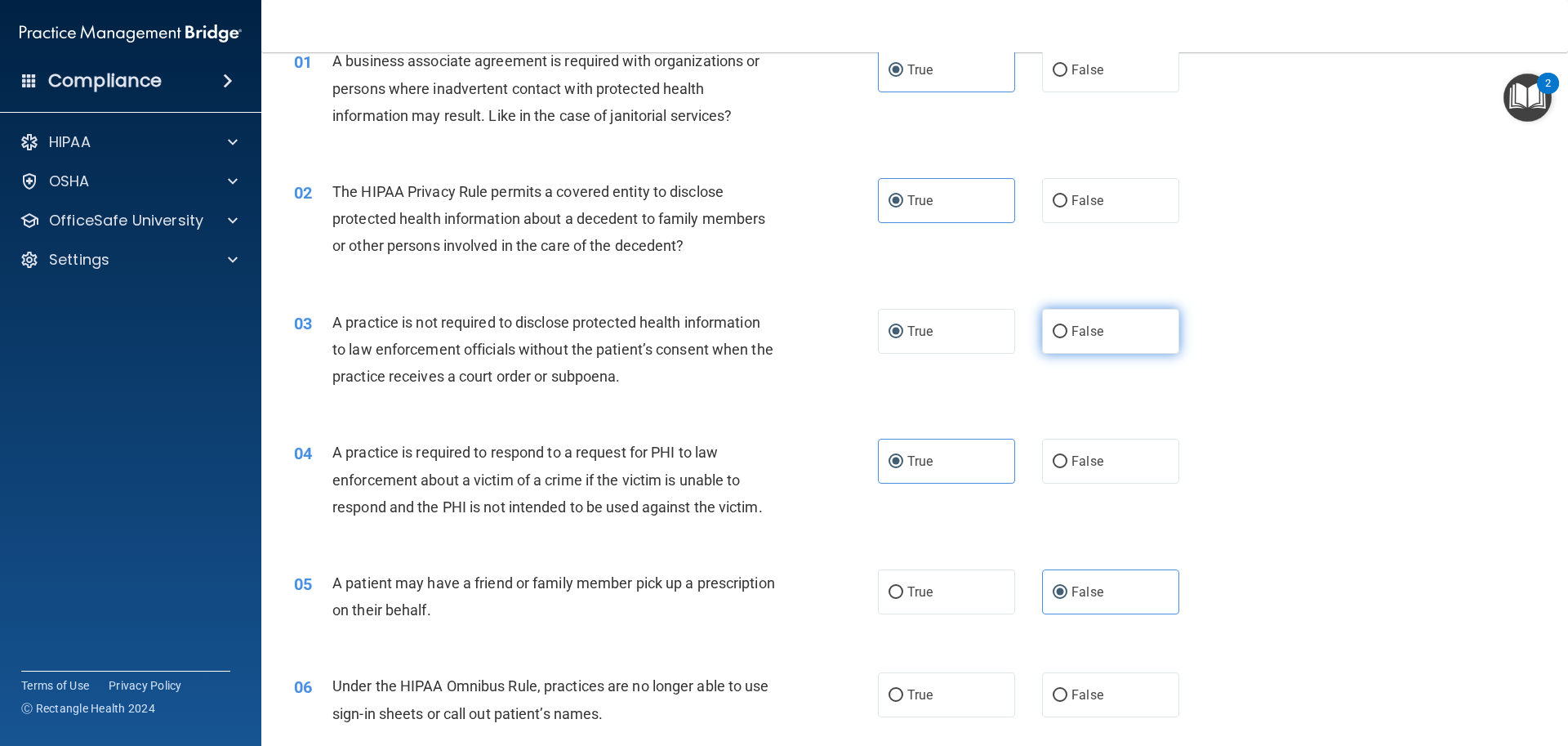
radio input "true"
radio input "false"
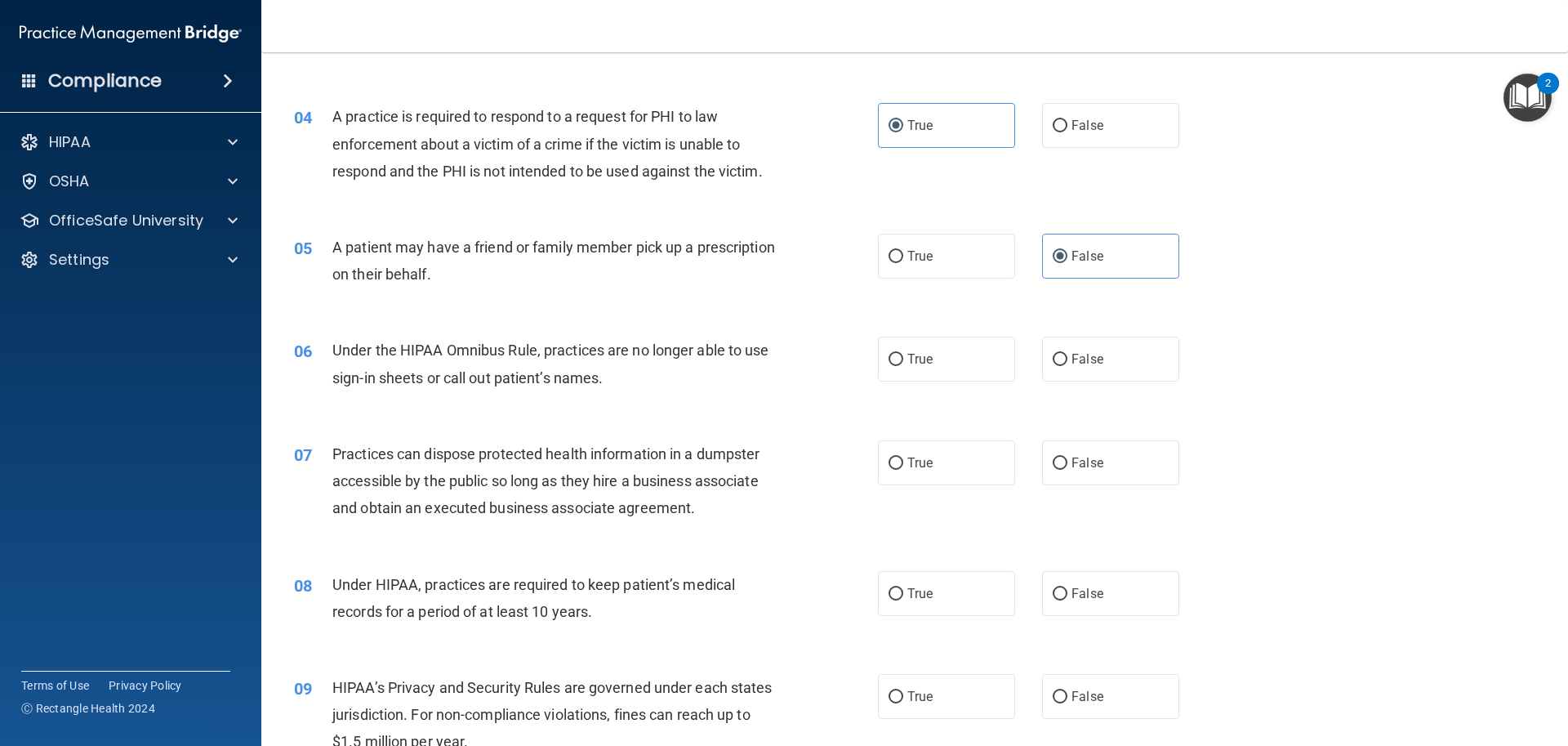
scroll to position [490, 0]
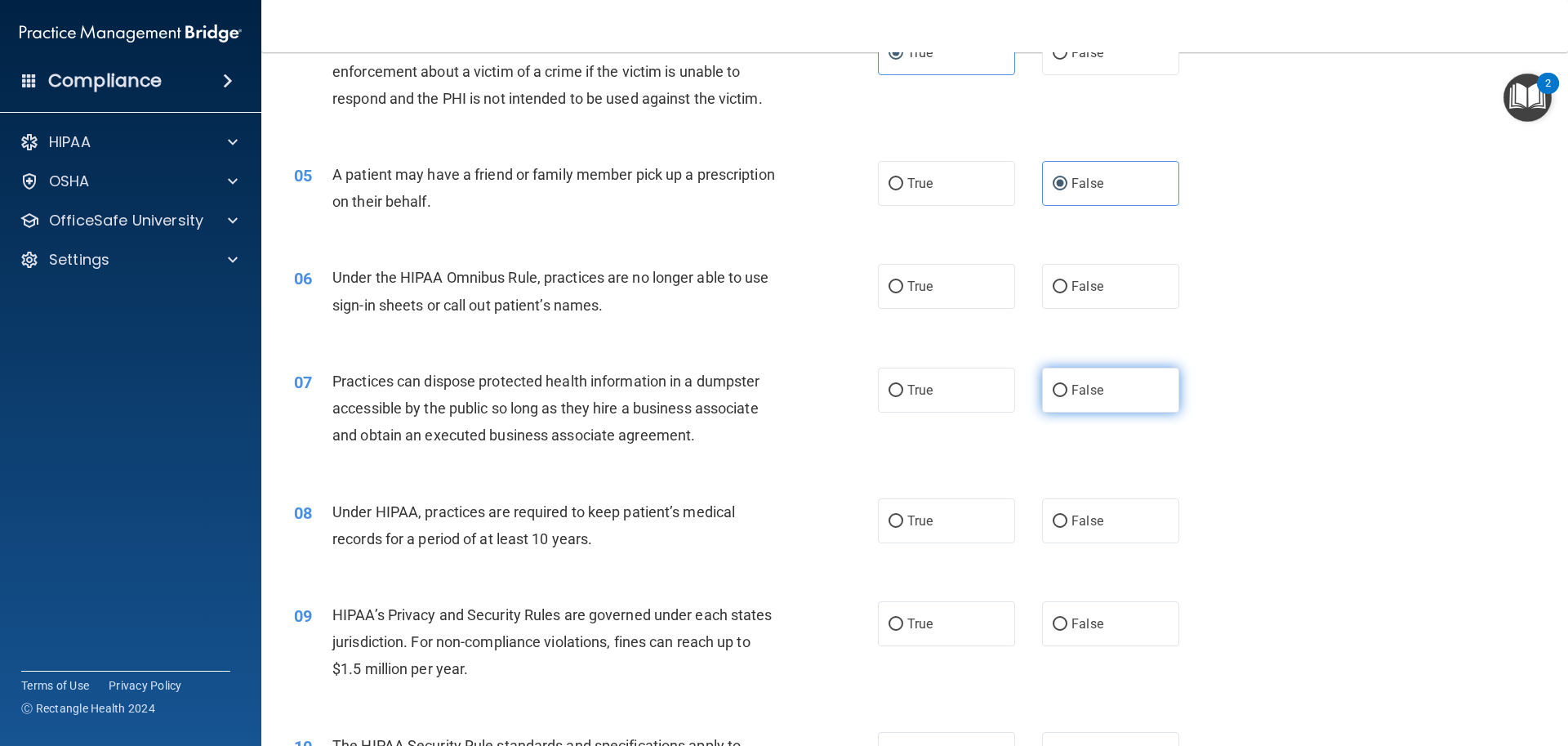
click at [1060, 389] on label "False" at bounding box center [1110, 390] width 137 height 45
click at [1060, 389] on input "False" at bounding box center [1060, 391] width 15 height 12
radio input "true"
click at [1074, 284] on span "False" at bounding box center [1088, 286] width 32 height 16
click at [1067, 284] on input "False" at bounding box center [1060, 287] width 15 height 12
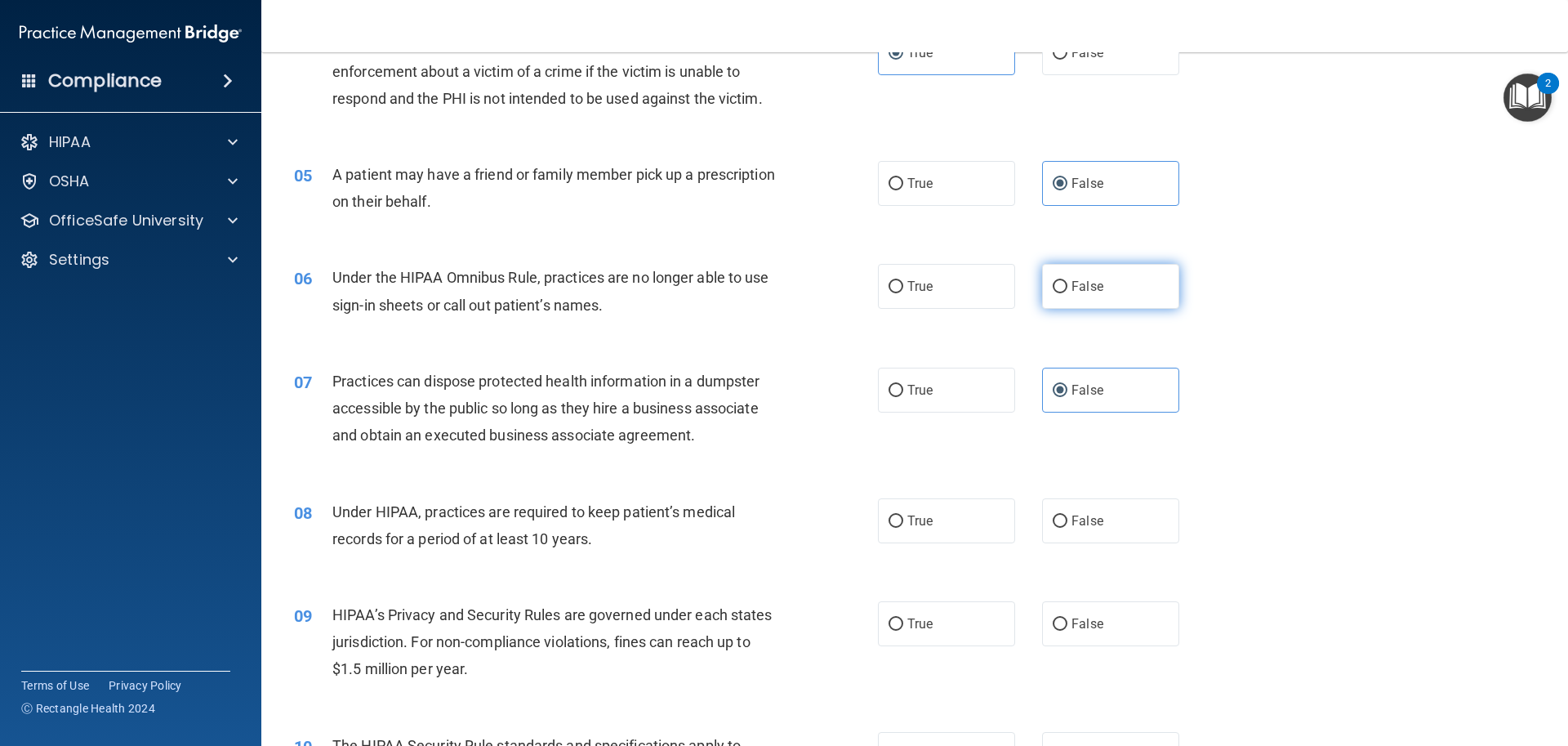
radio input "true"
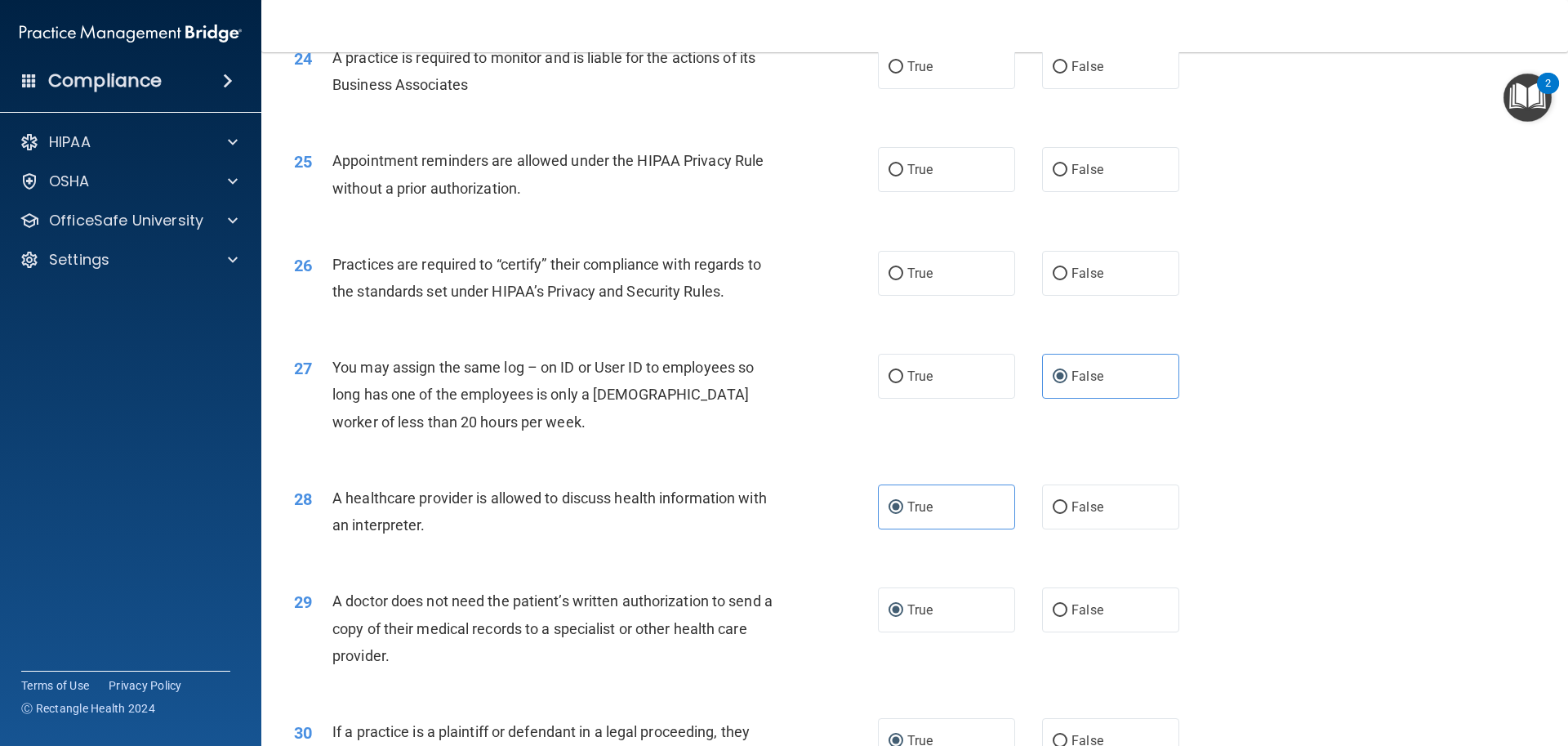
scroll to position [2893, 0]
click at [1057, 273] on input "False" at bounding box center [1060, 276] width 15 height 12
radio input "true"
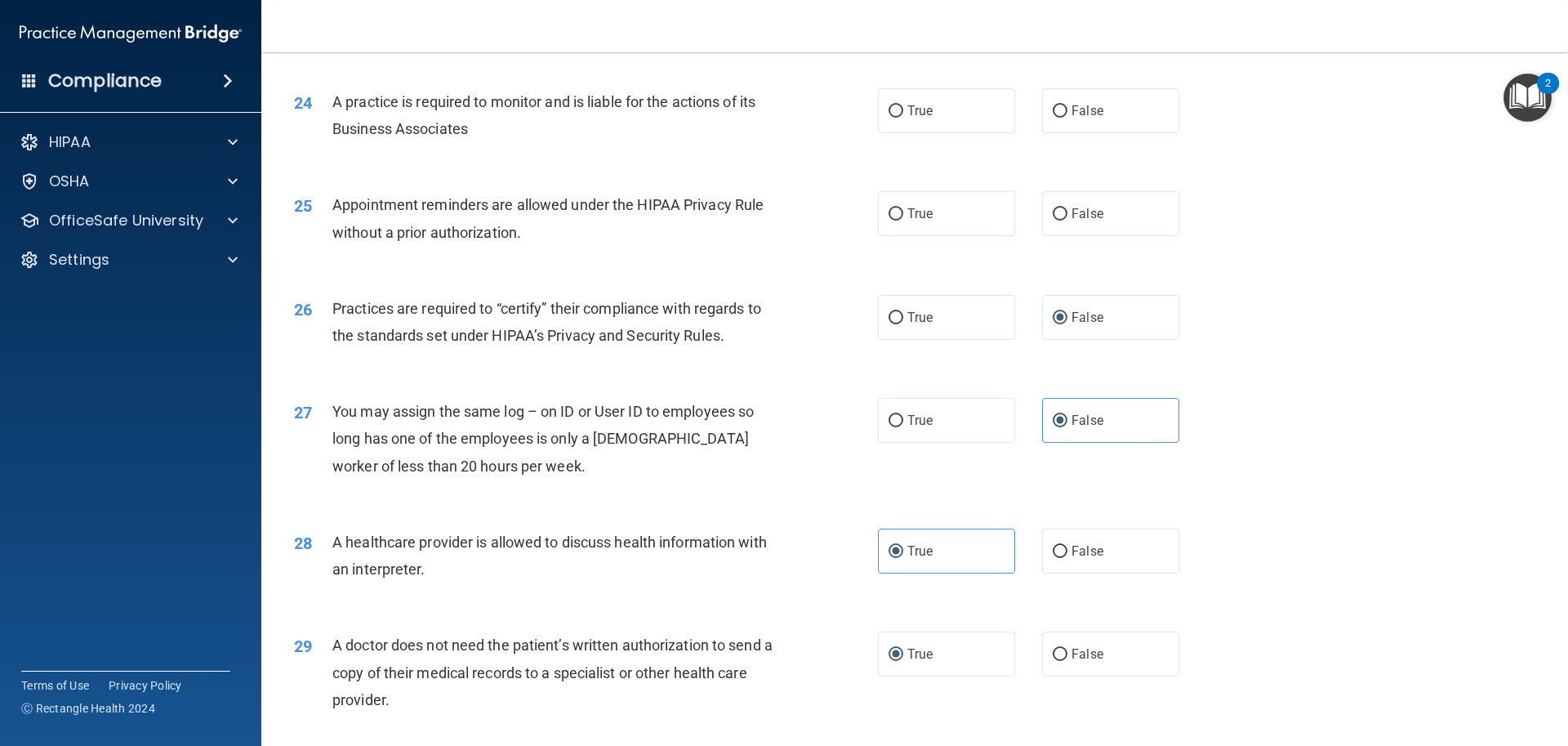
scroll to position [2811, 0]
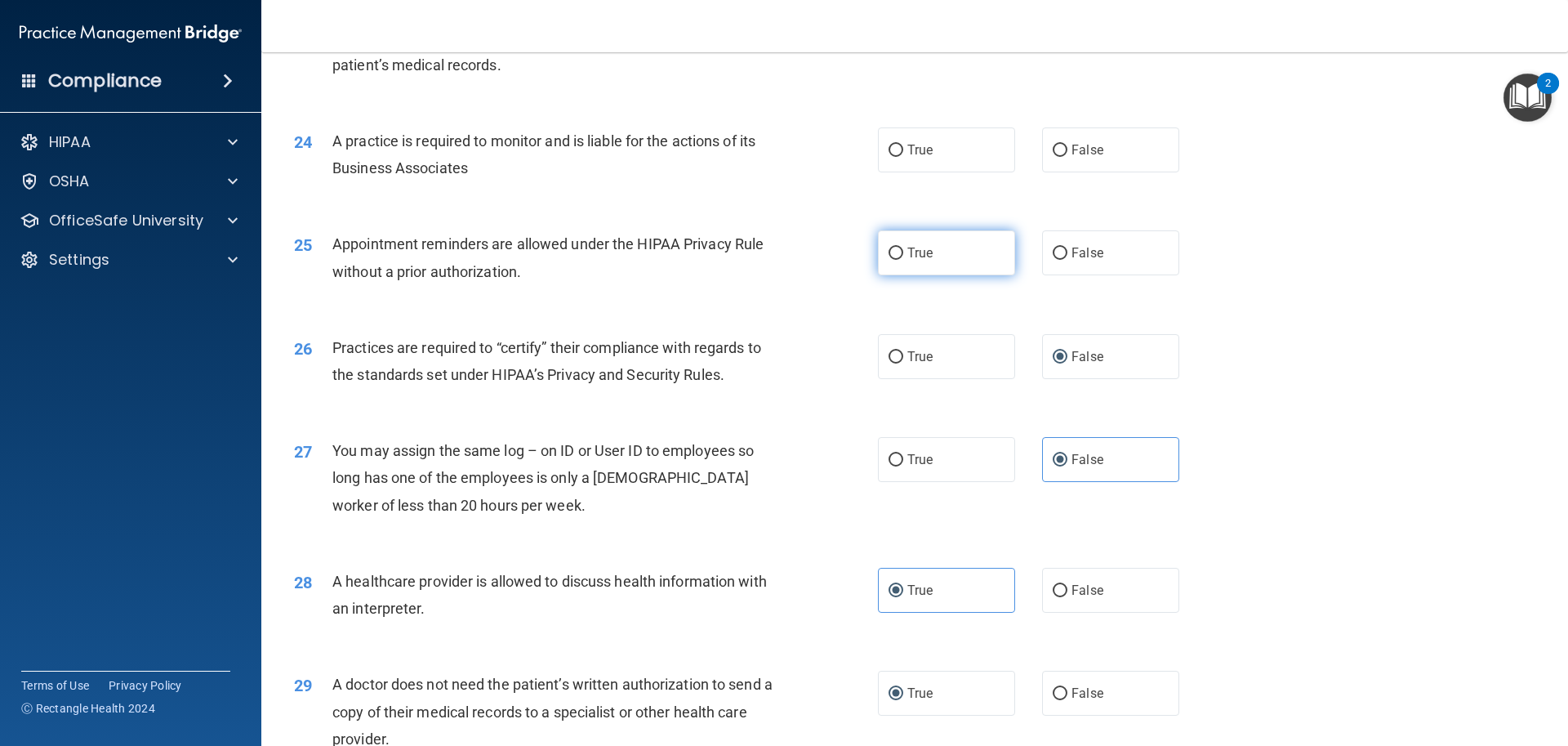
click at [878, 263] on label "True" at bounding box center [946, 253] width 137 height 45
click at [889, 260] on input "True" at bounding box center [896, 253] width 15 height 12
radio input "true"
click at [1052, 248] on input "False" at bounding box center [1060, 253] width 15 height 12
radio input "true"
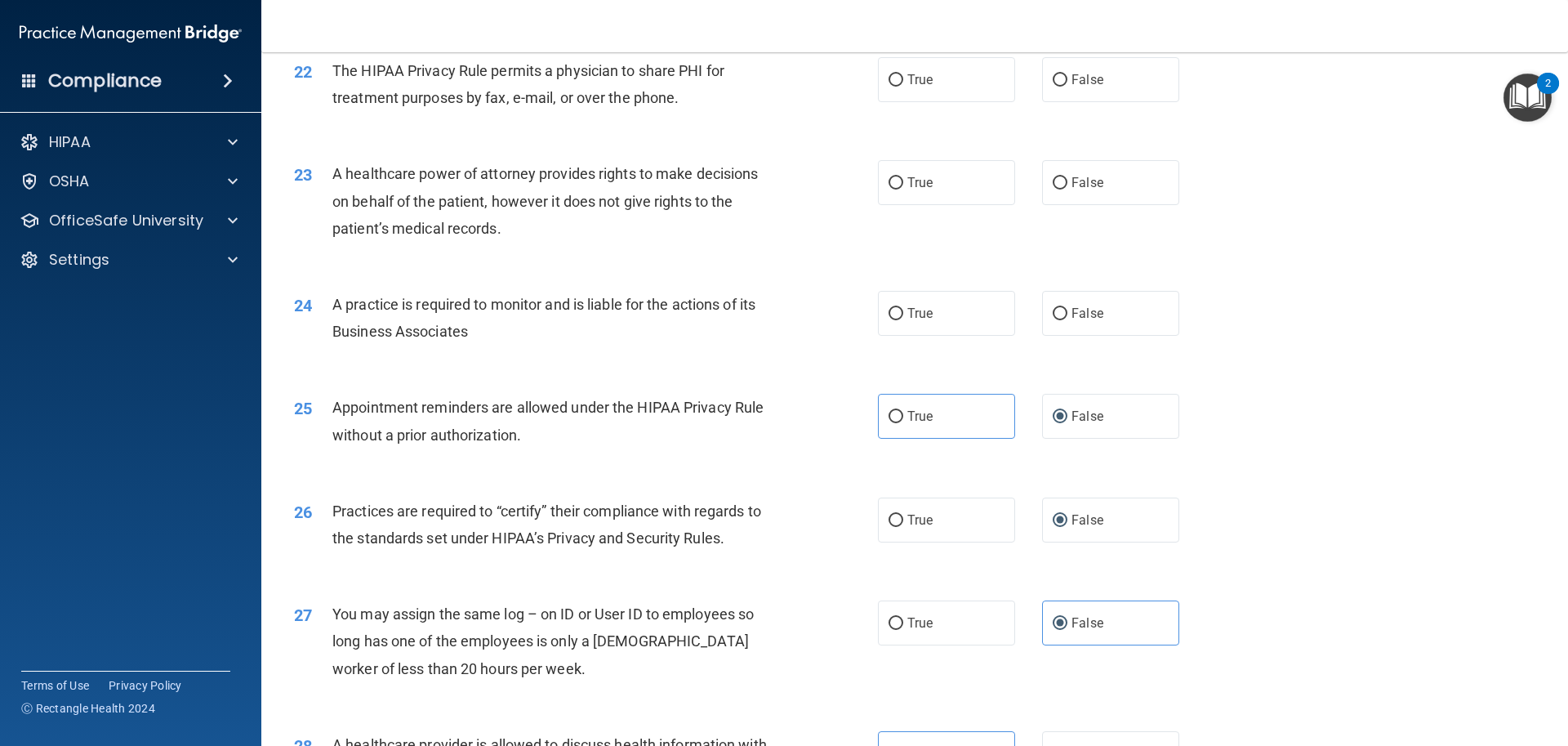
scroll to position [2730, 0]
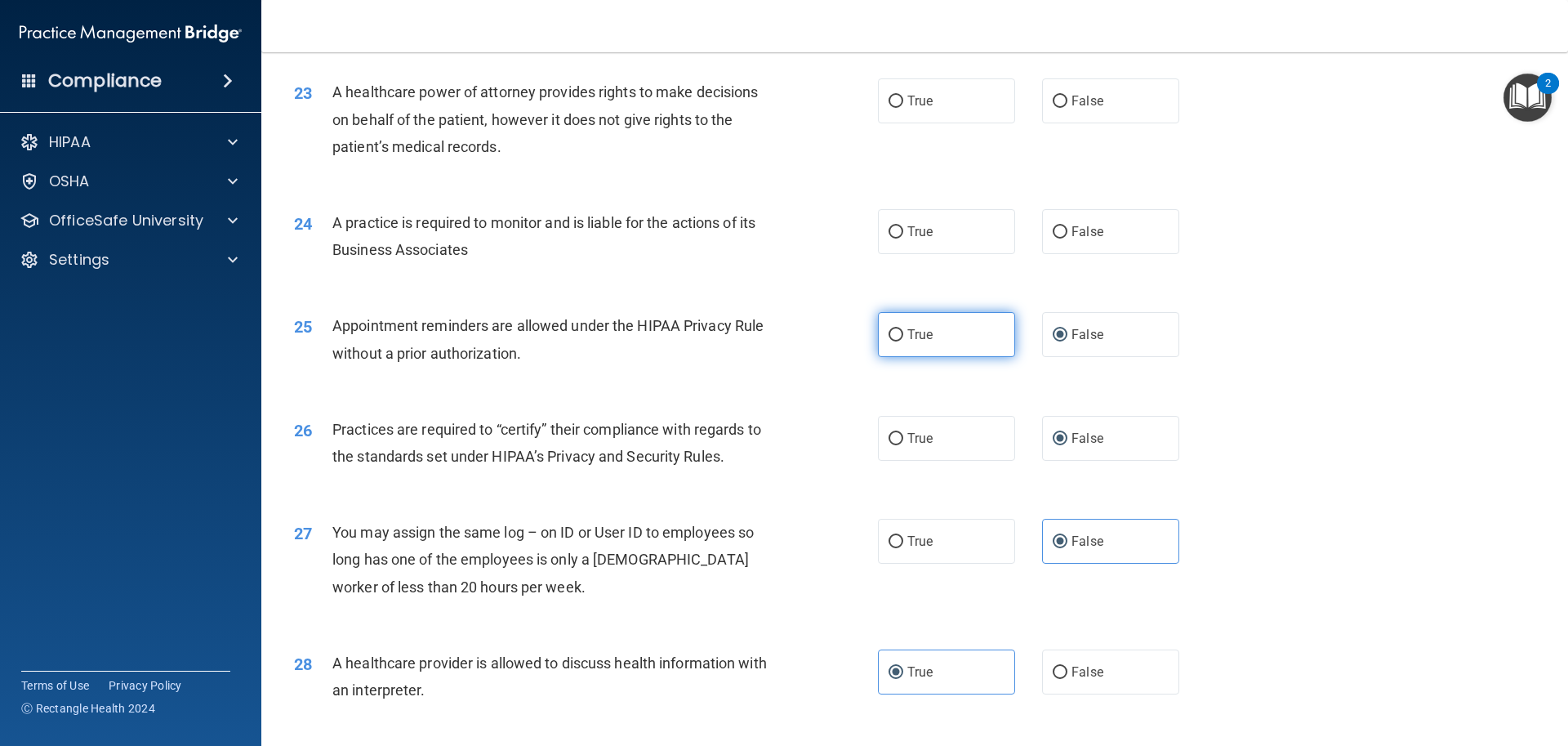
click at [897, 331] on input "True" at bounding box center [896, 336] width 15 height 12
radio input "true"
radio input "false"
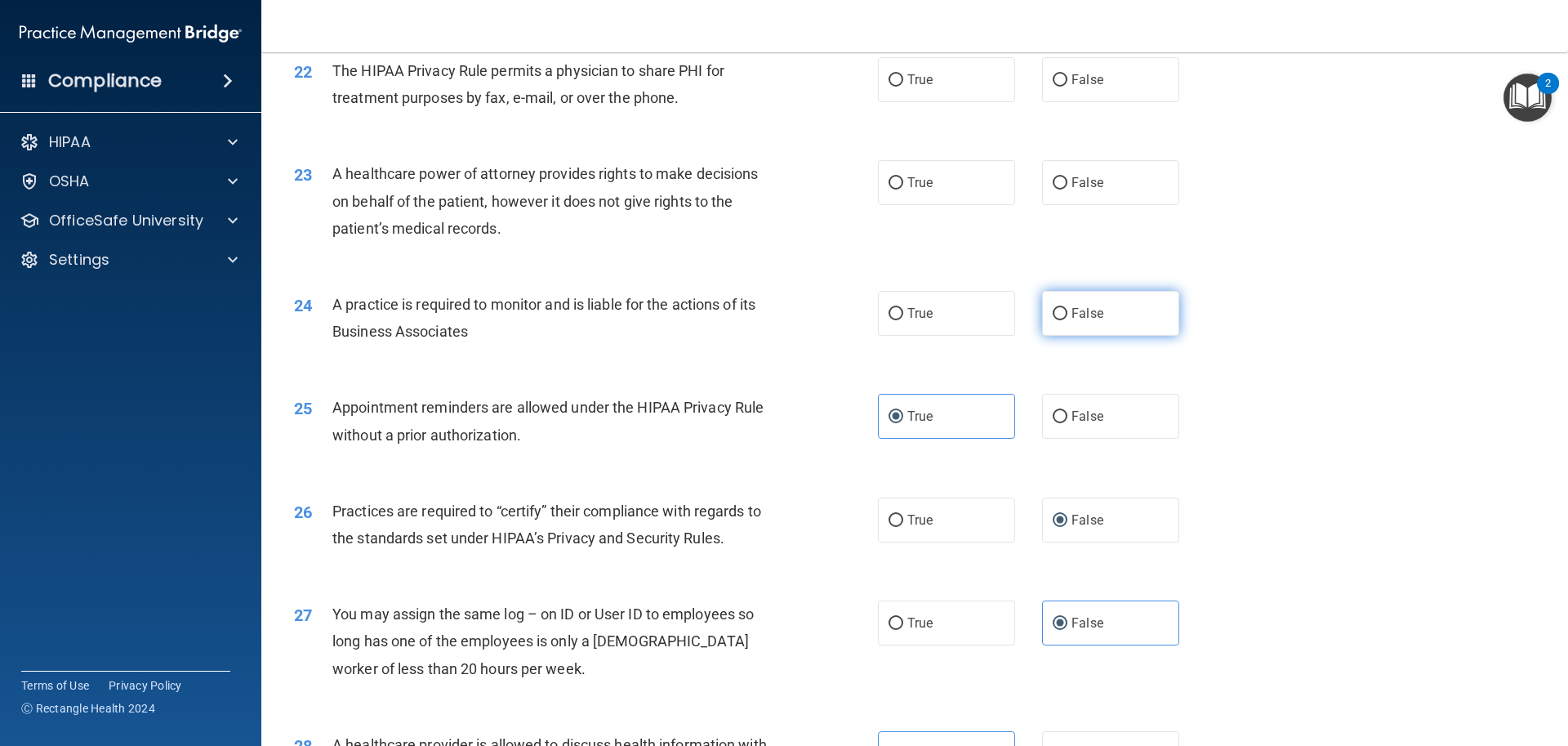
click at [1052, 327] on label "False" at bounding box center [1110, 313] width 137 height 45
click at [1052, 320] on input "False" at bounding box center [1060, 315] width 15 height 12
radio input "true"
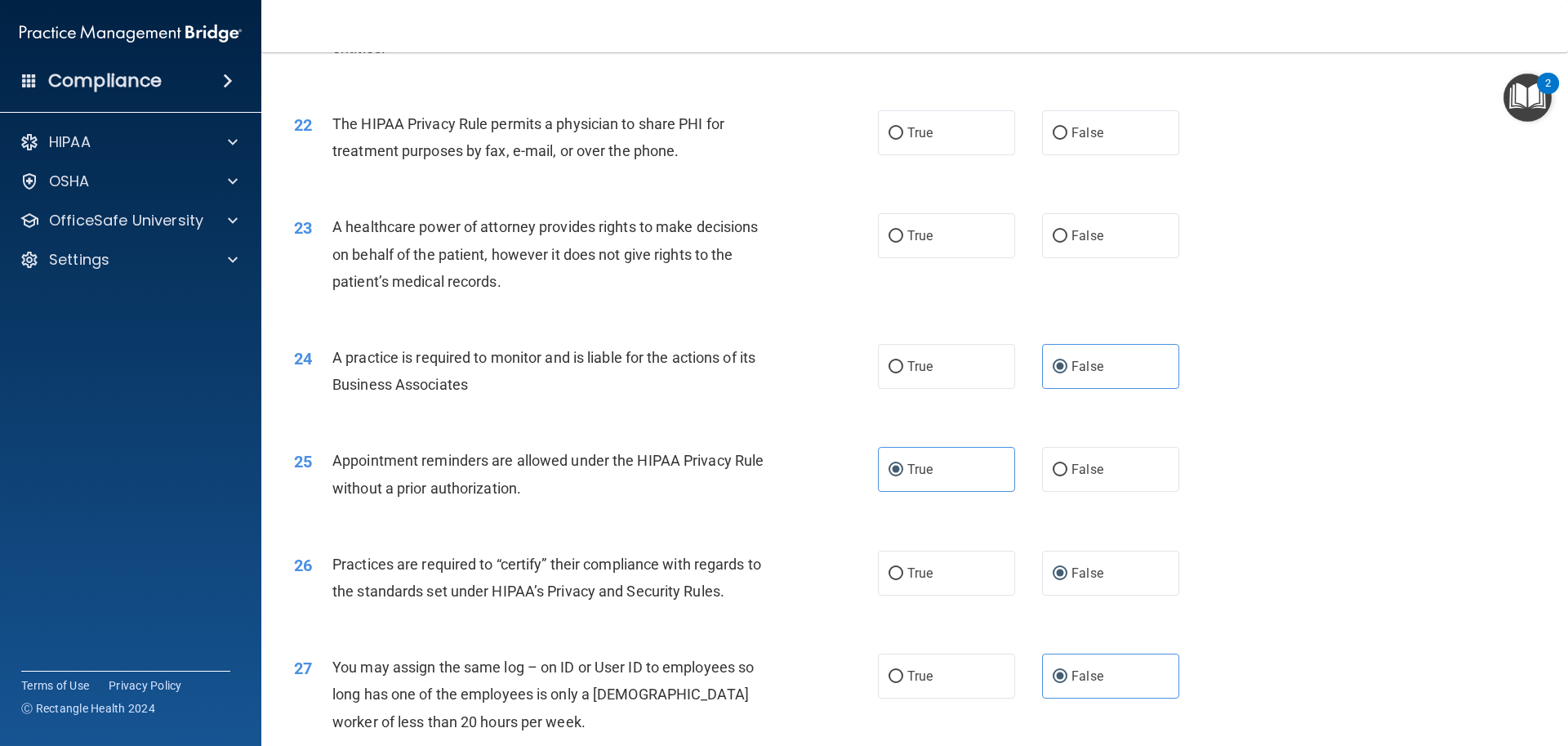
scroll to position [2567, 0]
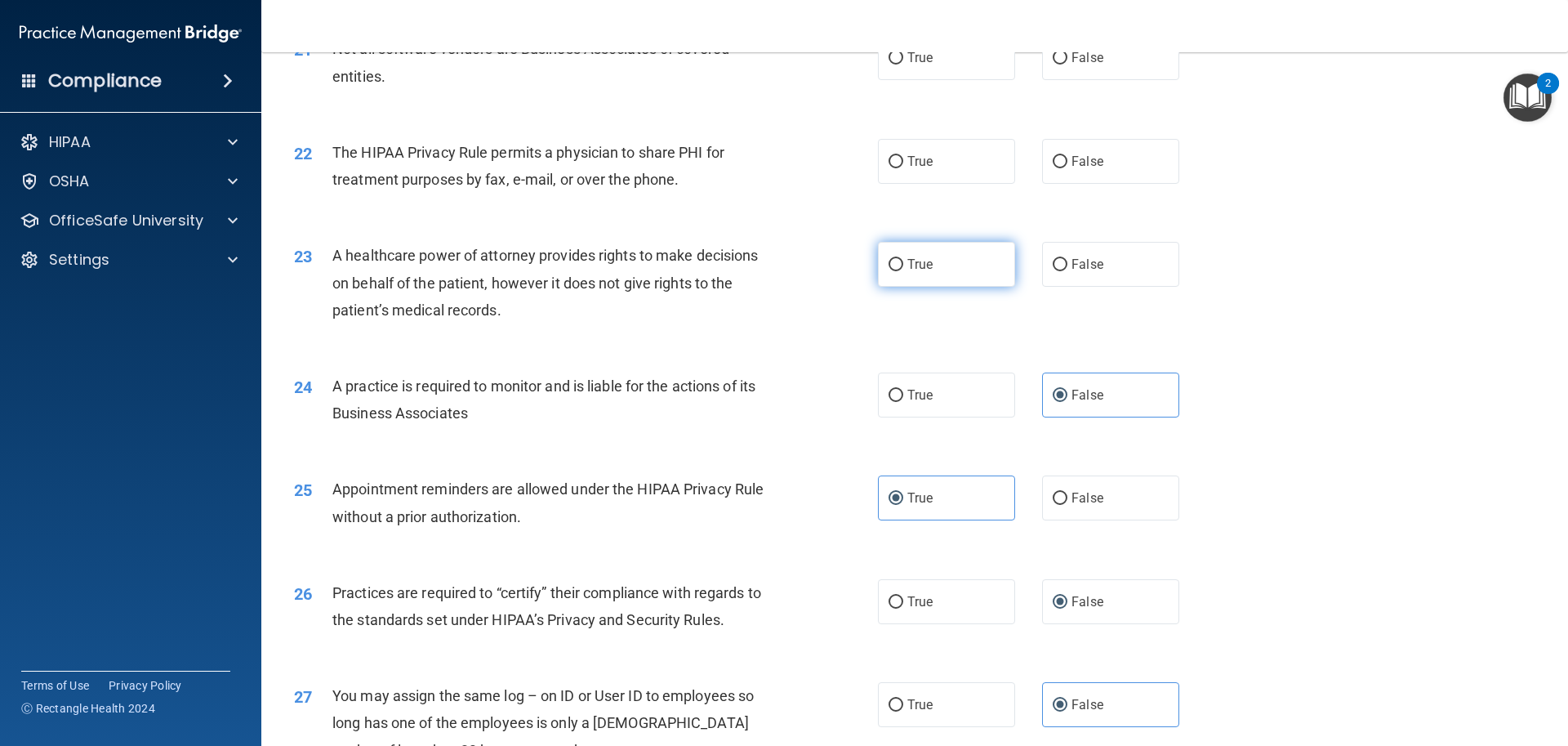
click at [907, 268] on span "True" at bounding box center [920, 264] width 26 height 16
click at [904, 268] on input "True" at bounding box center [896, 265] width 15 height 12
radio input "true"
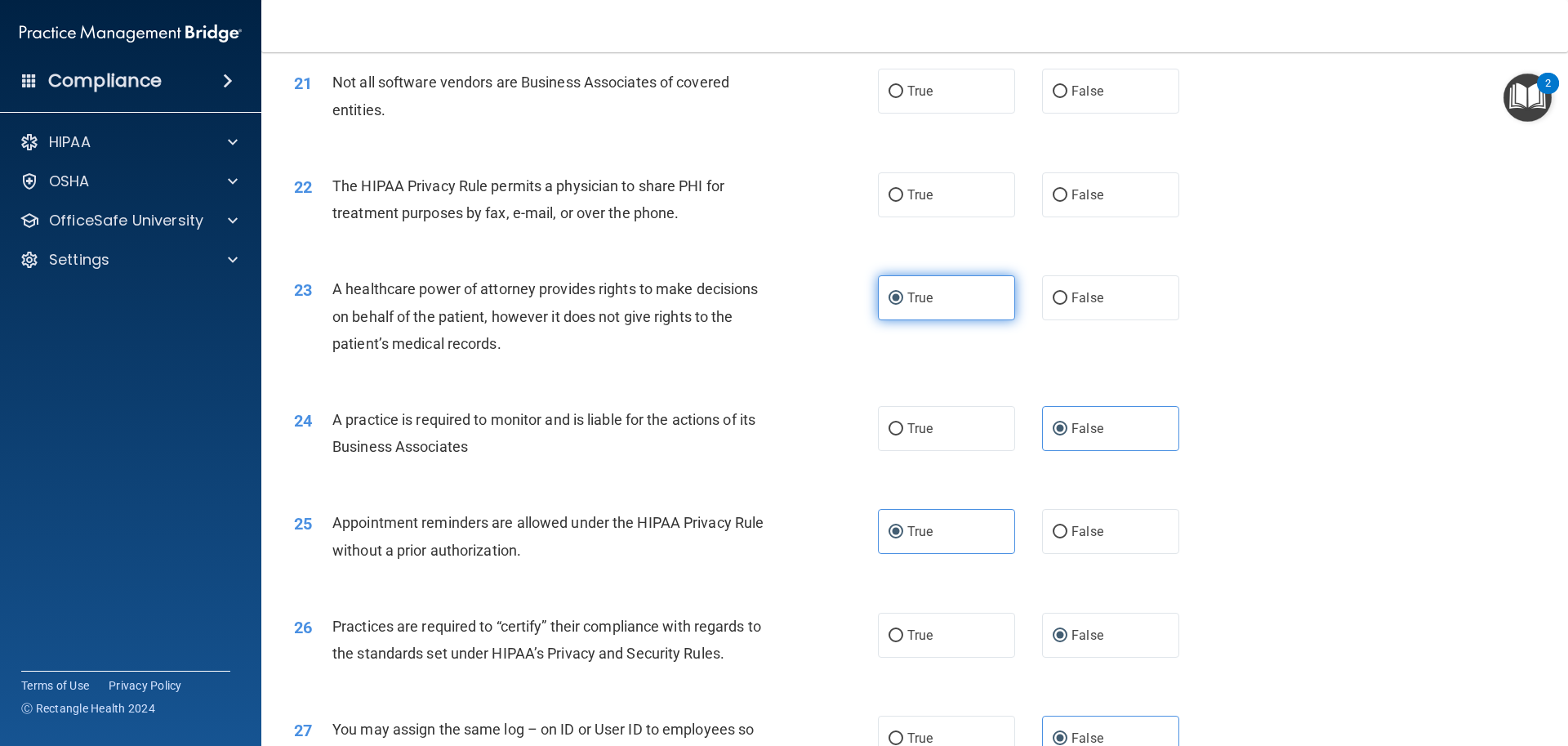
scroll to position [2484, 0]
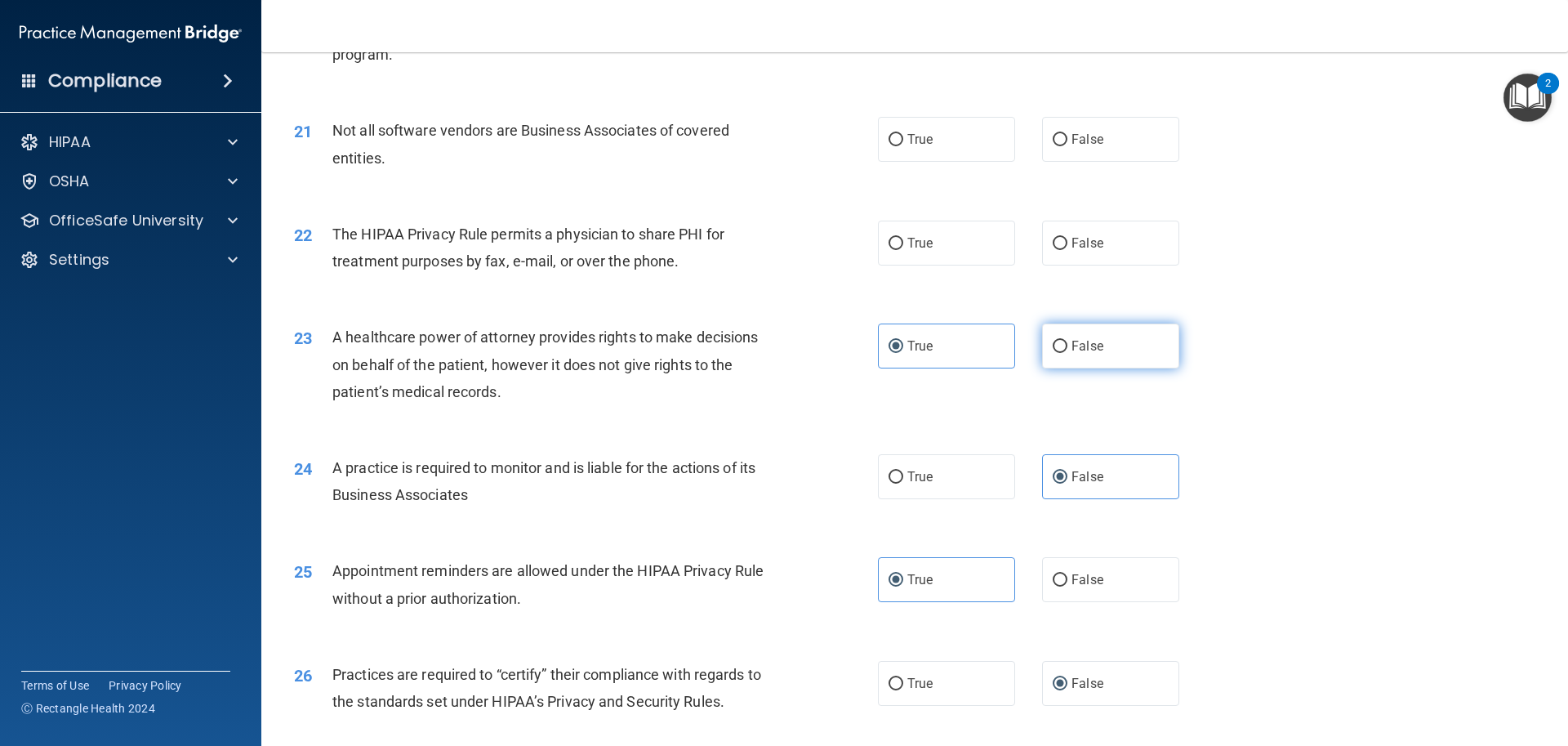
click at [1053, 346] on input "False" at bounding box center [1060, 346] width 15 height 12
radio input "true"
radio input "false"
click at [1044, 249] on label "False" at bounding box center [1110, 243] width 137 height 45
click at [1052, 249] on input "False" at bounding box center [1060, 244] width 15 height 12
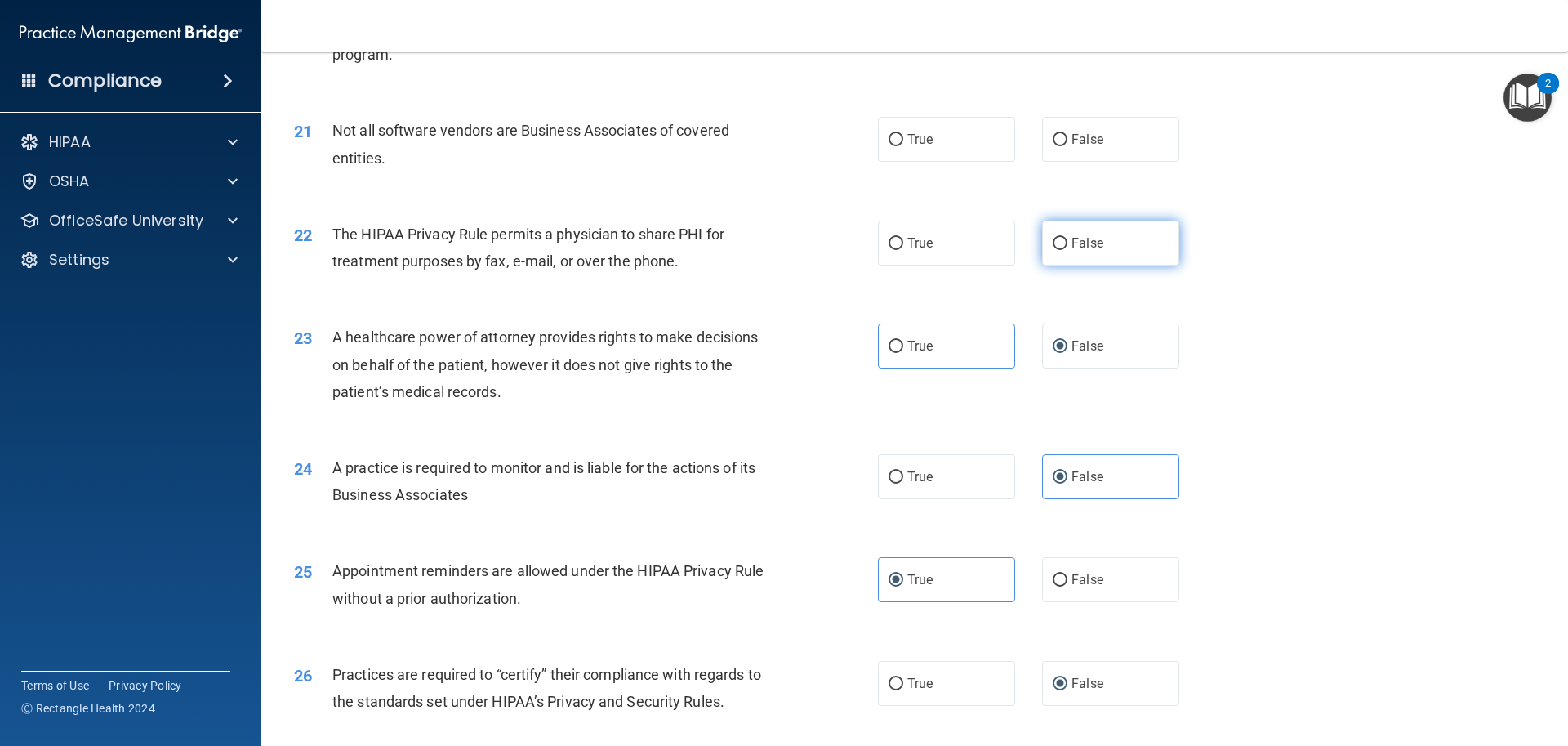
radio input "true"
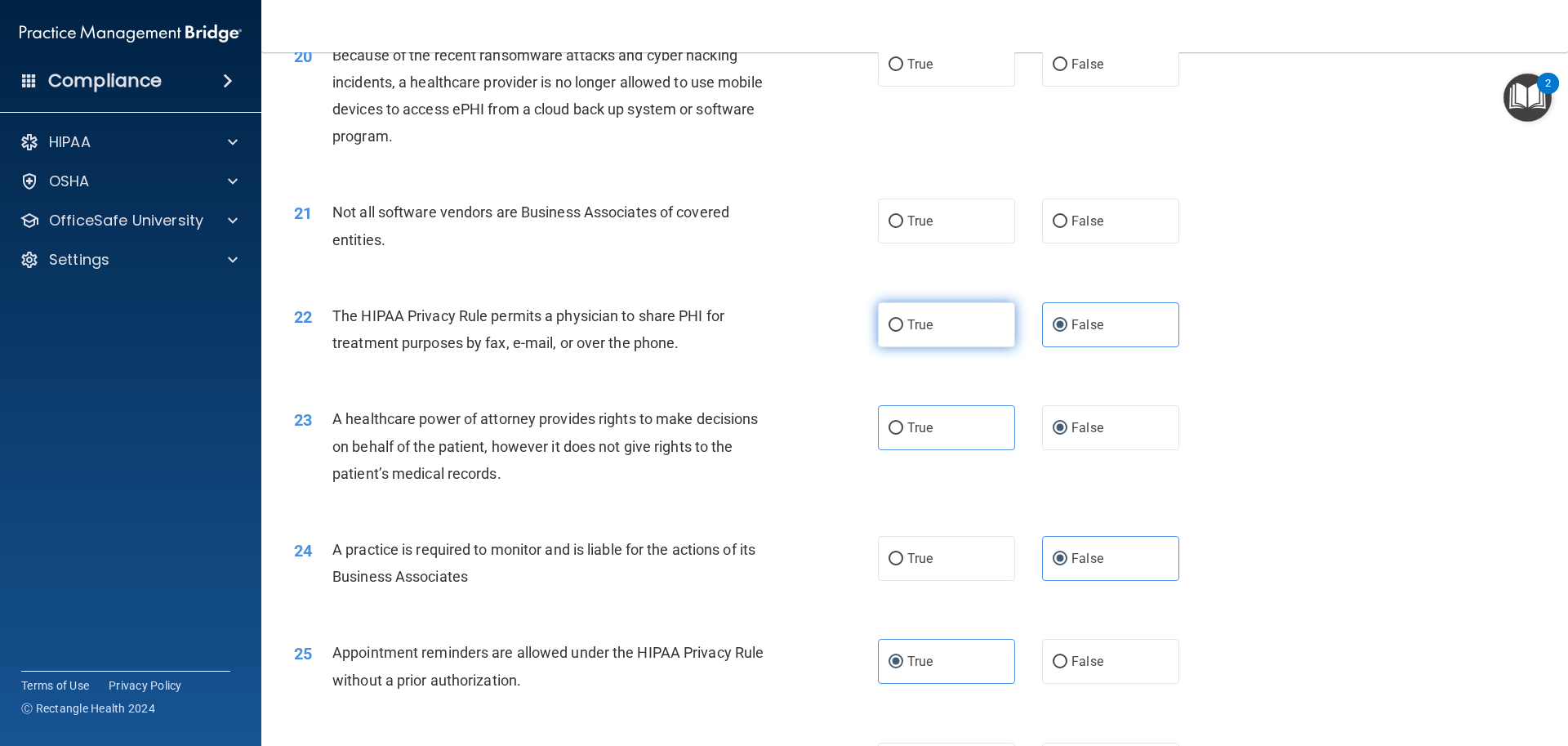
click at [881, 319] on label "True" at bounding box center [946, 324] width 137 height 45
click at [889, 319] on input "True" at bounding box center [896, 325] width 15 height 12
radio input "true"
radio input "false"
click at [901, 219] on label "True" at bounding box center [946, 221] width 137 height 45
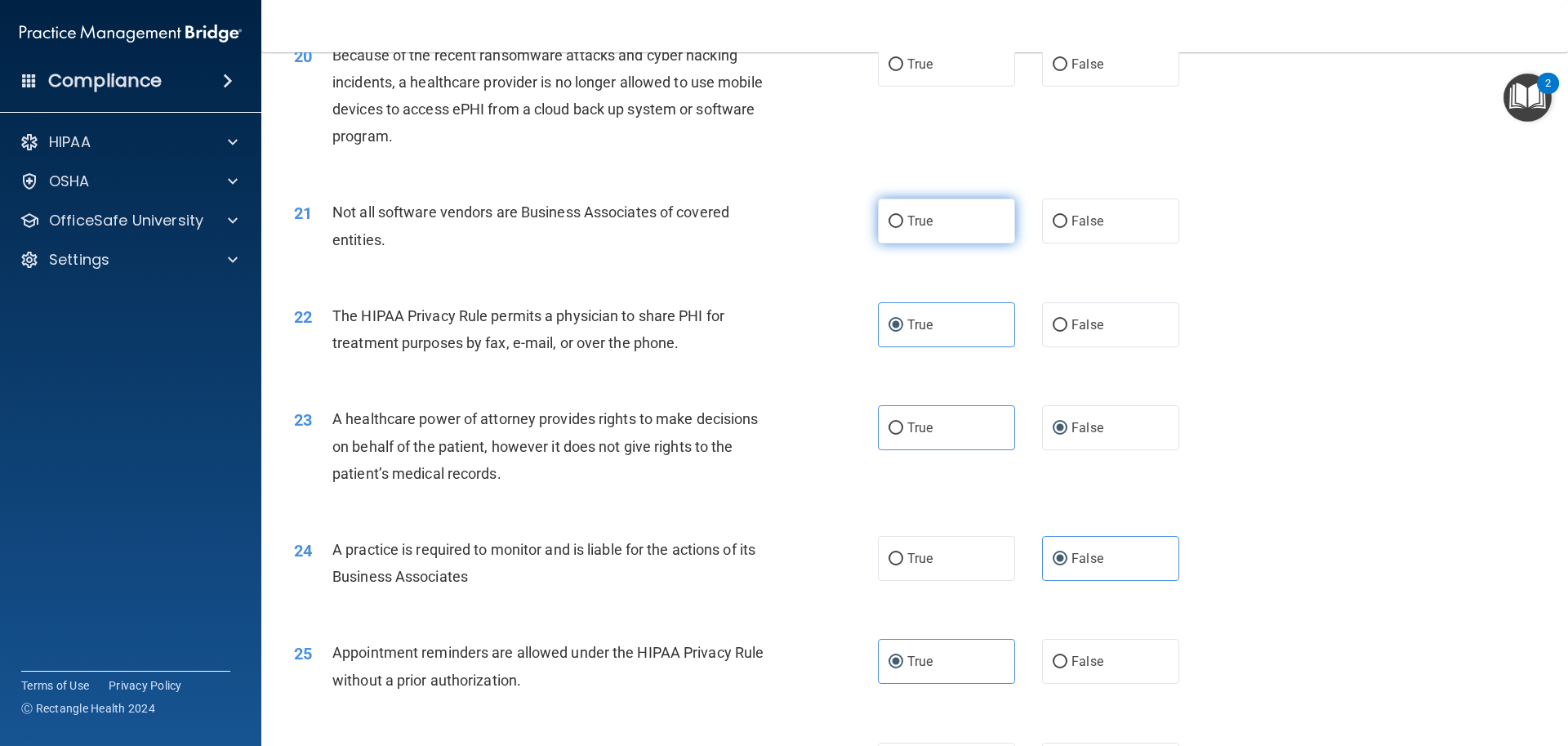
click at [901, 219] on input "True" at bounding box center [896, 221] width 15 height 12
radio input "true"
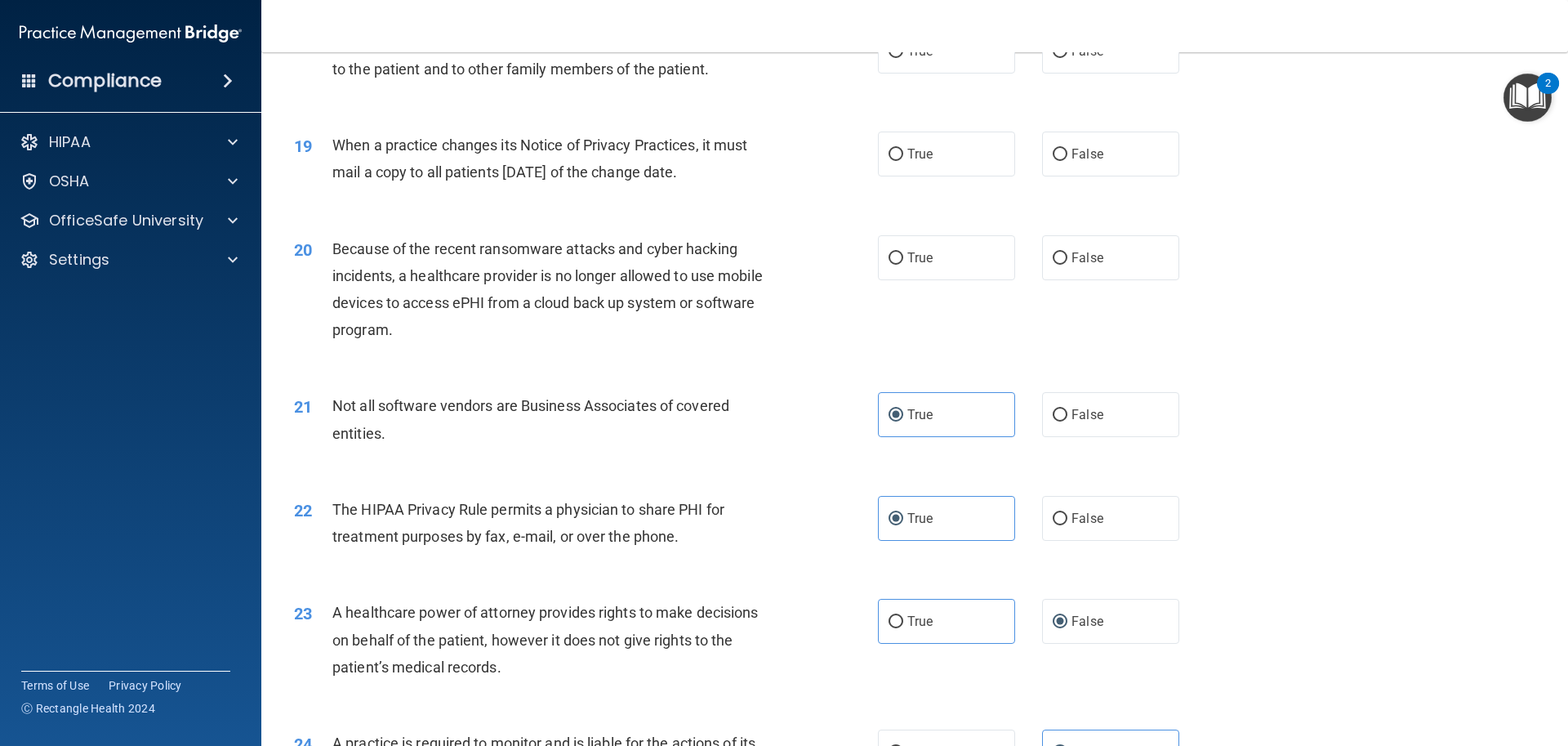
scroll to position [2158, 0]
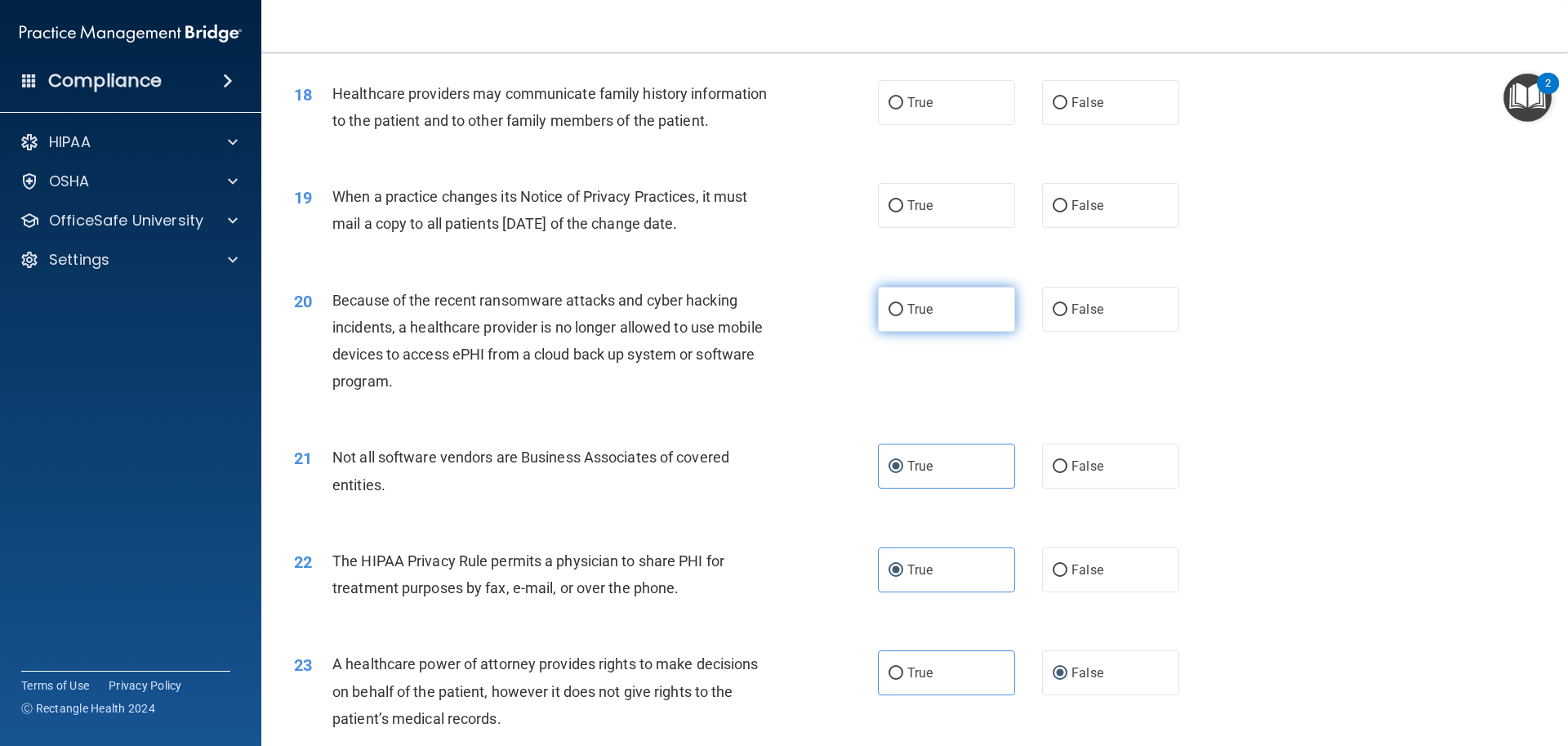
click at [896, 305] on input "True" at bounding box center [896, 310] width 15 height 12
radio input "true"
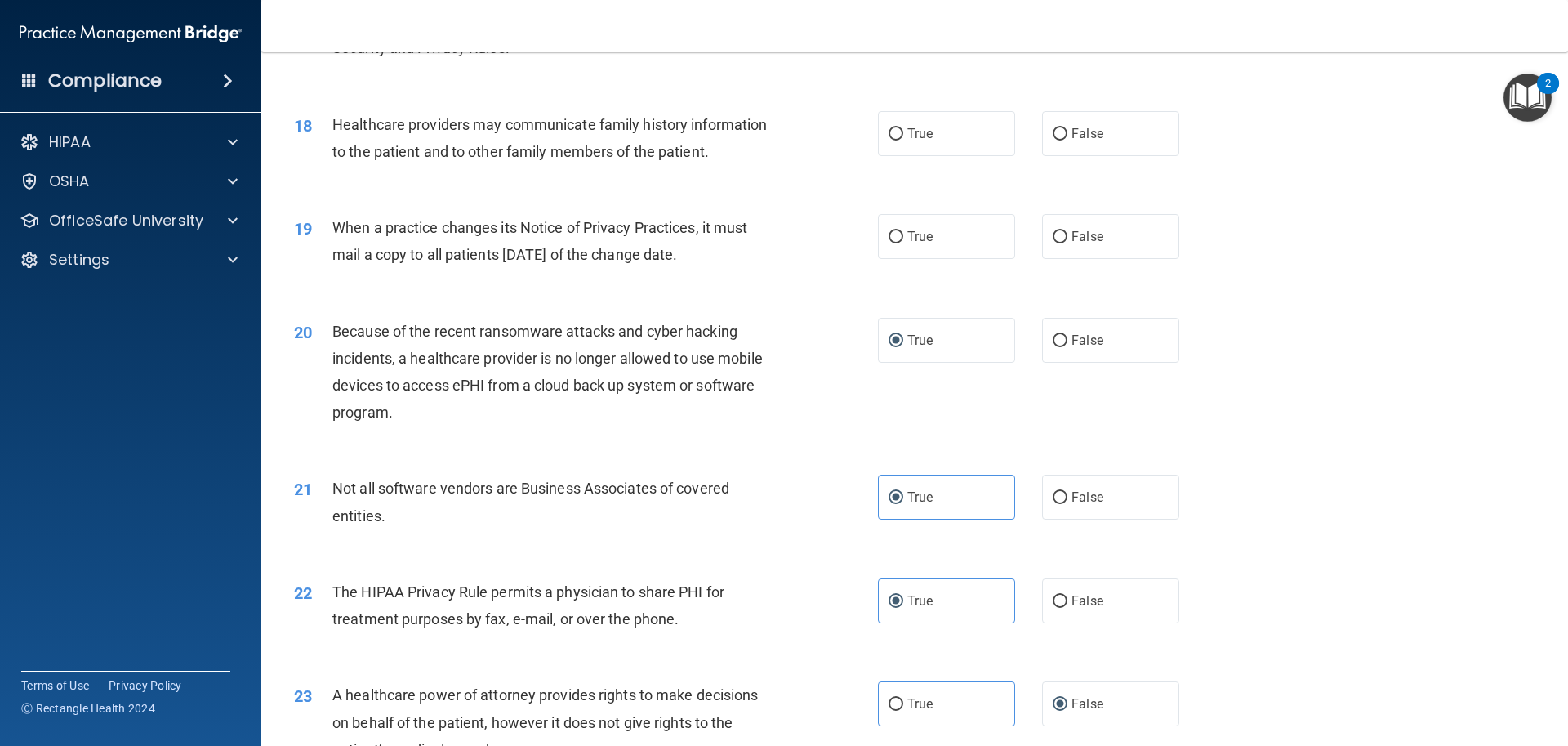
scroll to position [2076, 0]
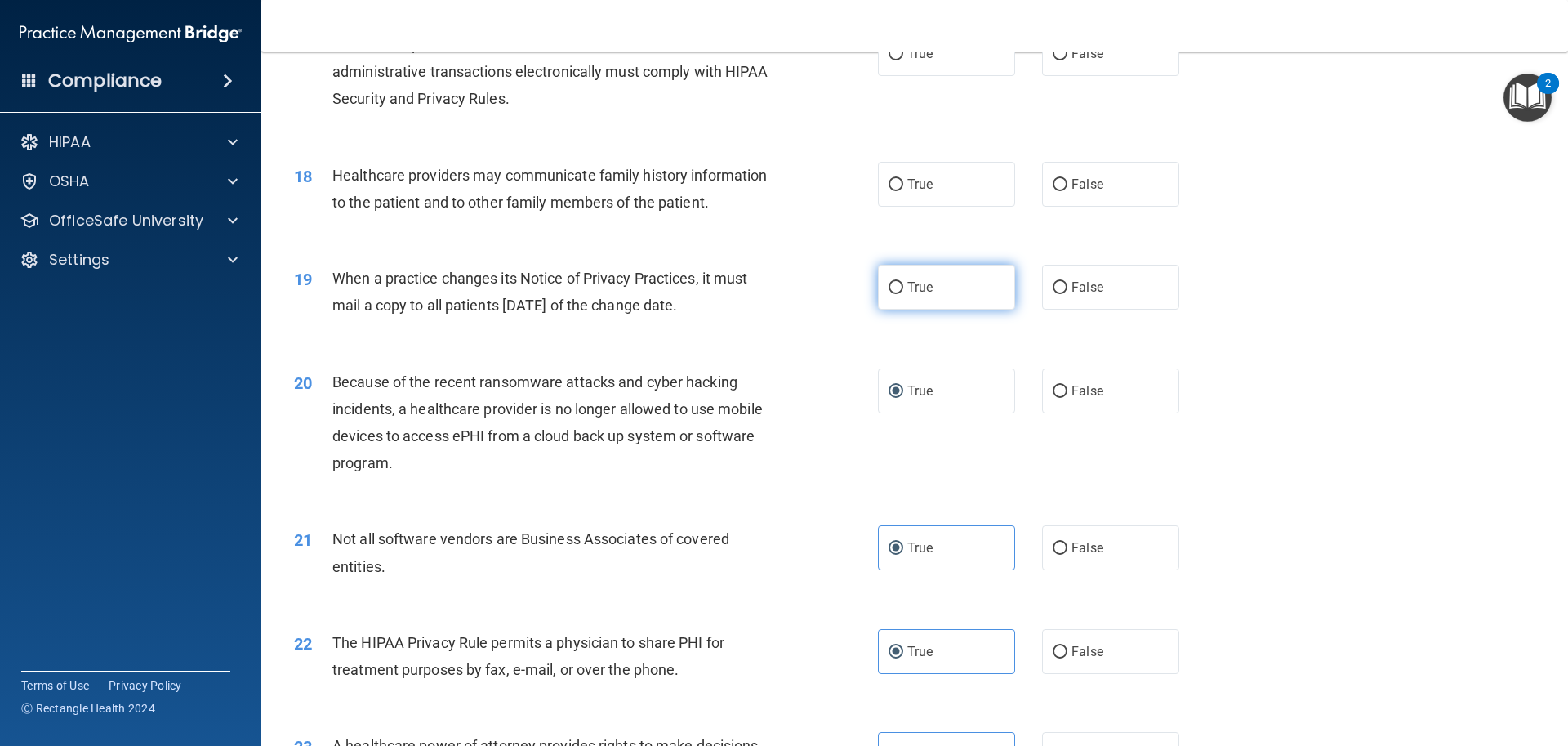
click at [907, 279] on span "True" at bounding box center [920, 287] width 26 height 16
click at [904, 282] on input "True" at bounding box center [896, 288] width 15 height 12
radio input "true"
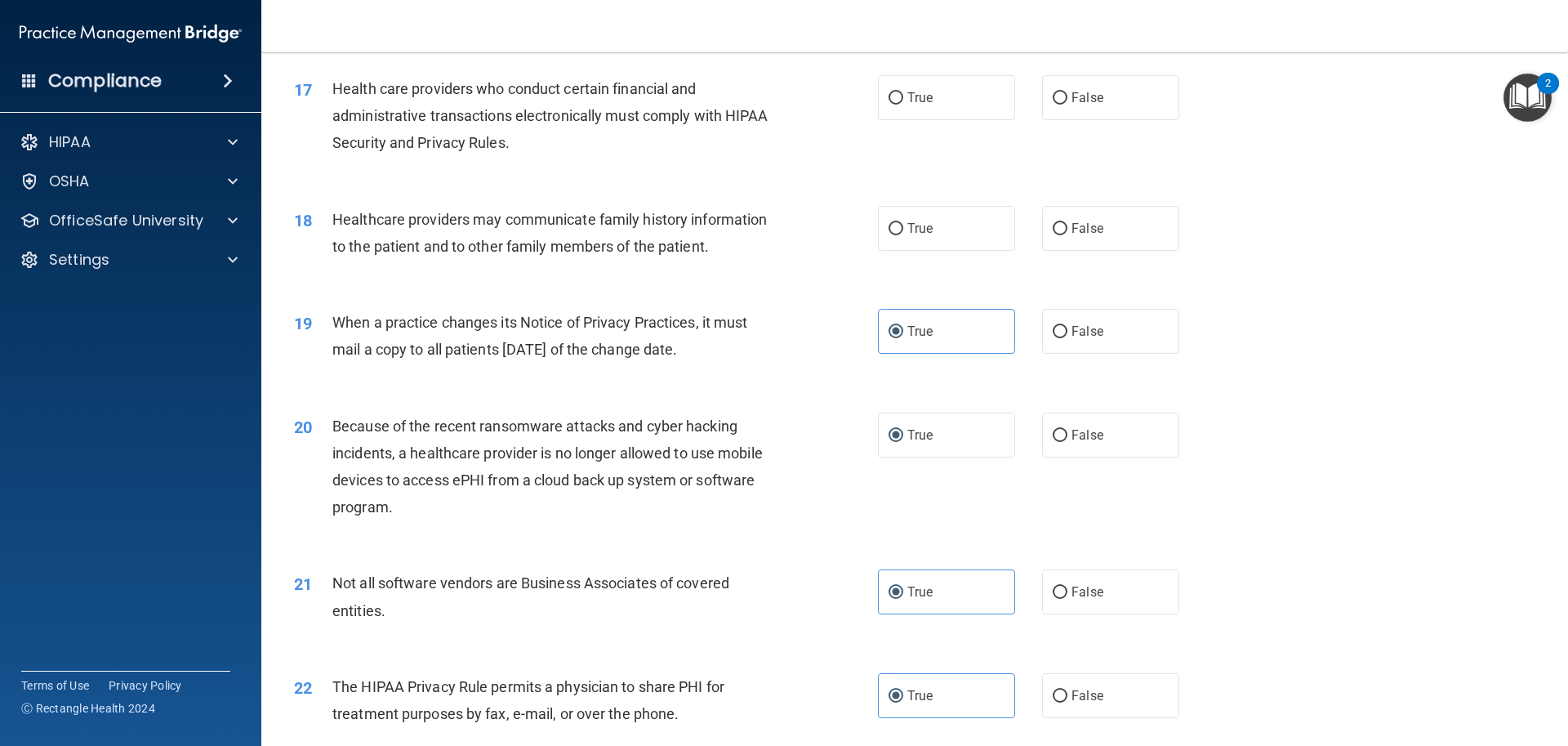
scroll to position [1994, 0]
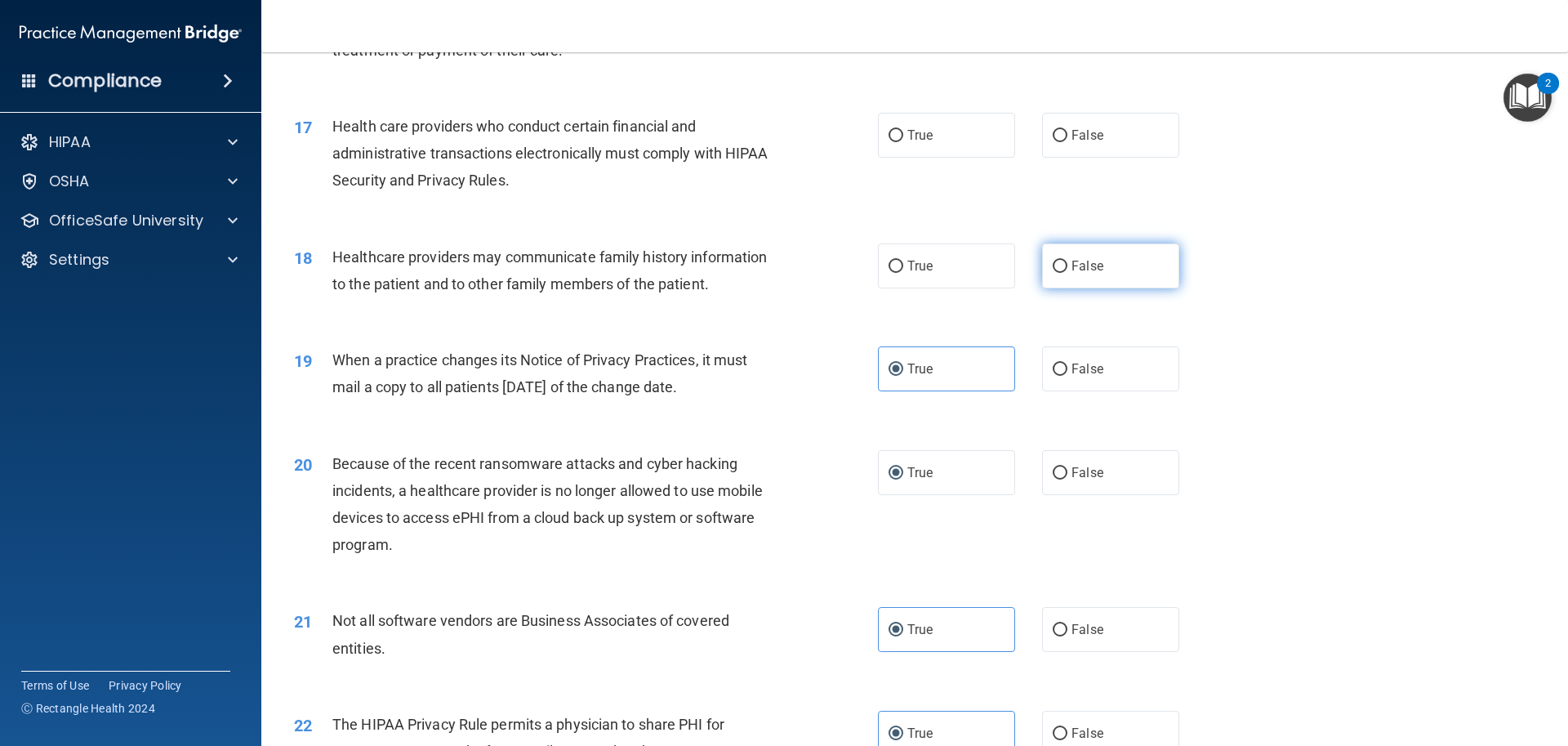
click at [1052, 263] on input "False" at bounding box center [1060, 267] width 15 height 12
radio input "true"
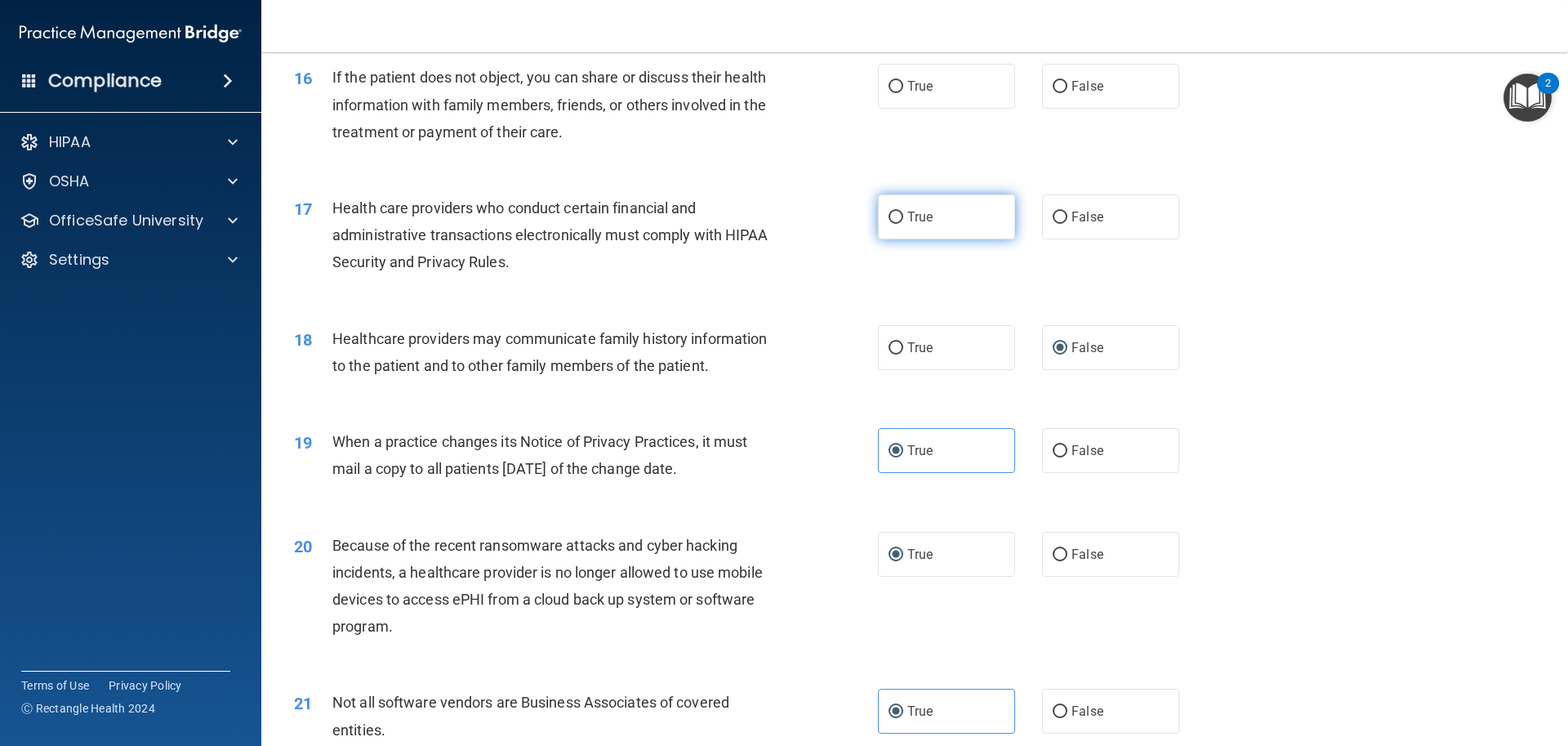
click at [944, 223] on label "True" at bounding box center [946, 216] width 137 height 45
click at [904, 223] on input "True" at bounding box center [896, 218] width 15 height 12
radio input "true"
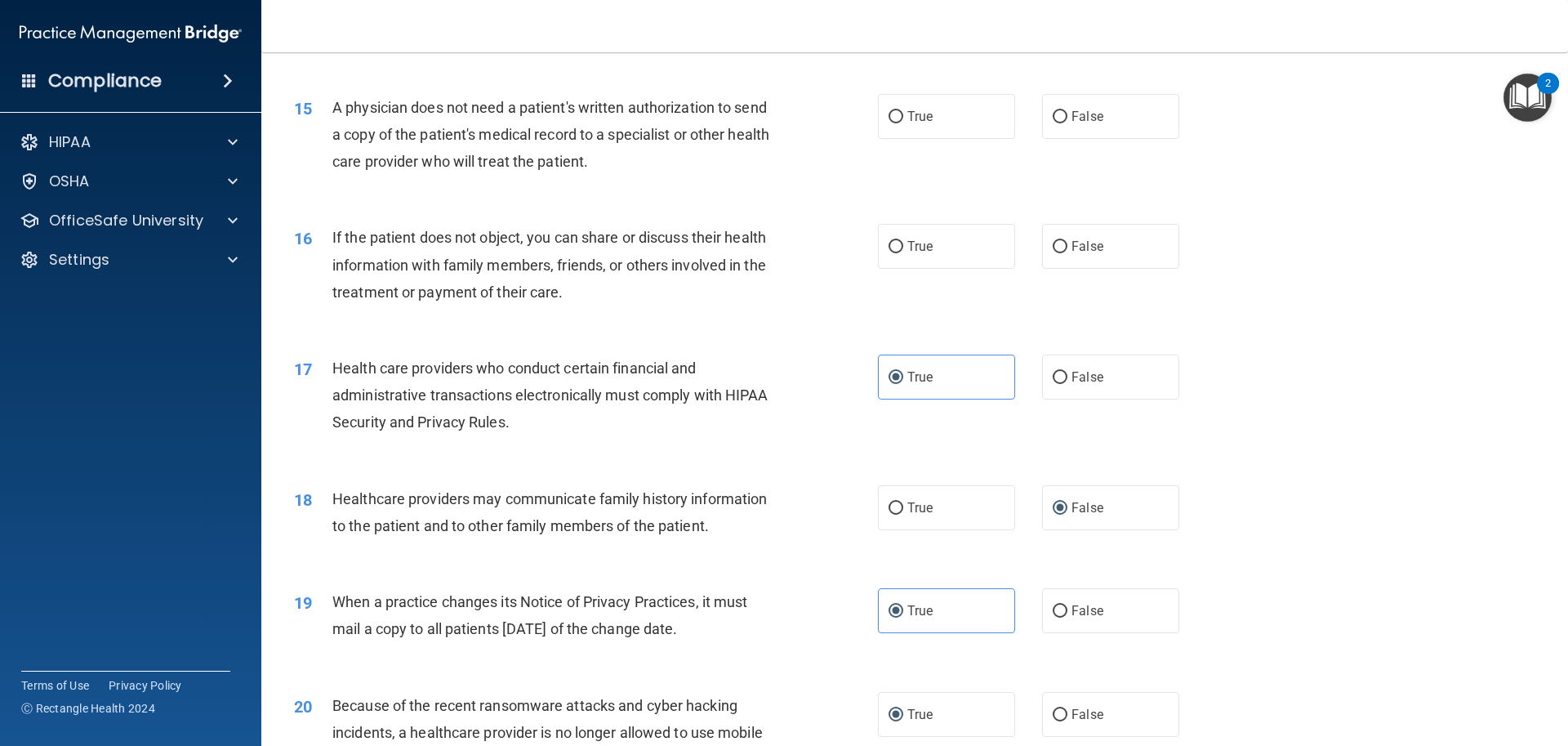
scroll to position [1750, 0]
click at [914, 251] on span "True" at bounding box center [920, 250] width 26 height 16
click at [904, 251] on input "True" at bounding box center [896, 251] width 15 height 12
radio input "true"
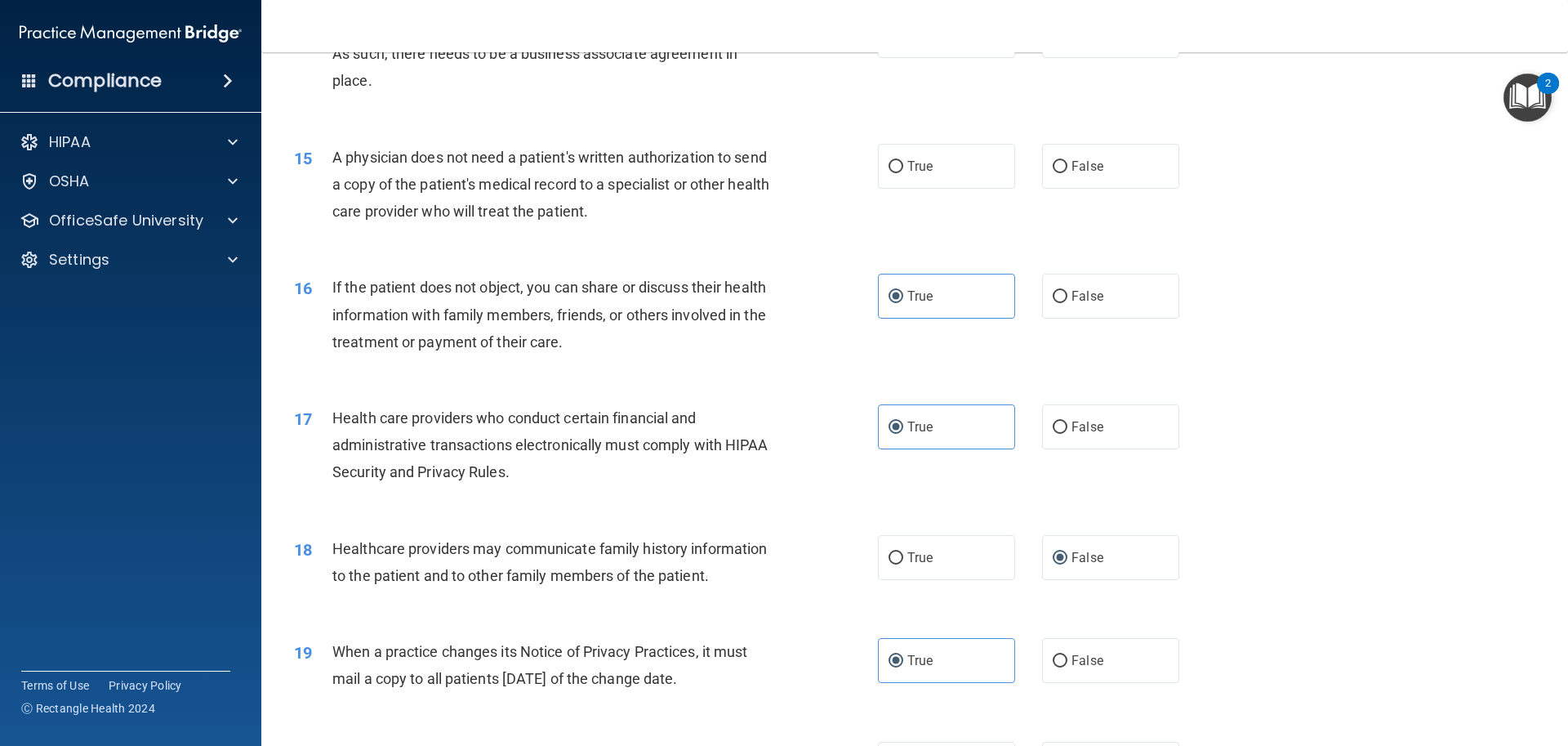
scroll to position [1586, 0]
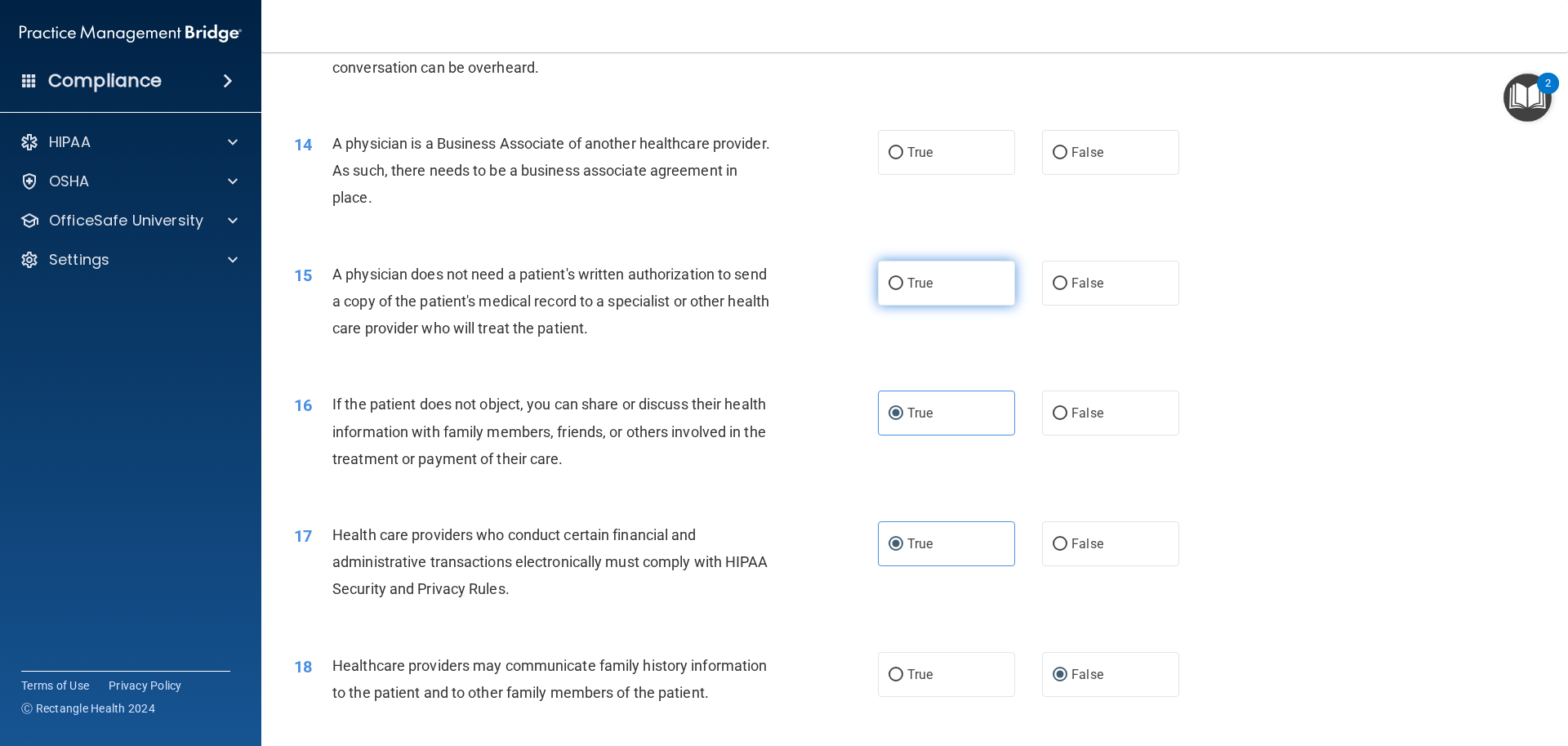
click at [904, 292] on label "True" at bounding box center [946, 283] width 137 height 45
click at [904, 290] on input "True" at bounding box center [896, 284] width 15 height 12
radio input "true"
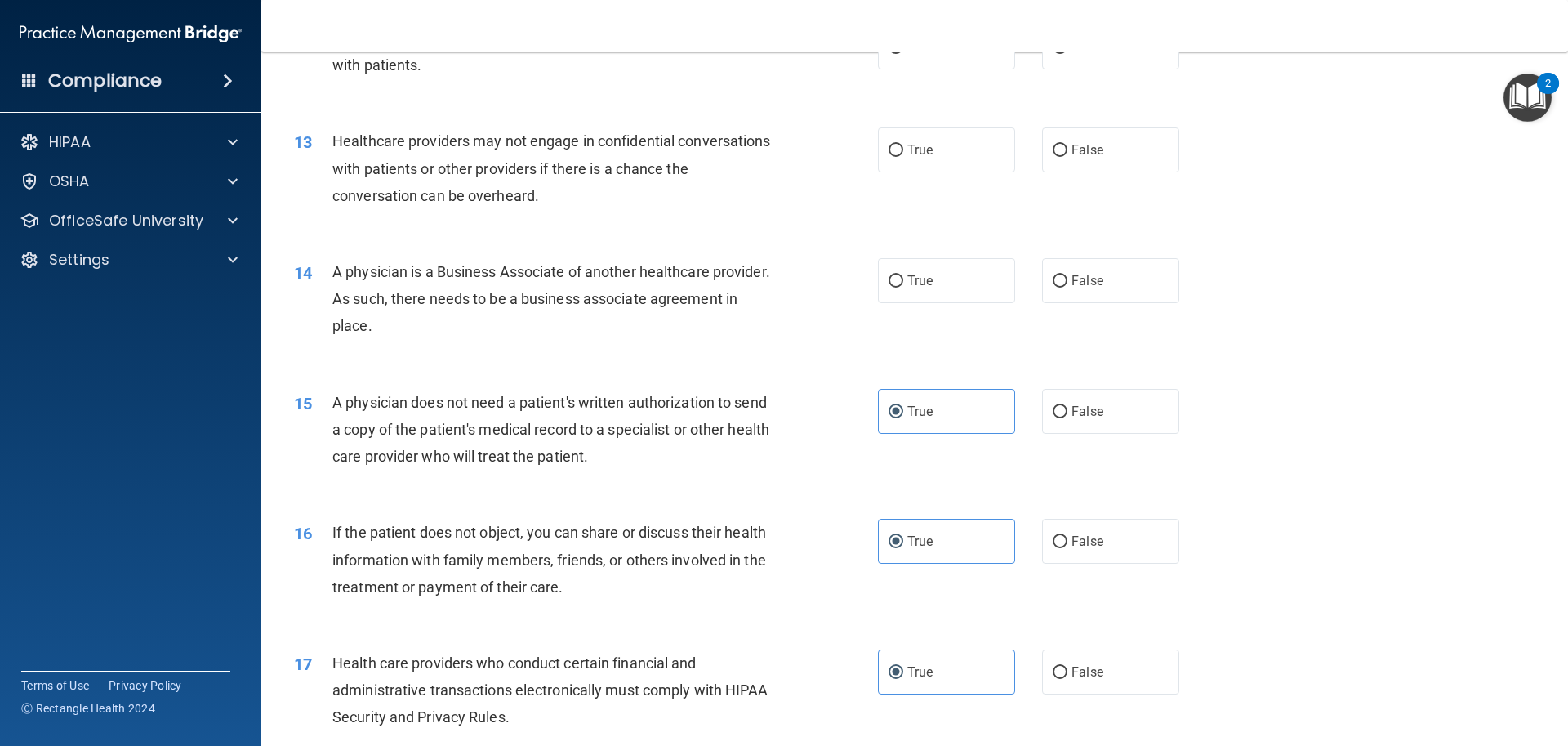
scroll to position [1423, 0]
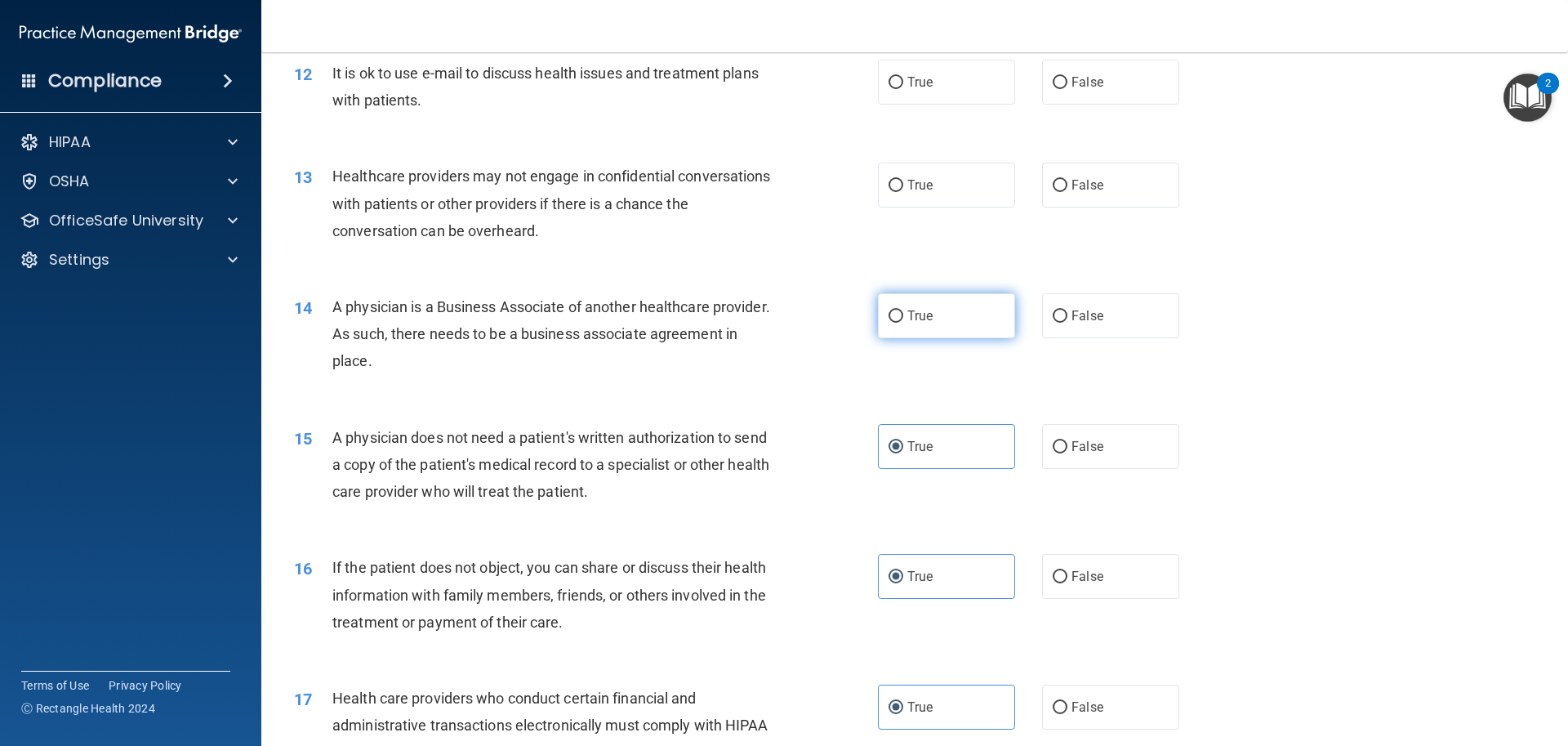
click at [909, 319] on span "True" at bounding box center [920, 316] width 26 height 16
click at [904, 319] on input "True" at bounding box center [896, 316] width 15 height 12
radio input "true"
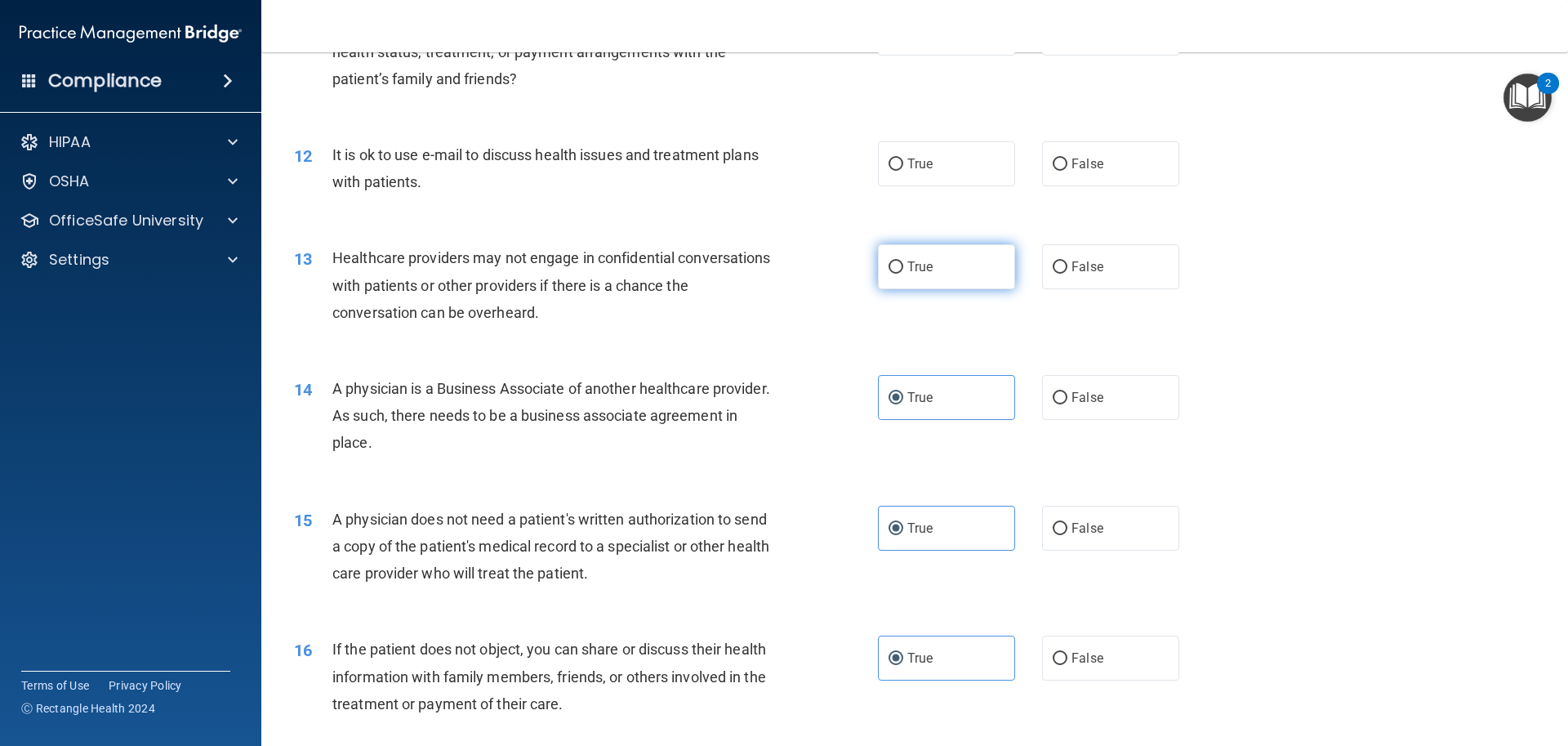
click at [935, 267] on label "True" at bounding box center [946, 267] width 137 height 45
click at [904, 267] on input "True" at bounding box center [896, 268] width 15 height 12
radio input "true"
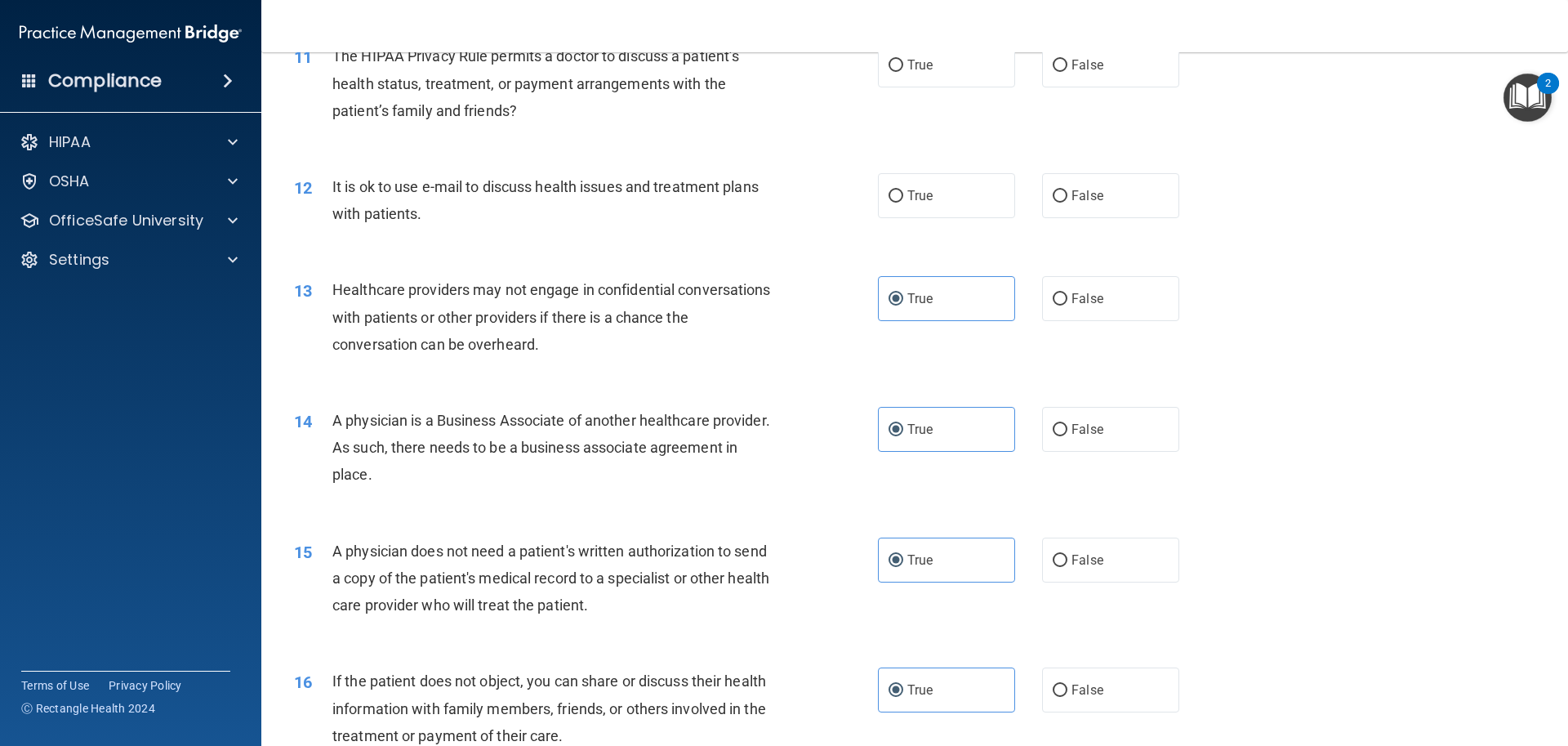
scroll to position [1260, 0]
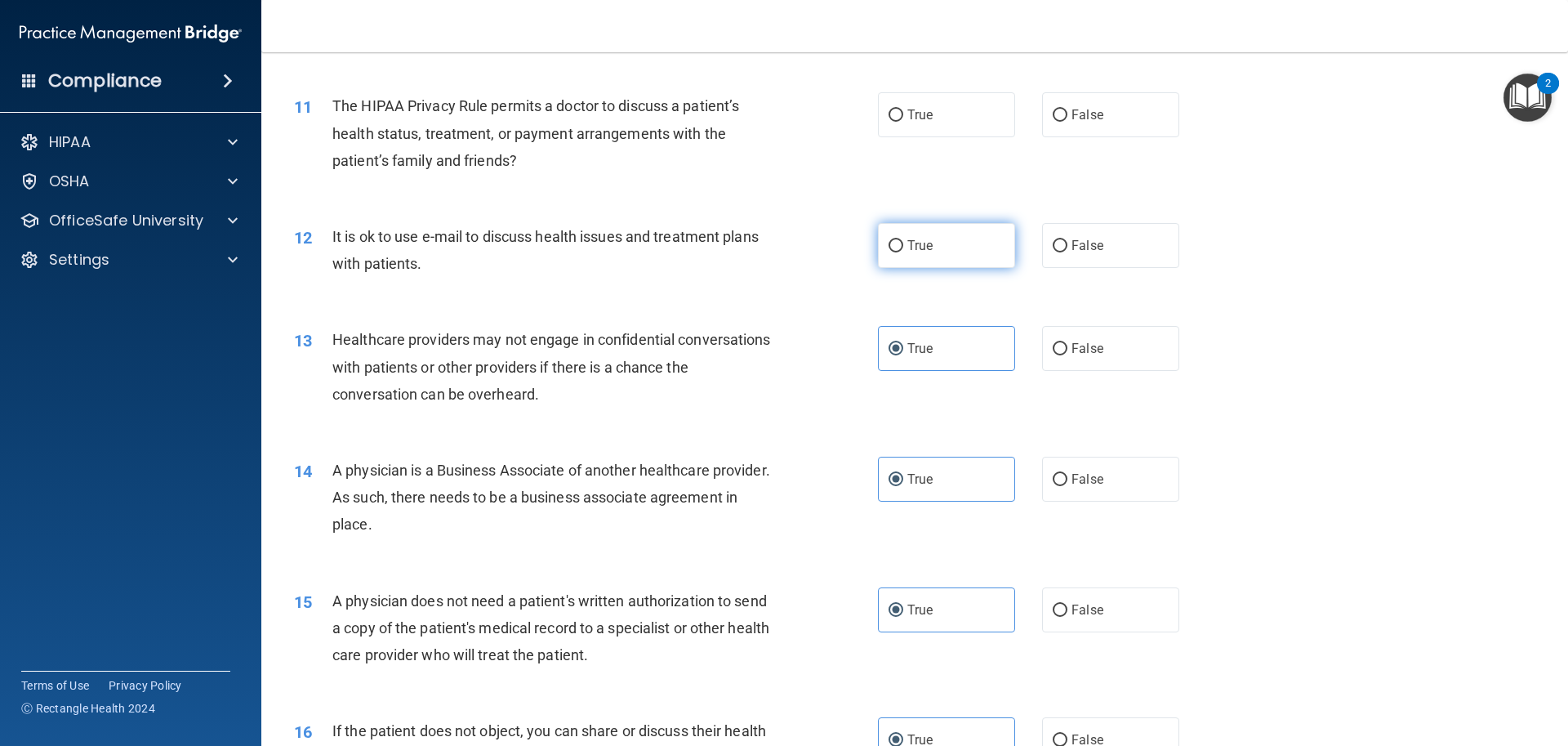
click at [918, 249] on span "True" at bounding box center [920, 245] width 26 height 16
click at [904, 249] on input "True" at bounding box center [896, 246] width 15 height 12
radio input "true"
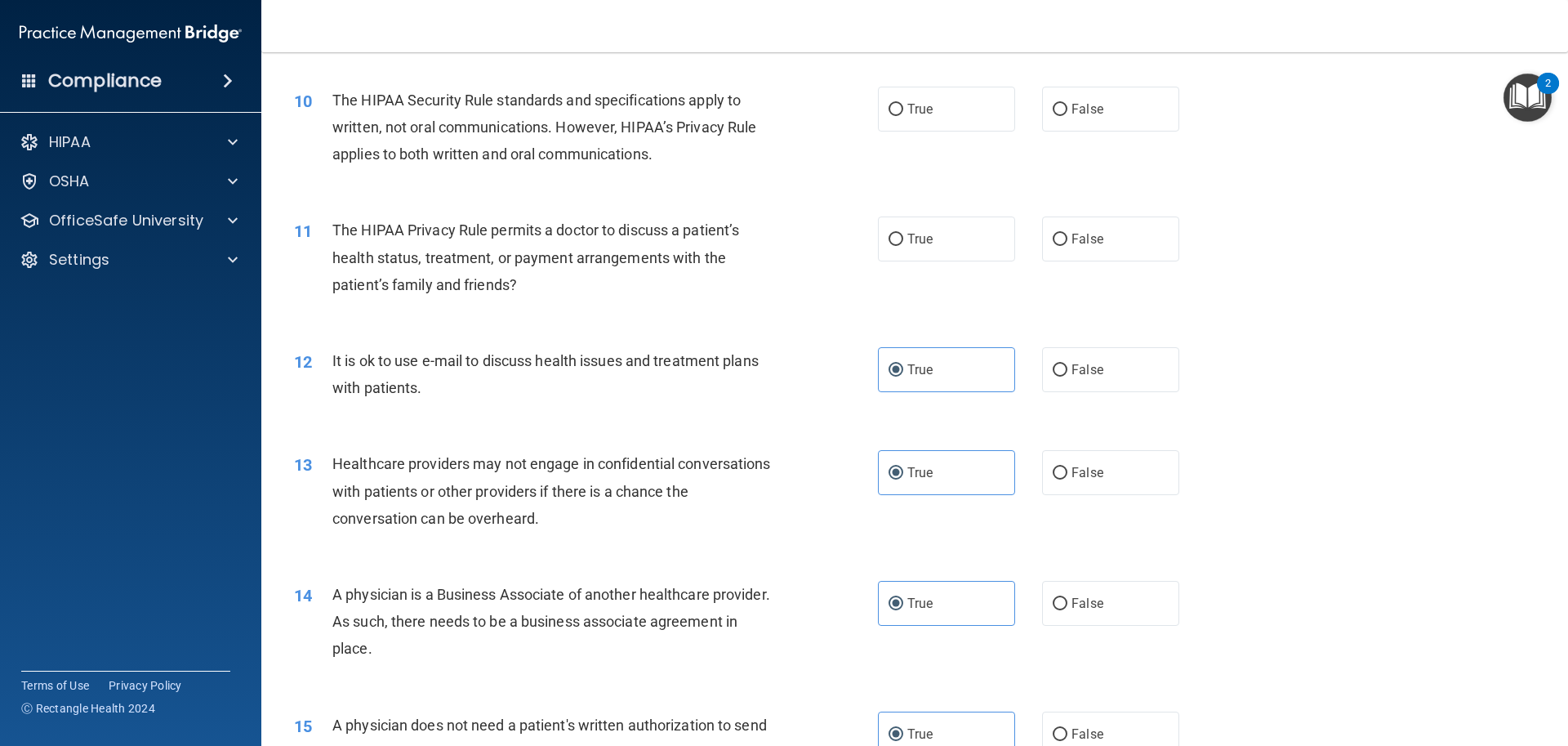
scroll to position [1096, 0]
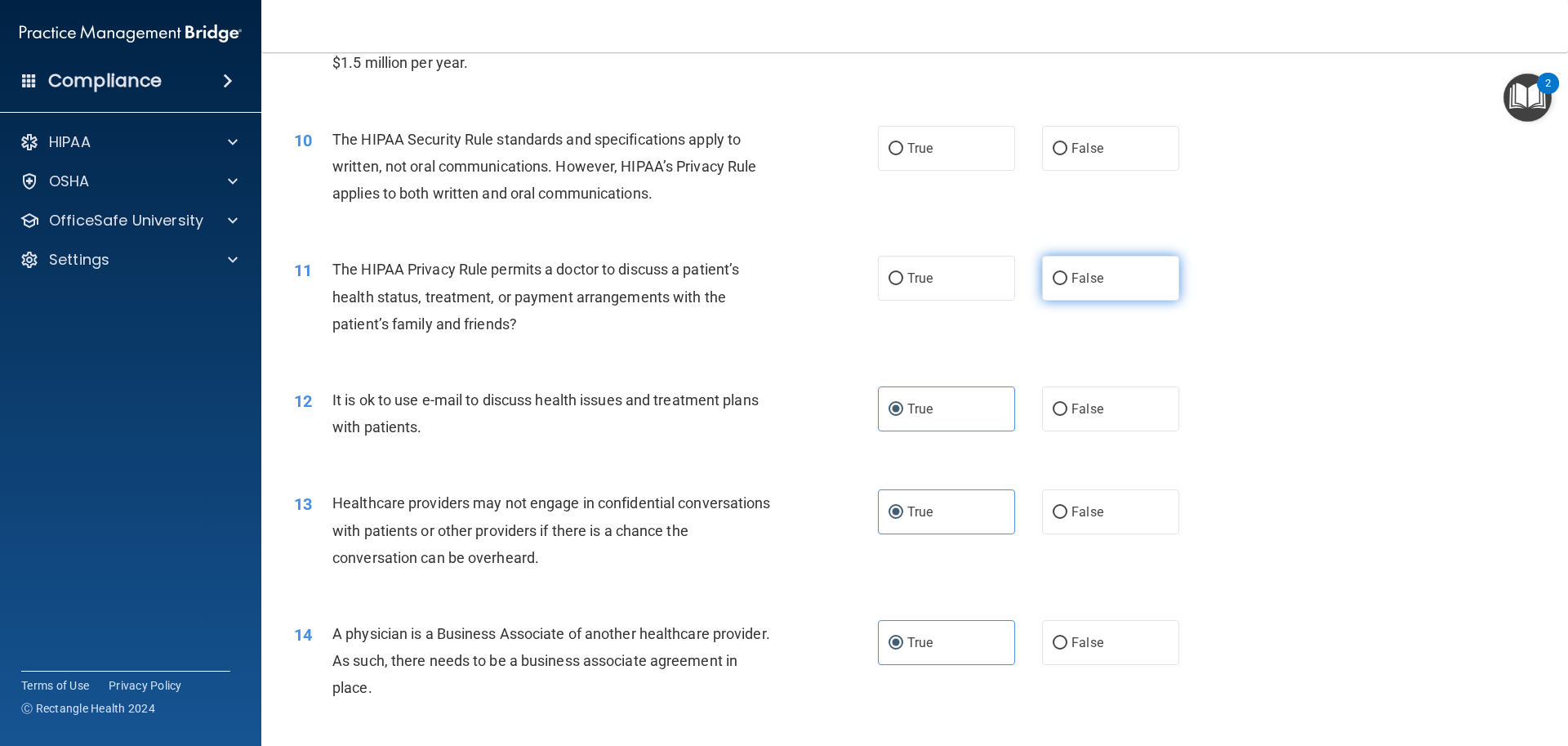
click at [1054, 283] on input "False" at bounding box center [1060, 279] width 15 height 12
radio input "true"
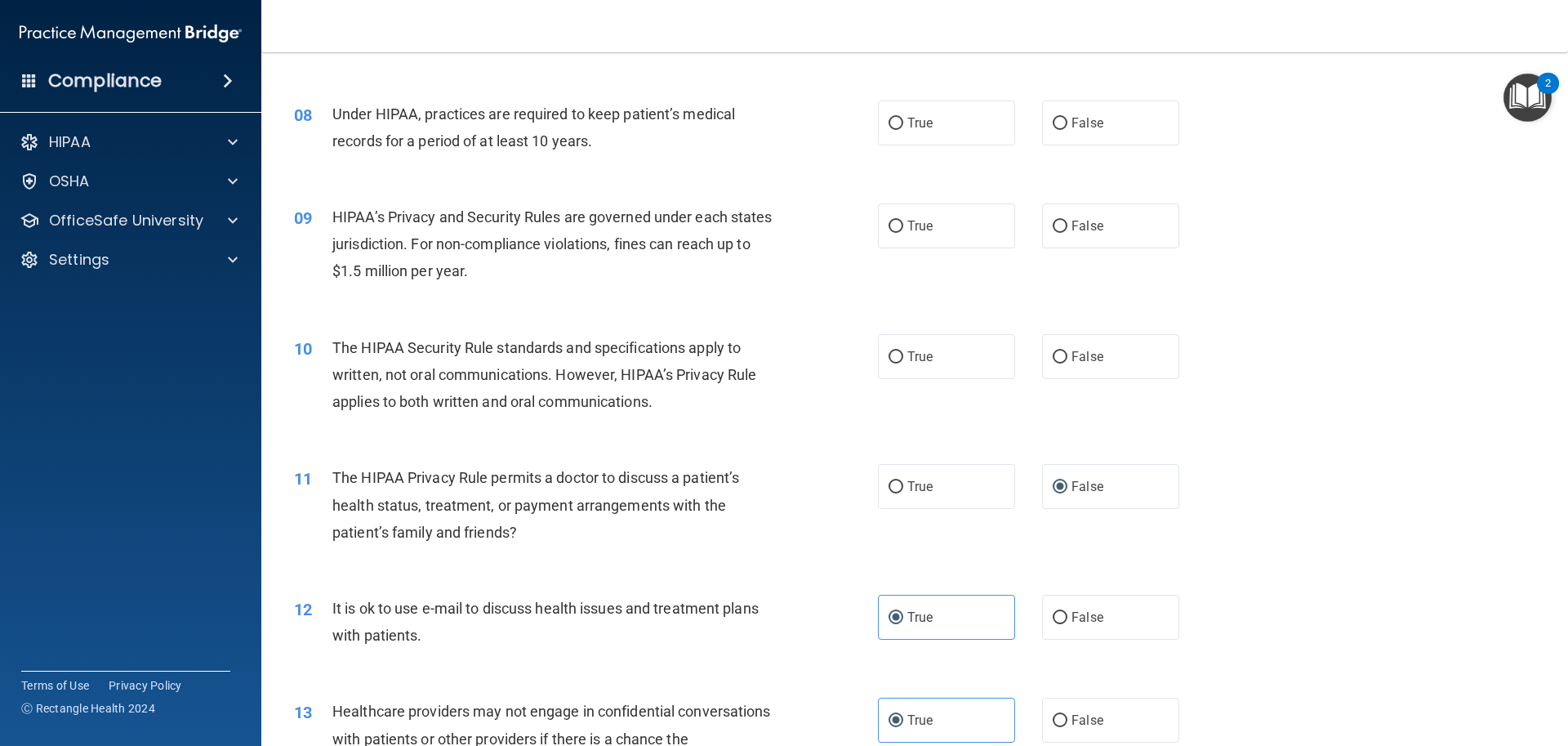
scroll to position [851, 0]
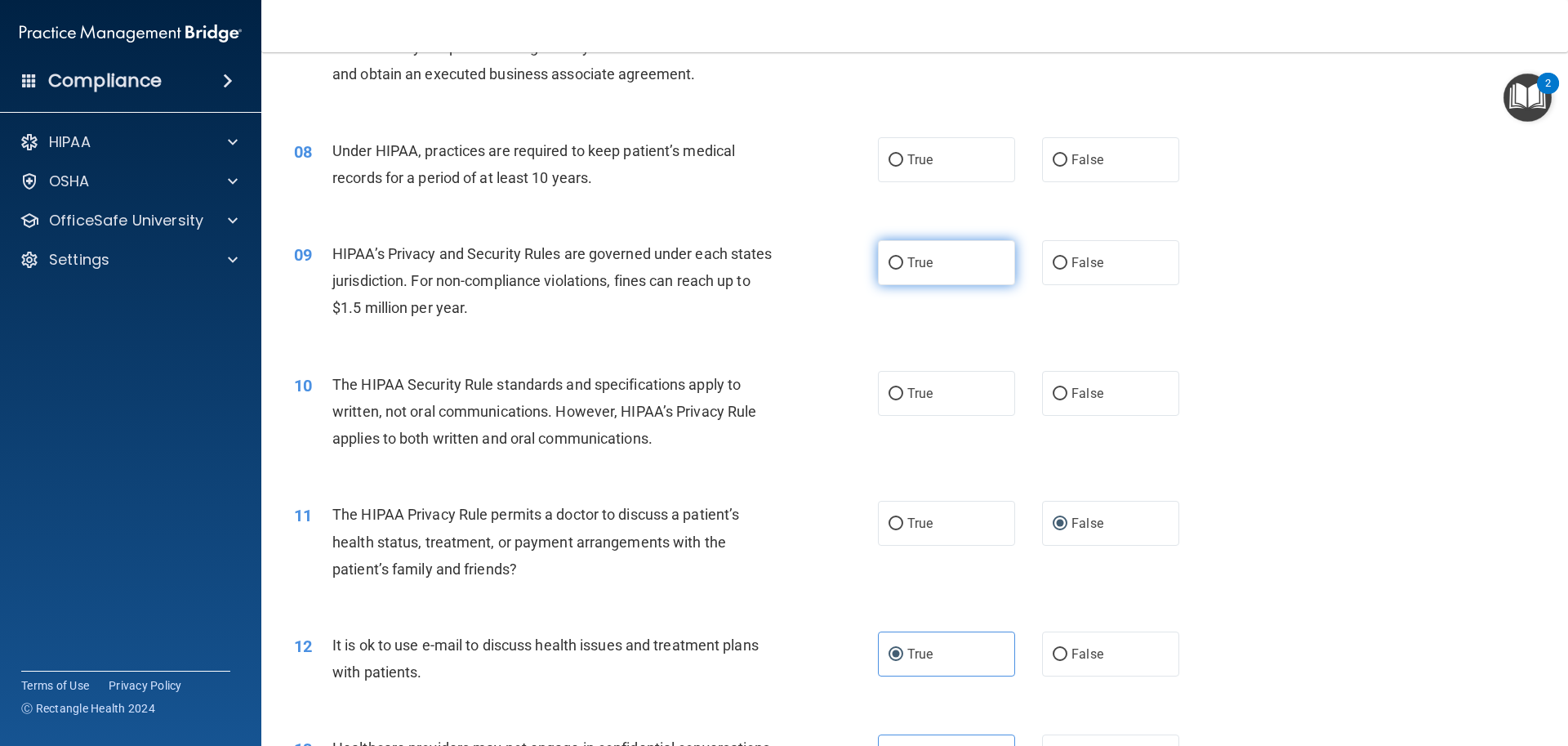
click at [889, 267] on input "True" at bounding box center [896, 263] width 15 height 12
radio input "true"
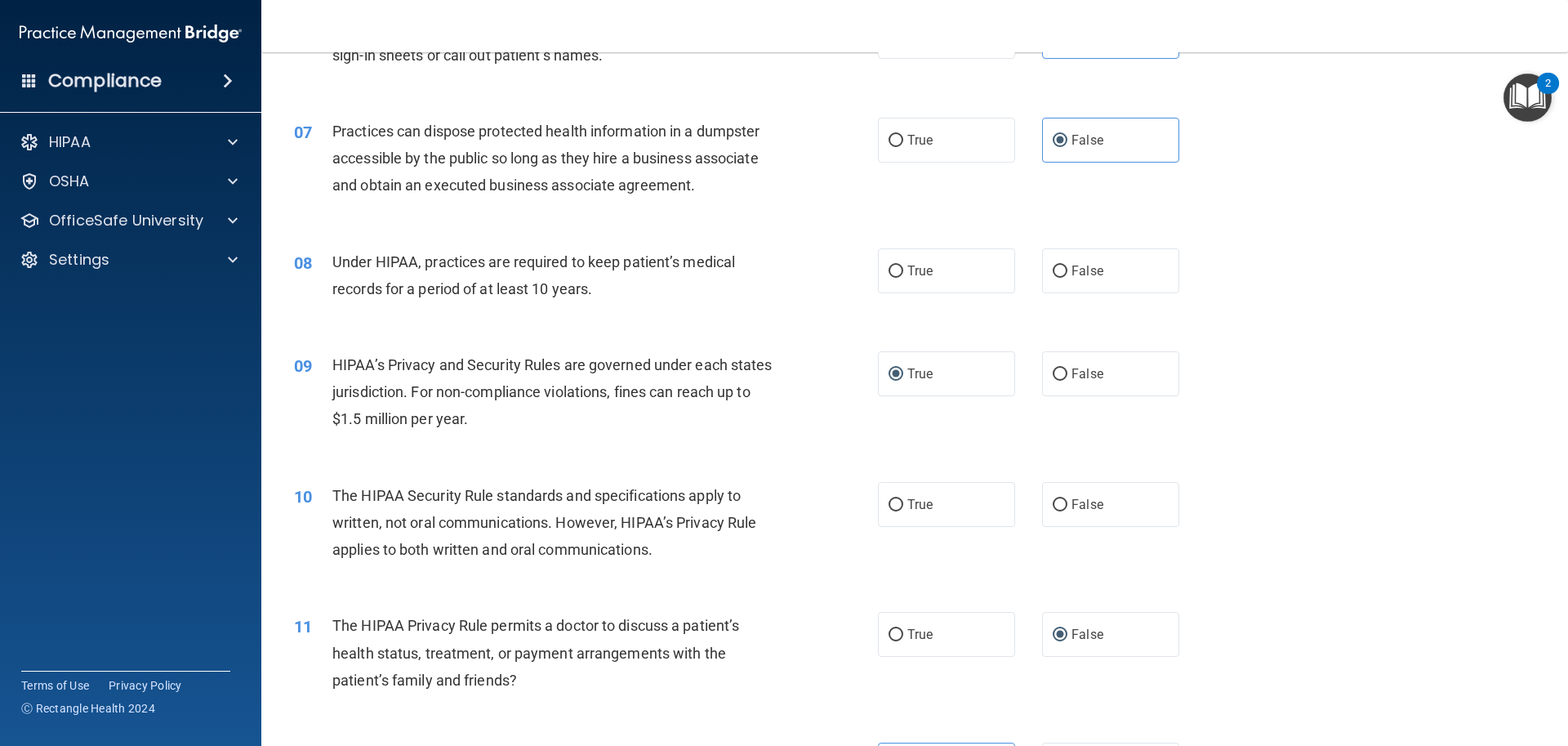
scroll to position [769, 0]
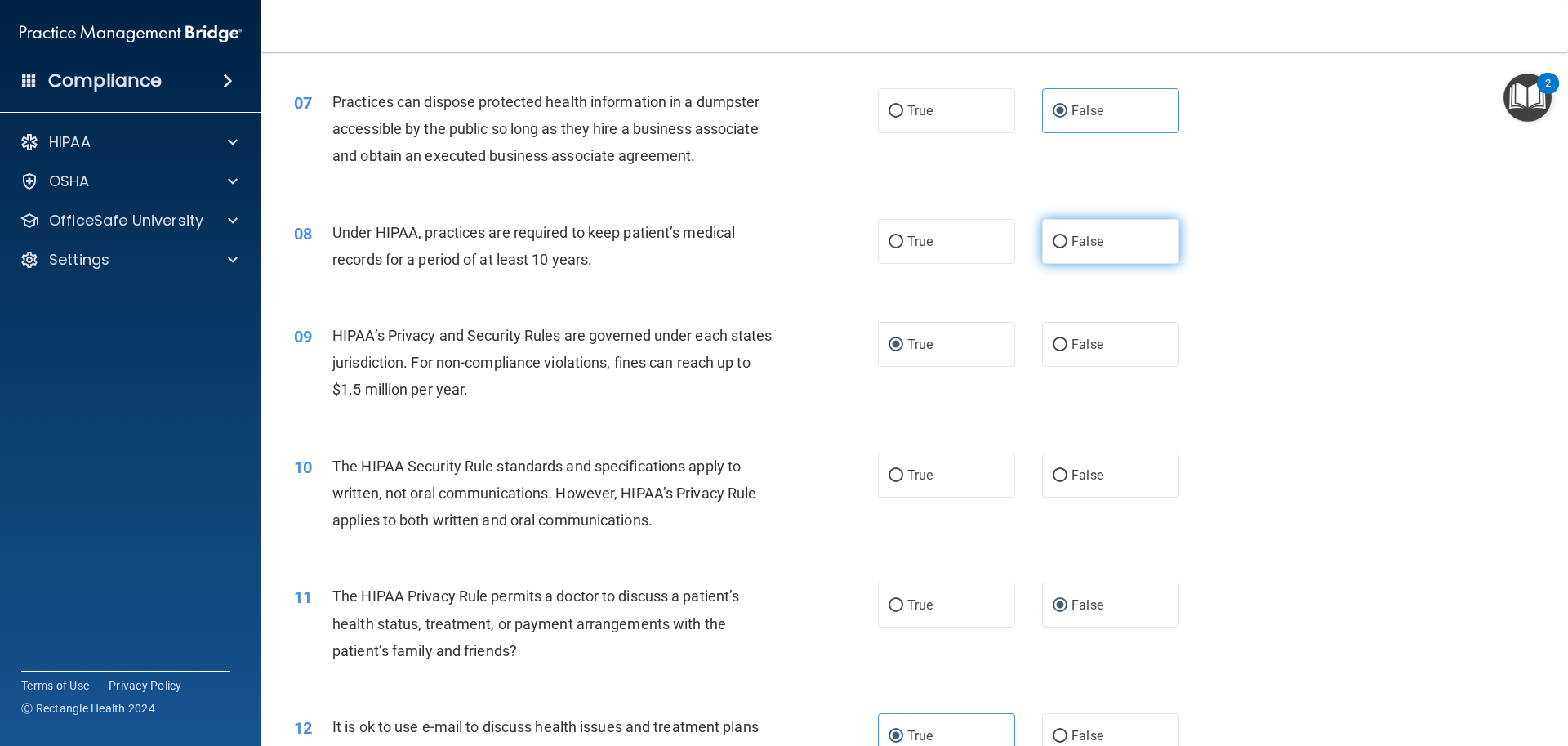
click at [1072, 246] on span "False" at bounding box center [1088, 242] width 32 height 16
click at [1064, 246] on input "False" at bounding box center [1060, 242] width 15 height 12
radio input "true"
click at [889, 475] on input "True" at bounding box center [896, 476] width 15 height 12
radio input "true"
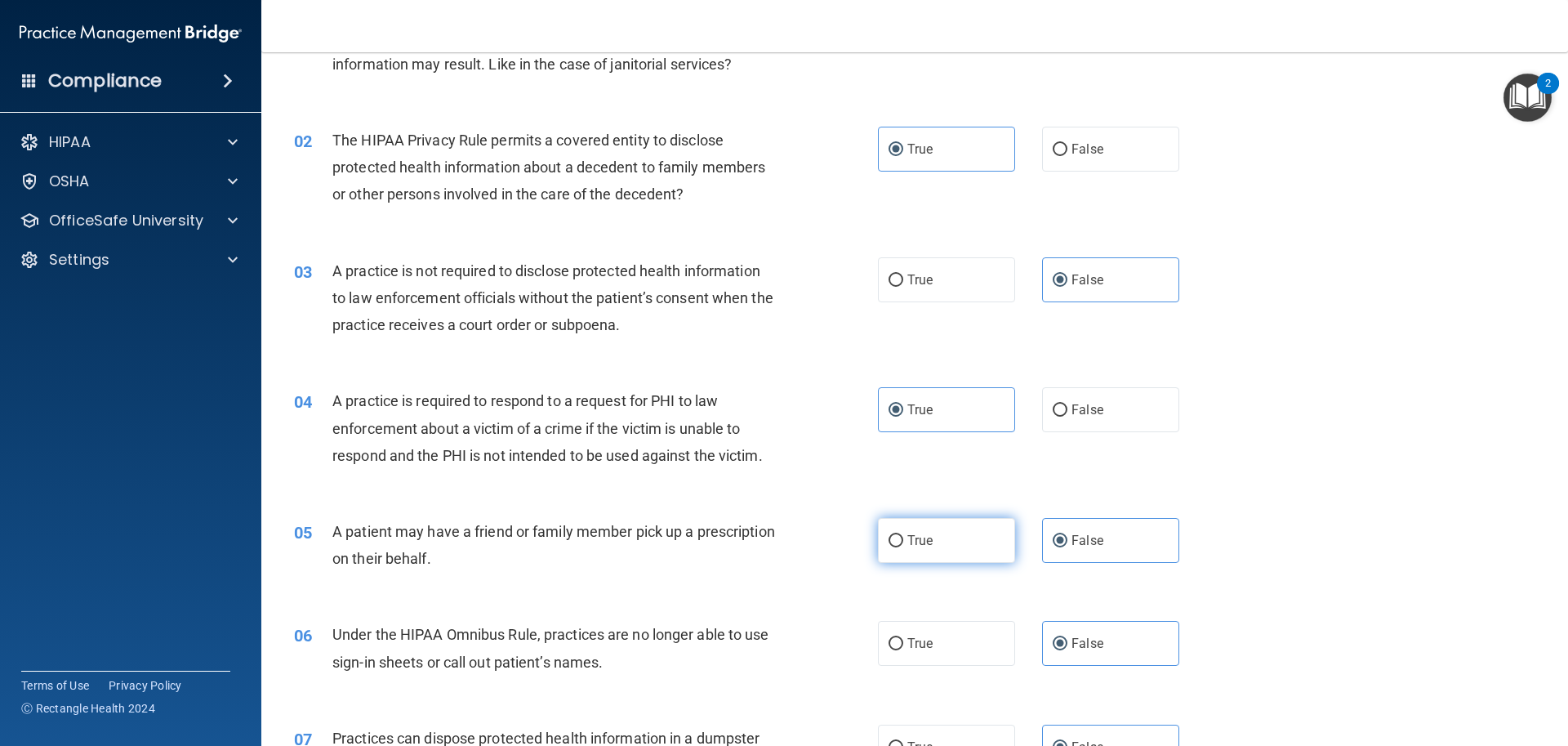
scroll to position [0, 0]
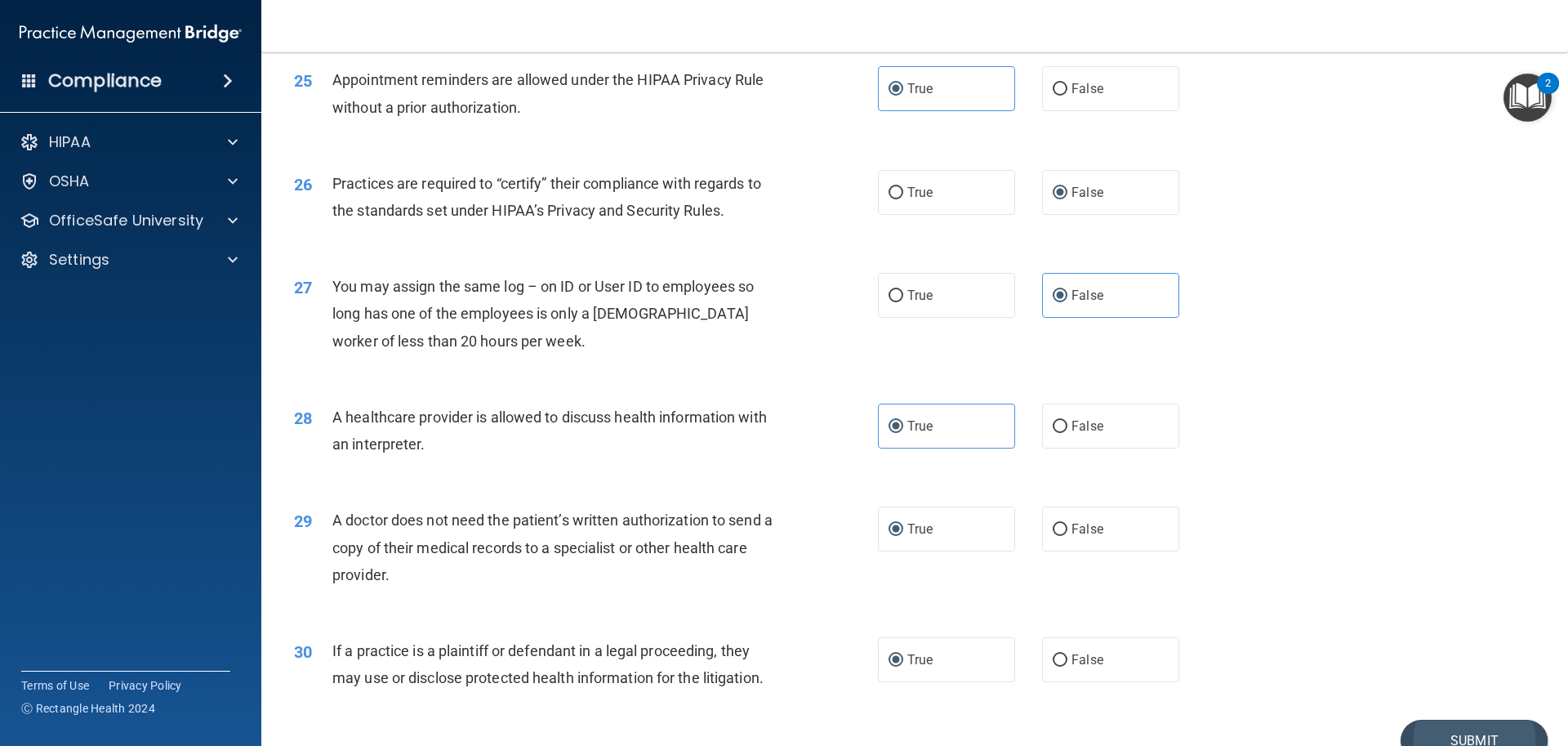
click at [1413, 660] on div "30 If a practice is a plaintiff or defendant in a legal proceeding, they may us…" at bounding box center [914, 668] width 1266 height 103
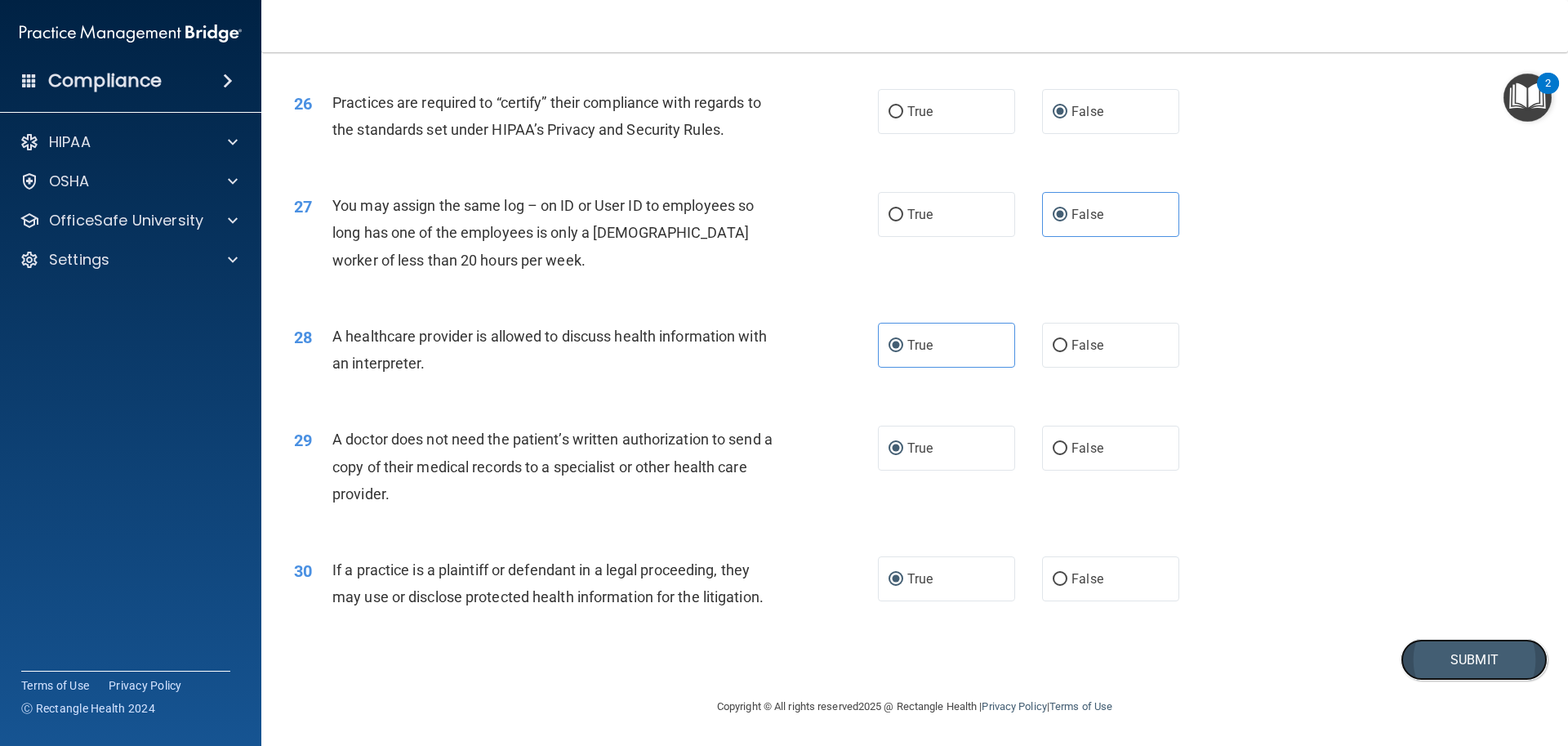
click at [1413, 664] on button "Submit" at bounding box center [1474, 659] width 147 height 42
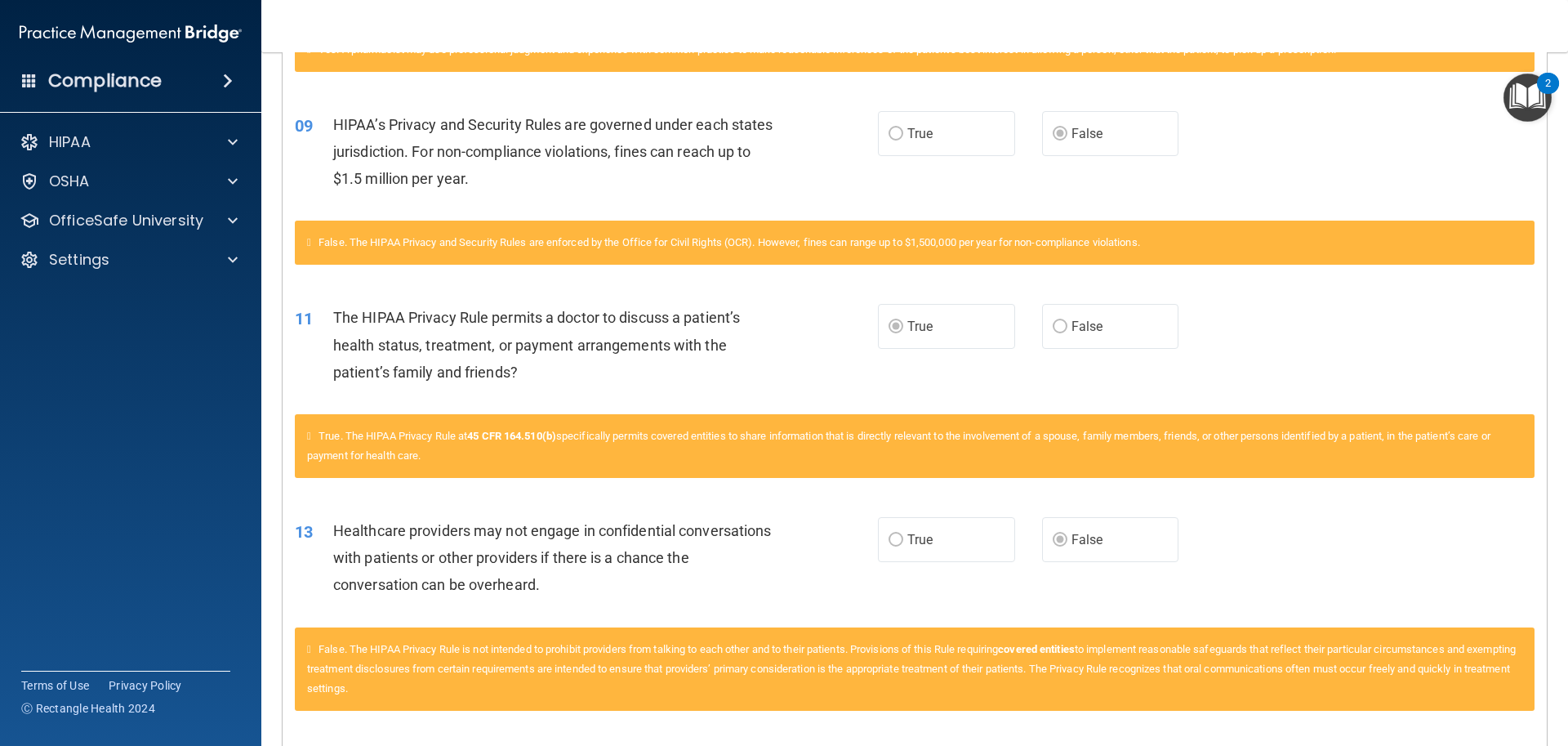
scroll to position [202, 0]
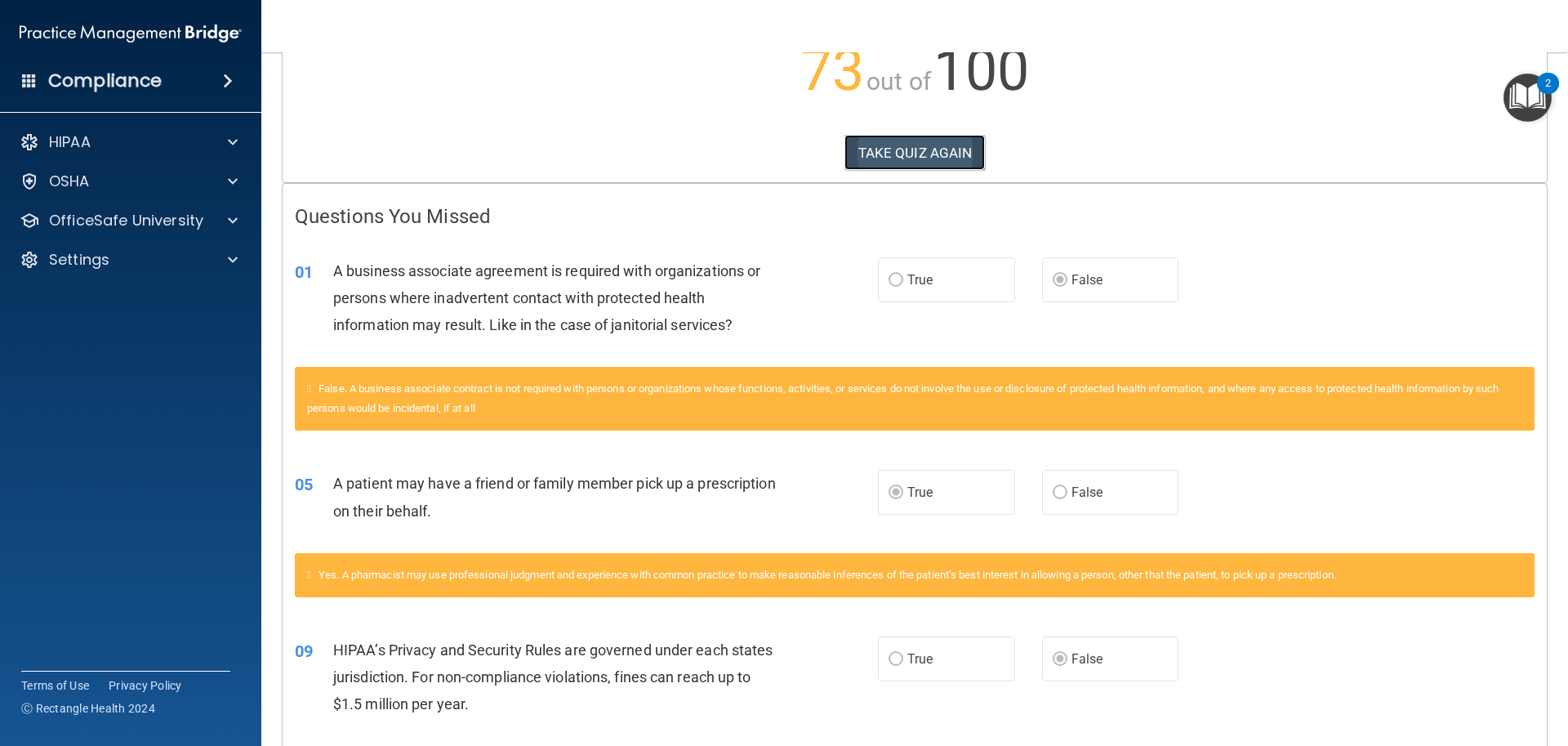
click at [937, 159] on button "TAKE QUIZ AGAIN" at bounding box center [914, 152] width 141 height 36
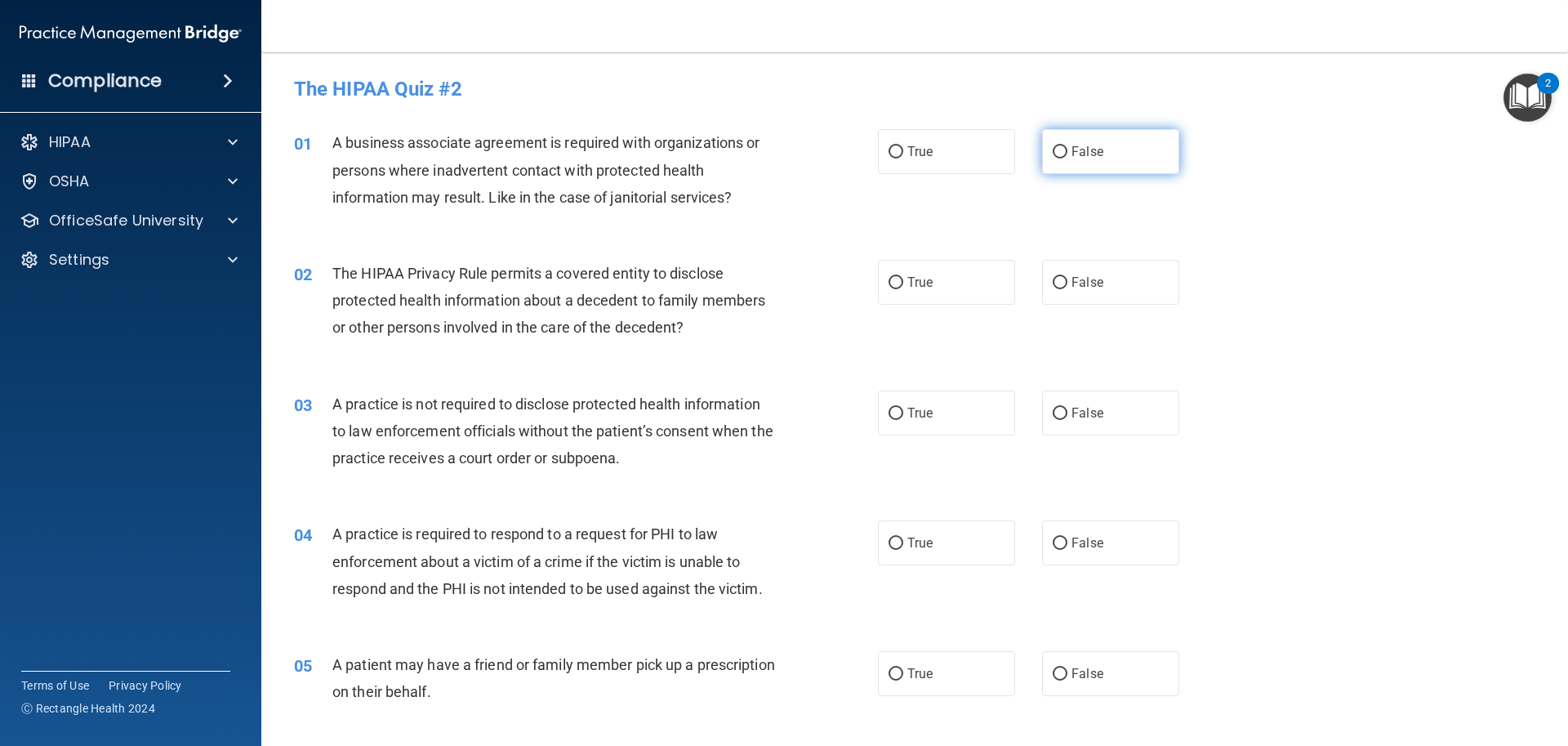
click at [1058, 156] on input "False" at bounding box center [1060, 152] width 15 height 12
radio input "true"
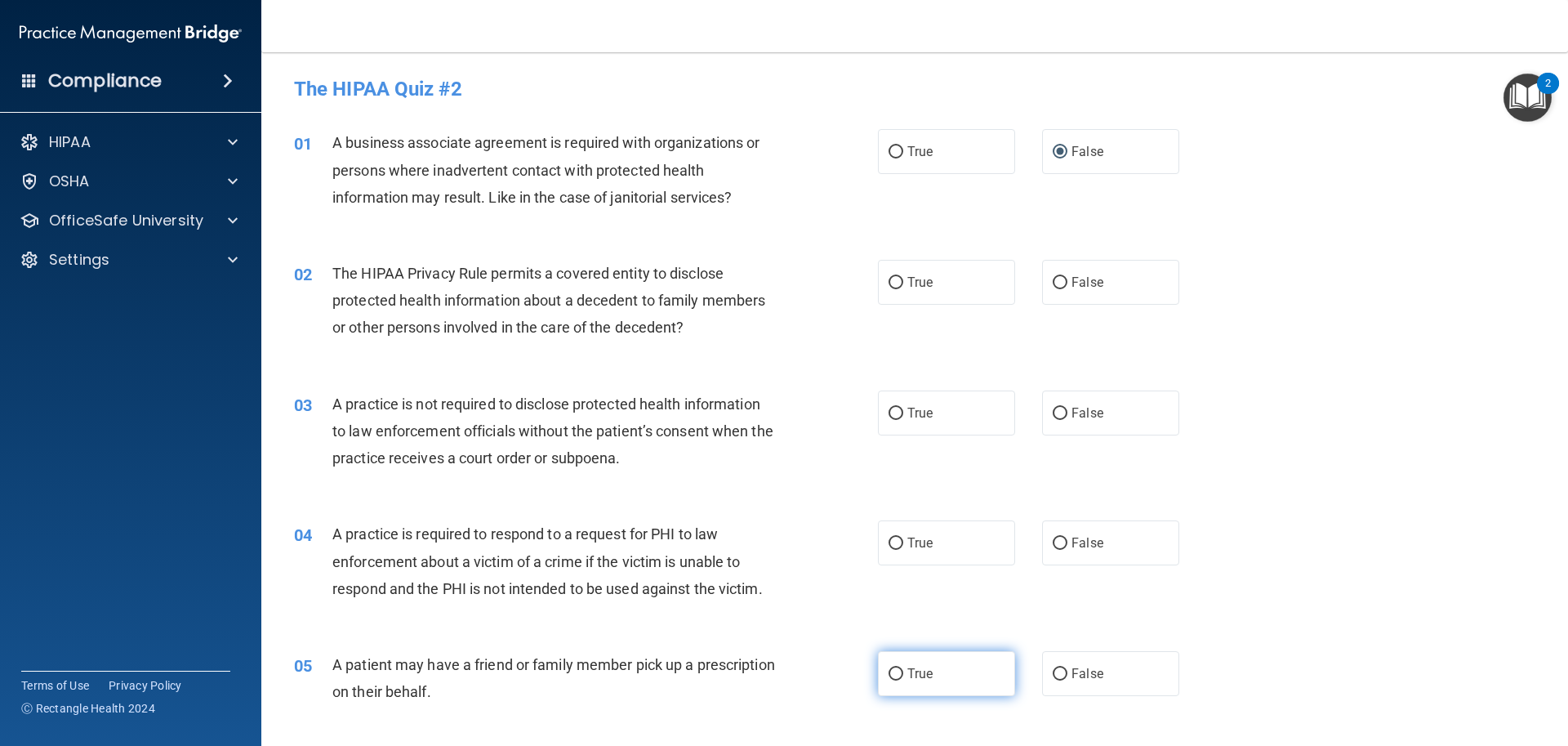
click at [889, 680] on input "True" at bounding box center [896, 674] width 15 height 12
radio input "true"
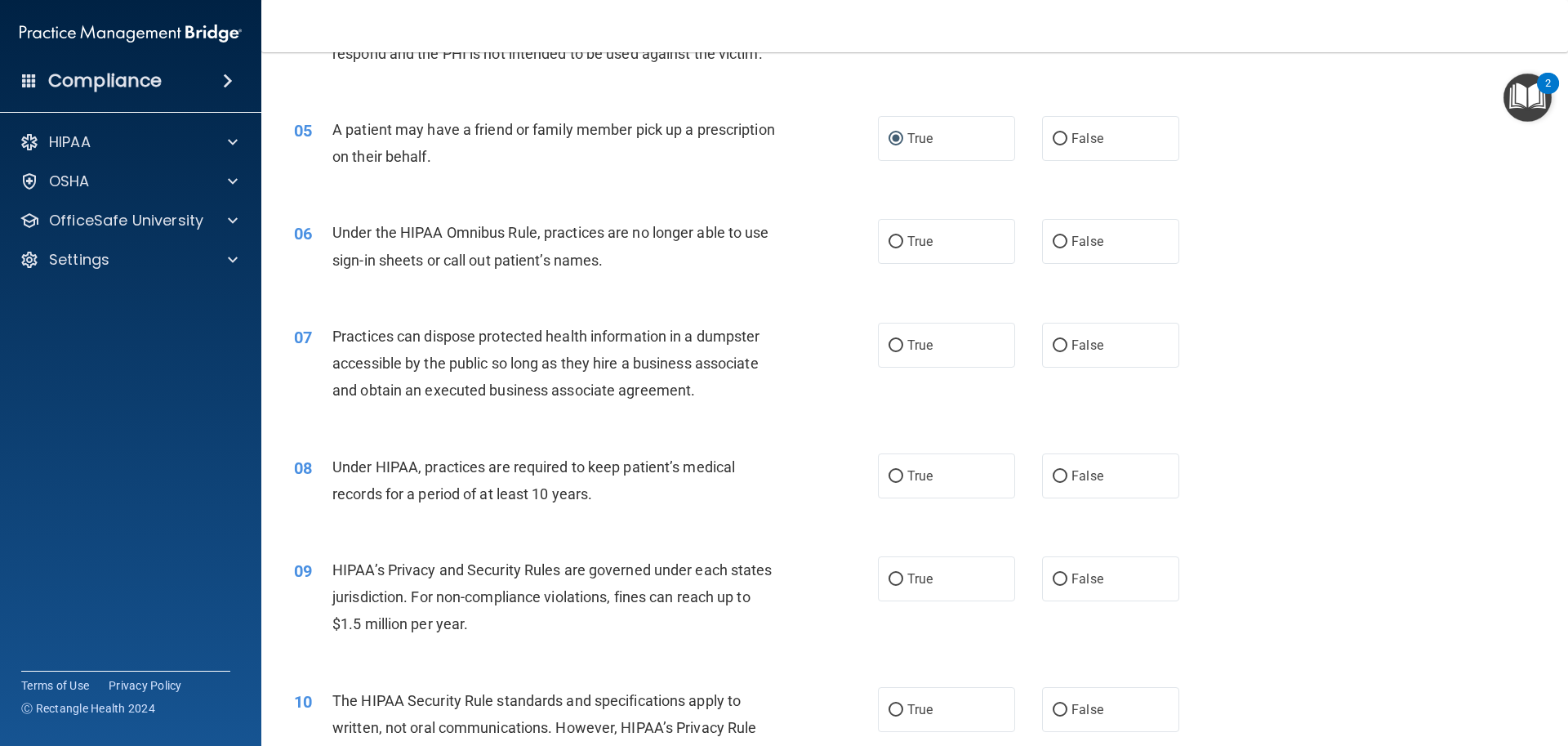
scroll to position [571, 0]
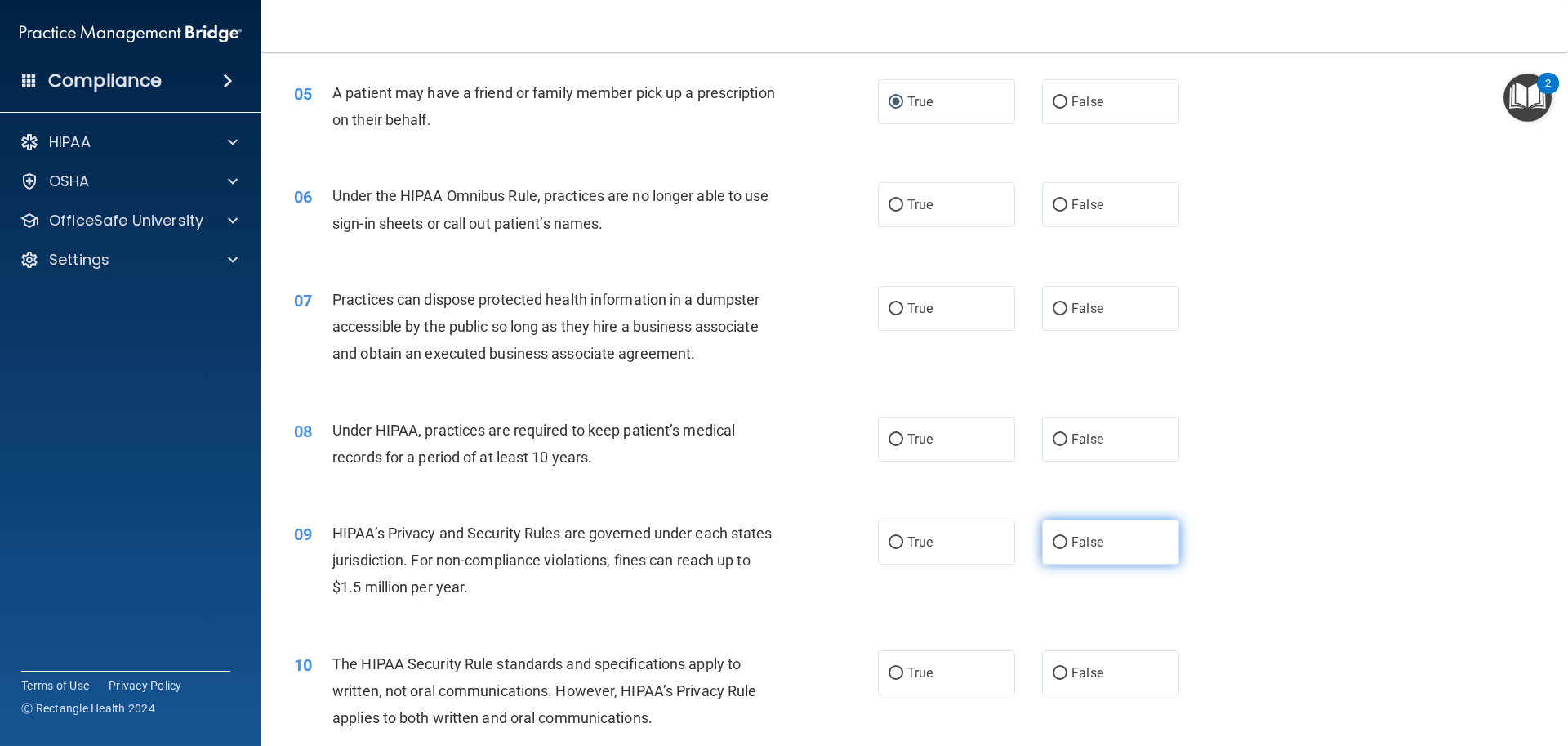
click at [1052, 544] on input "False" at bounding box center [1060, 543] width 15 height 12
radio input "true"
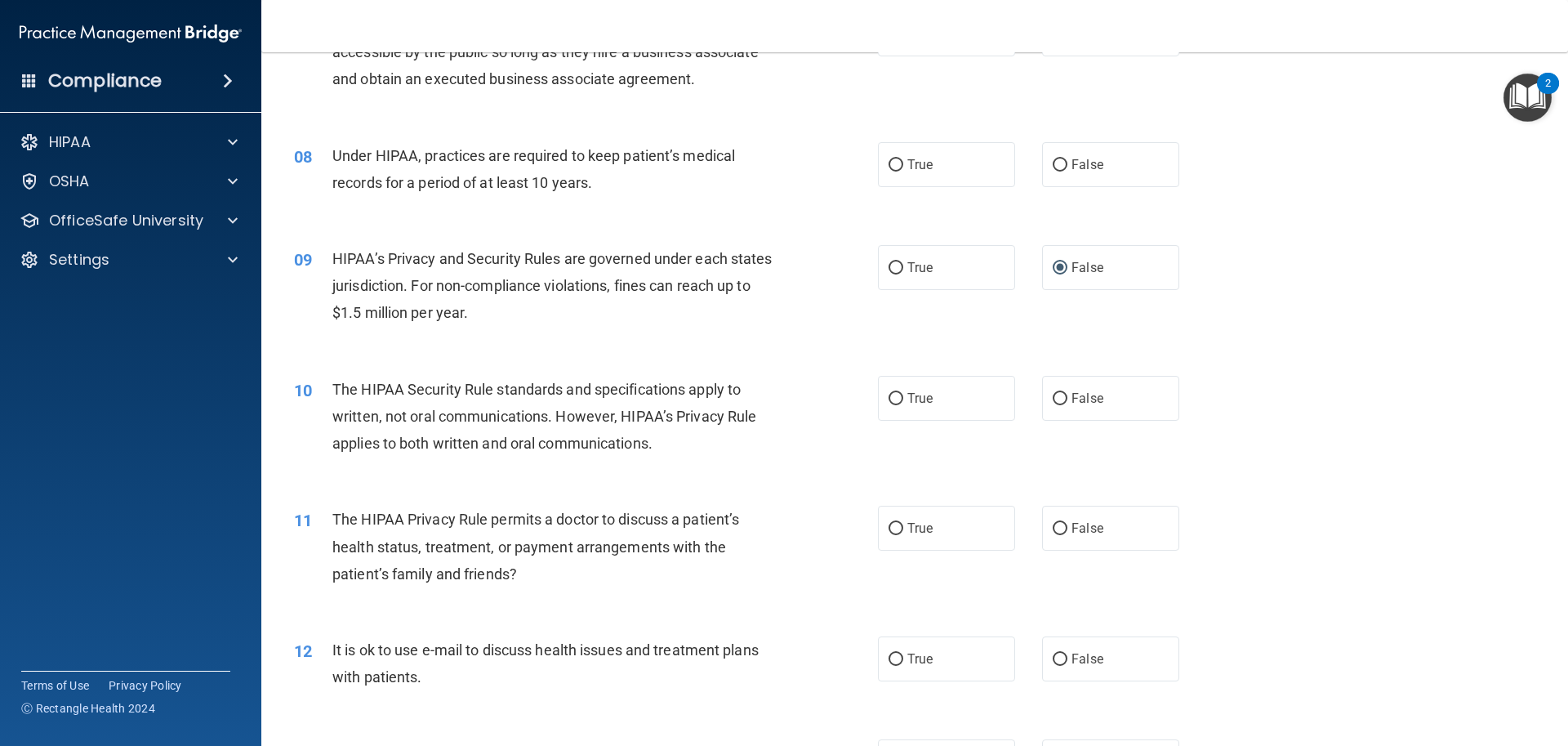
scroll to position [817, 0]
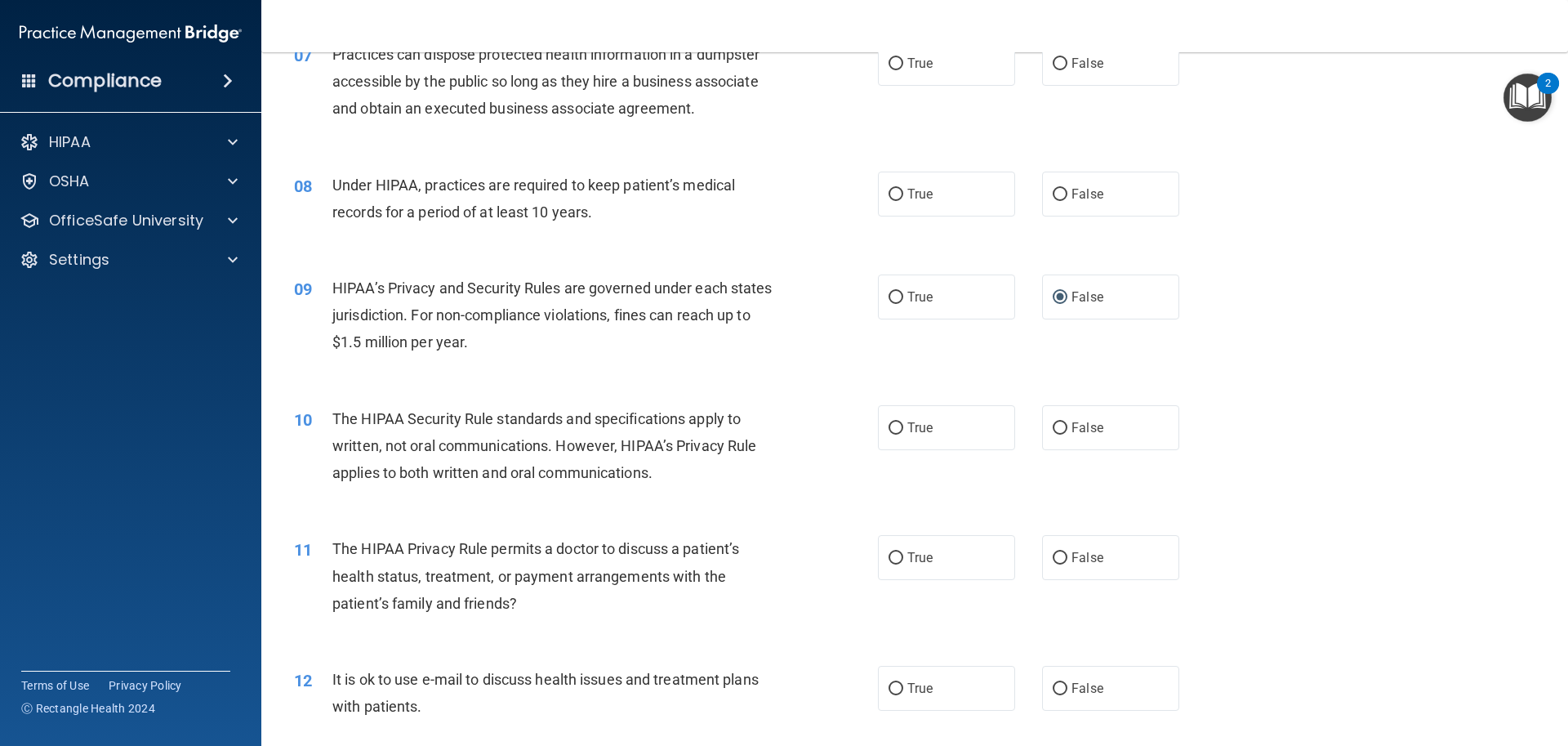
click at [890, 474] on div "10 The HIPAA Security Rule standards and specifications apply to written, not o…" at bounding box center [586, 449] width 633 height 89
click at [894, 549] on label "True" at bounding box center [946, 557] width 137 height 45
click at [894, 552] on input "True" at bounding box center [896, 558] width 15 height 12
radio input "true"
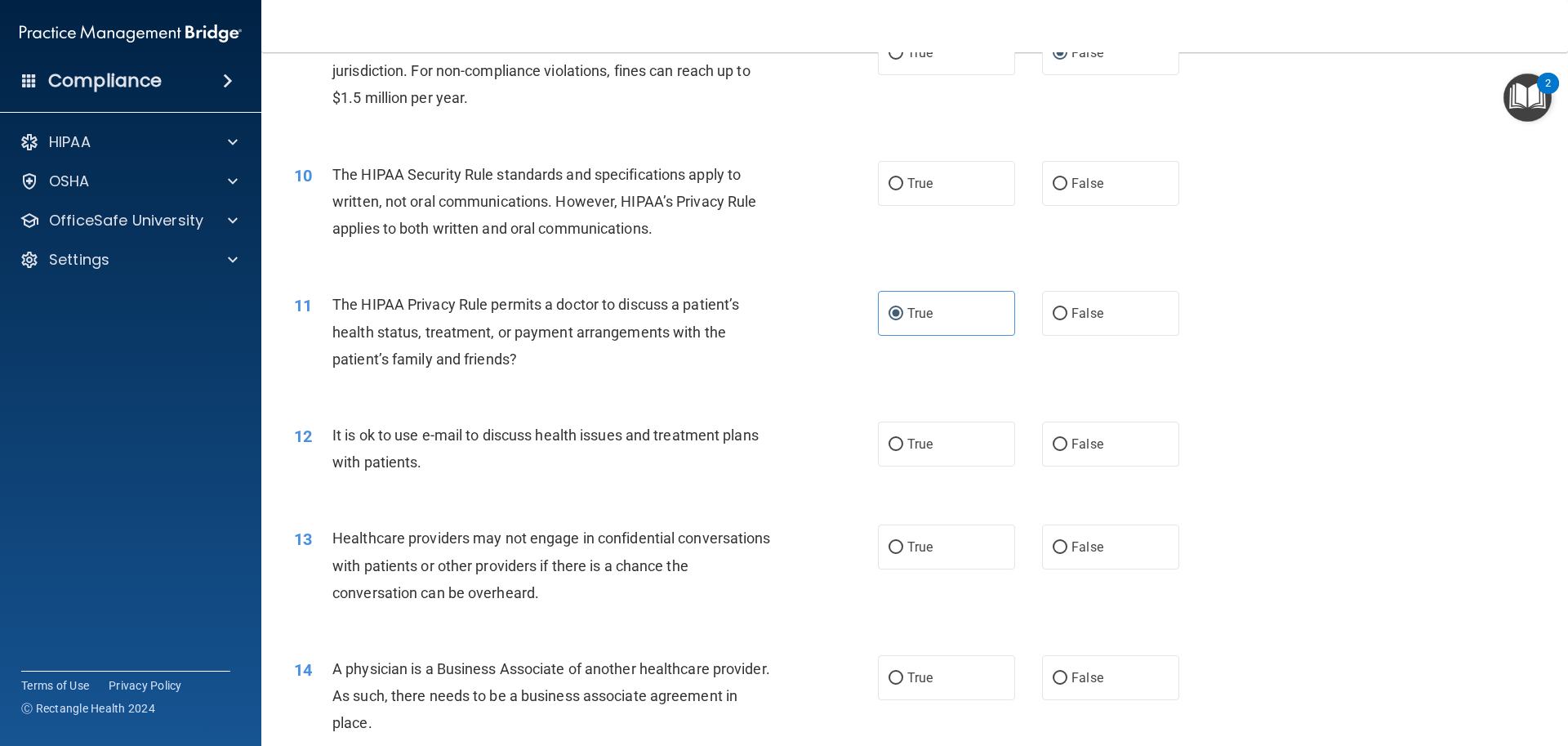
scroll to position [1061, 0]
click at [1056, 548] on input "False" at bounding box center [1060, 547] width 15 height 12
radio input "true"
click at [1052, 683] on input "False" at bounding box center [1060, 678] width 15 height 12
radio input "true"
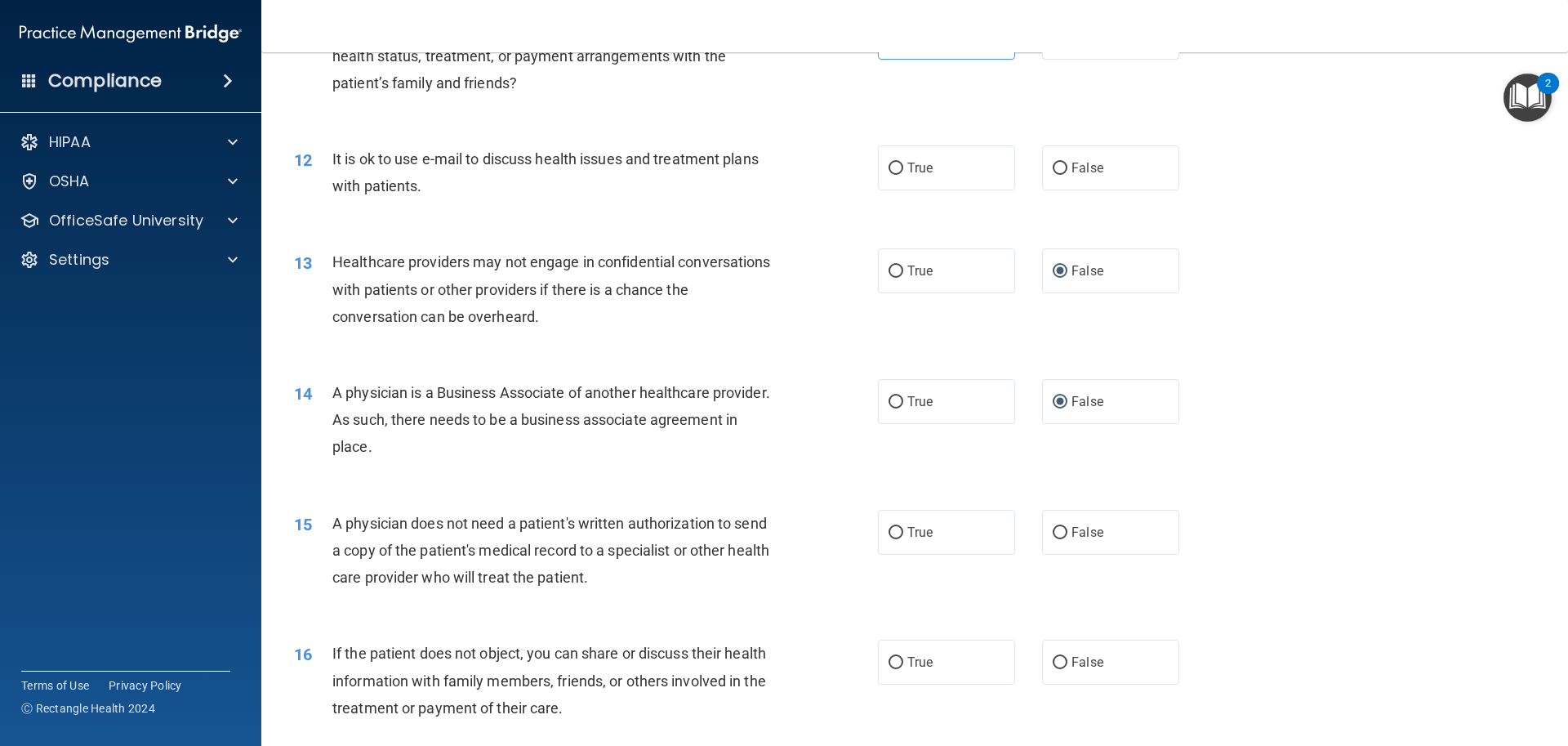
scroll to position [1470, 0]
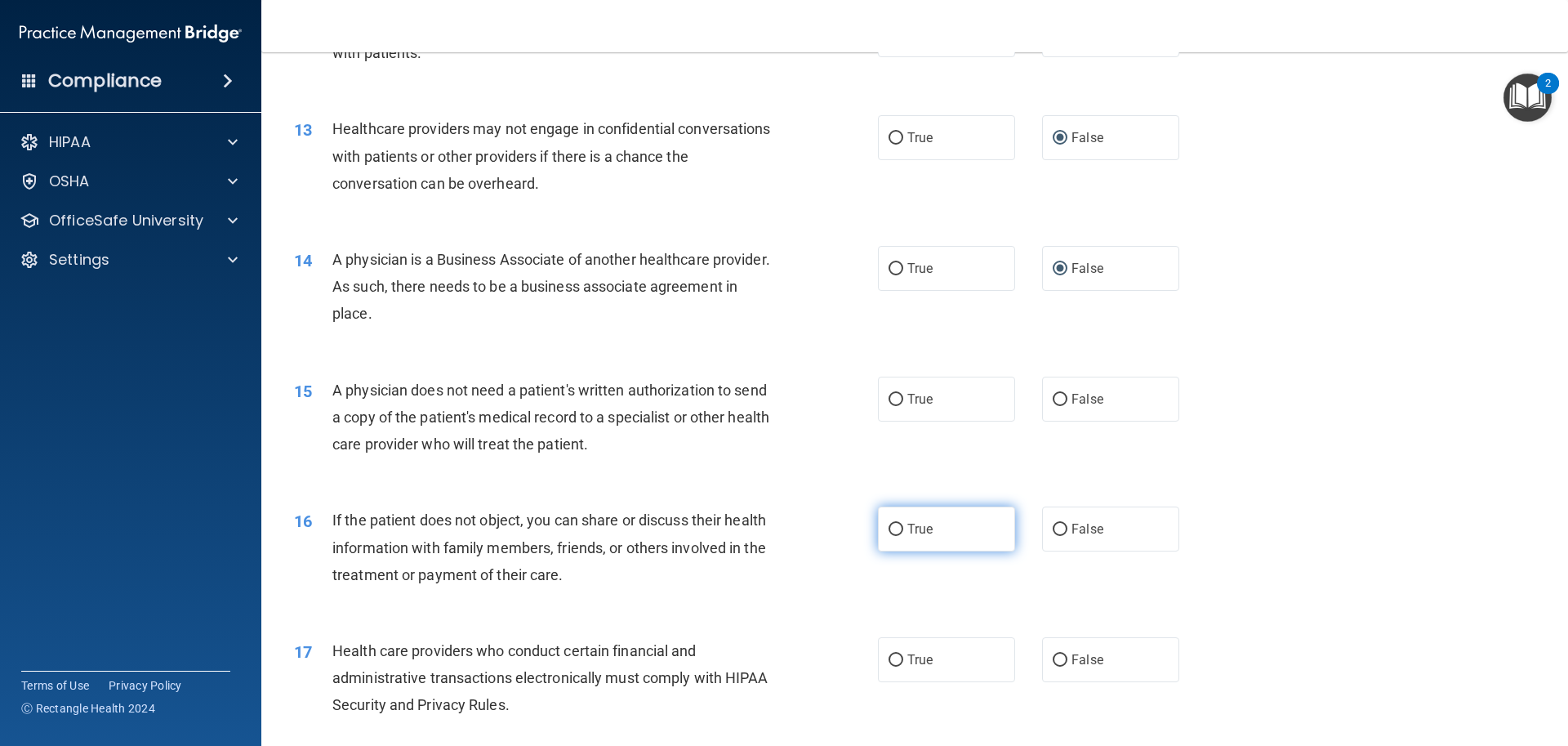
click at [889, 530] on input "True" at bounding box center [896, 530] width 15 height 12
radio input "true"
click at [893, 397] on input "True" at bounding box center [896, 400] width 15 height 12
radio input "true"
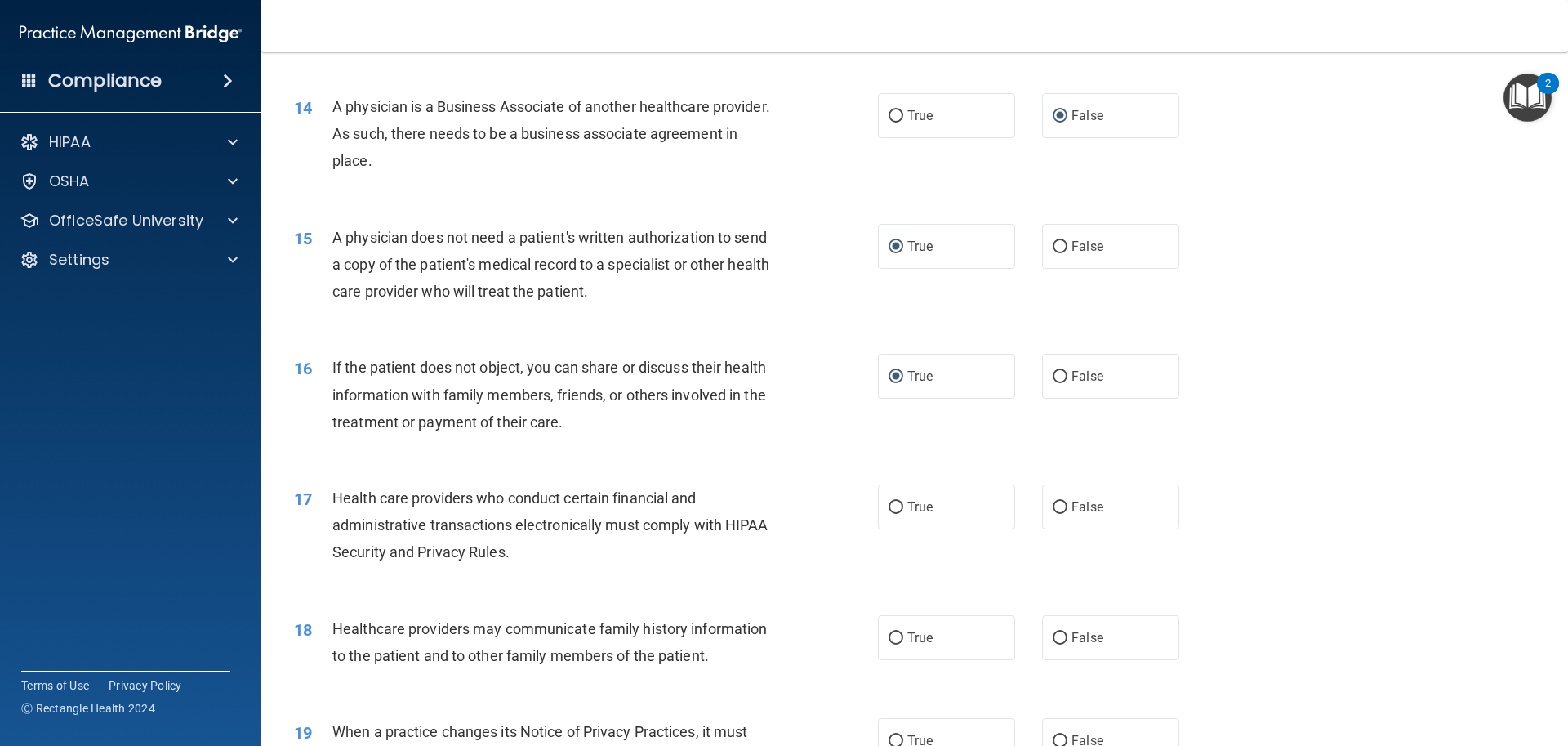
scroll to position [1634, 0]
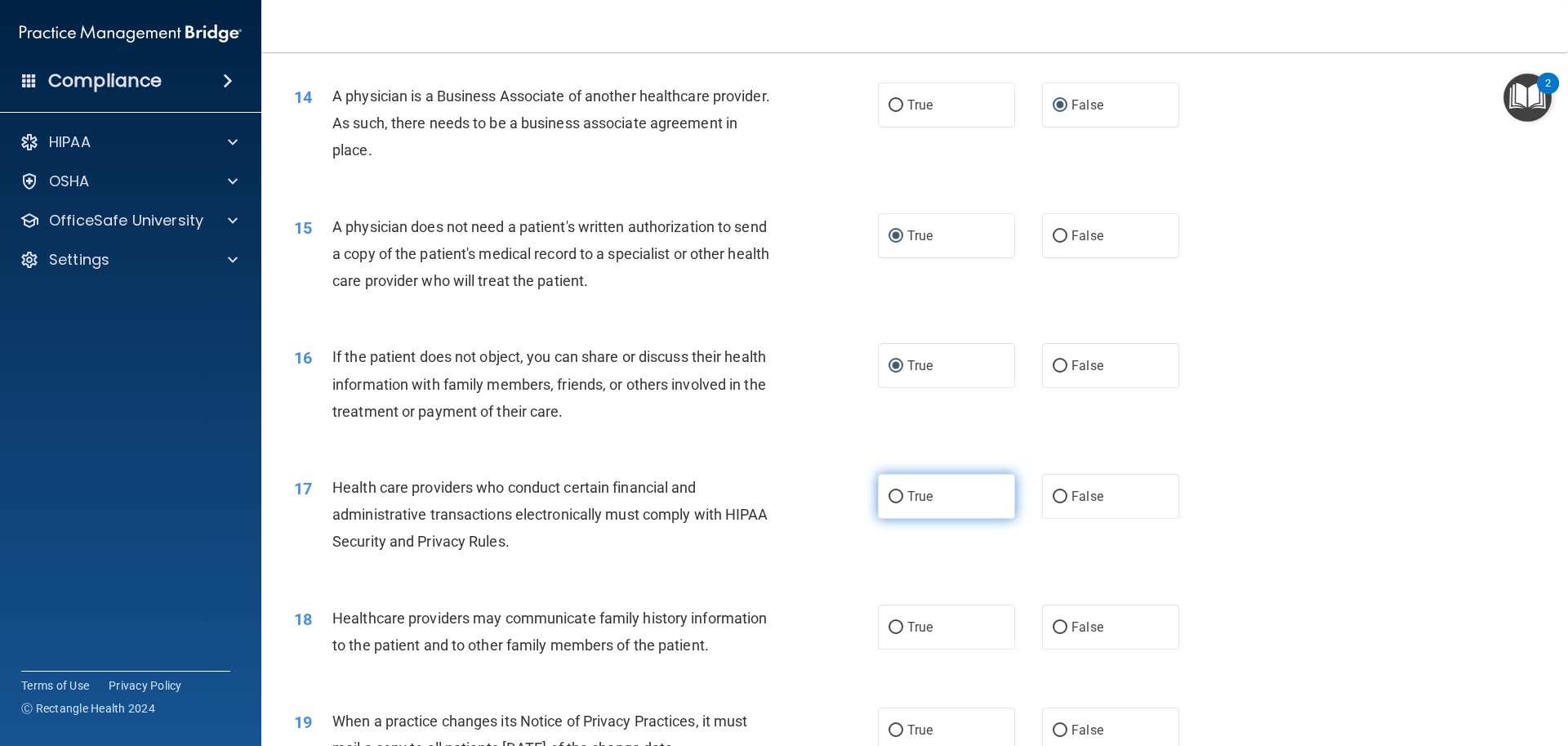
click at [897, 489] on label "True" at bounding box center [946, 496] width 137 height 45
click at [897, 491] on input "True" at bounding box center [896, 497] width 15 height 12
radio input "true"
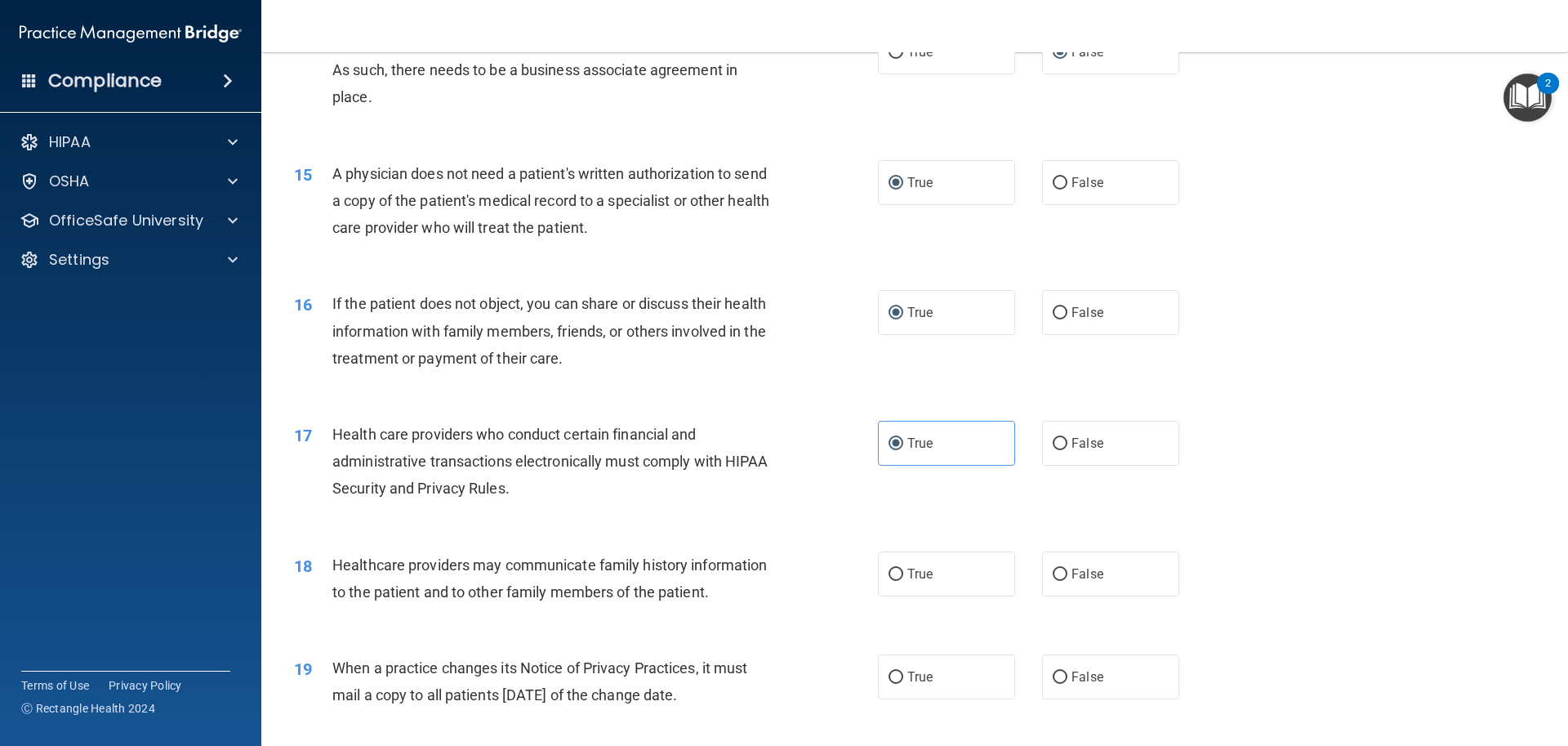
scroll to position [1715, 0]
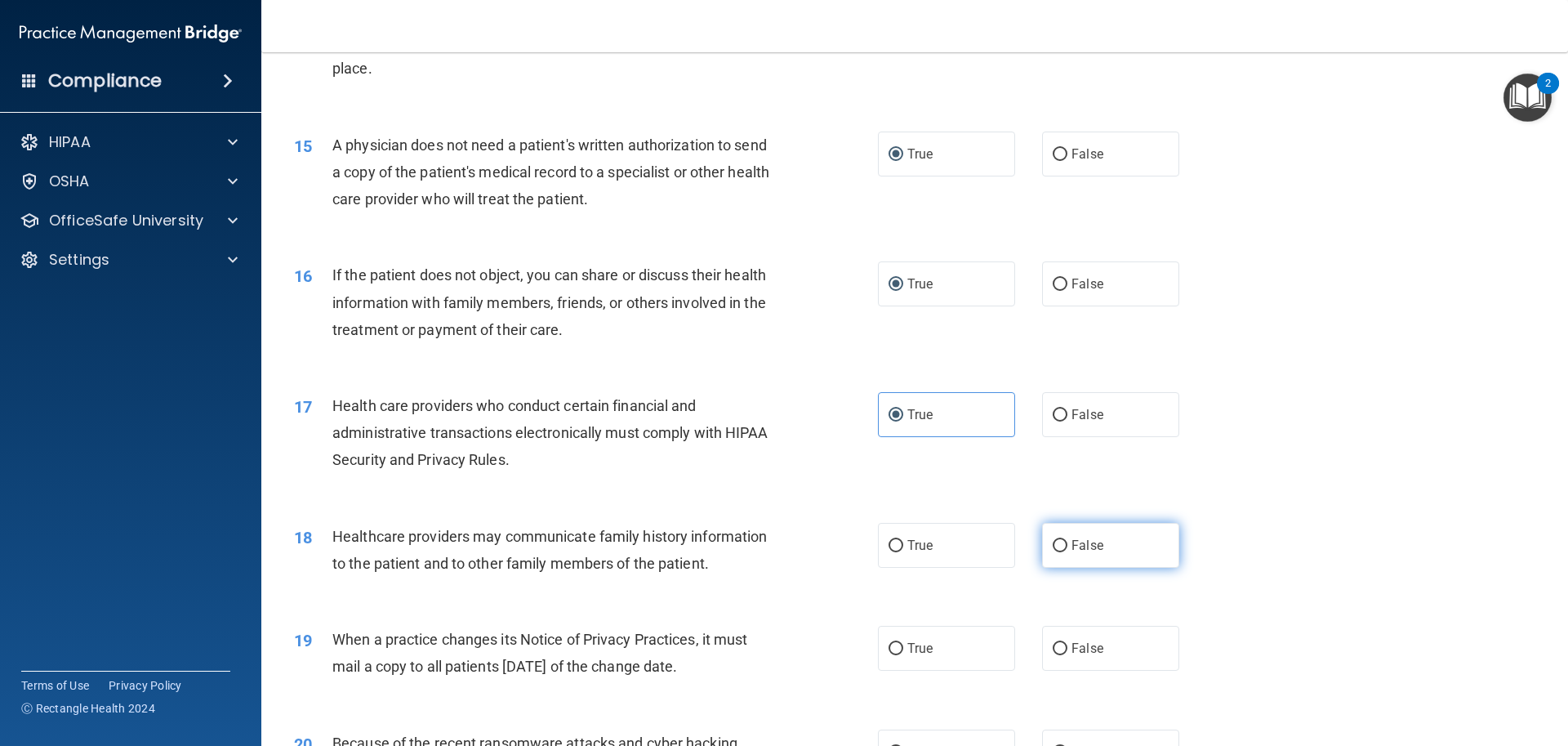
click at [1052, 548] on input "False" at bounding box center [1060, 546] width 15 height 12
radio input "true"
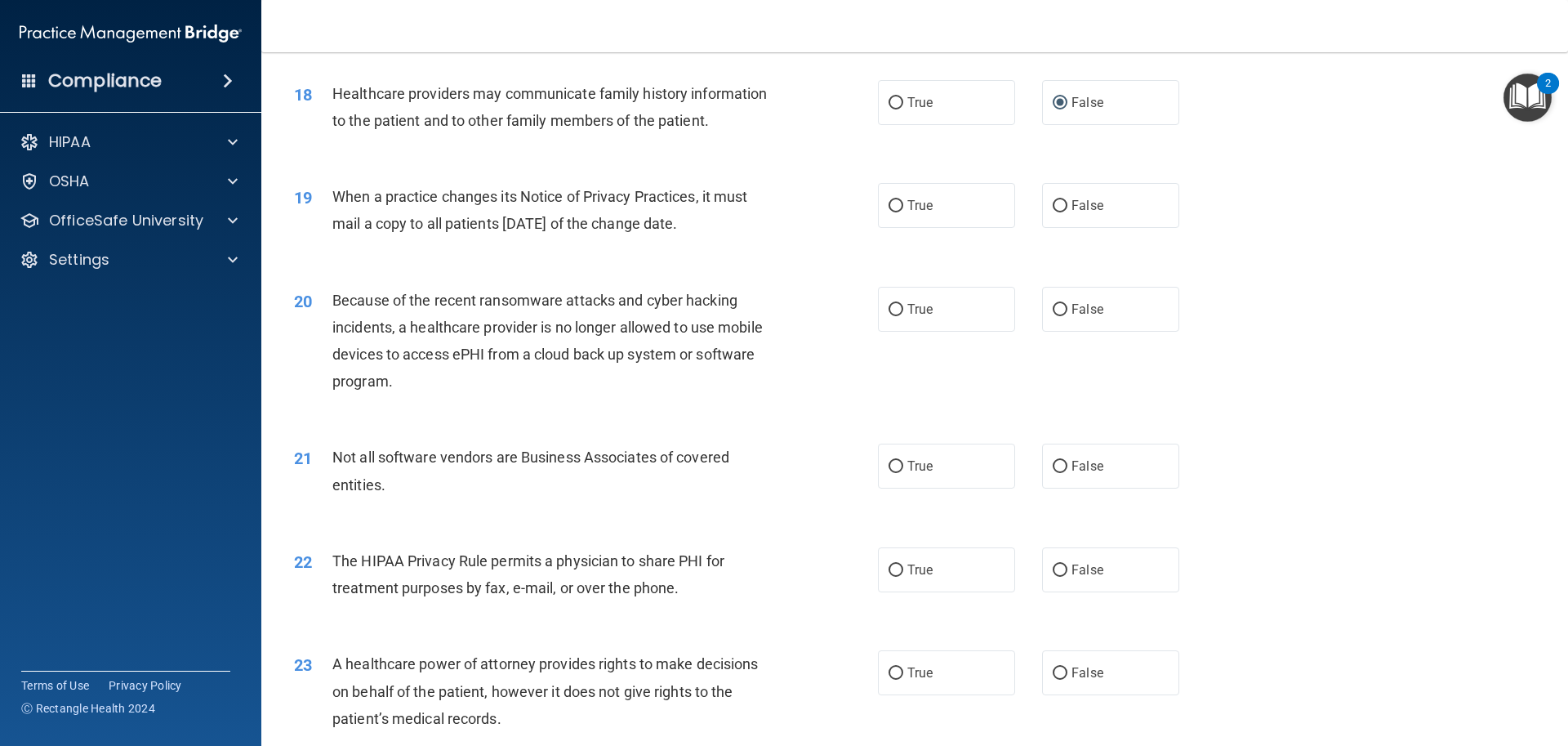
scroll to position [2076, 0]
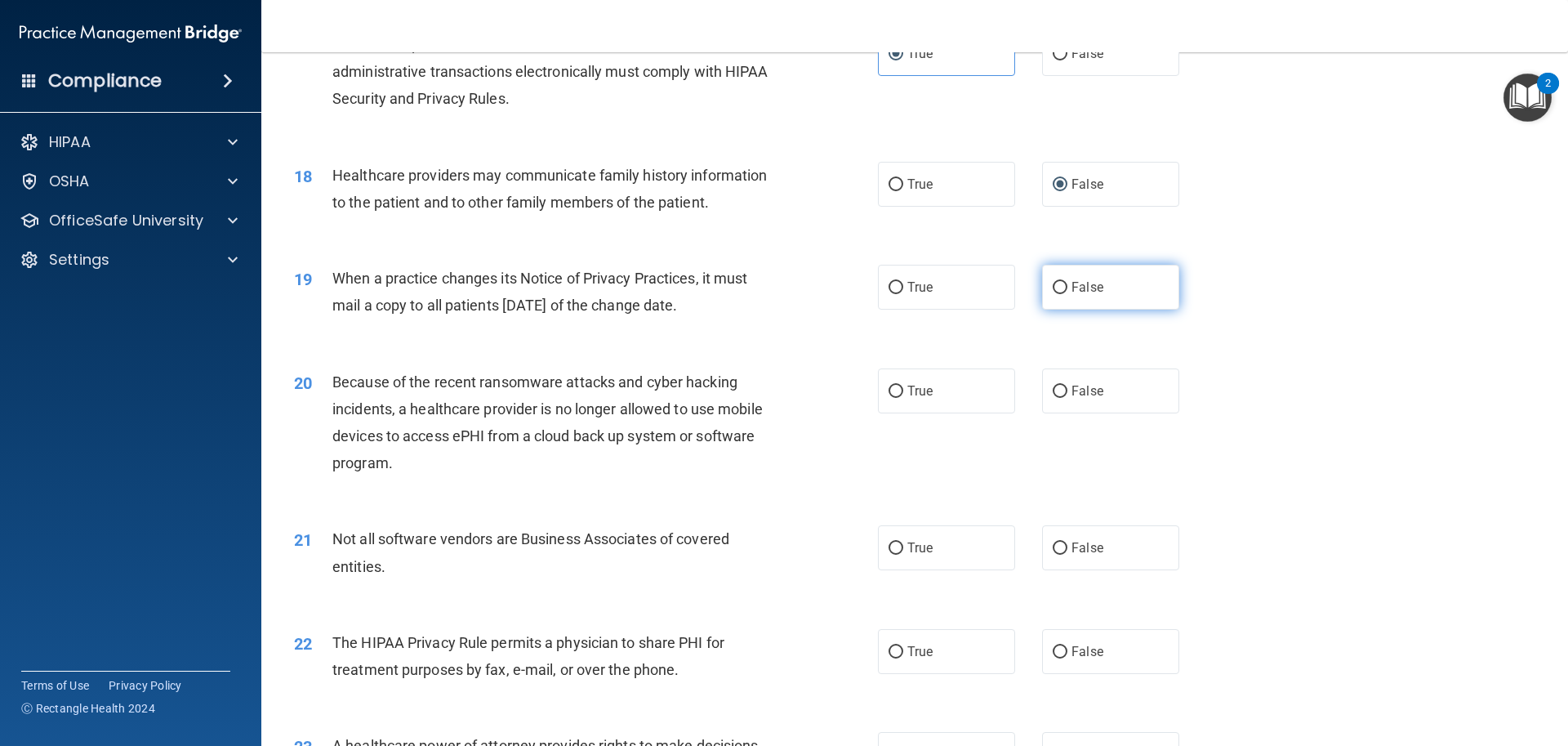
click at [1052, 289] on input "False" at bounding box center [1060, 288] width 15 height 12
radio input "true"
click at [896, 387] on input "True" at bounding box center [896, 392] width 15 height 12
radio input "true"
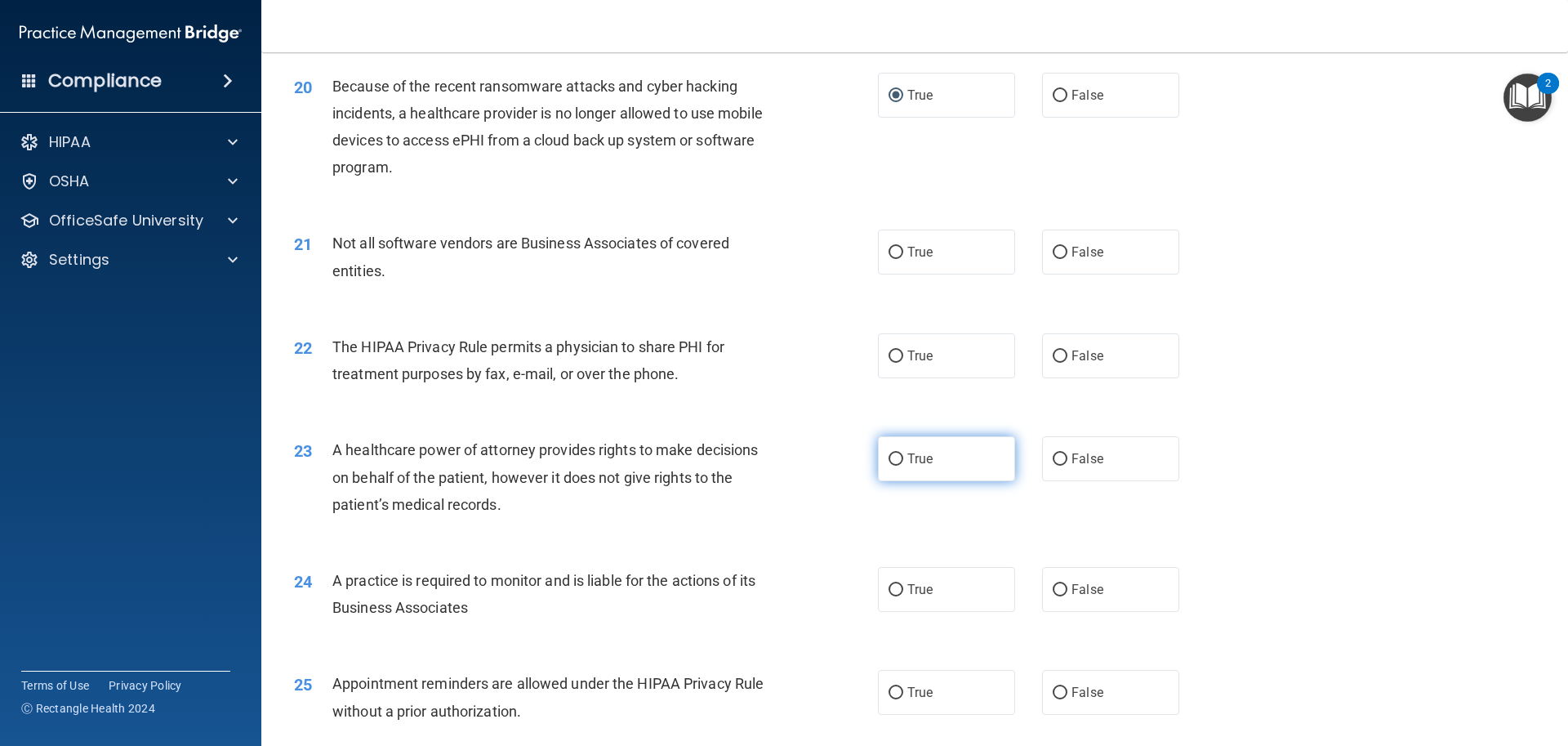
scroll to position [2567, 0]
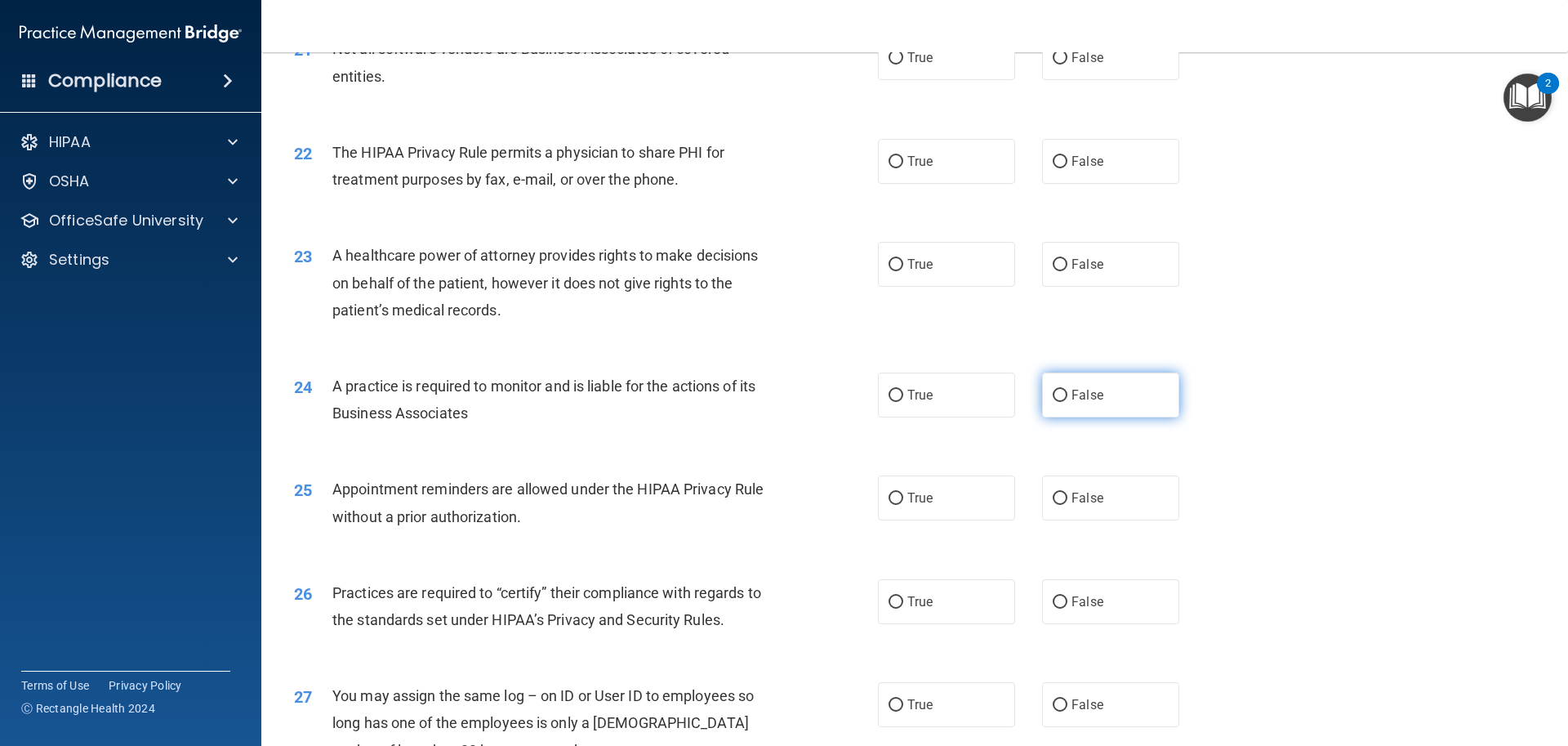
click at [1052, 392] on input "False" at bounding box center [1060, 396] width 15 height 12
radio input "true"
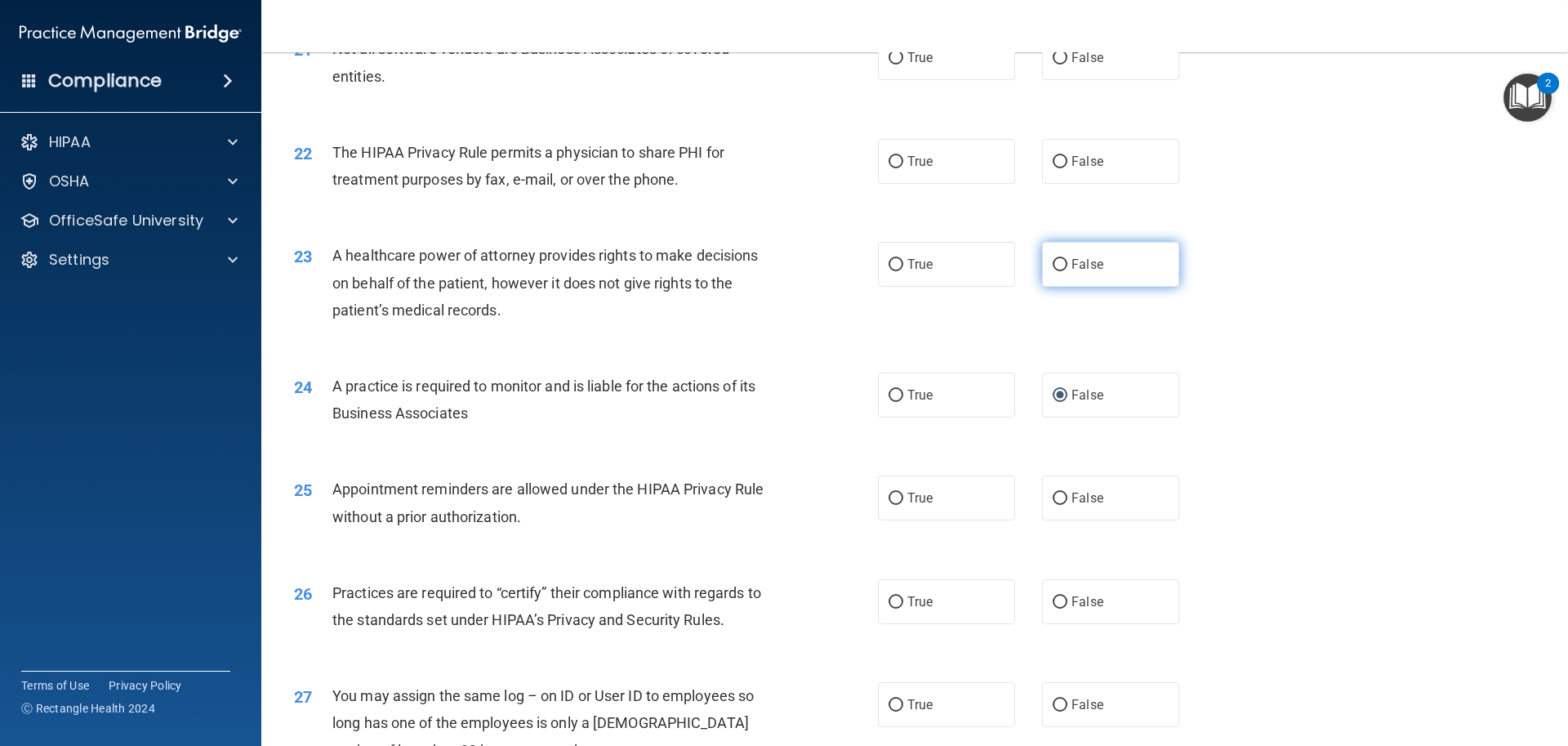
click at [1054, 262] on input "False" at bounding box center [1060, 265] width 15 height 12
radio input "true"
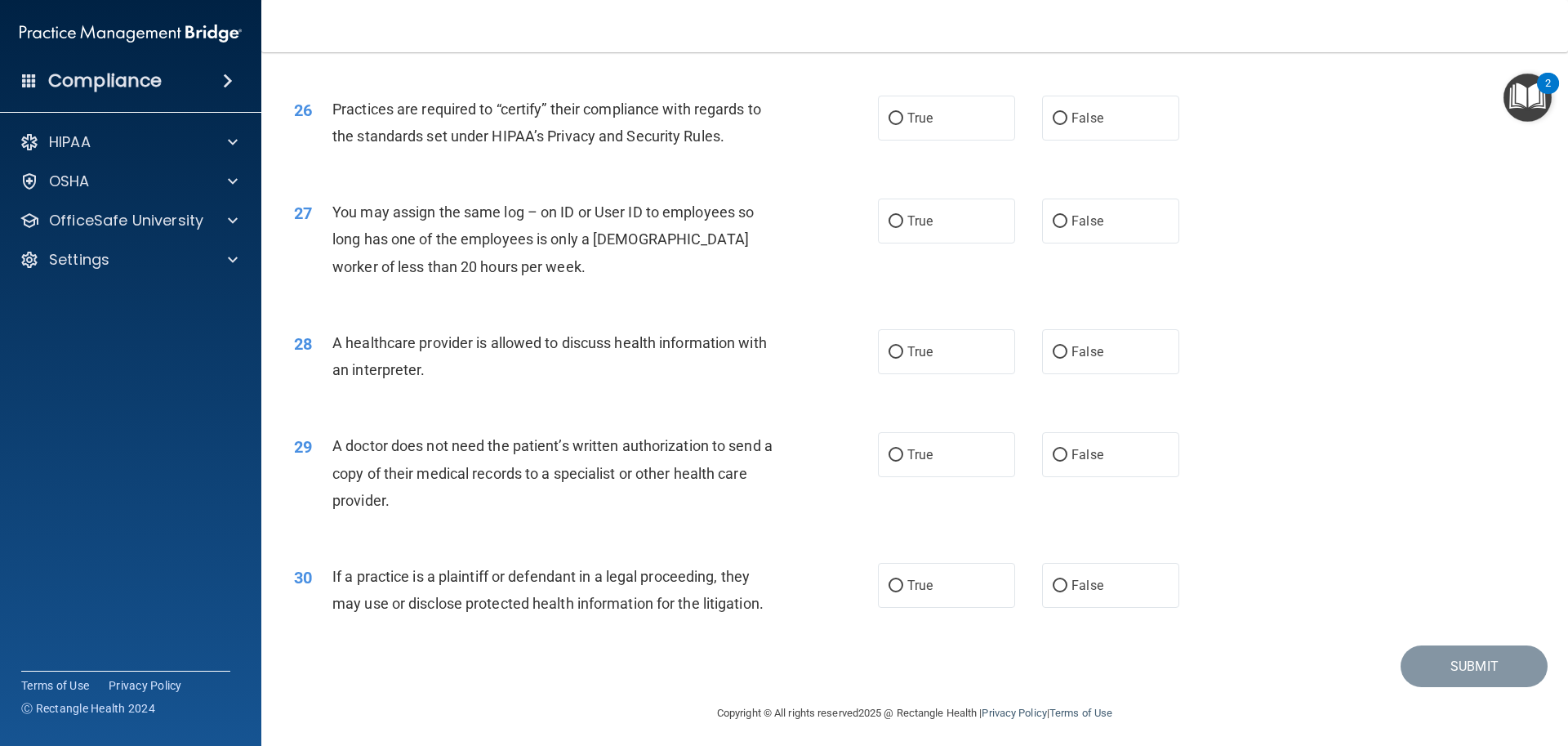
scroll to position [3057, 0]
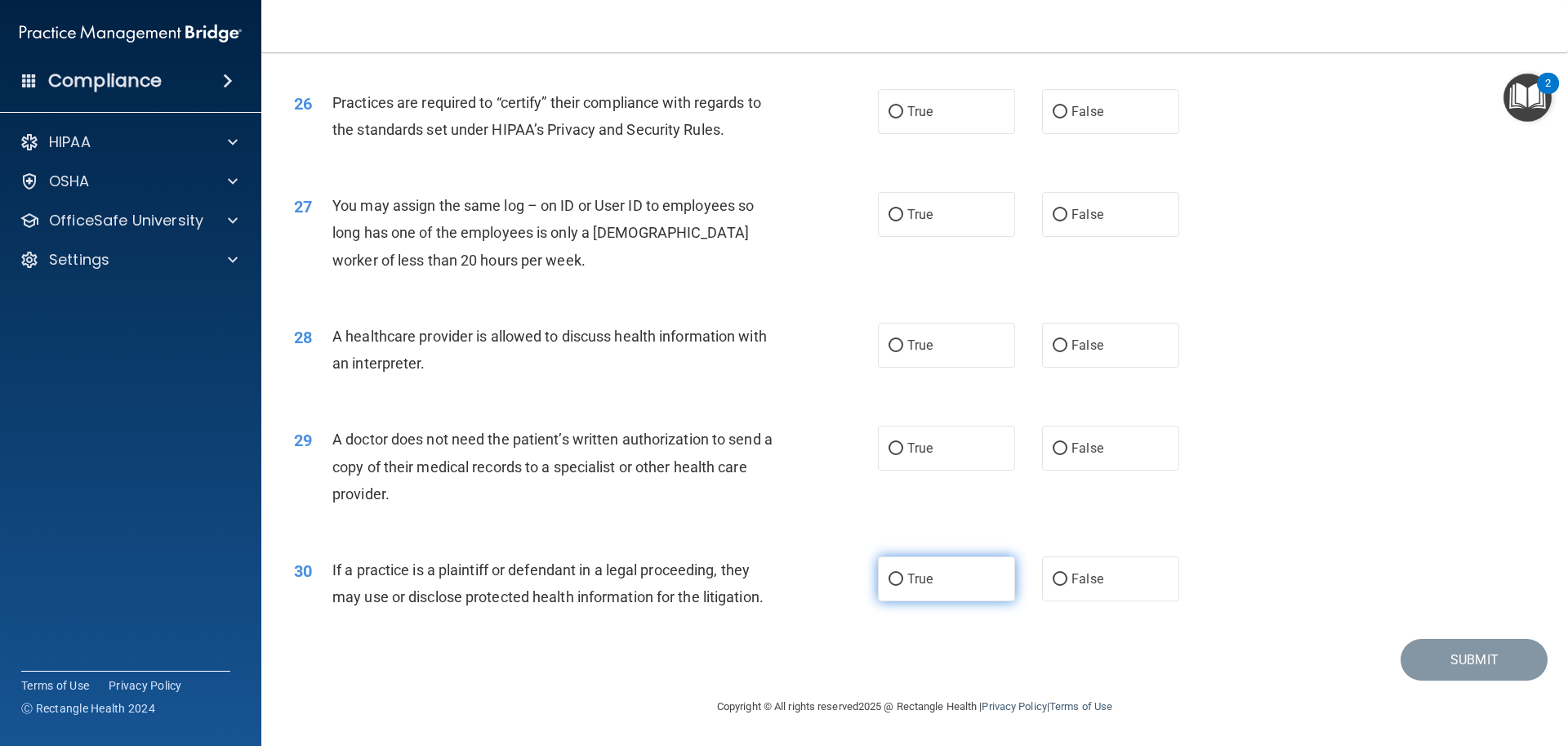
click at [907, 571] on span "True" at bounding box center [920, 579] width 26 height 16
click at [903, 573] on input "True" at bounding box center [896, 579] width 15 height 12
radio input "true"
click at [911, 439] on label "True" at bounding box center [946, 447] width 137 height 45
click at [904, 443] on input "True" at bounding box center [896, 449] width 15 height 12
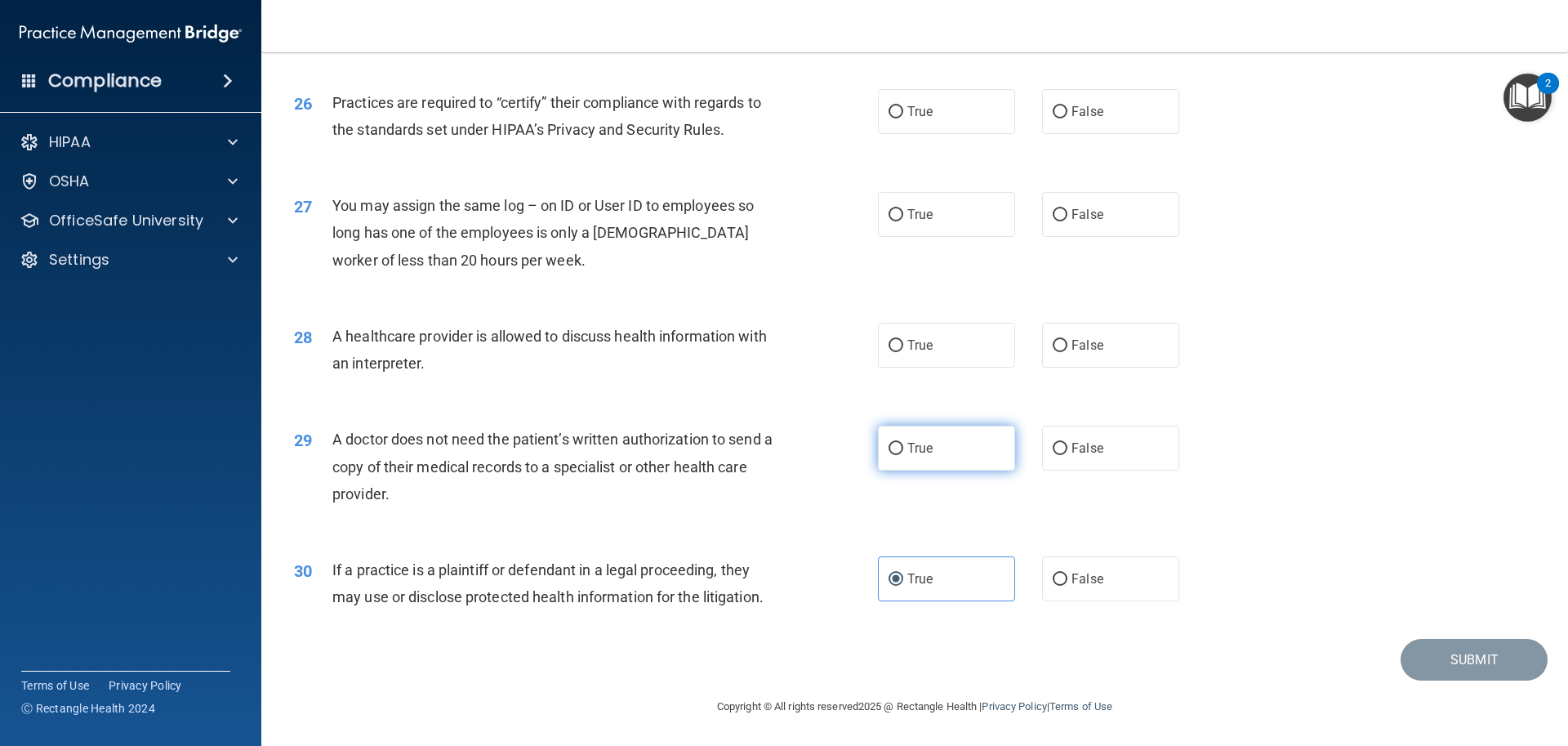
radio input "true"
click at [892, 346] on input "True" at bounding box center [896, 346] width 15 height 12
radio input "true"
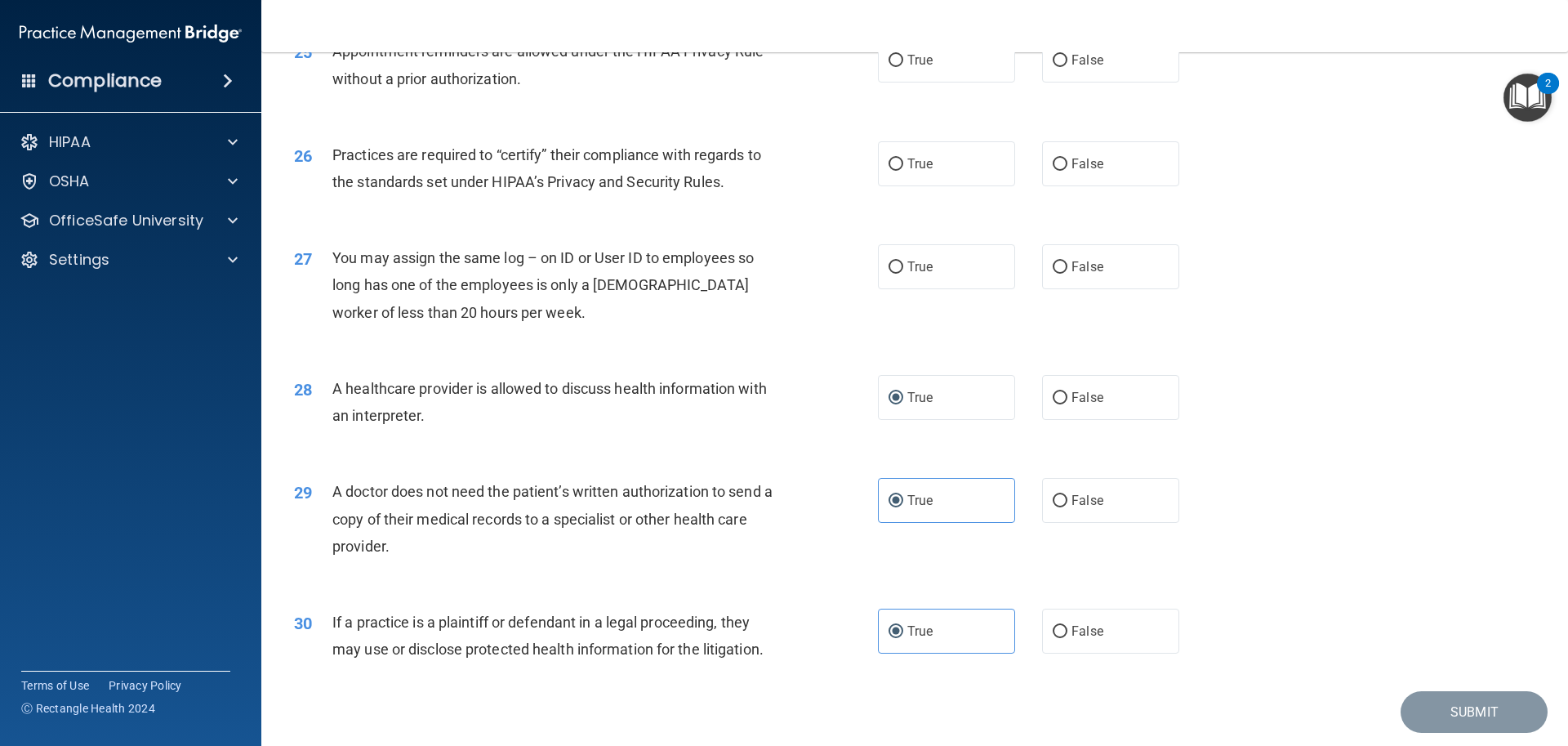
scroll to position [2975, 0]
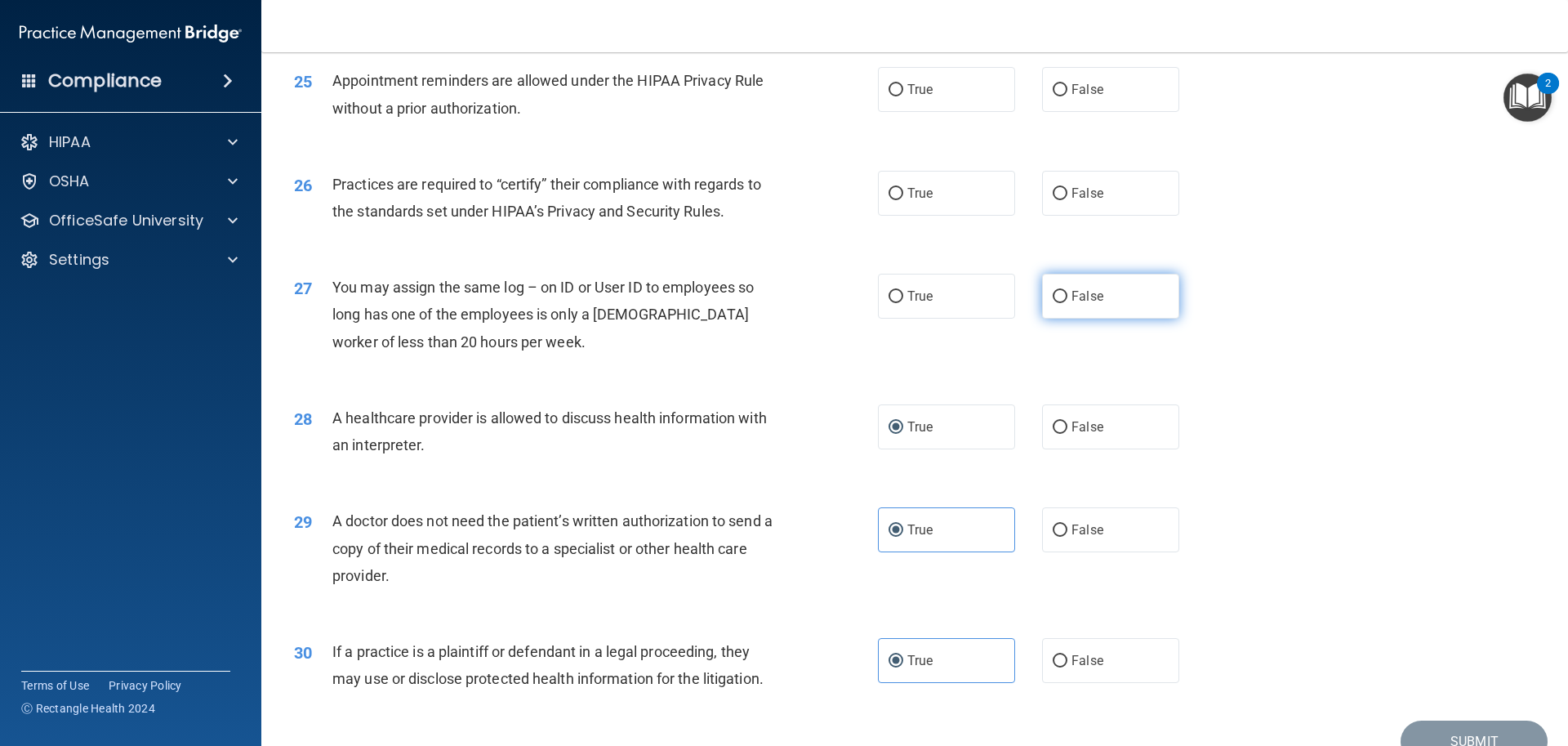
click at [1052, 296] on input "False" at bounding box center [1060, 297] width 15 height 12
radio input "true"
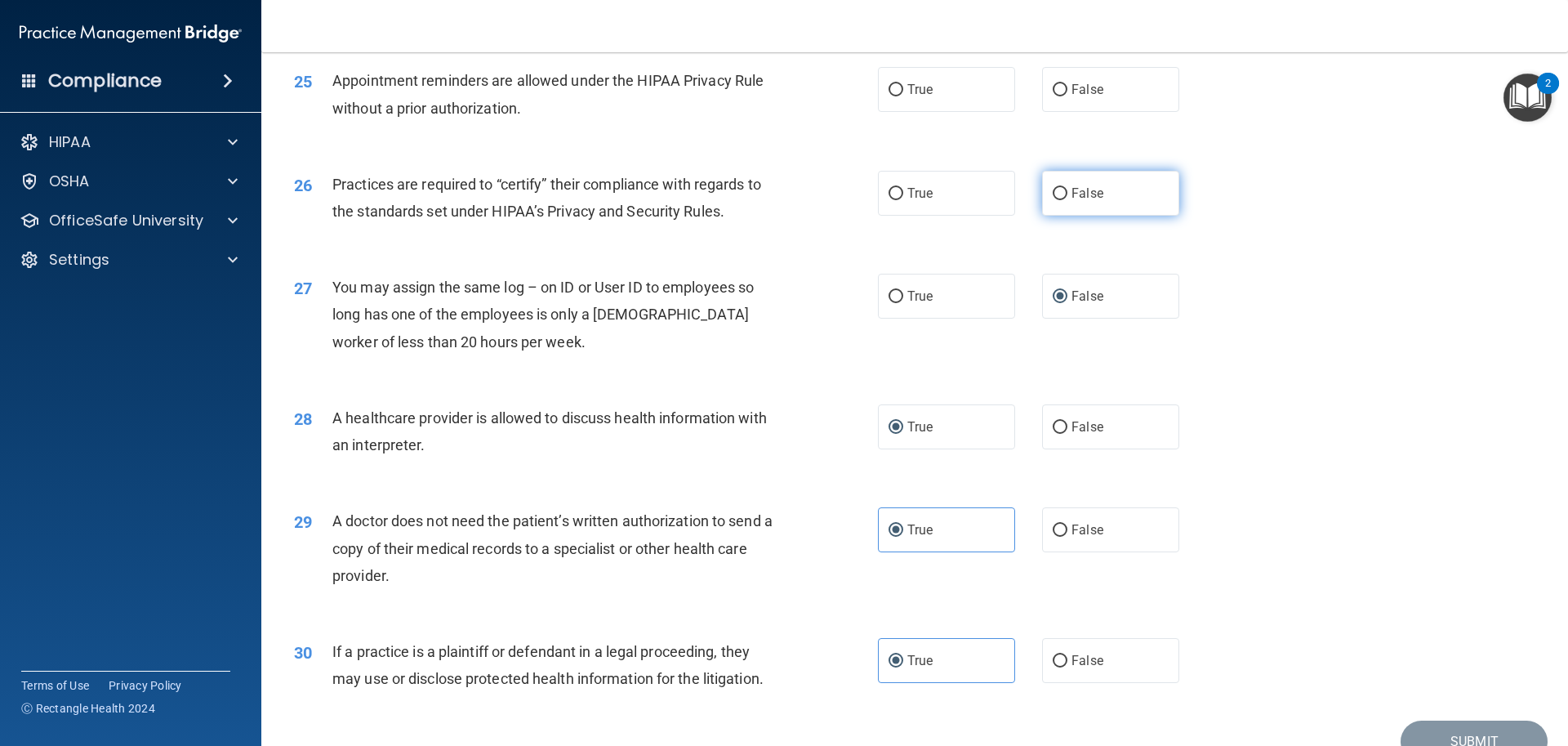
click at [1054, 193] on input "False" at bounding box center [1060, 194] width 15 height 12
radio input "true"
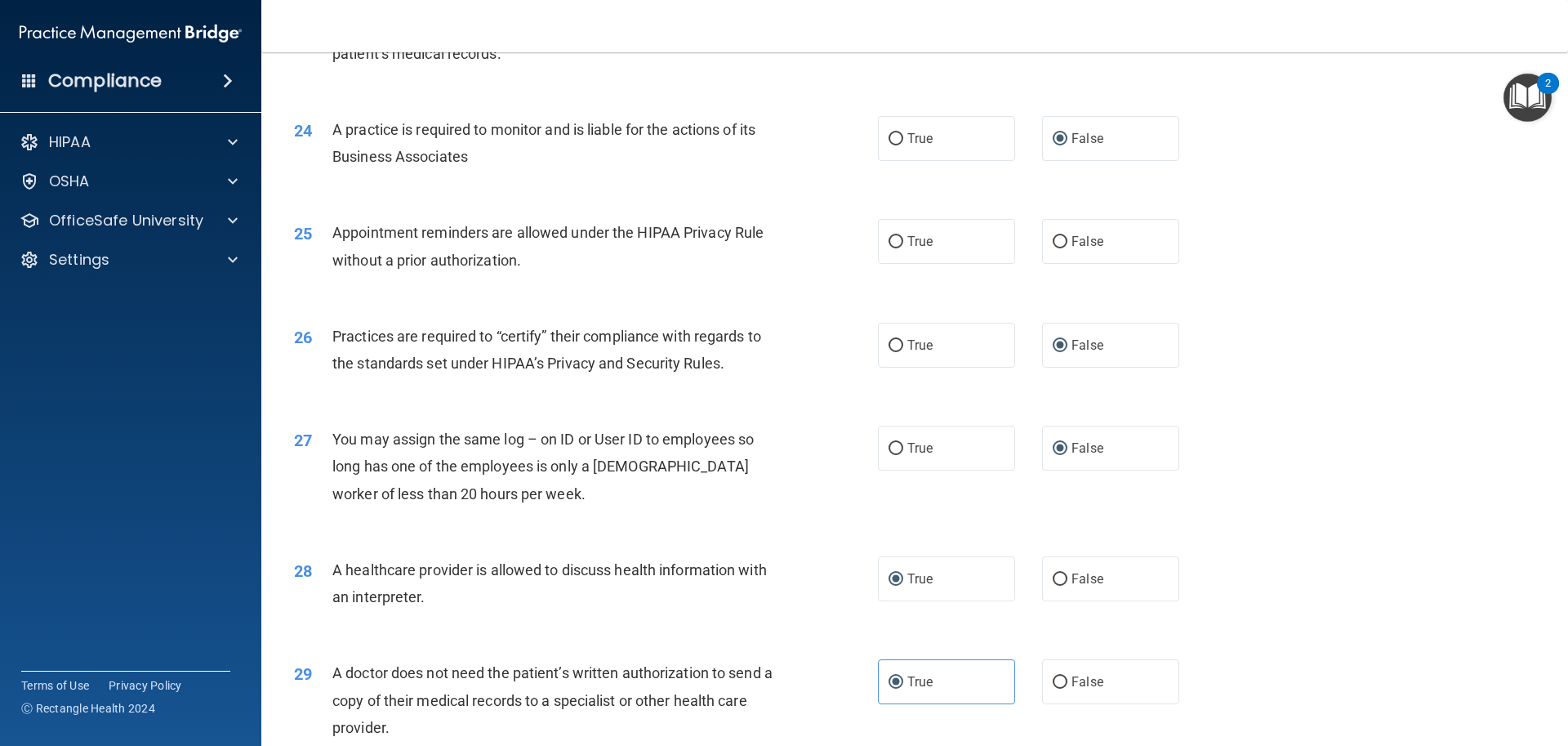
scroll to position [2811, 0]
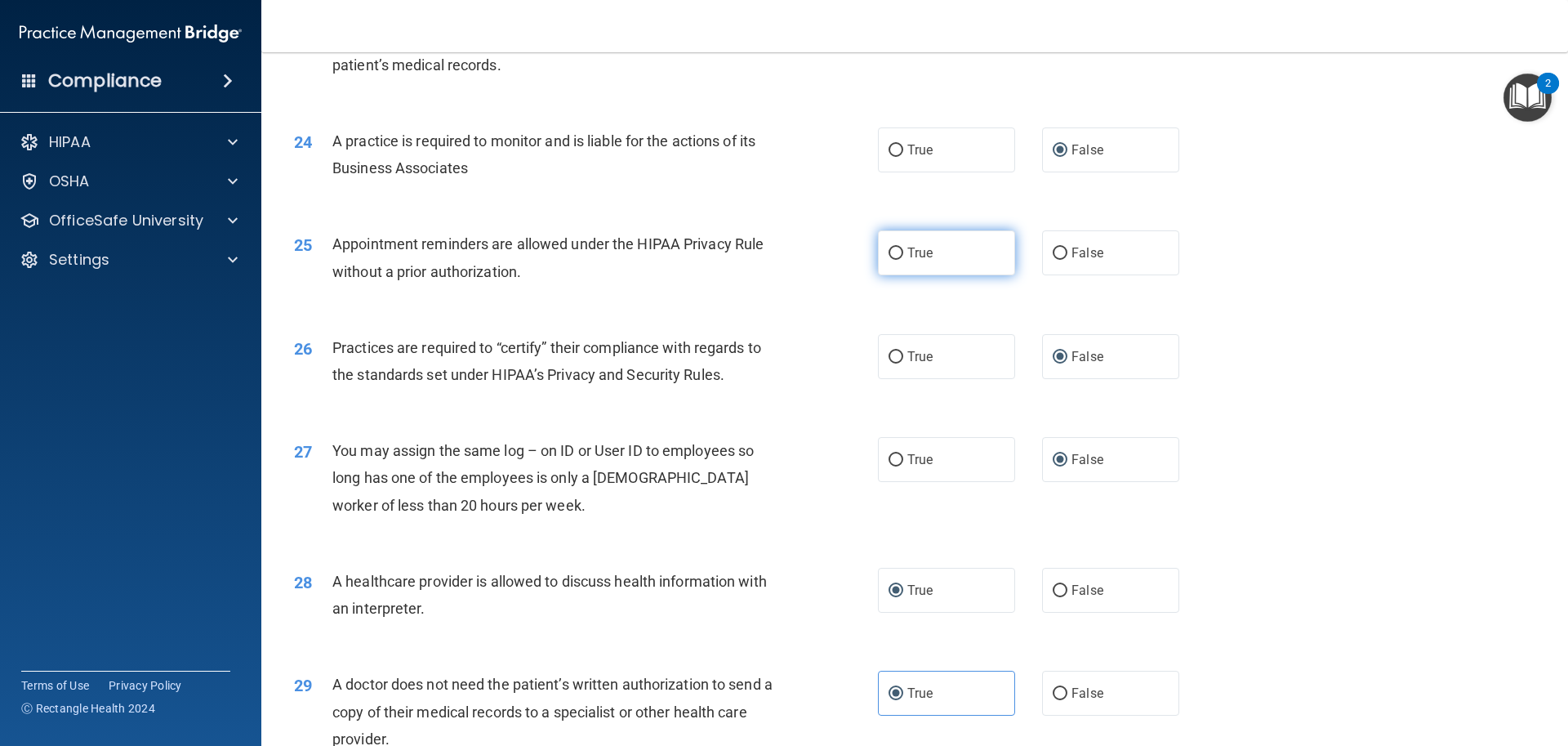
click at [894, 251] on input "True" at bounding box center [896, 253] width 15 height 12
radio input "true"
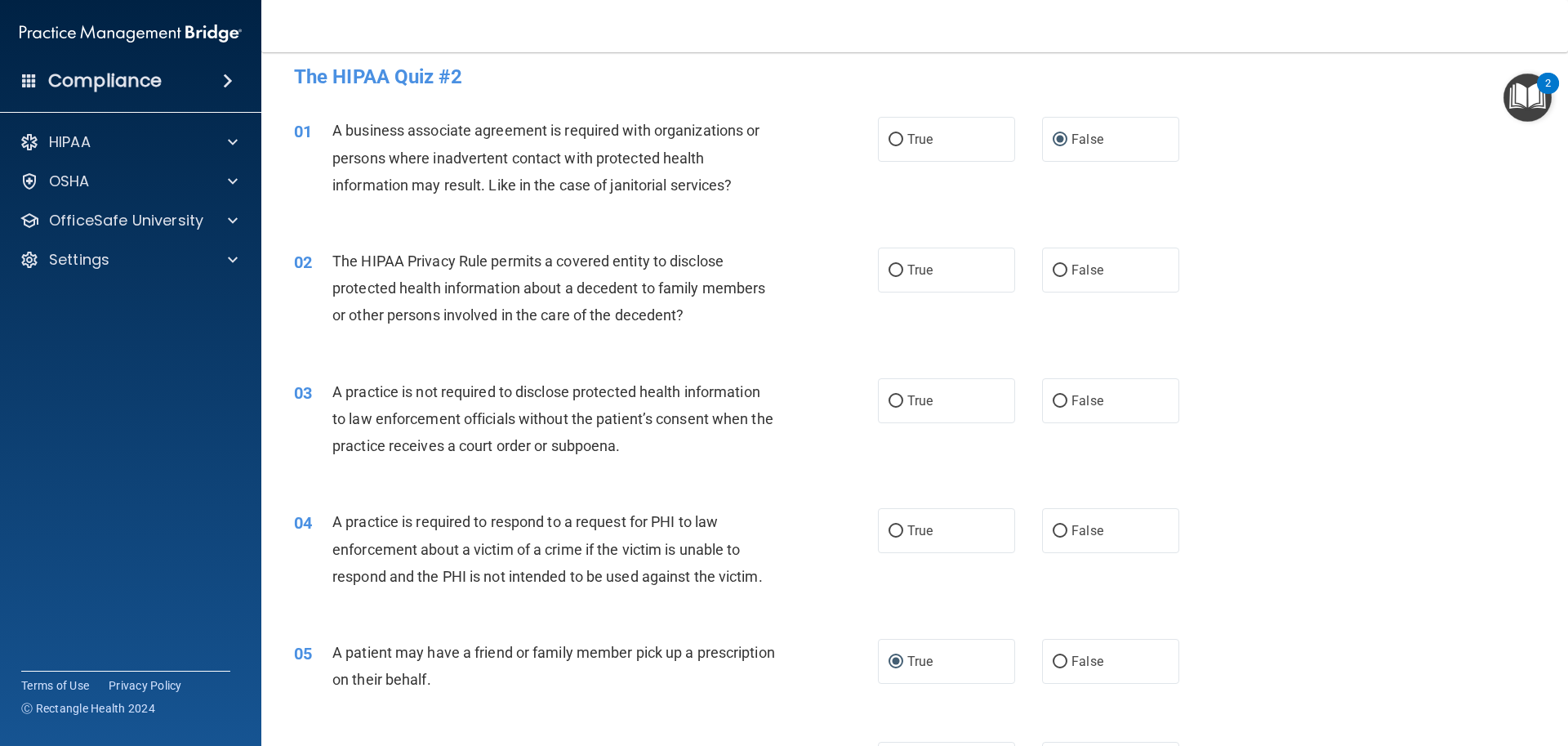
scroll to position [0, 0]
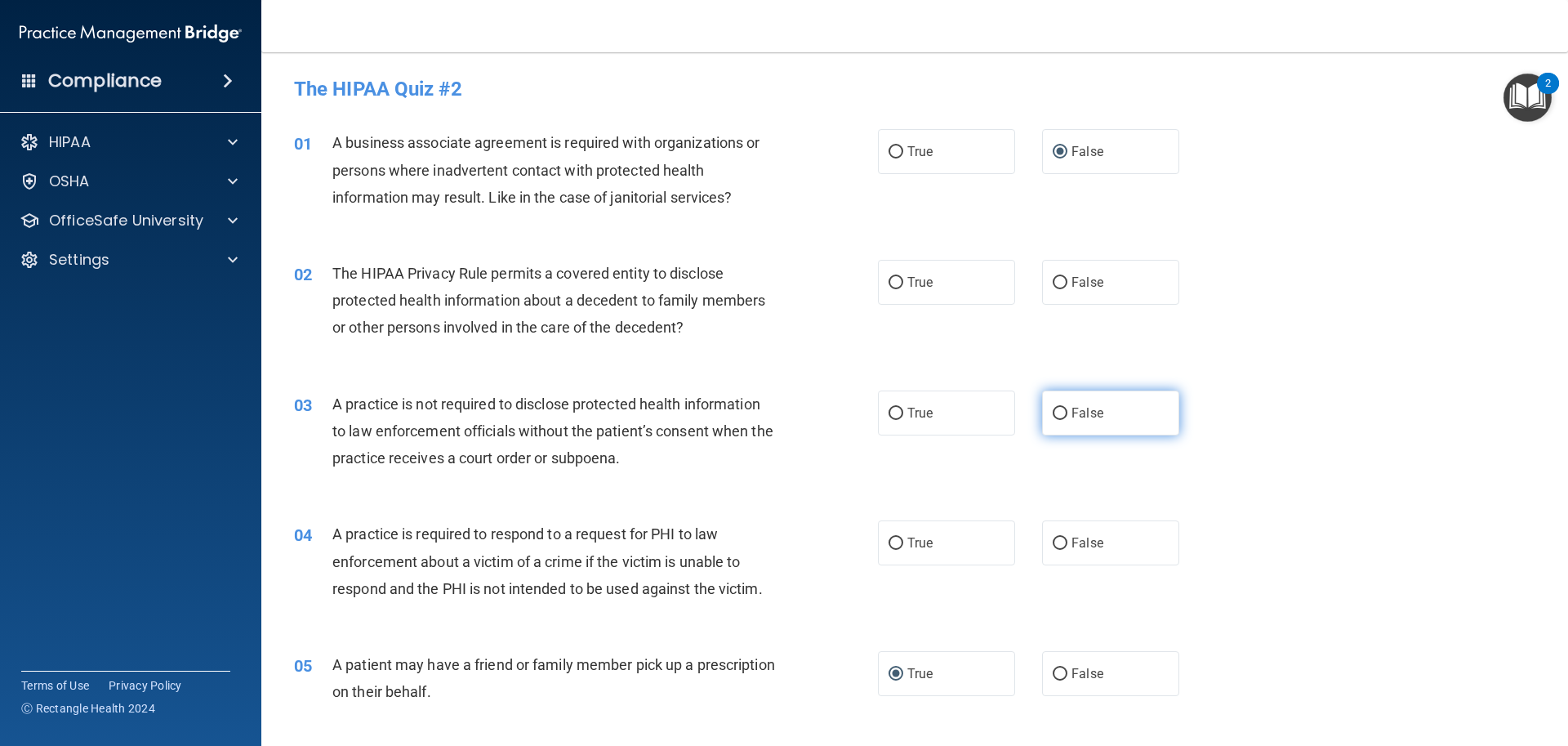
click at [1072, 411] on span "False" at bounding box center [1088, 413] width 32 height 16
click at [1067, 411] on input "False" at bounding box center [1060, 414] width 15 height 12
radio input "true"
click at [894, 287] on input "True" at bounding box center [896, 284] width 15 height 12
radio input "true"
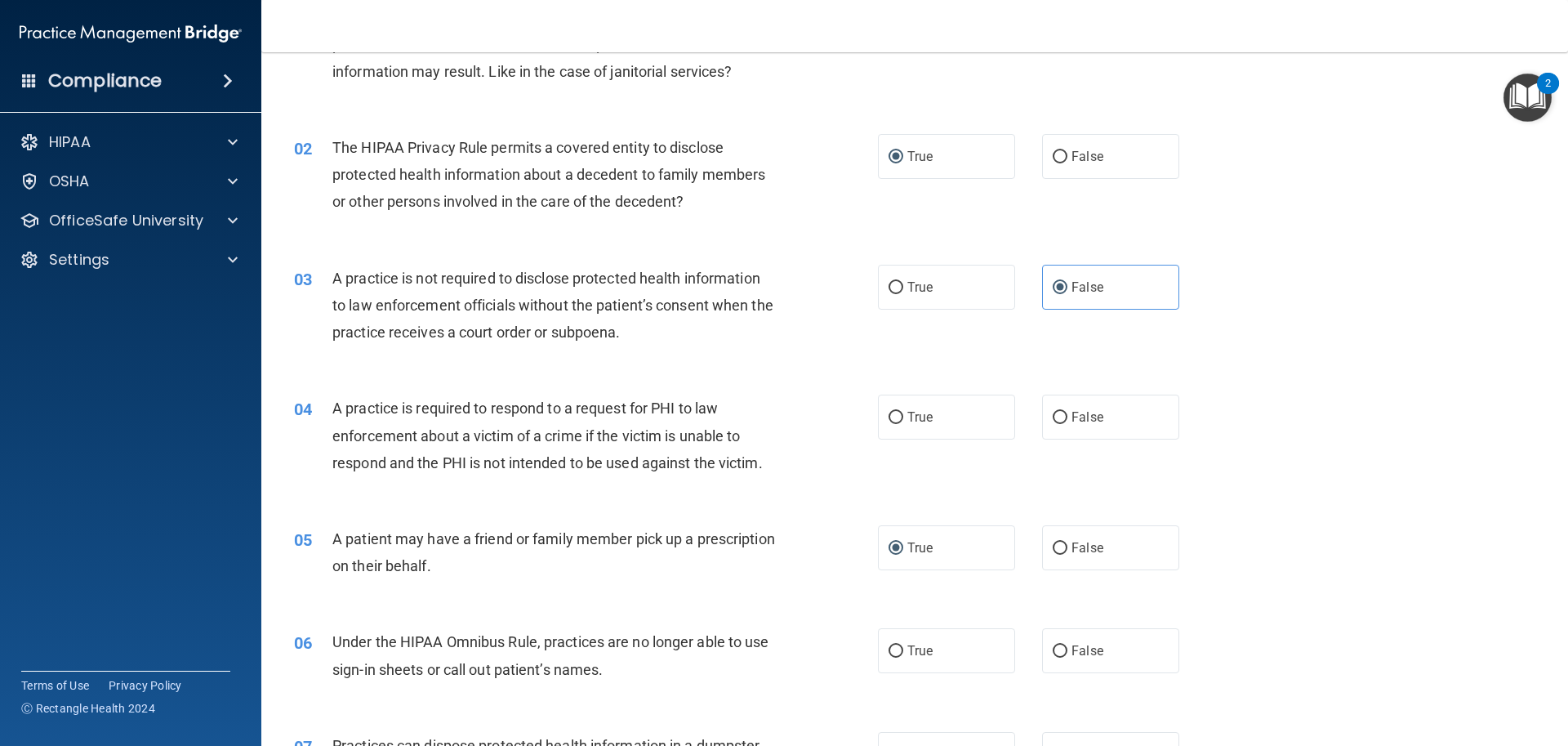
scroll to position [163, 0]
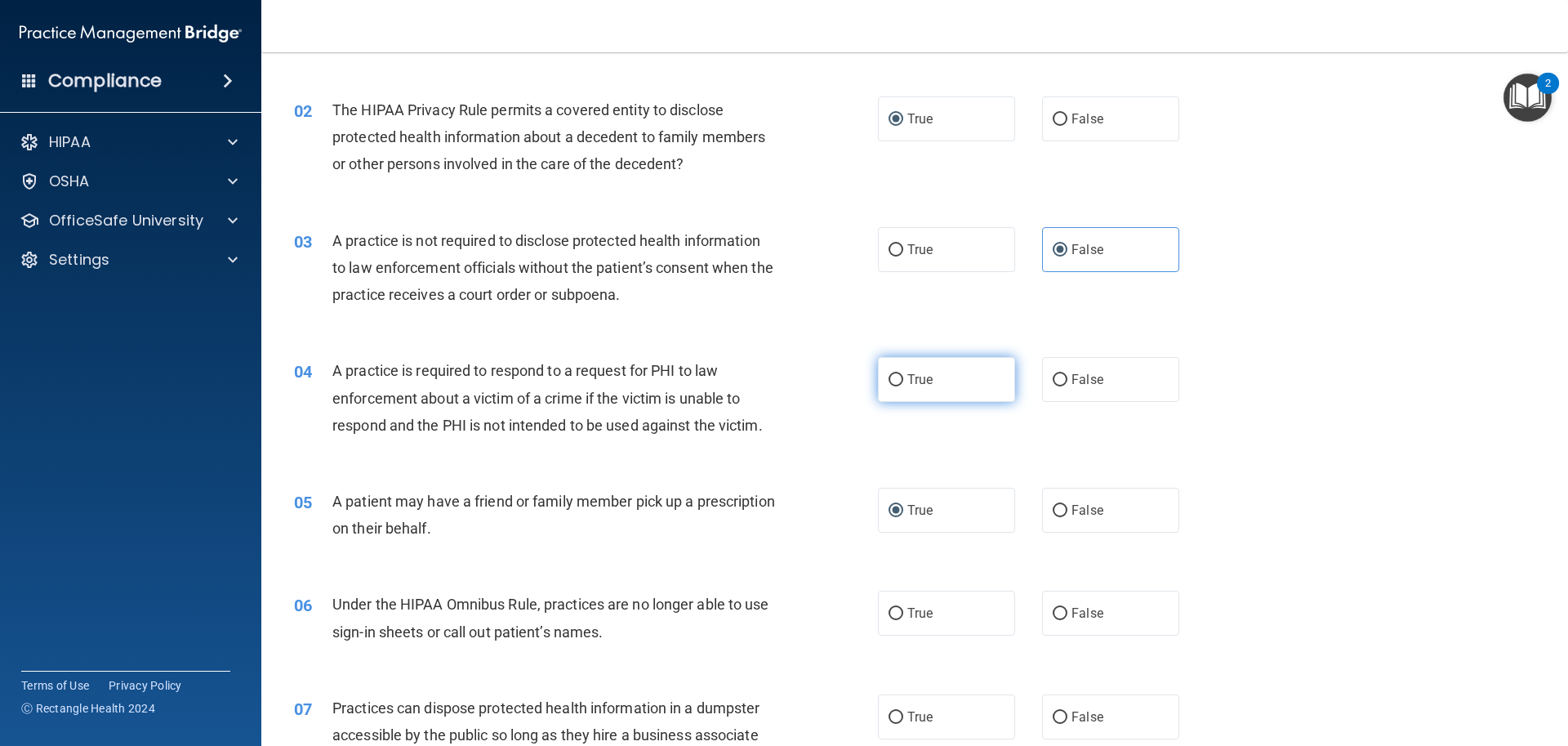
click at [900, 380] on label "True" at bounding box center [946, 379] width 137 height 45
click at [900, 380] on input "True" at bounding box center [896, 380] width 15 height 12
radio input "true"
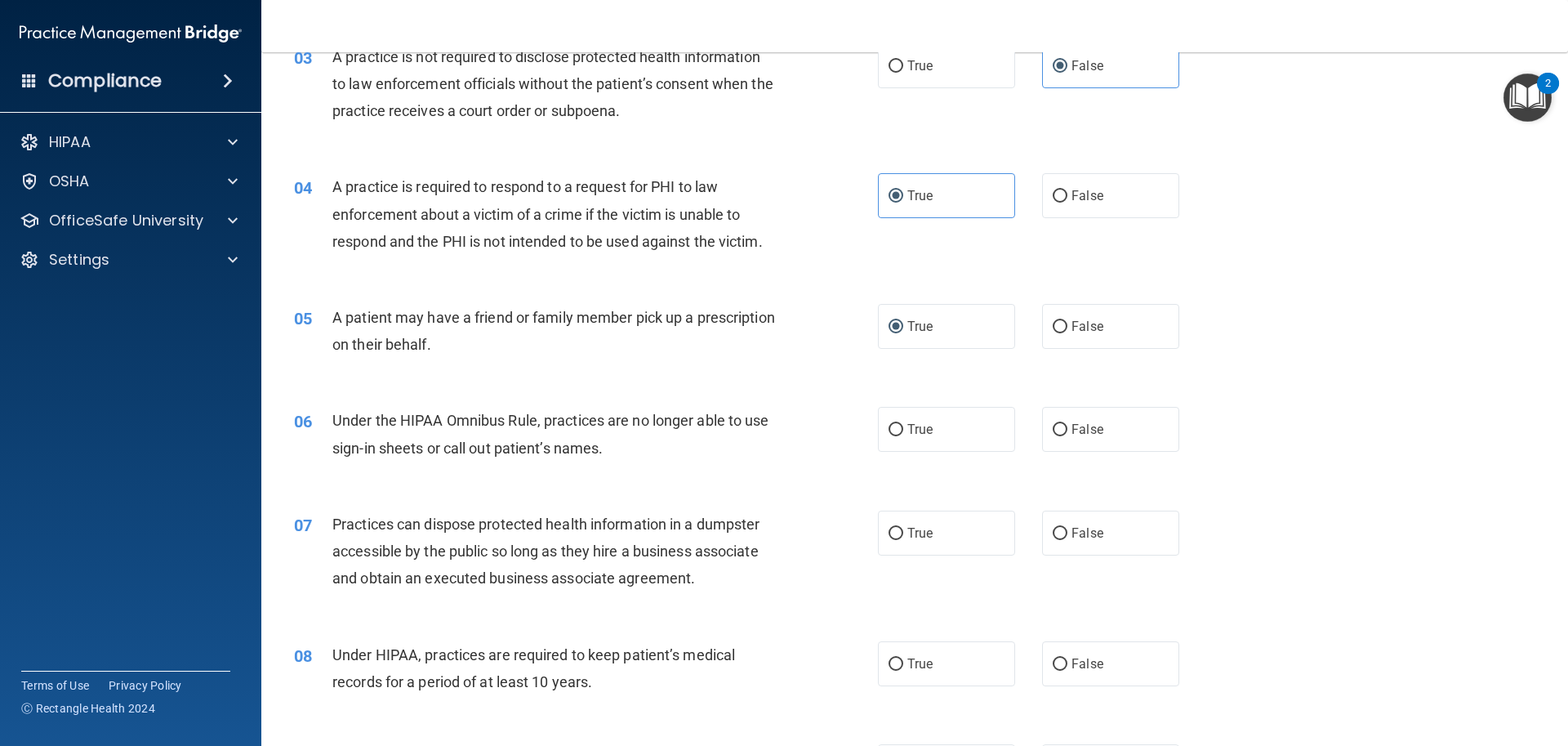
scroll to position [408, 0]
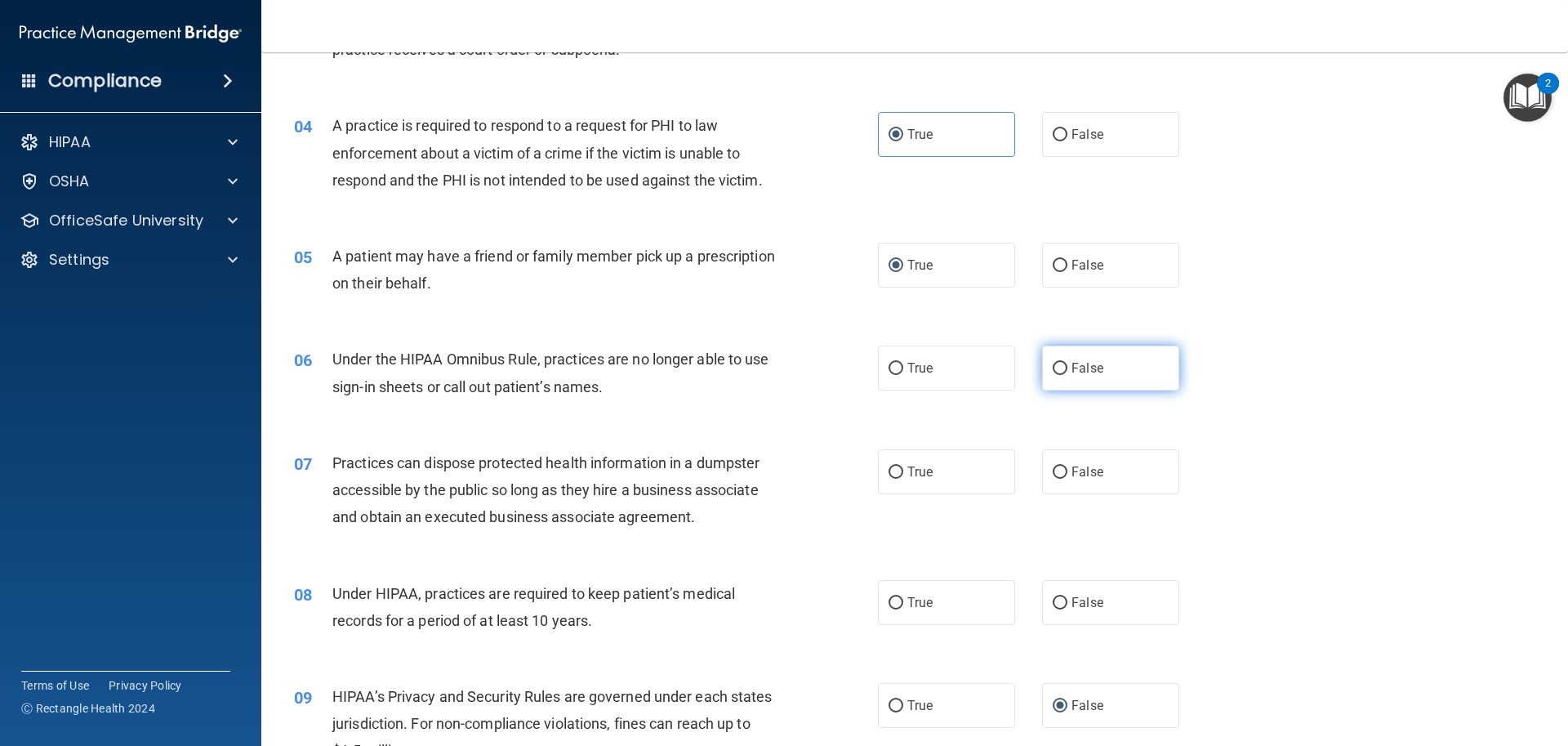
click at [1045, 361] on label "False" at bounding box center [1110, 368] width 137 height 45
click at [1052, 362] on input "False" at bounding box center [1060, 369] width 15 height 12
radio input "true"
click at [1062, 464] on label "False" at bounding box center [1110, 471] width 137 height 45
click at [1062, 466] on input "False" at bounding box center [1060, 472] width 15 height 12
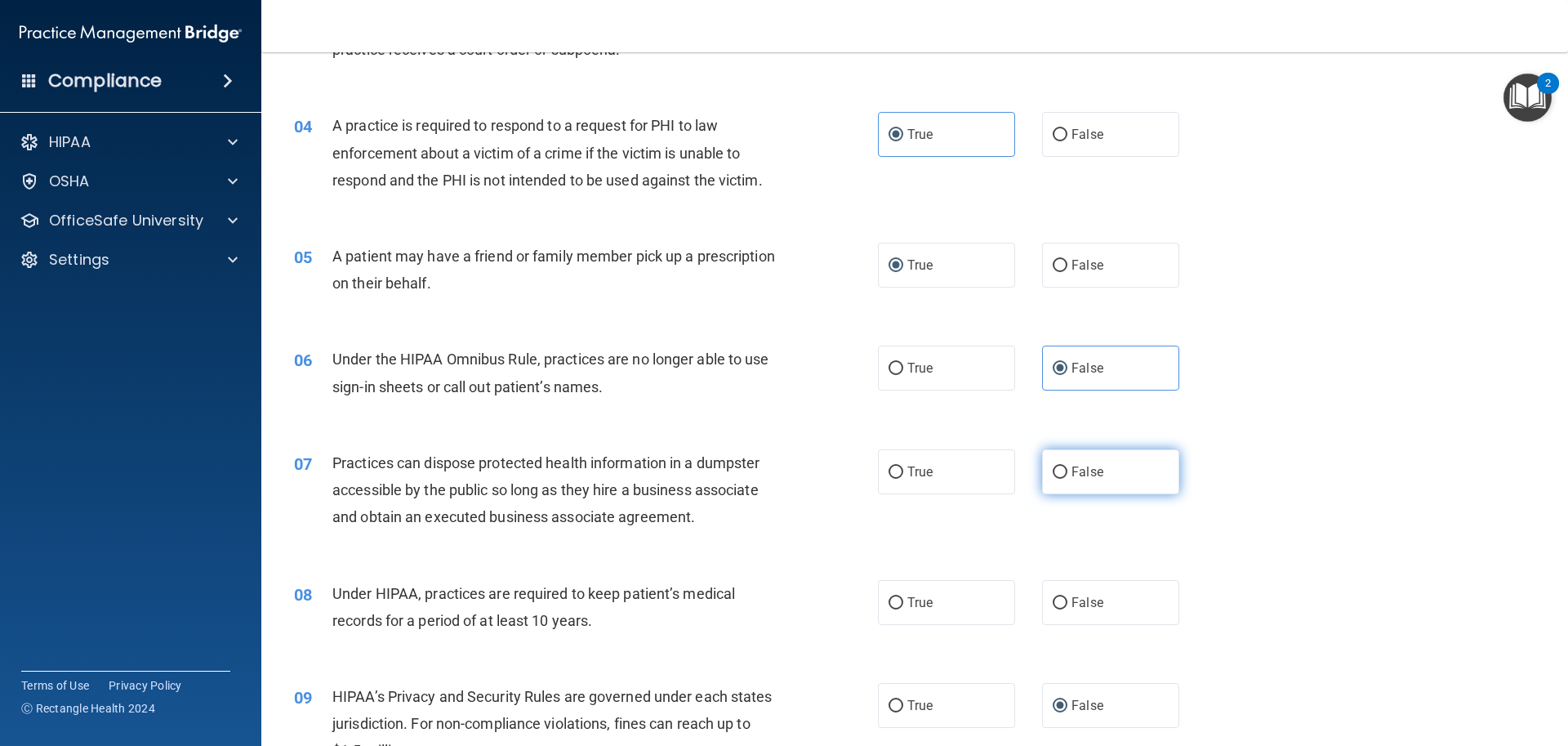
radio input "true"
click at [1072, 601] on span "False" at bounding box center [1088, 602] width 32 height 16
click at [1067, 601] on input "False" at bounding box center [1060, 603] width 15 height 12
radio input "true"
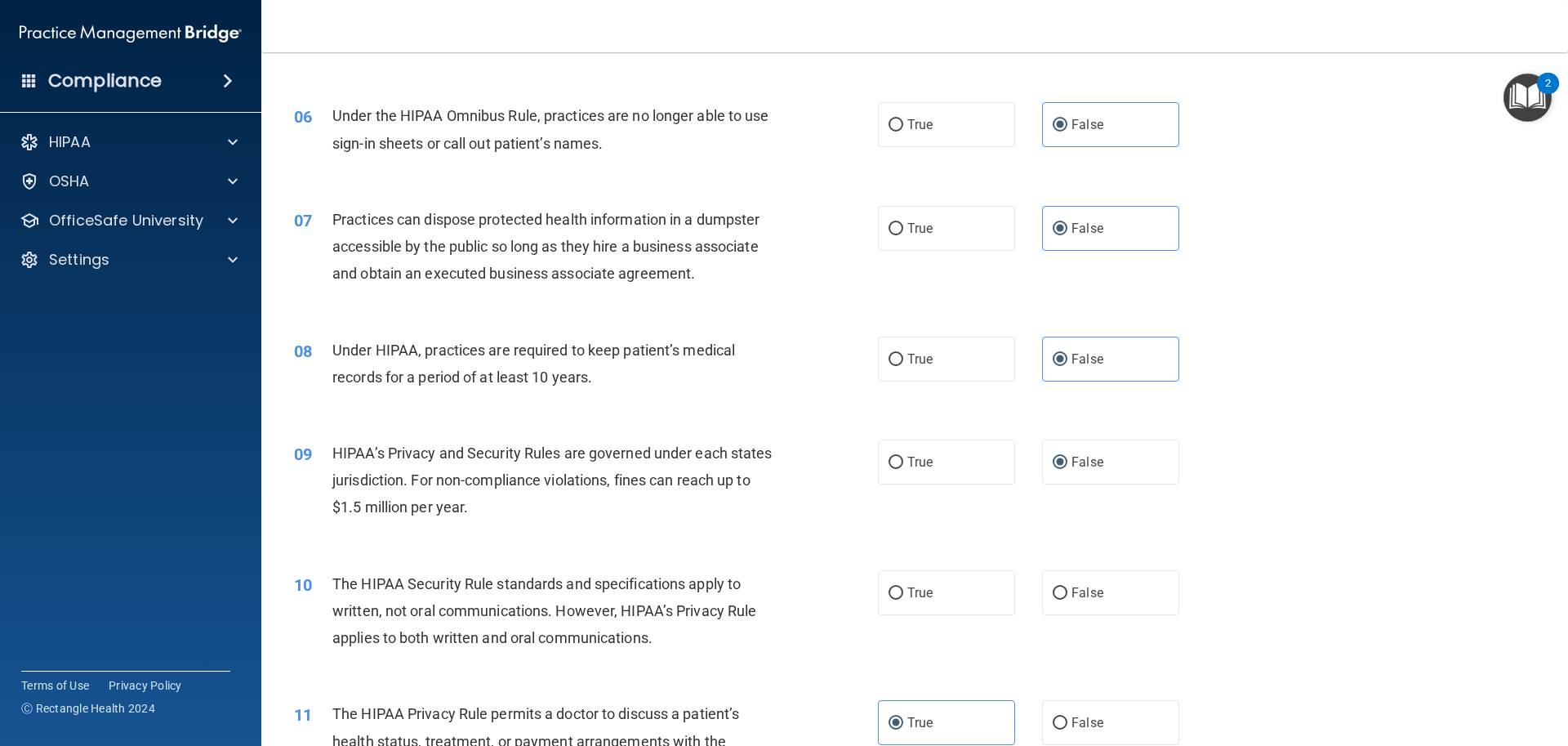
scroll to position [898, 0]
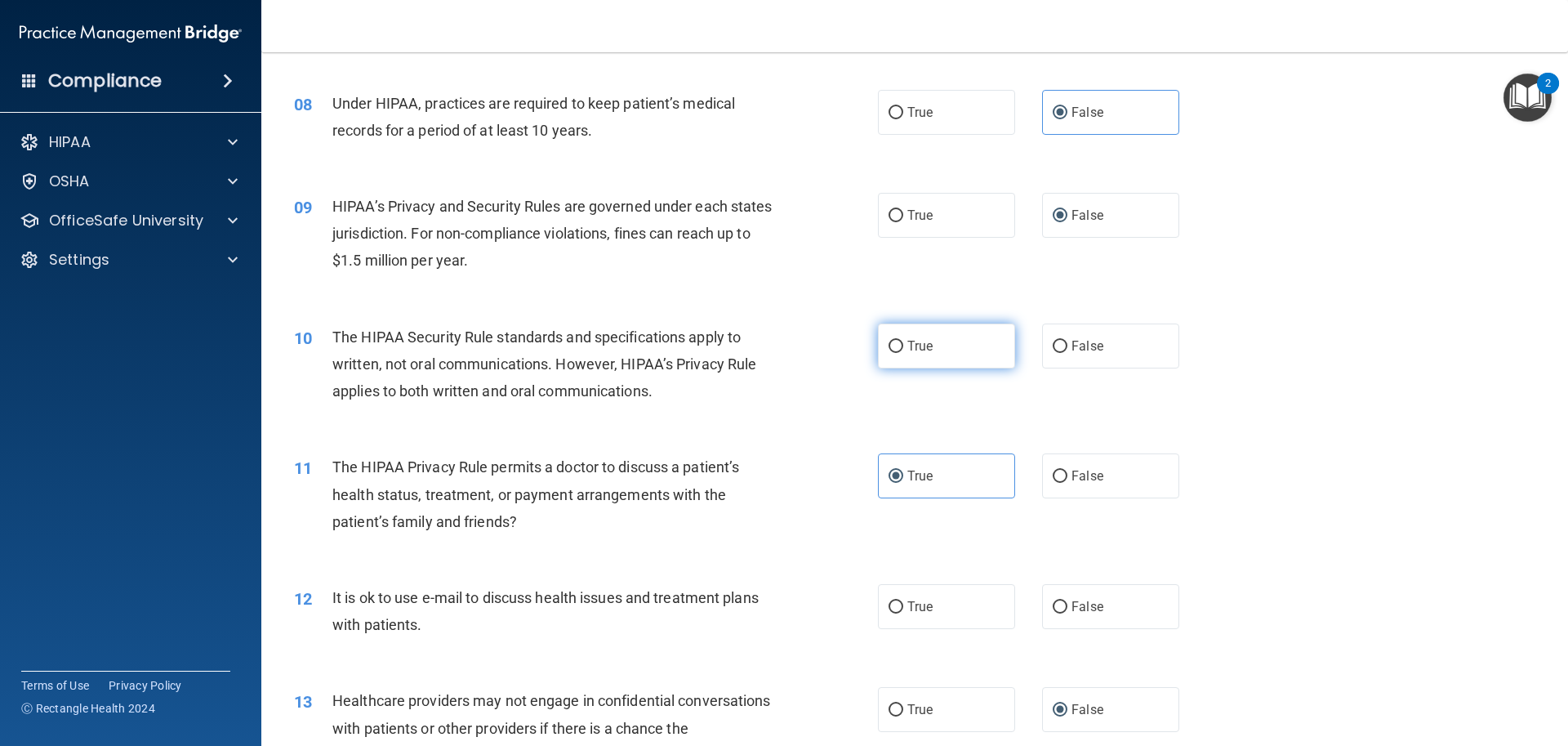
click at [889, 349] on input "True" at bounding box center [896, 346] width 15 height 12
radio input "true"
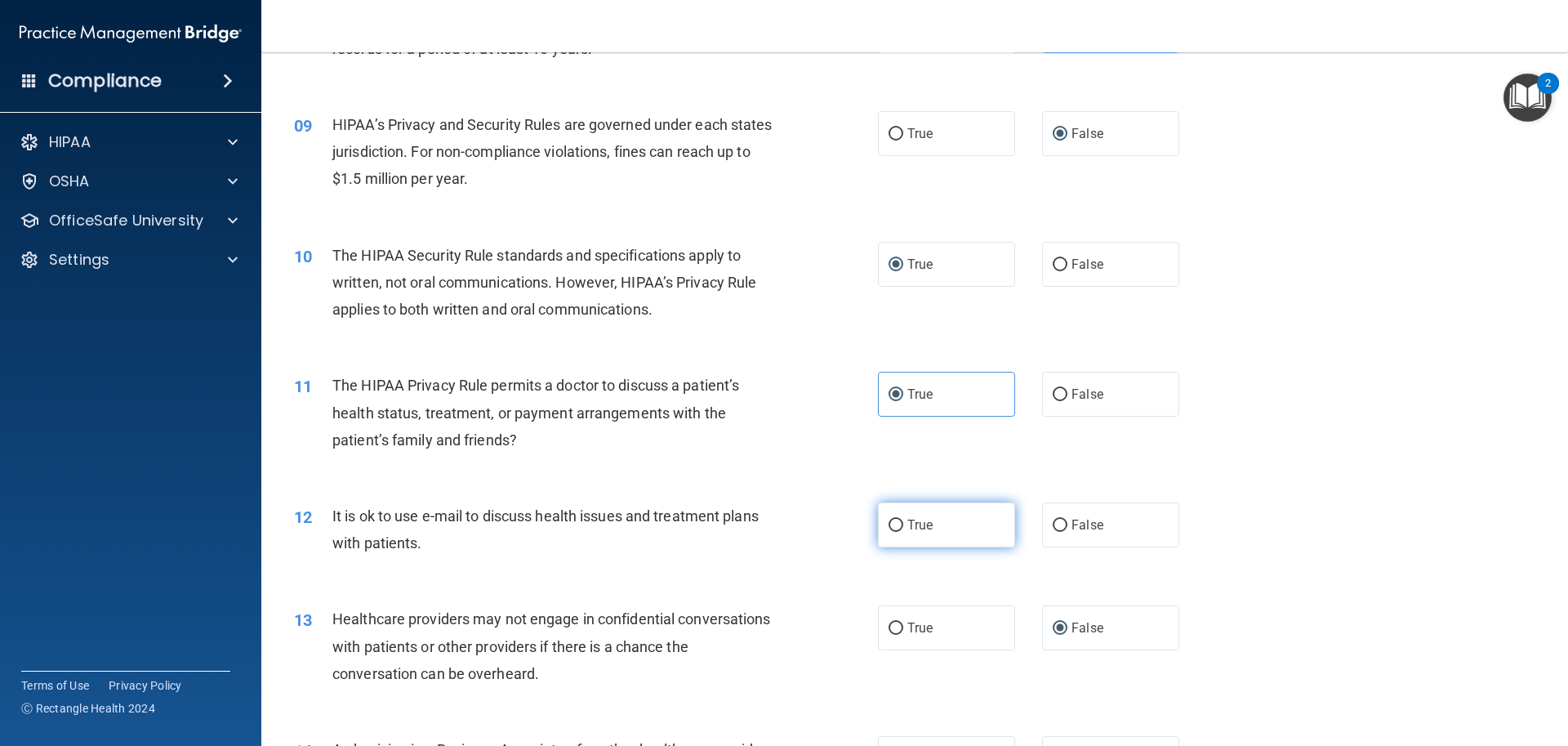
click at [907, 518] on span "True" at bounding box center [920, 525] width 26 height 16
click at [904, 519] on input "True" at bounding box center [896, 525] width 15 height 12
radio input "true"
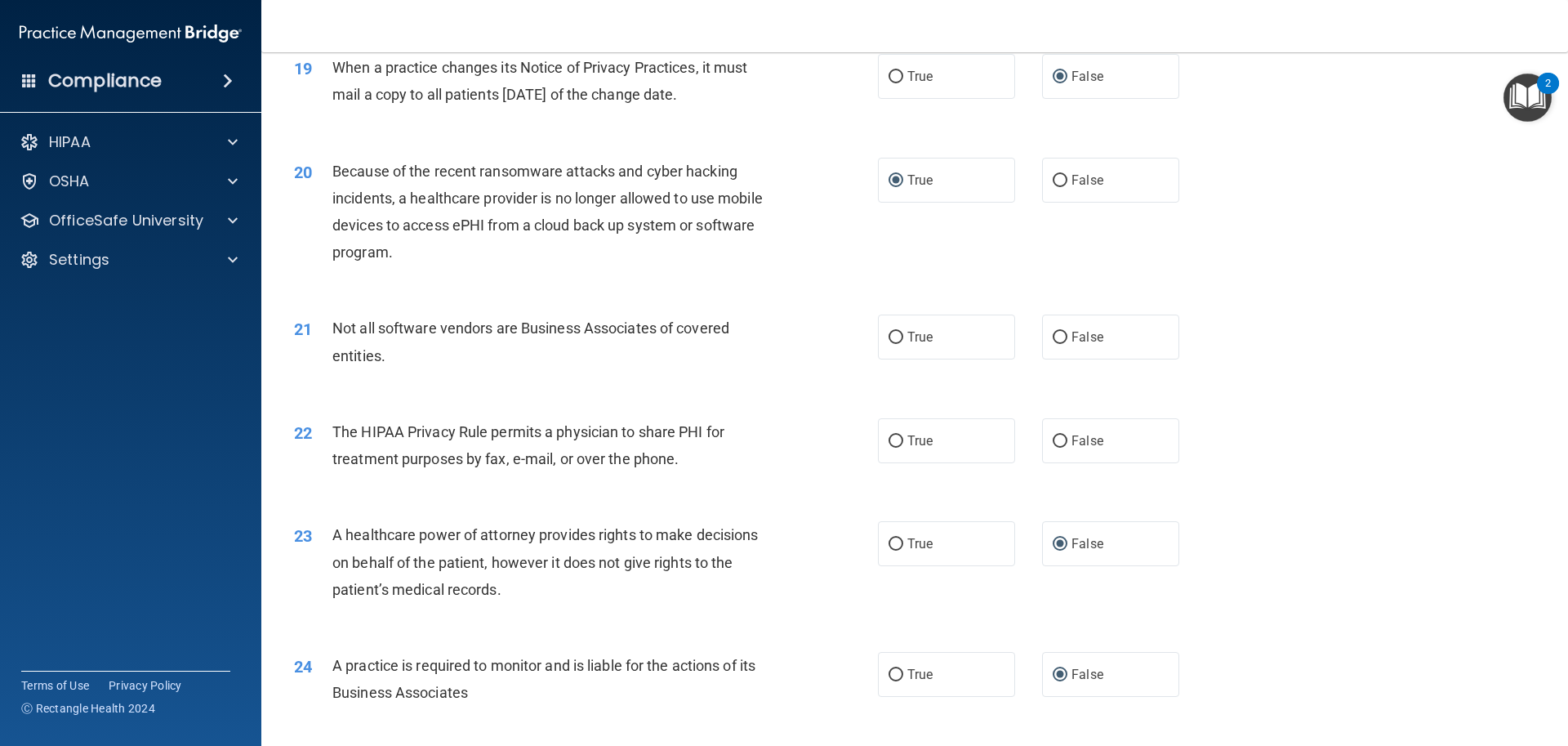
scroll to position [2369, 0]
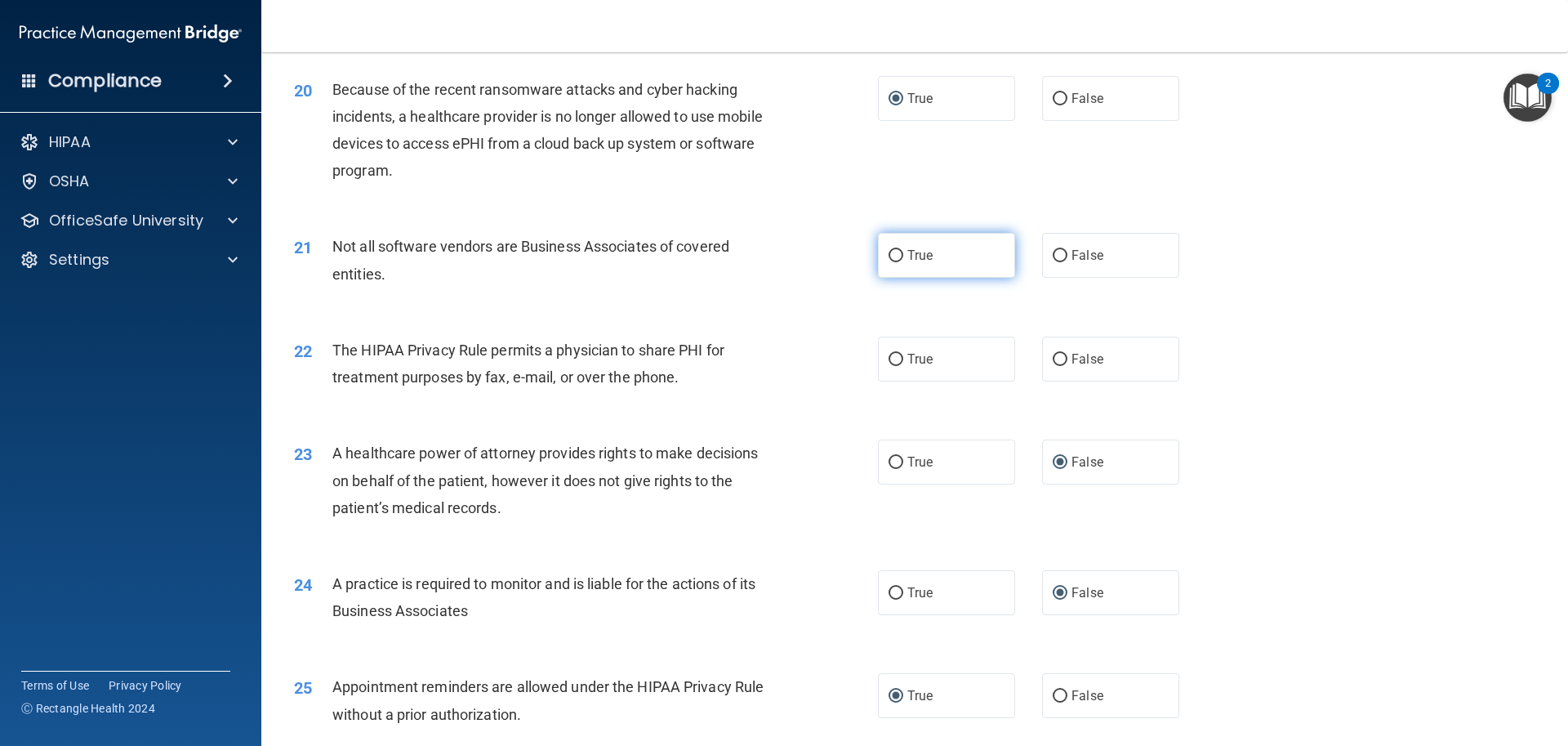
click at [894, 256] on input "True" at bounding box center [896, 256] width 15 height 12
radio input "true"
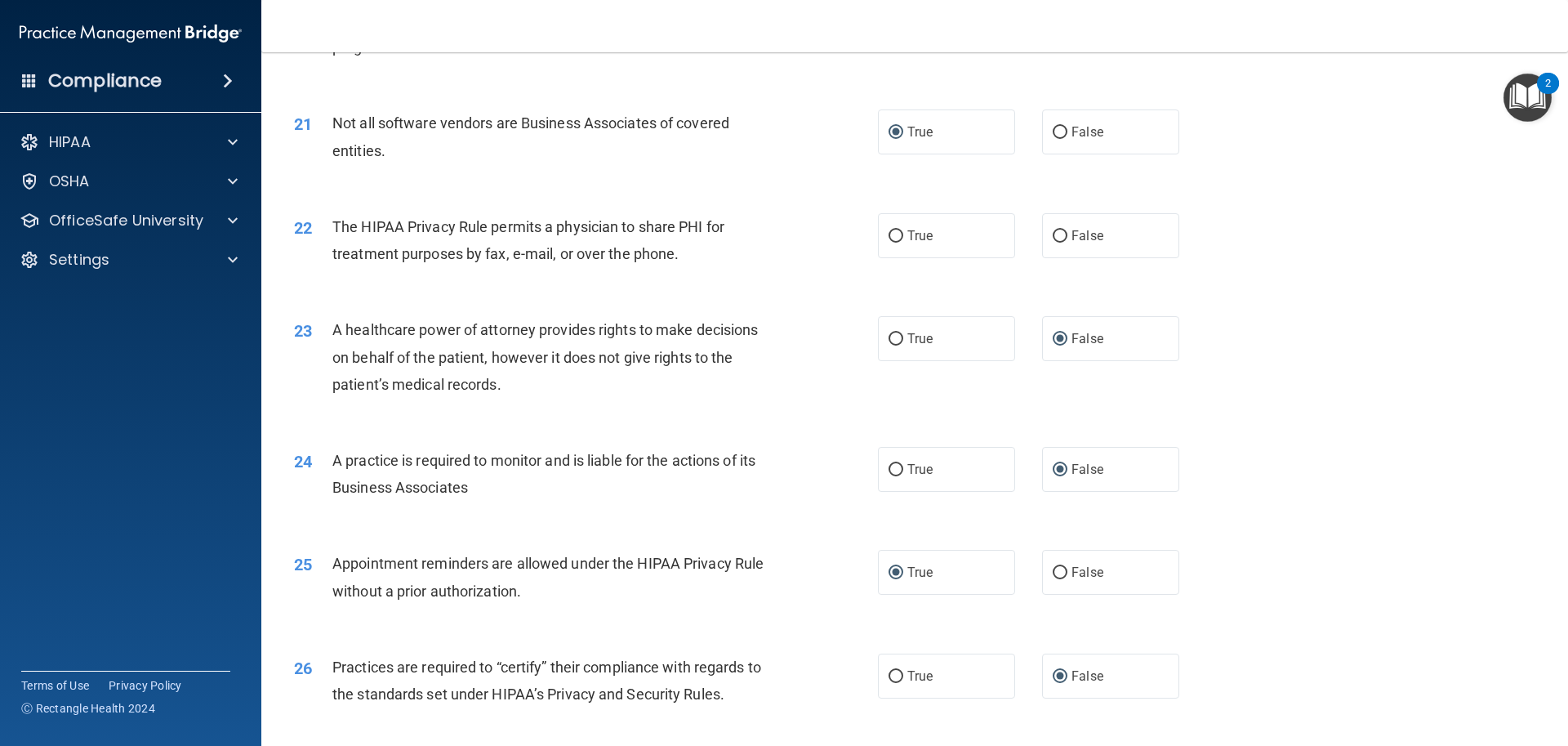
scroll to position [2532, 0]
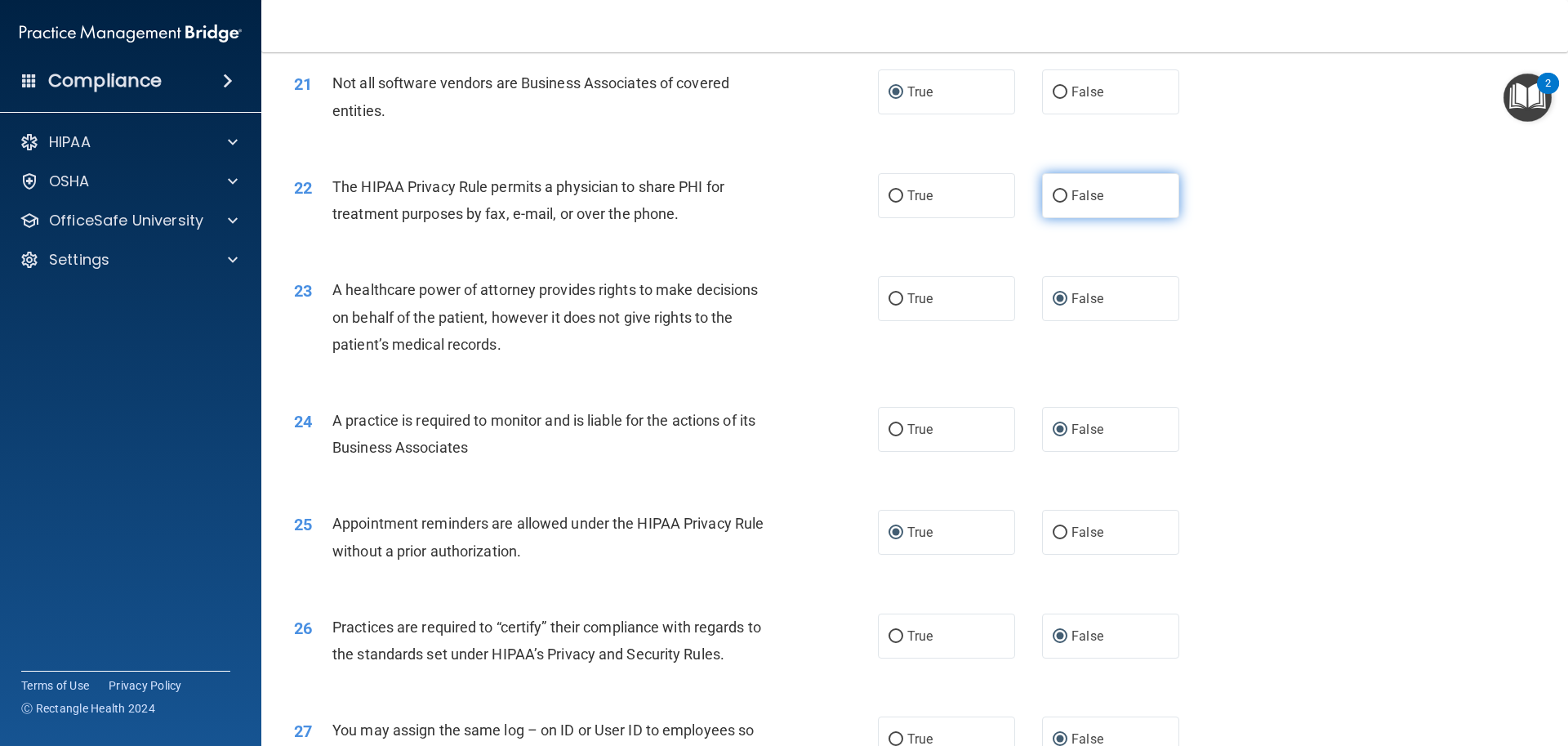
click at [1052, 192] on input "False" at bounding box center [1060, 197] width 15 height 12
radio input "true"
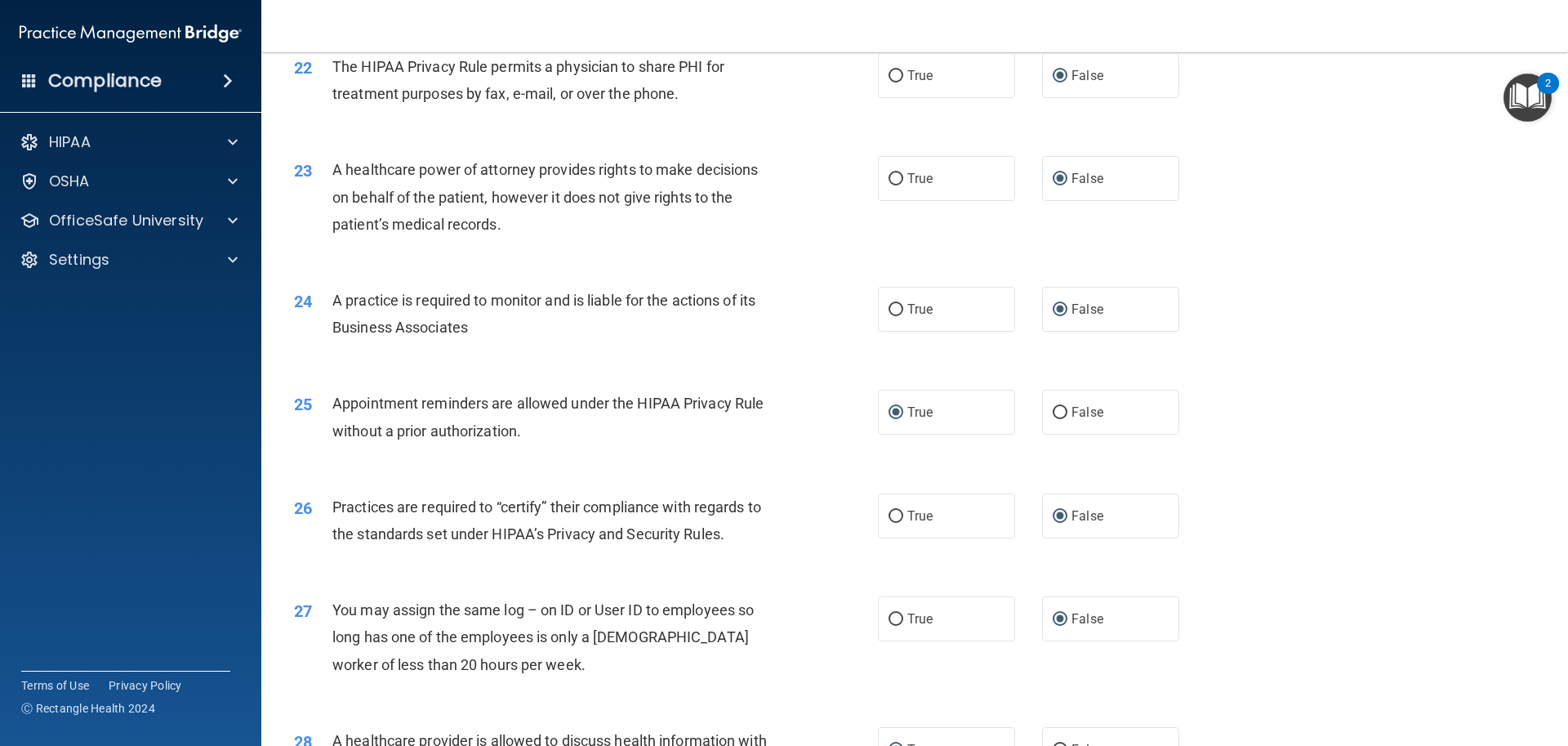
scroll to position [3057, 0]
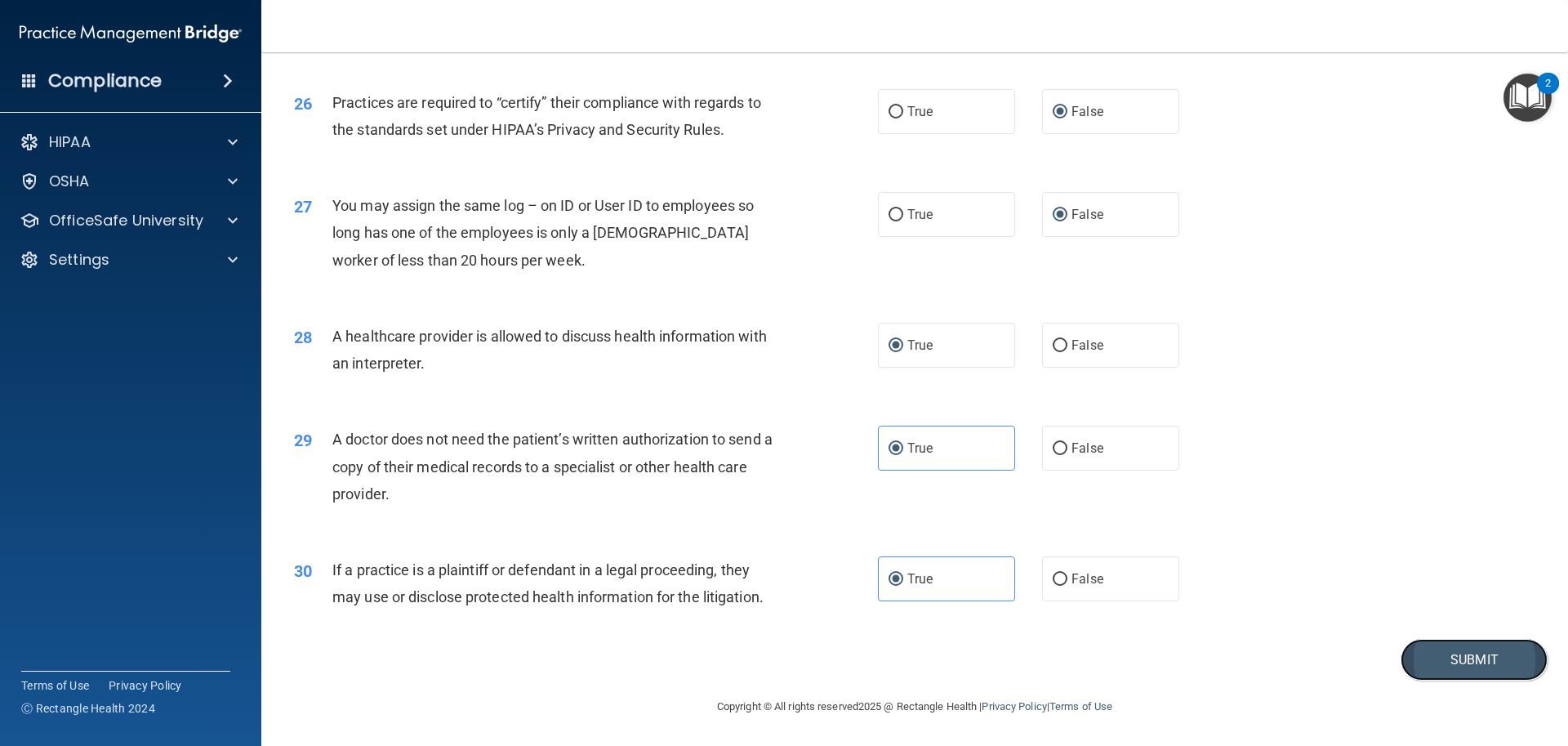
click at [1467, 661] on button "Submit" at bounding box center [1474, 659] width 147 height 42
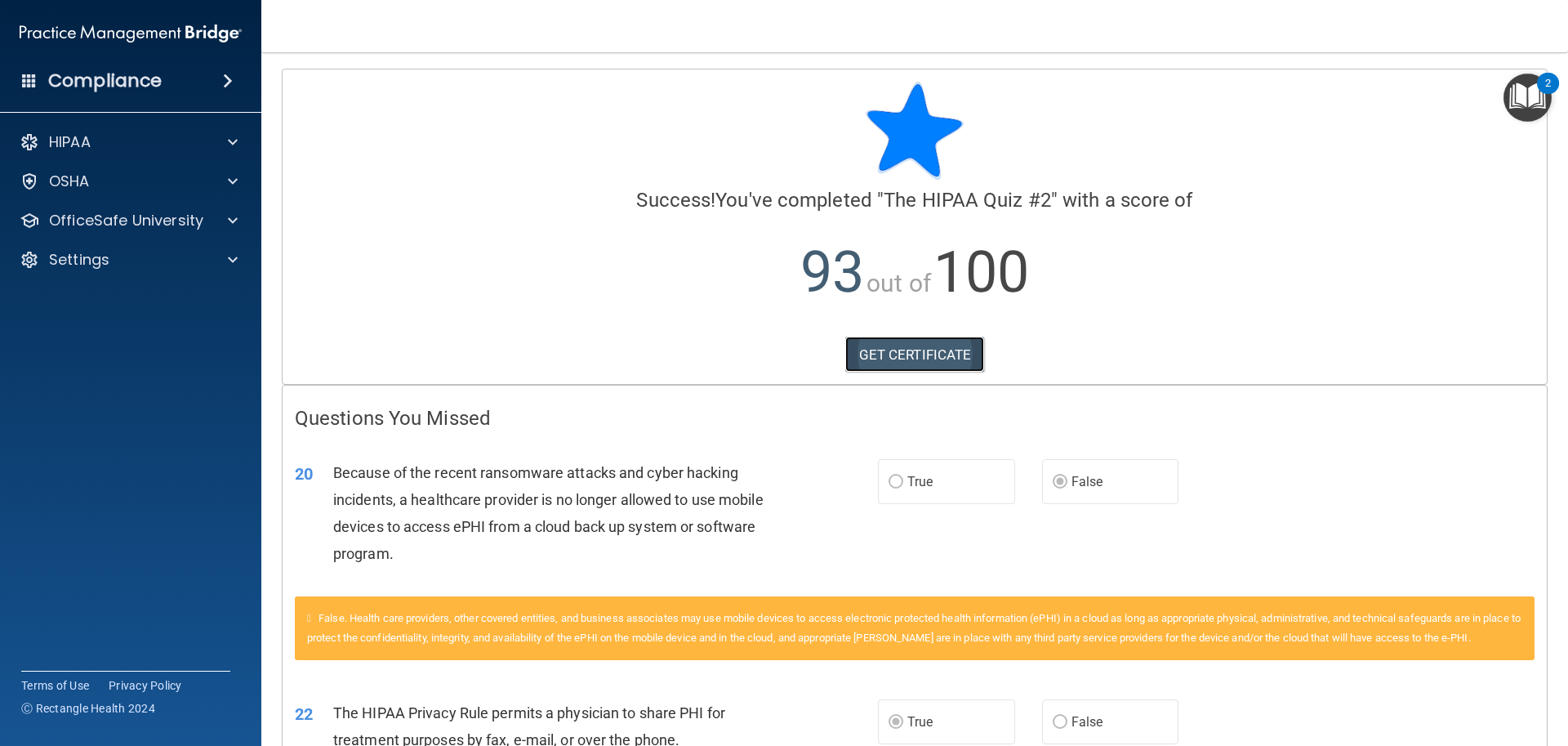
click at [922, 362] on link "GET CERTIFICATE" at bounding box center [915, 354] width 140 height 36
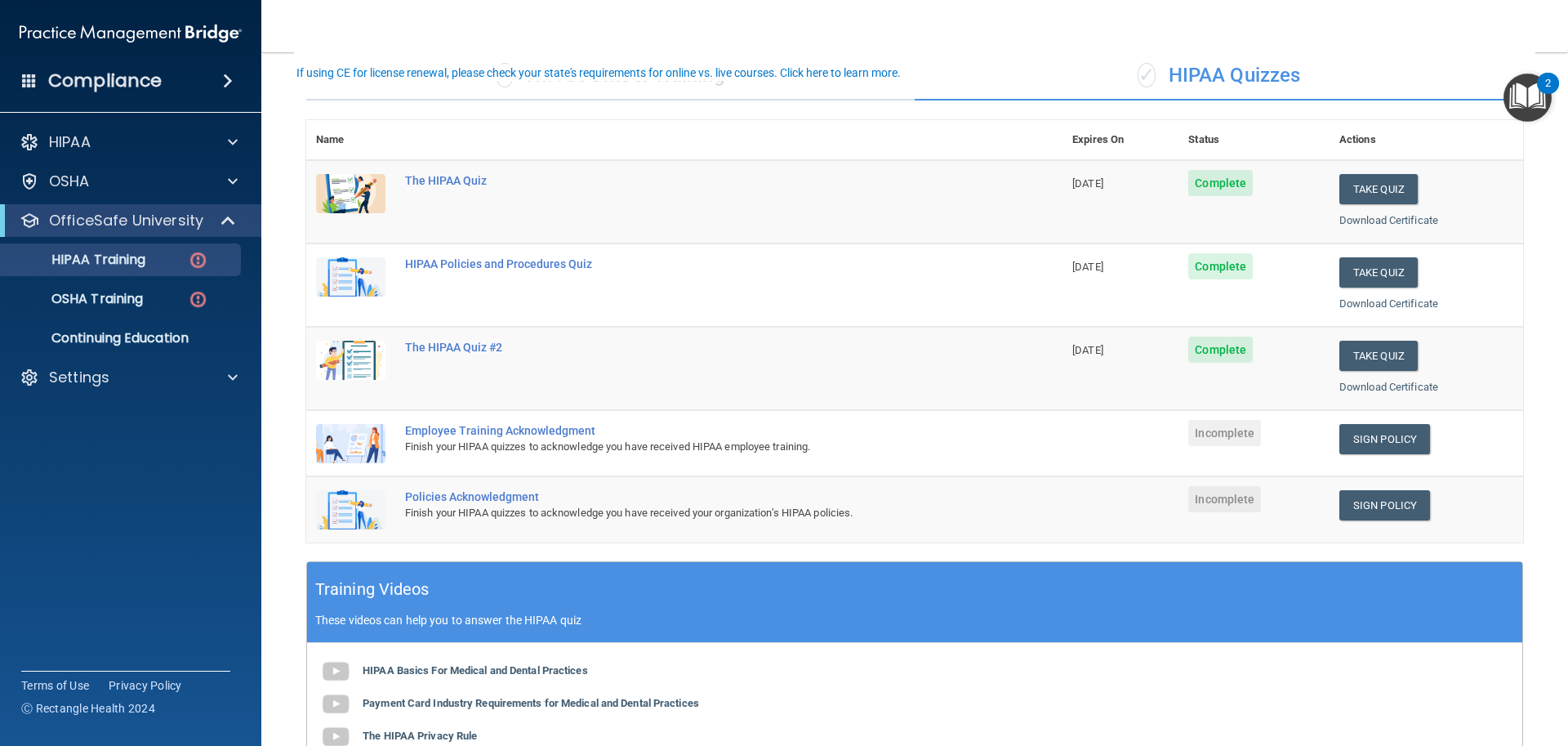
scroll to position [163, 0]
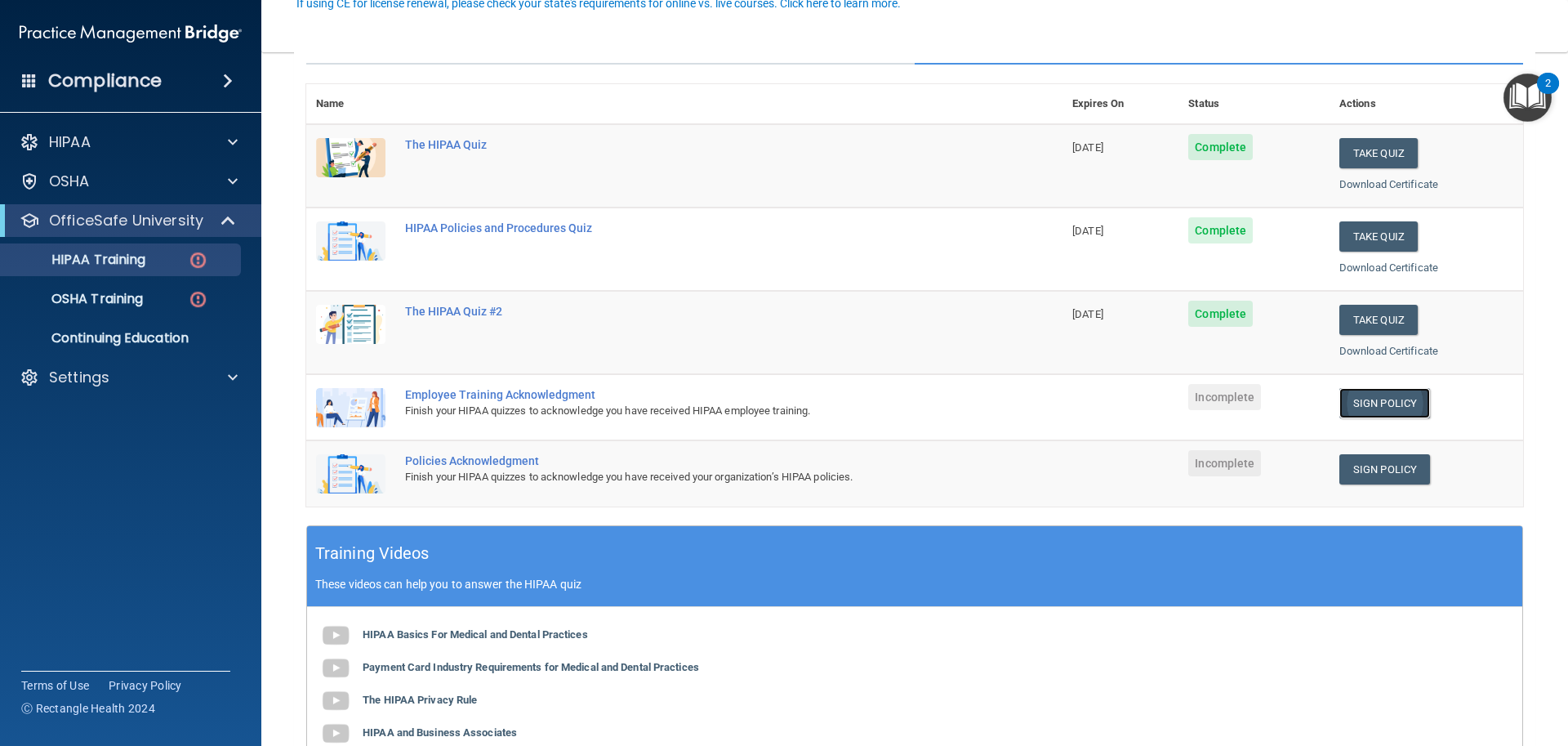
click at [1356, 408] on link "Sign Policy" at bounding box center [1385, 403] width 90 height 30
click at [1353, 468] on link "Sign Policy" at bounding box center [1385, 470] width 90 height 30
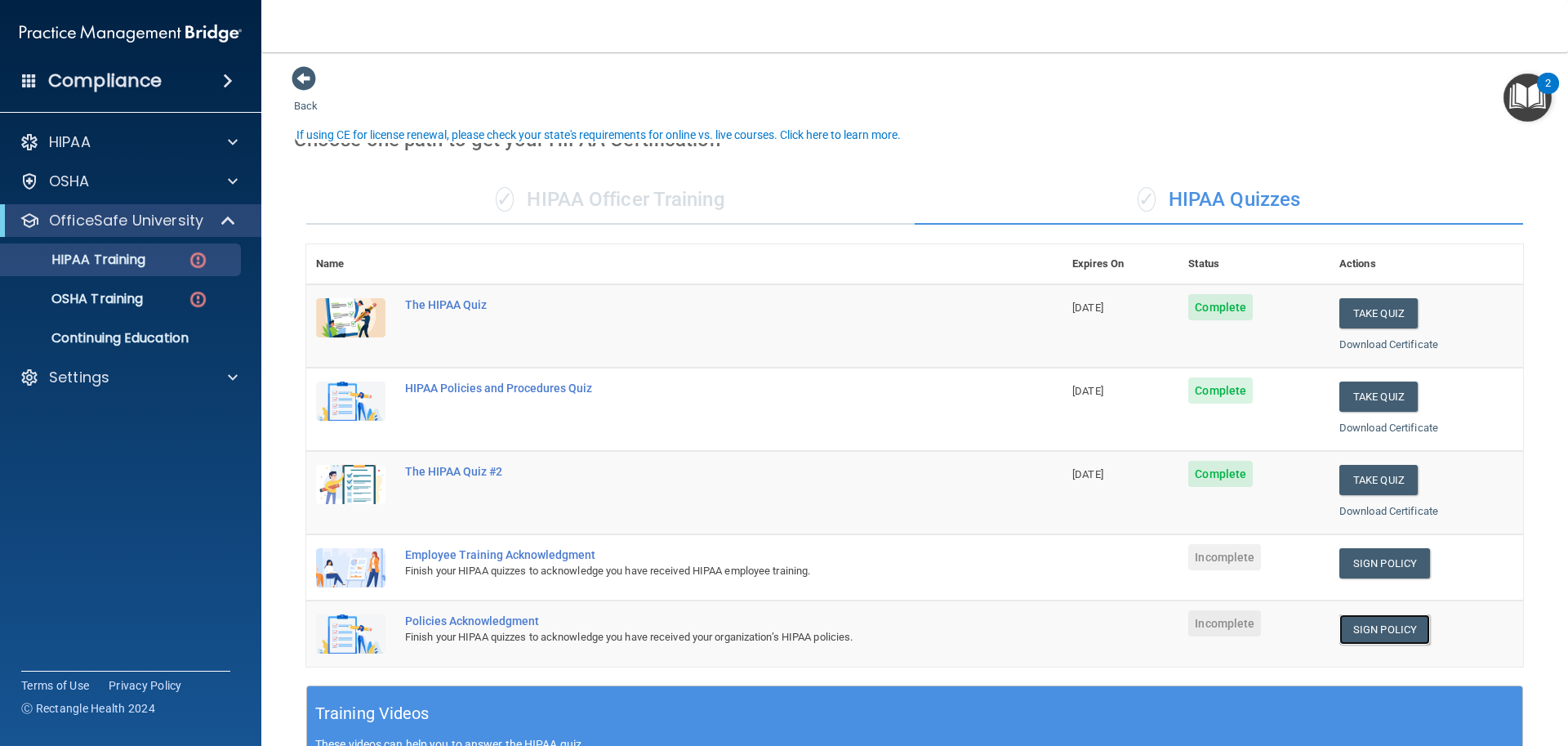
scroll to position [0, 0]
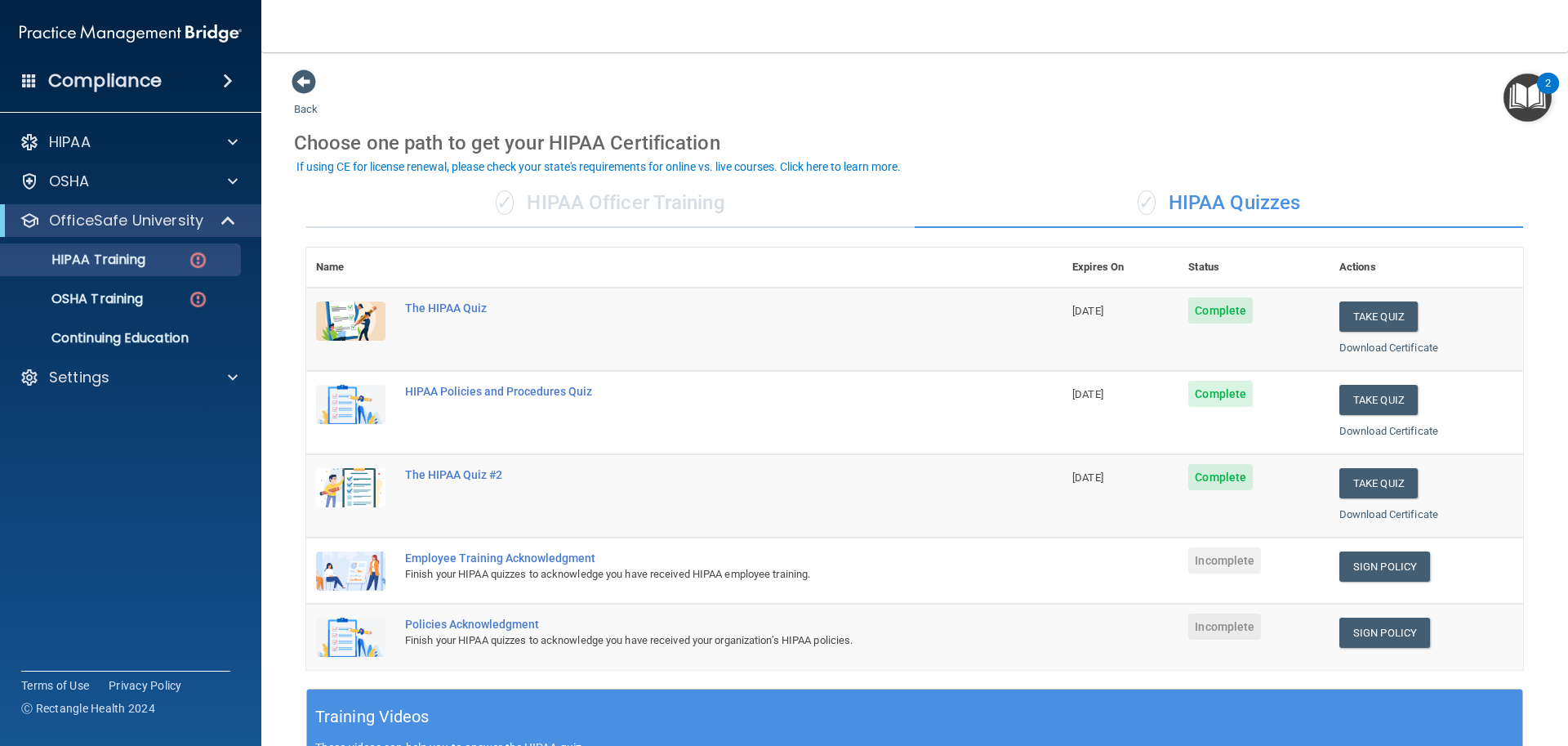
click at [726, 215] on div "✓ HIPAA Officer Training" at bounding box center [610, 203] width 609 height 49
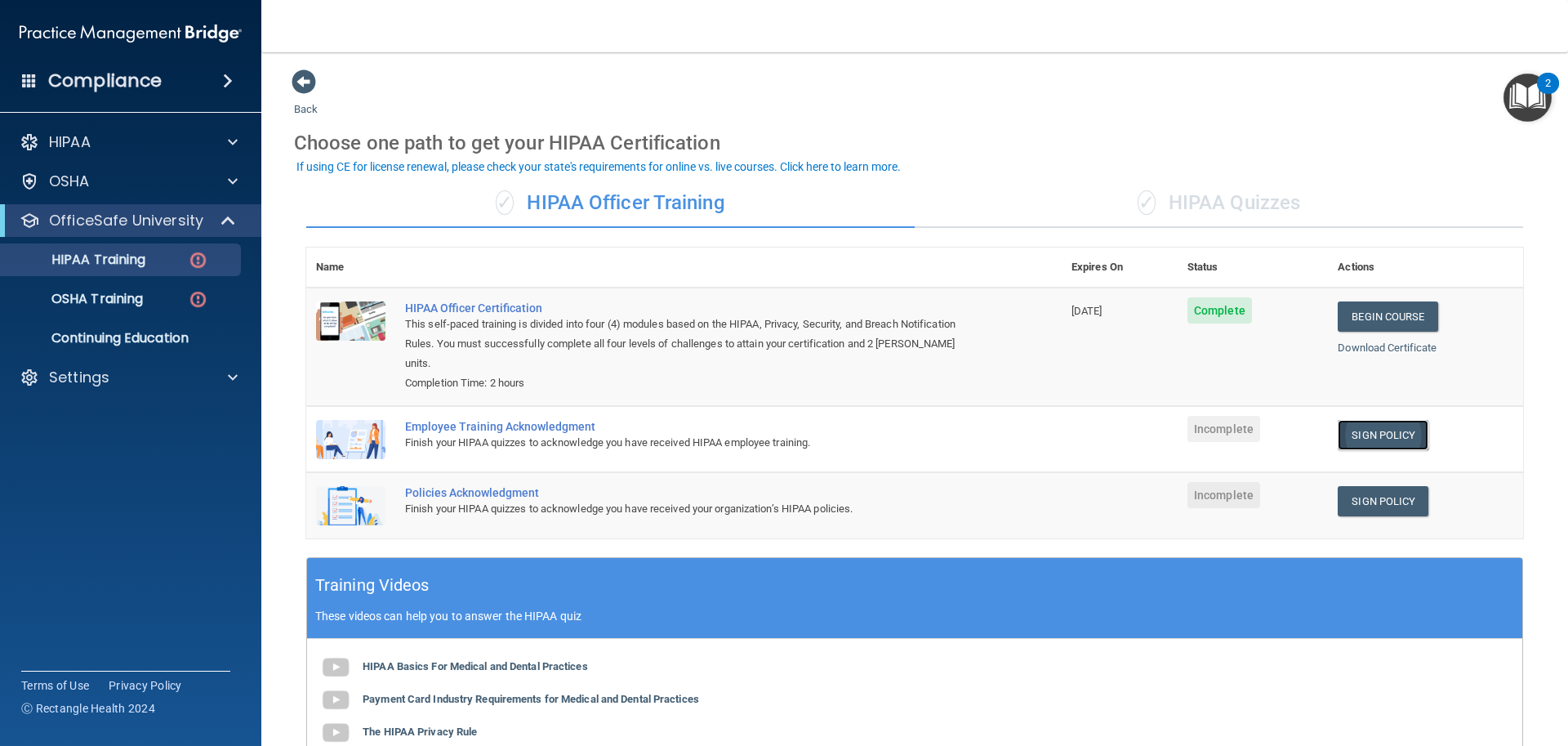
click at [1350, 420] on link "Sign Policy" at bounding box center [1383, 435] width 90 height 30
click at [1363, 486] on link "Sign Policy" at bounding box center [1383, 501] width 90 height 30
click at [190, 258] on img at bounding box center [198, 260] width 20 height 20
click at [196, 257] on img at bounding box center [198, 260] width 20 height 20
click at [1230, 212] on div "✓ HIPAA Quizzes" at bounding box center [1219, 203] width 609 height 49
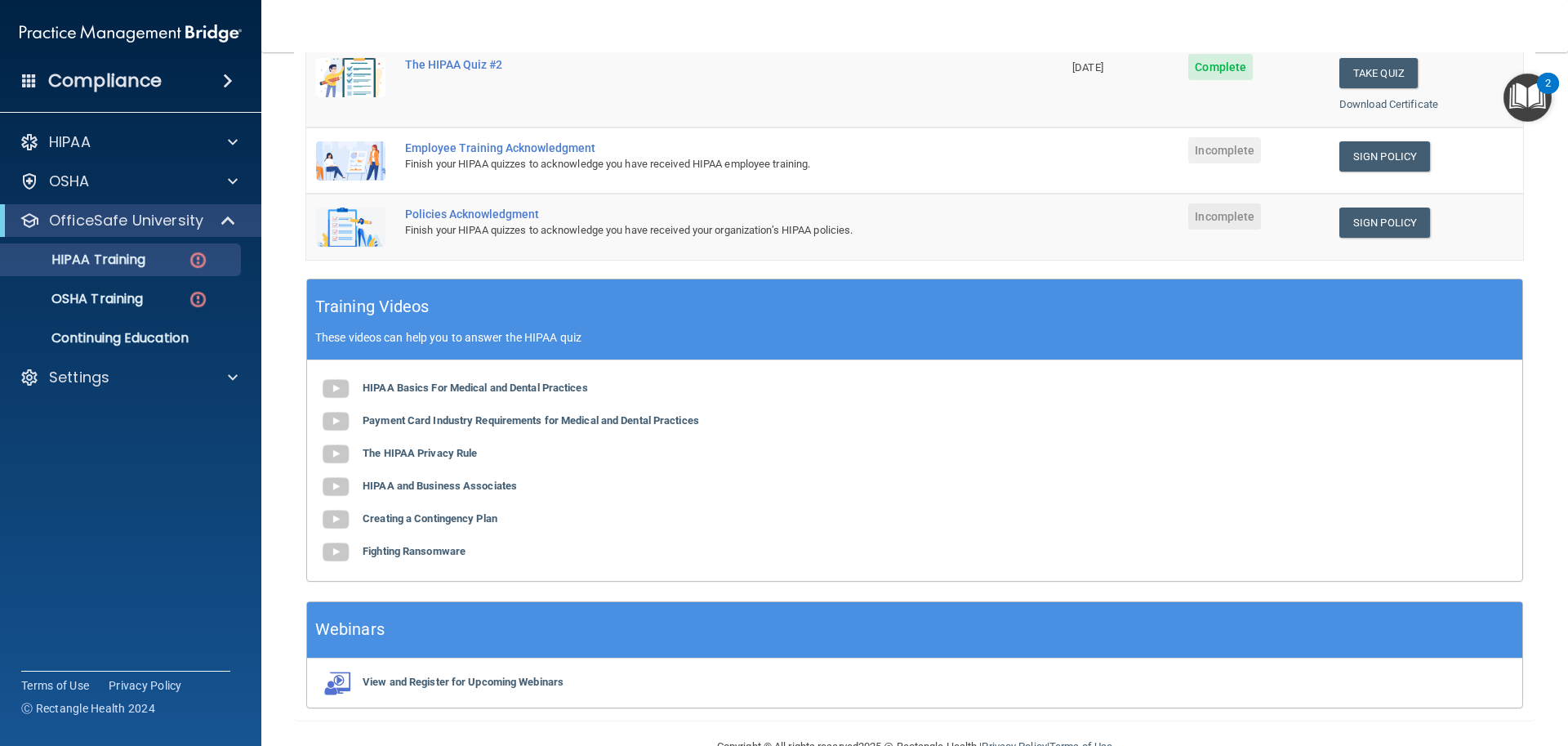
scroll to position [450, 0]
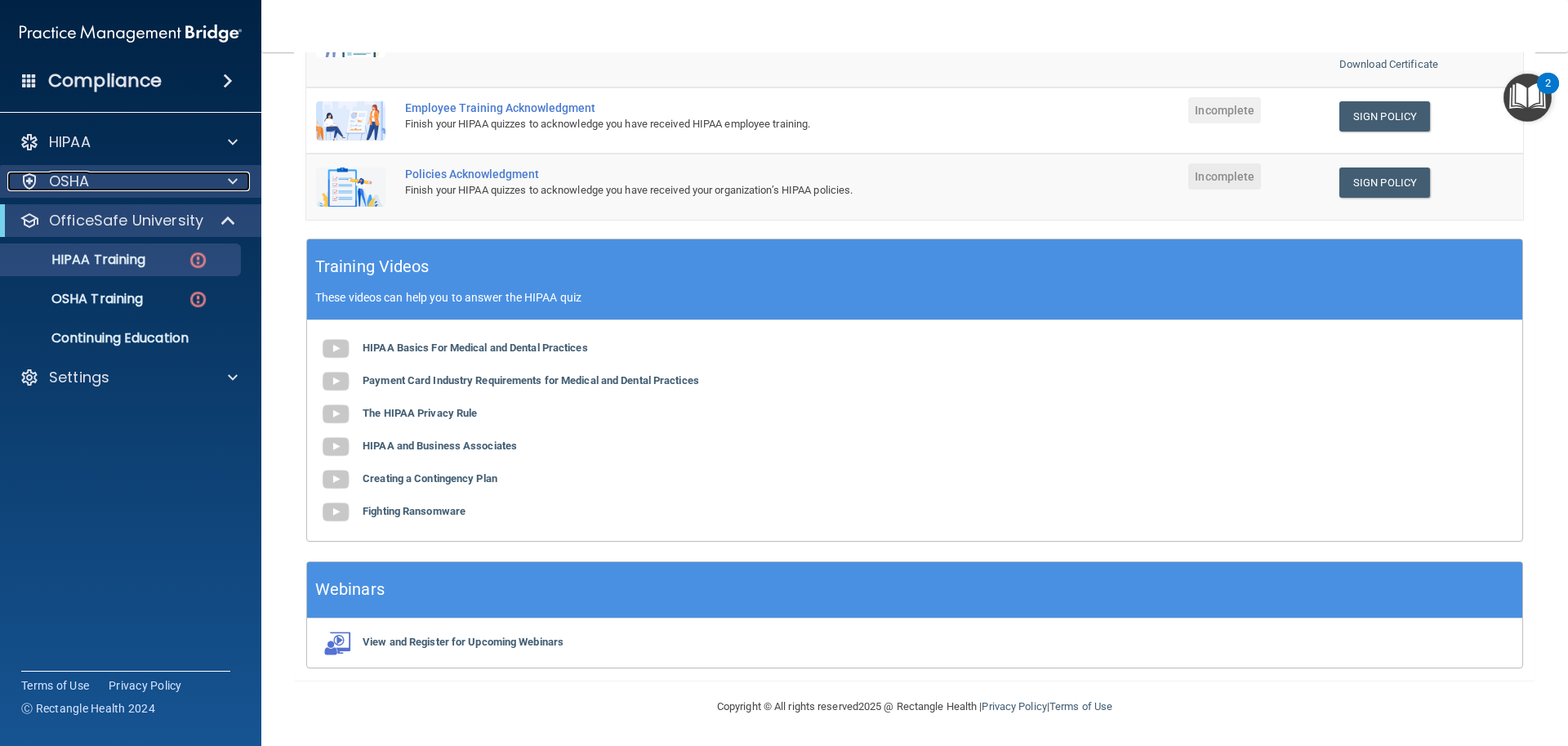
click at [96, 182] on div "OSHA" at bounding box center [108, 182] width 203 height 19
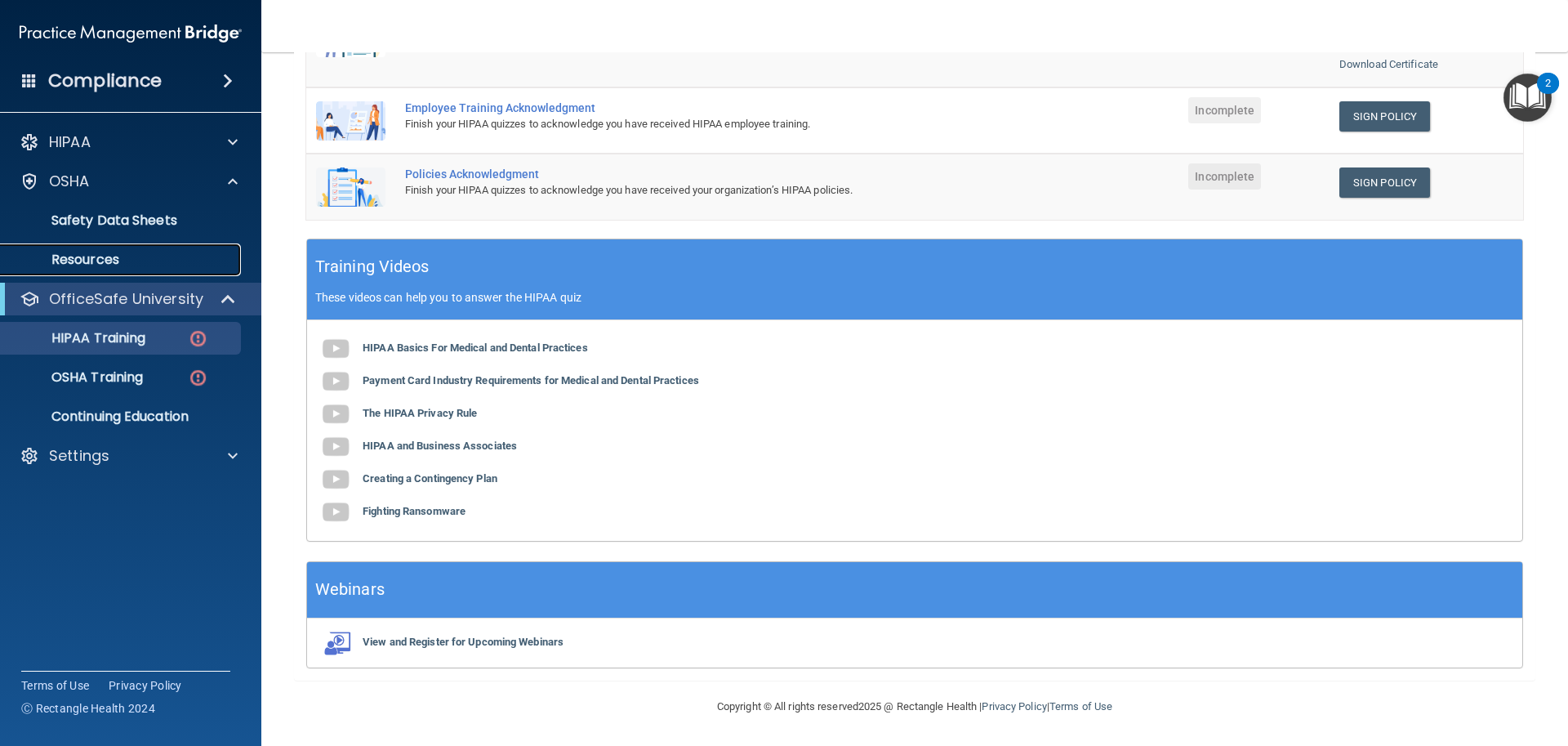
click at [96, 256] on p "Resources" at bounding box center [122, 260] width 223 height 16
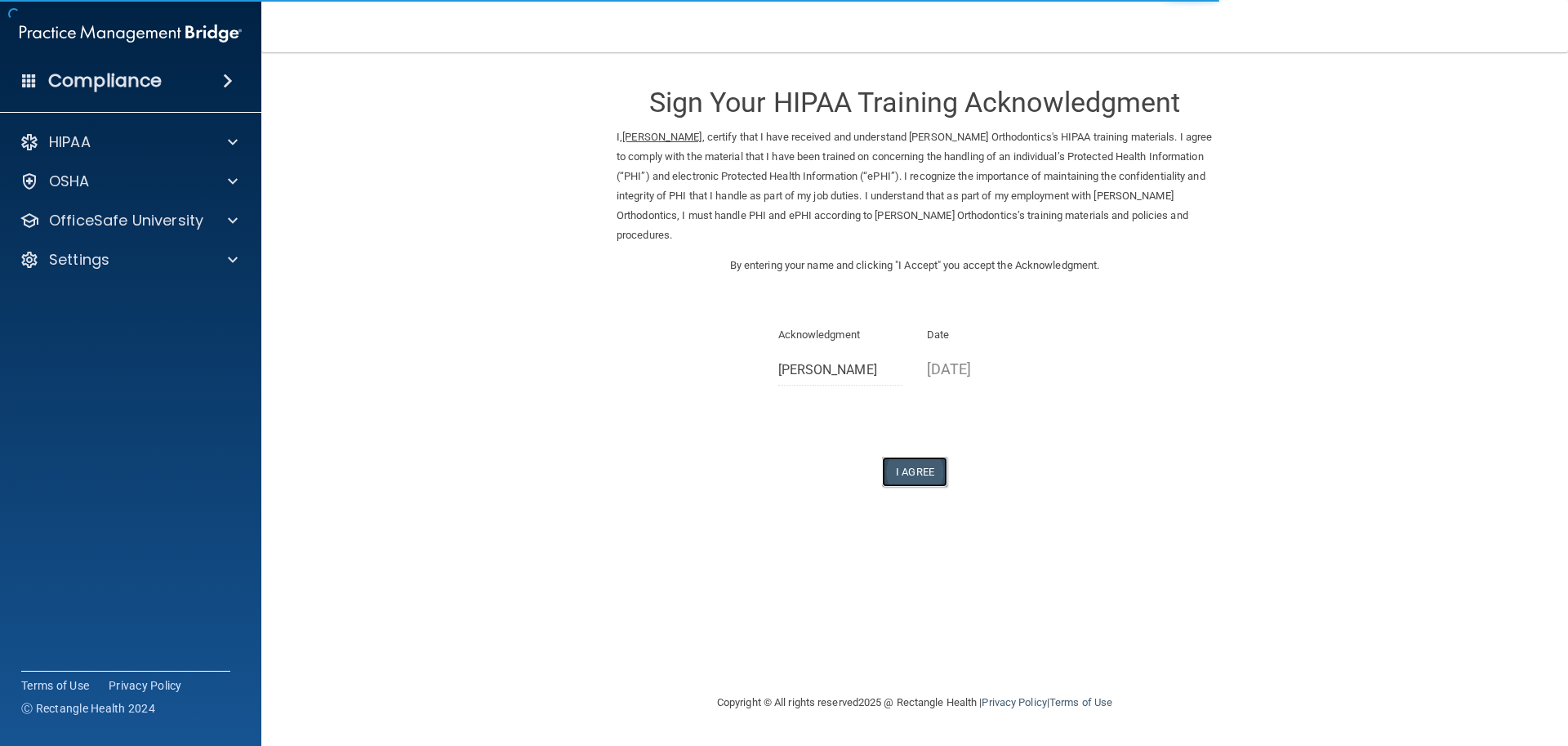
click at [905, 462] on button "I Agree" at bounding box center [915, 471] width 66 height 30
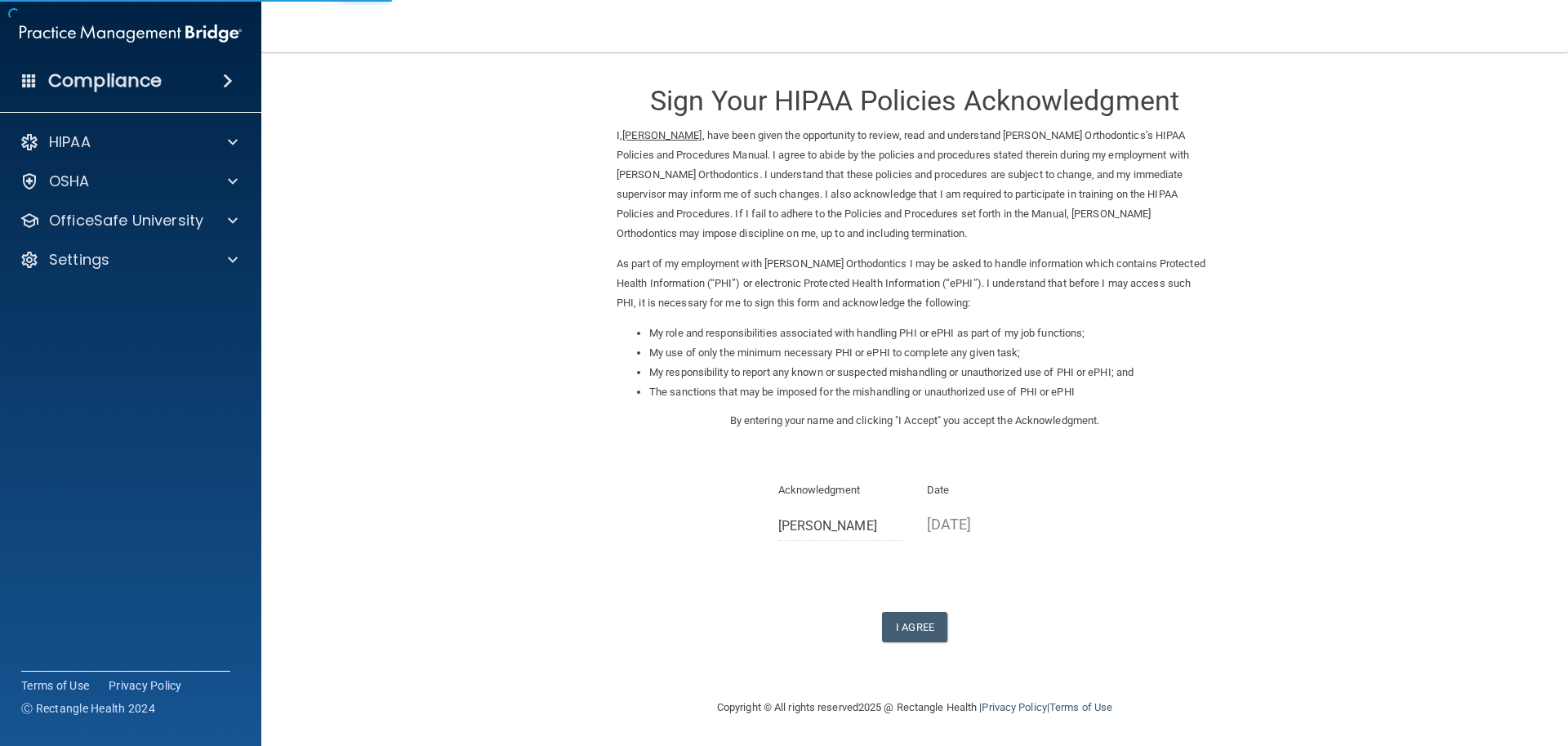
scroll to position [3, 0]
click at [907, 630] on button "I Agree" at bounding box center [915, 626] width 66 height 30
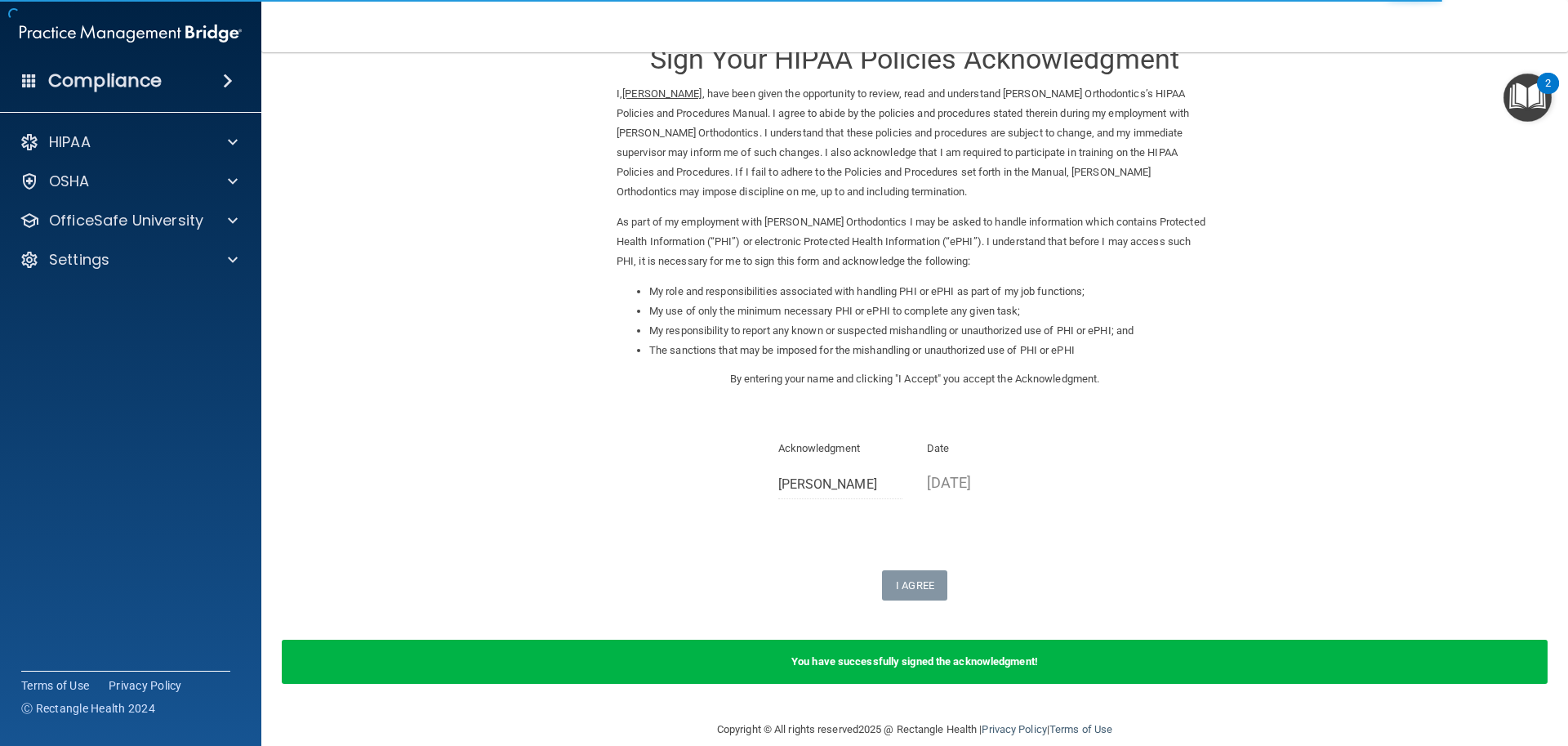
scroll to position [66, 0]
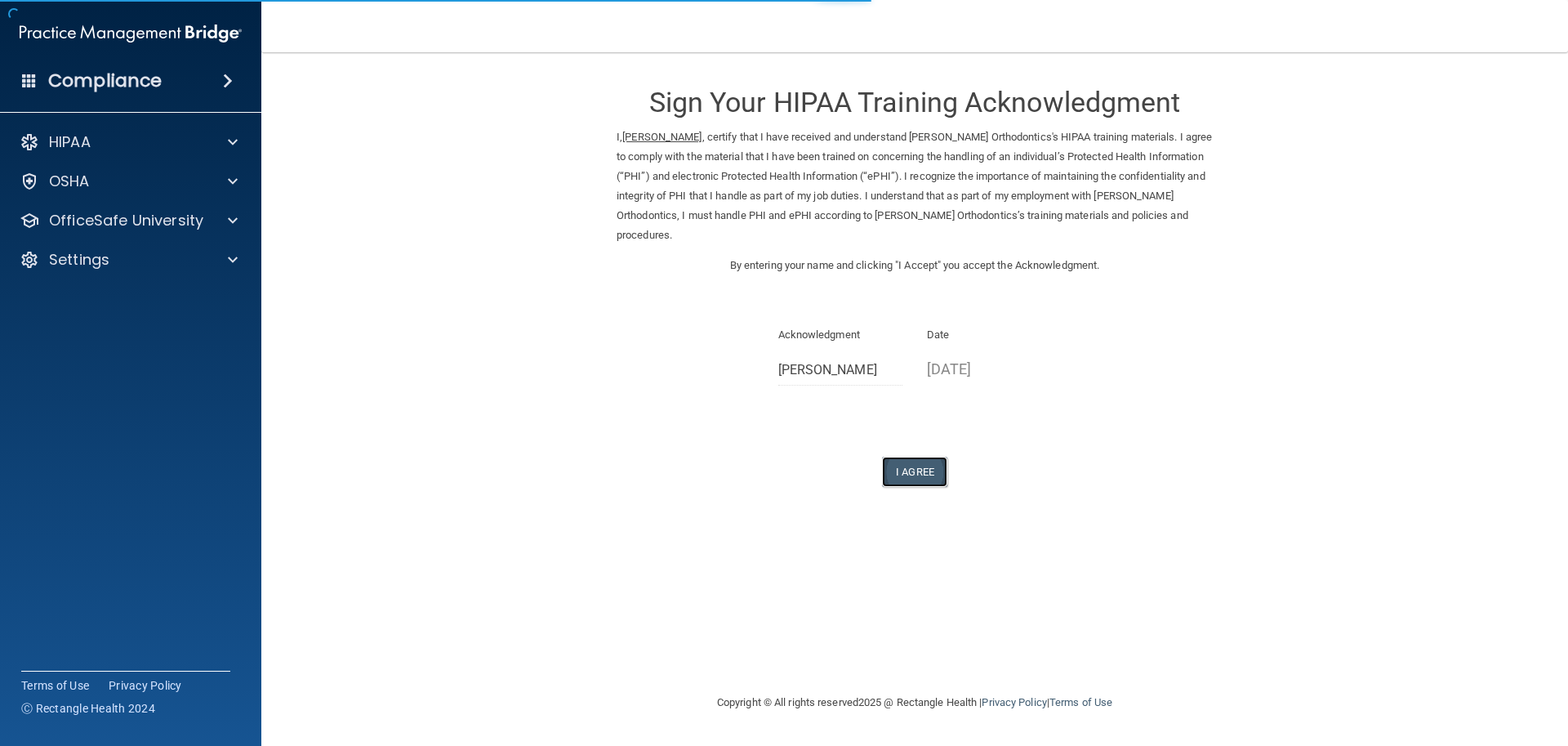
click at [915, 476] on button "I Agree" at bounding box center [915, 471] width 66 height 30
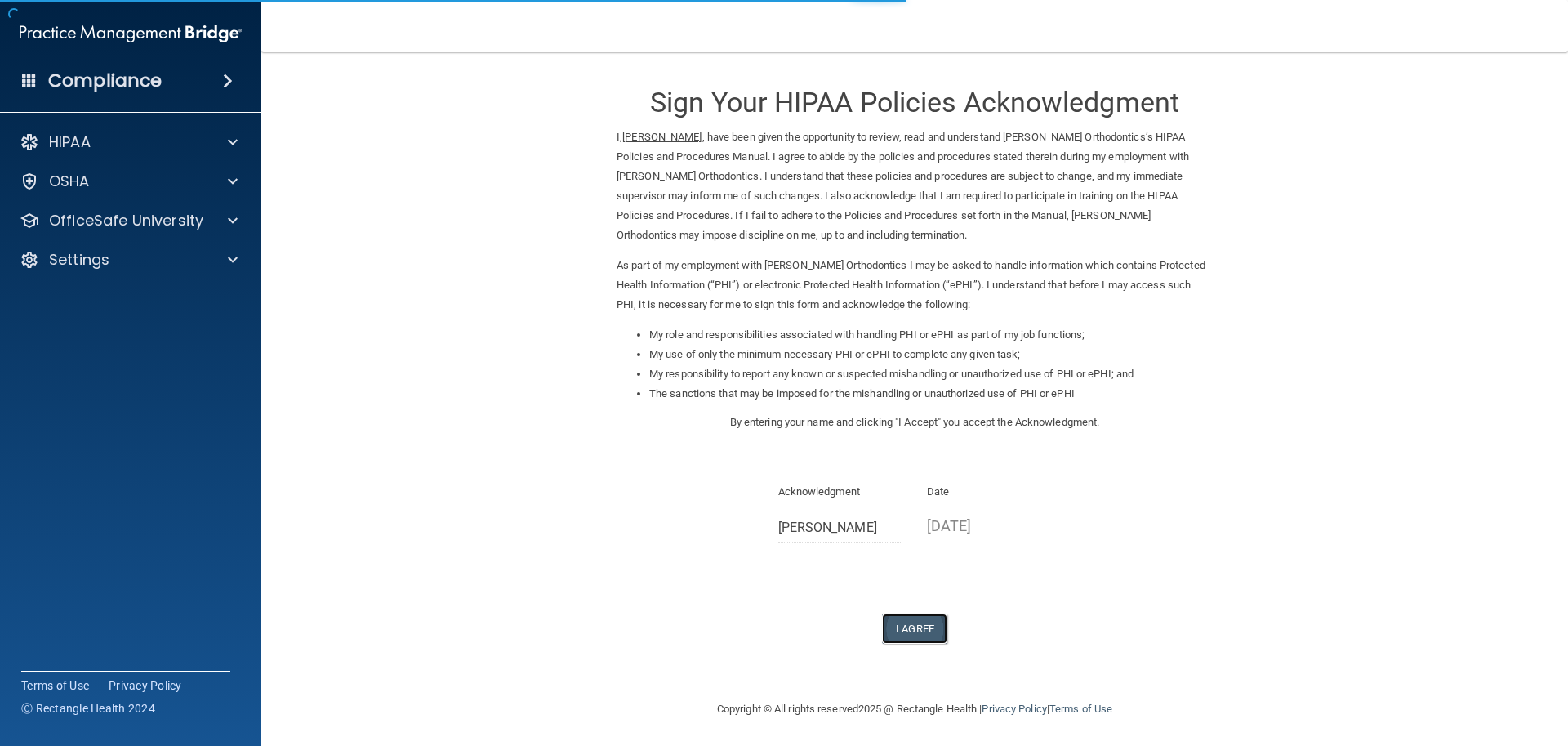
click at [882, 635] on button "I Agree" at bounding box center [915, 628] width 66 height 30
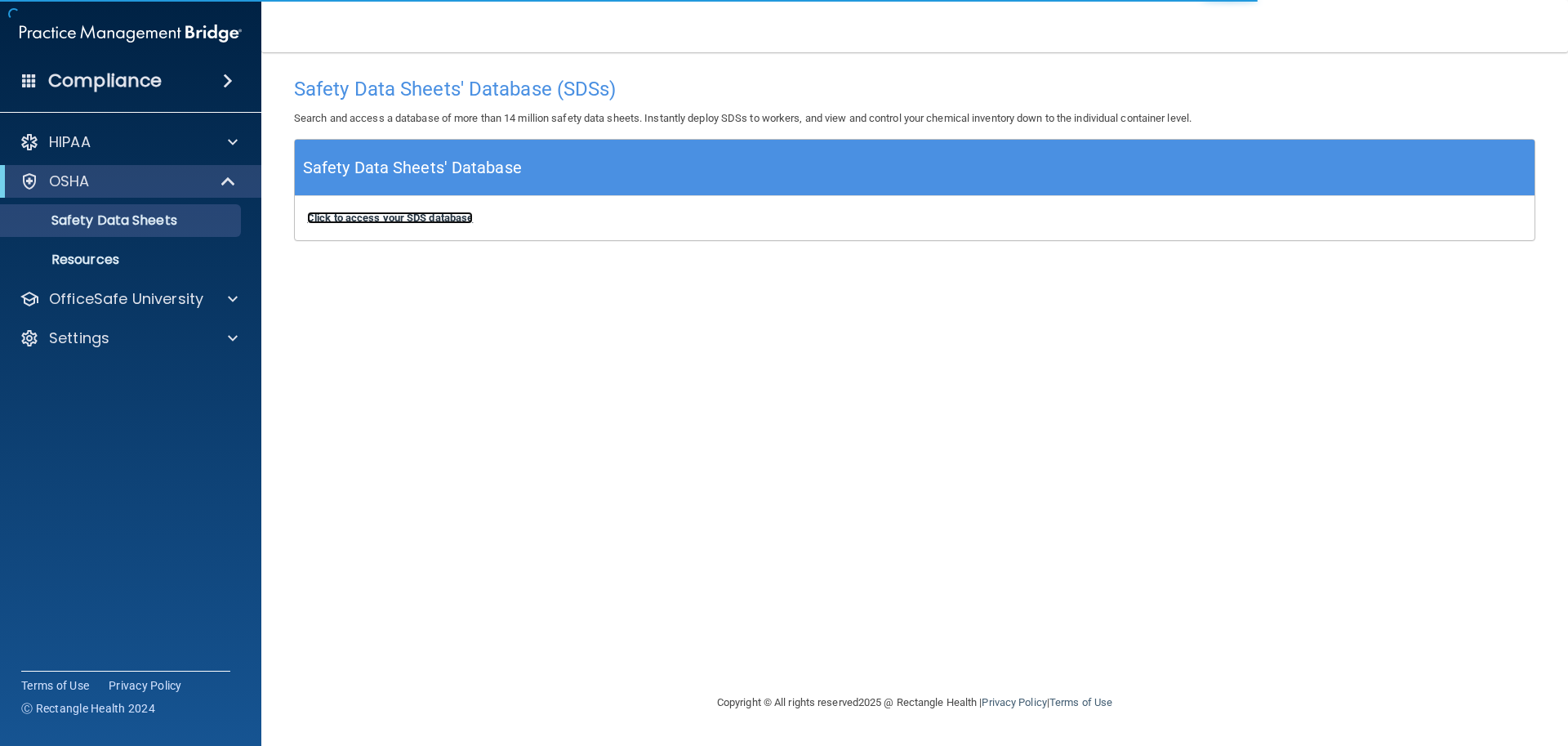
click at [408, 217] on b "Click to access your SDS database" at bounding box center [390, 218] width 166 height 12
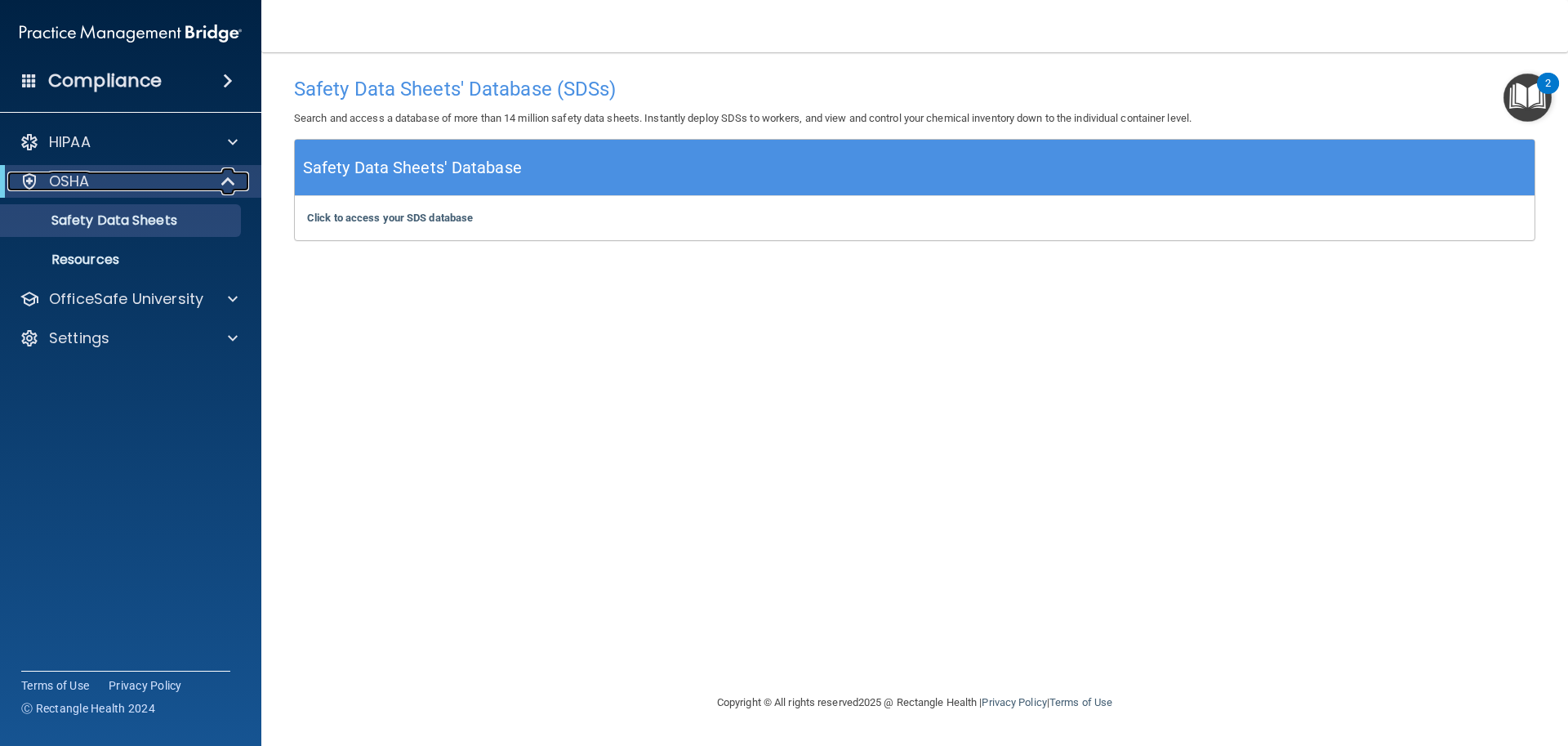
click at [214, 183] on div at bounding box center [229, 182] width 40 height 19
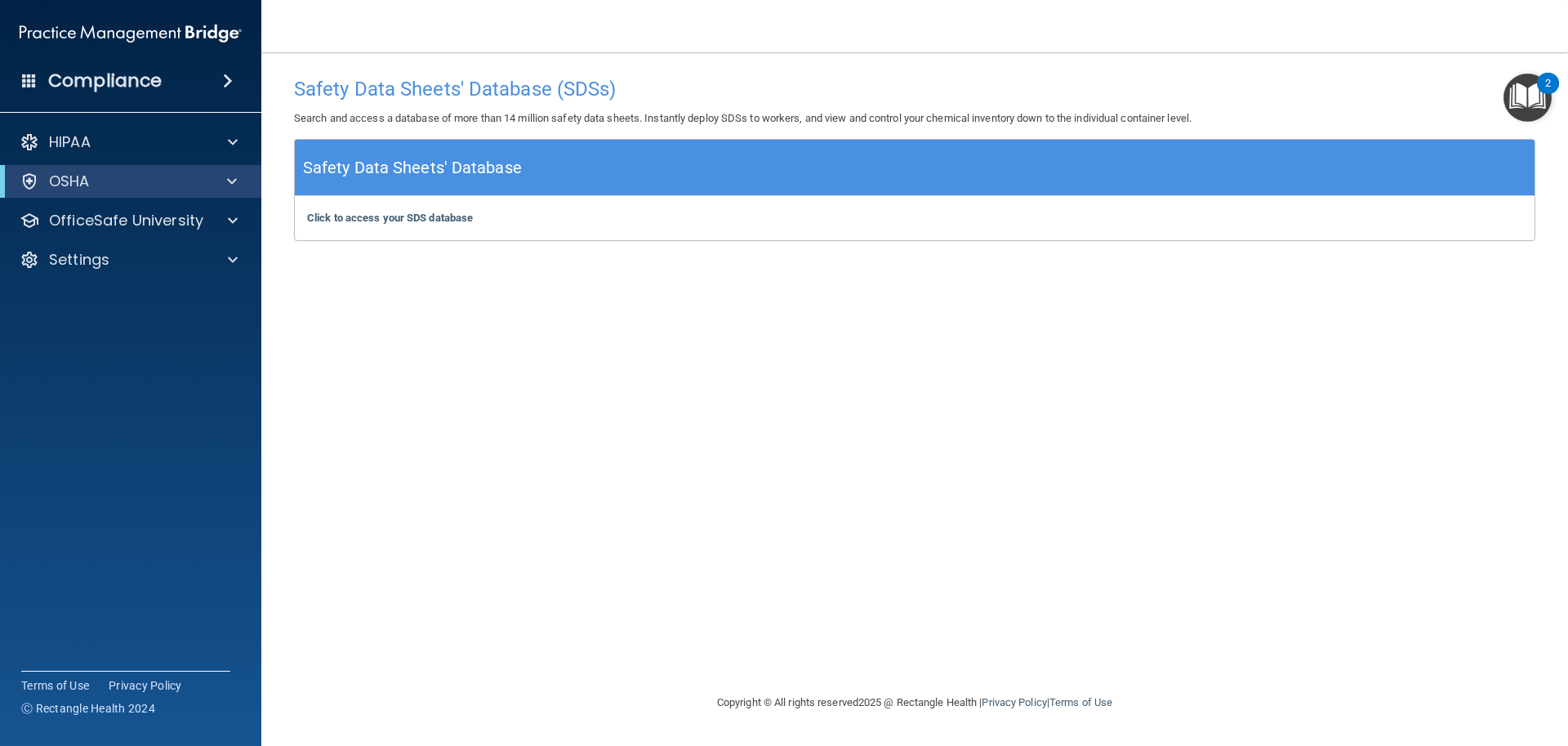
click at [223, 79] on span at bounding box center [228, 81] width 10 height 19
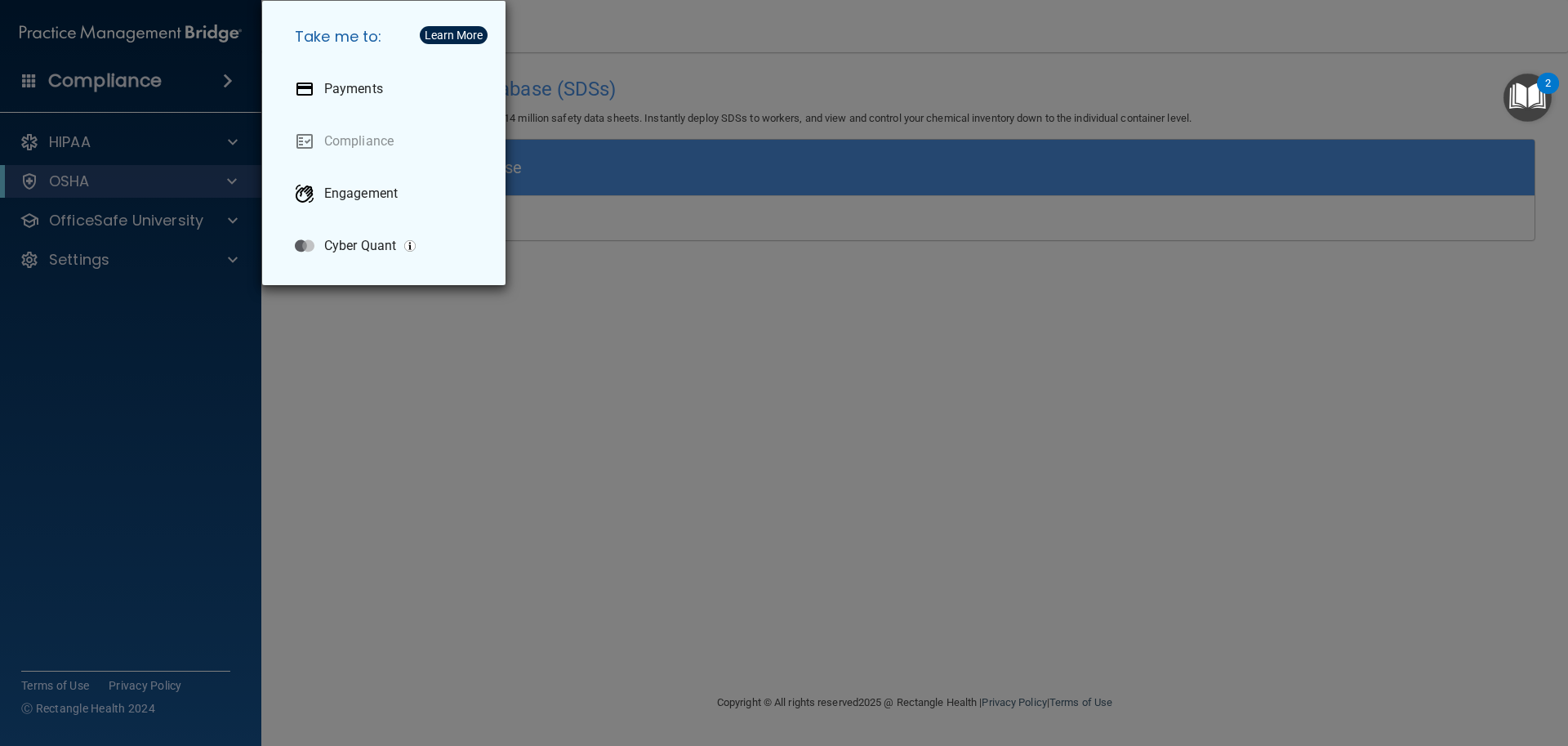
click at [221, 83] on div "Take me to: Payments Compliance Engagement Cyber Quant" at bounding box center [784, 373] width 1568 height 746
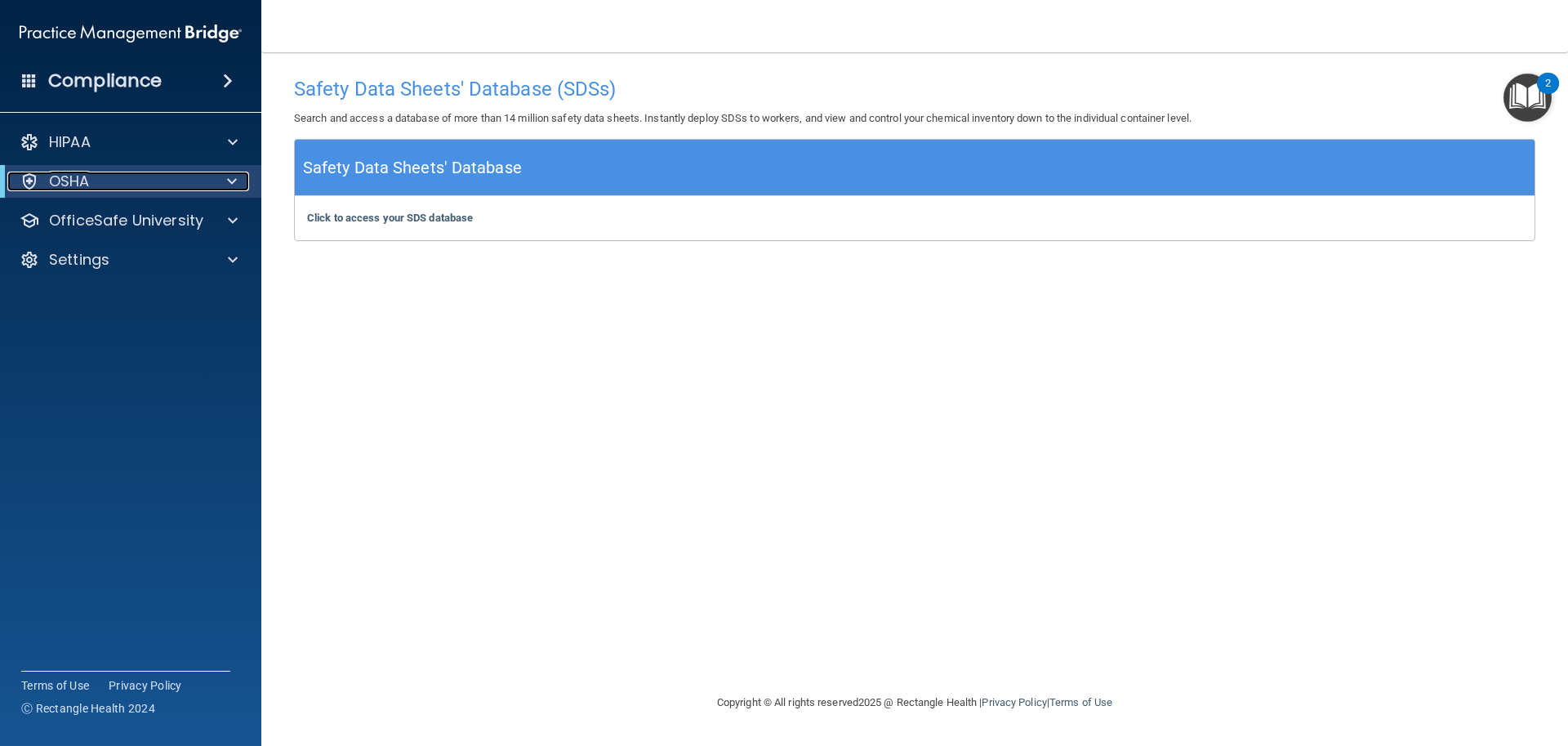
click at [91, 182] on div "OSHA" at bounding box center [108, 182] width 202 height 19
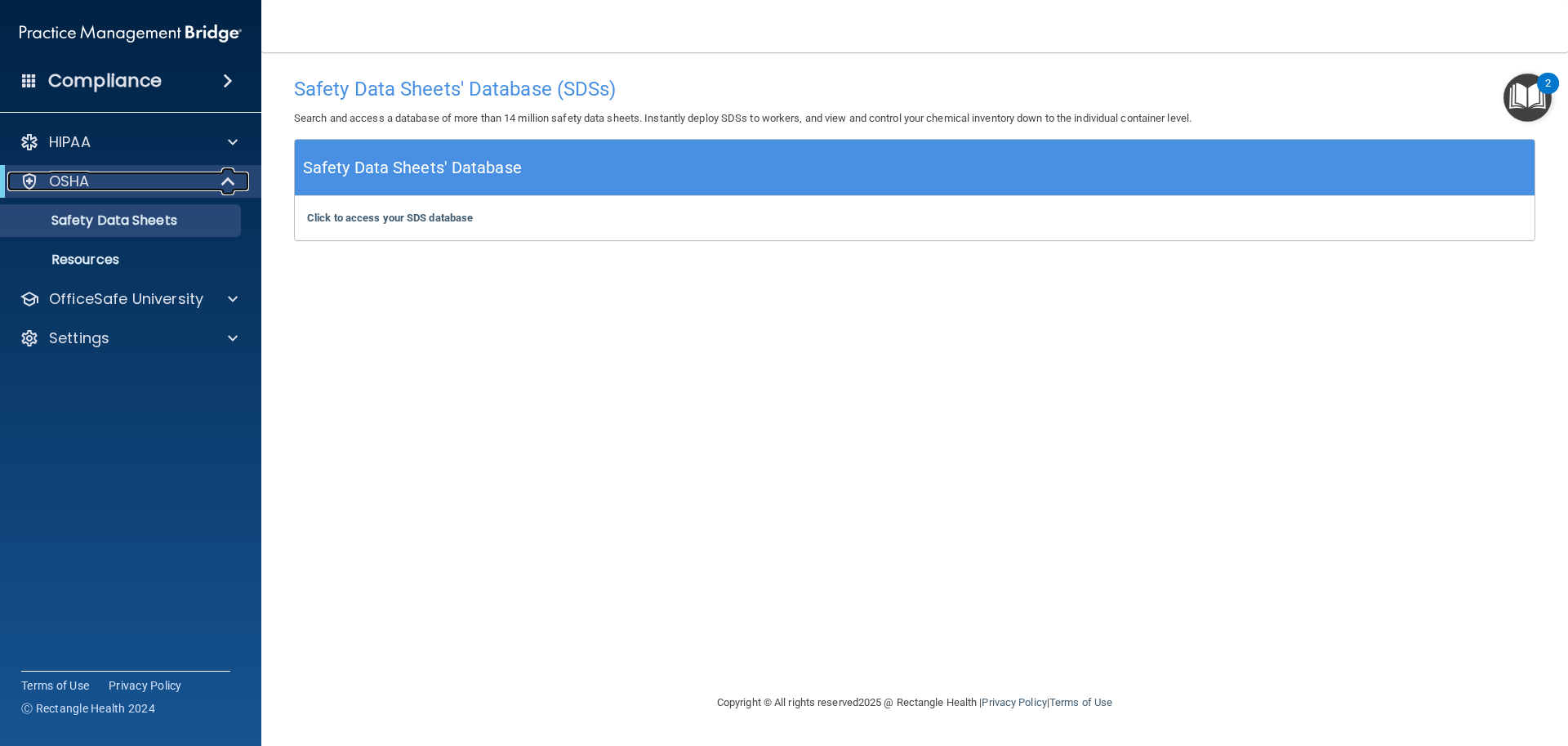
click at [227, 178] on span at bounding box center [230, 182] width 14 height 19
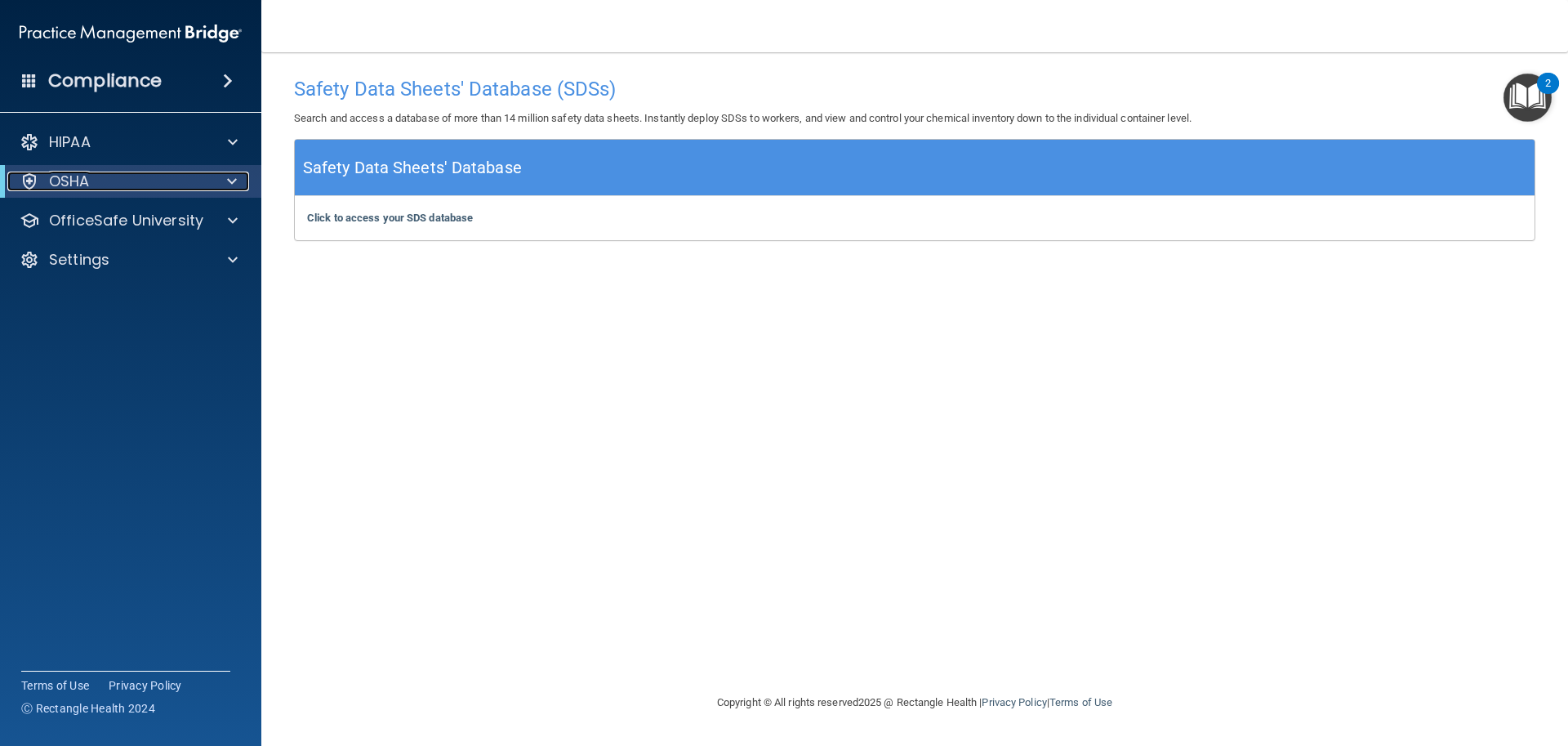
click at [227, 178] on span at bounding box center [231, 182] width 10 height 19
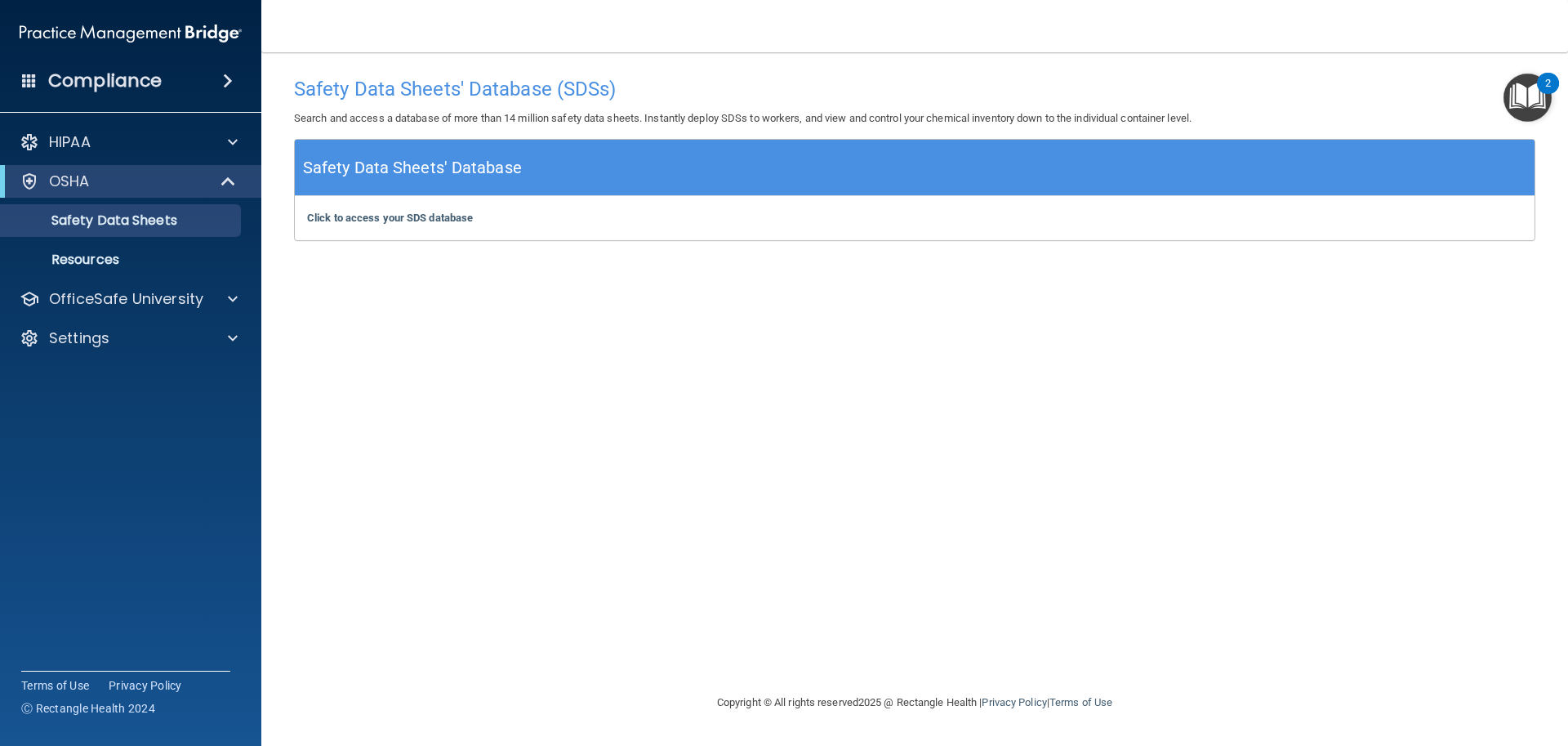
click at [1508, 97] on img "Open Resource Center, 2 new notifications" at bounding box center [1527, 97] width 48 height 48
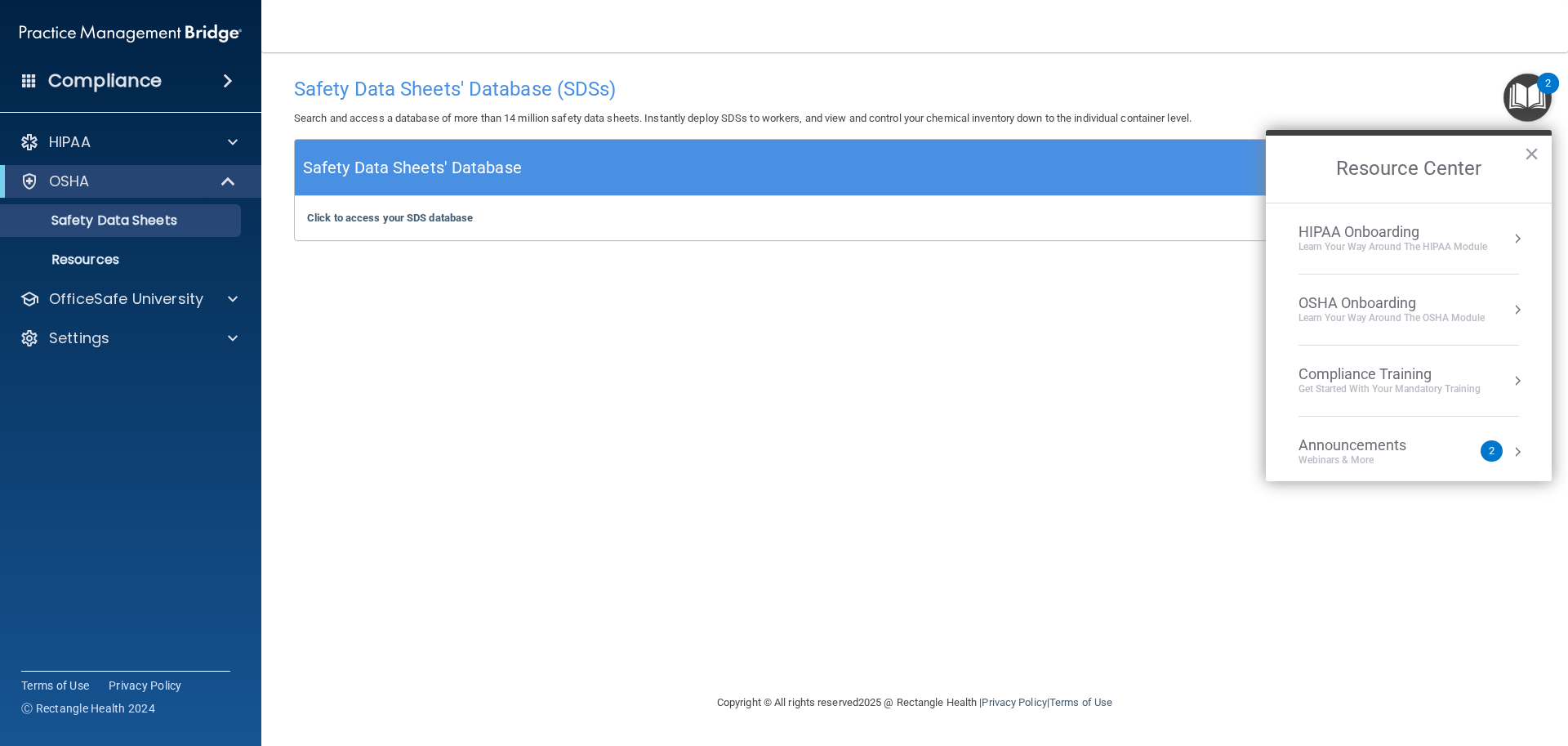
click at [1395, 298] on div "OSHA Onboarding" at bounding box center [1392, 303] width 186 height 18
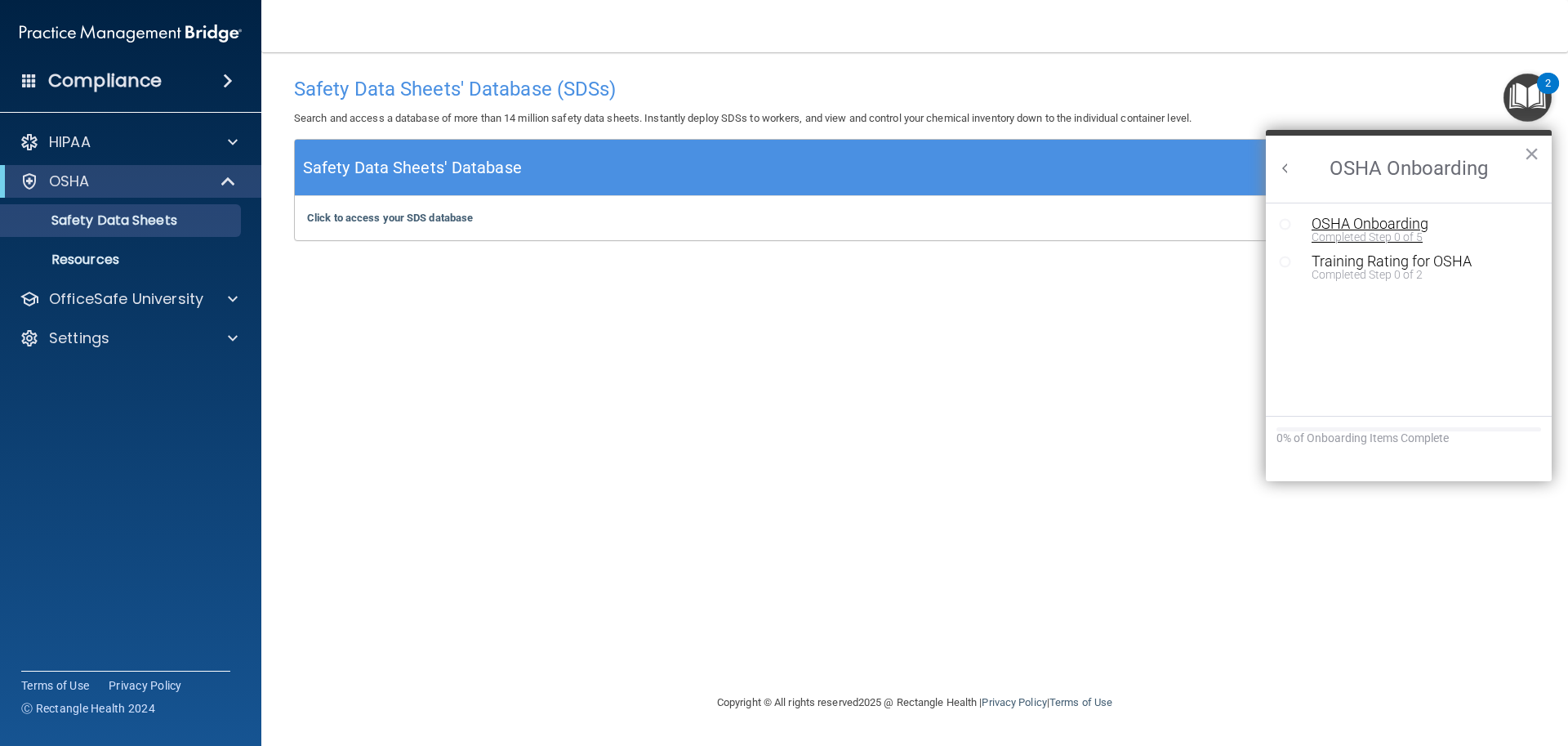
click at [1332, 221] on div "OSHA Onboarding" at bounding box center [1421, 223] width 219 height 15
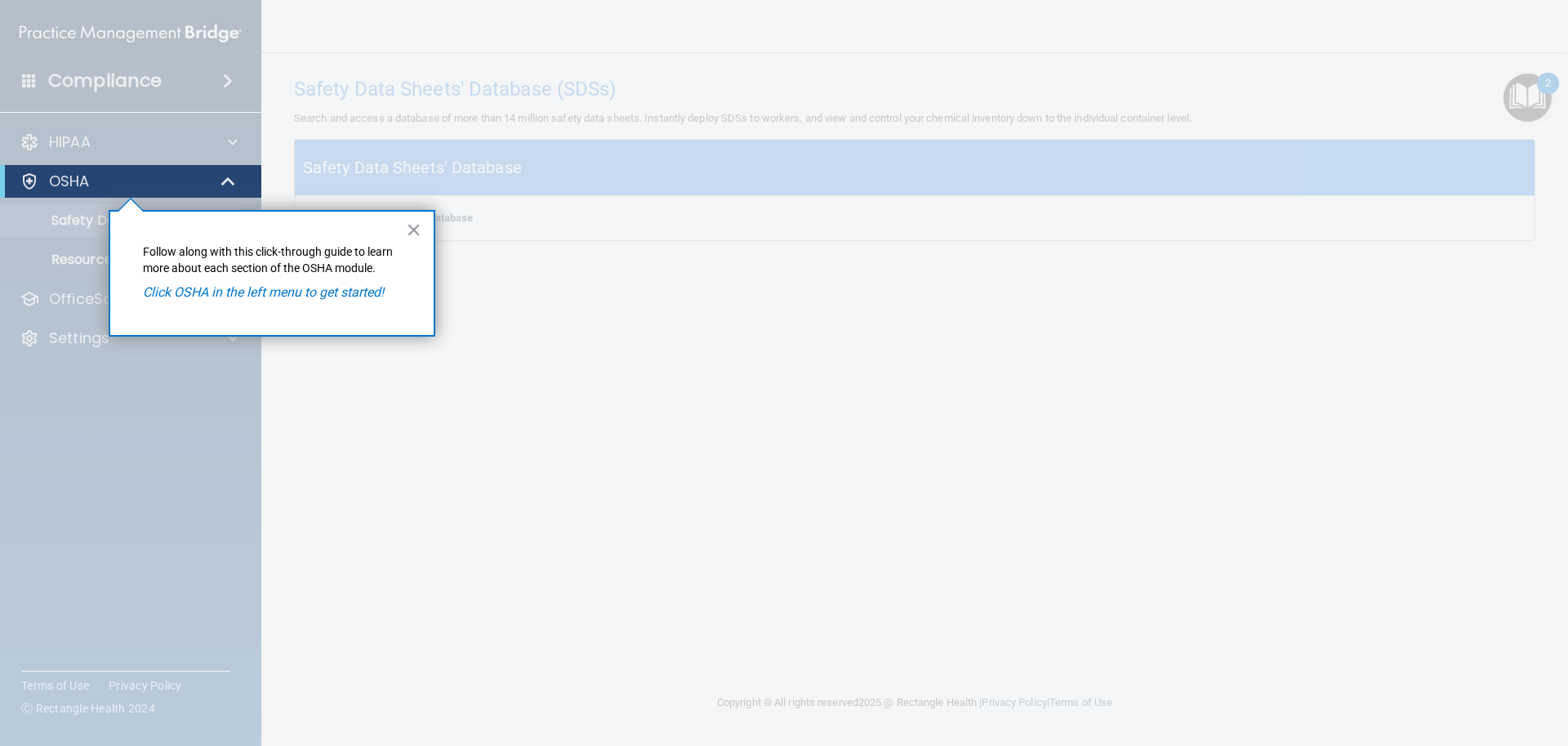
click at [333, 298] on em "Click OSHA in the left menu to get started!" at bounding box center [263, 292] width 241 height 16
click at [198, 259] on p "Follow along with this click-through guide to learn more about each section of …" at bounding box center [271, 260] width 258 height 32
click at [159, 211] on div "× Follow along with this click-through guide to learn more about each section o…" at bounding box center [272, 273] width 327 height 127
drag, startPoint x: 391, startPoint y: 251, endPoint x: 376, endPoint y: 275, distance: 28.3
click at [391, 258] on p "Follow along with this click-through guide to learn more about each section of …" at bounding box center [271, 260] width 258 height 32
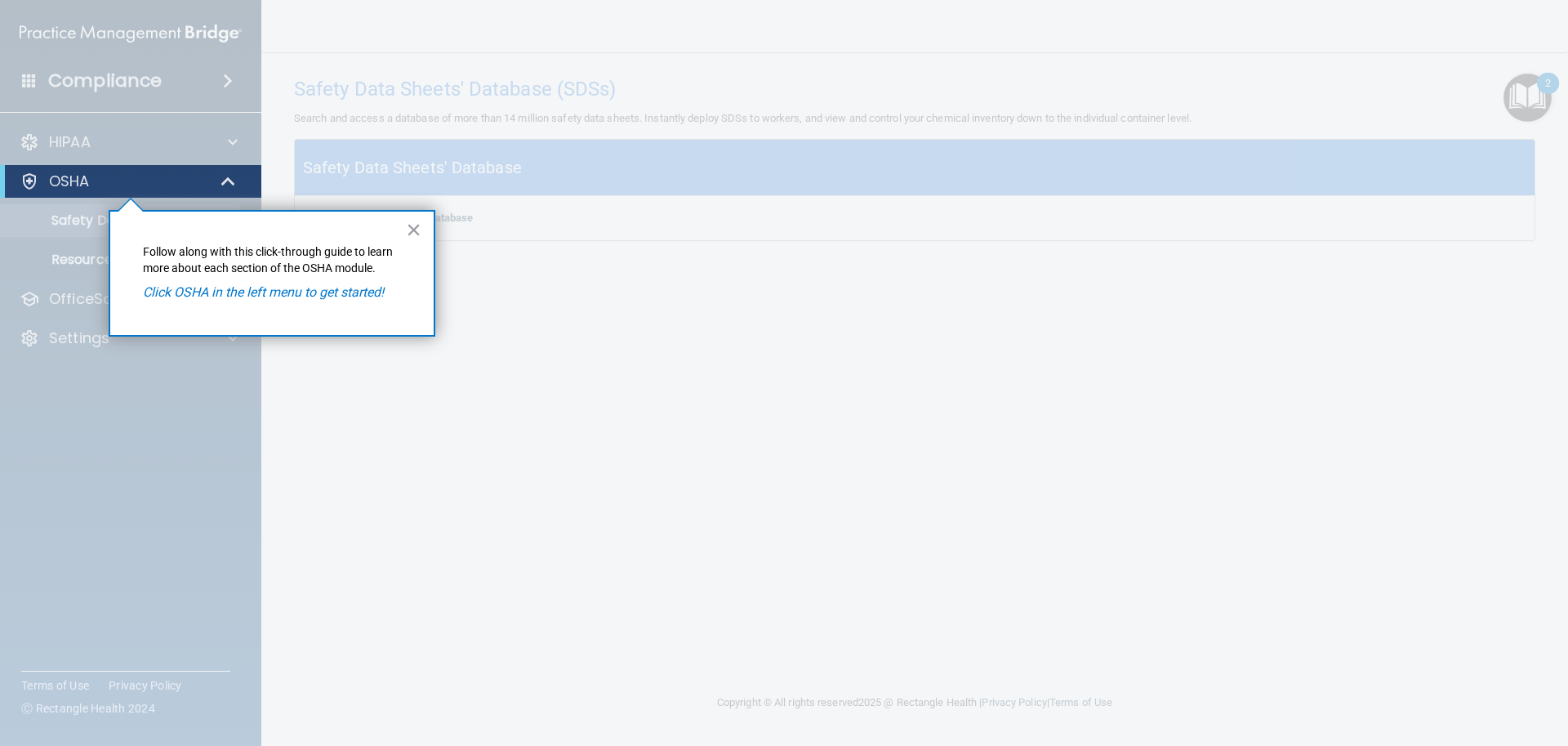
click at [341, 288] on em "Click OSHA in the left menu to get started!" at bounding box center [263, 292] width 241 height 16
click at [82, 167] on div "OSHA" at bounding box center [130, 181] width 261 height 33
click at [411, 226] on button "×" at bounding box center [414, 229] width 16 height 27
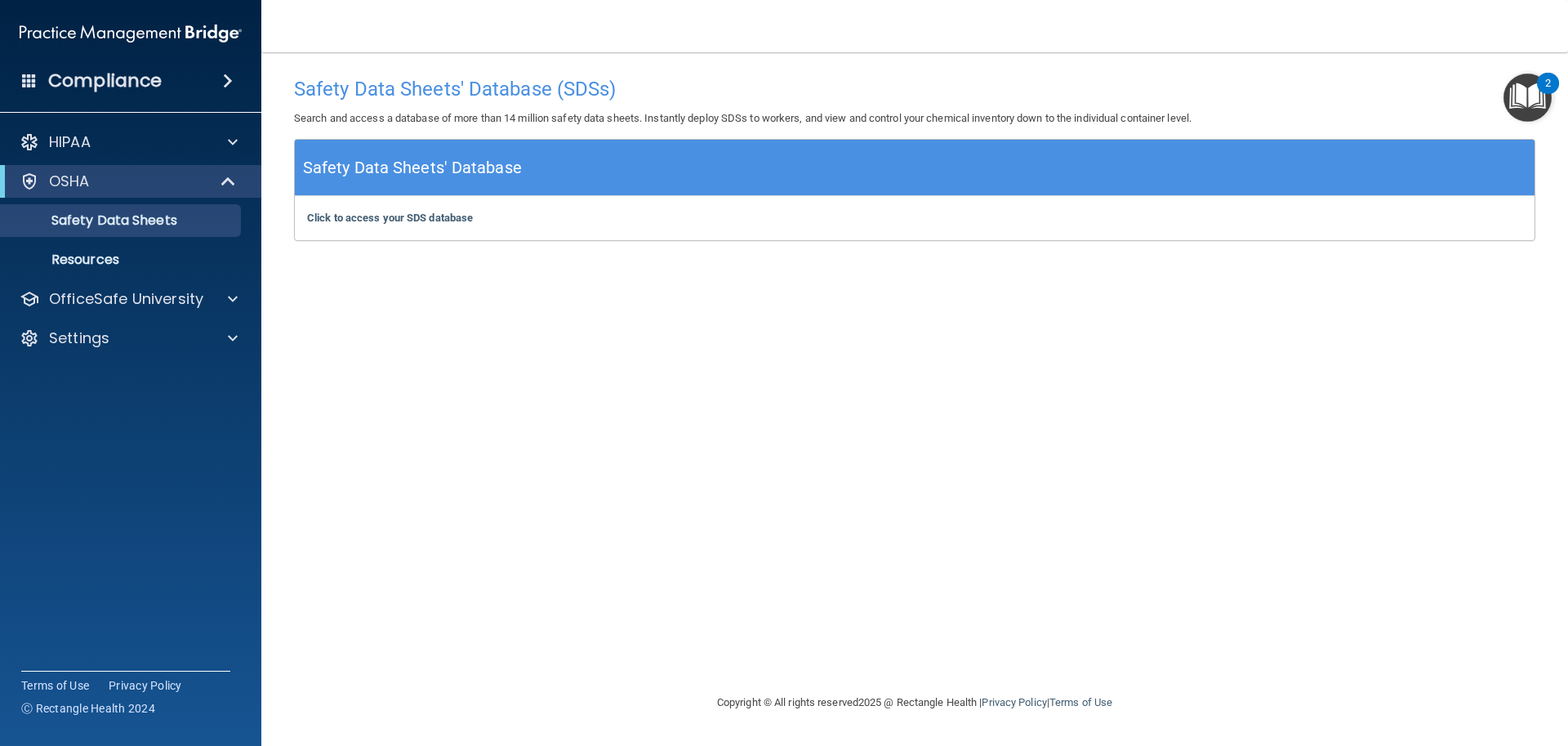
click at [1546, 97] on div "2" at bounding box center [1548, 94] width 5 height 21
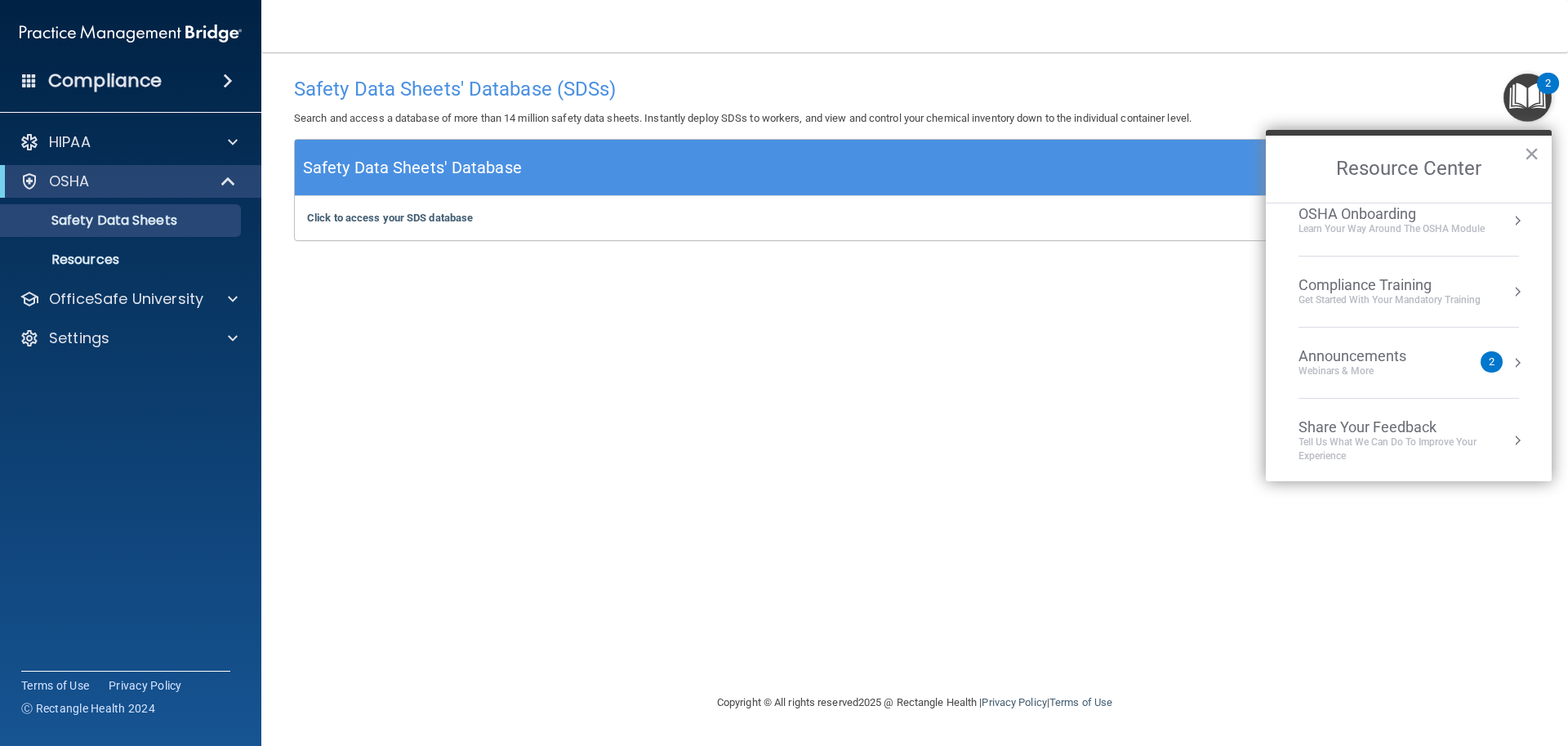
scroll to position [91, 0]
click at [1420, 289] on div "Compliance Training" at bounding box center [1390, 283] width 182 height 18
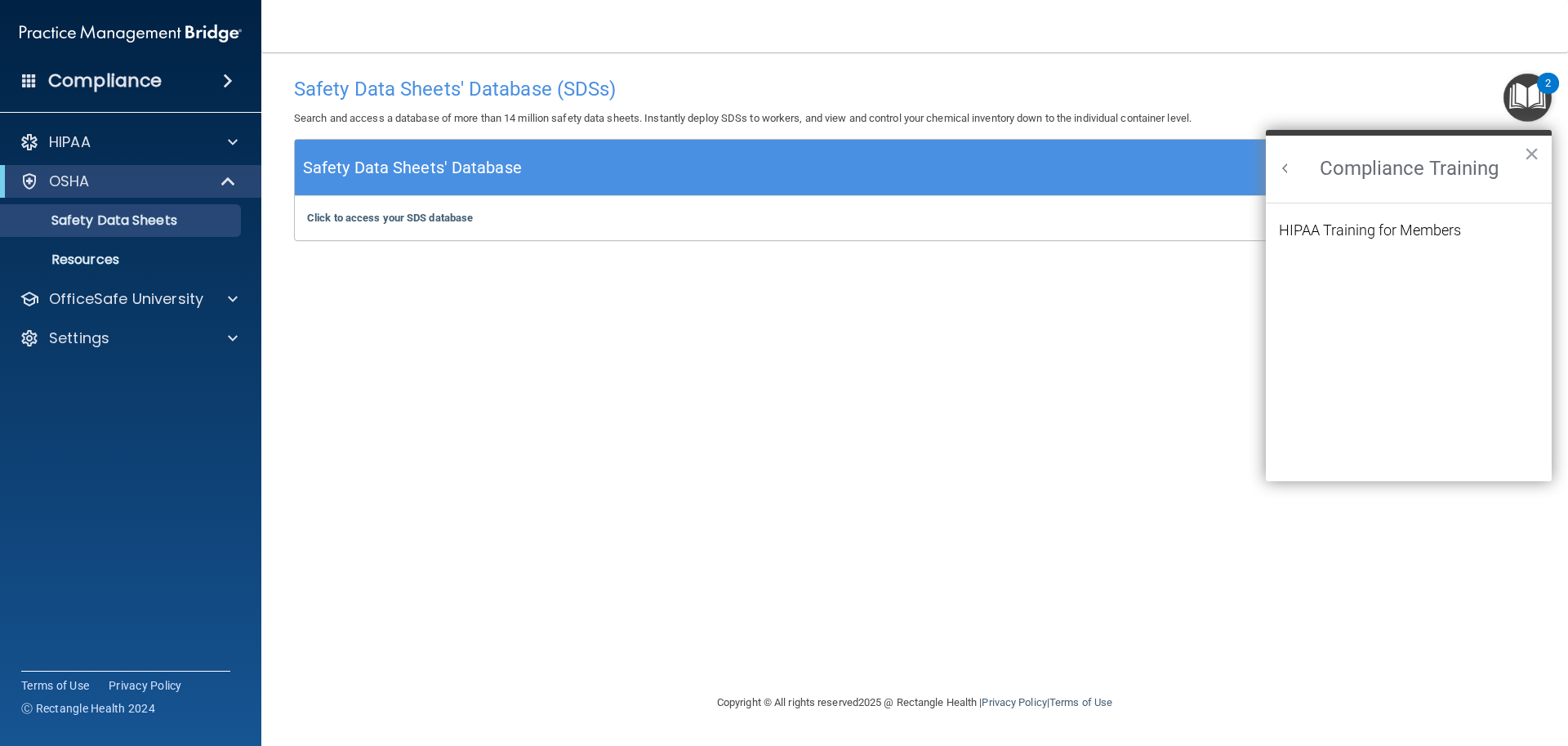
scroll to position [71, 0]
click at [1292, 161] on button "Back to Resource Center Home" at bounding box center [1285, 168] width 16 height 16
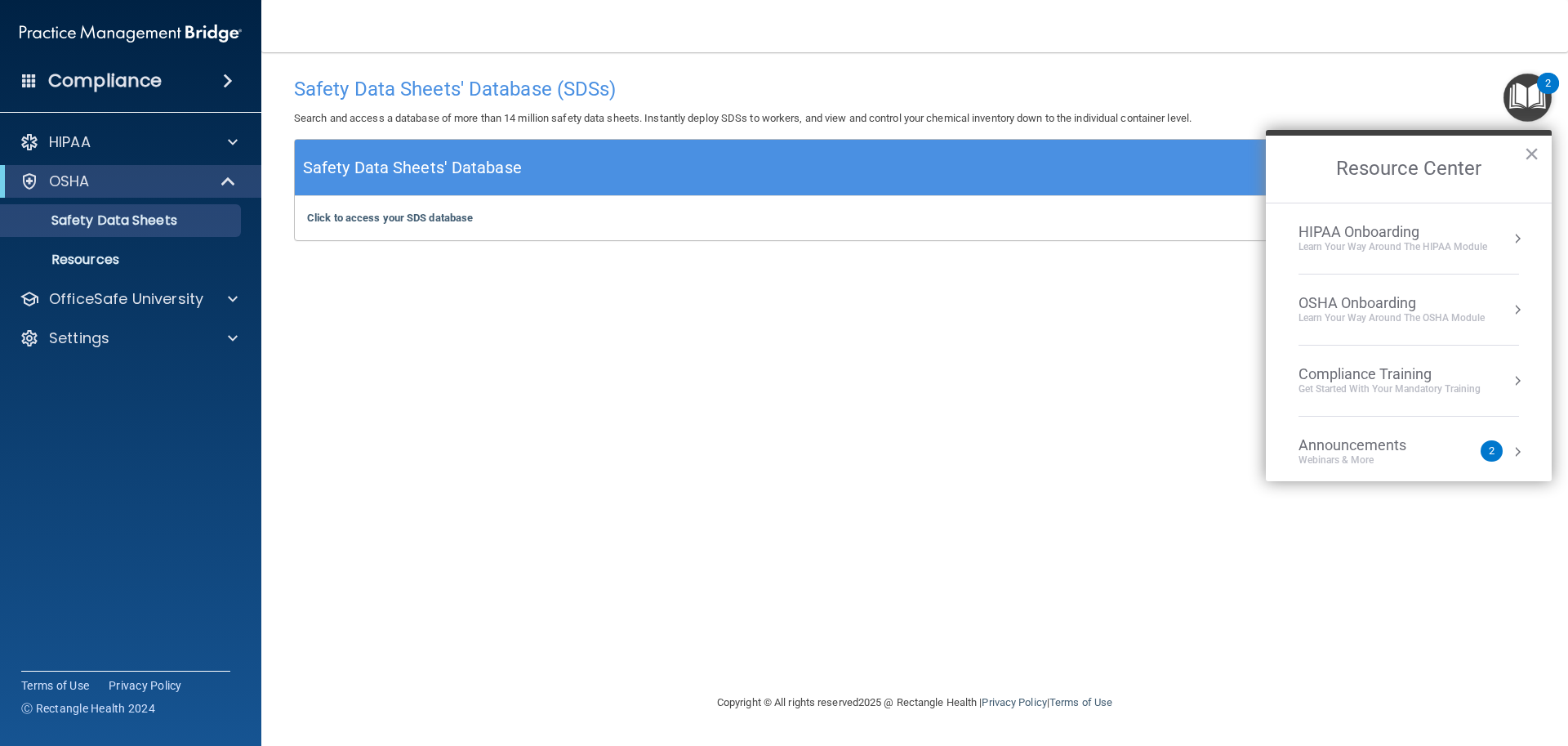
click at [1365, 312] on div "Learn your way around the OSHA module" at bounding box center [1392, 318] width 186 height 14
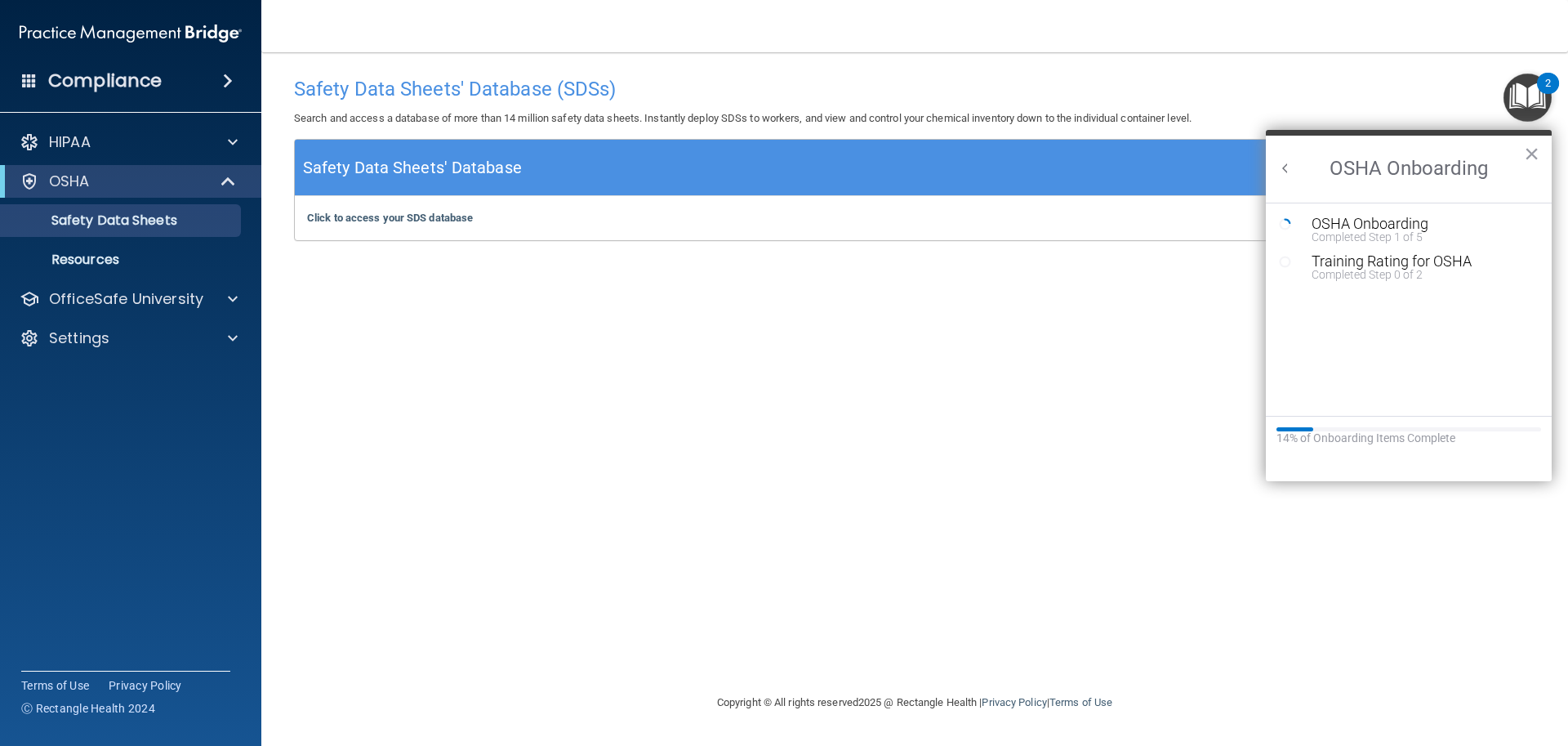
scroll to position [0, 0]
click at [1359, 261] on div "Training Rating for OSHA" at bounding box center [1421, 261] width 219 height 15
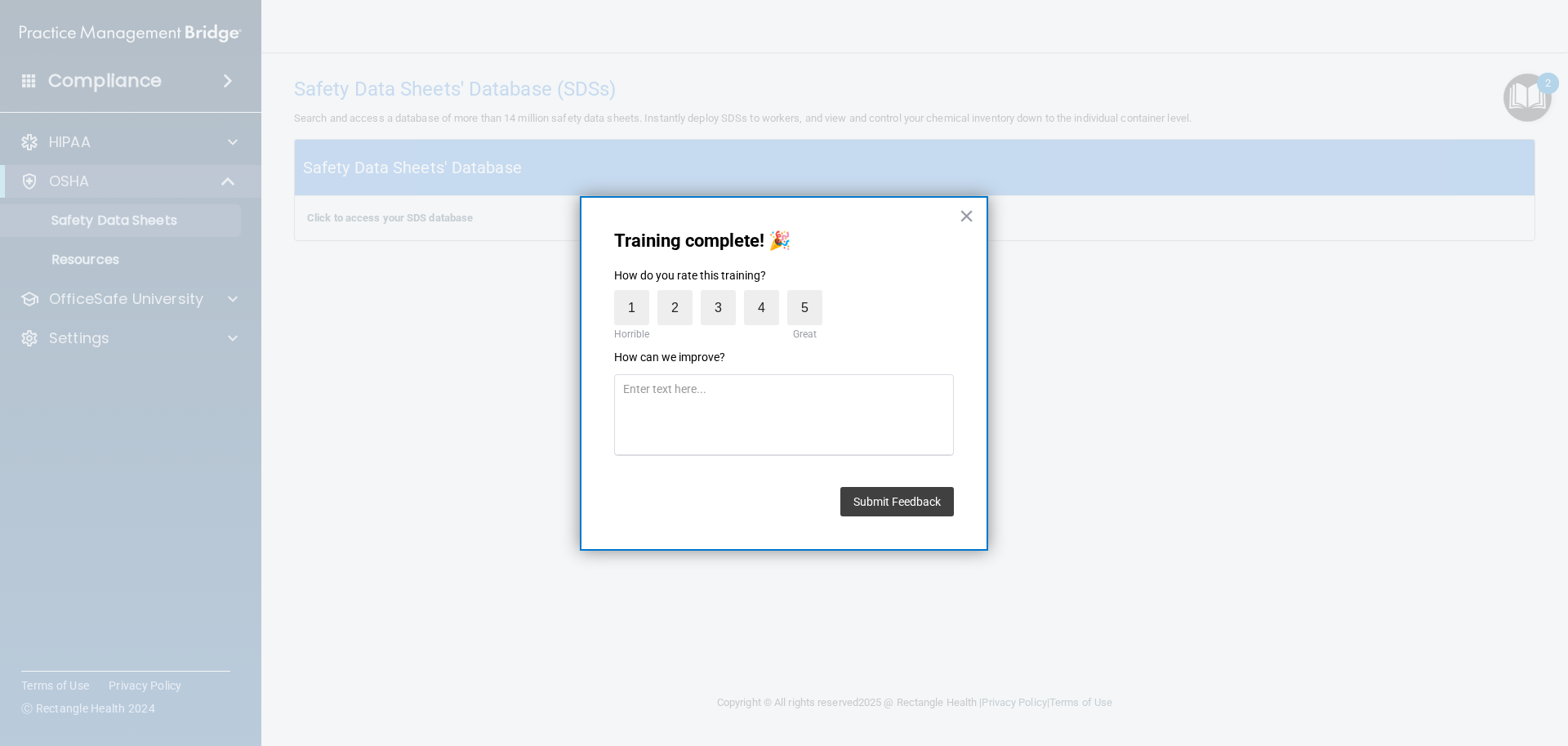
click at [974, 213] on div "Training complete! 🎉 How do you rate this training? 1 Horrible 2 3 4 5 Great Ho…" at bounding box center [784, 373] width 408 height 355
click at [971, 219] on button "×" at bounding box center [966, 216] width 16 height 27
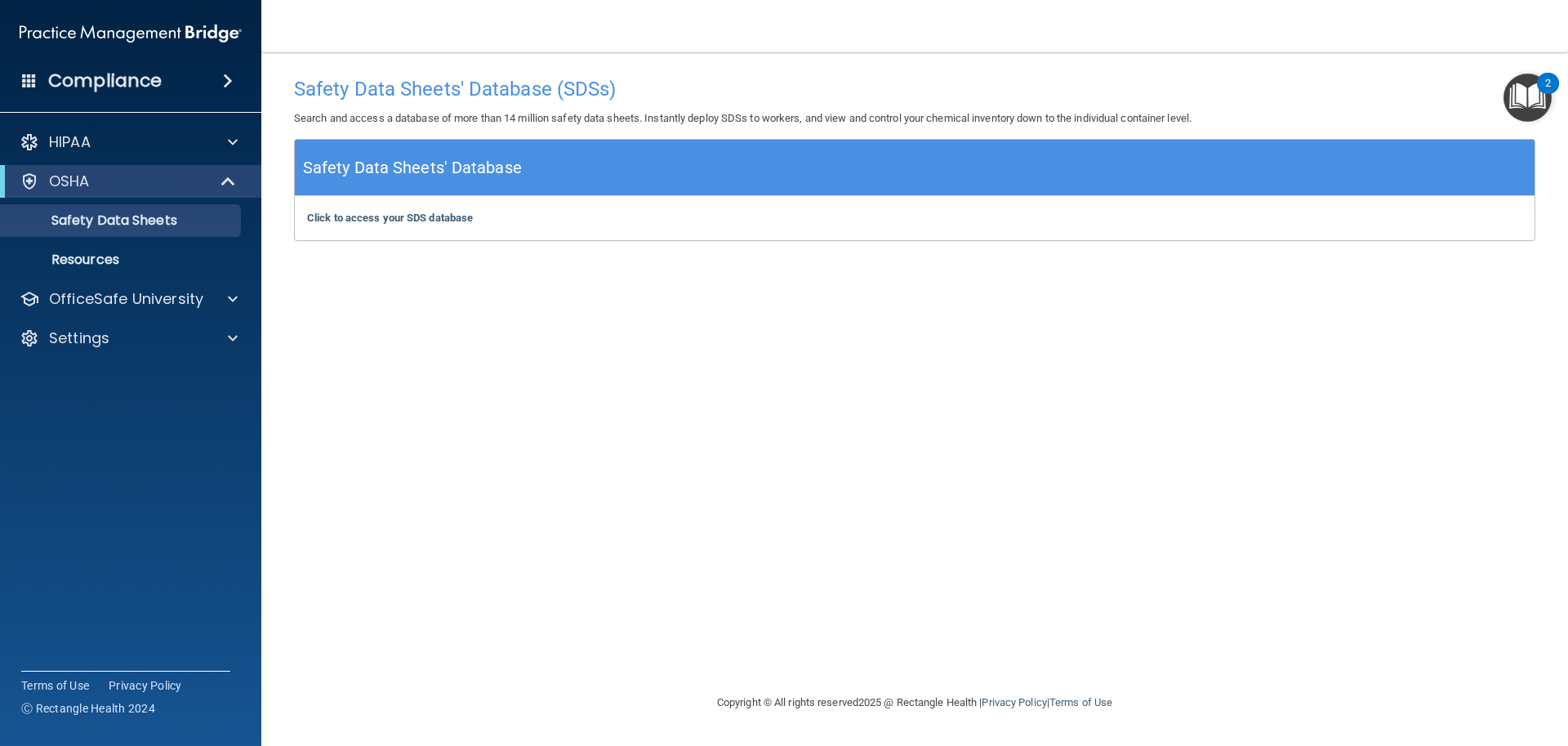
click at [1531, 93] on img "Open Resource Center, 2 new notifications" at bounding box center [1527, 97] width 48 height 48
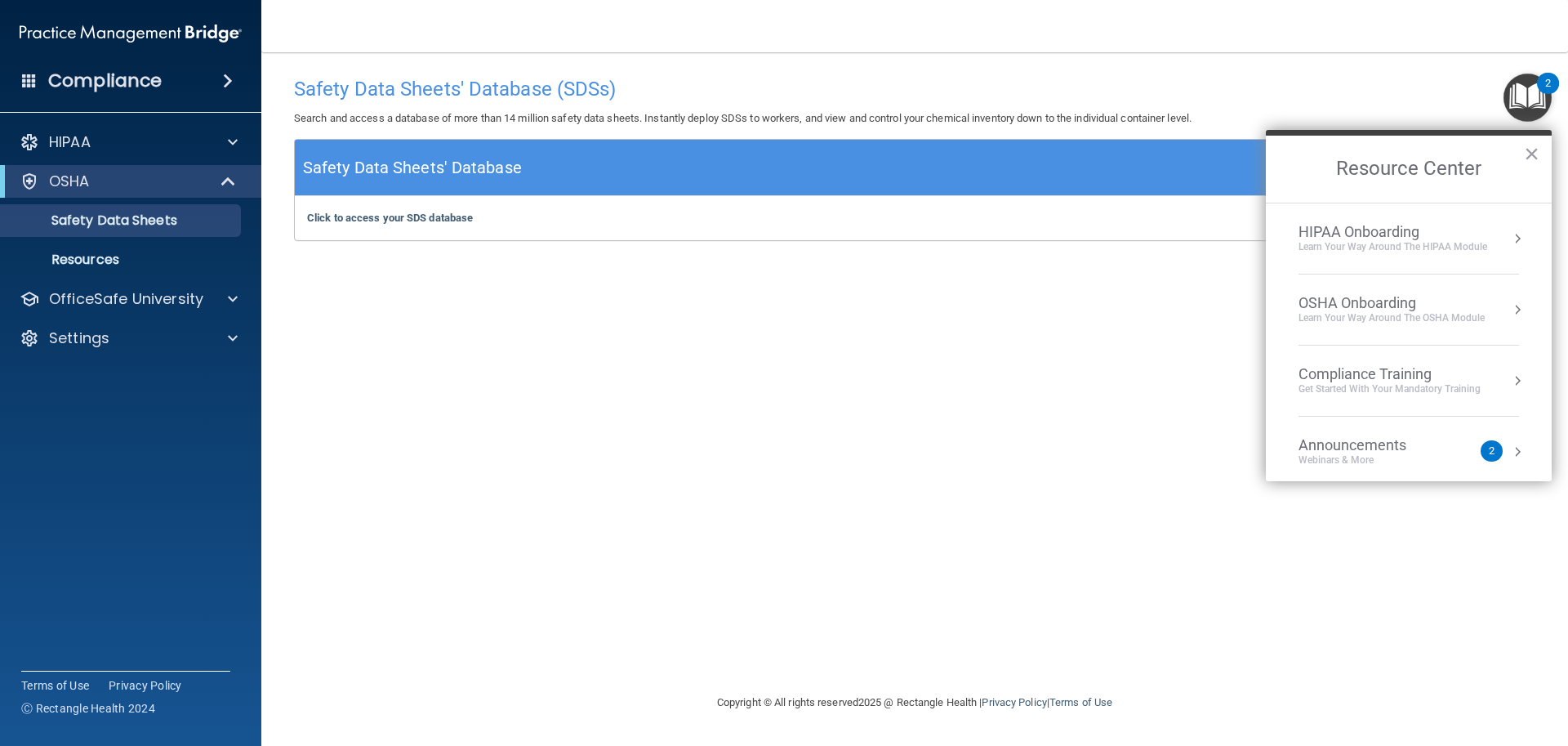
click at [1395, 301] on div "OSHA Onboarding" at bounding box center [1392, 303] width 186 height 18
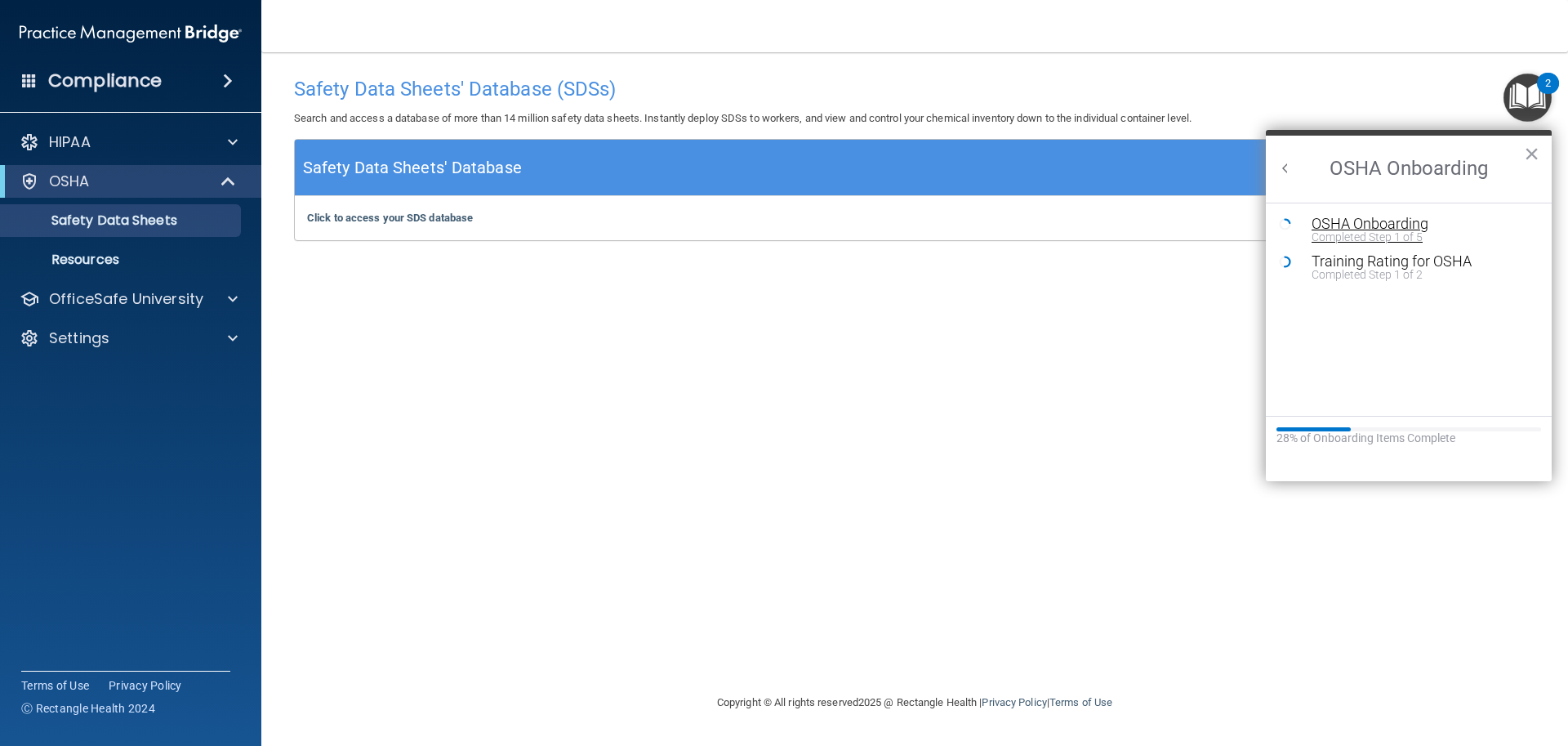
click at [1380, 233] on div "Completed Step 1 of 5" at bounding box center [1421, 237] width 219 height 12
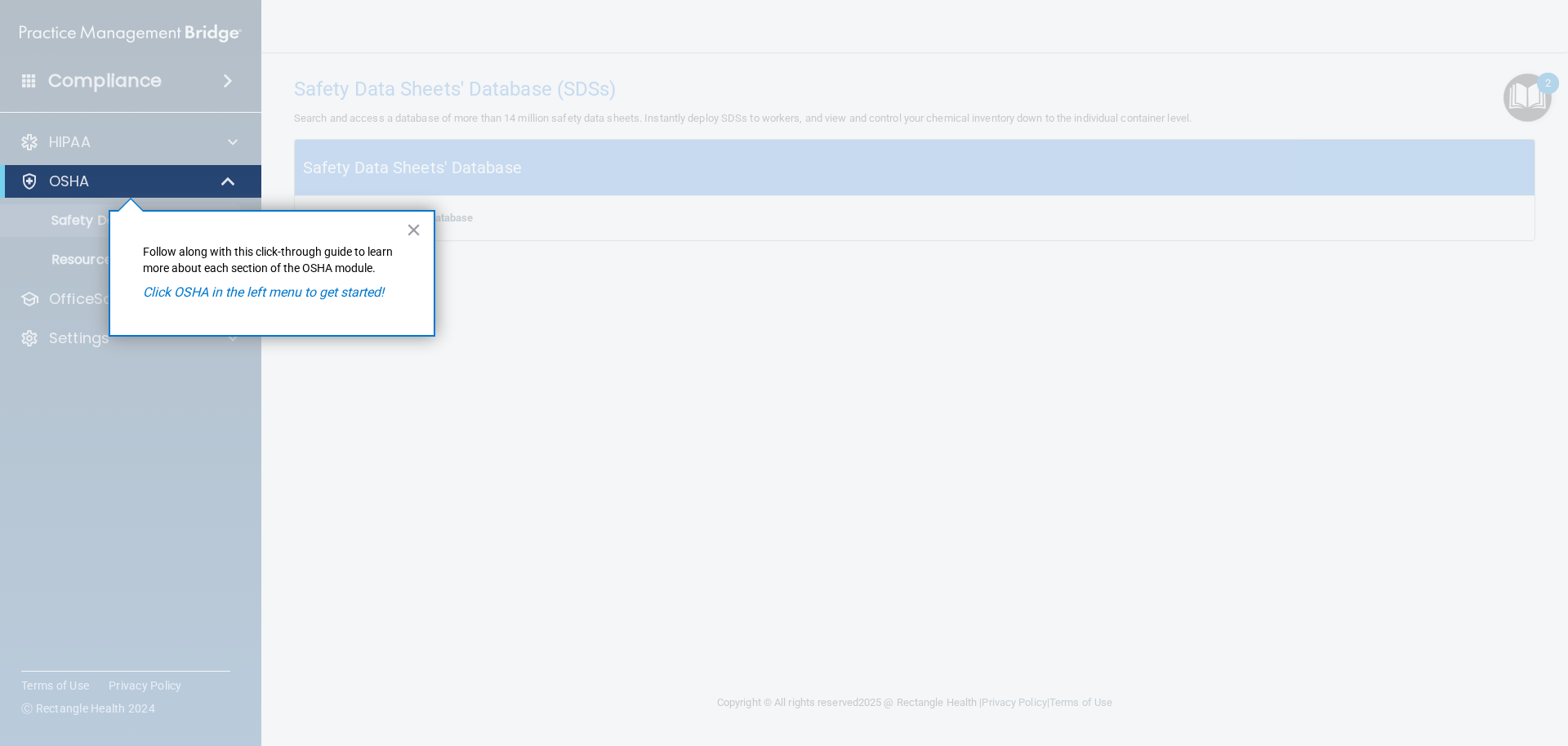
click at [337, 297] on em "Click OSHA in the left menu to get started!" at bounding box center [263, 292] width 241 height 16
click at [429, 229] on div "× Follow along with this click-through guide to learn more about each section o…" at bounding box center [272, 273] width 327 height 127
click at [23, 185] on div at bounding box center [29, 182] width 19 height 19
click at [411, 226] on button "×" at bounding box center [414, 229] width 16 height 27
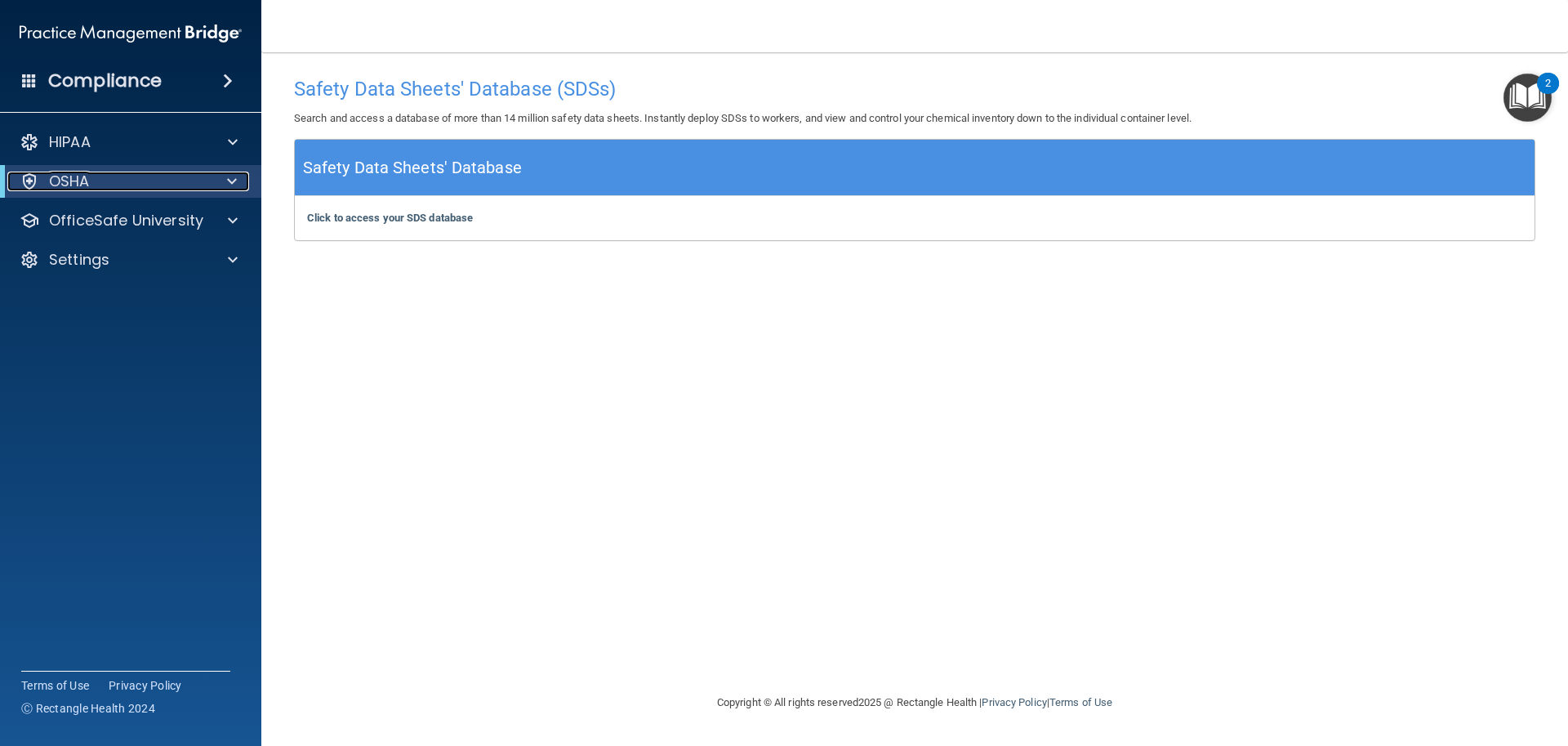
click at [100, 190] on div "OSHA" at bounding box center [108, 182] width 202 height 19
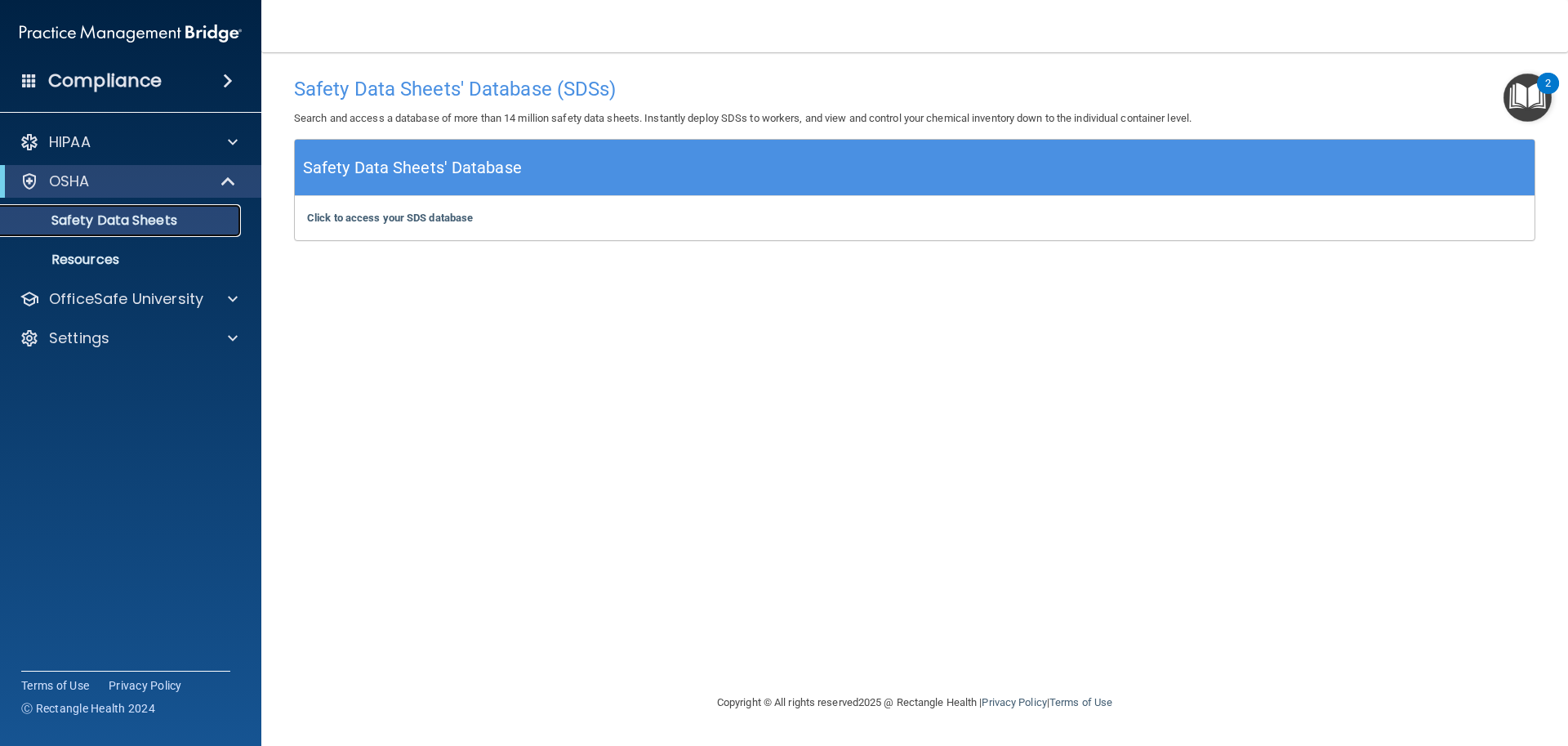
click at [182, 223] on p "Safety Data Sheets" at bounding box center [122, 221] width 223 height 16
click at [415, 161] on h5 "Safety Data Sheets' Database" at bounding box center [412, 167] width 219 height 28
click at [136, 245] on link "Resources" at bounding box center [113, 260] width 257 height 33
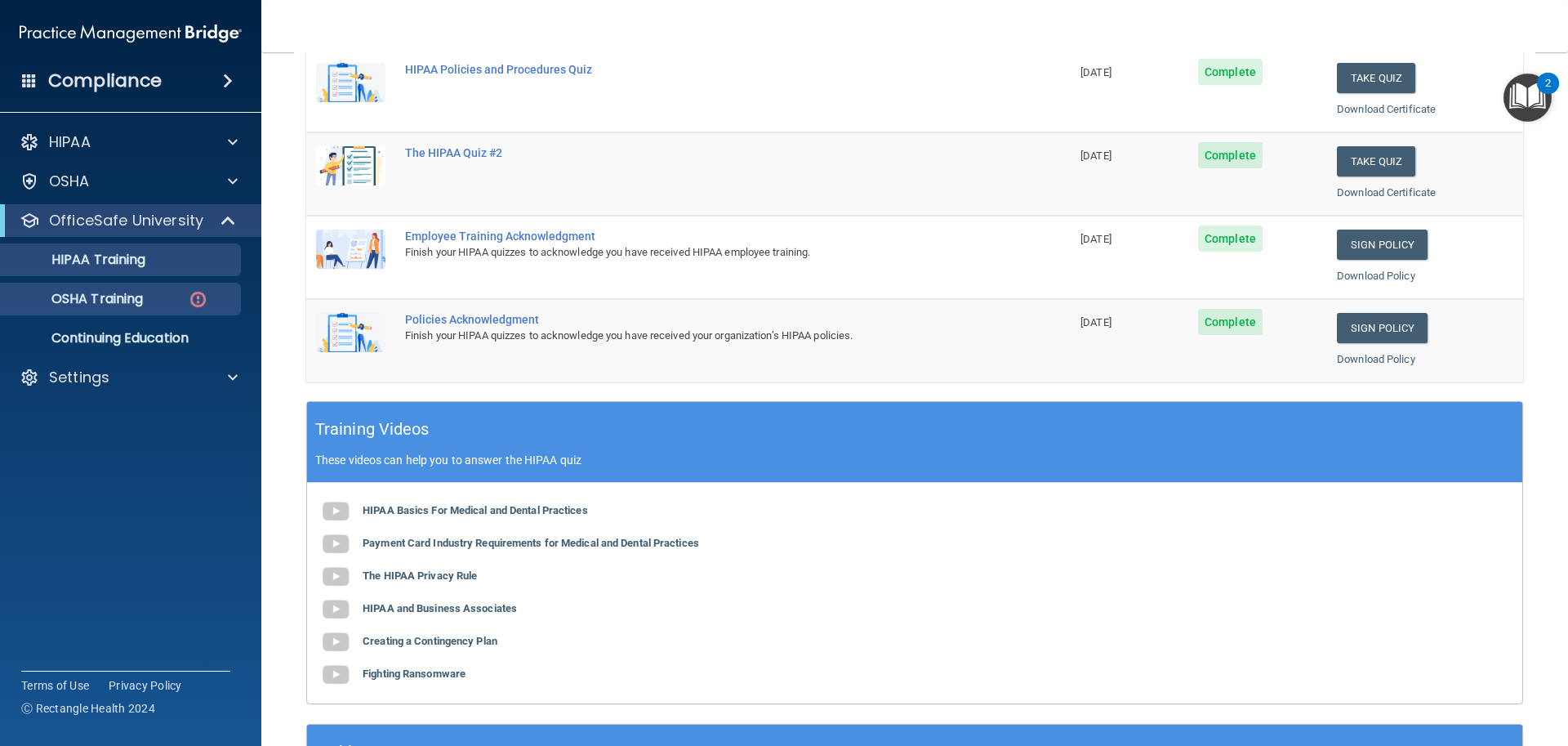
scroll to position [321, 0]
click at [139, 296] on p "OSHA Training" at bounding box center [76, 299] width 132 height 16
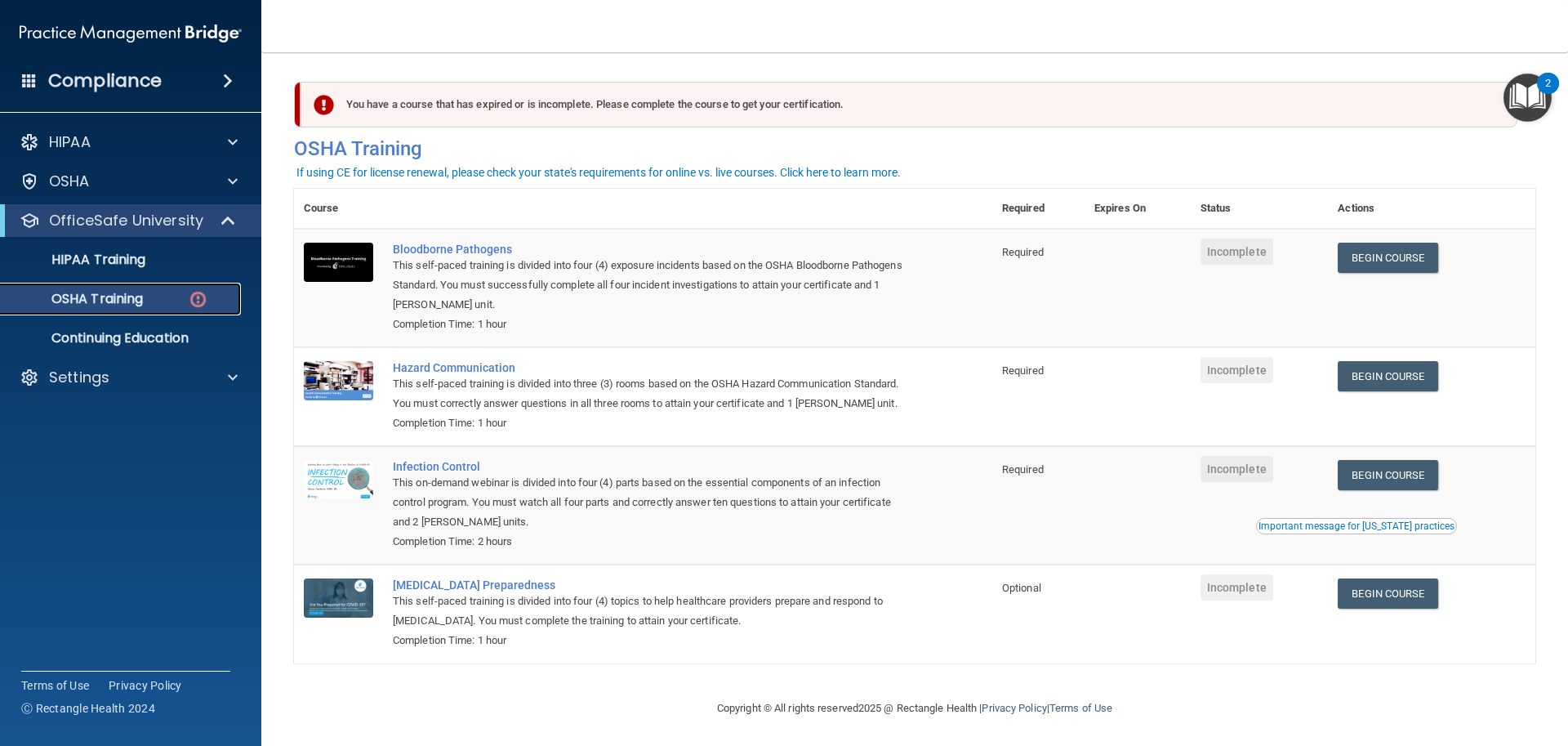
scroll to position [26, 0]
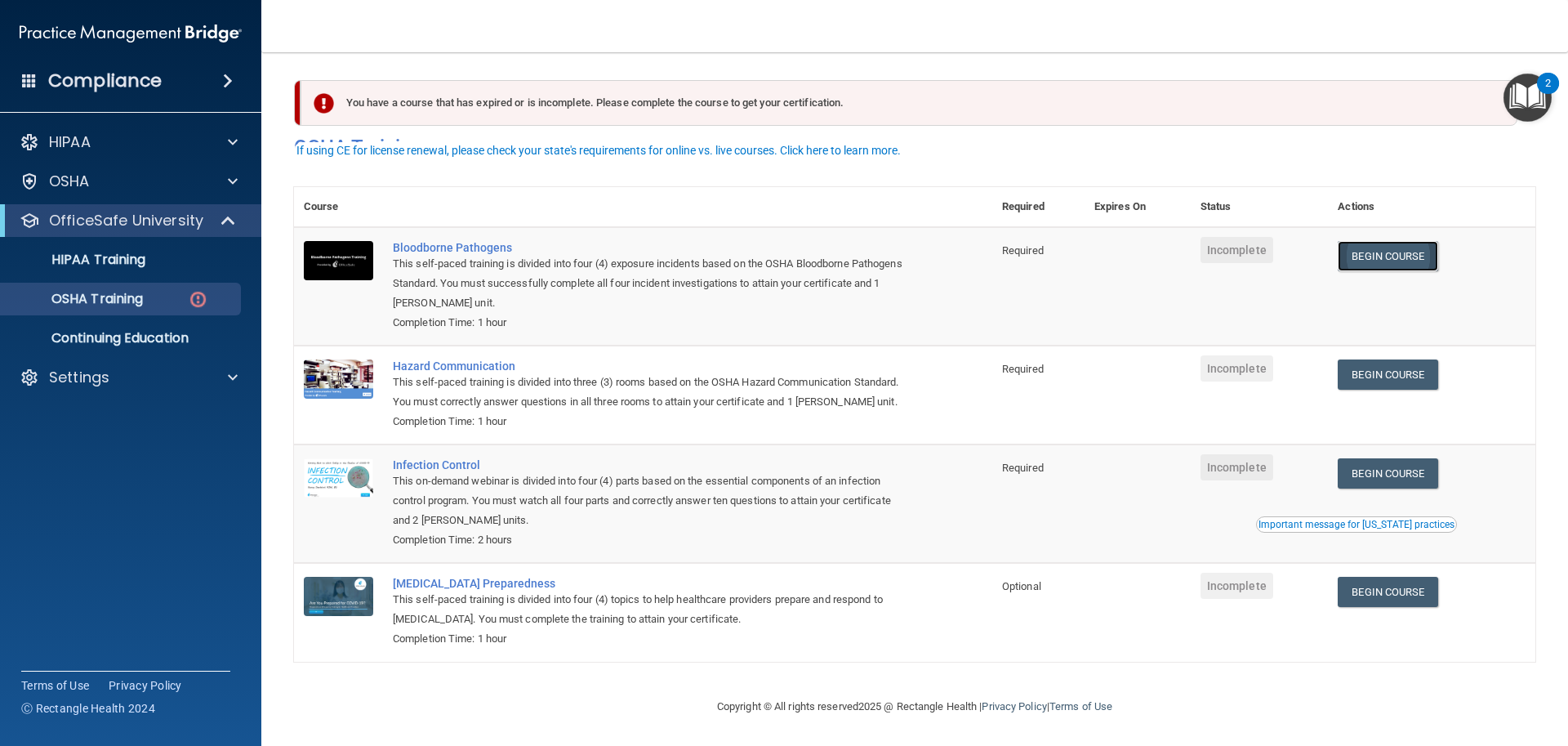
click at [1410, 241] on link "Begin Course" at bounding box center [1387, 256] width 99 height 30
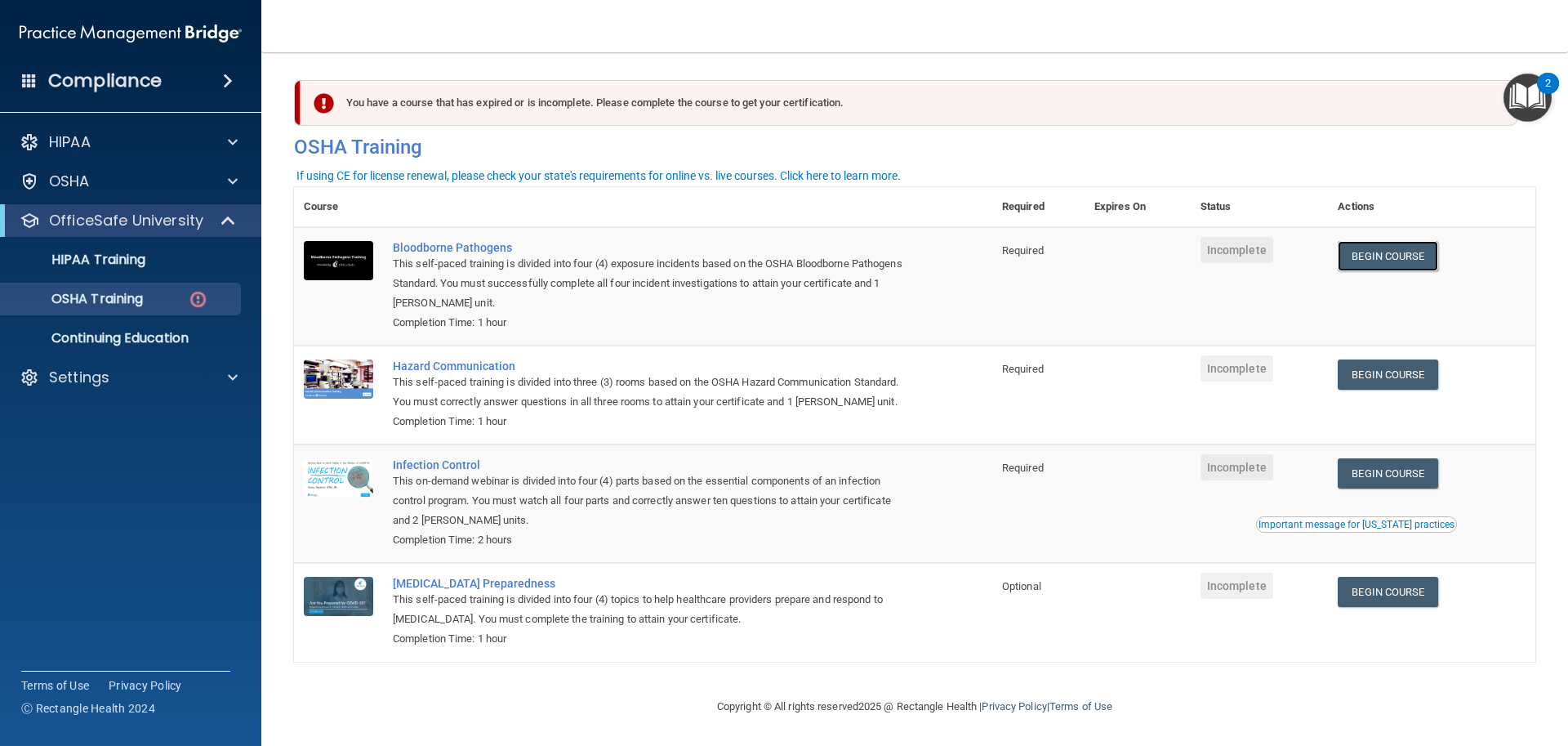
scroll to position [0, 0]
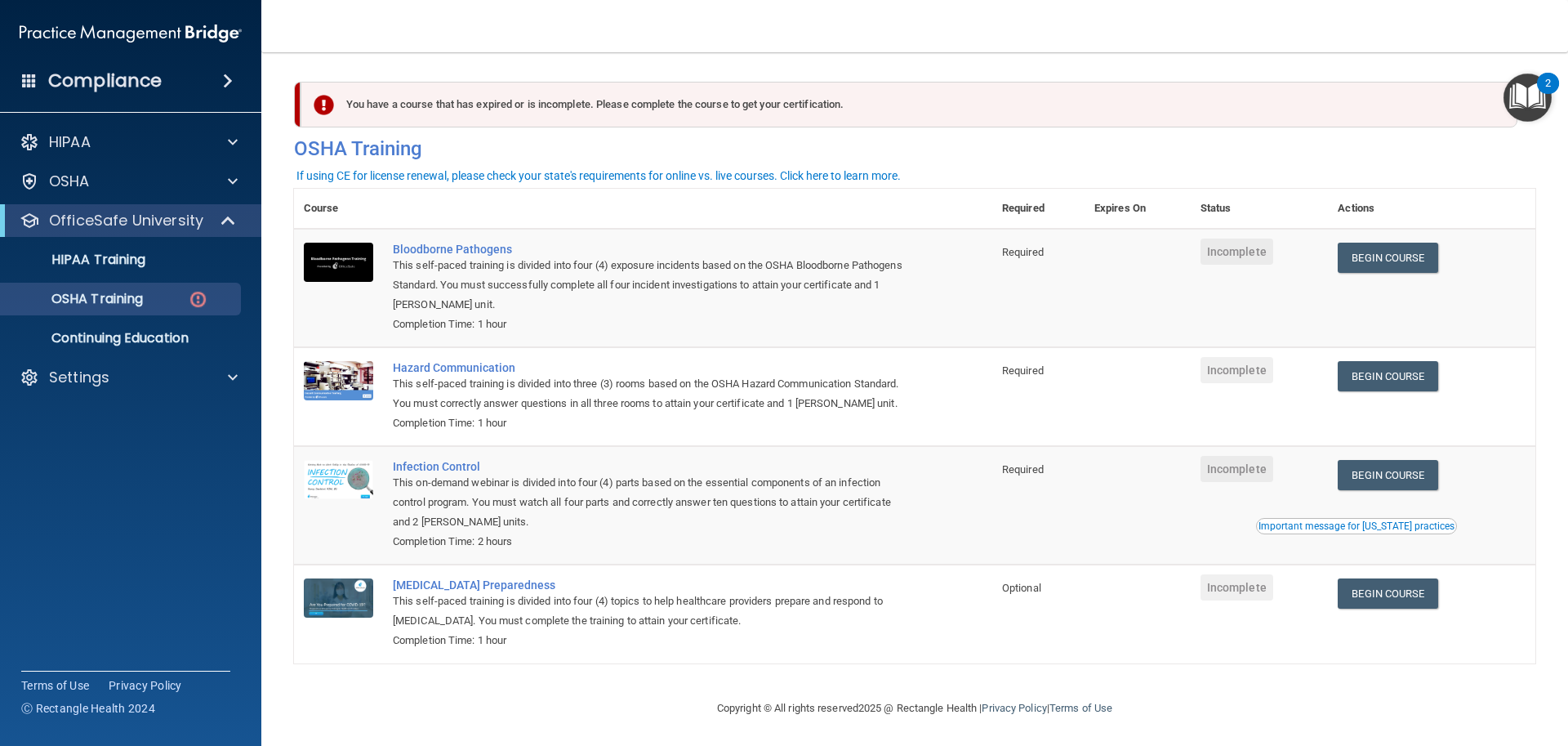
drag, startPoint x: 1518, startPoint y: 1, endPoint x: 935, endPoint y: 40, distance: 584.3
click at [935, 40] on nav "Toggle navigation Adrianna Cobb adrianna.cobb@kottemannortho.com Manage My Ente…" at bounding box center [914, 26] width 1307 height 52
click at [145, 75] on h4 "Compliance" at bounding box center [105, 81] width 113 height 23
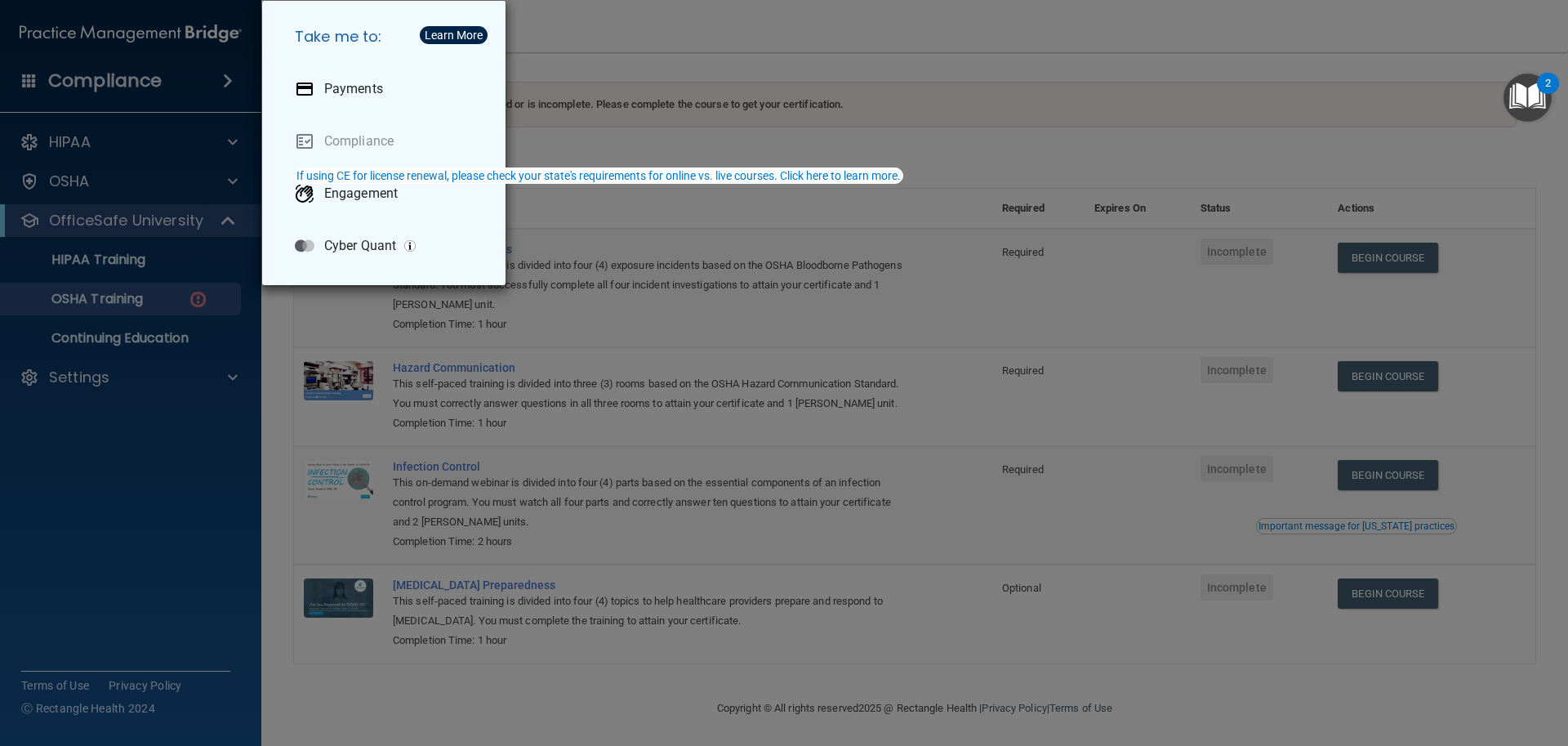
click at [712, 63] on div "Take me to: Payments Compliance Engagement Cyber Quant" at bounding box center [784, 373] width 1568 height 746
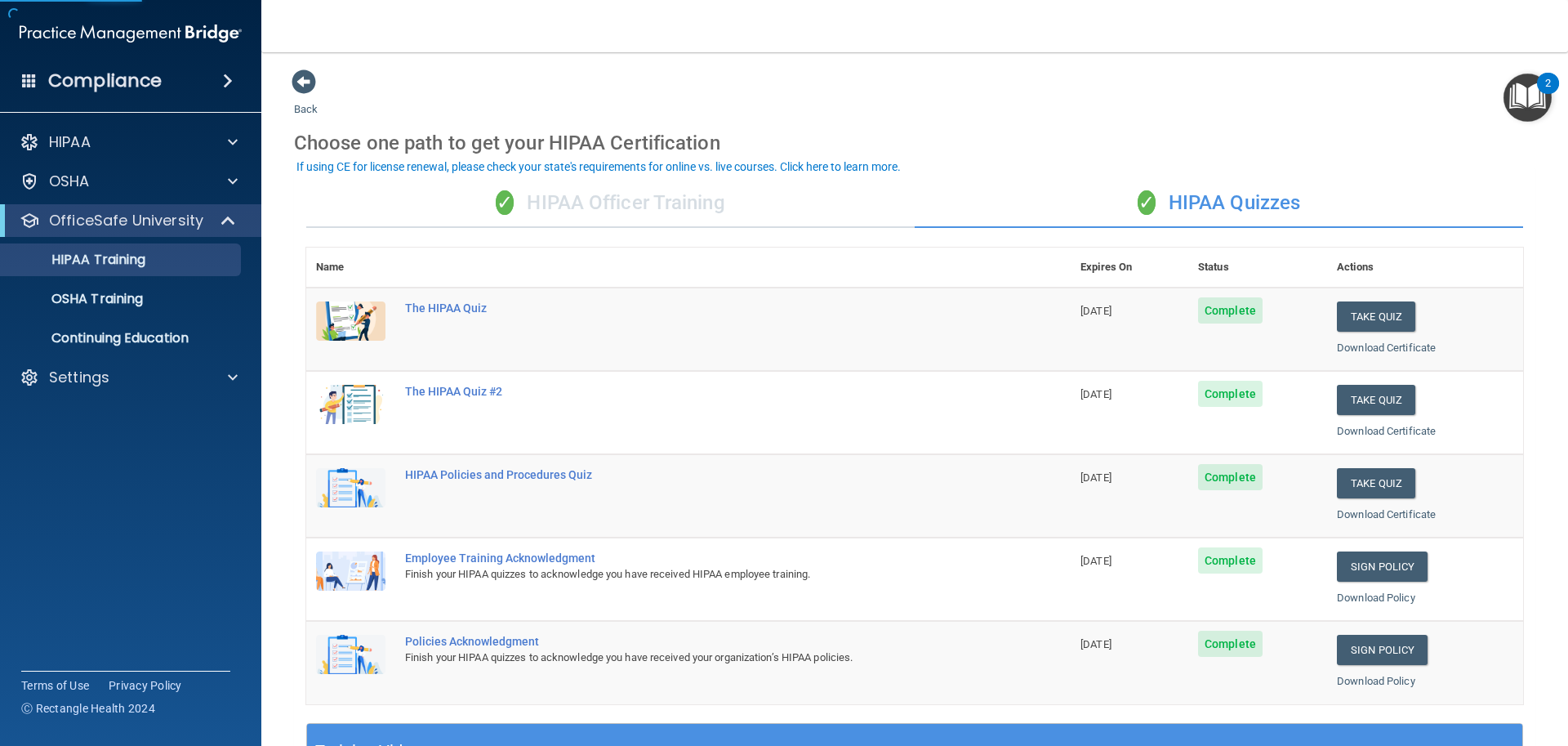
click at [90, 97] on div "Compliance" at bounding box center [130, 81] width 261 height 36
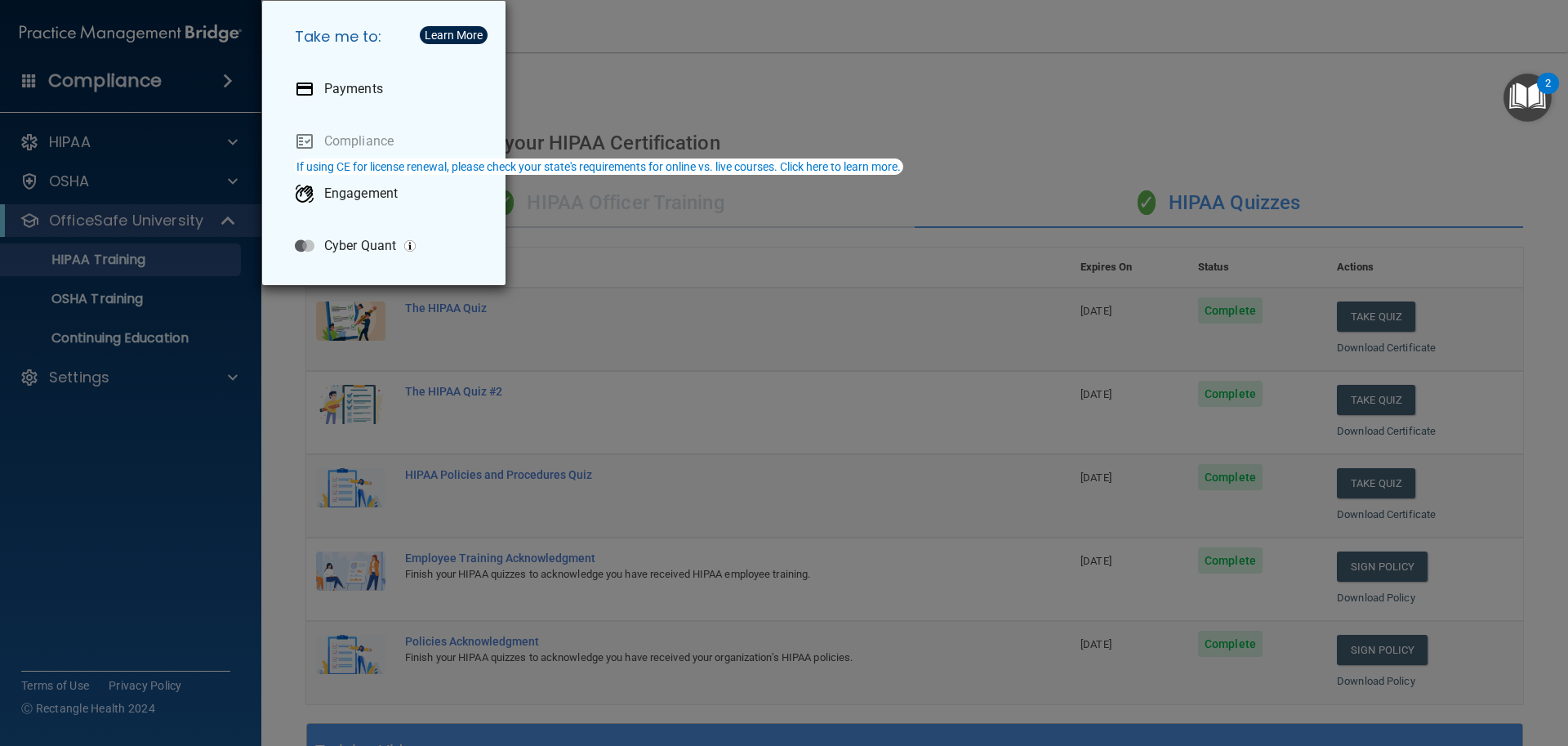
click at [640, 356] on div "Take me to: Payments Compliance Engagement Cyber Quant" at bounding box center [784, 373] width 1568 height 746
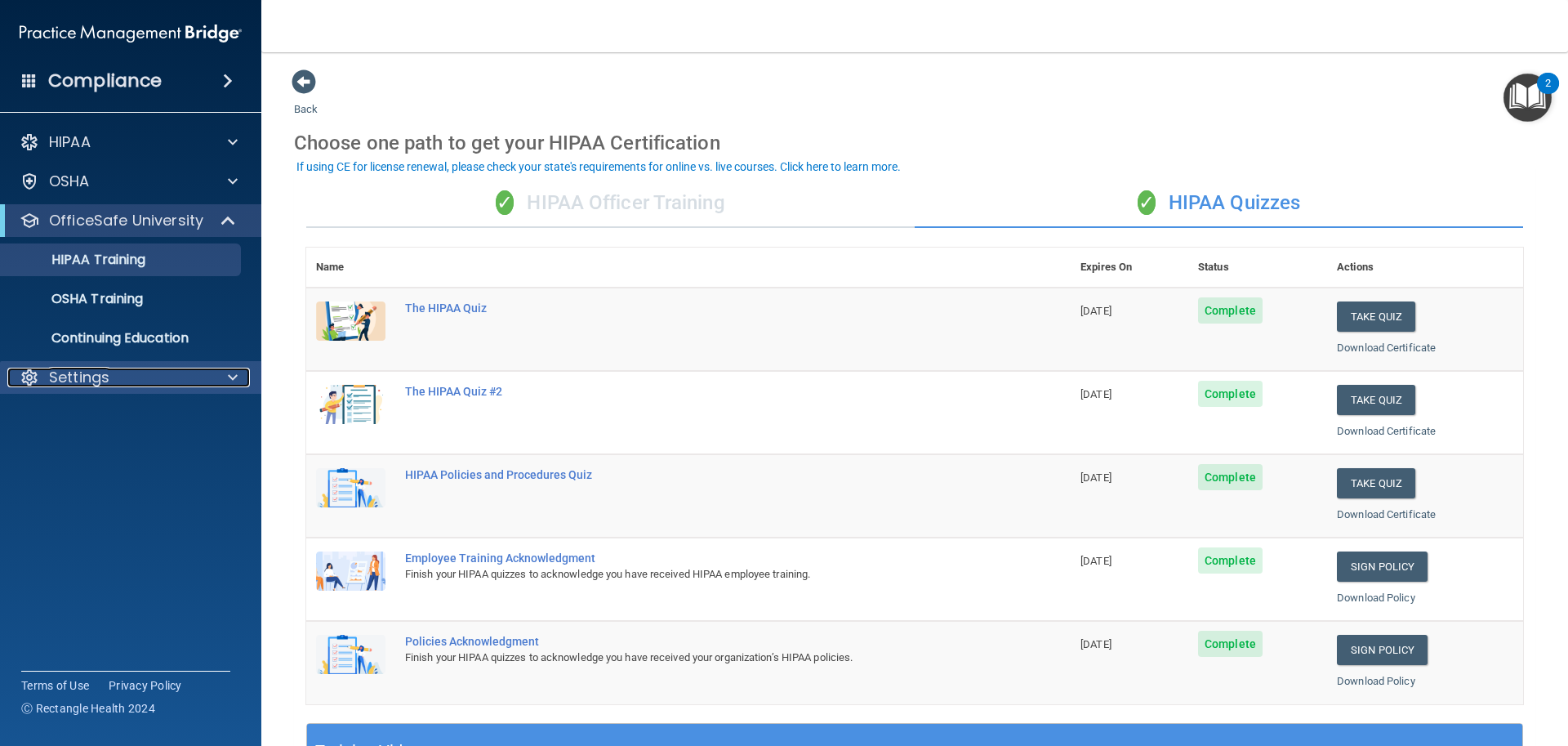
click at [166, 377] on div "Settings" at bounding box center [108, 377] width 203 height 19
click at [136, 424] on p "My Account" at bounding box center [122, 416] width 223 height 16
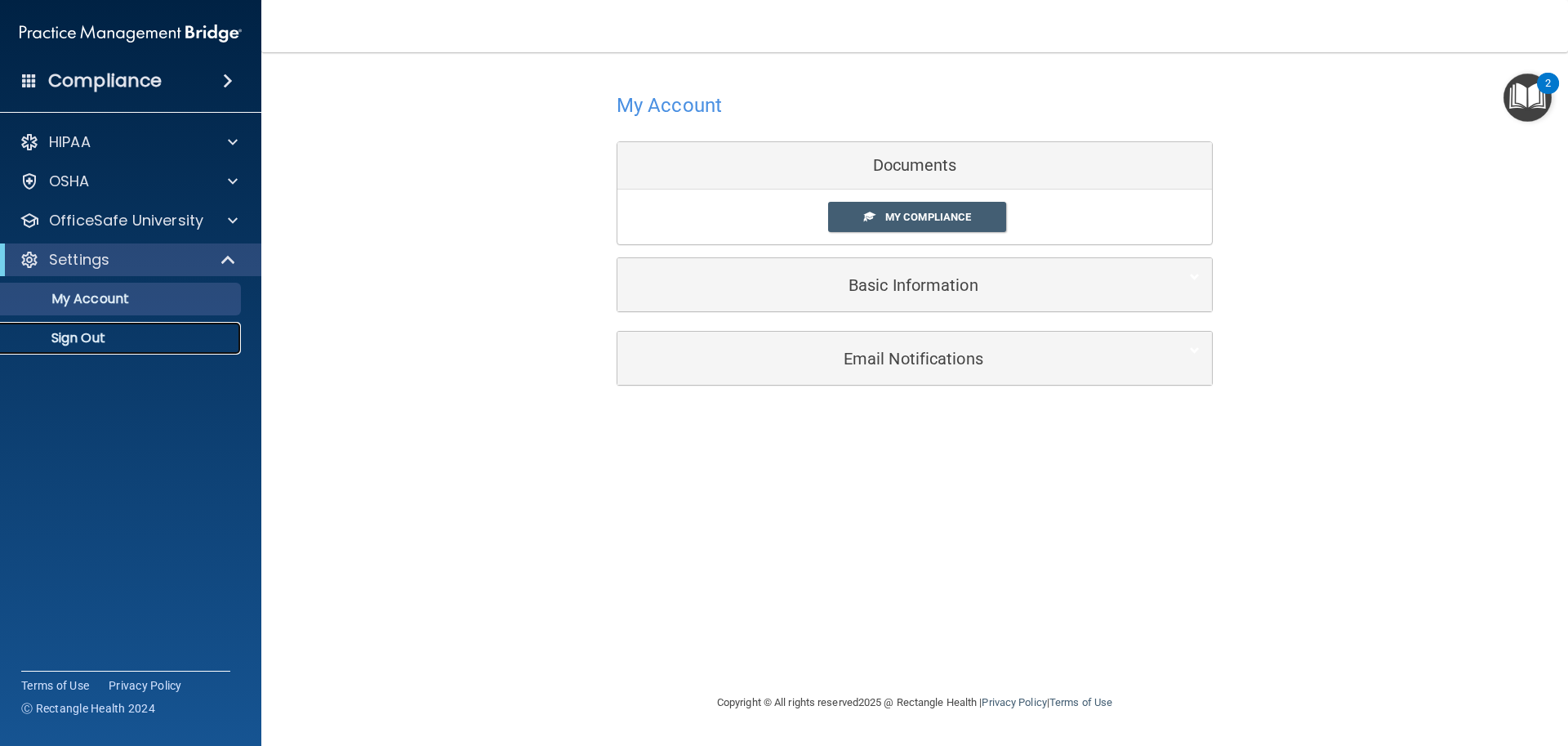
click at [123, 339] on p "Sign Out" at bounding box center [122, 338] width 223 height 16
click at [958, 217] on span "My Compliance" at bounding box center [928, 217] width 86 height 12
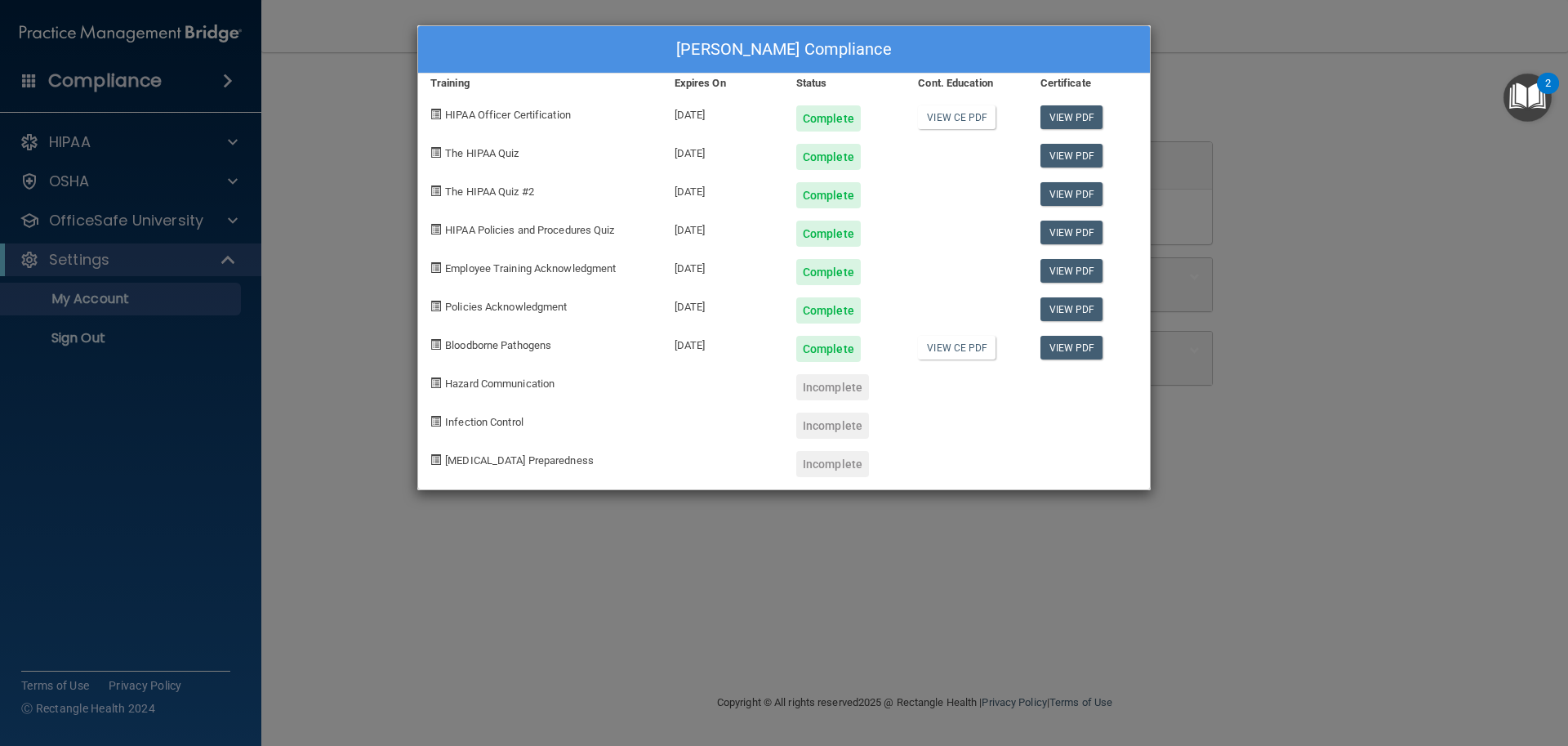
click at [1322, 307] on div "[PERSON_NAME] Compliance Training Expires On Status Cont. Education Certificate…" at bounding box center [784, 373] width 1568 height 746
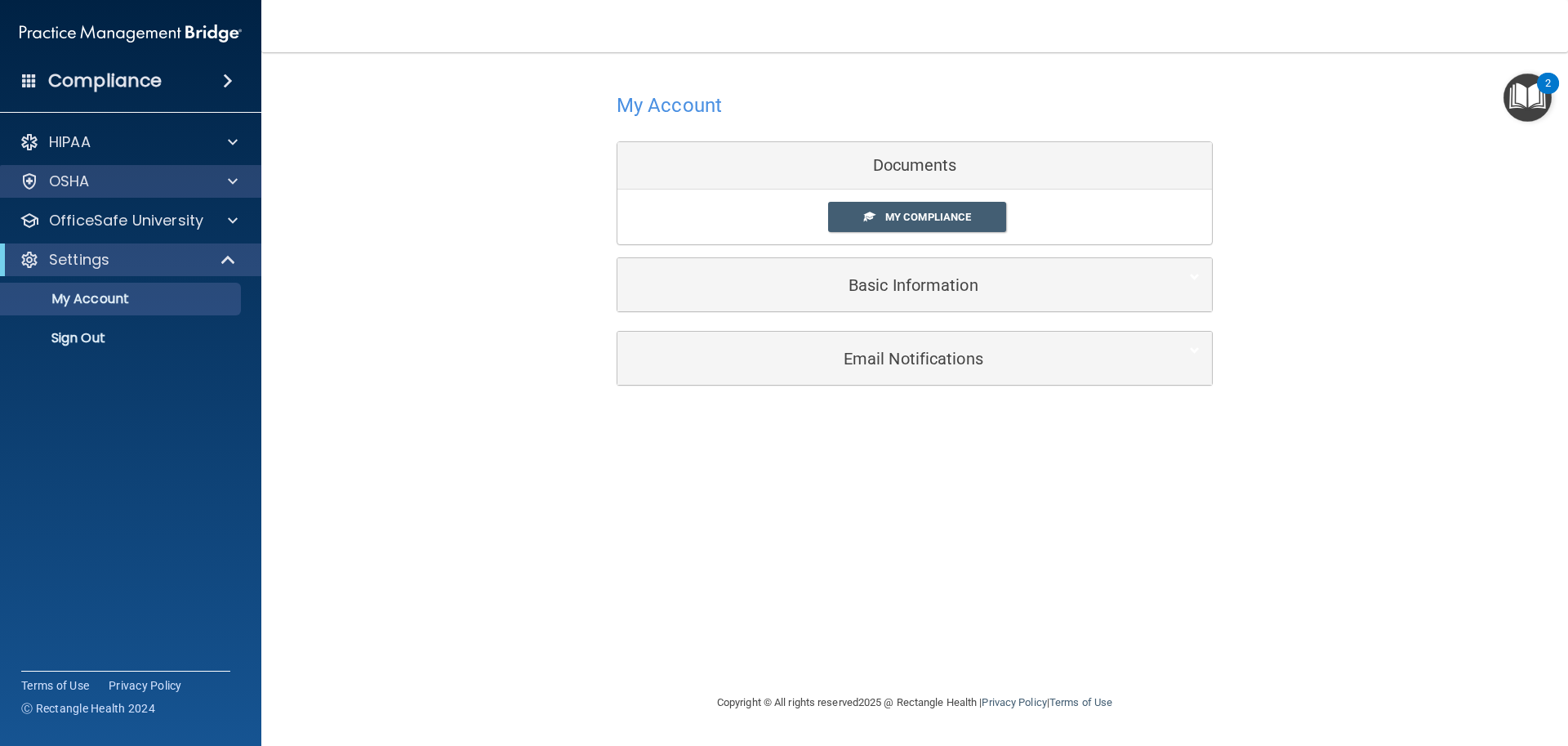
click at [173, 191] on div "OSHA" at bounding box center [131, 181] width 262 height 33
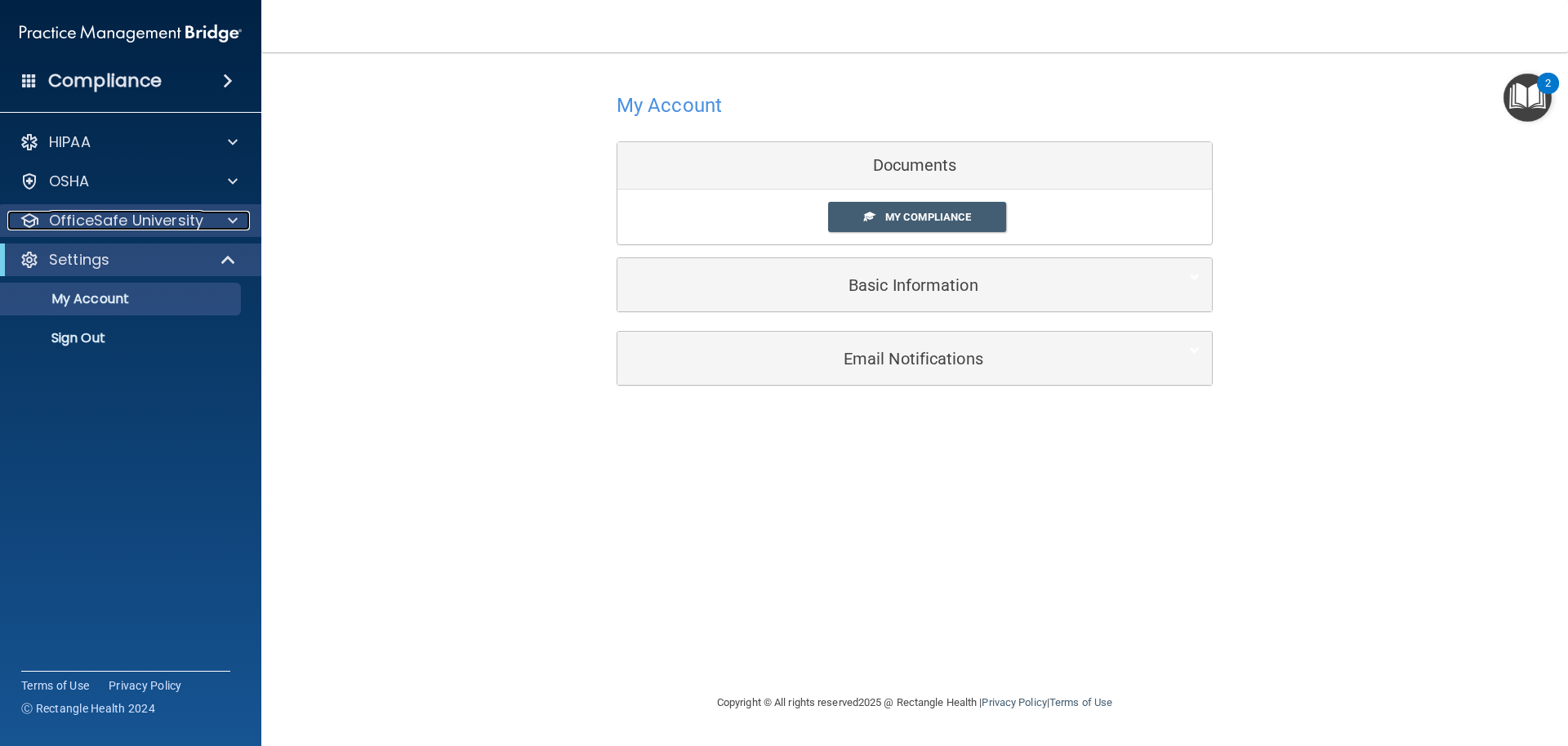
click at [239, 225] on div at bounding box center [230, 221] width 41 height 19
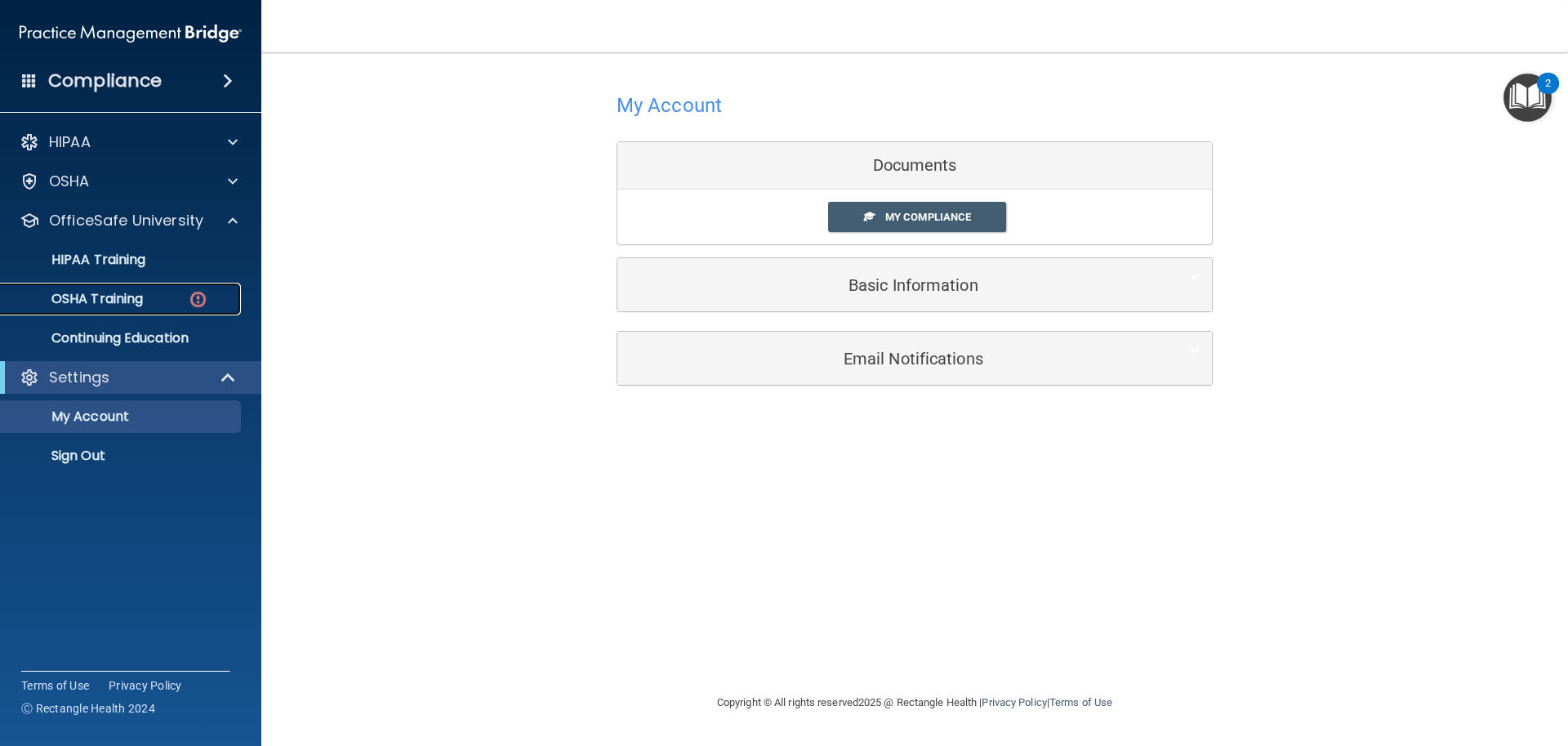
click at [163, 297] on div "OSHA Training" at bounding box center [122, 299] width 223 height 16
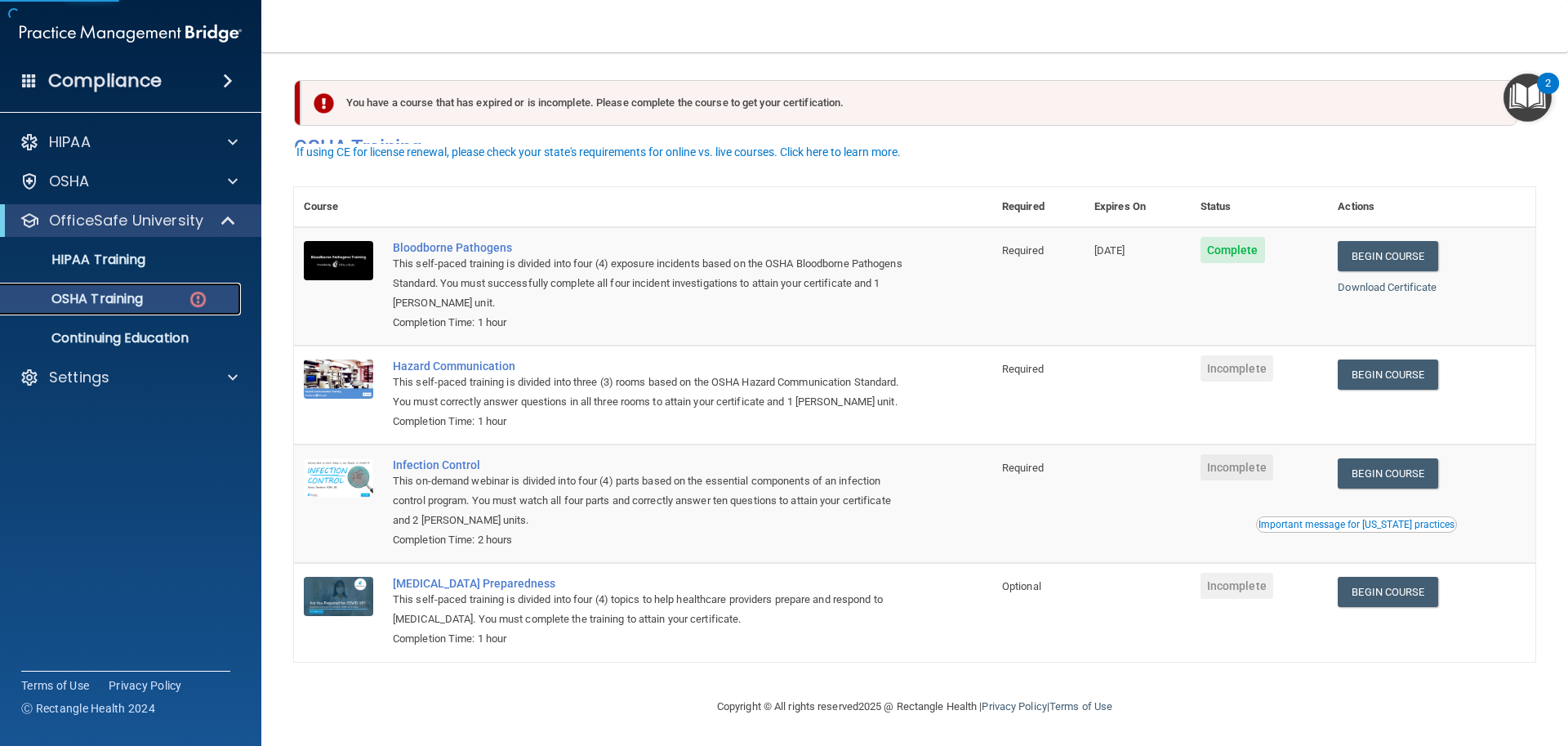
scroll to position [26, 0]
click at [1375, 360] on link "Begin Course" at bounding box center [1387, 375] width 99 height 30
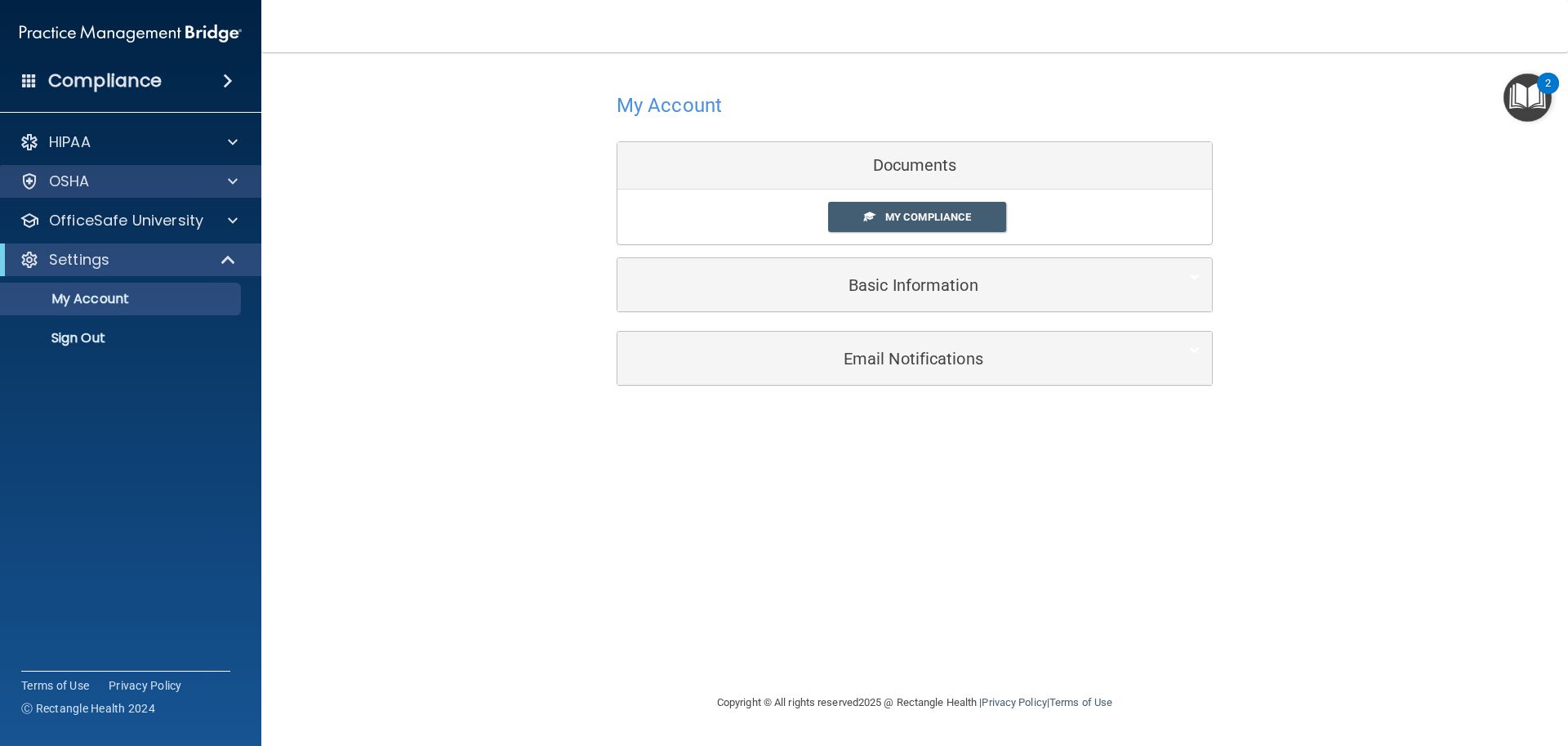
drag, startPoint x: 188, startPoint y: 163, endPoint x: 193, endPoint y: 170, distance: 8.6
click at [190, 167] on div "HIPAA Documents and Policies Report an Incident Business Associates Emergency P…" at bounding box center [131, 244] width 262 height 248
click at [233, 183] on span at bounding box center [232, 182] width 10 height 19
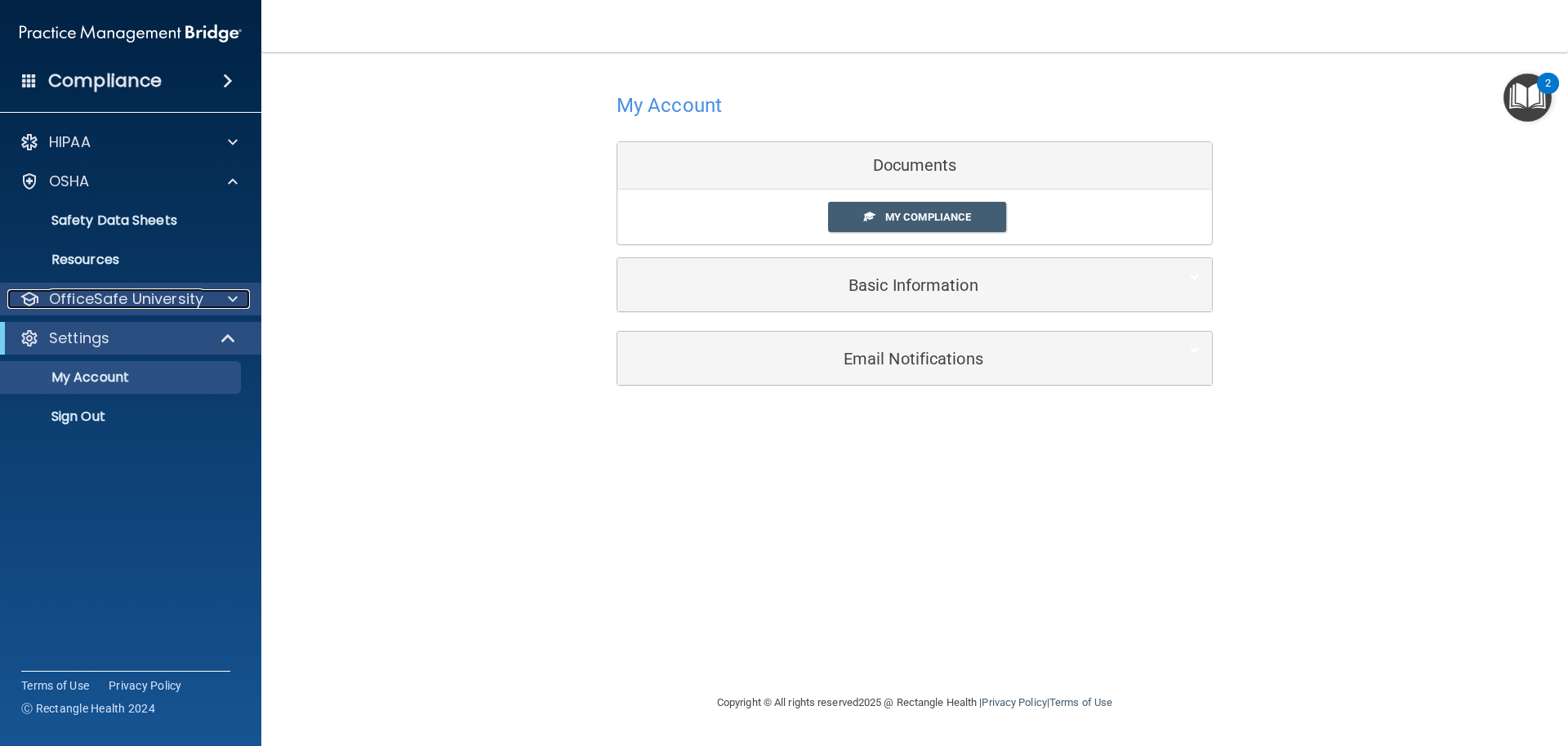
click at [167, 293] on p "OfficeSafe University" at bounding box center [126, 299] width 154 height 19
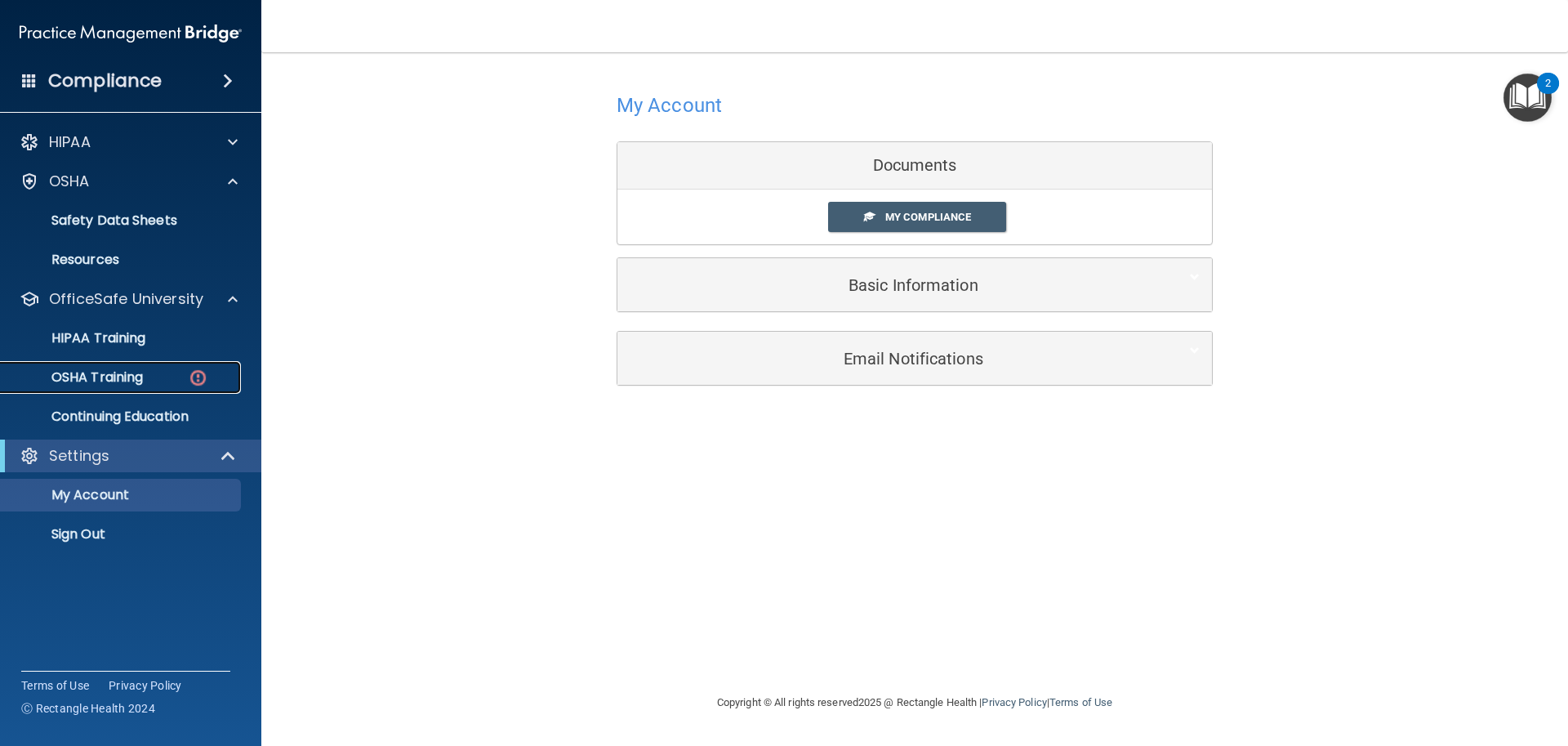
click at [161, 382] on div "OSHA Training" at bounding box center [122, 377] width 223 height 16
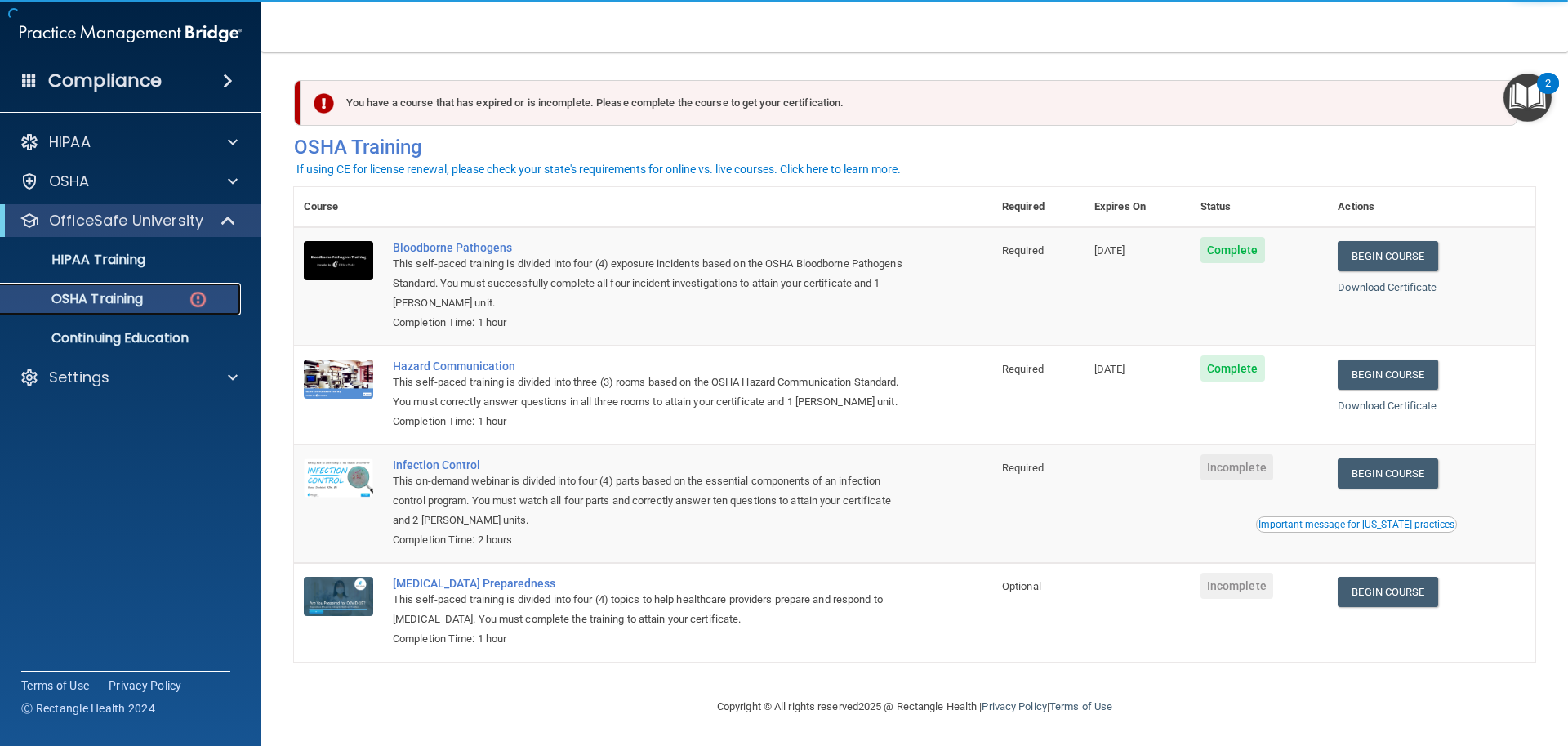
scroll to position [26, 0]
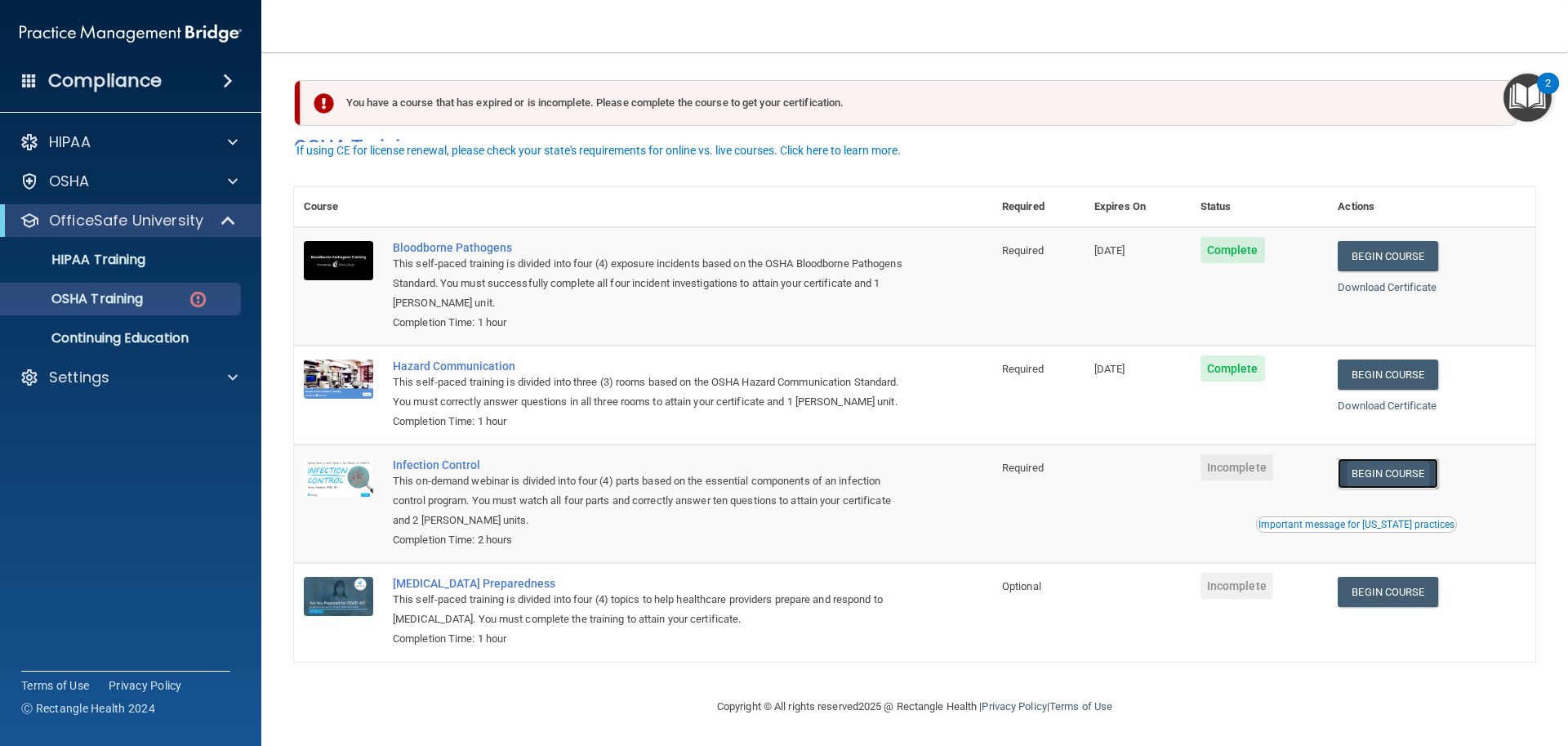
click at [1375, 472] on link "Begin Course" at bounding box center [1387, 473] width 99 height 30
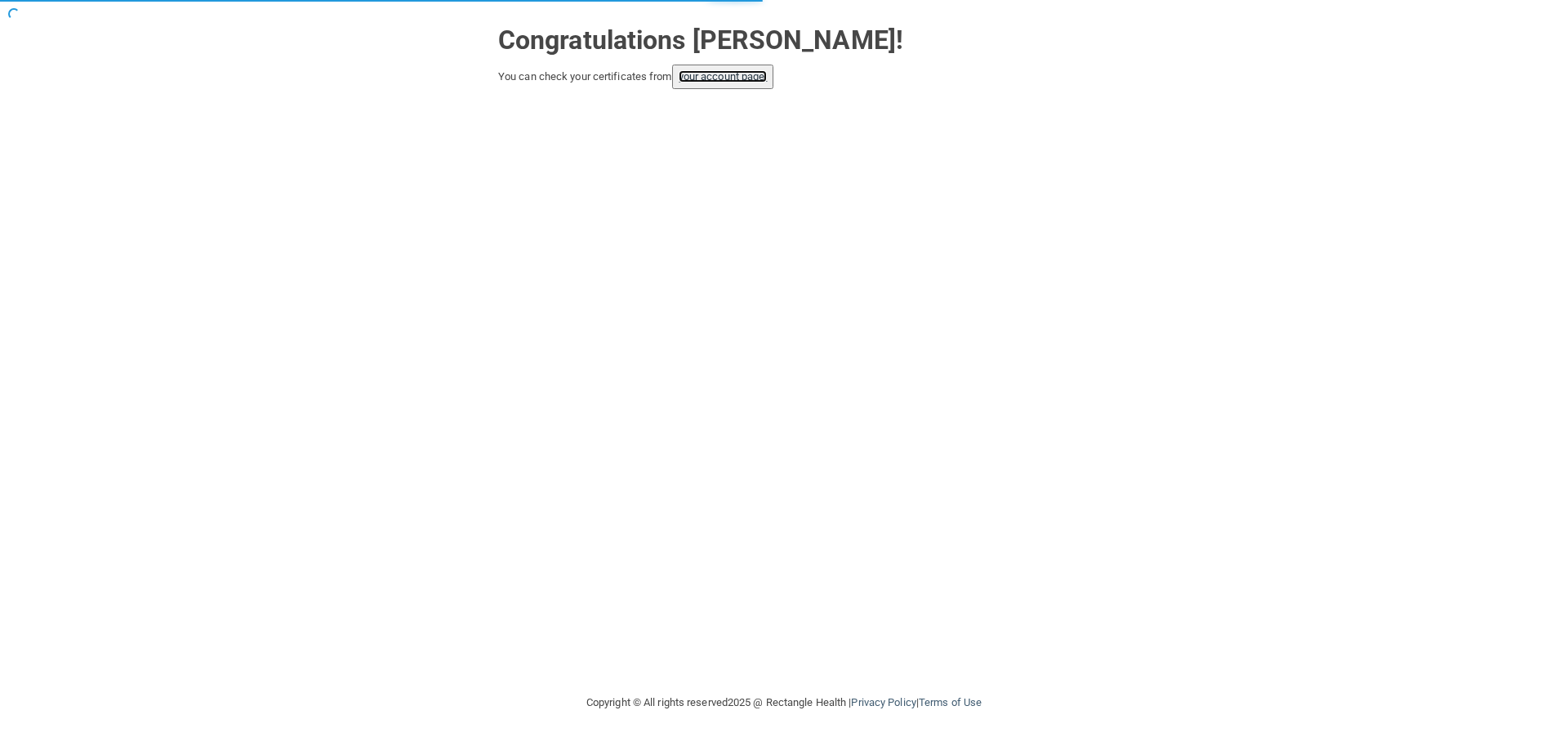
click at [757, 75] on link "your account page!" at bounding box center [723, 76] width 89 height 12
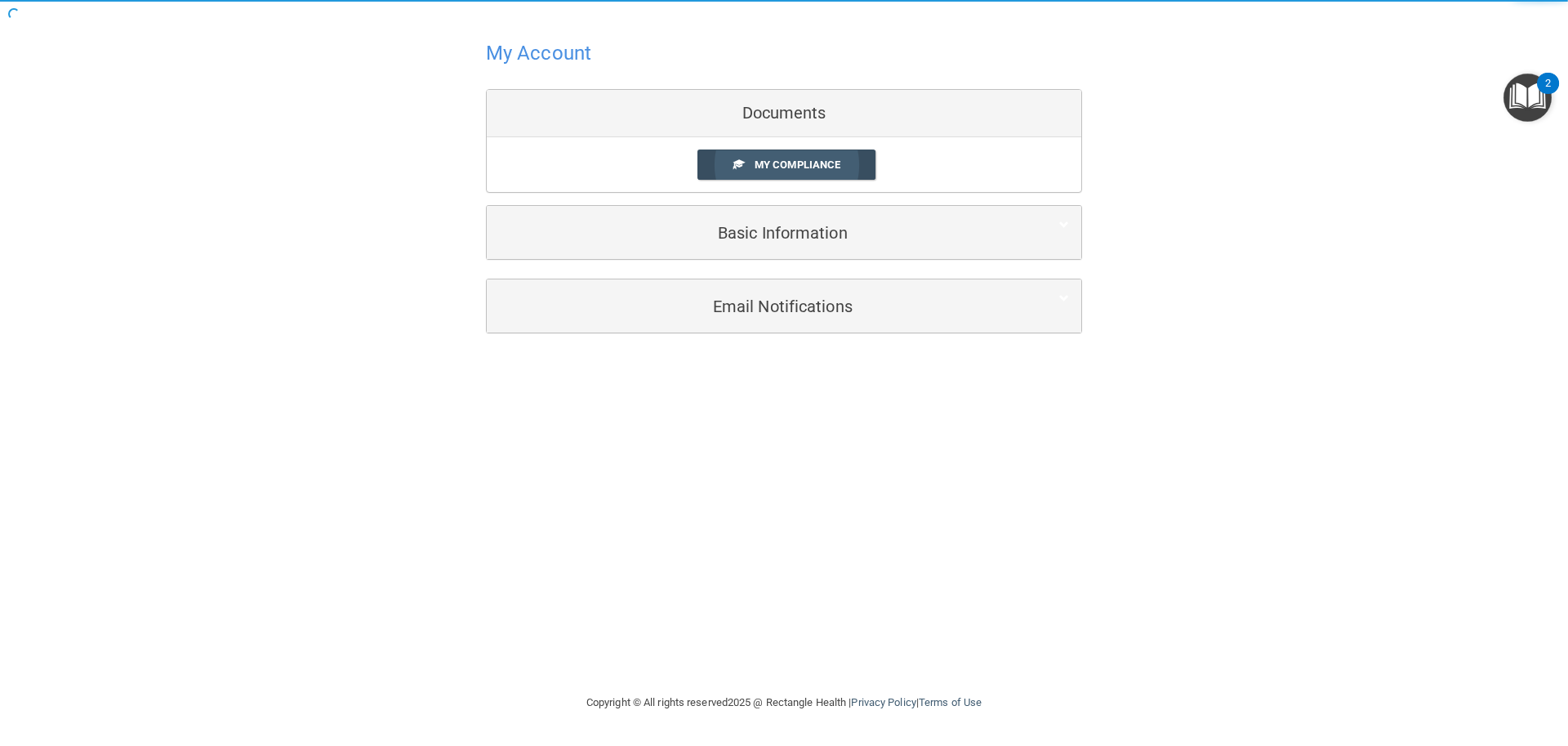
click at [850, 159] on link "My Compliance" at bounding box center [787, 165] width 179 height 30
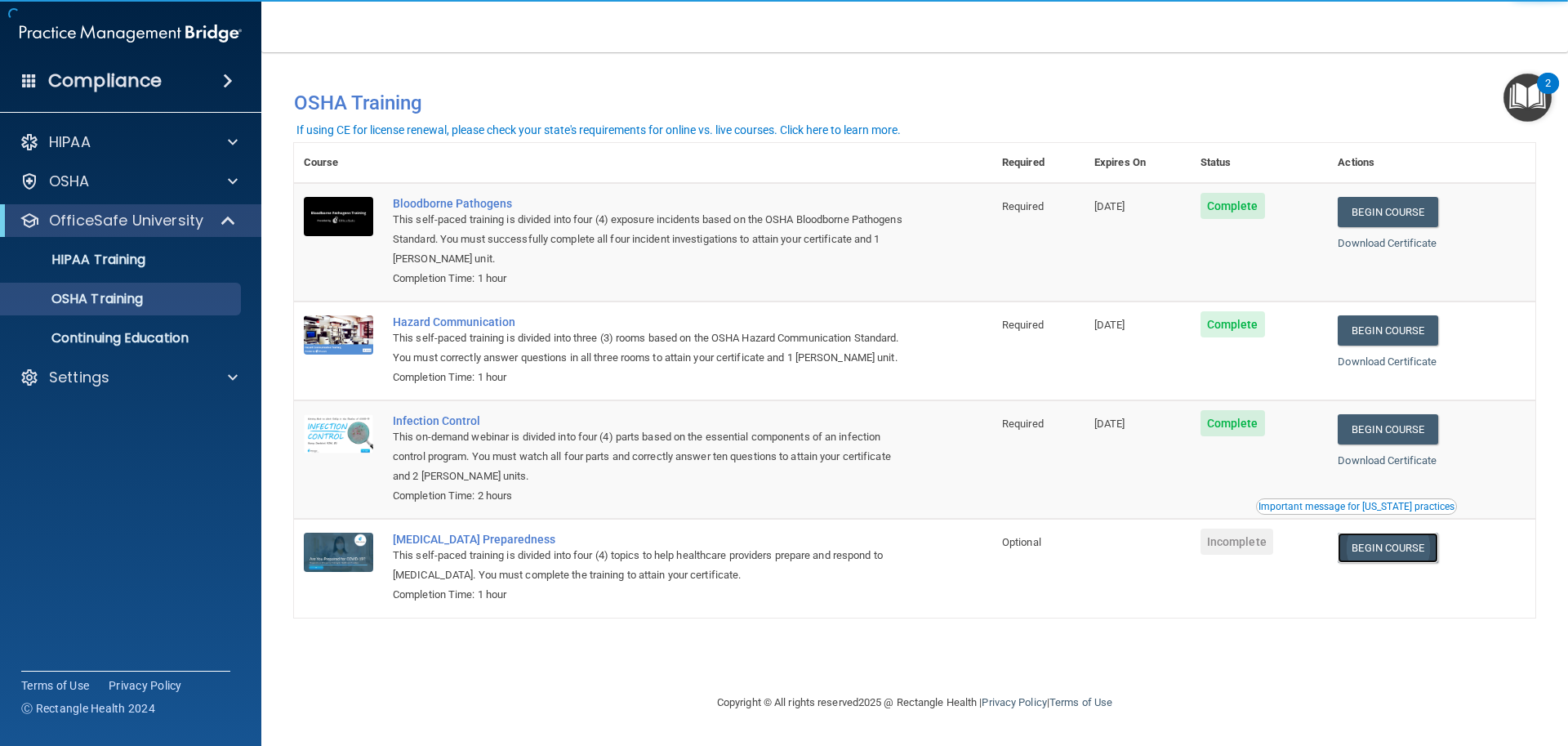
click at [1385, 539] on link "Begin Course" at bounding box center [1387, 548] width 99 height 30
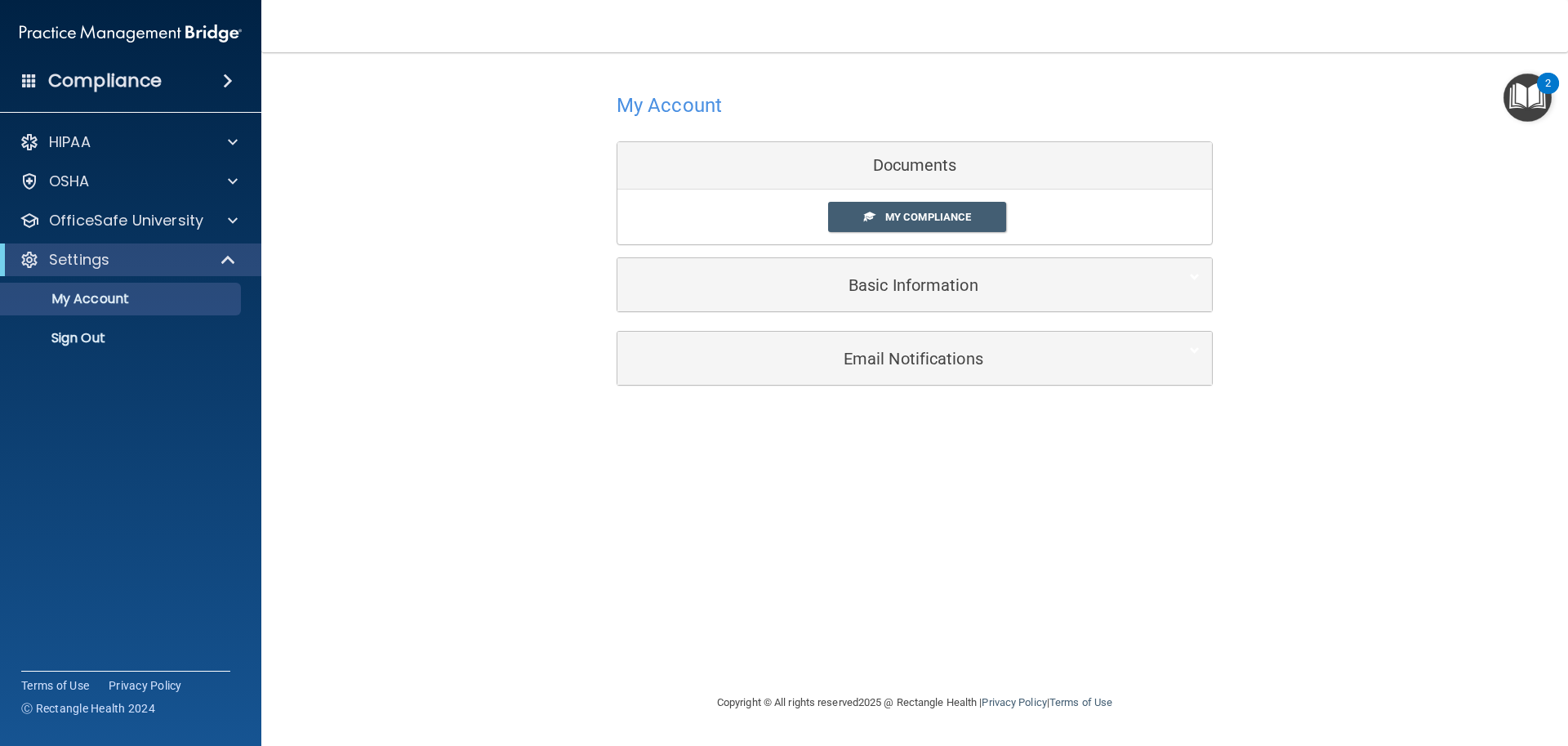
click at [182, 200] on div "HIPAA Documents and Policies Report an Incident Business Associates Emergency P…" at bounding box center [131, 244] width 262 height 248
click at [193, 218] on p "OfficeSafe University" at bounding box center [126, 221] width 154 height 19
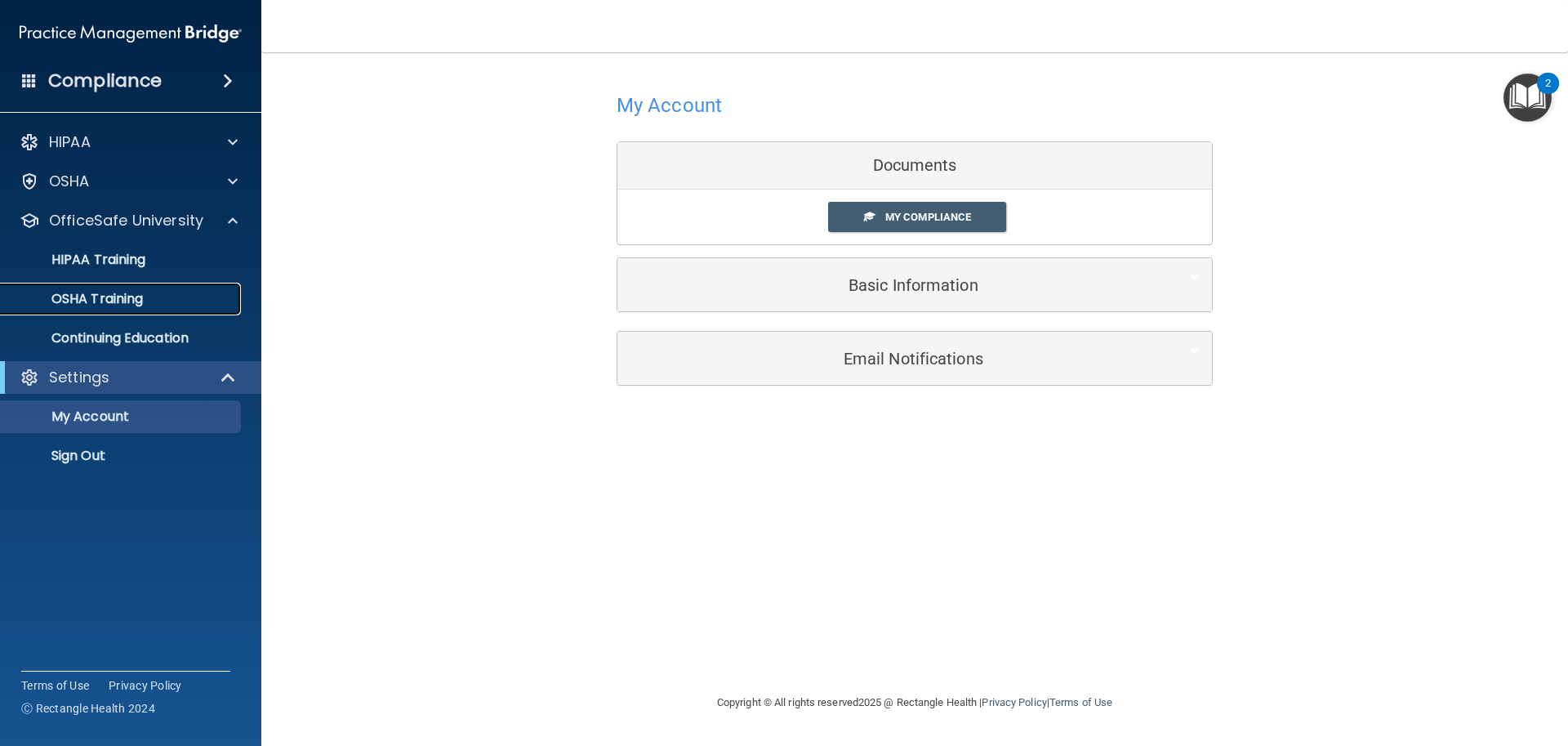
click at [162, 299] on div "OSHA Training" at bounding box center [122, 299] width 223 height 16
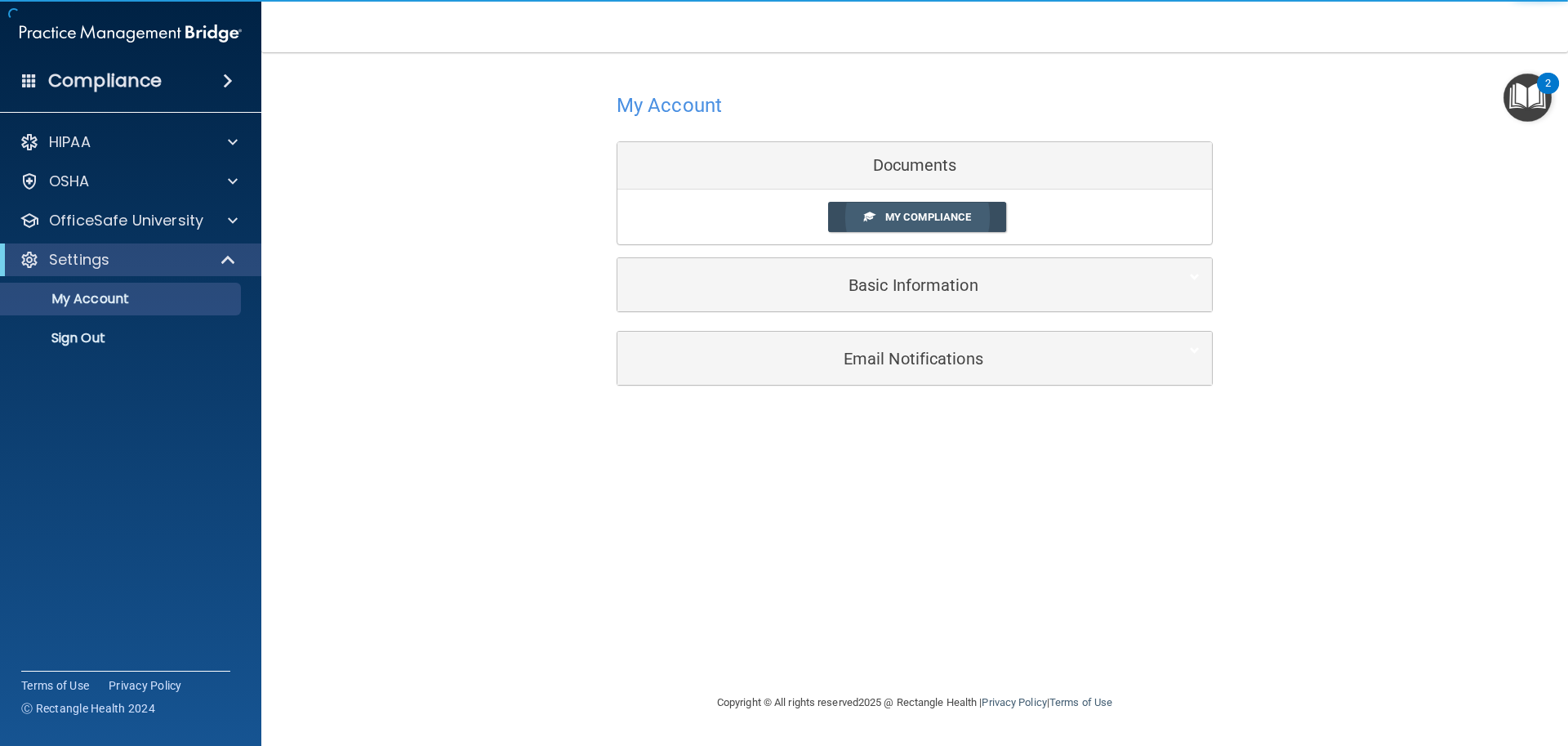
click at [936, 227] on link "My Compliance" at bounding box center [918, 217] width 179 height 30
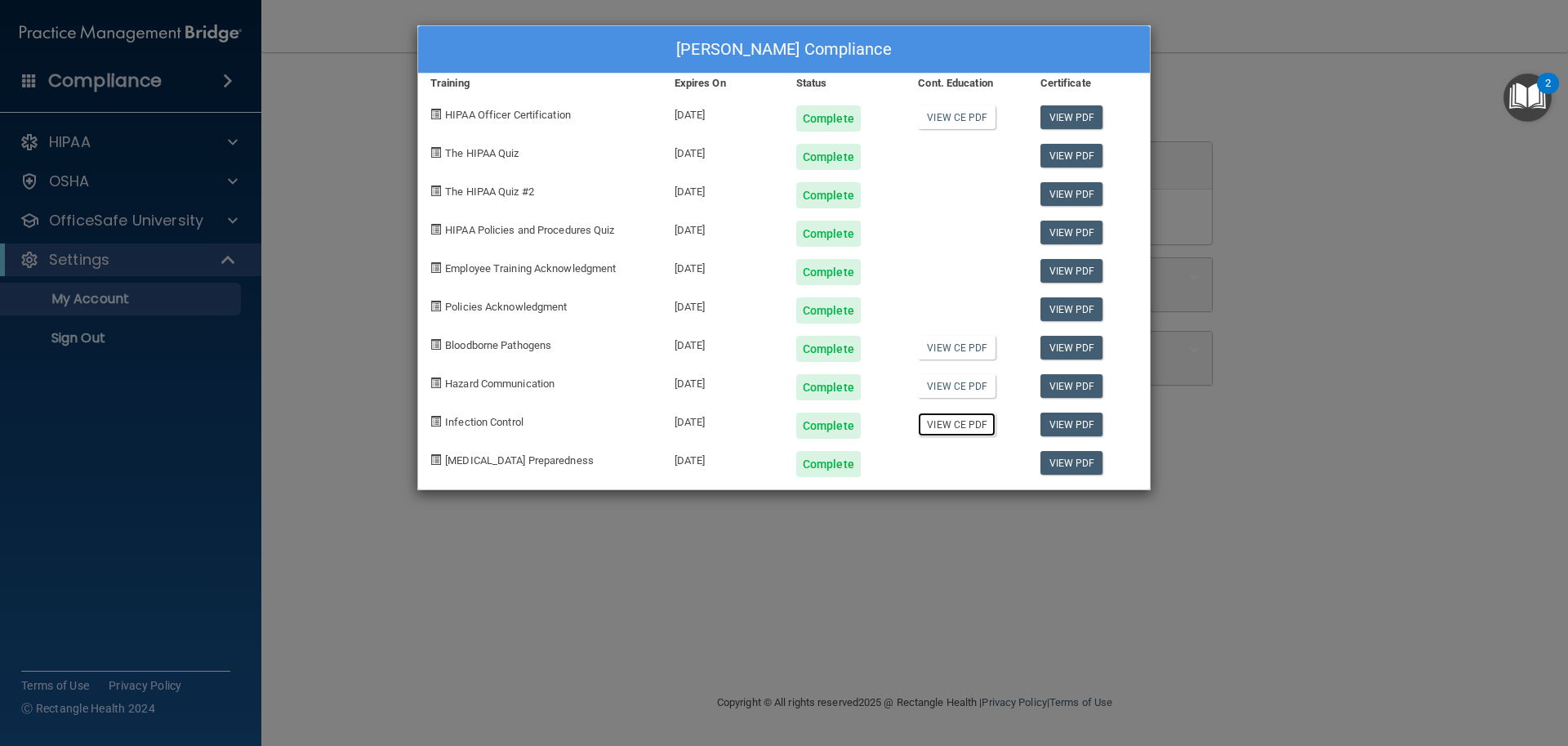
click at [937, 421] on link "View CE PDF" at bounding box center [957, 424] width 78 height 24
click at [951, 114] on link "View CE PDF" at bounding box center [957, 117] width 78 height 24
click at [945, 382] on link "View CE PDF" at bounding box center [957, 385] width 78 height 24
click at [938, 420] on link "View CE PDF" at bounding box center [957, 424] width 78 height 24
